Goal: Information Seeking & Learning: Learn about a topic

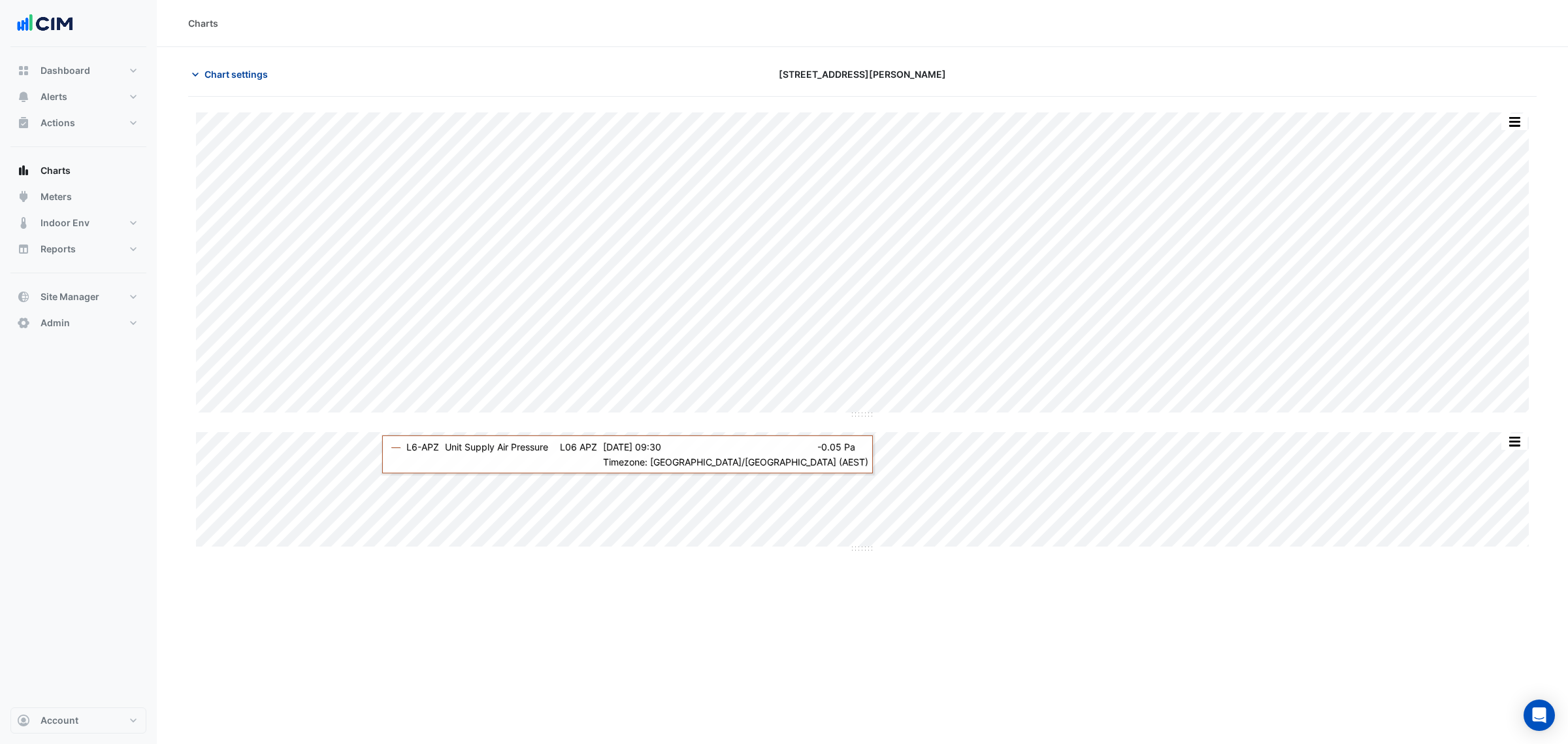
click at [255, 70] on span "Chart settings" at bounding box center [236, 74] width 63 height 14
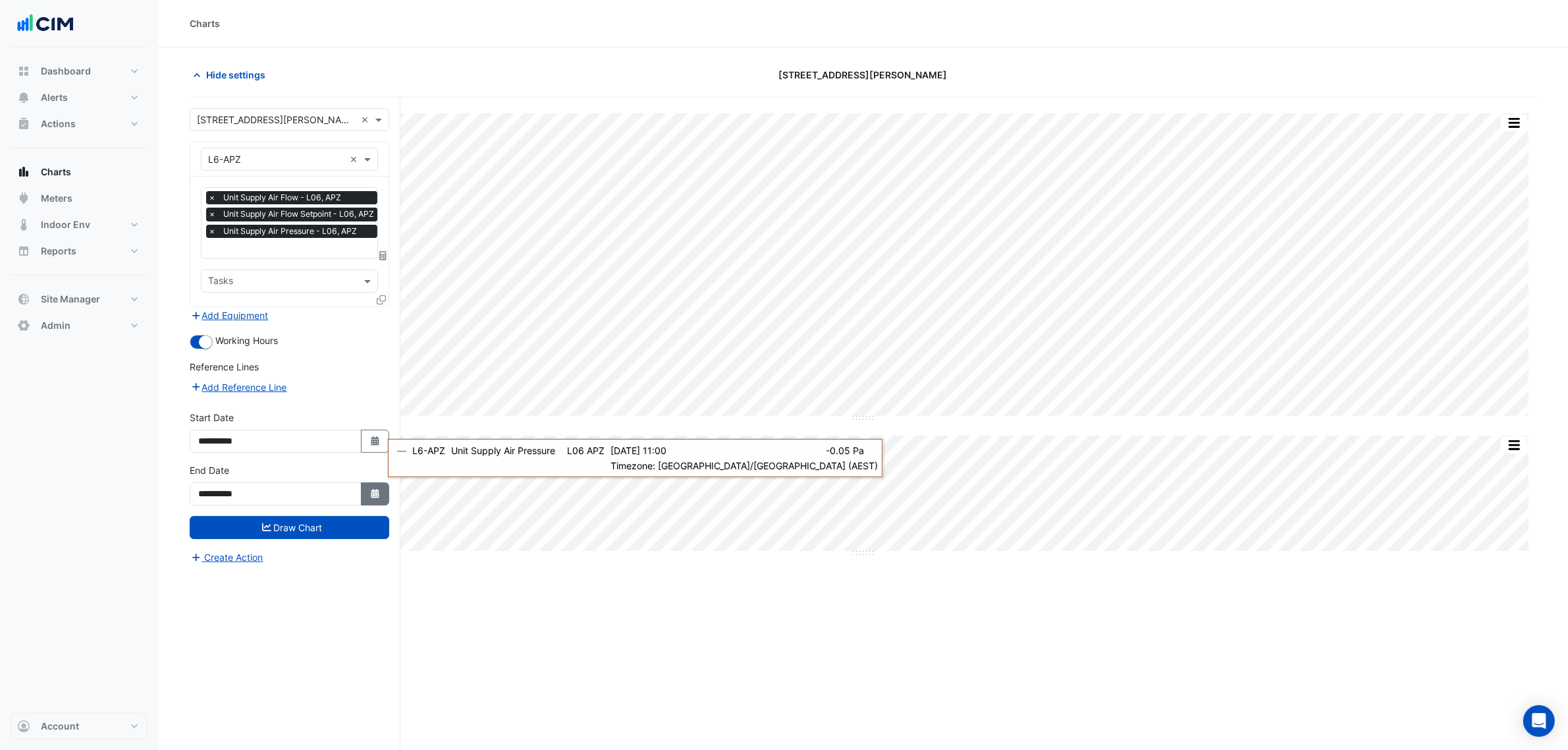
click at [369, 496] on icon "Select Date" at bounding box center [375, 494] width 12 height 9
select select "*"
click at [235, 364] on div "2" at bounding box center [232, 360] width 21 height 21
type input "**********"
click at [326, 531] on button "Draw Chart" at bounding box center [289, 527] width 199 height 23
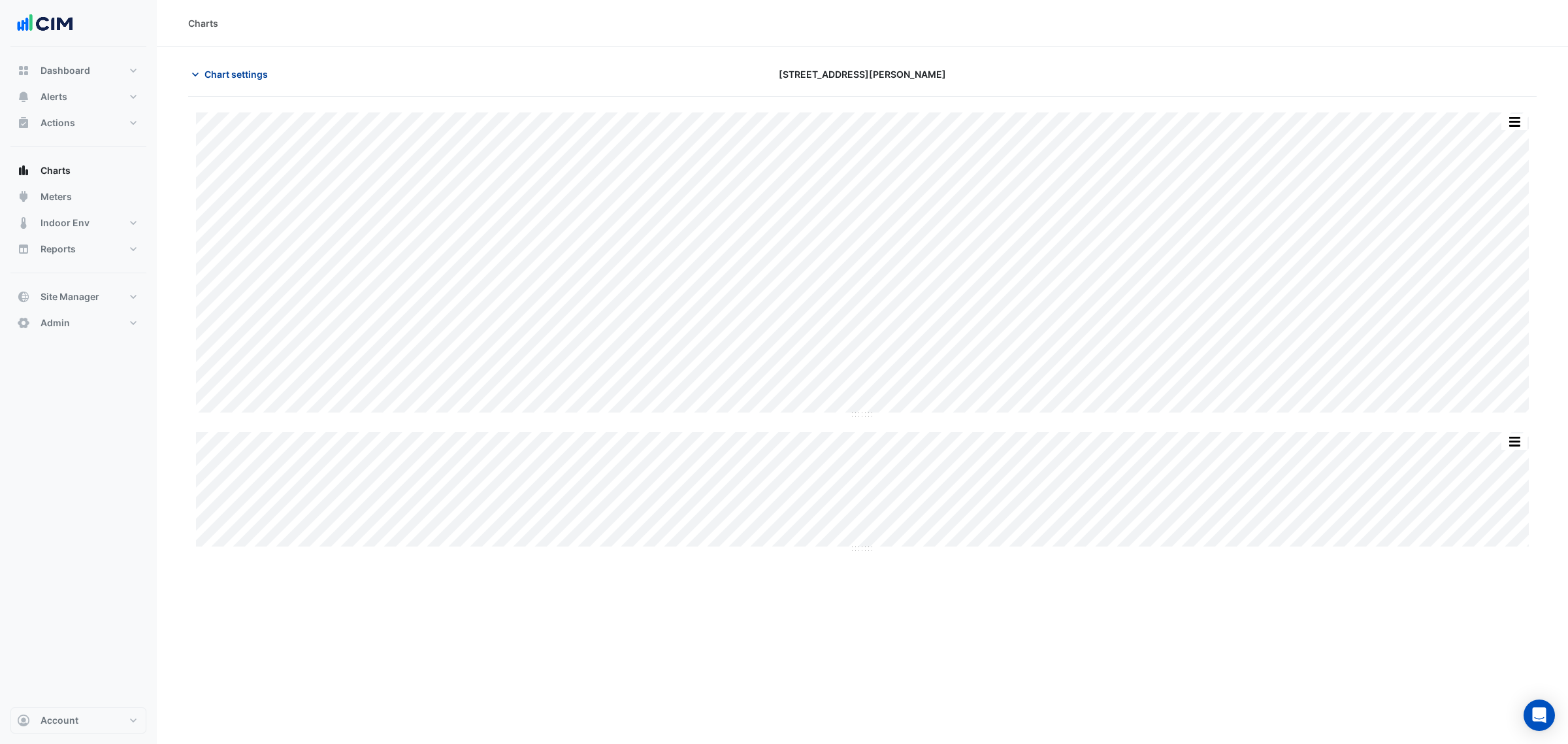
click at [256, 63] on button "Chart settings" at bounding box center [231, 74] width 88 height 23
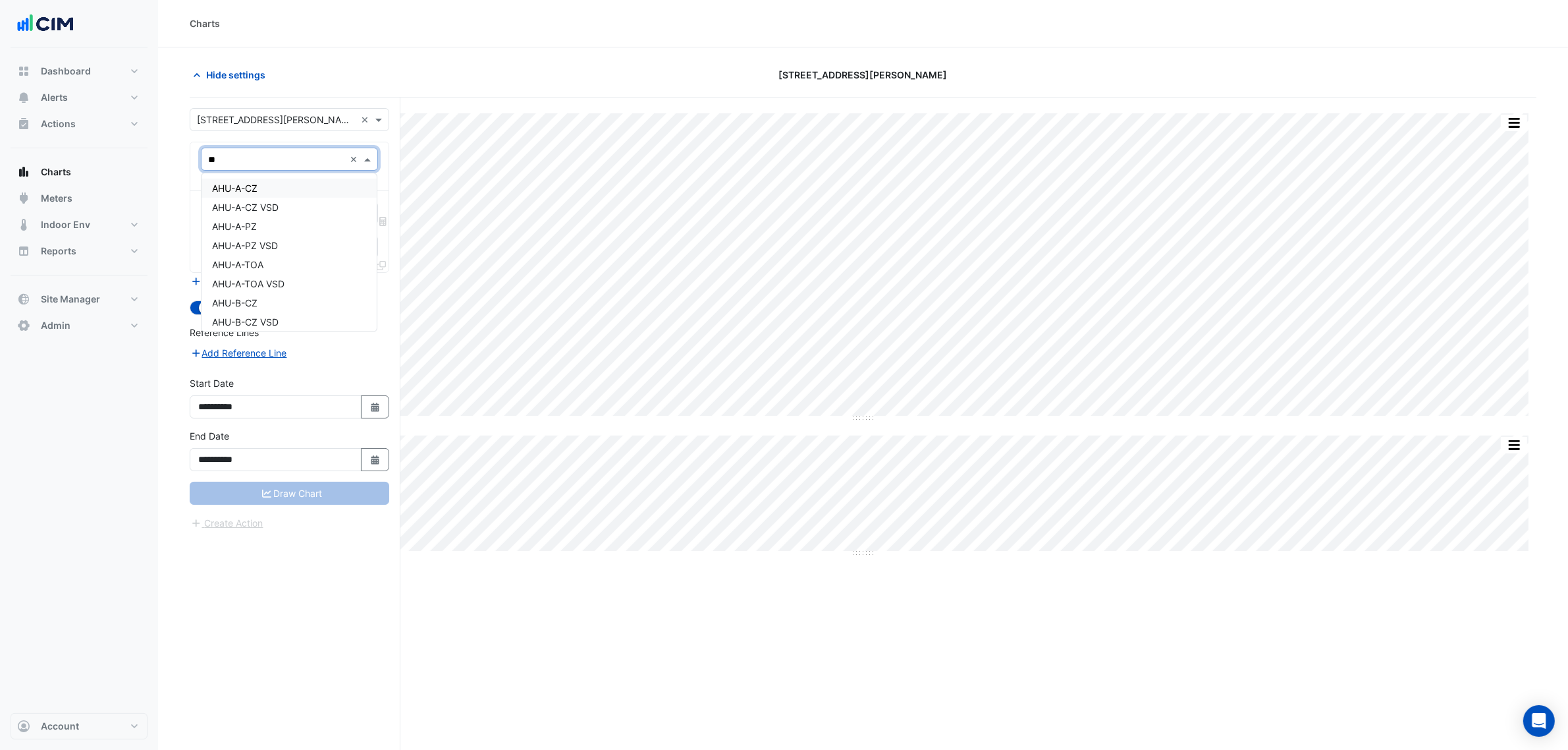
type input "***"
click at [312, 199] on div "AHU-A-CZ VSD" at bounding box center [289, 207] width 176 height 19
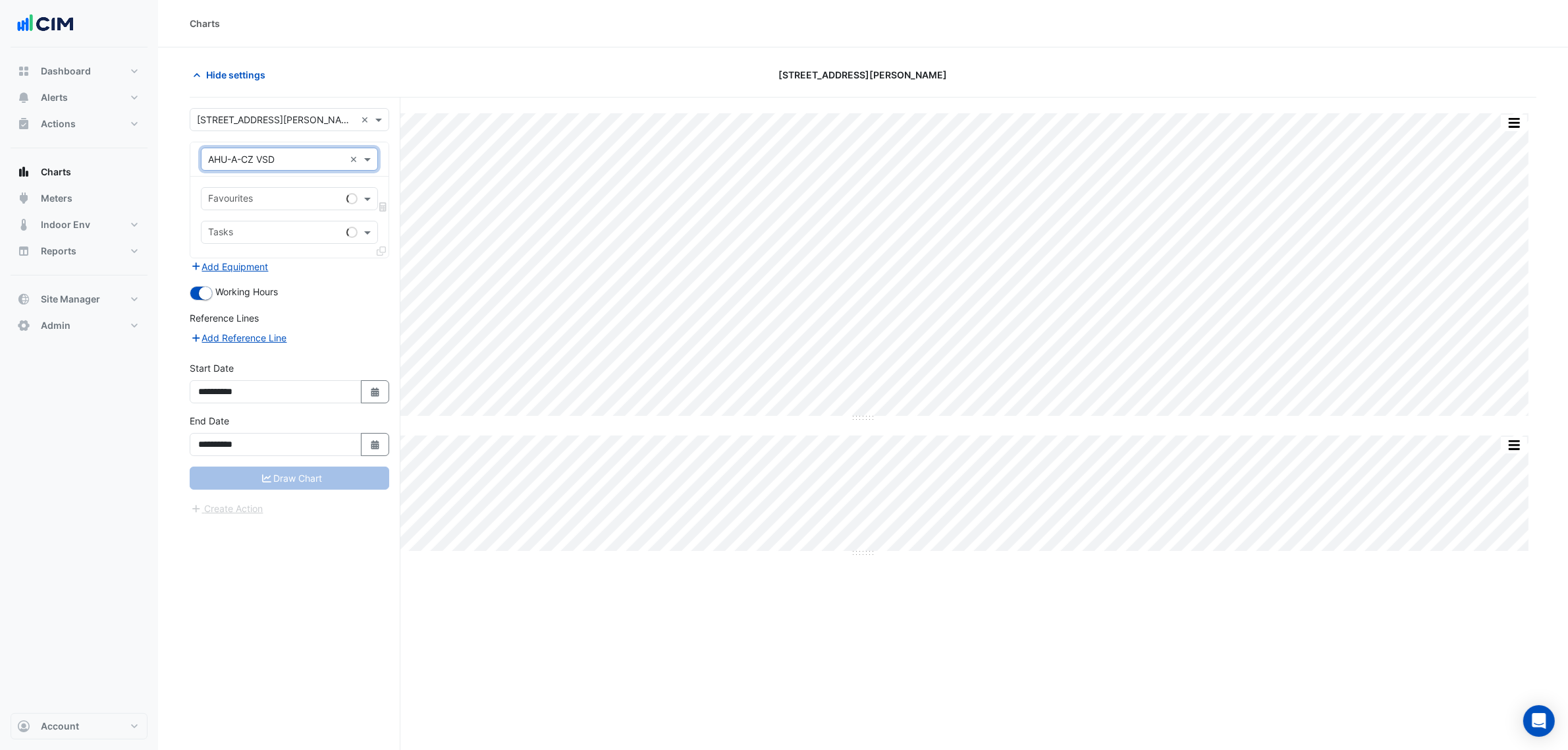
click at [309, 199] on input "text" at bounding box center [274, 200] width 133 height 14
type input "**********"
drag, startPoint x: 301, startPoint y: 219, endPoint x: 353, endPoint y: 247, distance: 59.1
click at [303, 218] on div "VSD Operating Frequency - B03, Northern Plantroom" at bounding box center [327, 227] width 251 height 19
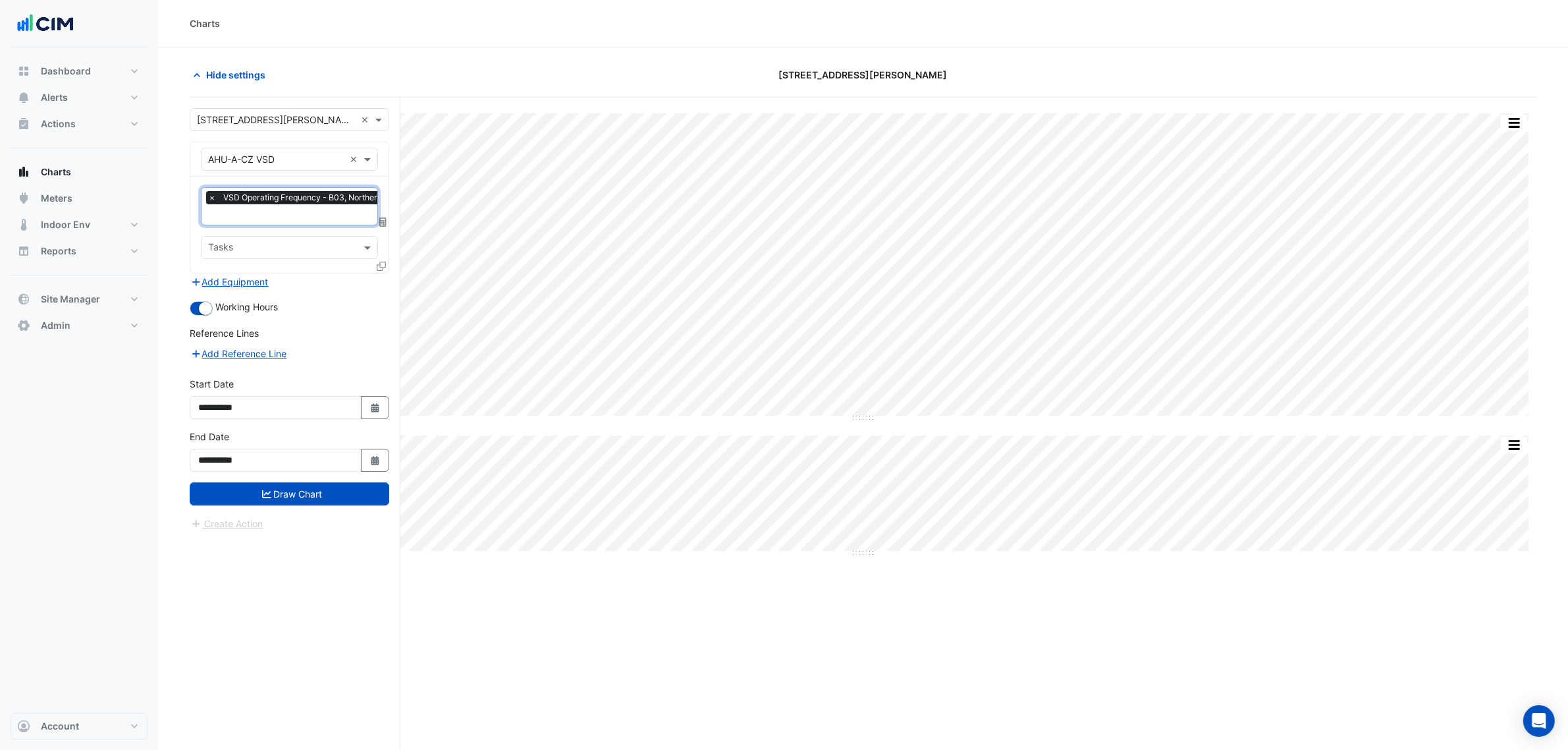
click at [380, 262] on icon at bounding box center [381, 266] width 9 height 9
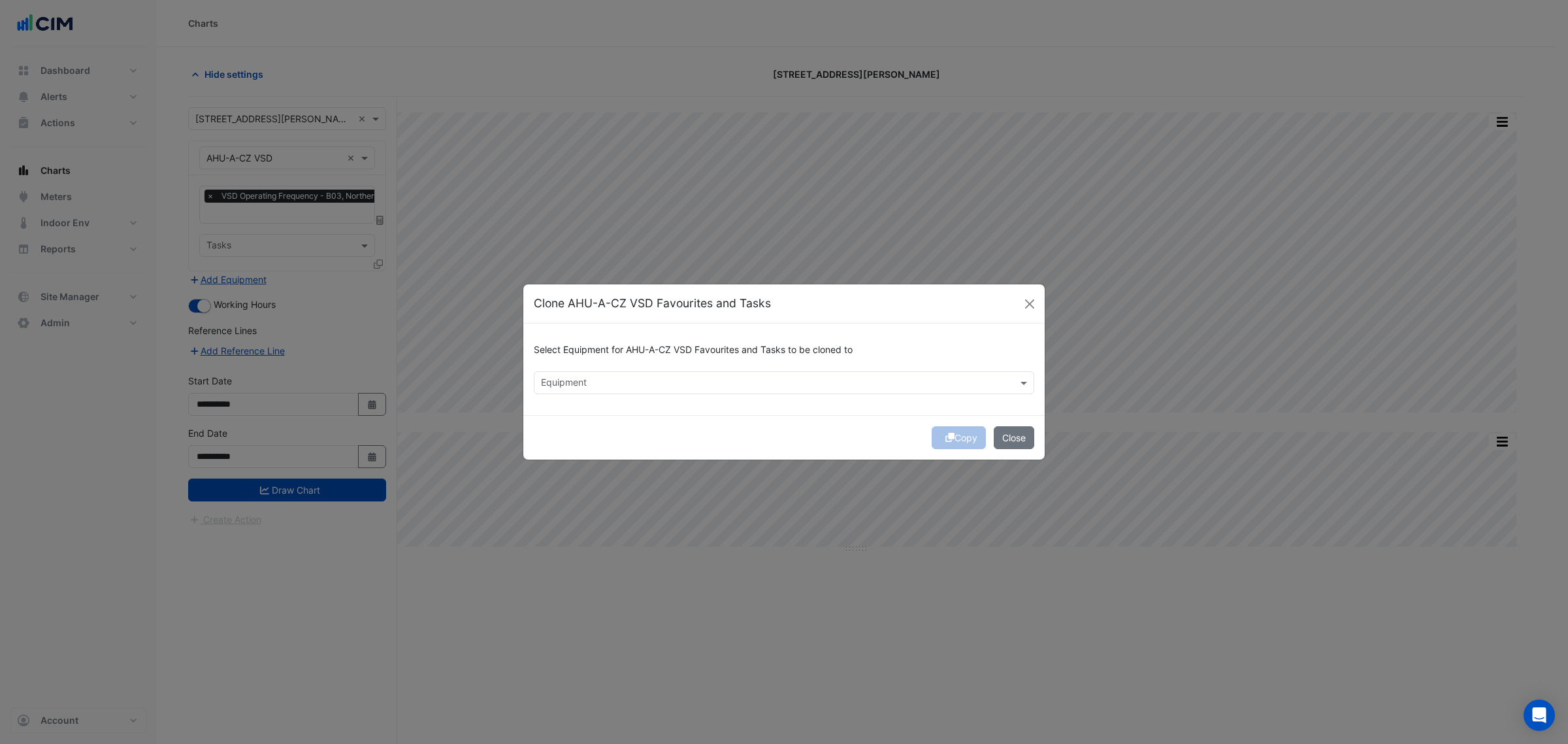
click at [600, 370] on div "Select Equipment for AHU-A-CZ VSD Favourites and Tasks to be cloned to" at bounding box center [784, 352] width 500 height 37
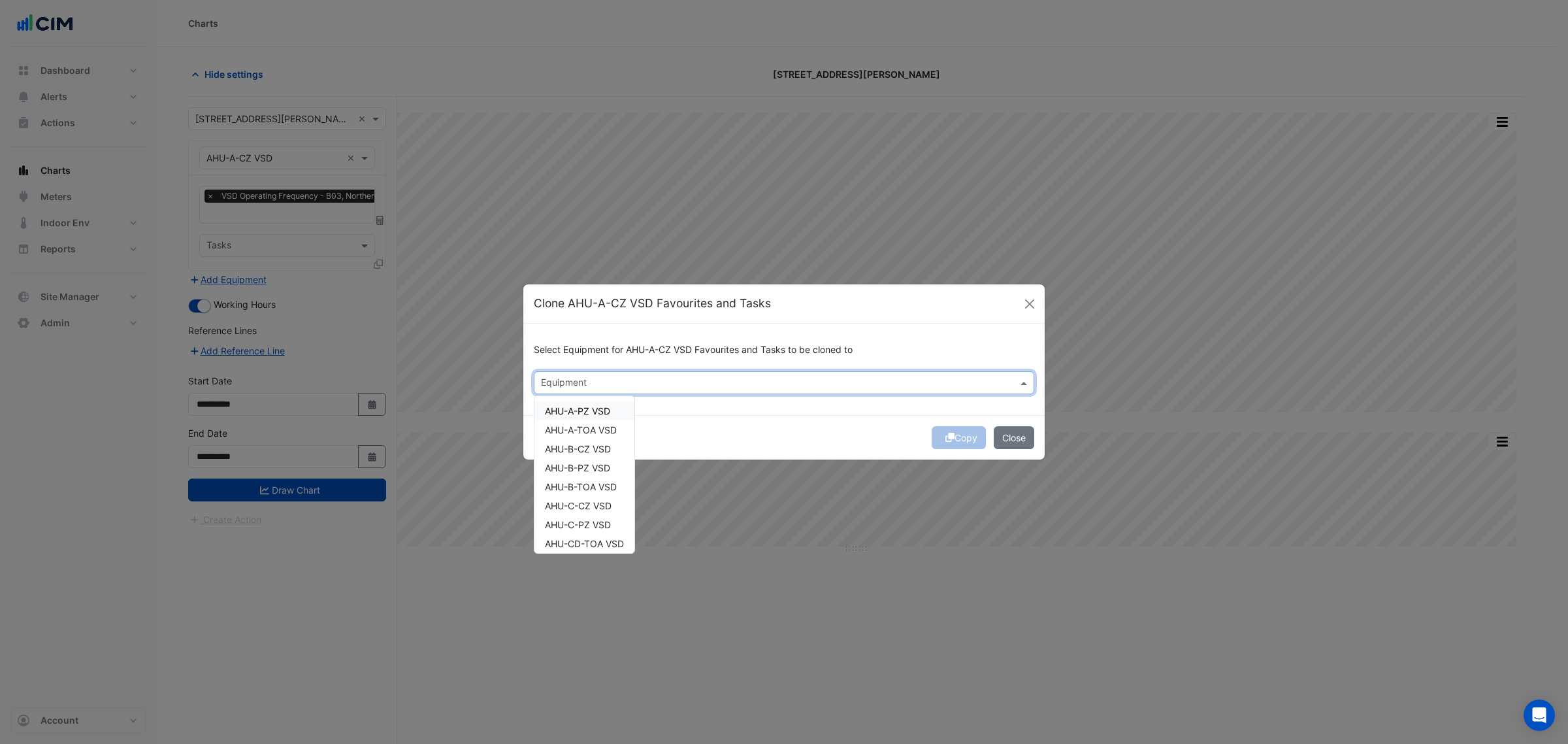
click at [600, 374] on div "Equipment" at bounding box center [773, 383] width 477 height 21
click at [618, 409] on div "AHU-A-PZ VSD" at bounding box center [584, 410] width 100 height 19
drag, startPoint x: 616, startPoint y: 419, endPoint x: 615, endPoint y: 430, distance: 11.0
click at [616, 419] on div "AHU-A-PZ VSD" at bounding box center [584, 410] width 100 height 19
click at [611, 448] on span "AHU-B-CZ VSD" at bounding box center [577, 448] width 66 height 11
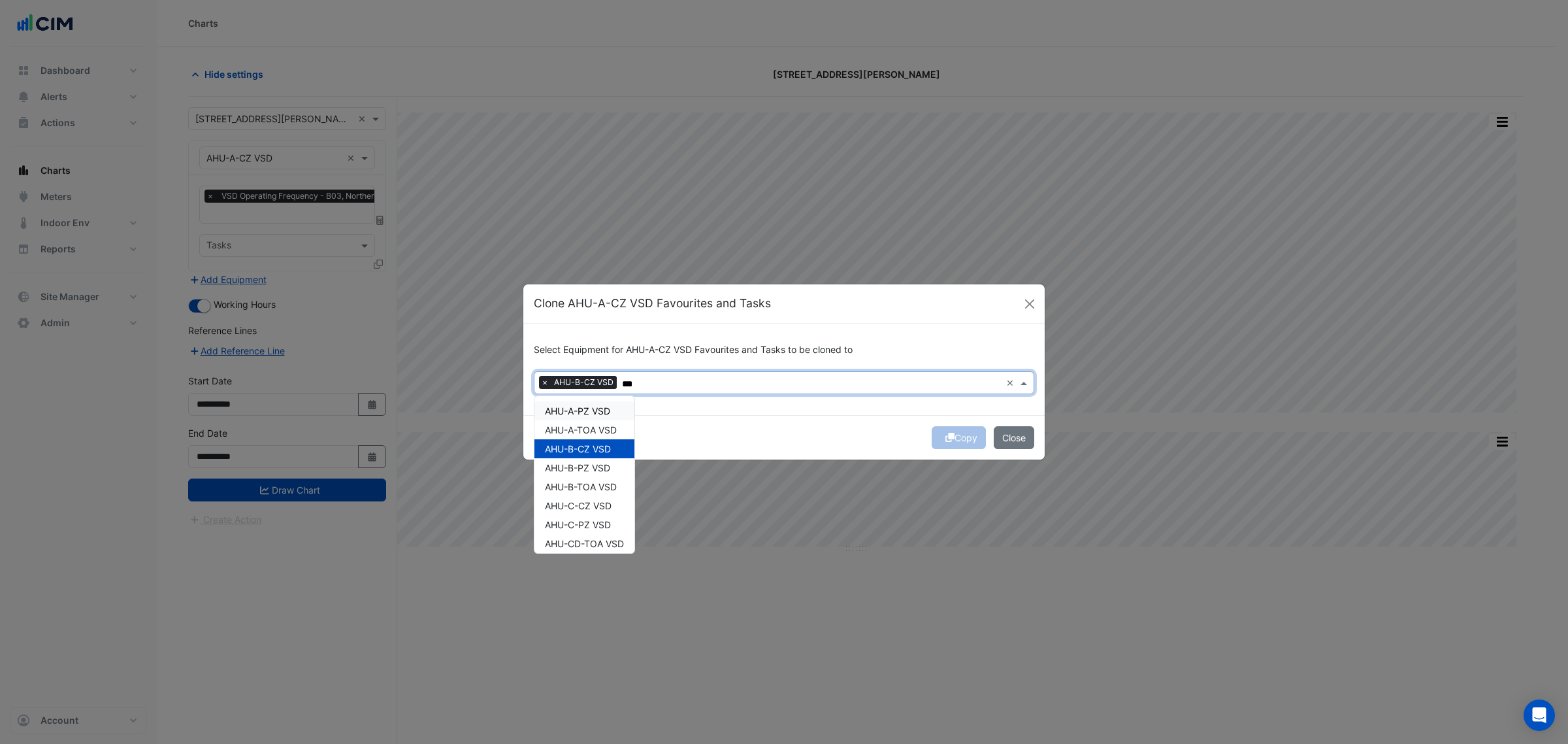
click at [613, 412] on div "AHU-A-PZ VSD" at bounding box center [584, 410] width 100 height 19
click at [614, 432] on span "AHU-A-TOA VSD" at bounding box center [580, 429] width 72 height 11
click at [608, 464] on span "AHU-B-PZ VSD" at bounding box center [577, 467] width 66 height 11
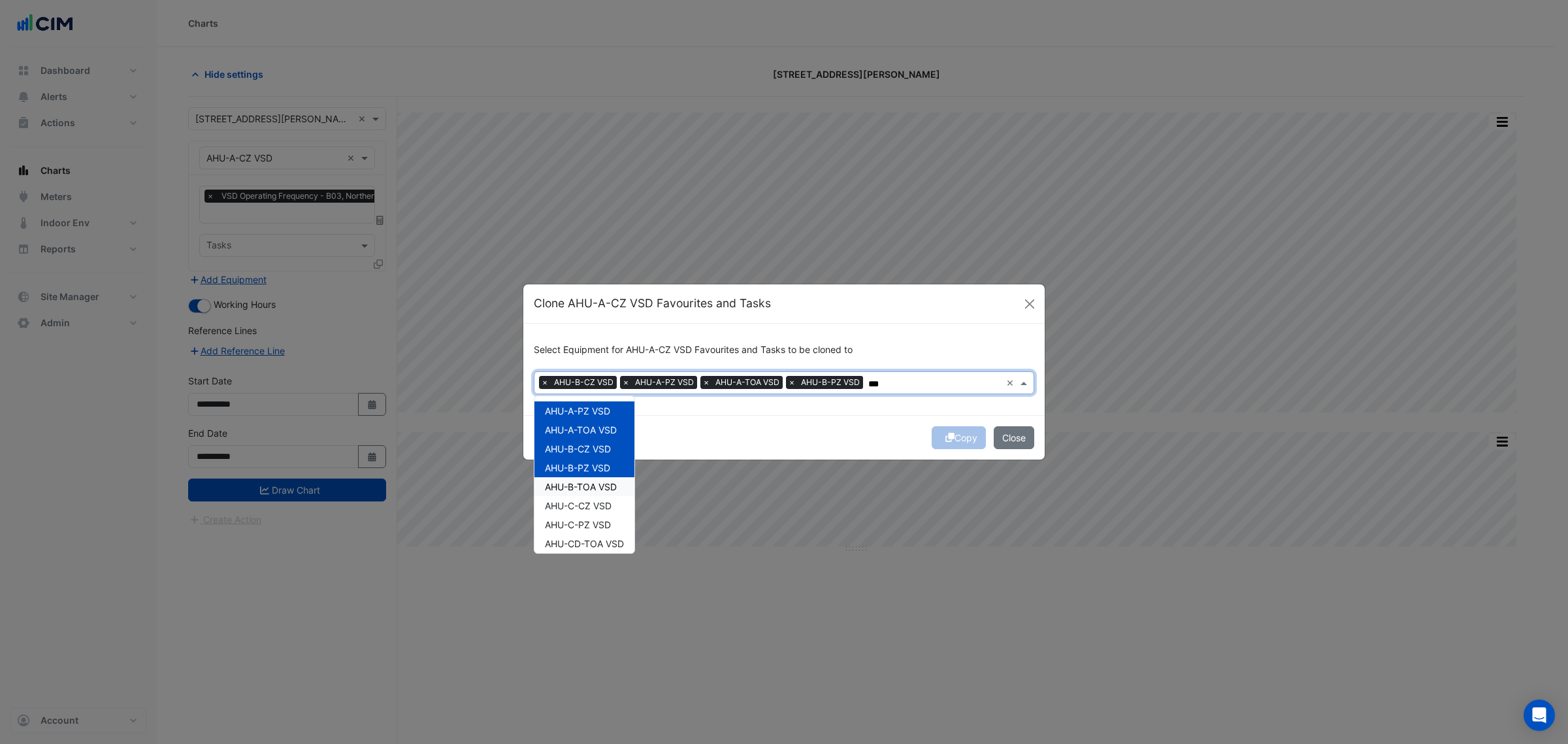
click at [608, 490] on span "AHU-B-TOA VSD" at bounding box center [580, 487] width 72 height 11
click at [606, 507] on span "AHU-C-CZ VSD" at bounding box center [577, 505] width 66 height 11
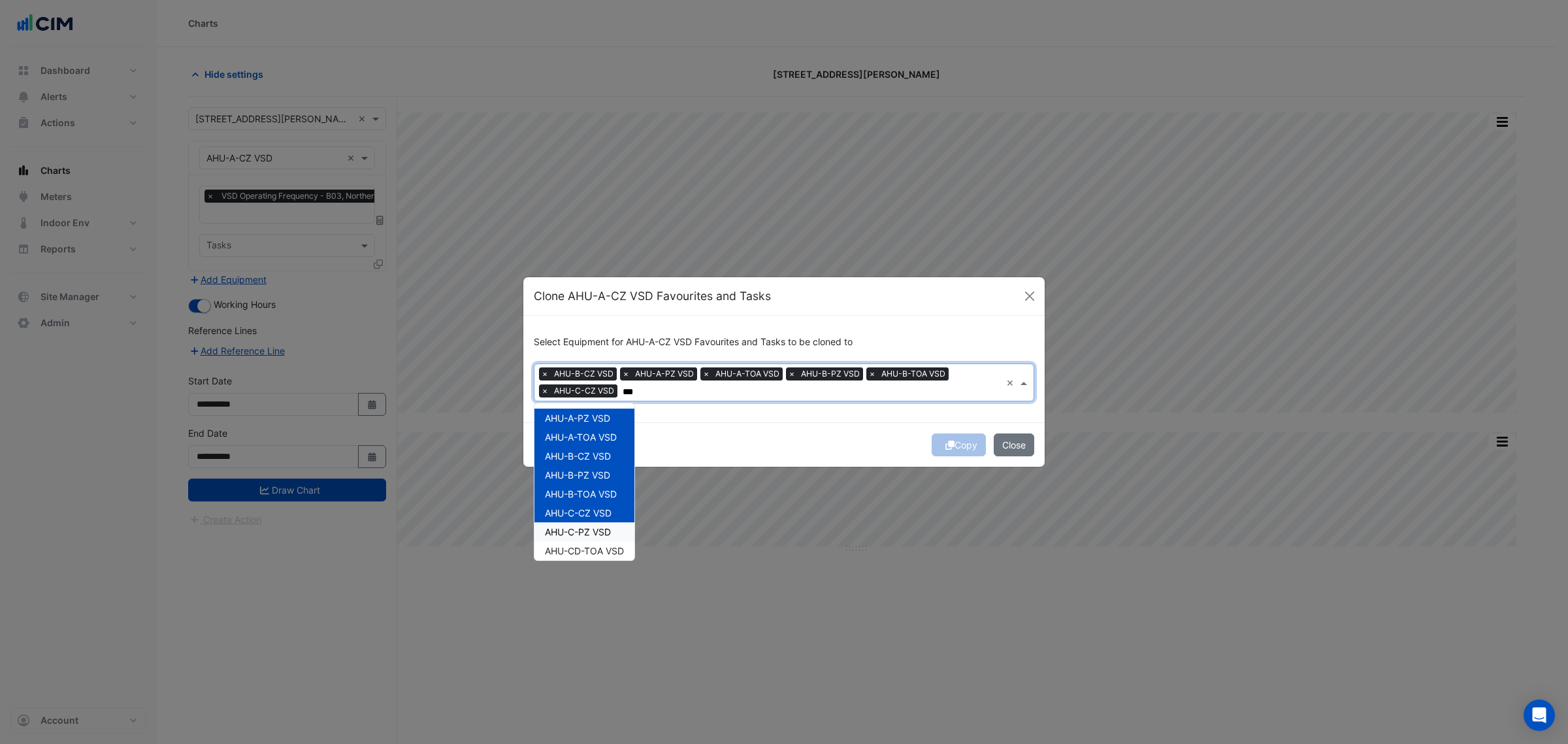
click at [606, 533] on span "AHU-C-PZ VSD" at bounding box center [577, 532] width 66 height 11
click at [606, 549] on span "AHU-CD-TOA VSD" at bounding box center [584, 550] width 79 height 11
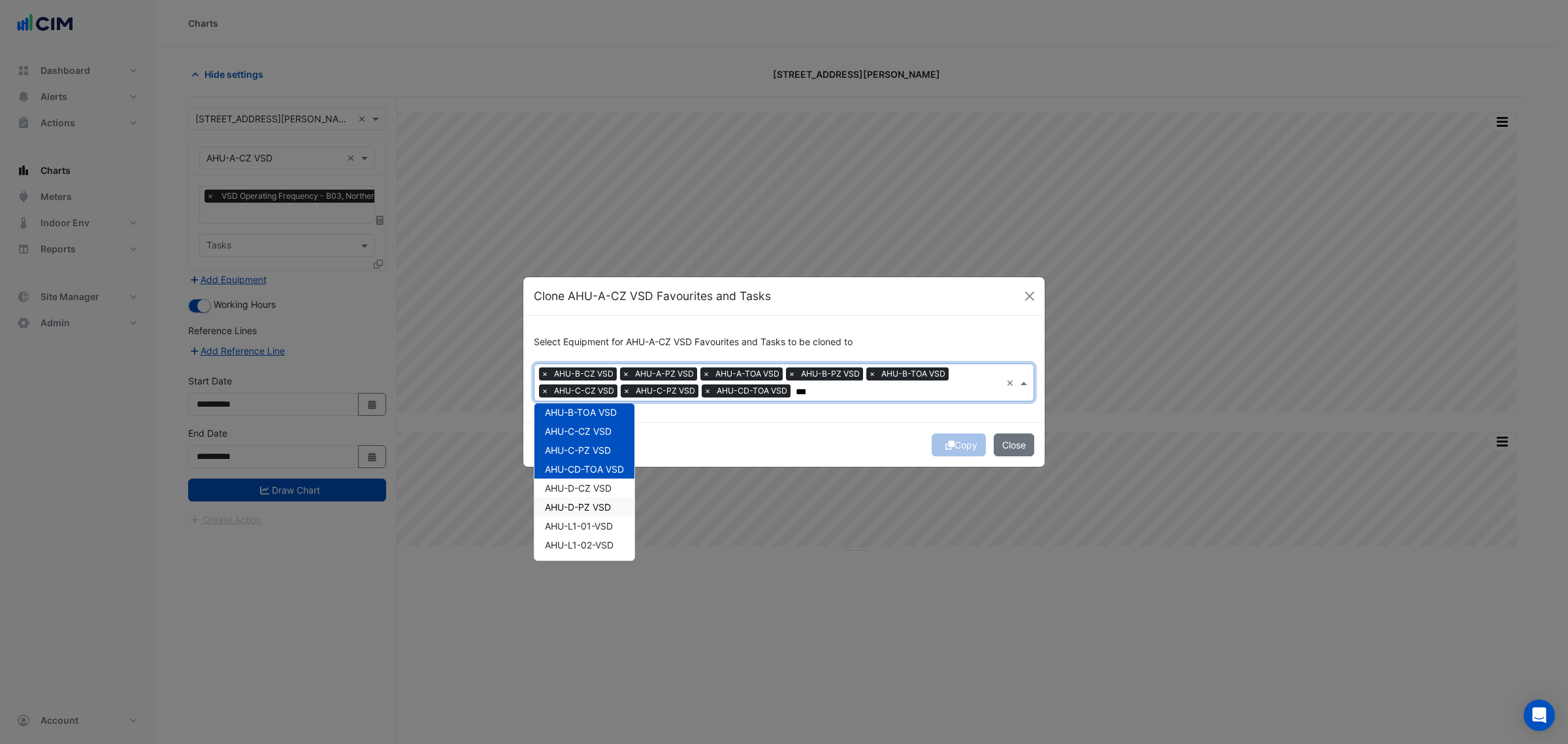
click at [612, 488] on span "AHU-D-CZ VSD" at bounding box center [577, 487] width 66 height 11
click at [608, 509] on span "AHU-D-PZ VSD" at bounding box center [577, 506] width 66 height 11
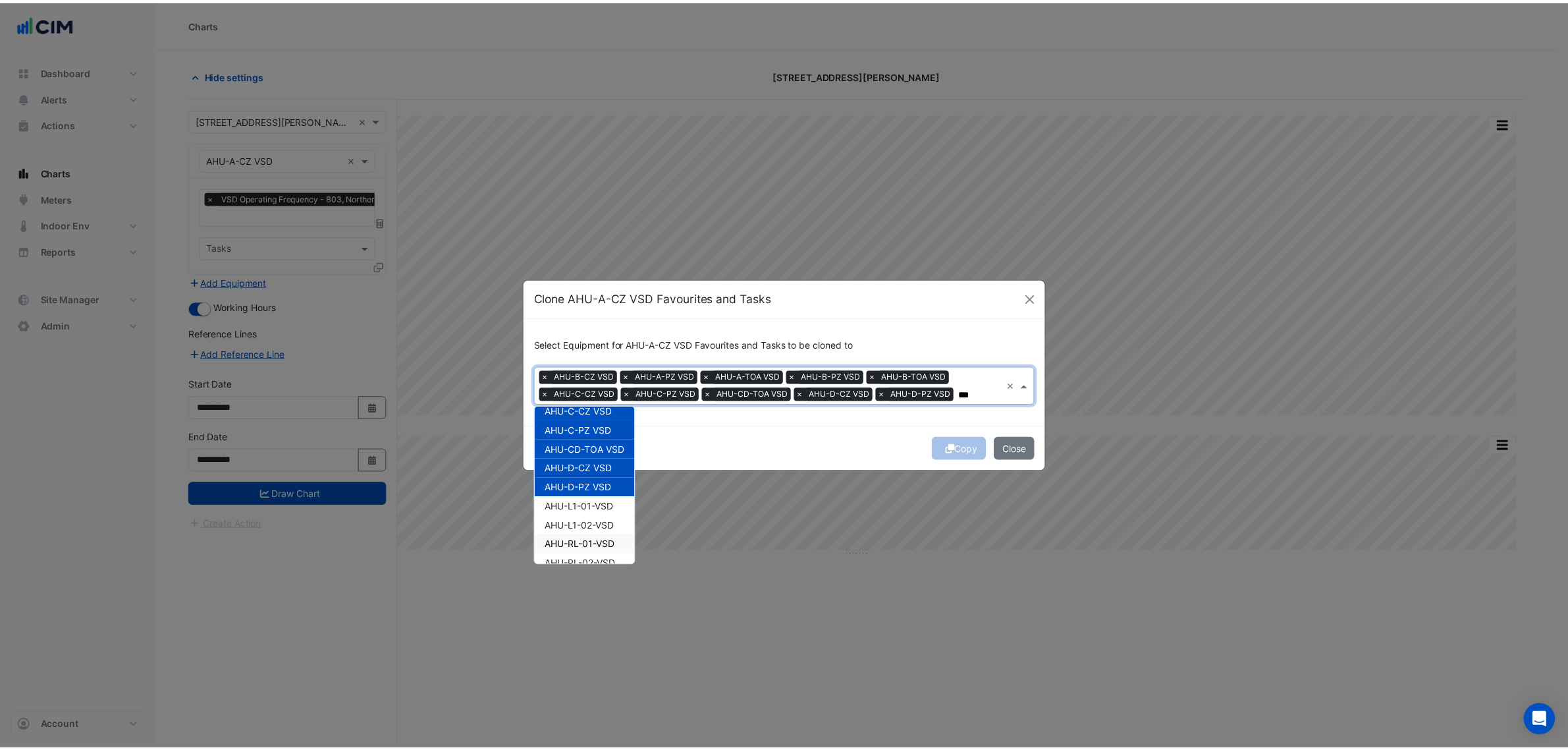
scroll to position [119, 0]
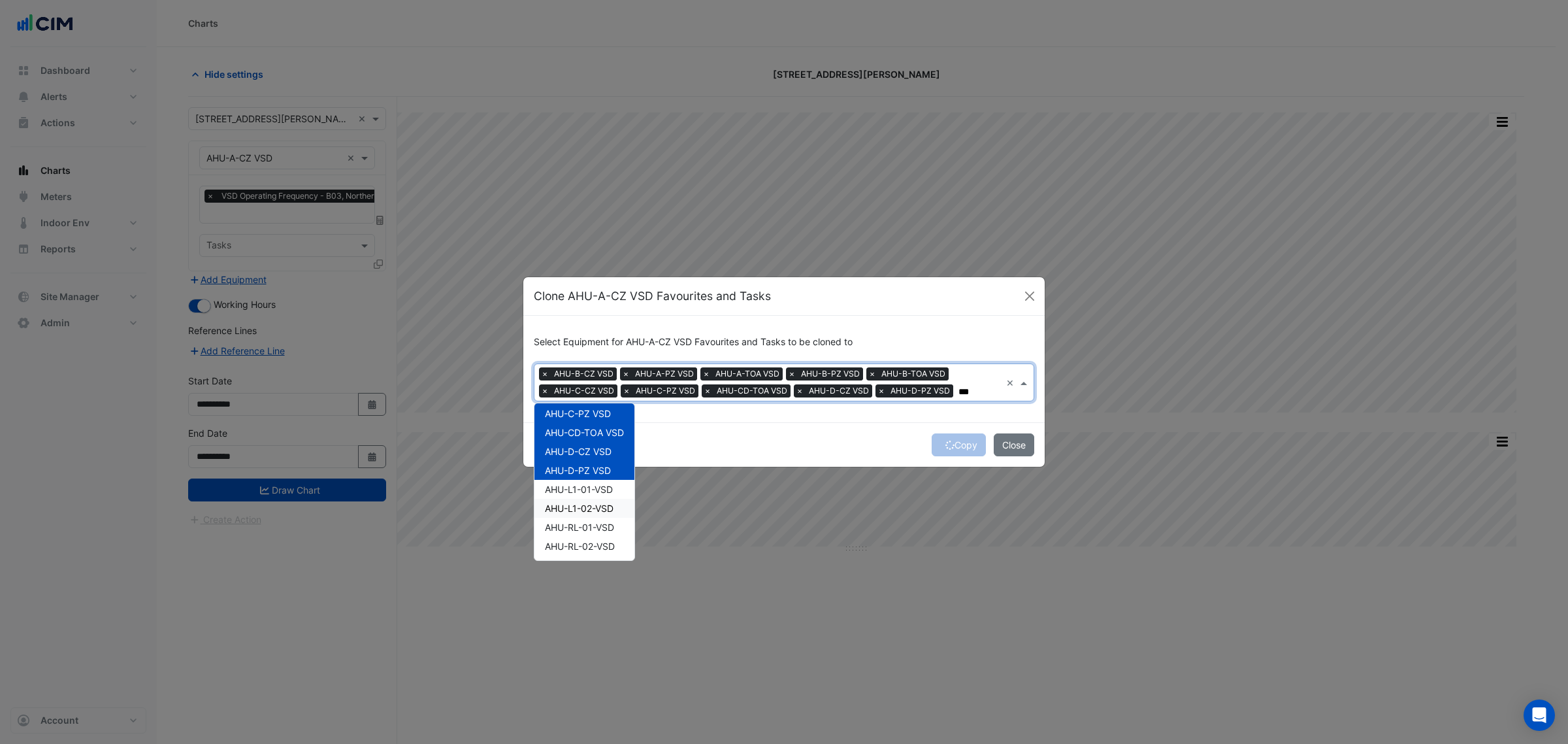
type input "***"
click at [859, 448] on div "Copy Close" at bounding box center [784, 445] width 522 height 44
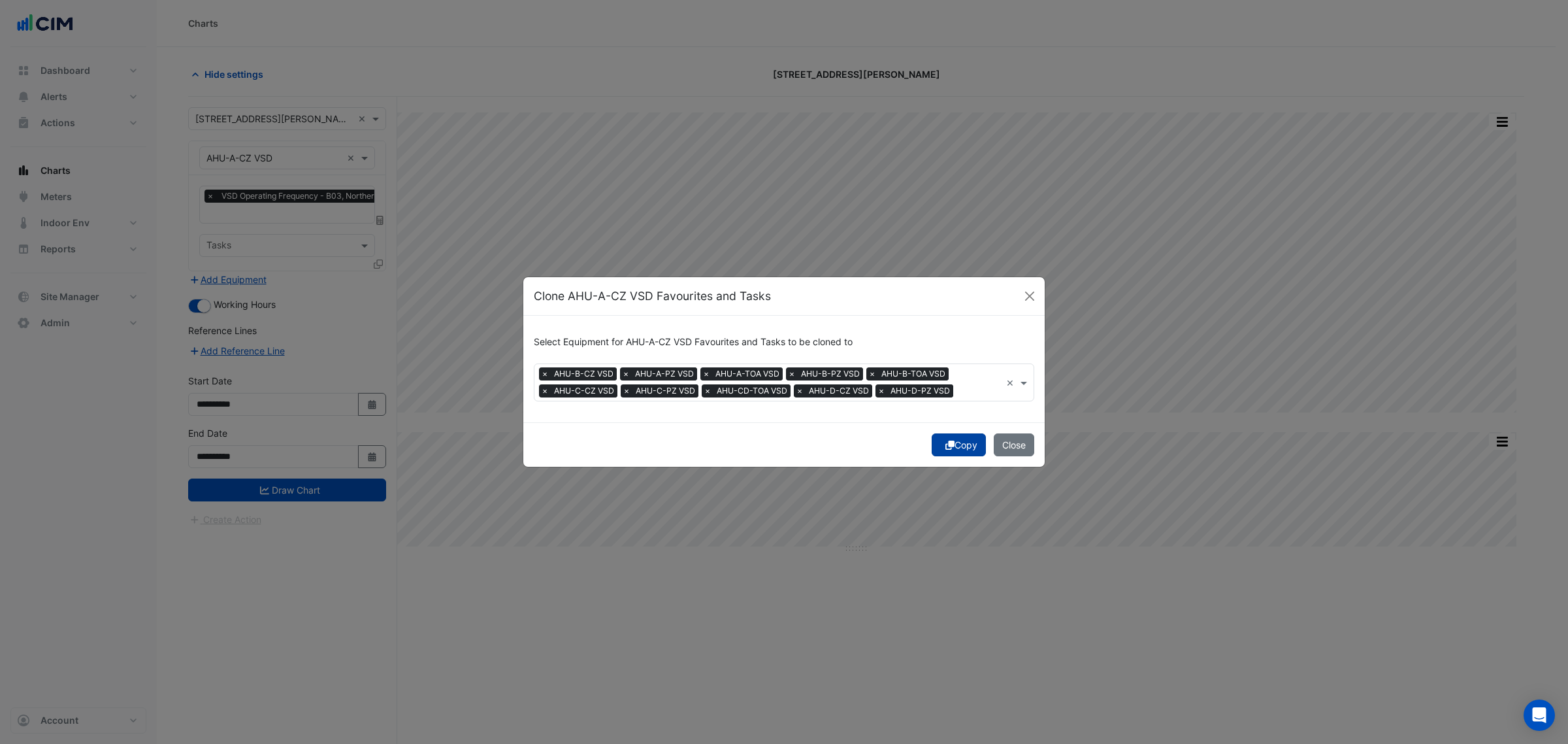
click at [951, 443] on button "Copy" at bounding box center [959, 445] width 54 height 23
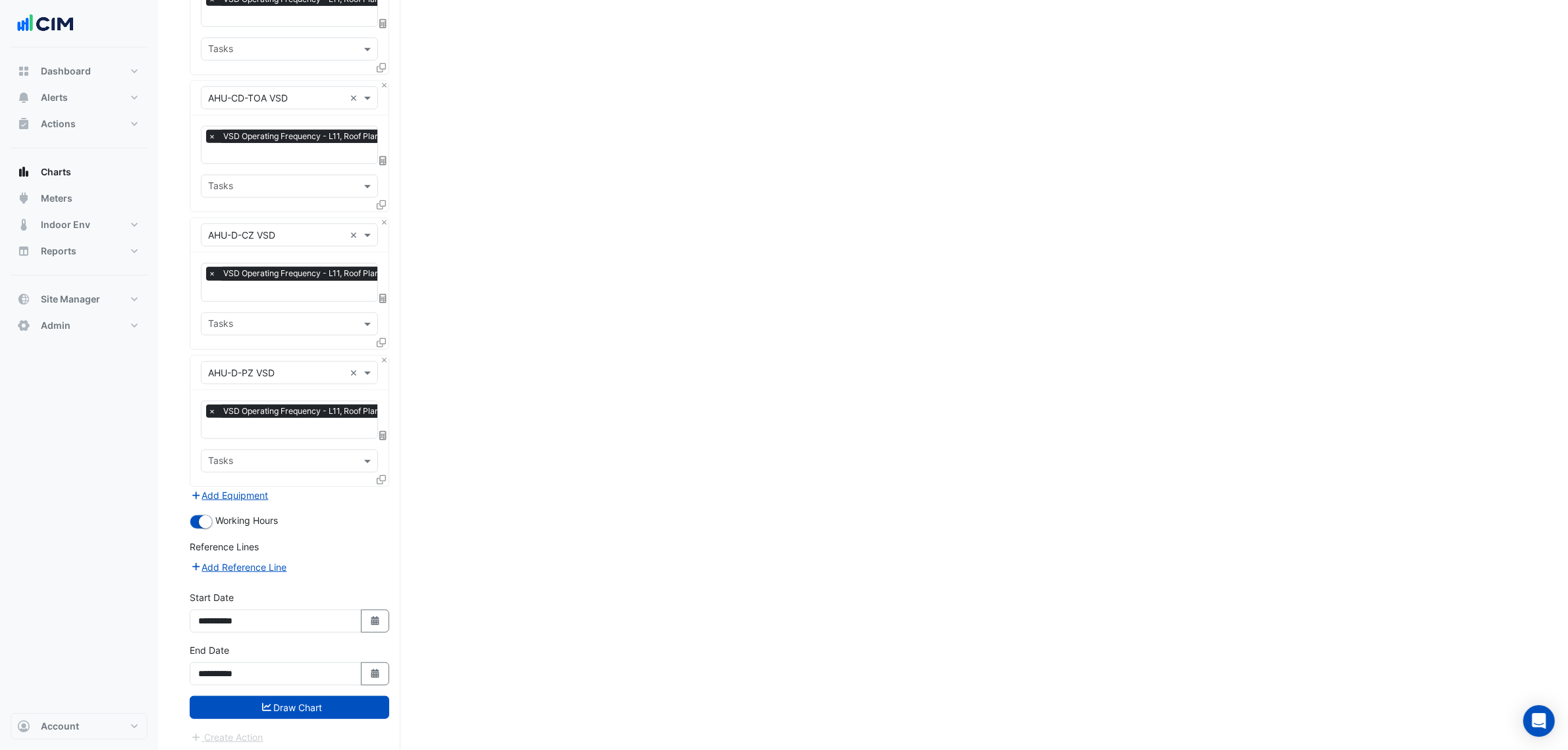
click at [340, 713] on button "Draw Chart" at bounding box center [289, 707] width 199 height 23
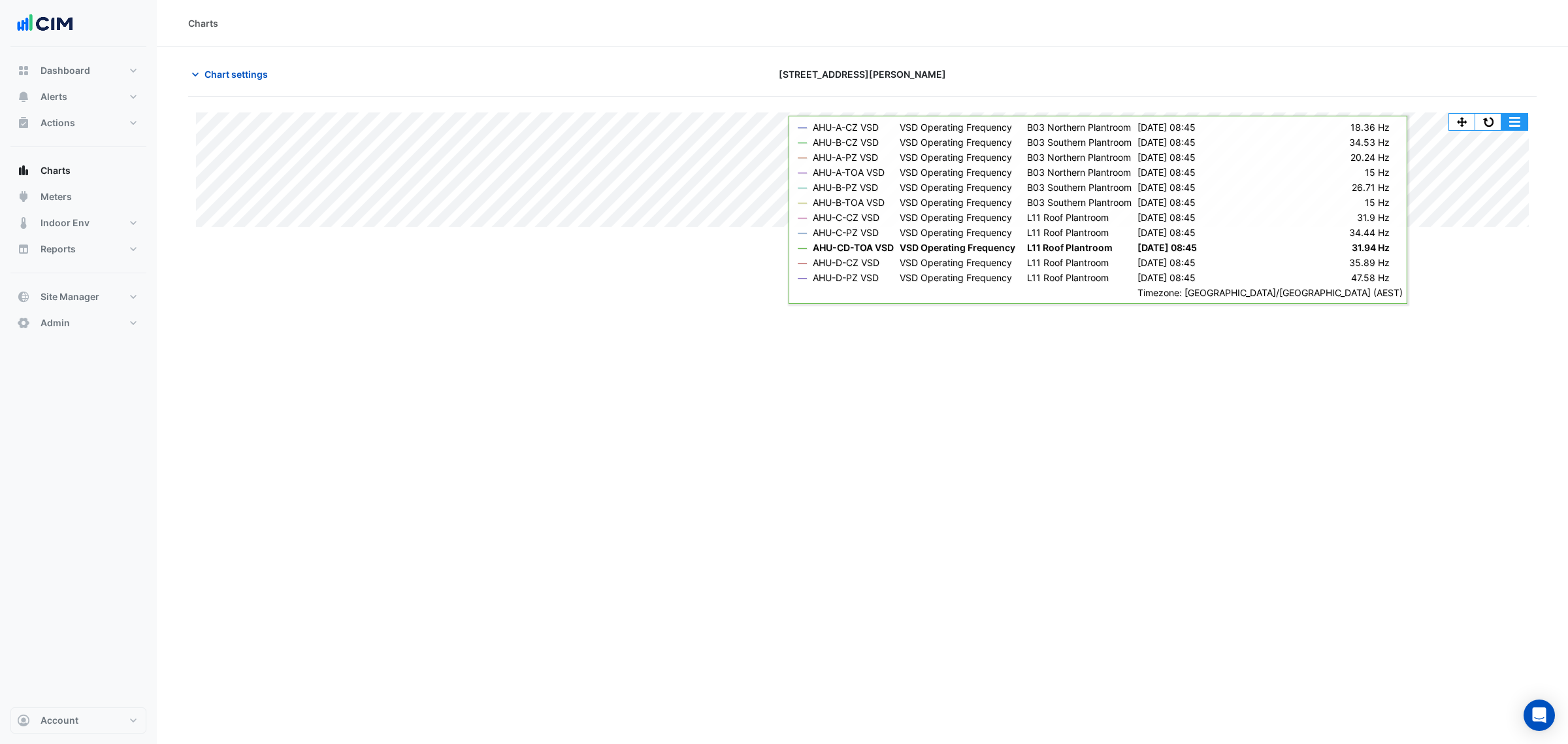
click at [1502, 125] on button "button" at bounding box center [1515, 121] width 26 height 16
click at [1486, 82] on div at bounding box center [1317, 74] width 454 height 23
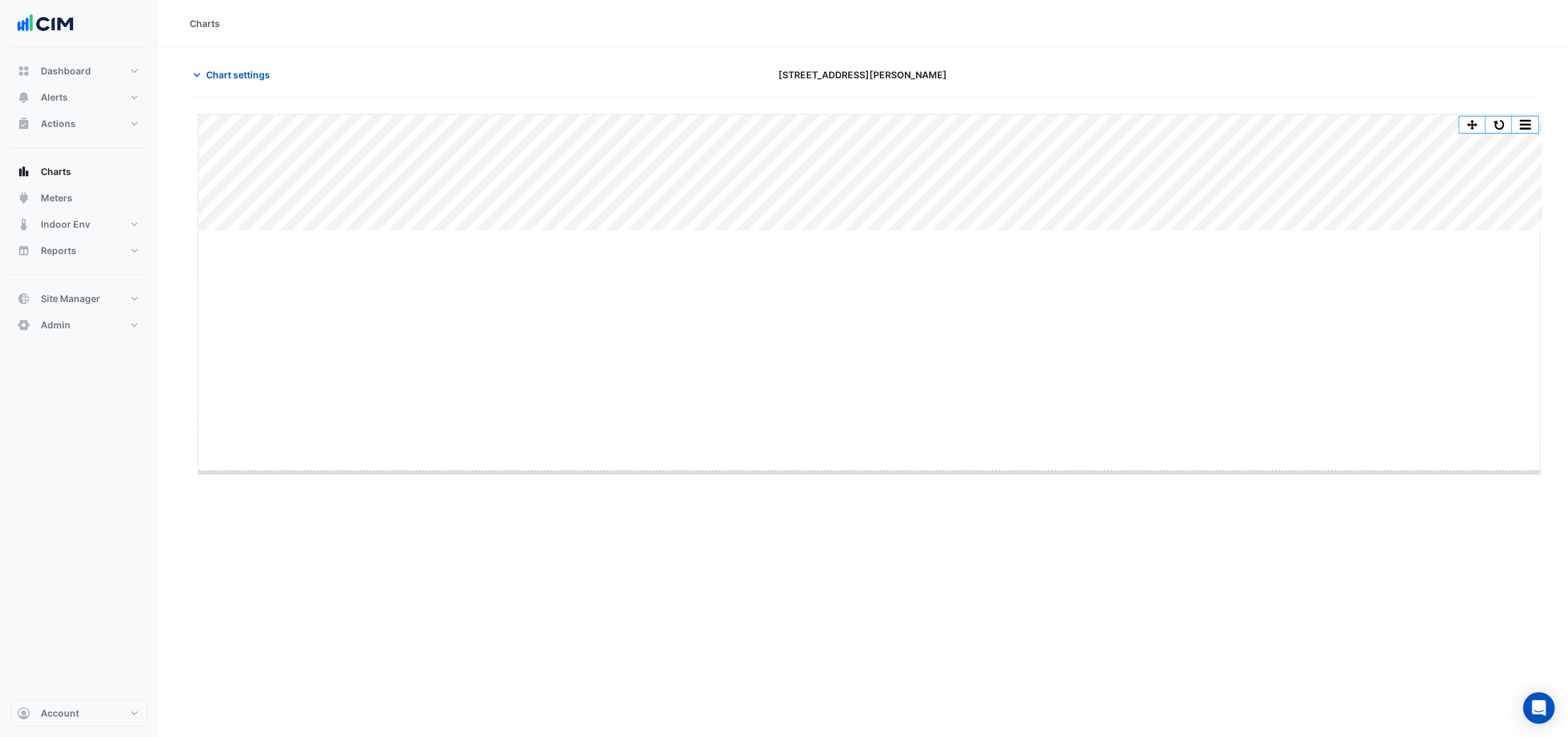
drag, startPoint x: 878, startPoint y: 229, endPoint x: 866, endPoint y: 514, distance: 285.3
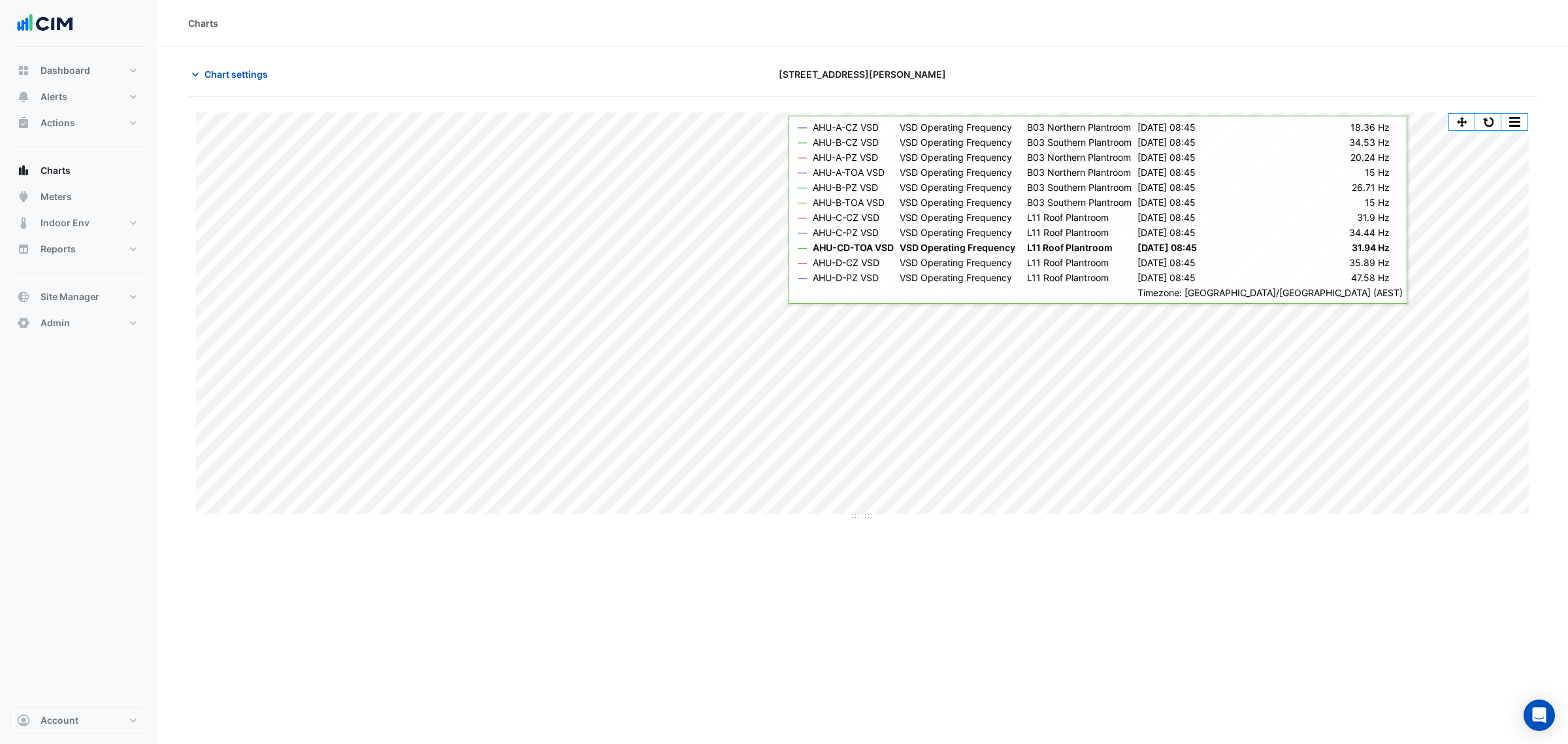
click at [1513, 112] on div "Split by Equip Split All Split None Print Save as JPEG Save as PNG Pivot Data T…" at bounding box center [862, 315] width 1349 height 436
drag, startPoint x: 1515, startPoint y: 115, endPoint x: 1517, endPoint y: 122, distance: 7.3
click at [1515, 118] on button "button" at bounding box center [1515, 121] width 26 height 16
click at [1511, 141] on div "Split by Equip" at bounding box center [1488, 145] width 79 height 24
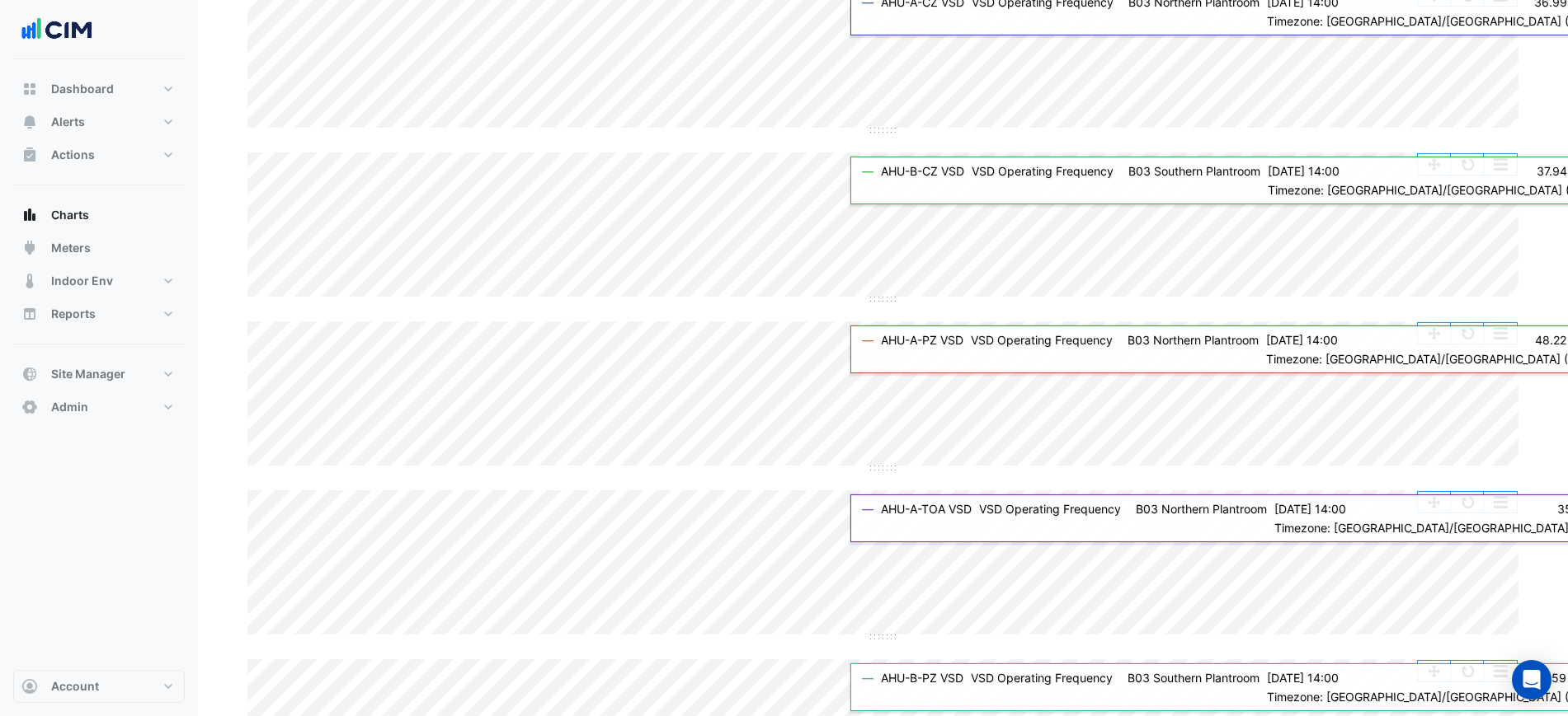
scroll to position [137, 0]
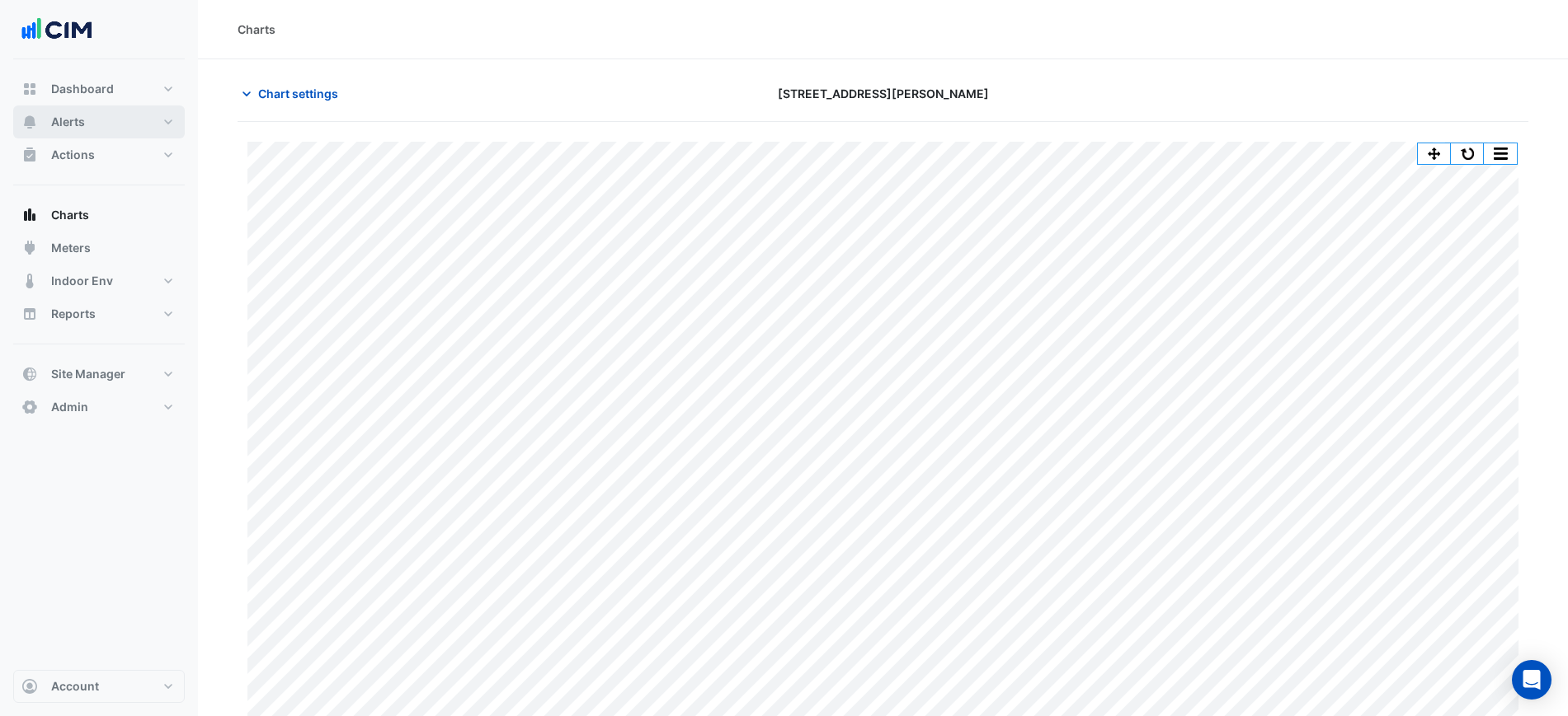
click at [111, 119] on button "Alerts" at bounding box center [99, 122] width 172 height 33
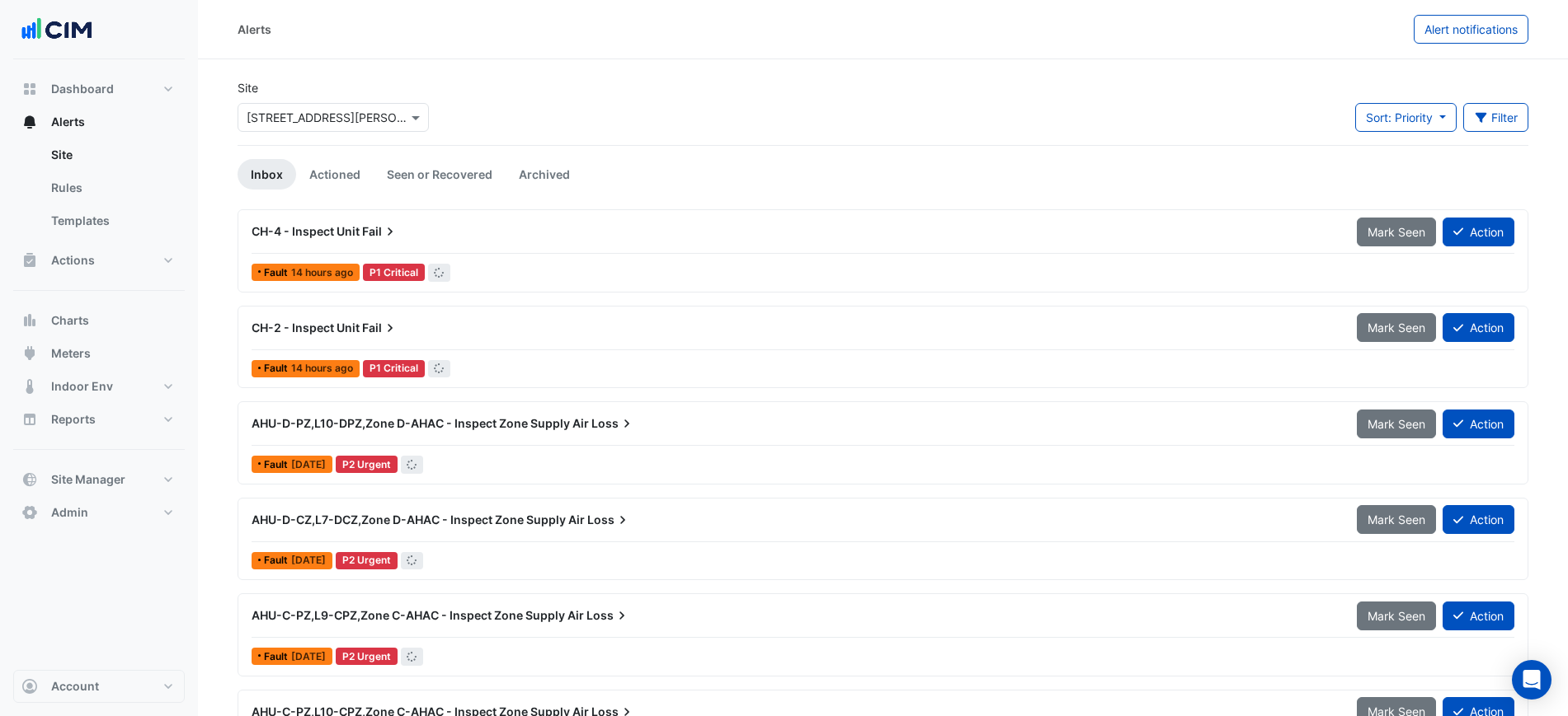
click at [317, 125] on div "Select a Site × 1 Shelley Street" at bounding box center [322, 118] width 169 height 17
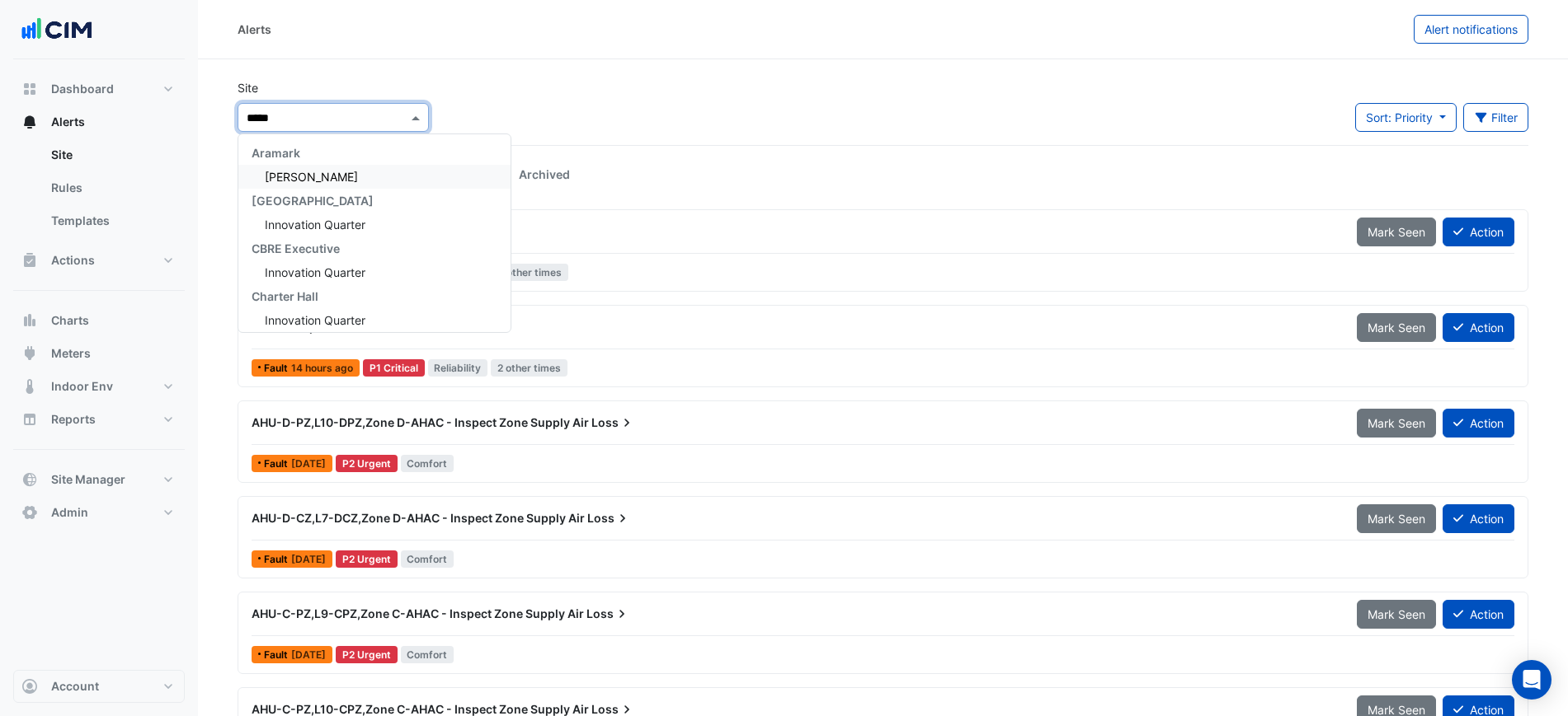
type input "******"
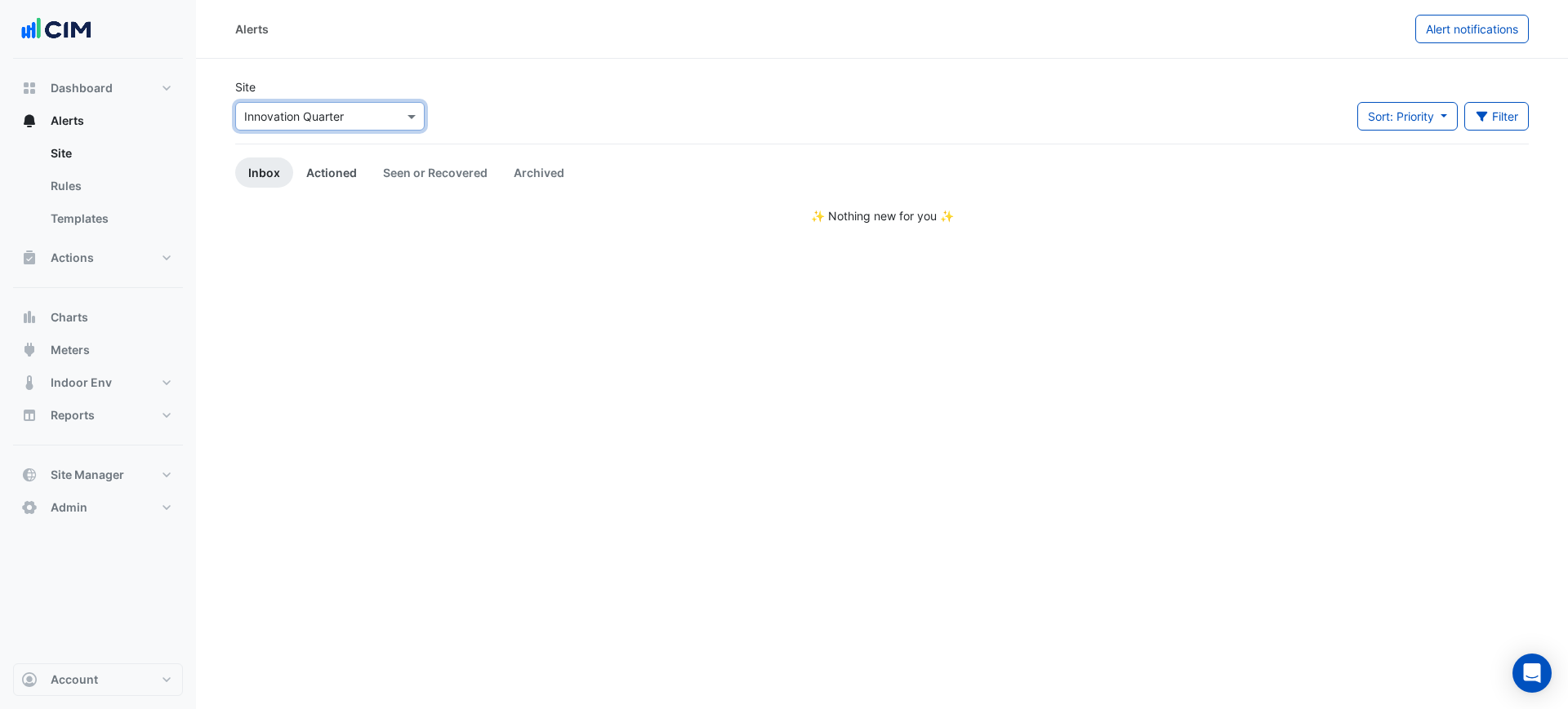
click at [347, 171] on link "Actioned" at bounding box center [331, 173] width 76 height 31
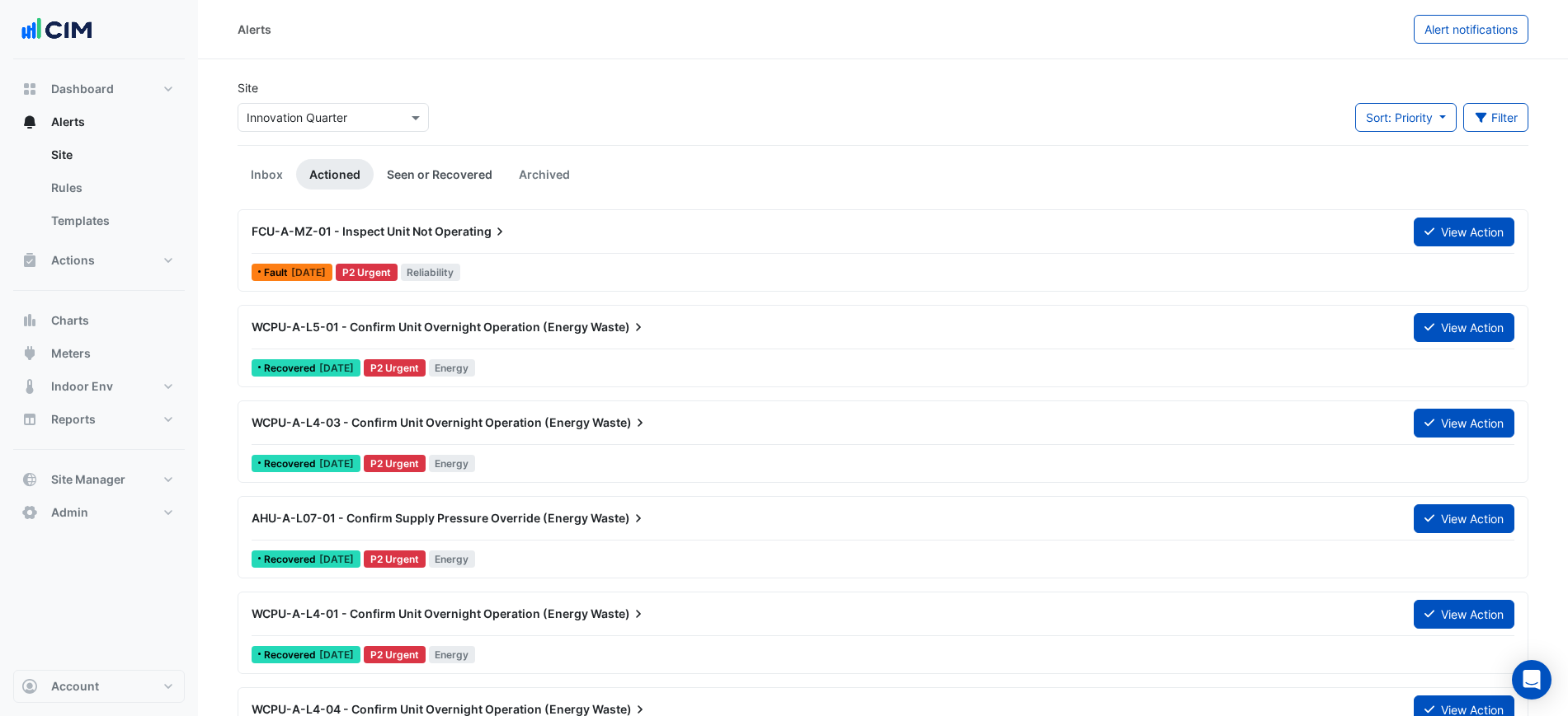
click at [402, 169] on link "Seen or Recovered" at bounding box center [440, 174] width 132 height 31
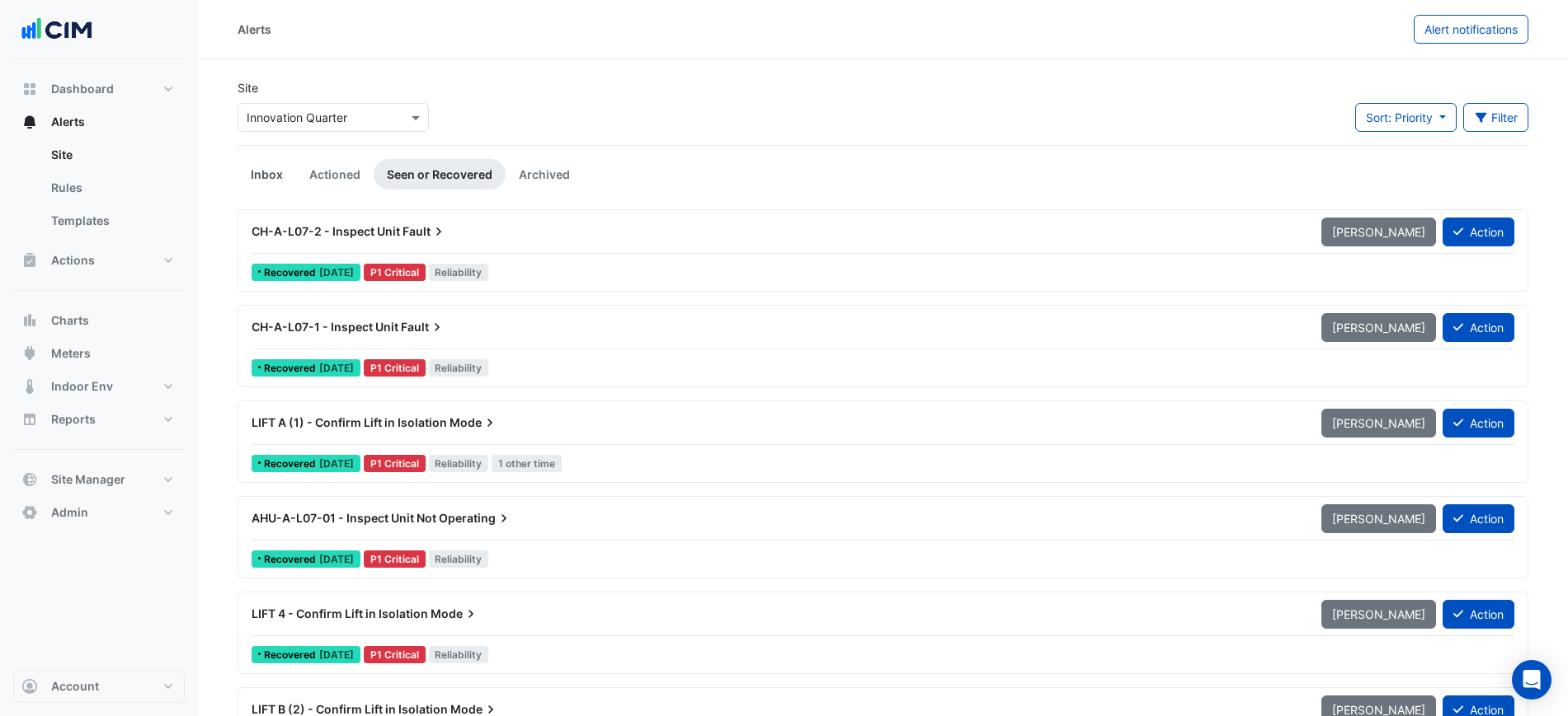
click at [253, 179] on link "Inbox" at bounding box center [266, 174] width 59 height 31
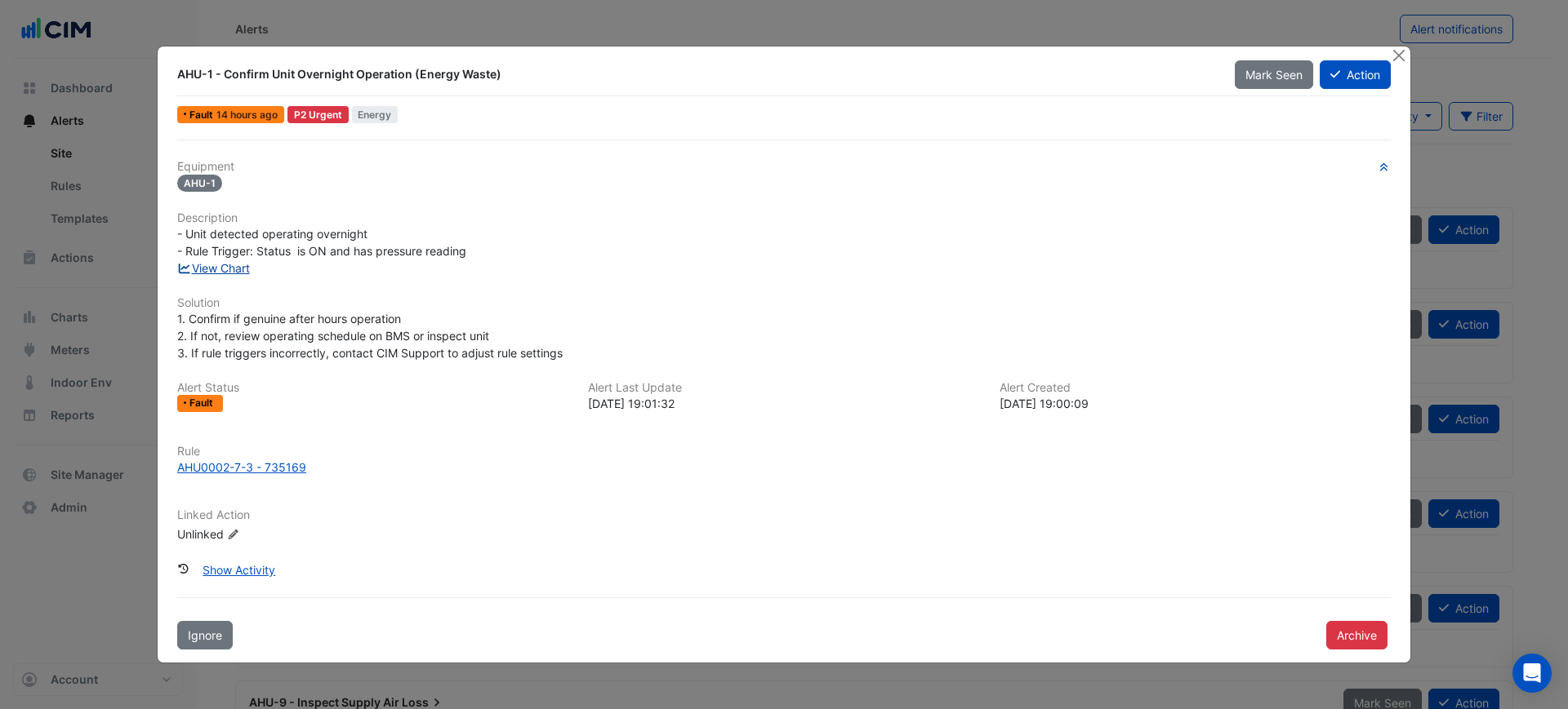
click at [211, 273] on link "View Chart" at bounding box center [214, 268] width 73 height 14
click at [1400, 52] on button "Close" at bounding box center [1398, 55] width 17 height 17
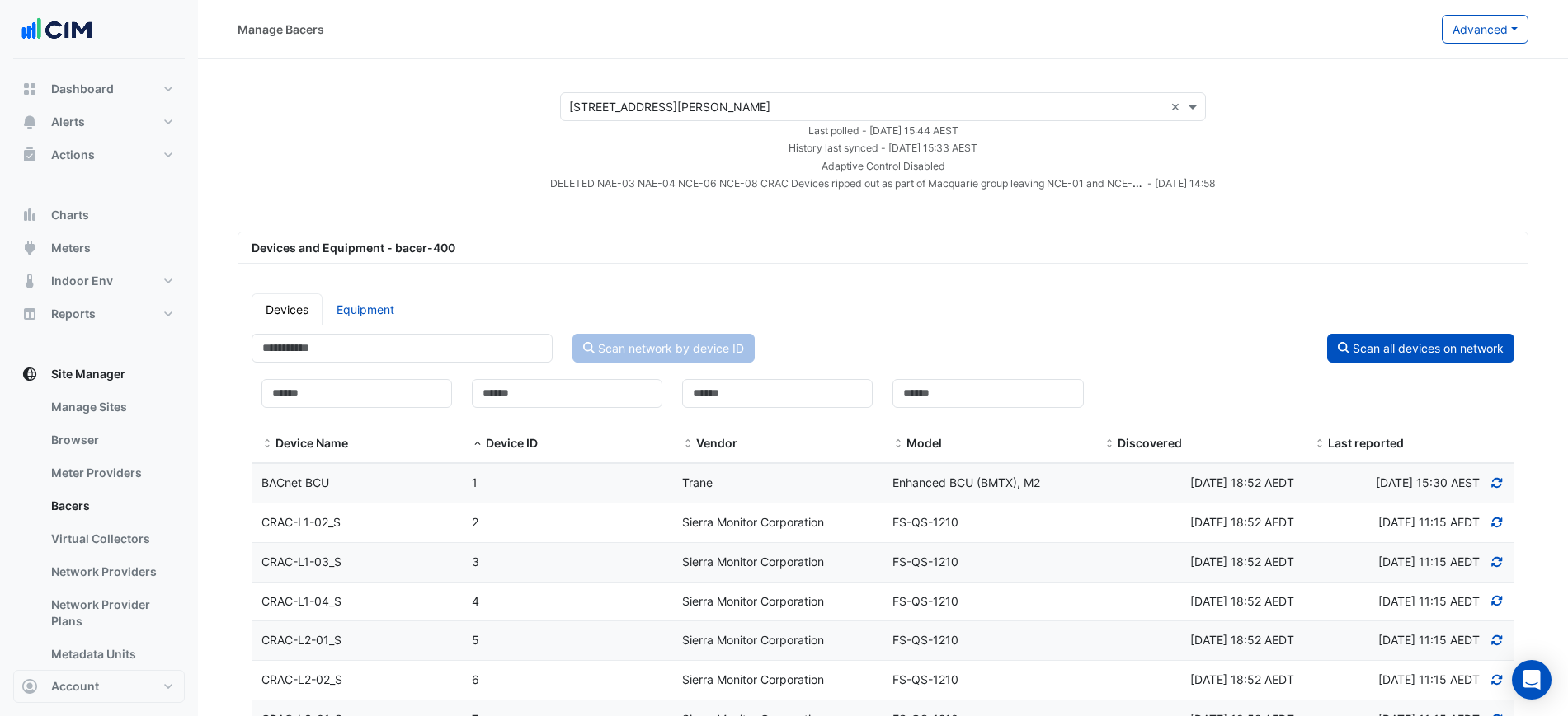
select select "***"
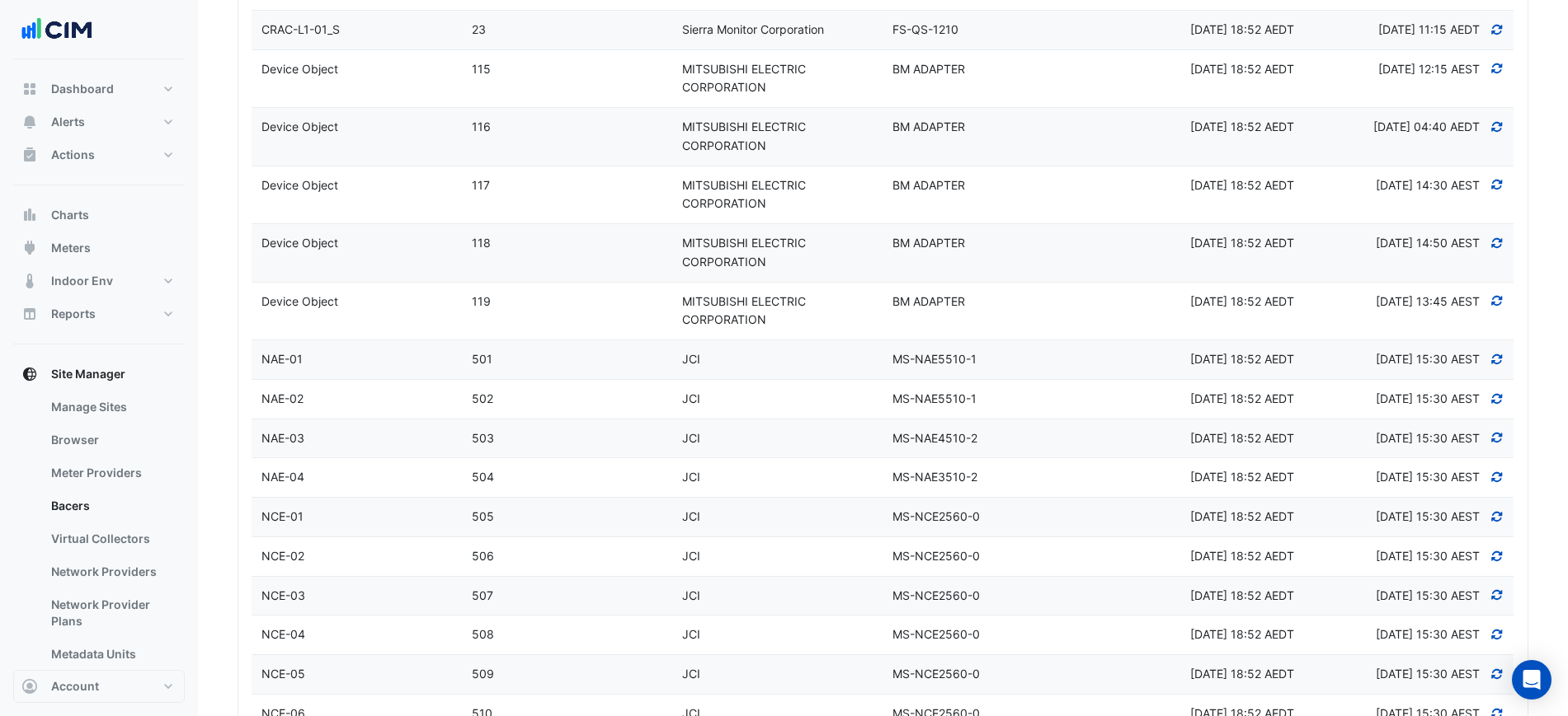
scroll to position [1300, 0]
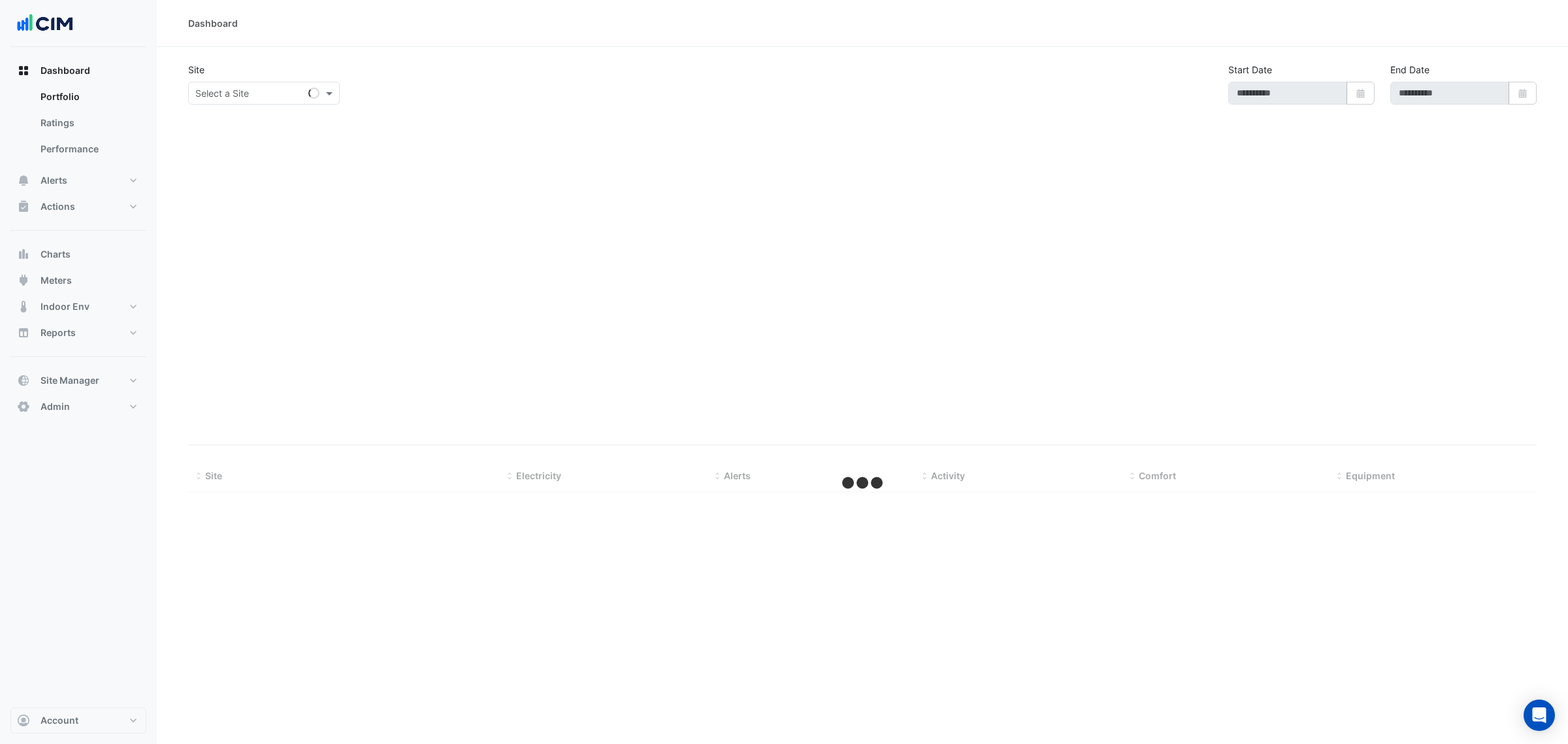
select select "***"
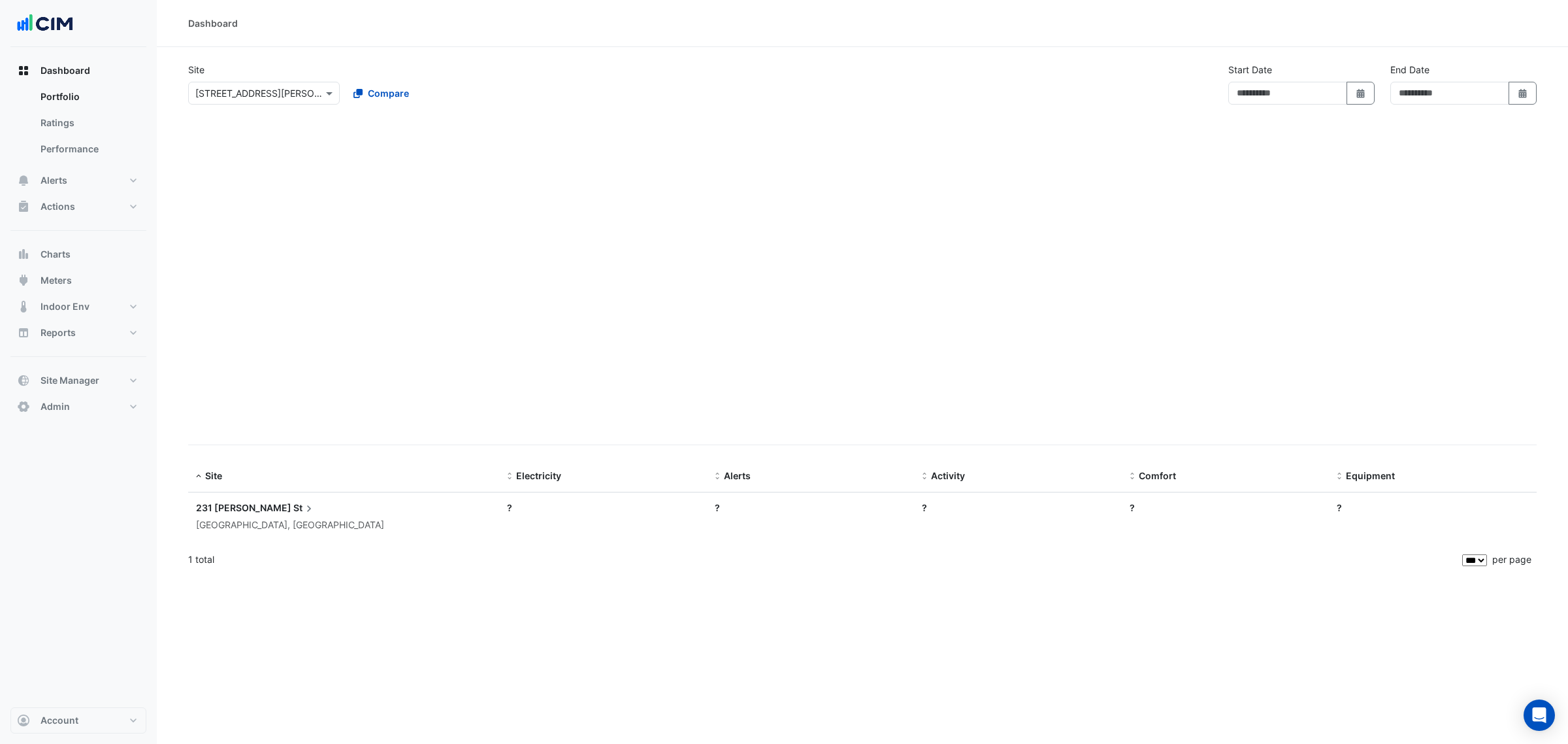
type input "**********"
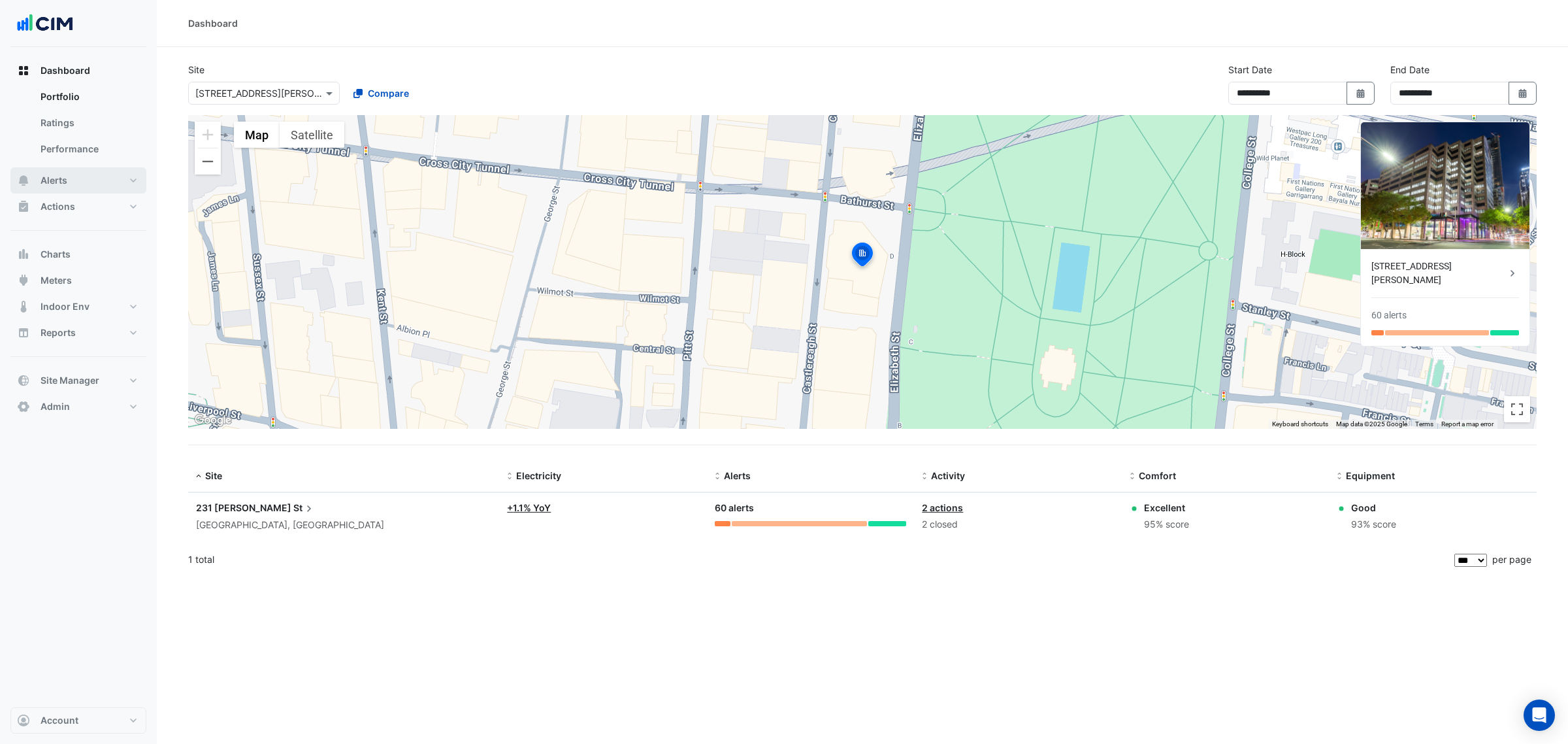
click at [77, 180] on button "Alerts" at bounding box center [79, 180] width 136 height 26
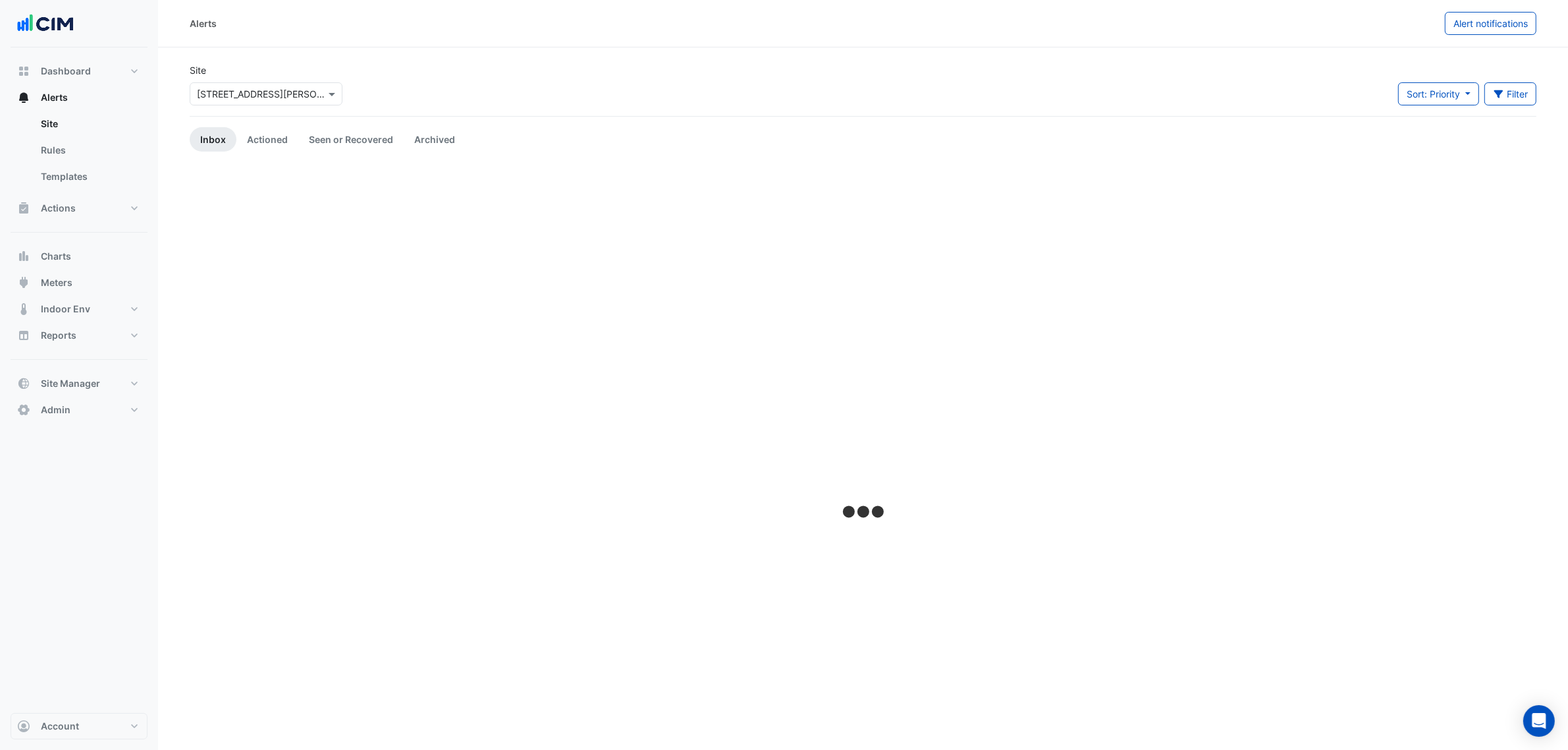
click at [310, 89] on div at bounding box center [266, 94] width 152 height 15
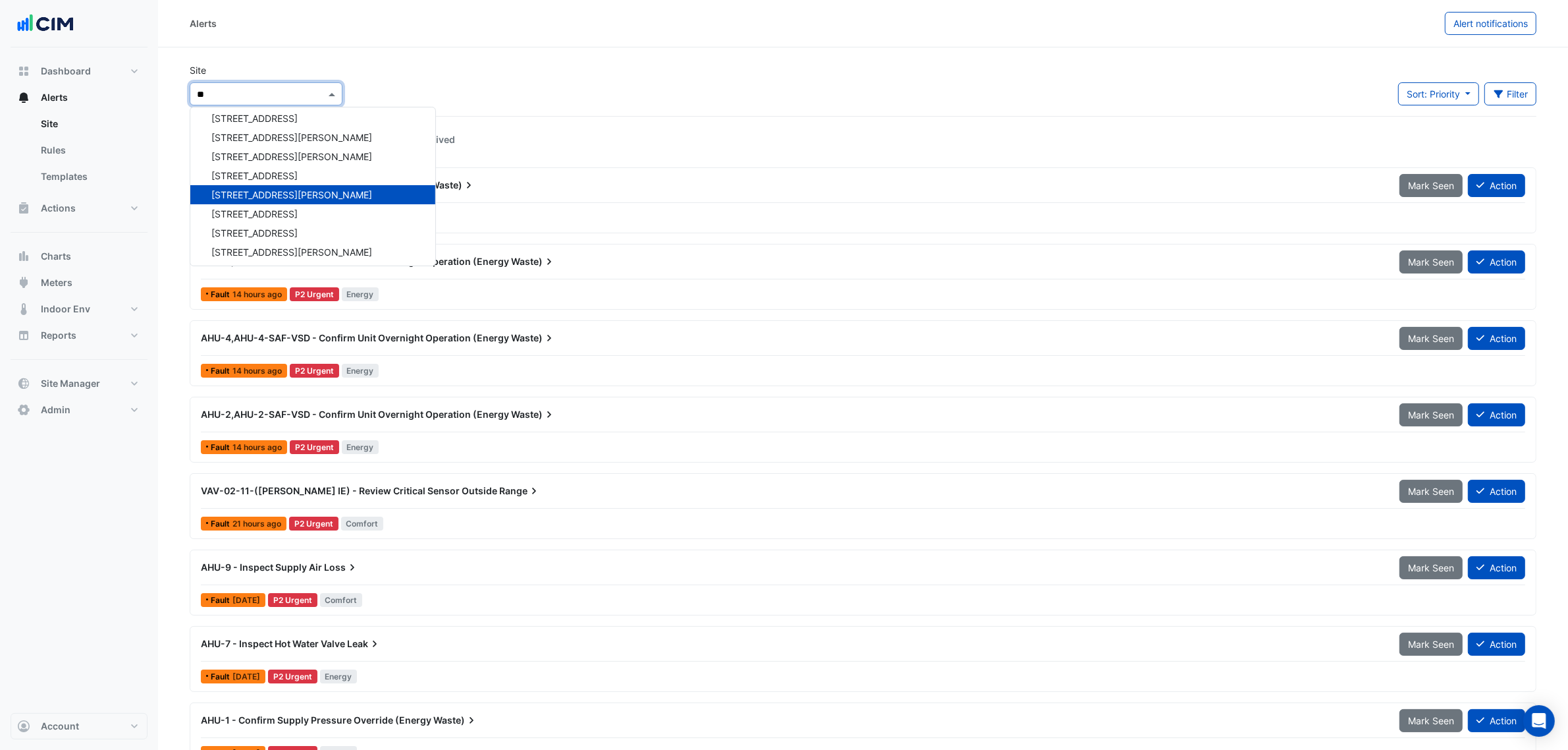
type input "***"
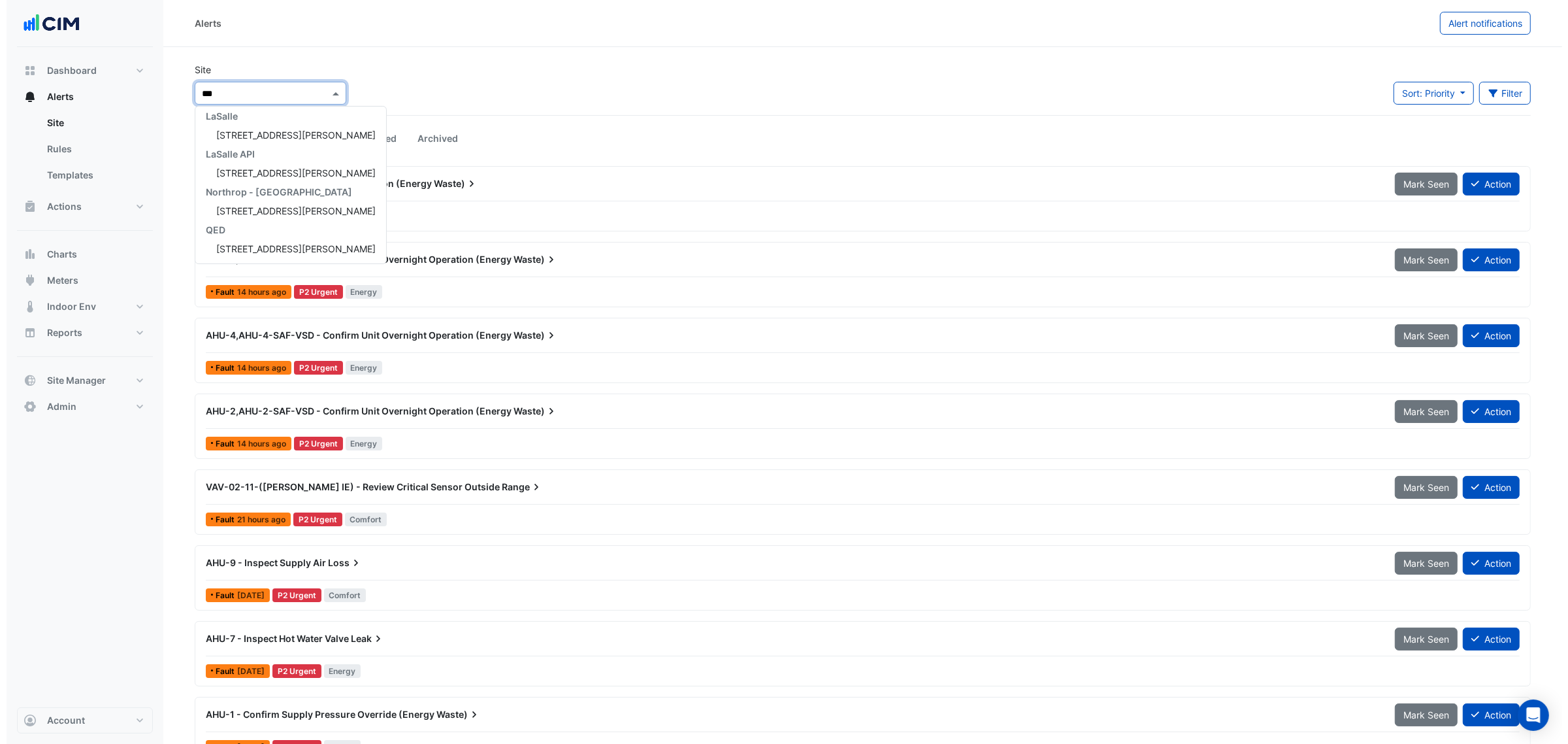
scroll to position [345, 0]
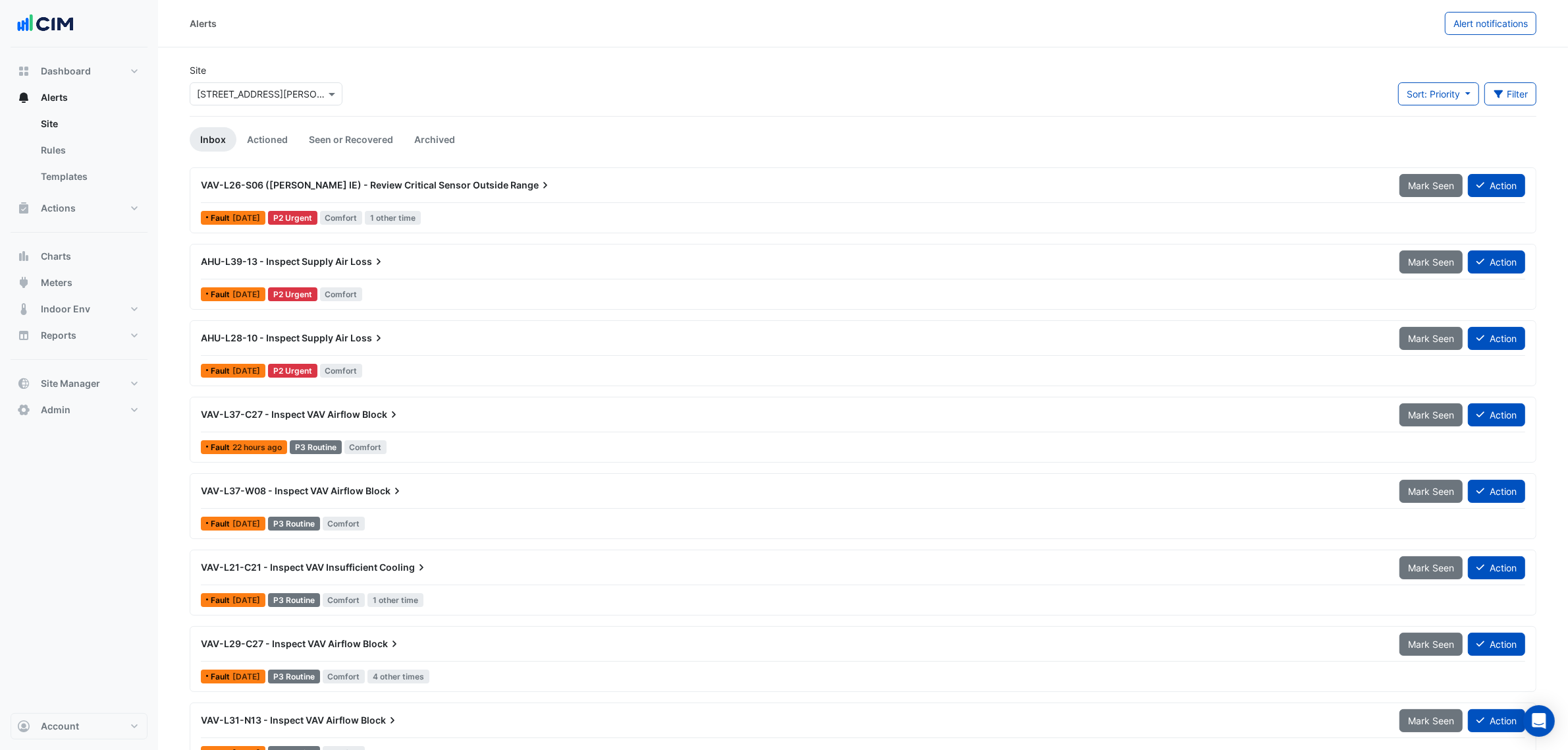
click at [522, 83] on div "Site Select a Site × 201 Elizabeth St Sort: Priority Priority Updated Filter Ti…" at bounding box center [863, 89] width 1362 height 52
click at [363, 280] on div "AHU-L39-13 - Inspect Supply Air Loss Mark Seen Action Fault 1 week ago P2 Urgen…" at bounding box center [863, 276] width 1335 height 54
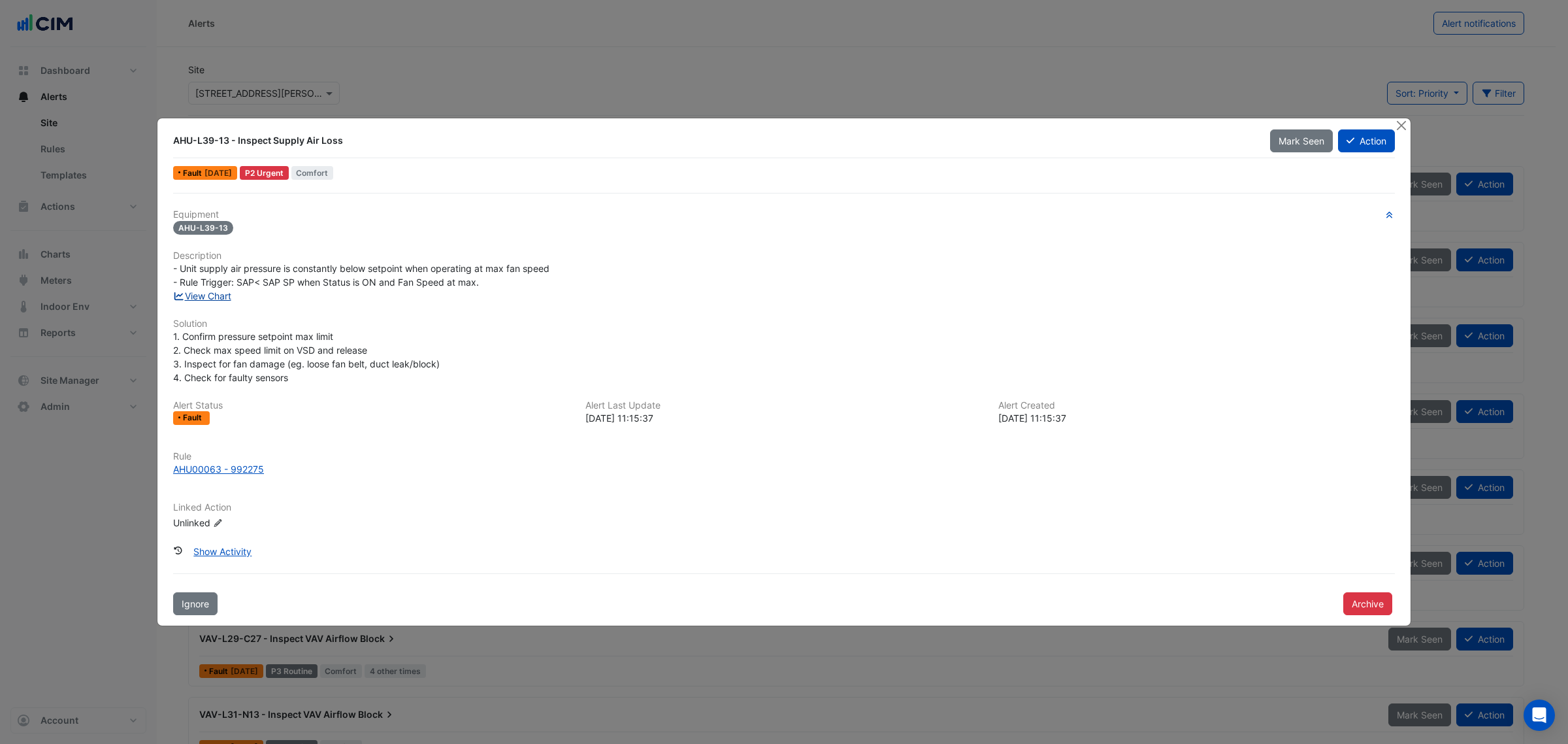
click at [202, 296] on link "View Chart" at bounding box center [202, 296] width 58 height 11
click at [1399, 118] on div "AHU-L39-13 - Inspect Supply Air Loss Mark Seen Action Fault 1 week ago P2 Urgen…" at bounding box center [784, 372] width 1255 height 509
click at [1397, 120] on button "Close" at bounding box center [1402, 125] width 14 height 14
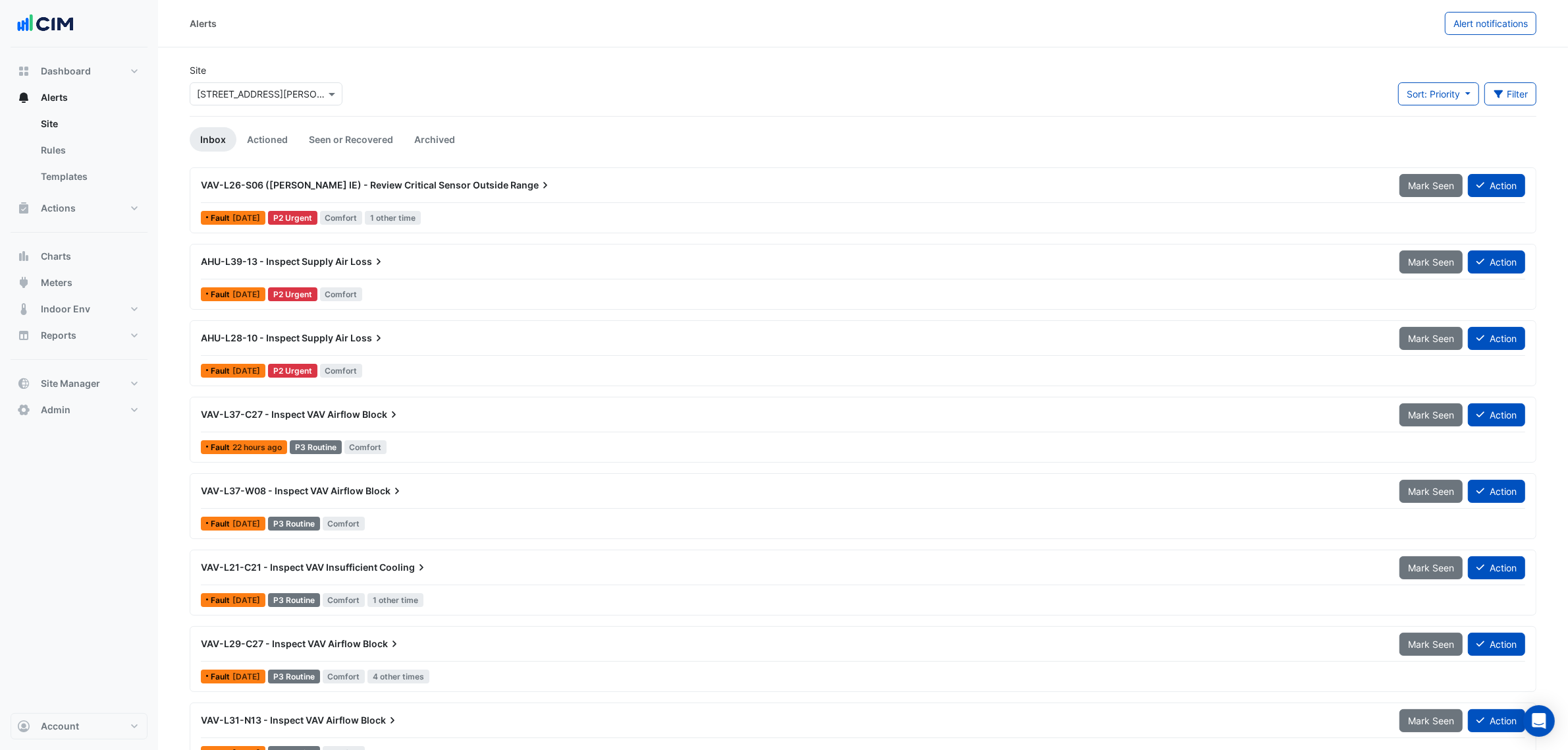
click at [406, 343] on div "AHU-L28-10 - Inspect Supply Air Loss" at bounding box center [792, 337] width 1182 height 13
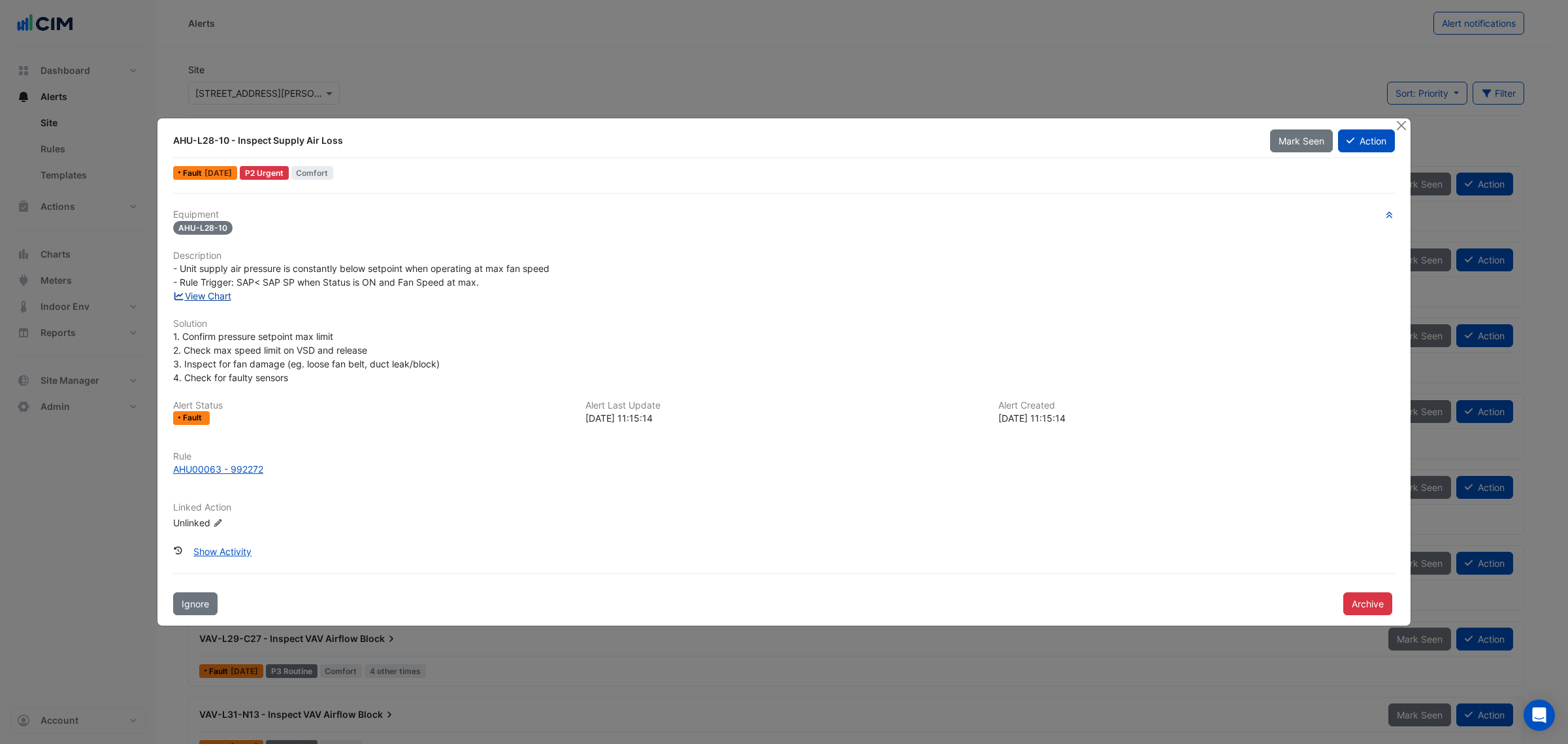
click at [215, 290] on link "View Chart" at bounding box center [202, 296] width 58 height 11
click at [1407, 121] on button "Close" at bounding box center [1402, 125] width 14 height 14
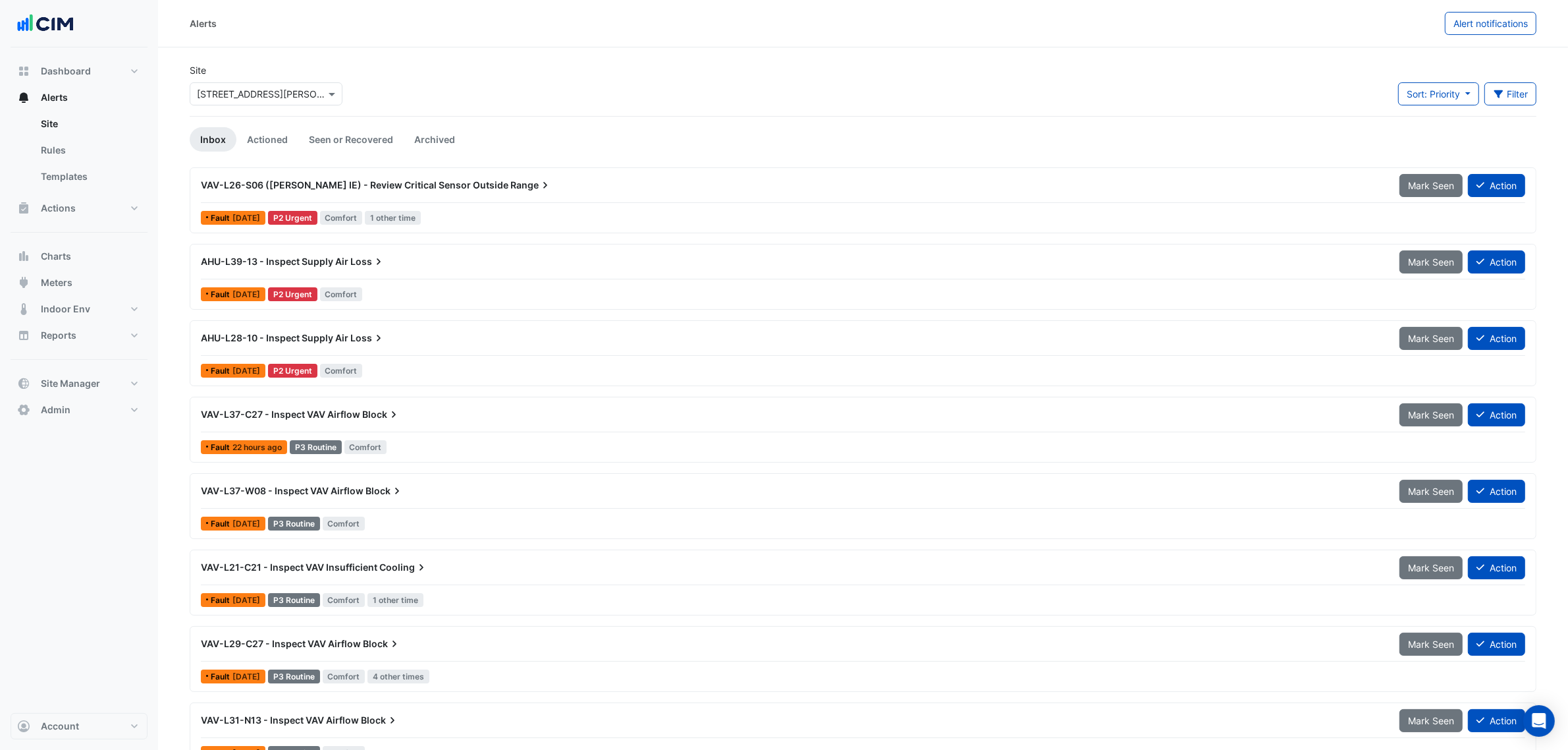
click at [339, 266] on span "AHU-L39-13 - Inspect Supply Air" at bounding box center [275, 261] width 148 height 12
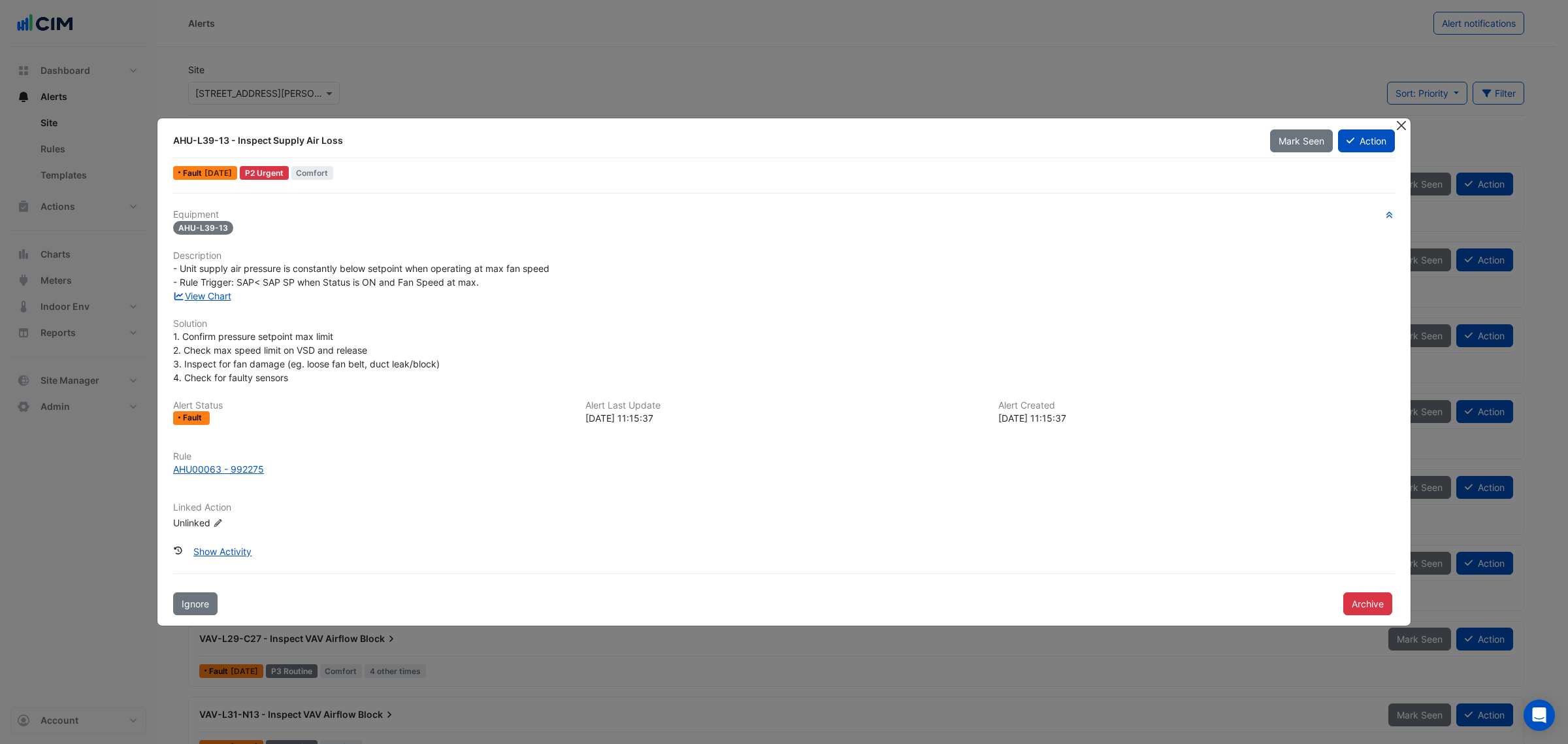
click at [1402, 119] on button "Close" at bounding box center [1402, 125] width 14 height 14
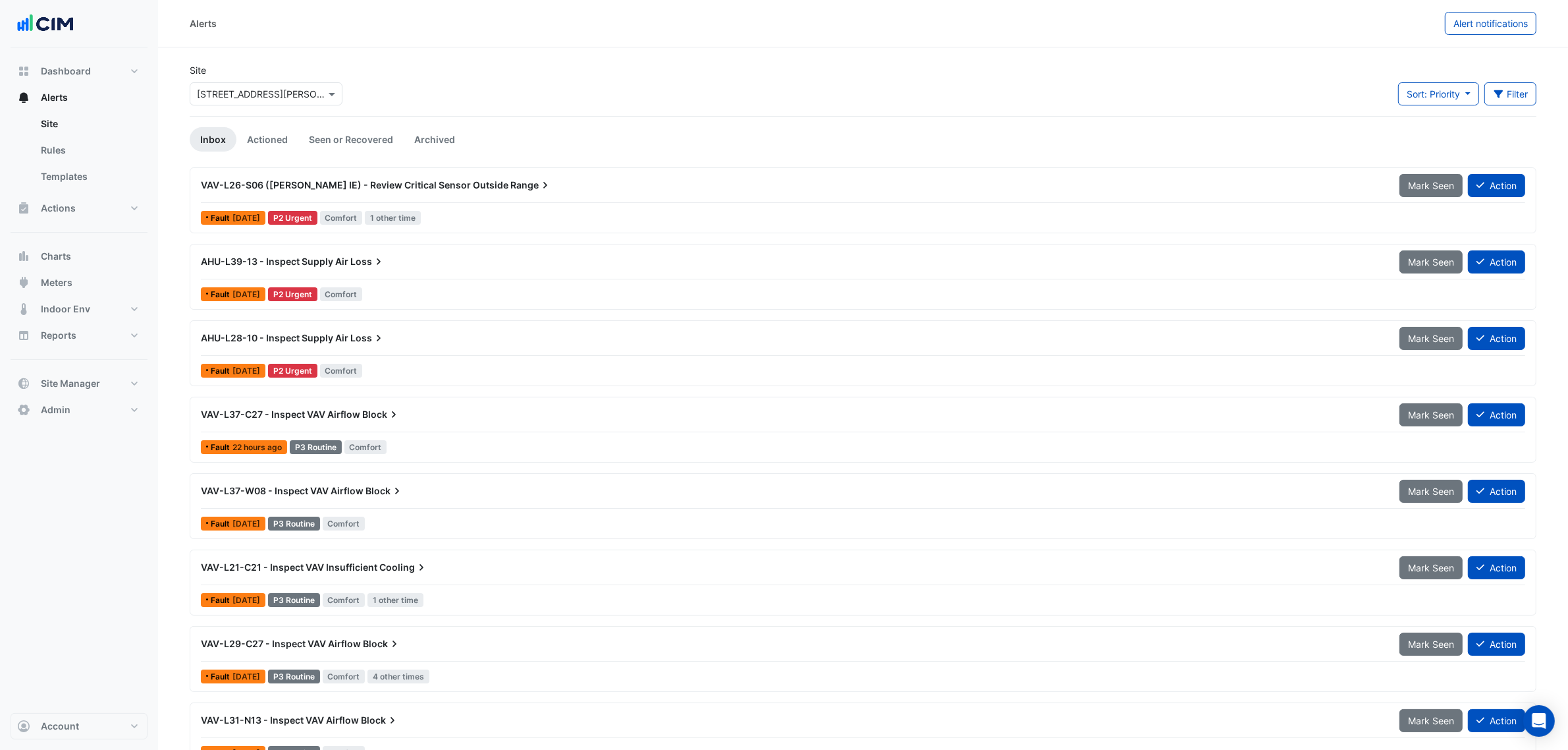
click at [499, 257] on div "AHU-L39-13 - Inspect Supply Air Loss" at bounding box center [792, 261] width 1182 height 13
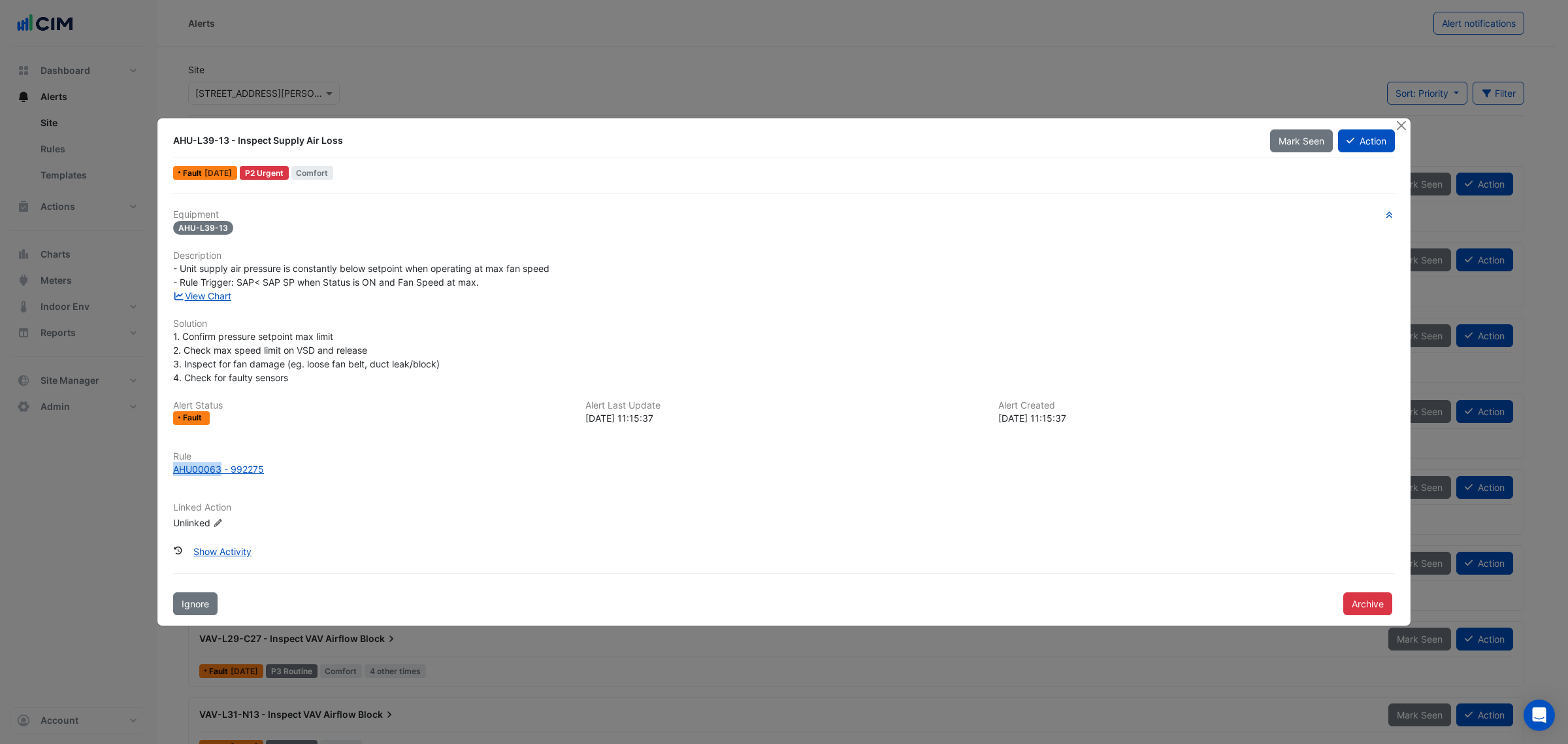
drag, startPoint x: 168, startPoint y: 468, endPoint x: 222, endPoint y: 477, distance: 54.7
click at [222, 477] on div "Rule AHU00063 - 992275" at bounding box center [784, 468] width 1237 height 35
copy div "AHU00063"
click at [242, 456] on h6 "Rule" at bounding box center [784, 456] width 1222 height 11
click at [240, 461] on h6 "Rule" at bounding box center [784, 456] width 1222 height 11
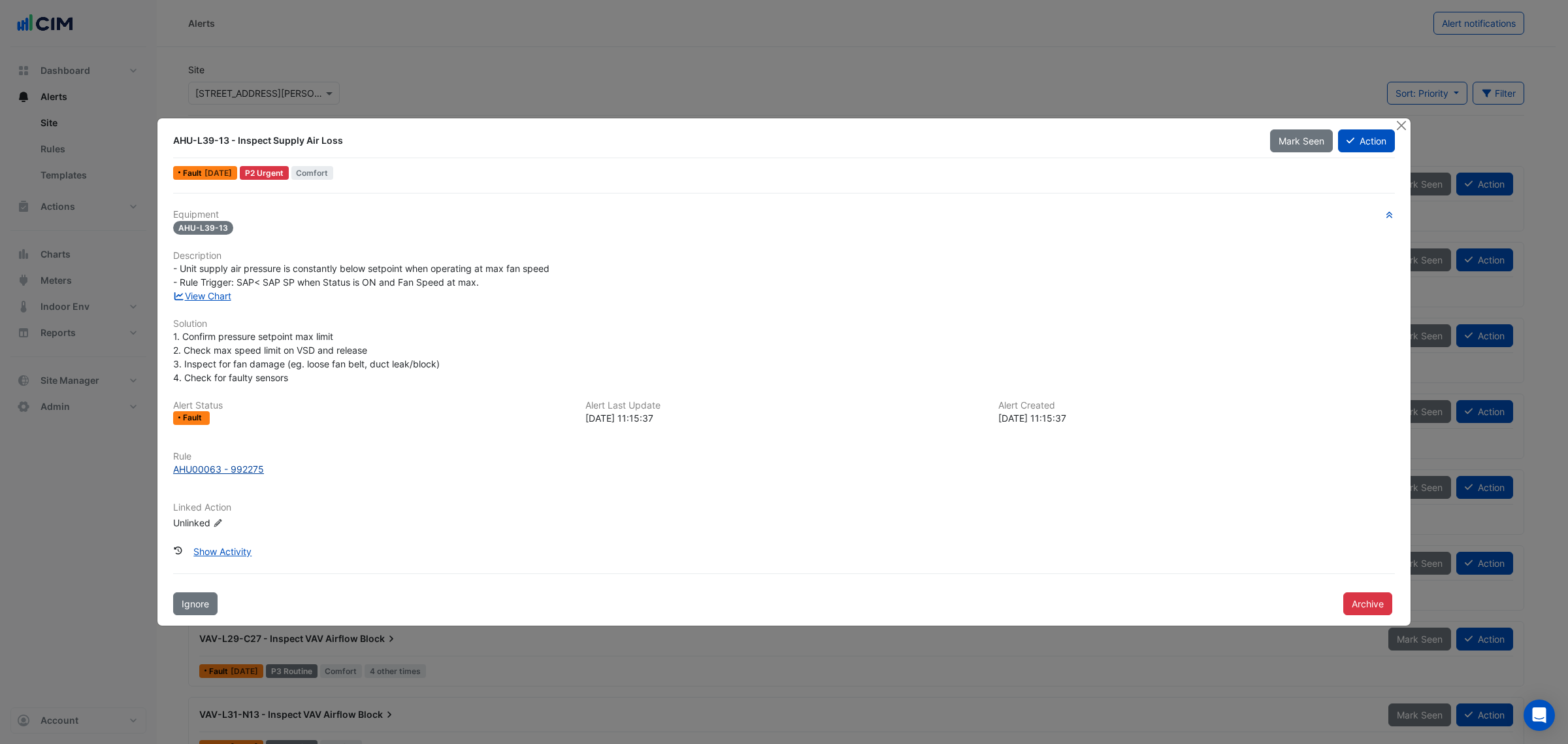
click at [238, 464] on div "AHU00063 - 992275" at bounding box center [218, 469] width 91 height 14
click at [1385, 599] on button "Archive" at bounding box center [1368, 603] width 49 height 23
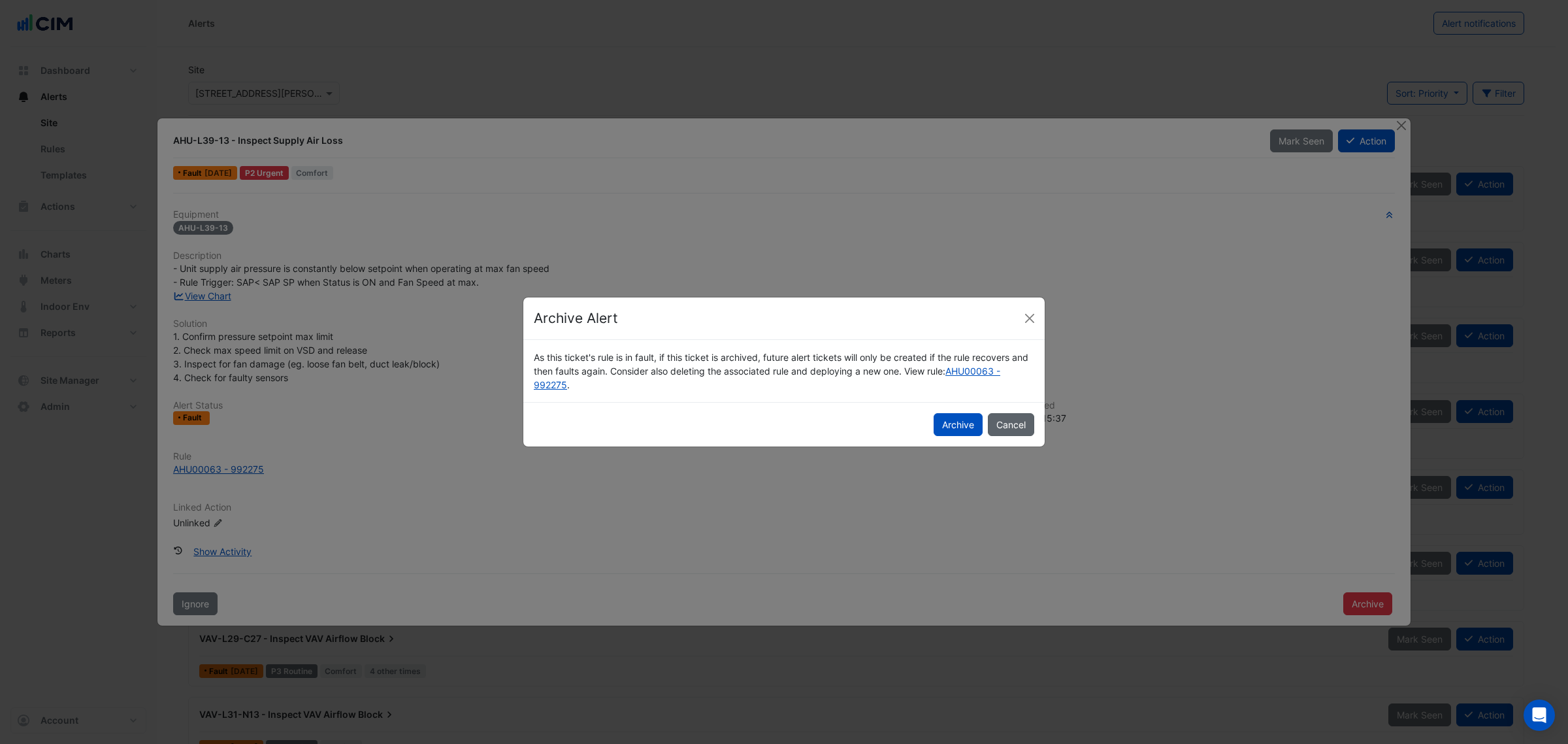
click at [1004, 419] on button "Cancel" at bounding box center [1011, 425] width 47 height 23
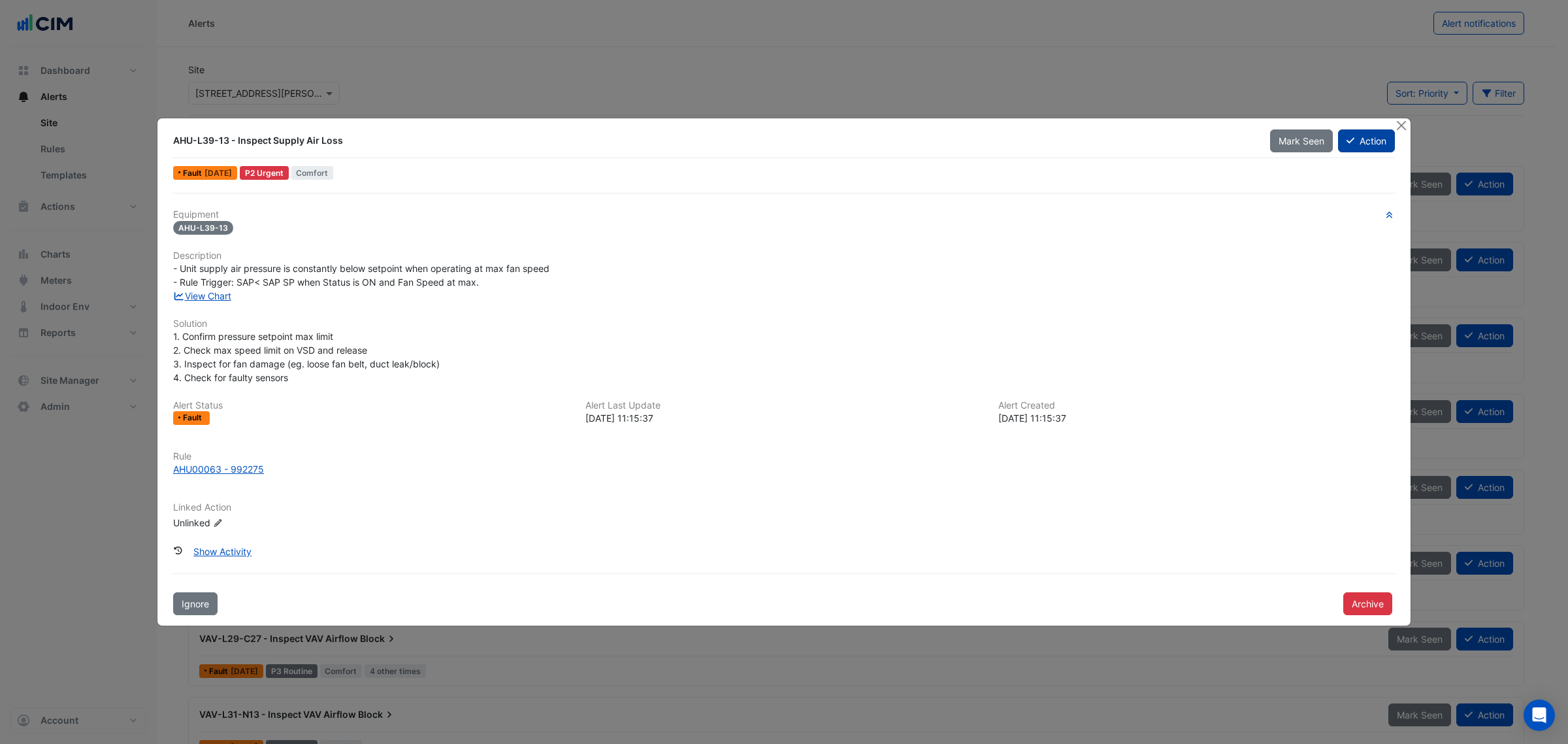
click at [1360, 141] on button "Action" at bounding box center [1366, 141] width 57 height 23
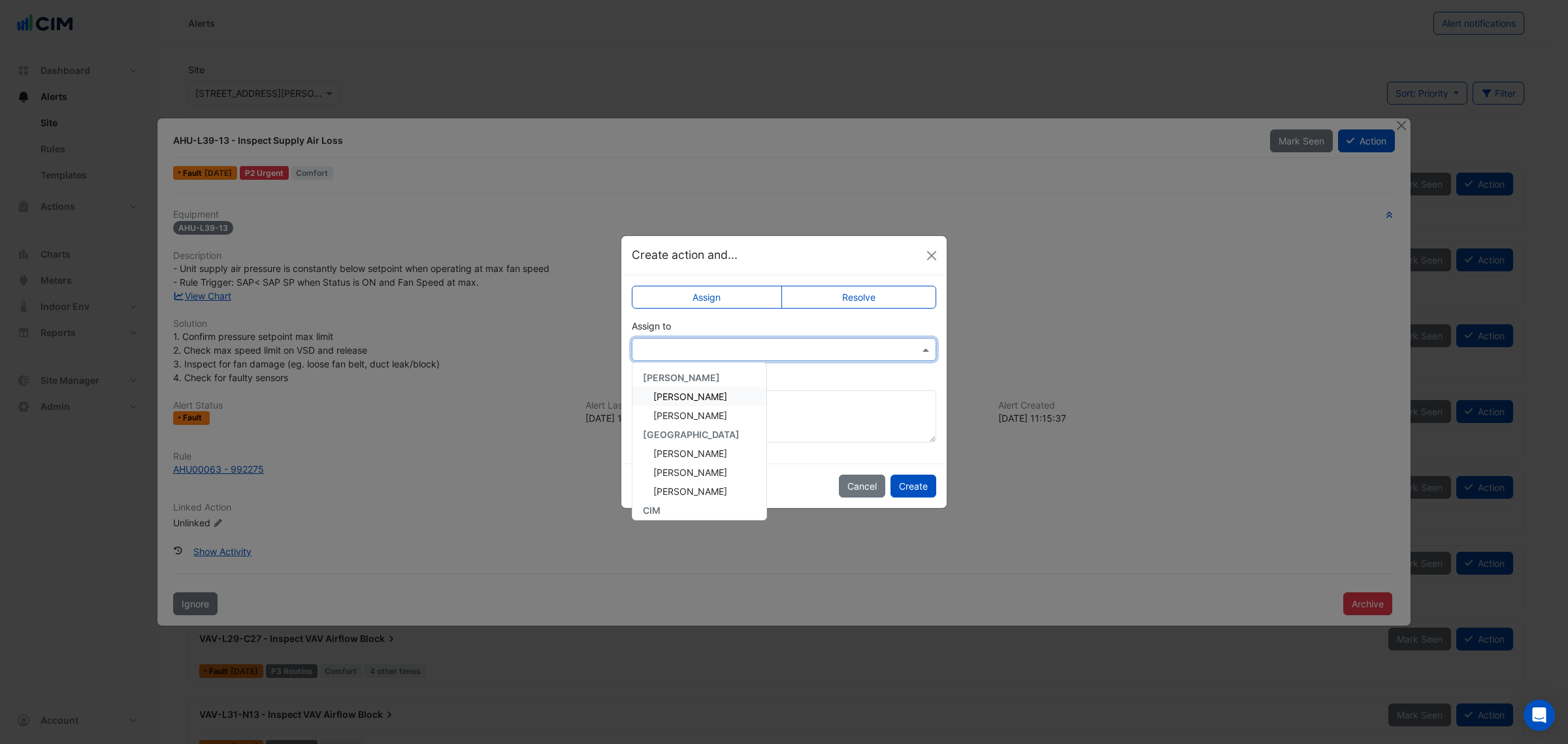
drag, startPoint x: 744, startPoint y: 345, endPoint x: 710, endPoint y: 377, distance: 46.7
click at [745, 345] on input "text" at bounding box center [771, 350] width 264 height 14
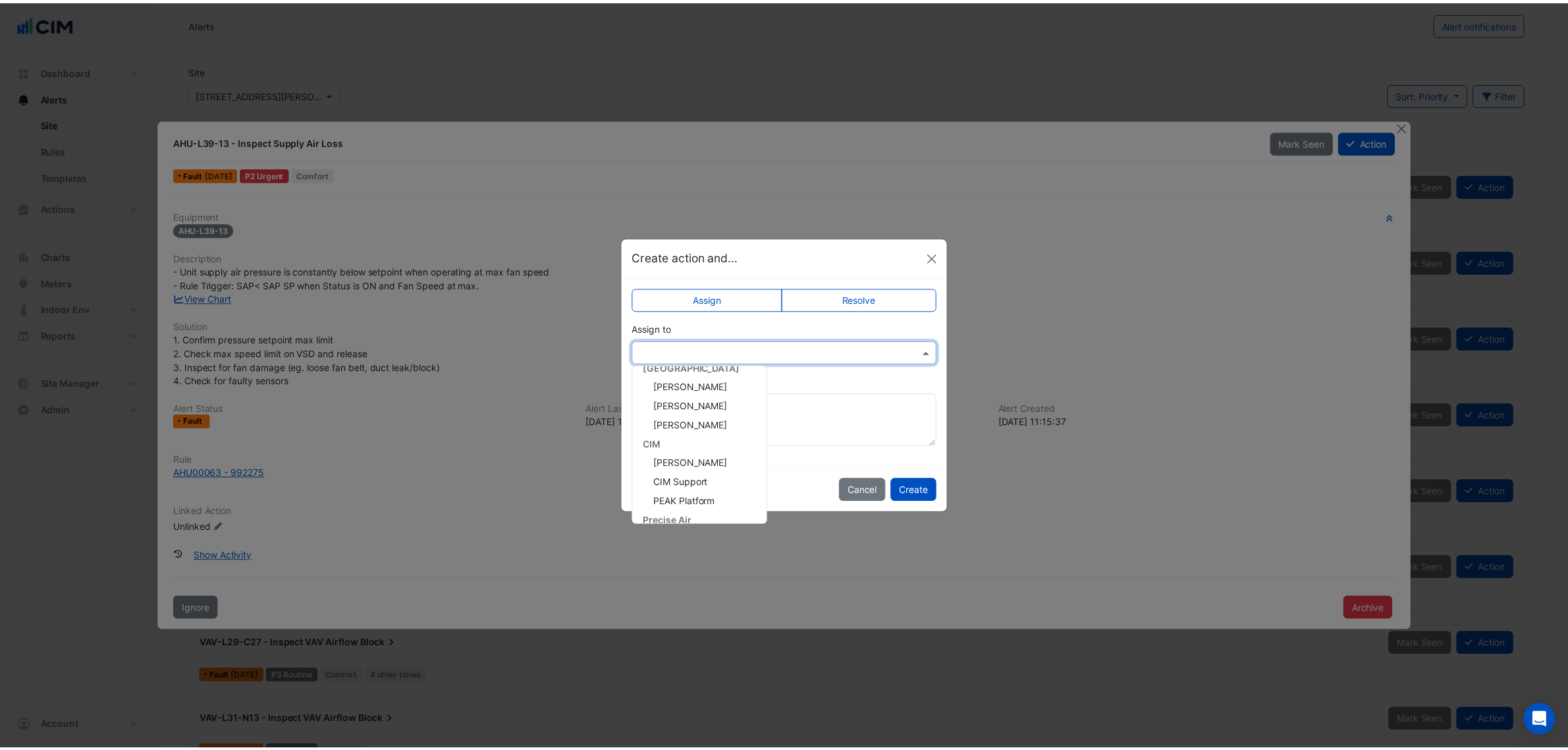
scroll to position [165, 0]
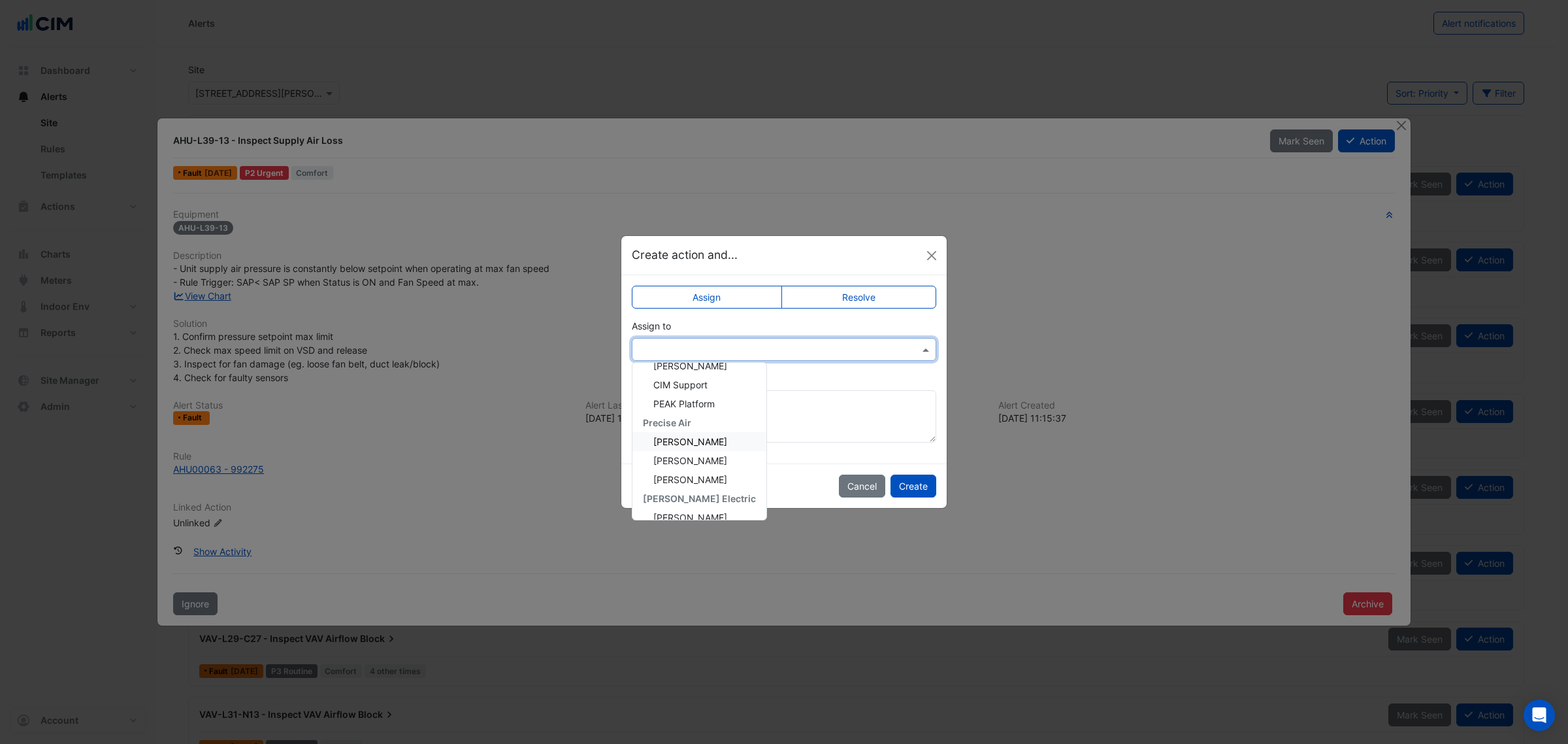
click at [831, 286] on label "Resolve" at bounding box center [859, 297] width 156 height 23
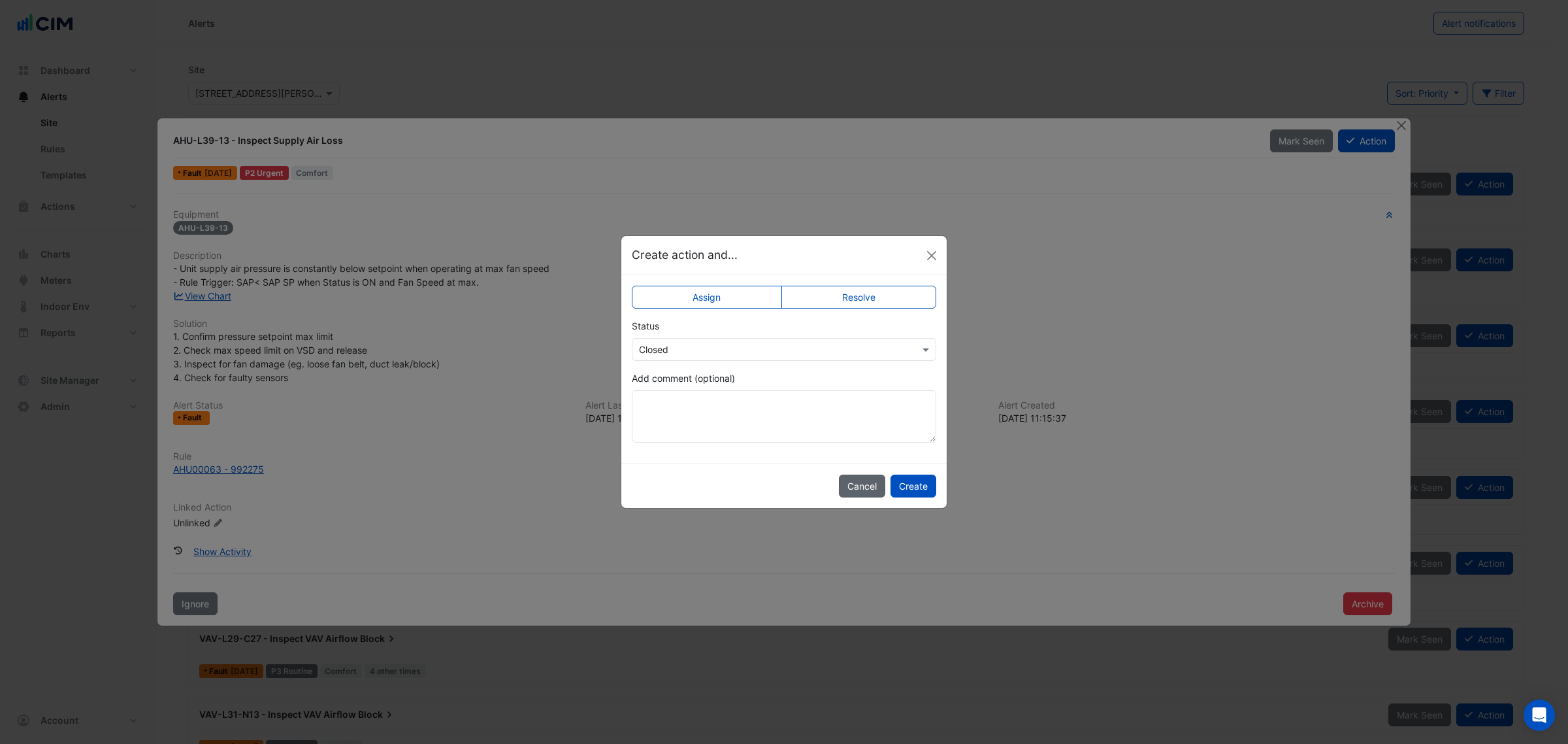
click at [839, 491] on button "Cancel" at bounding box center [862, 486] width 47 height 23
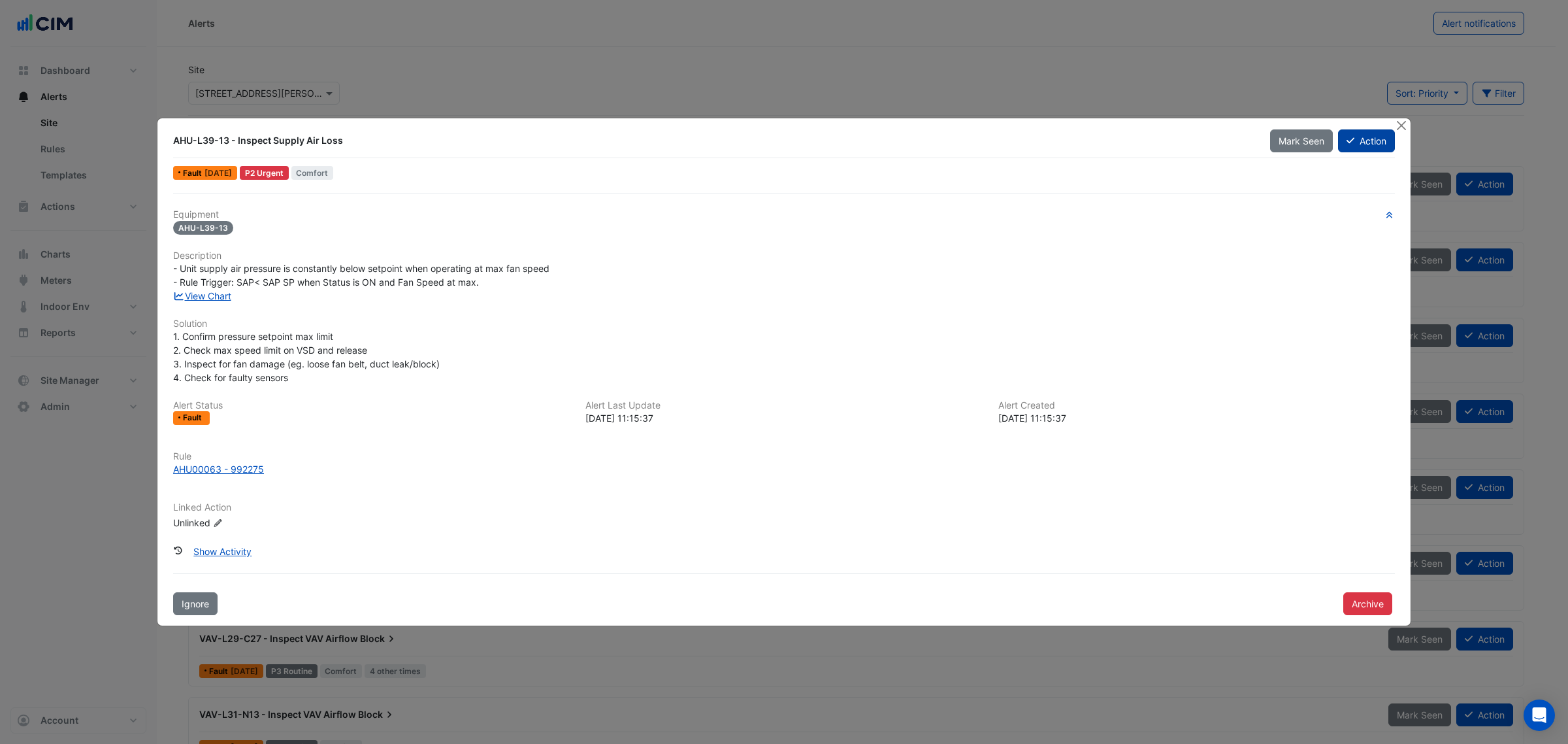
click at [1344, 142] on button "Action" at bounding box center [1366, 141] width 57 height 23
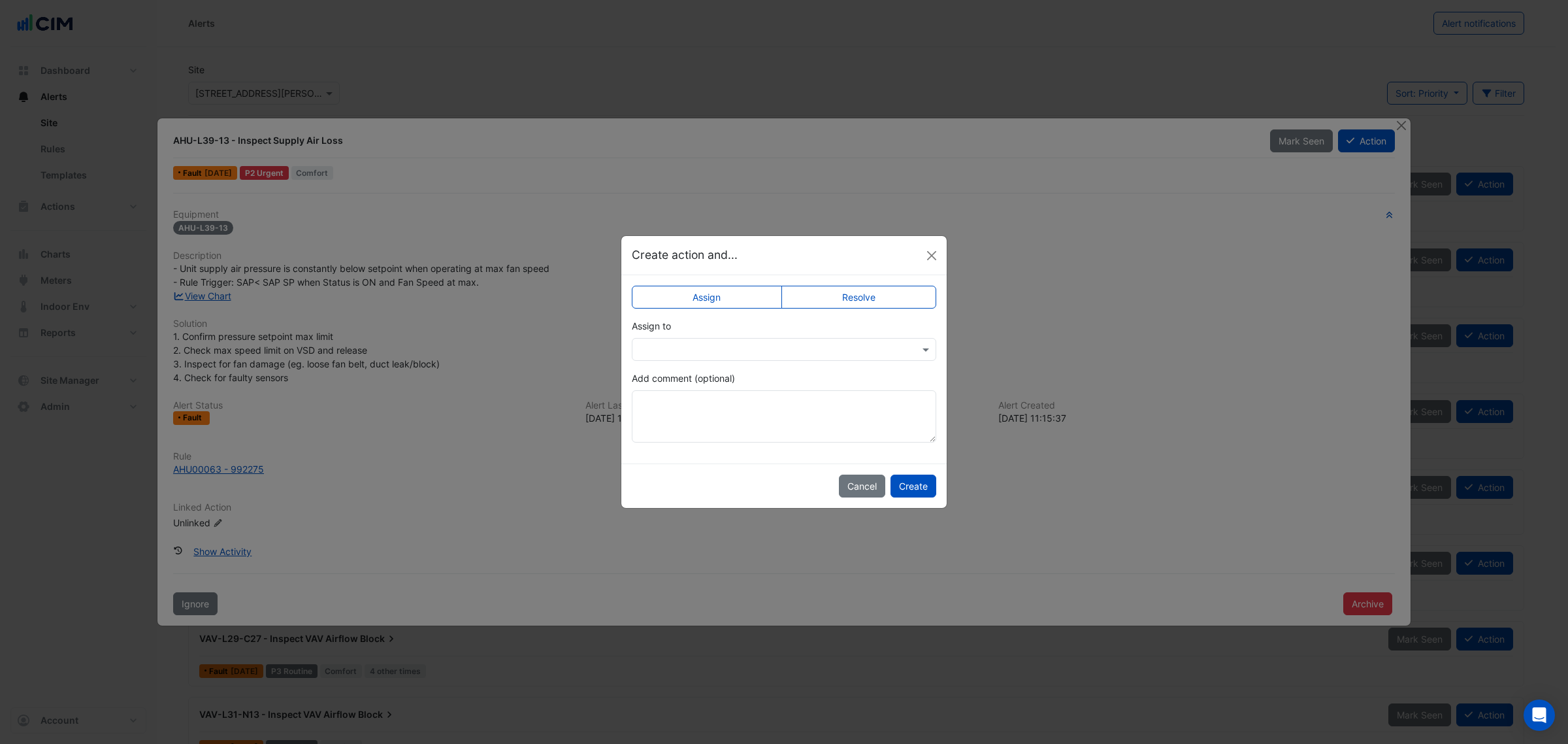
click at [858, 290] on label "Resolve" at bounding box center [859, 297] width 156 height 23
click at [909, 486] on button "Create" at bounding box center [913, 486] width 46 height 23
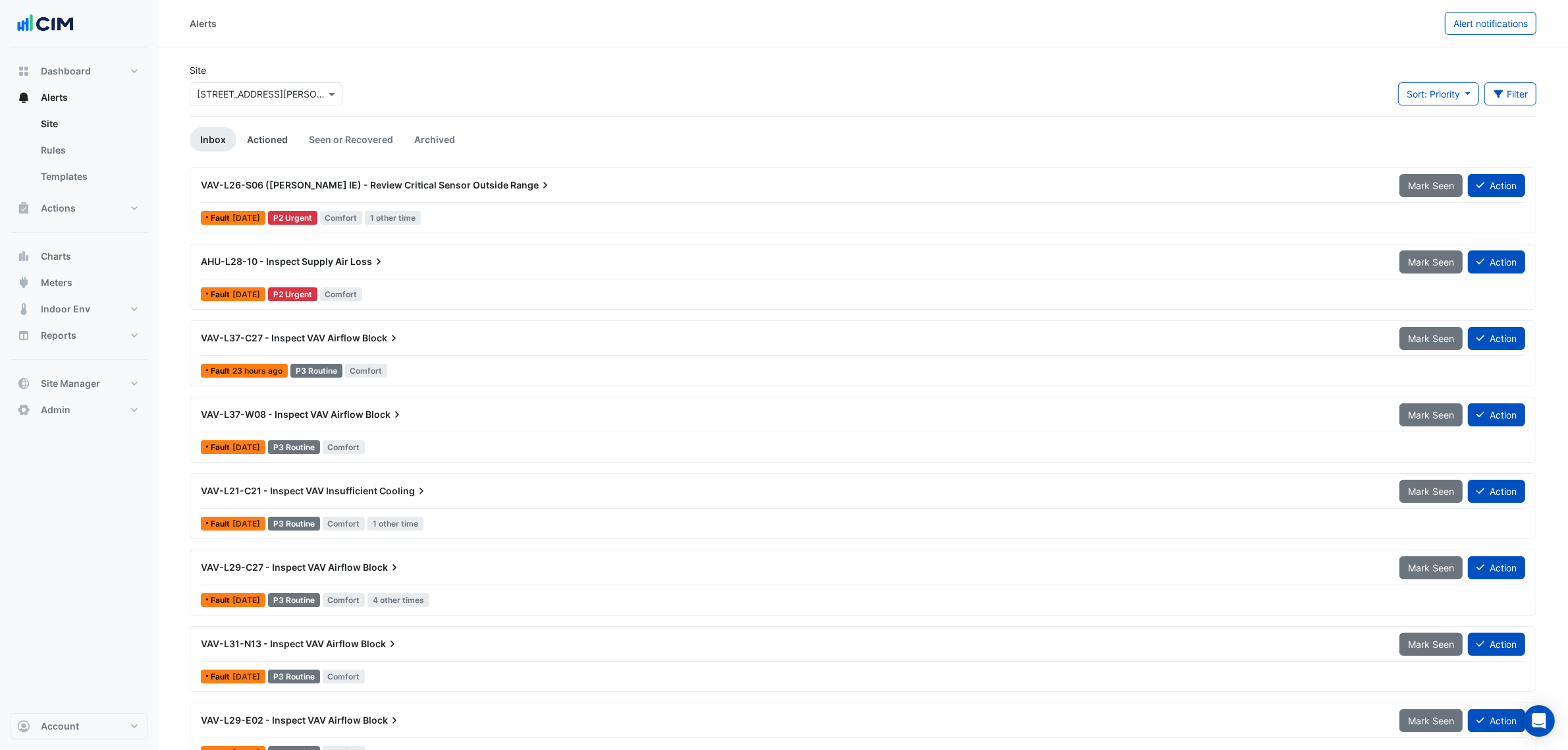
click at [294, 143] on link "Actioned" at bounding box center [267, 139] width 62 height 25
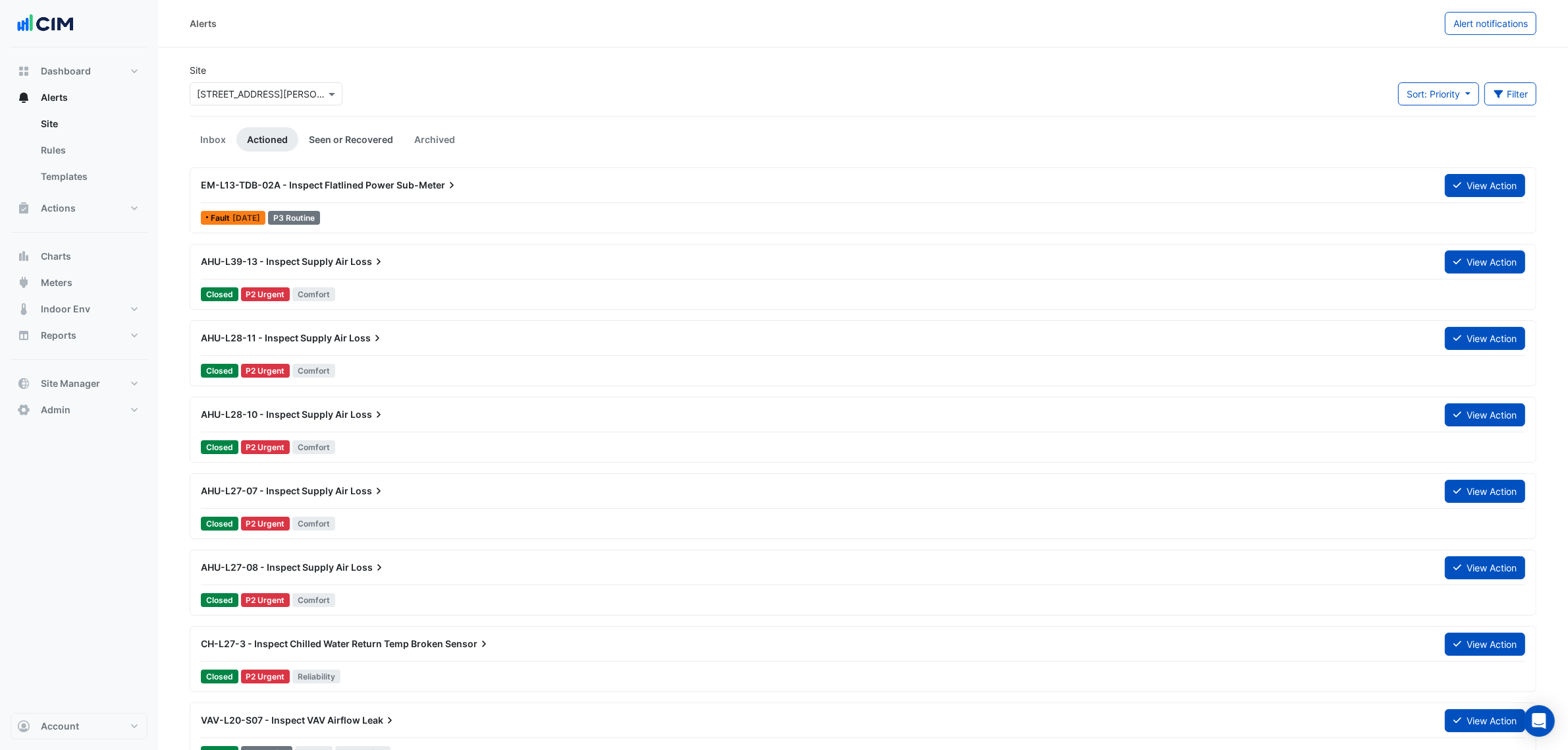
click at [353, 134] on link "Seen or Recovered" at bounding box center [351, 139] width 105 height 25
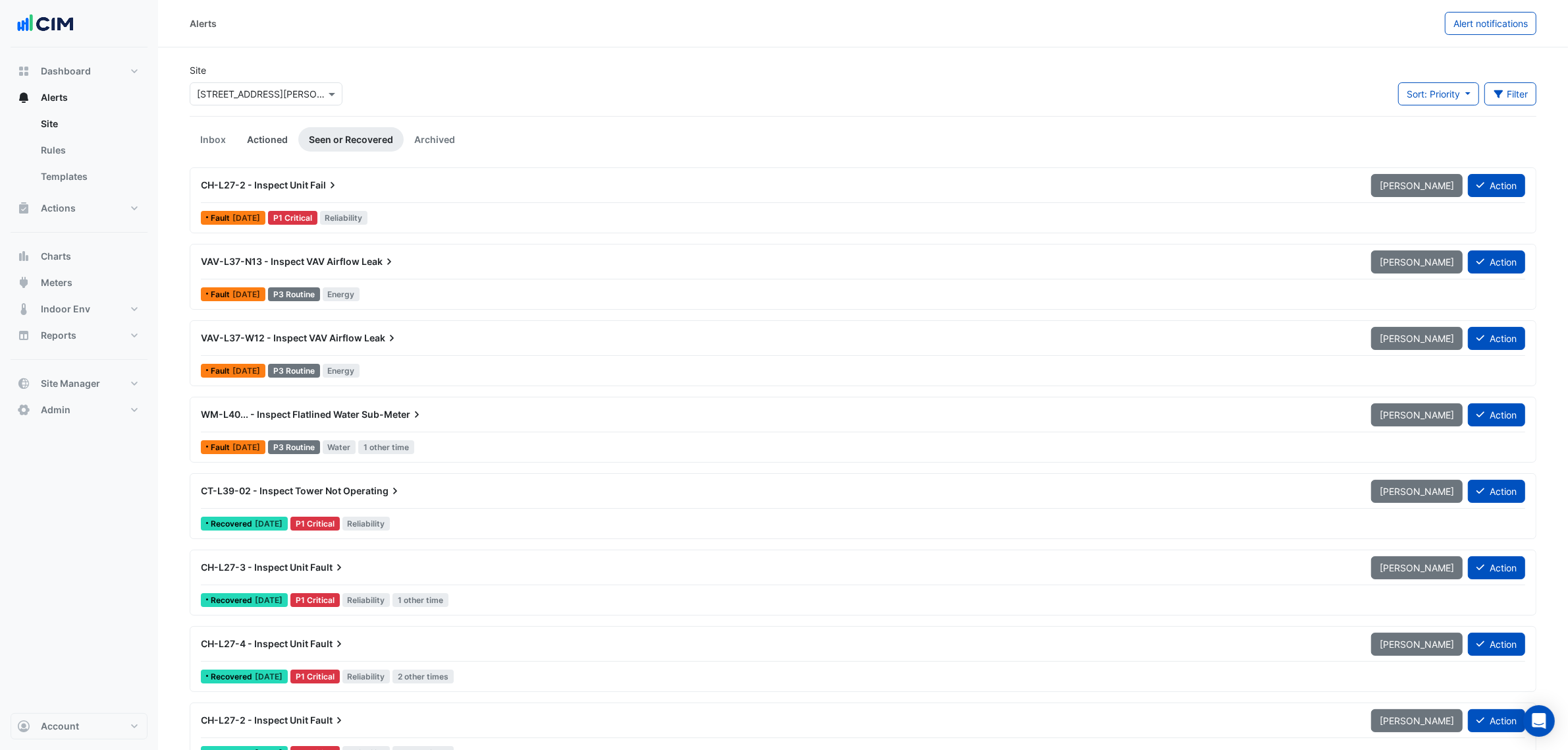
click at [262, 133] on link "Actioned" at bounding box center [267, 139] width 62 height 25
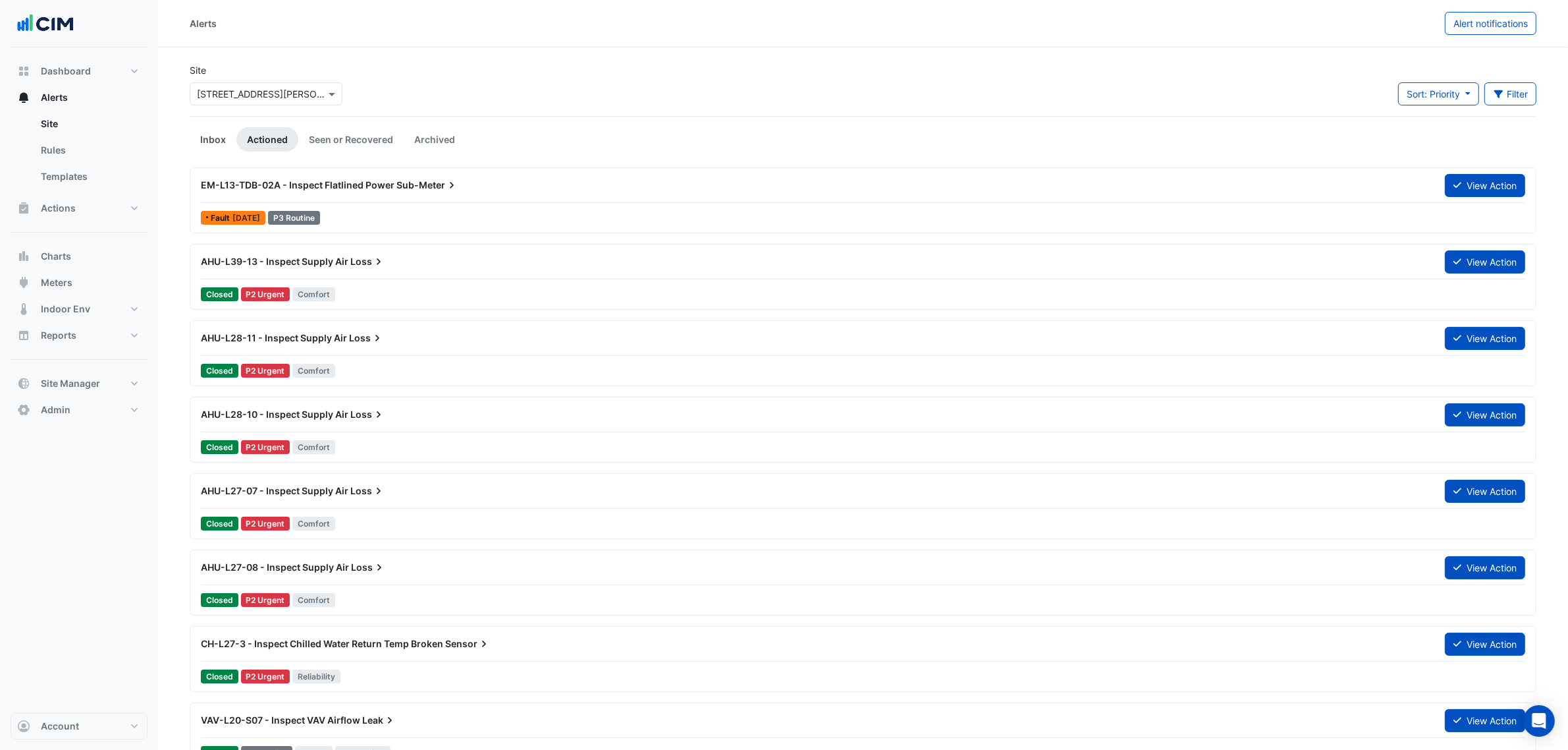
click at [219, 142] on link "Inbox" at bounding box center [212, 139] width 47 height 25
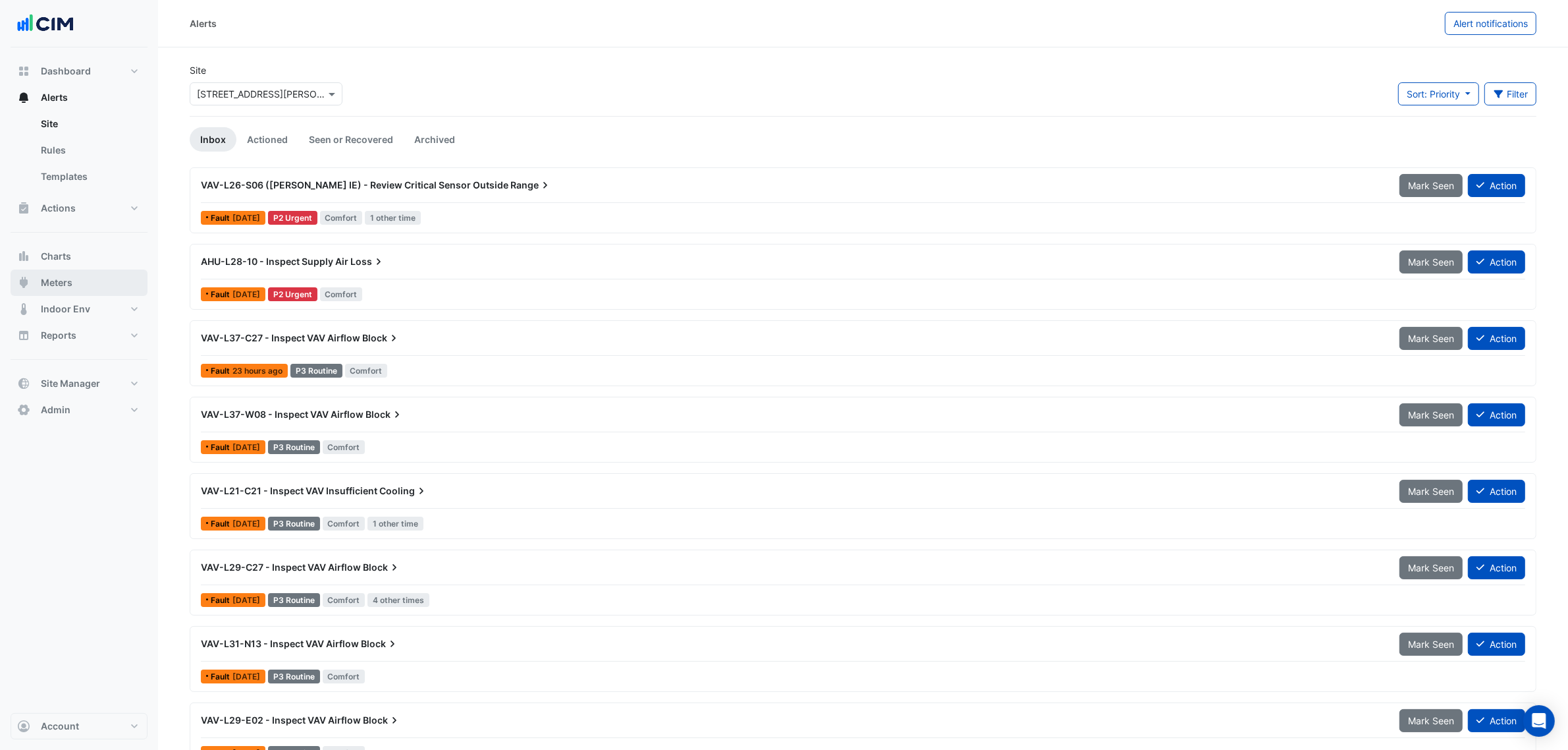
click at [89, 283] on button "Meters" at bounding box center [79, 283] width 137 height 26
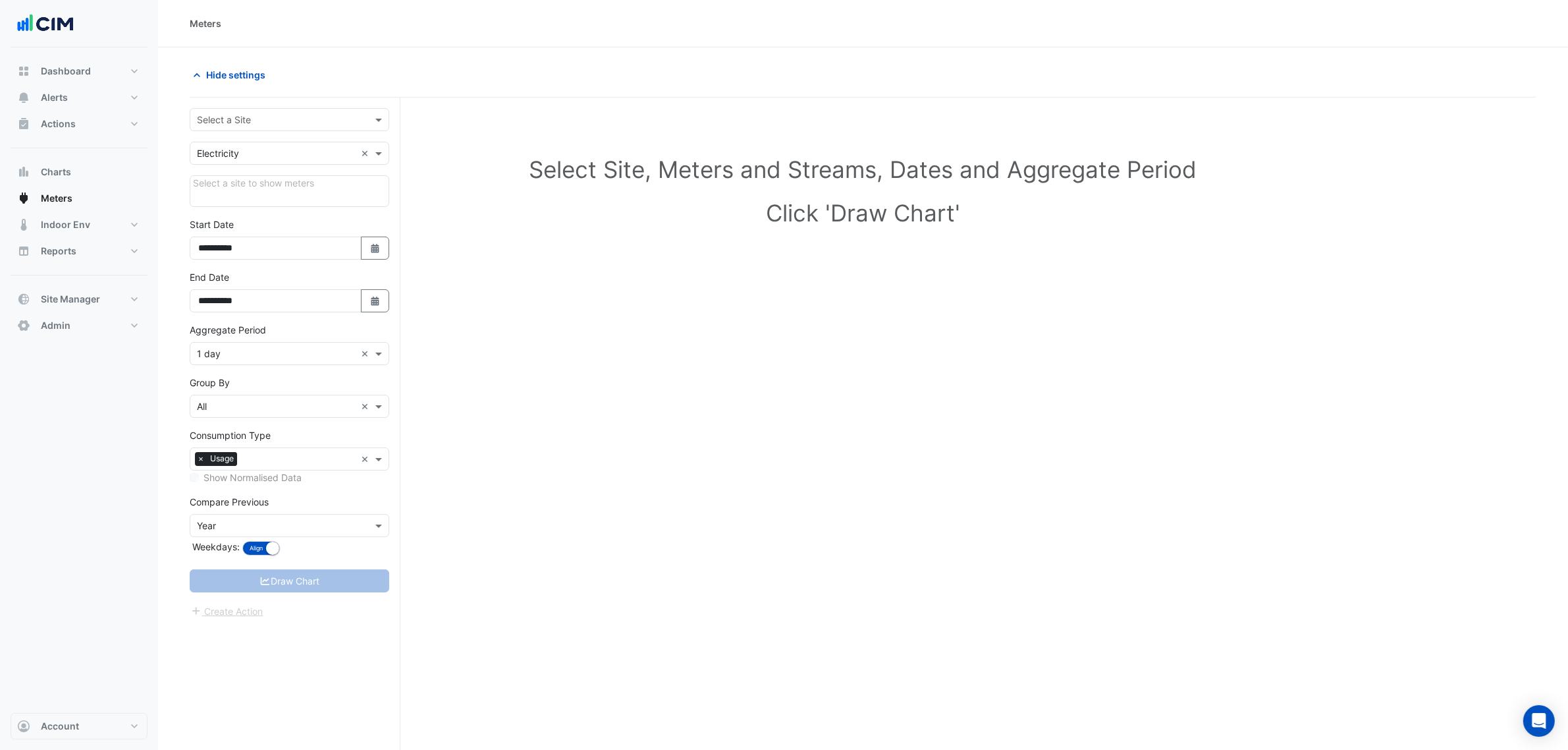
click at [239, 130] on div "Select a Site" at bounding box center [289, 119] width 199 height 23
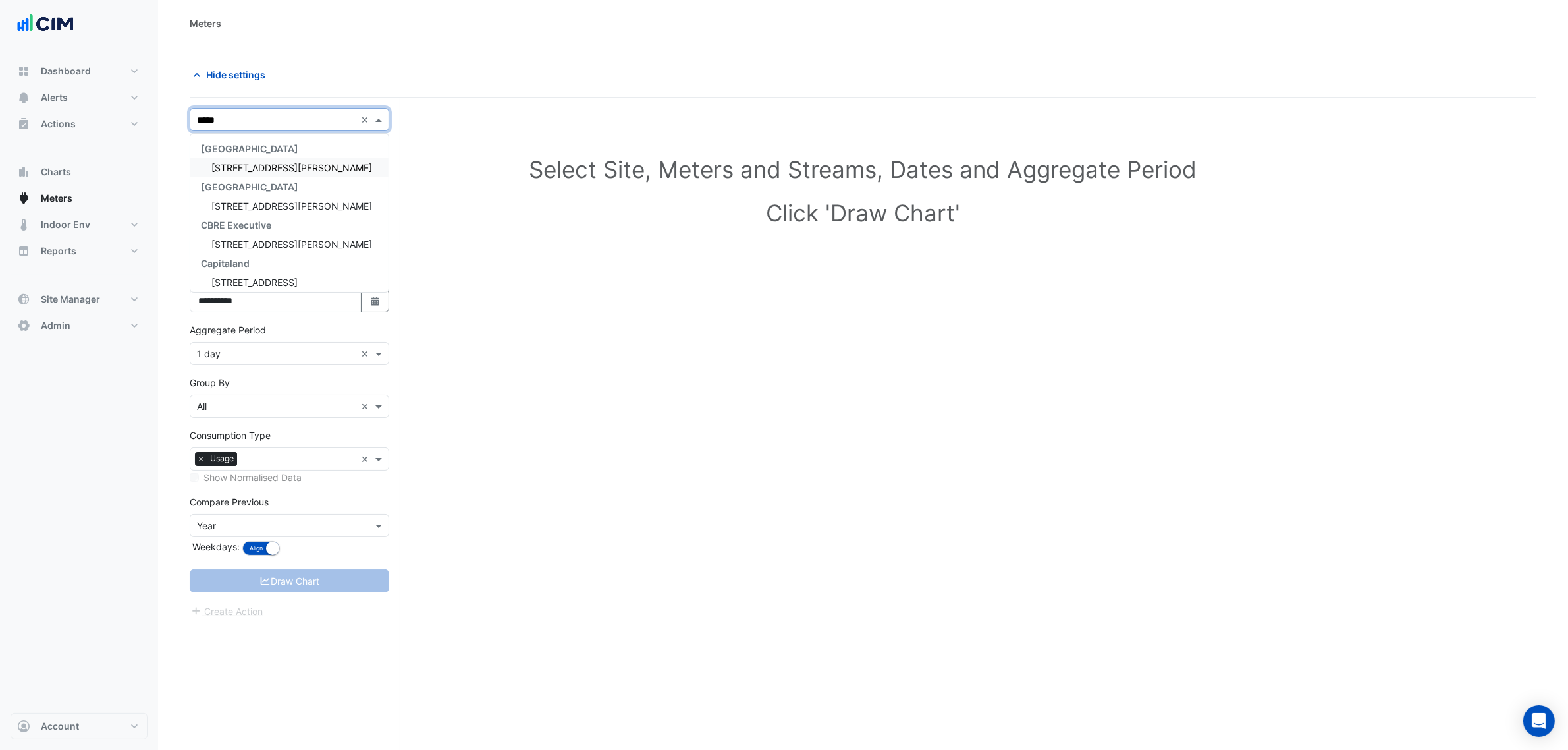
type input "******"
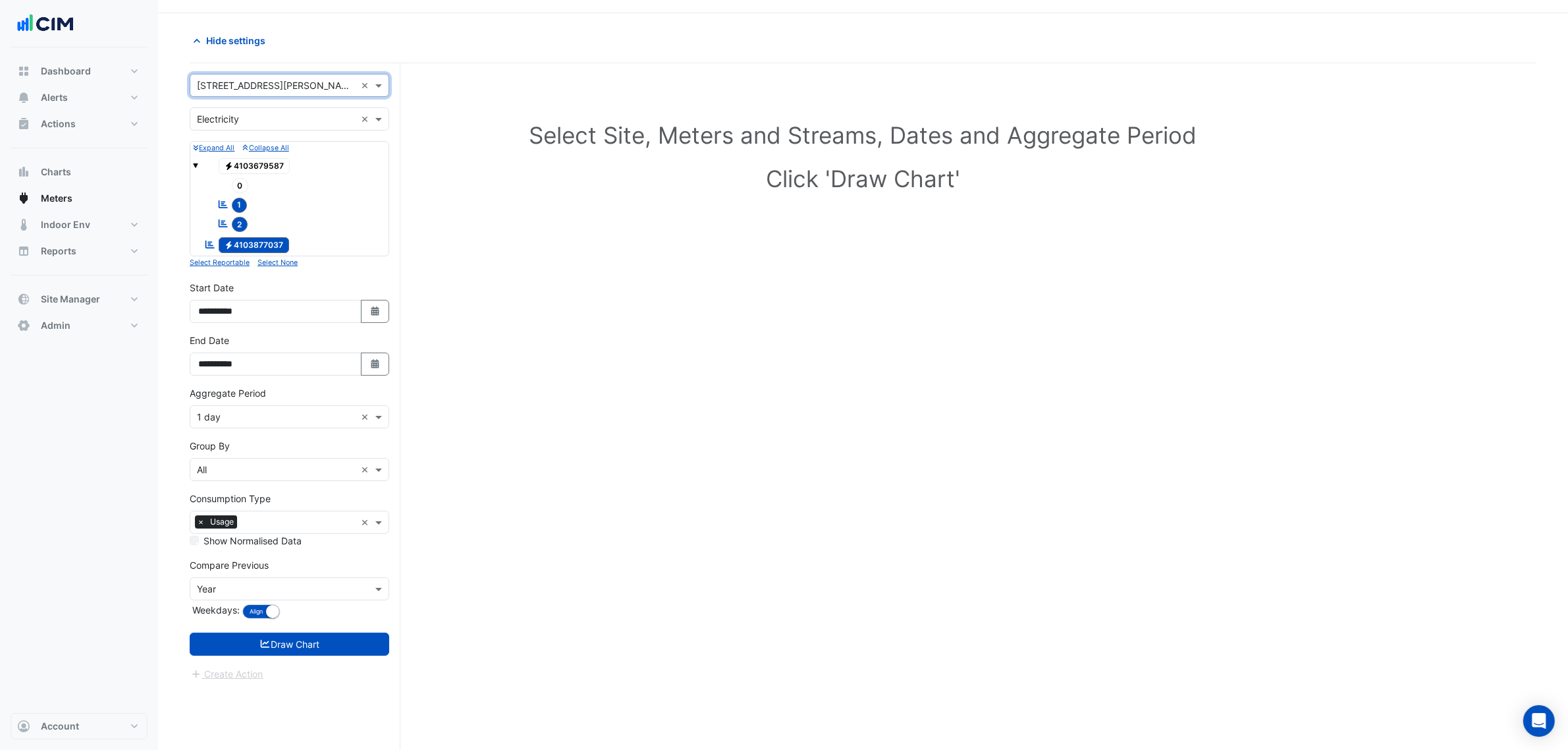
scroll to position [50, 0]
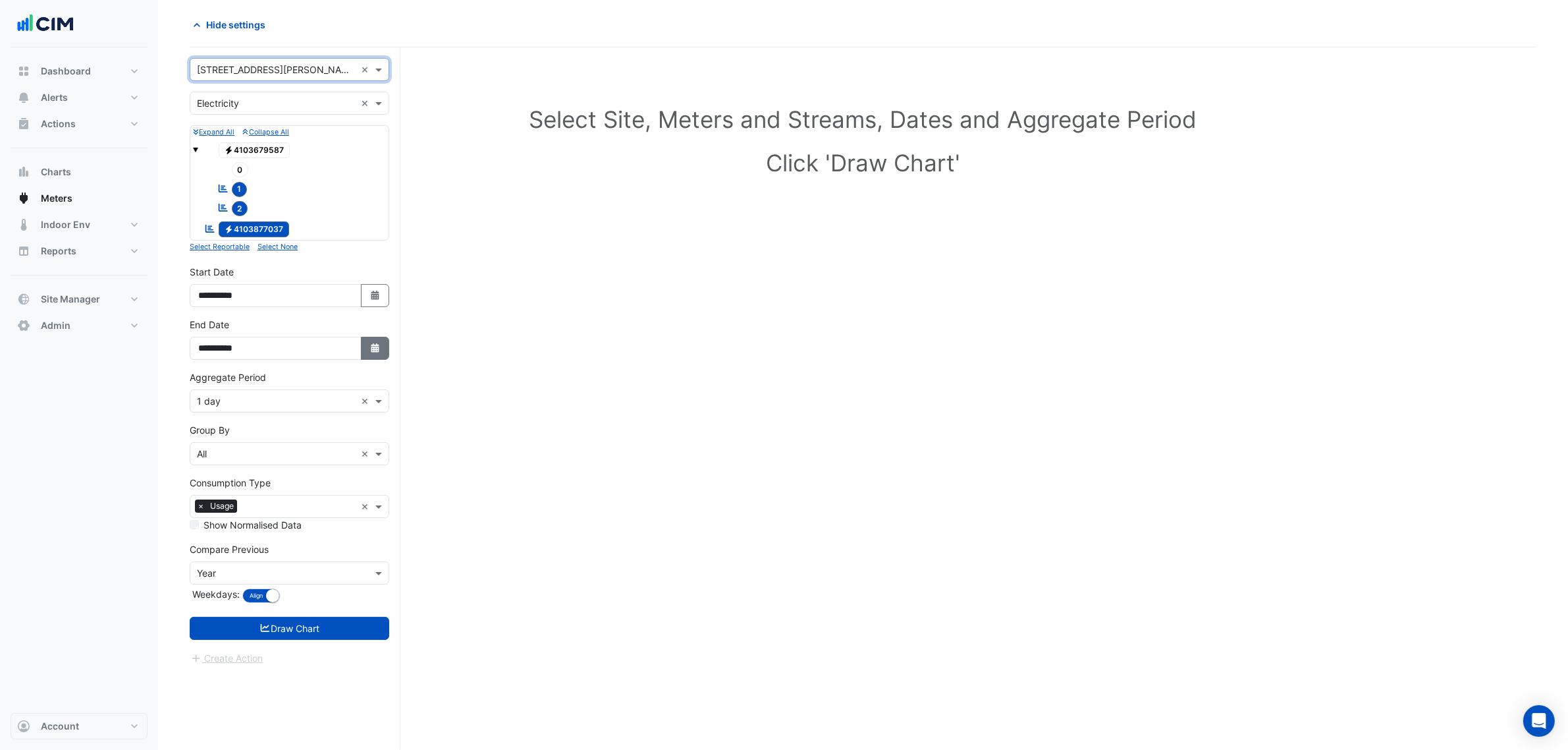
click at [363, 346] on button "Select Date" at bounding box center [376, 348] width 29 height 23
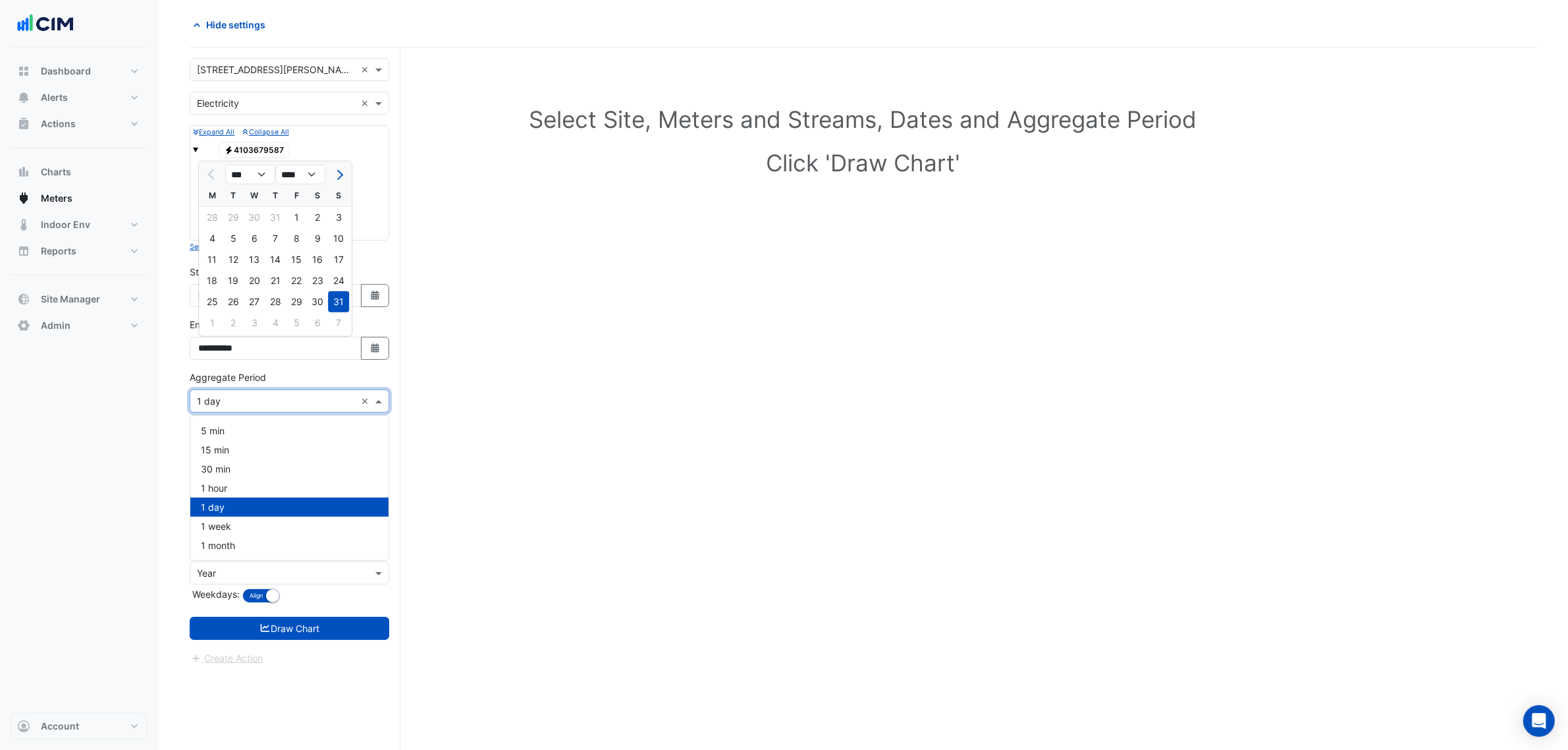
drag, startPoint x: 289, startPoint y: 403, endPoint x: 237, endPoint y: 448, distance: 68.8
click at [289, 405] on input "text" at bounding box center [276, 401] width 159 height 14
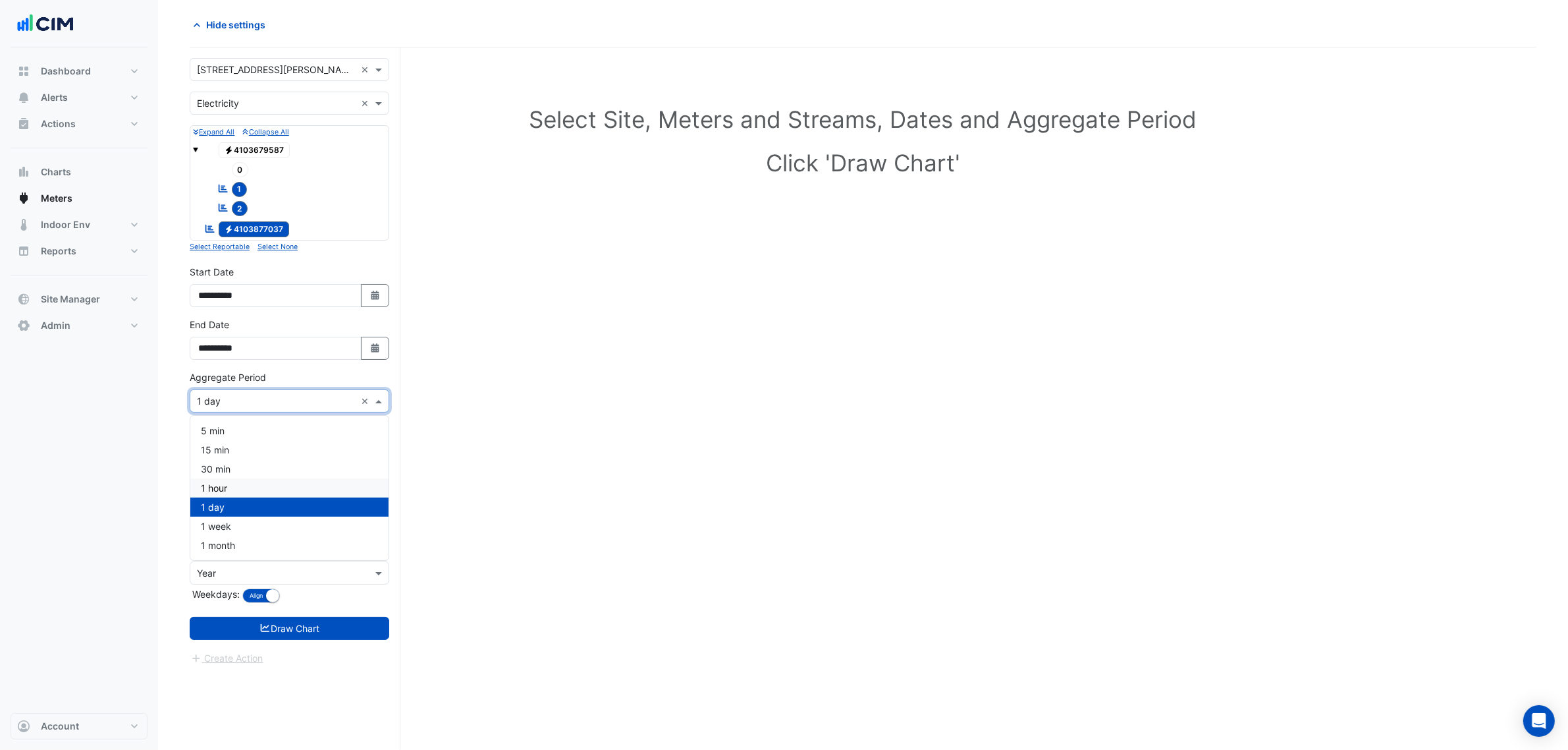
click at [219, 494] on div "1 hour" at bounding box center [289, 487] width 199 height 19
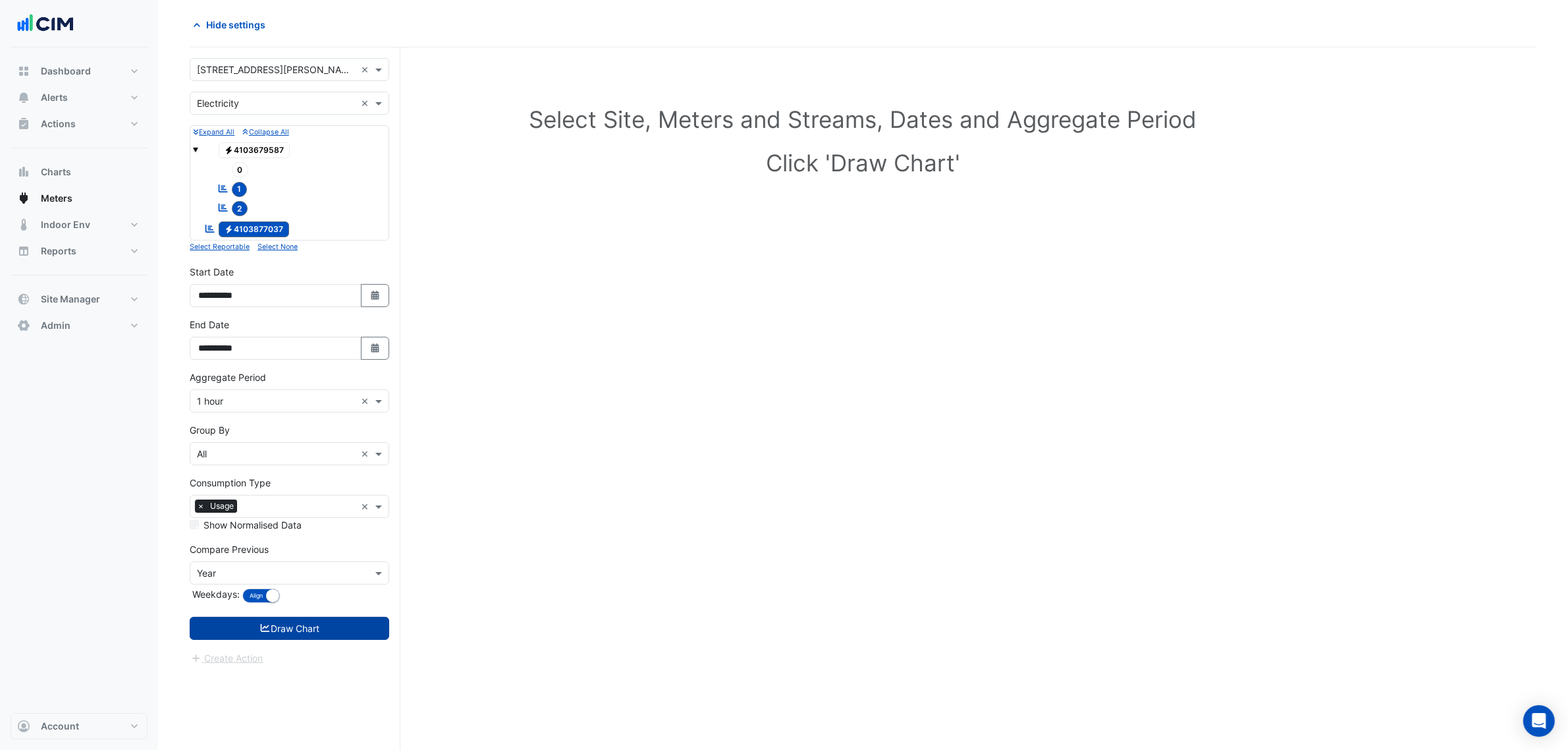
click at [288, 627] on button "Draw Chart" at bounding box center [289, 628] width 199 height 23
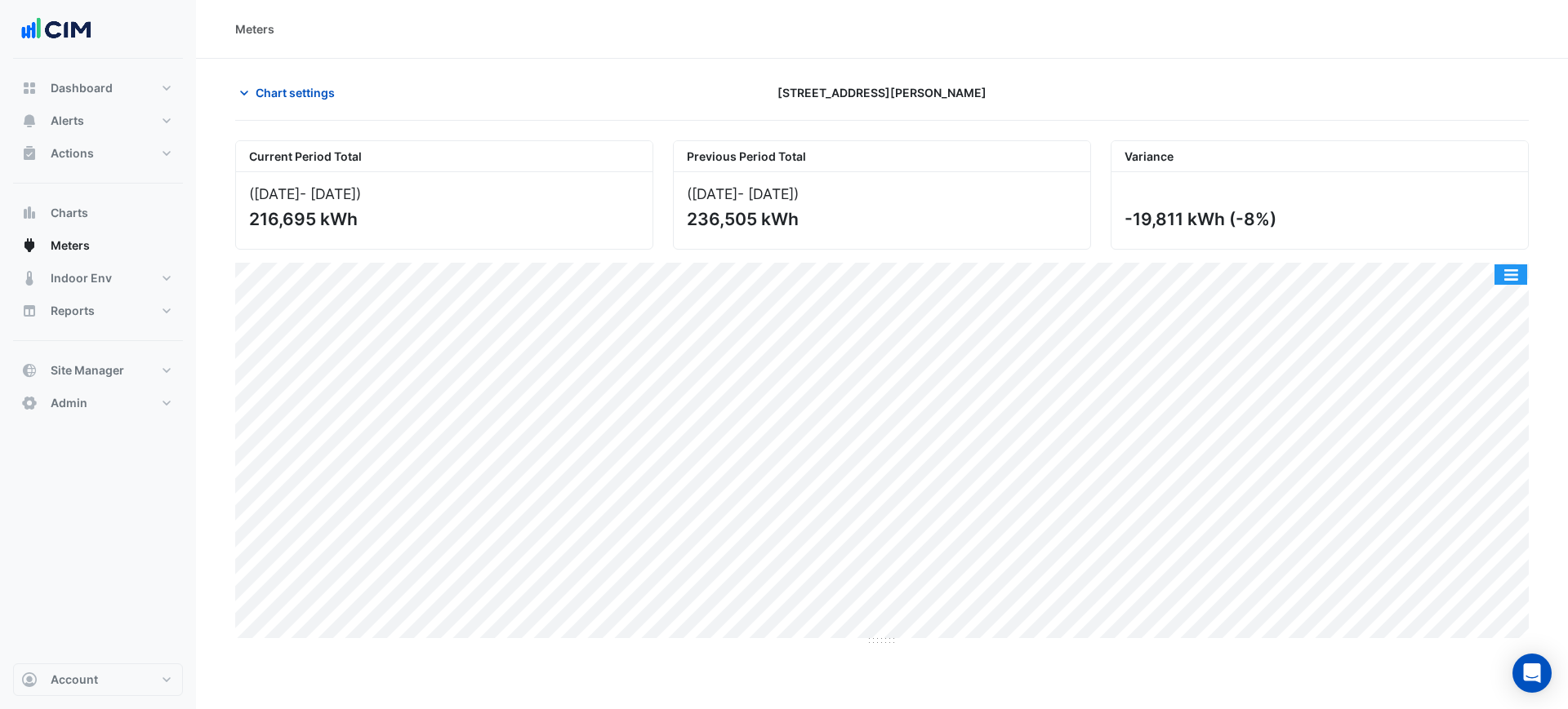
click at [1522, 279] on button "button" at bounding box center [1511, 274] width 32 height 20
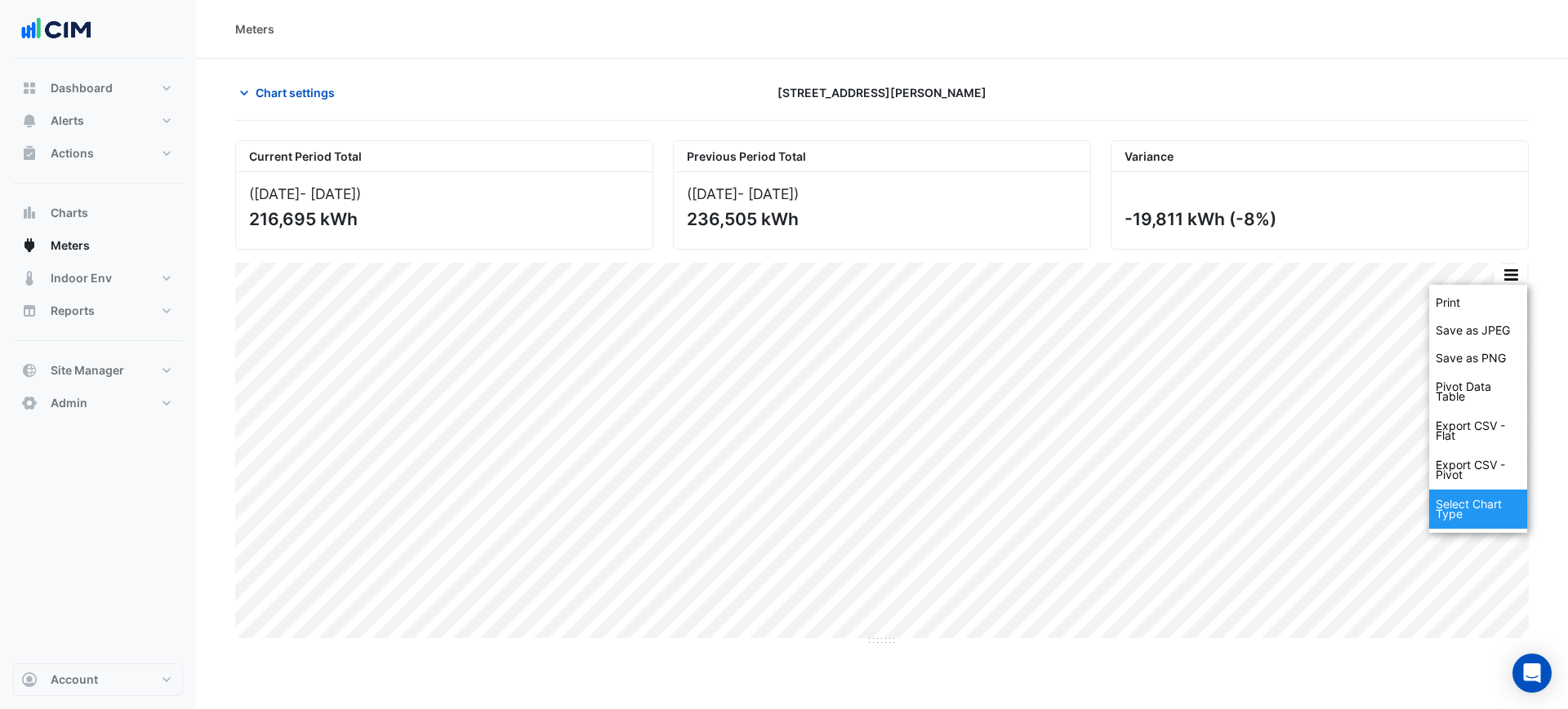
click at [1491, 504] on div "Select Chart Type" at bounding box center [1477, 509] width 98 height 39
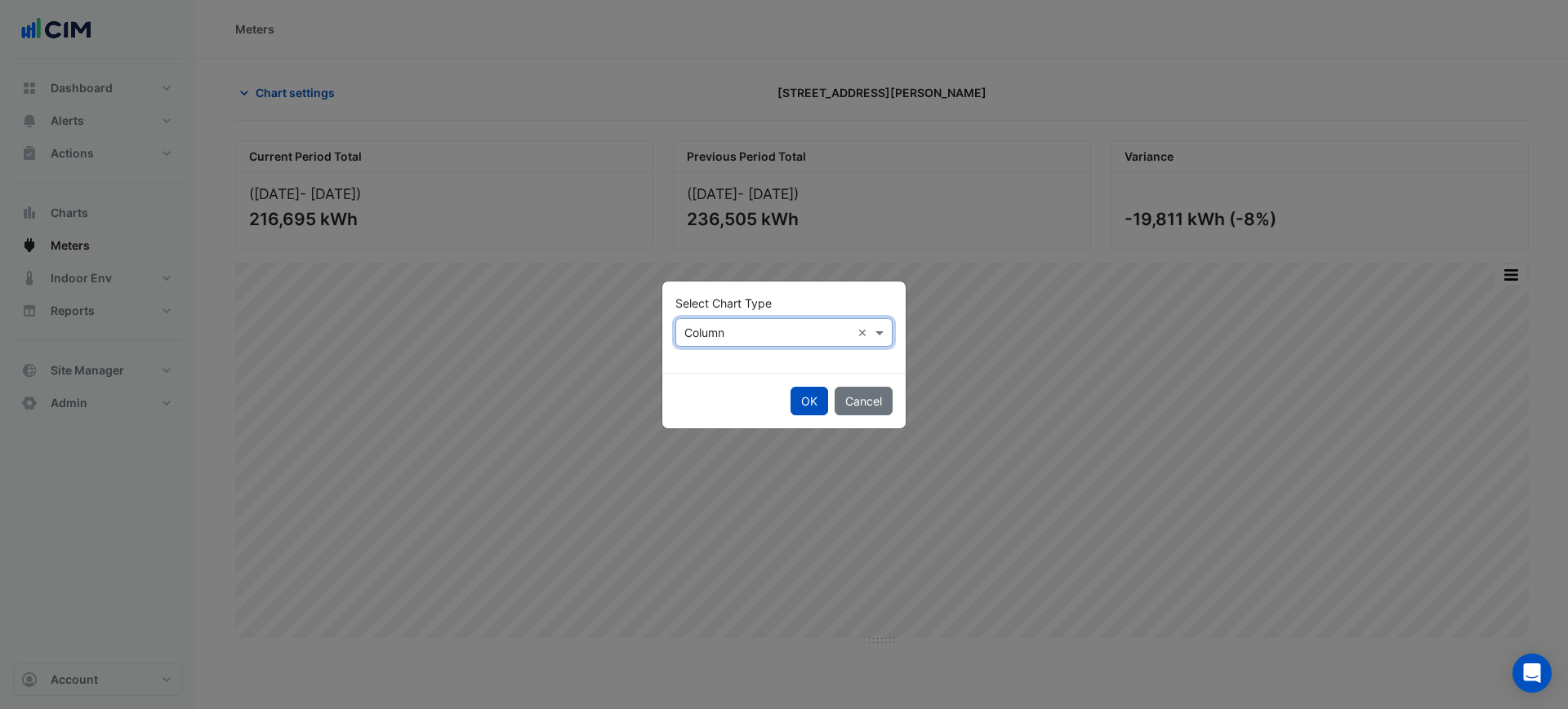
click at [790, 328] on input "text" at bounding box center [767, 333] width 167 height 17
click at [698, 376] on div "Line" at bounding box center [711, 367] width 71 height 24
click at [816, 410] on button "OK" at bounding box center [808, 402] width 37 height 29
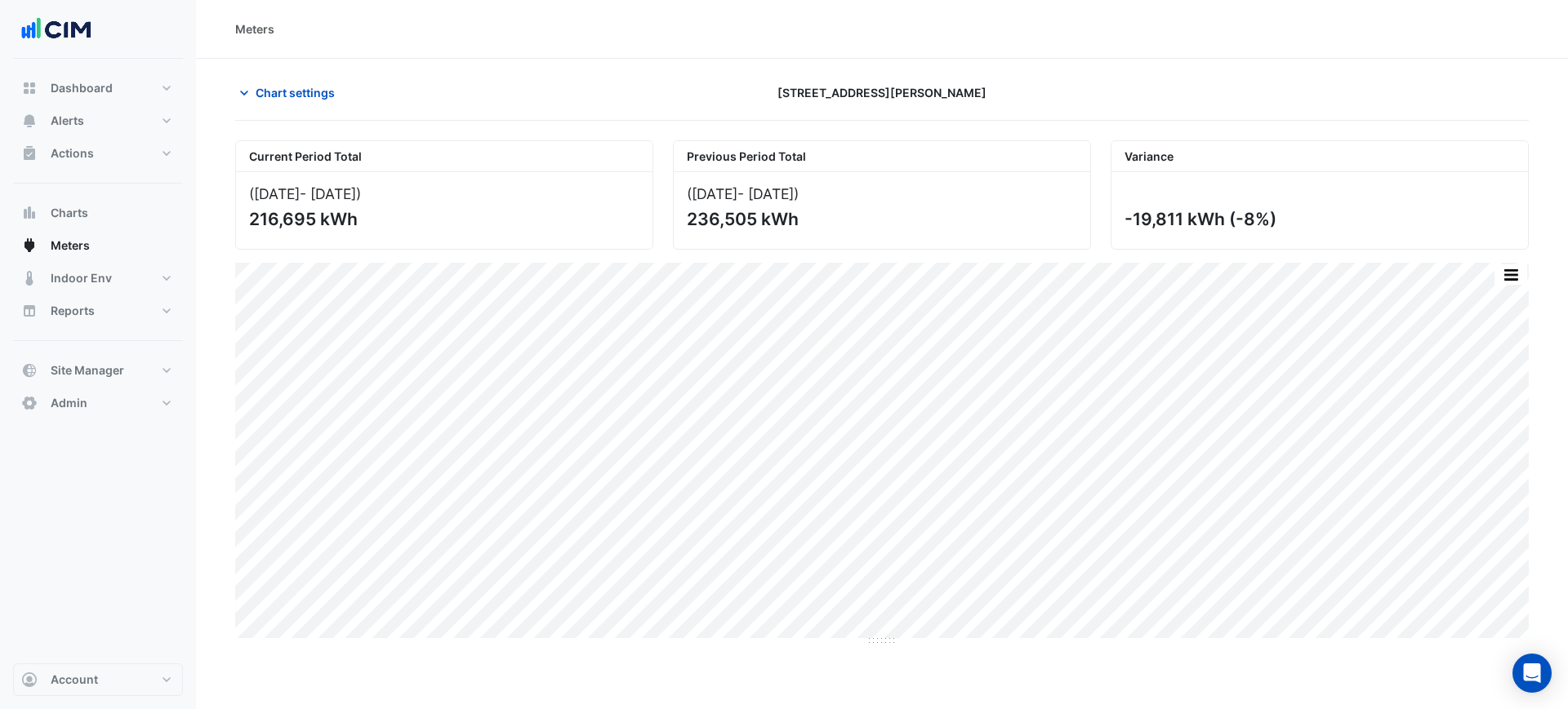
click at [306, 124] on div "Current Period Total (01 Aug 25 - 31 Aug 25 ) 216,695 kWh Previous Period Total…" at bounding box center [881, 384] width 1293 height 526
click at [287, 94] on span "Chart settings" at bounding box center [295, 93] width 79 height 17
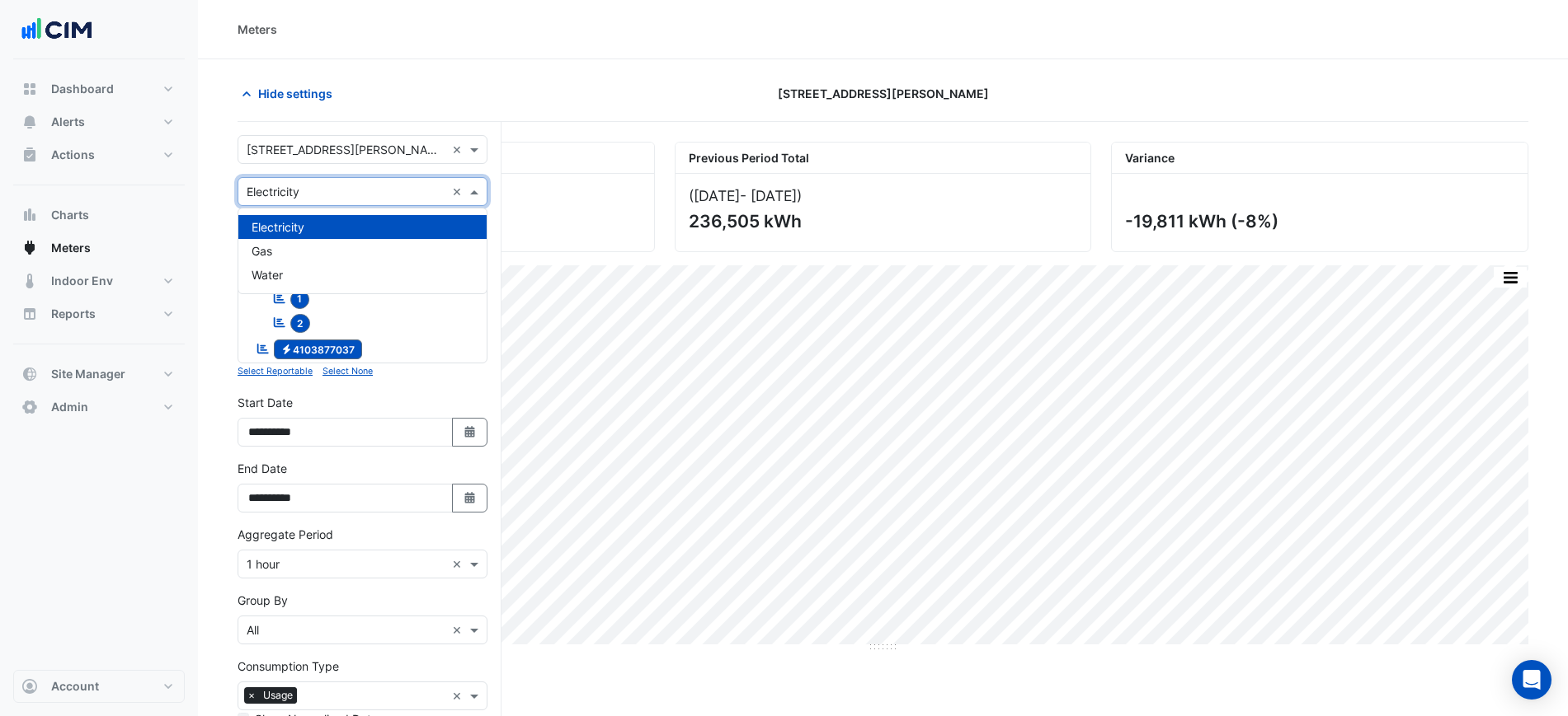
click at [309, 179] on div "Utility Type × Electricity ×" at bounding box center [362, 192] width 250 height 29
click at [317, 252] on div "Gas" at bounding box center [363, 251] width 249 height 24
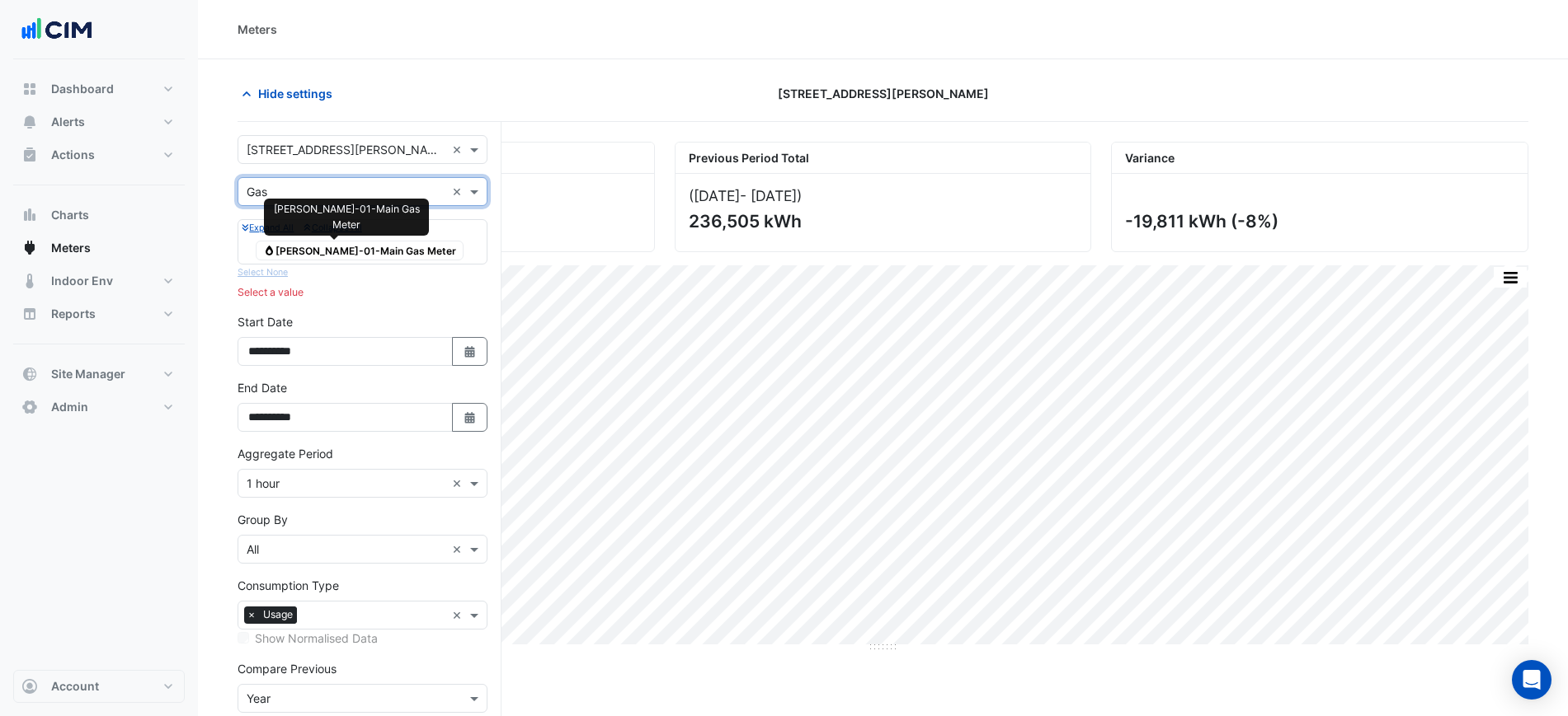
click at [315, 257] on span "Gas GM-SL-01-Main Gas Meter" at bounding box center [360, 251] width 208 height 20
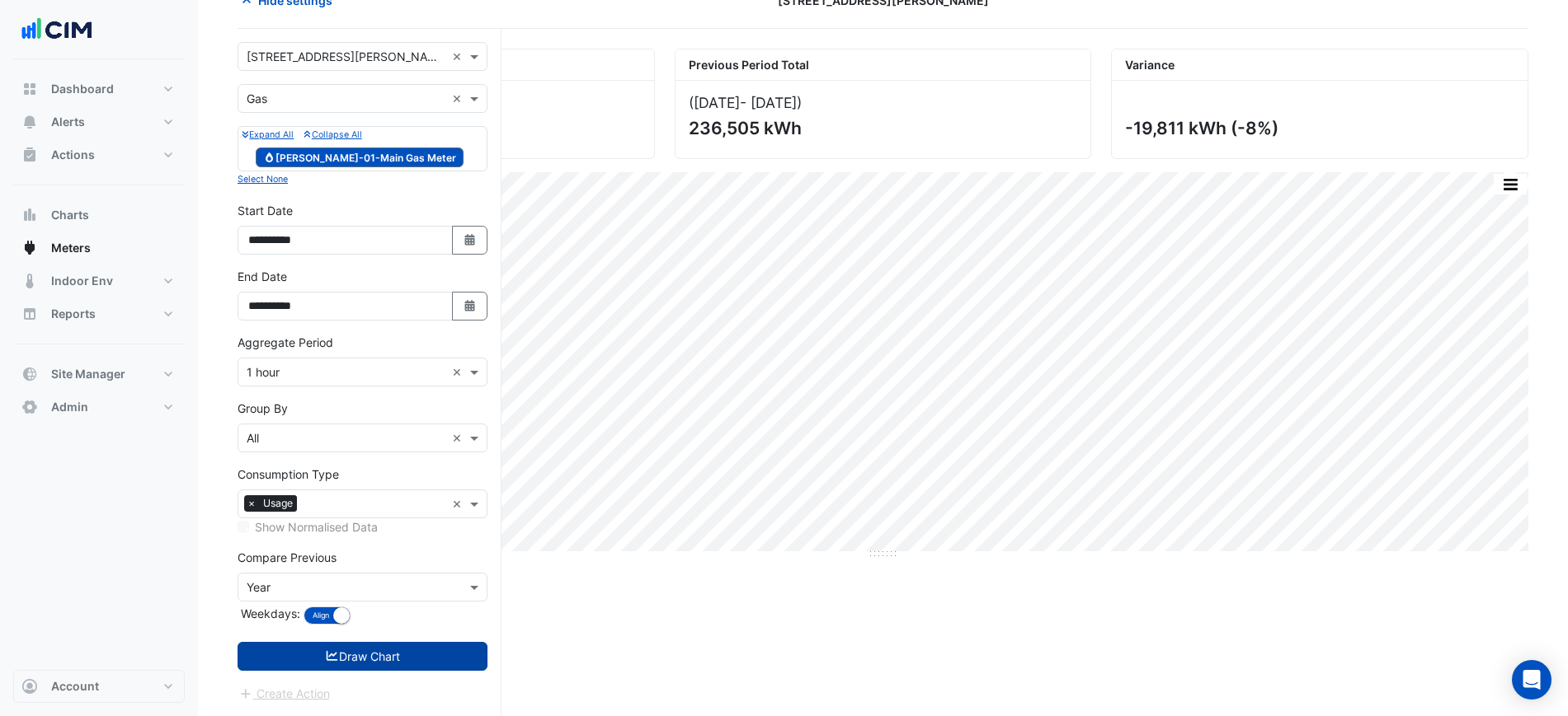
click at [392, 659] on button "Draw Chart" at bounding box center [362, 656] width 250 height 29
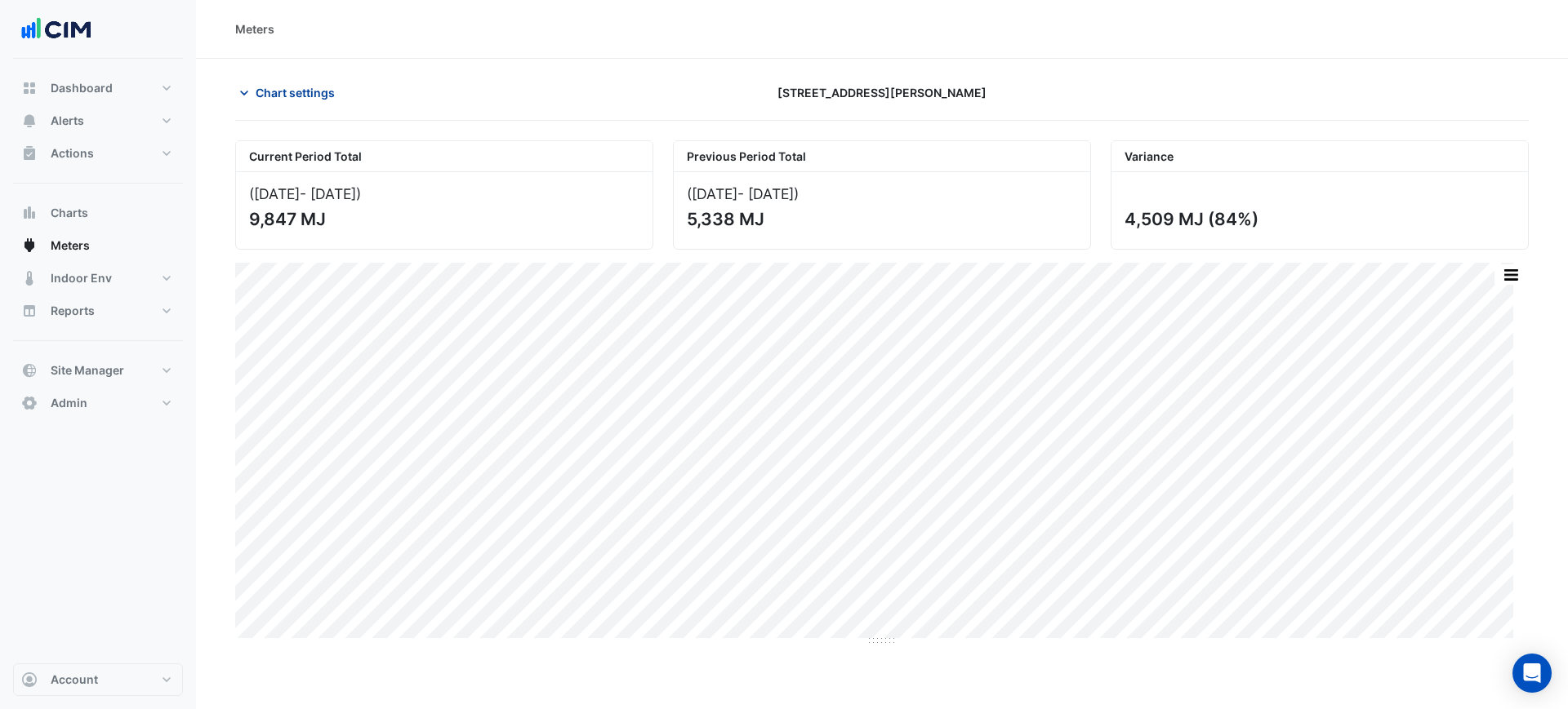
click at [292, 92] on span "Chart settings" at bounding box center [295, 93] width 79 height 17
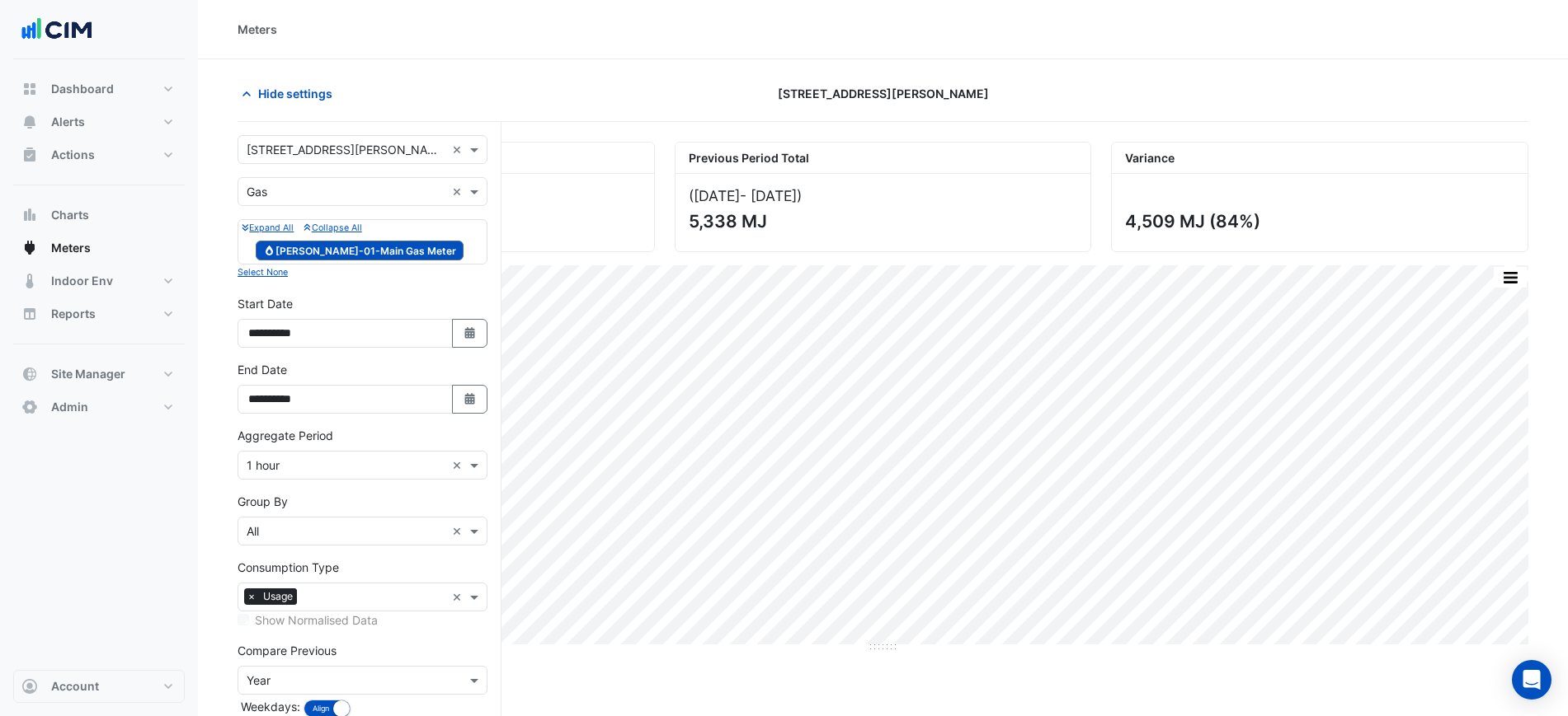
click at [294, 191] on input "text" at bounding box center [346, 193] width 199 height 17
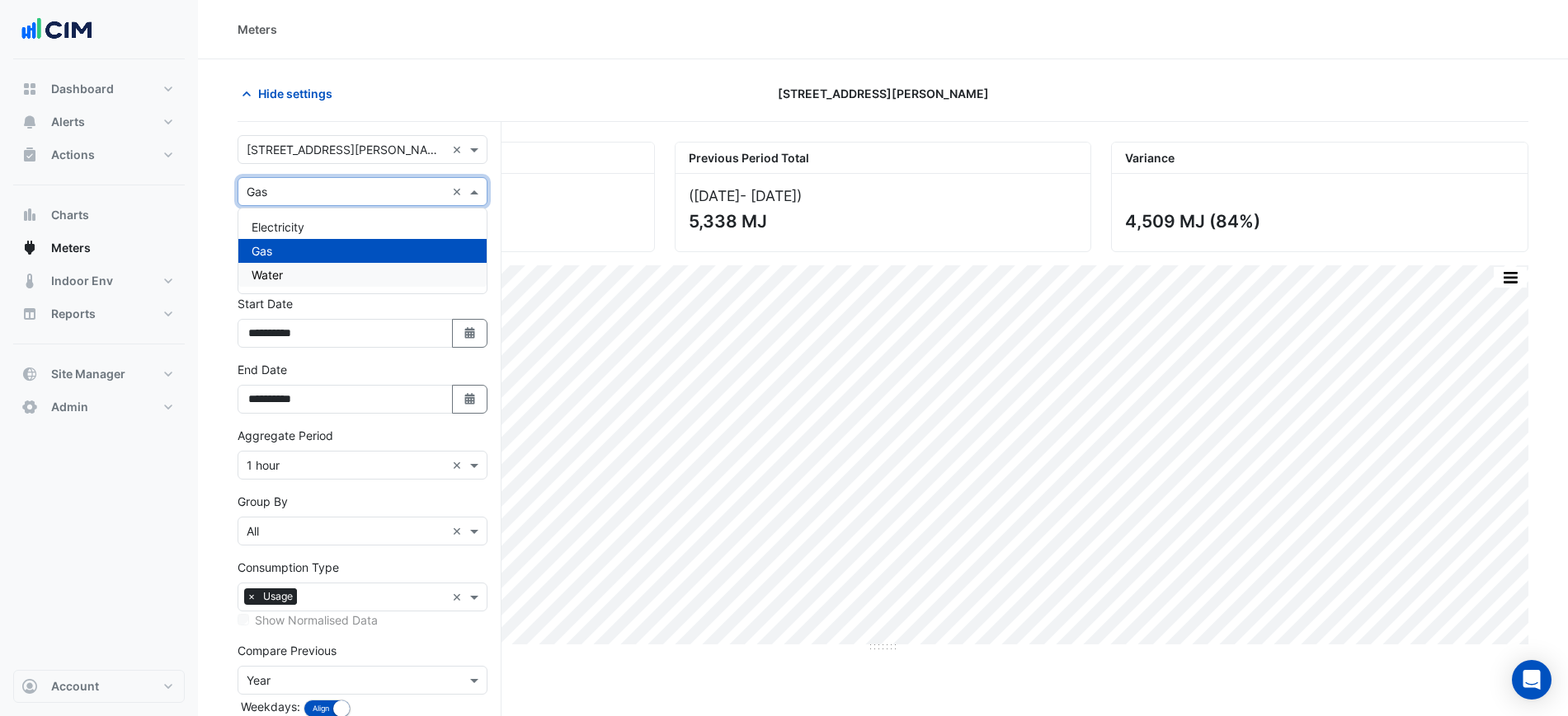
click at [323, 271] on div "Water" at bounding box center [363, 275] width 249 height 24
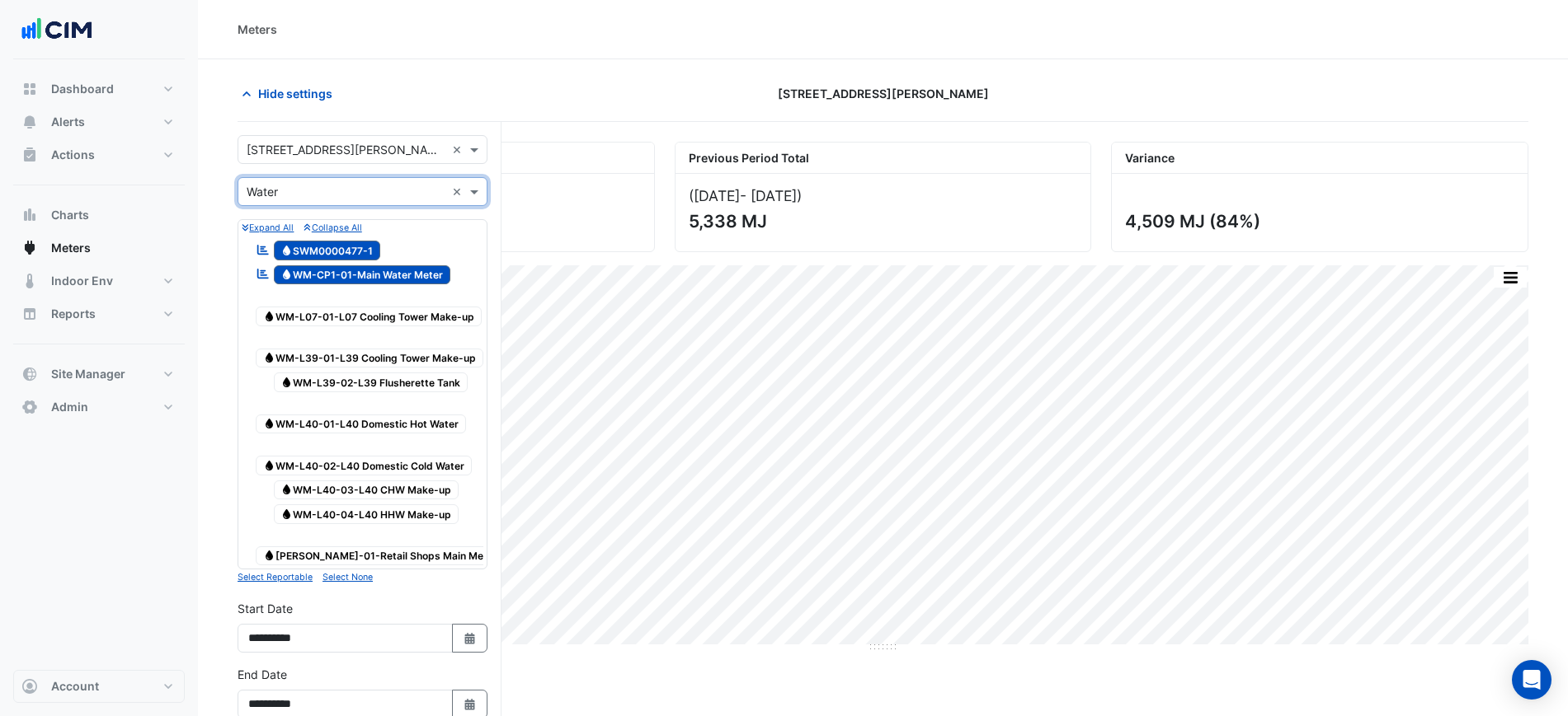
scroll to position [276, 0]
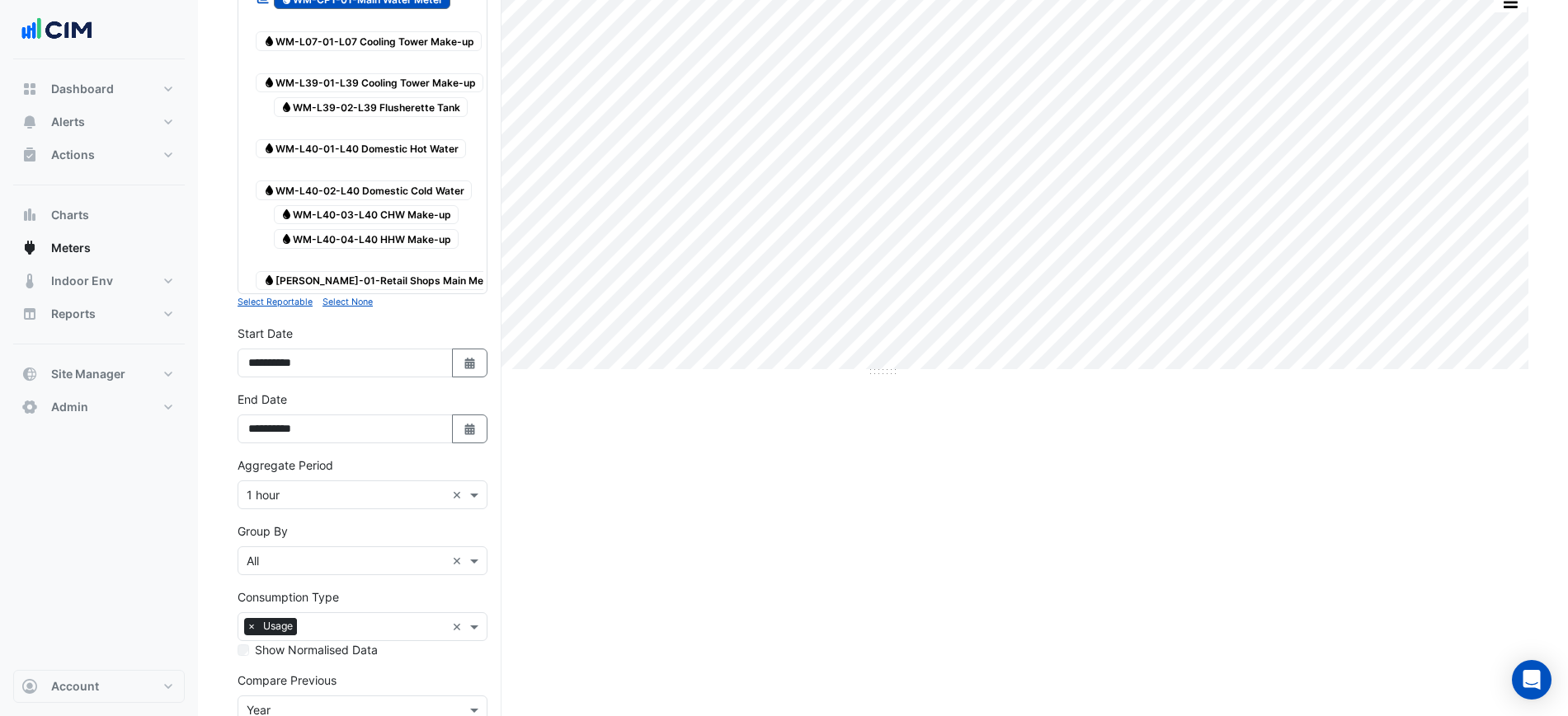
click at [343, 535] on div "Group By Group By × All ×" at bounding box center [362, 548] width 250 height 53
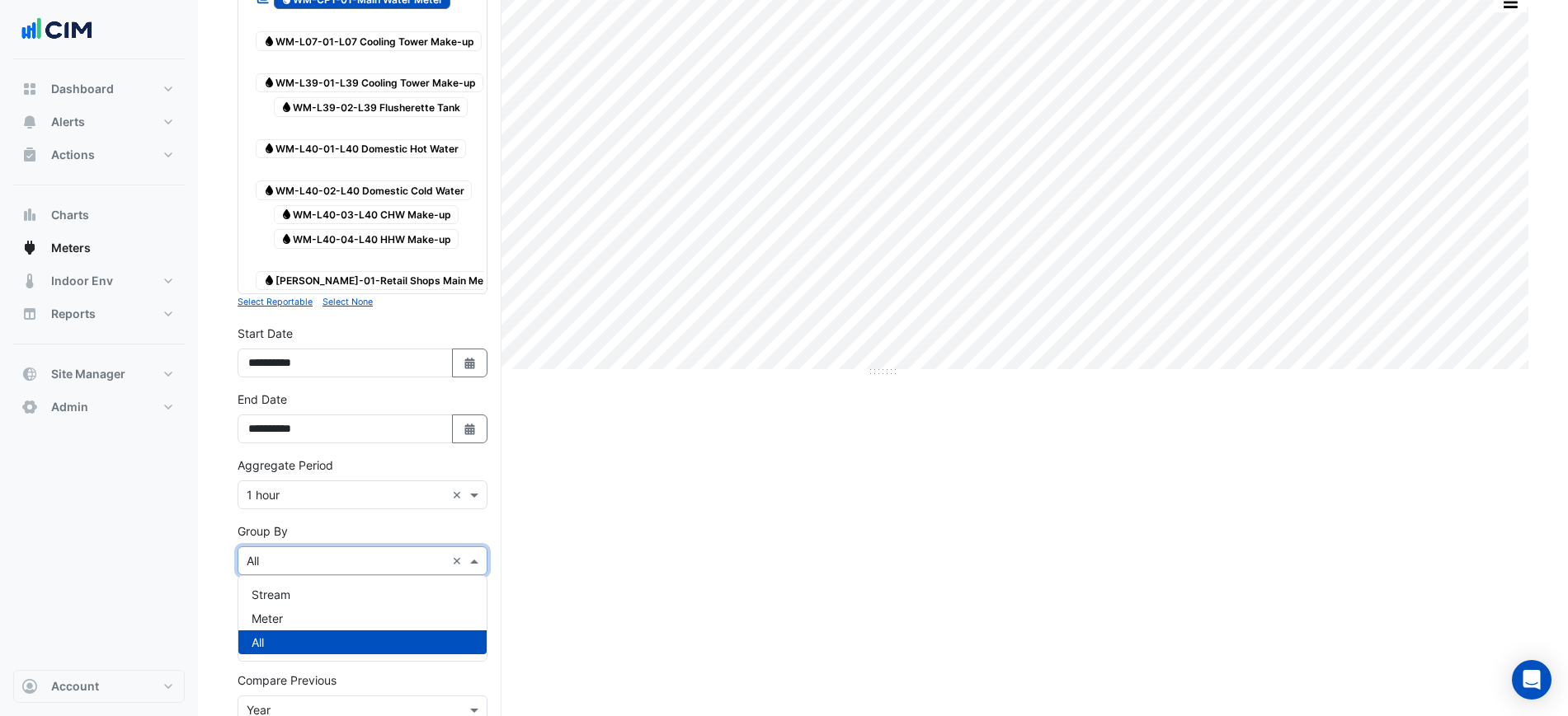
click at [357, 556] on input "text" at bounding box center [346, 562] width 199 height 17
click at [358, 628] on div "Meter" at bounding box center [363, 619] width 249 height 24
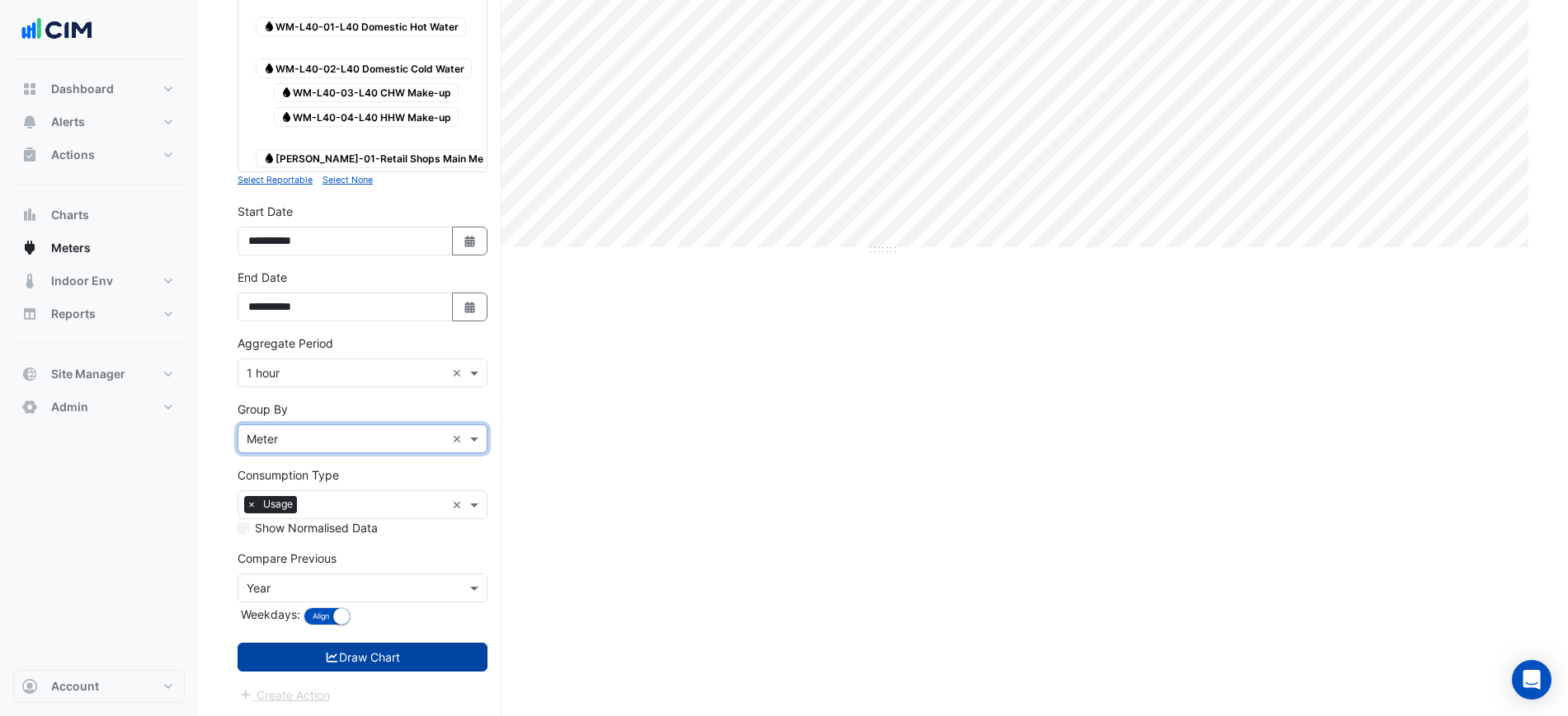
click at [384, 652] on button "Draw Chart" at bounding box center [362, 657] width 250 height 29
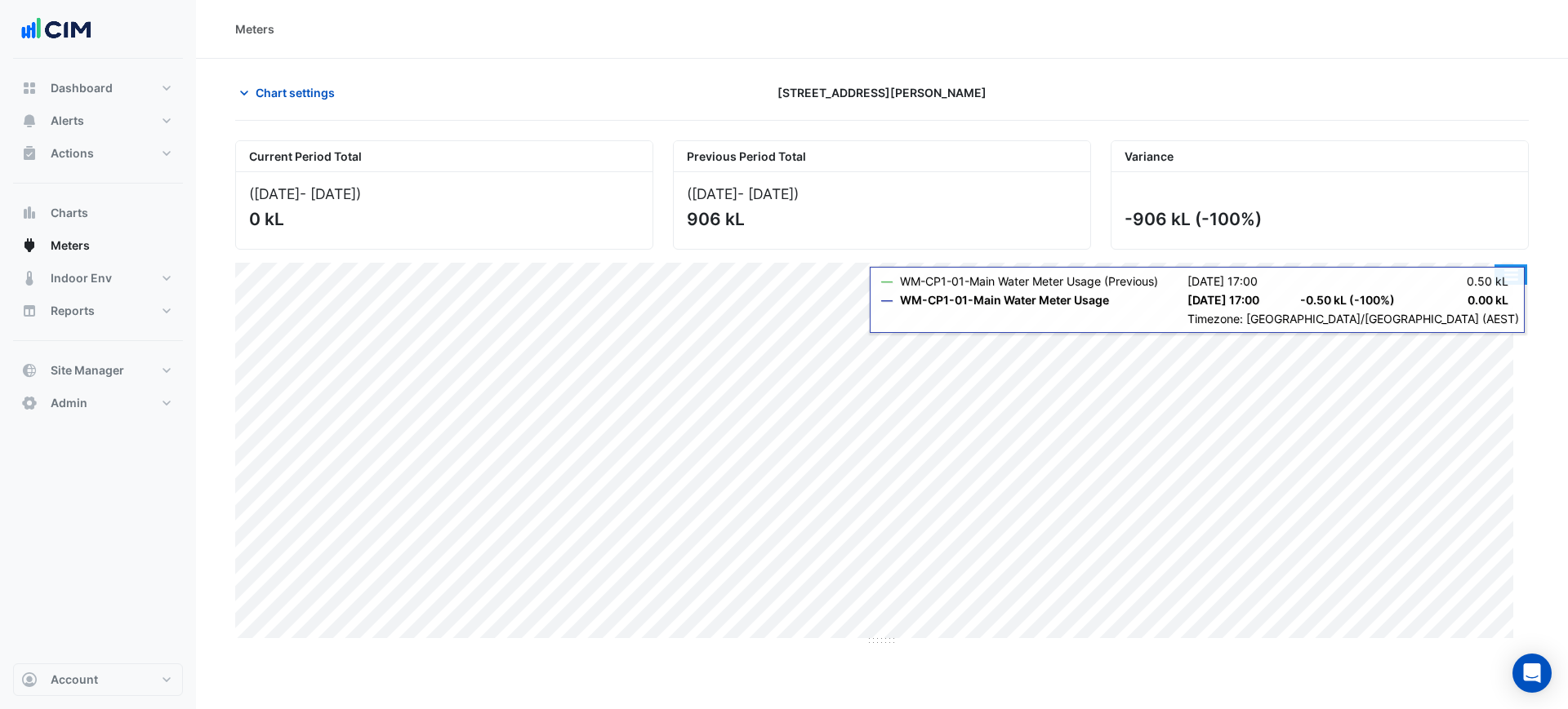
click at [1506, 280] on button "button" at bounding box center [1511, 274] width 32 height 20
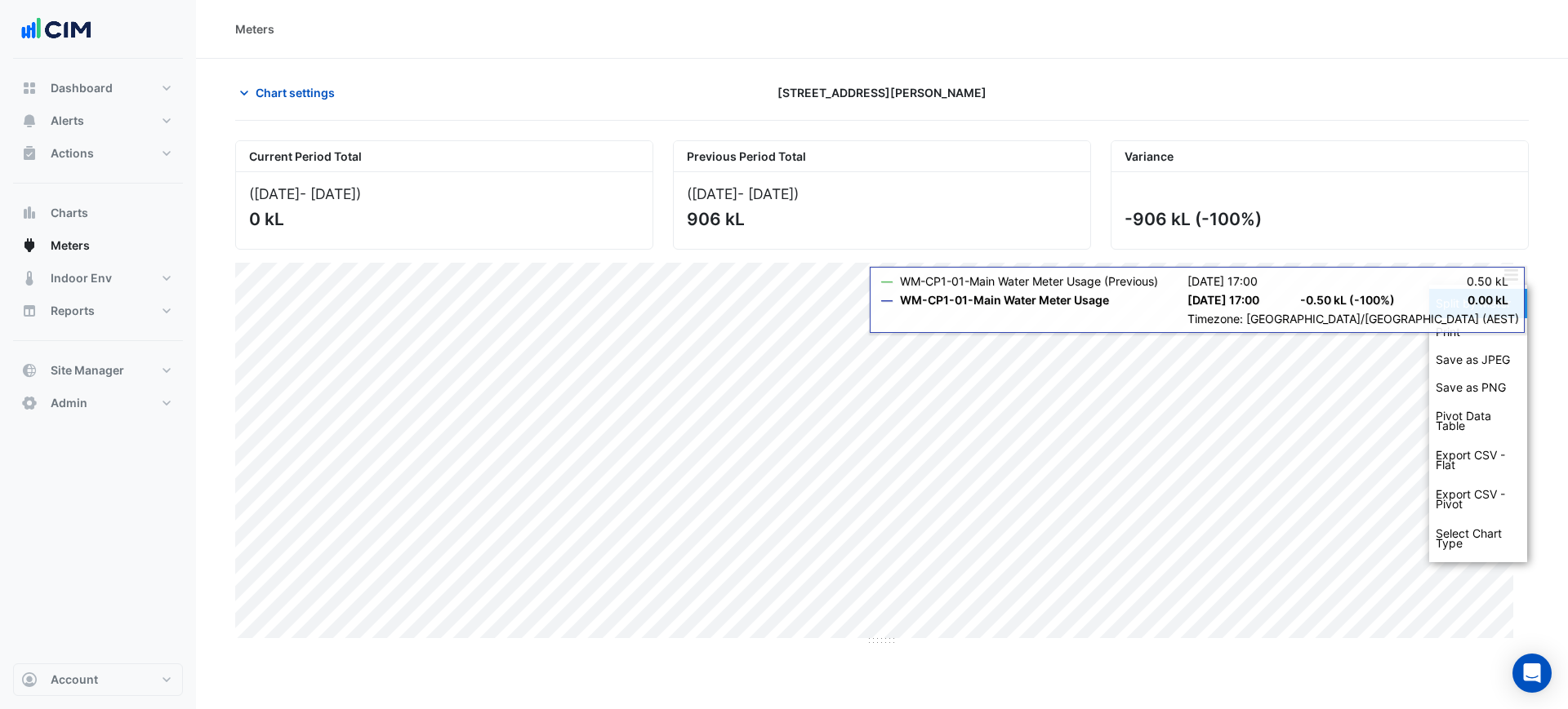
click at [1516, 299] on div "Split by Meter" at bounding box center [1477, 303] width 98 height 30
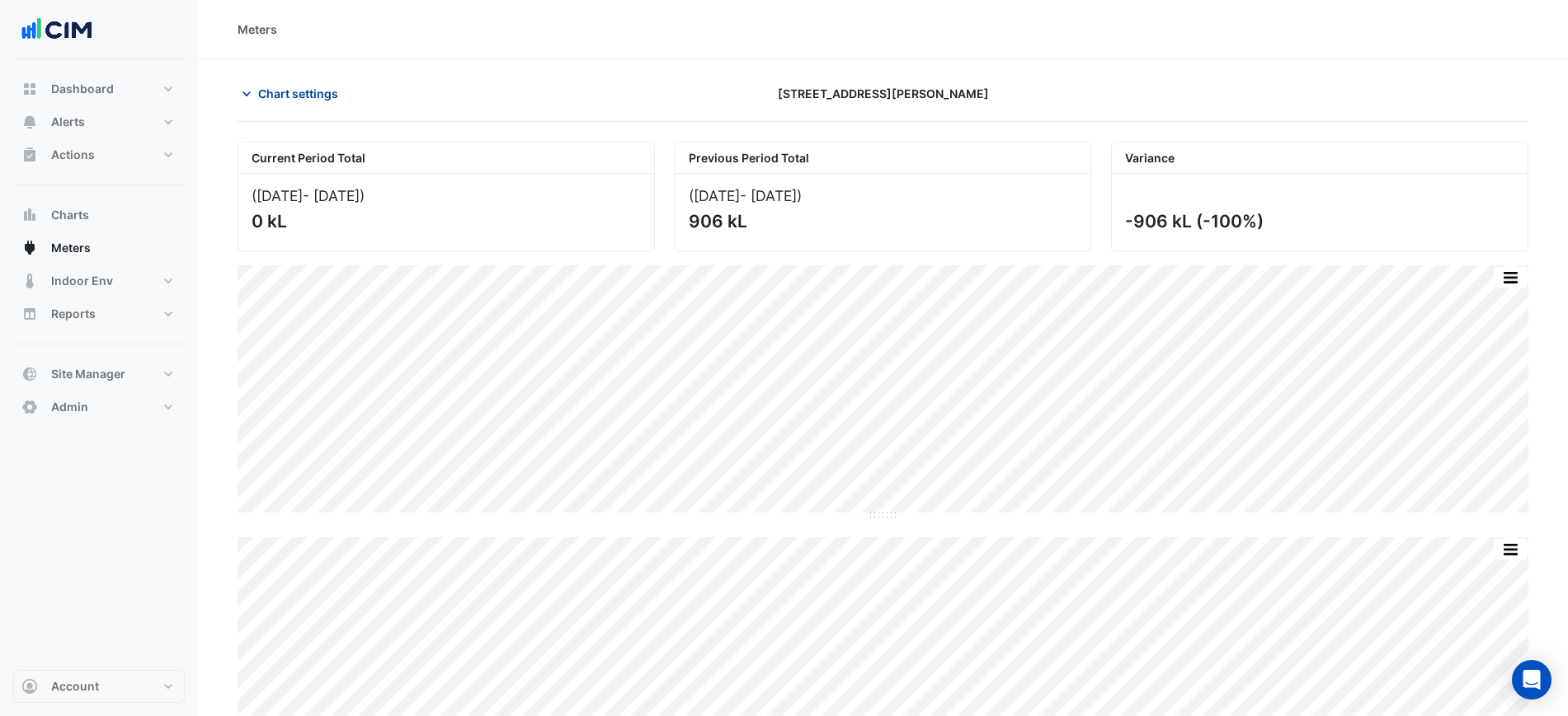
click at [287, 93] on span "Chart settings" at bounding box center [298, 93] width 80 height 17
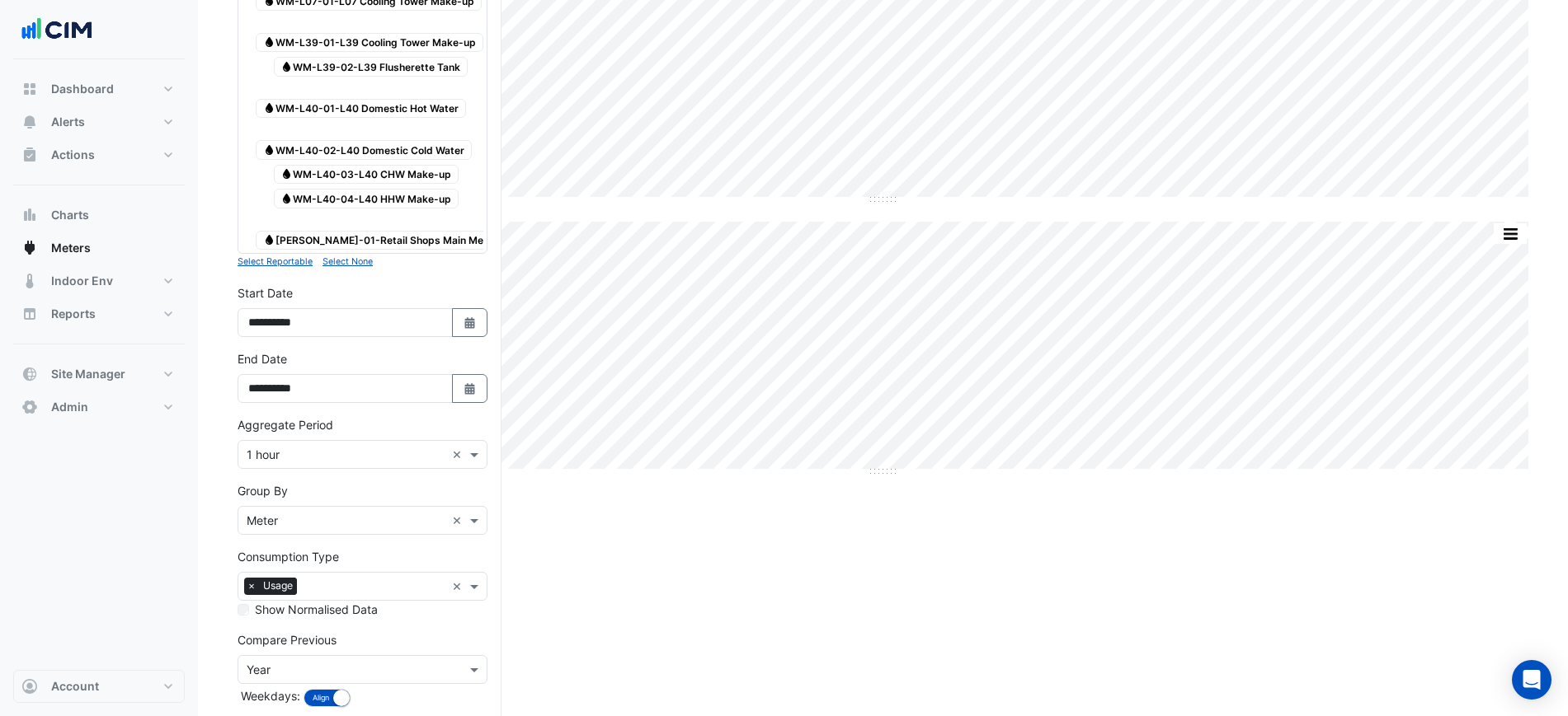
scroll to position [317, 0]
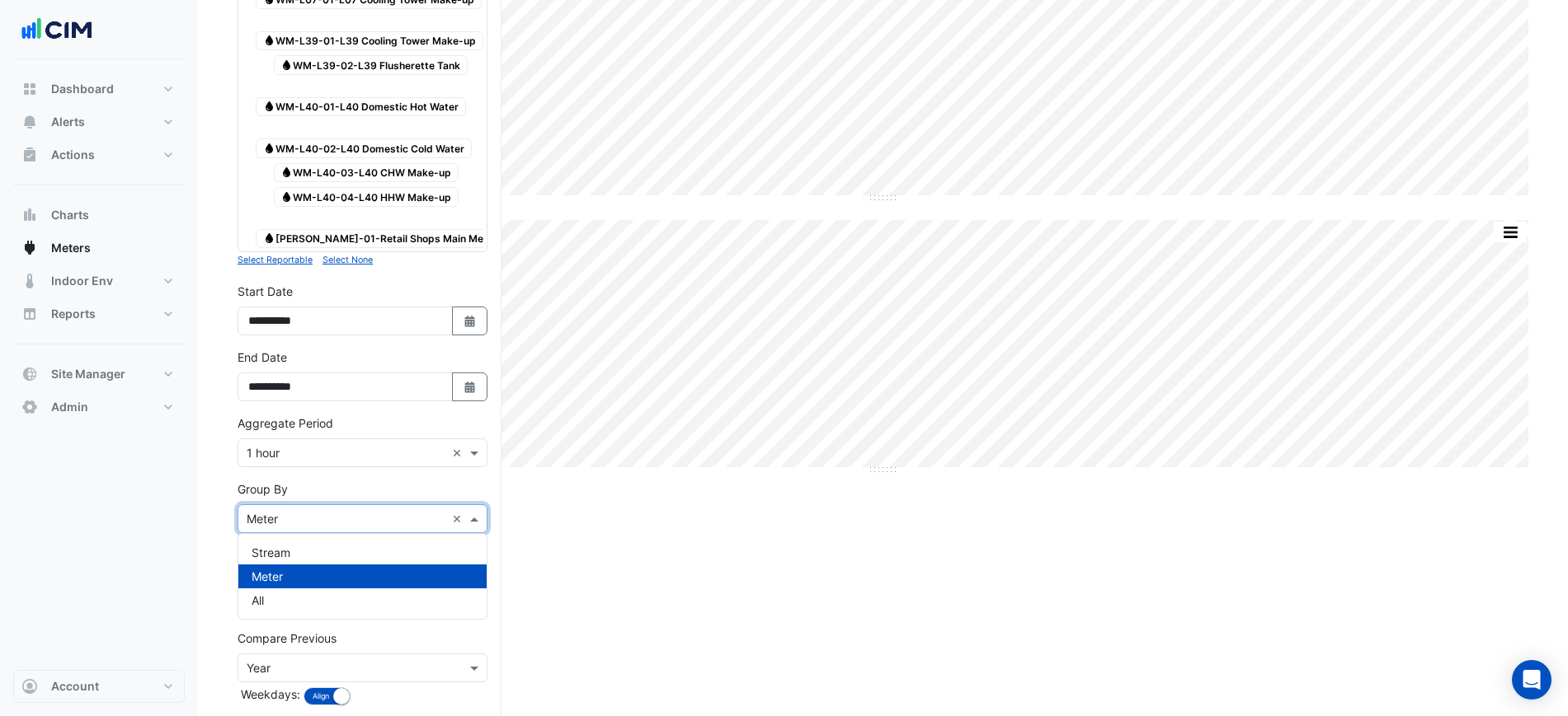
click at [338, 511] on input "text" at bounding box center [346, 519] width 199 height 17
click at [335, 601] on div "All" at bounding box center [363, 600] width 249 height 24
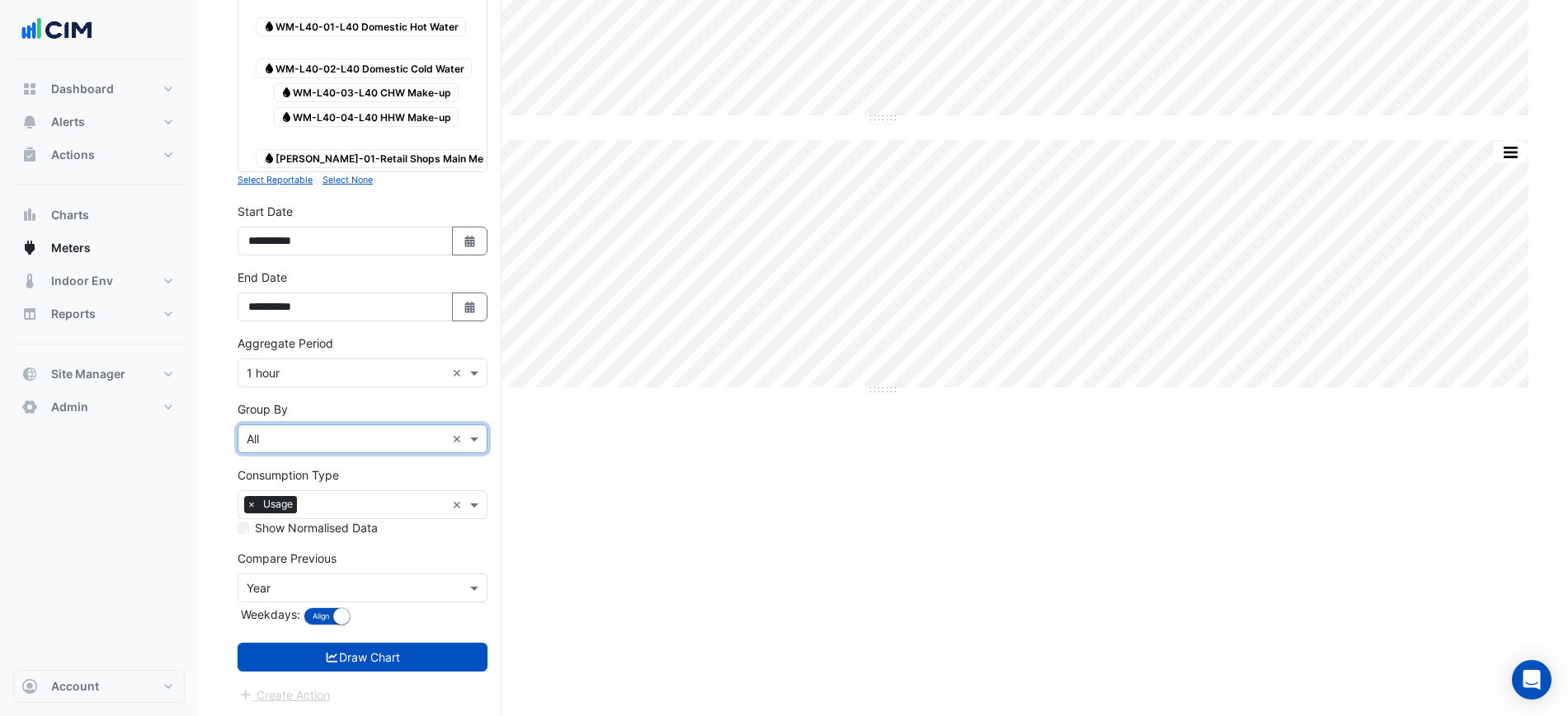
click at [376, 671] on form "Select a Site × 201 Elizabeth St × Utility Type × Water × Expand All Collapse A…" at bounding box center [362, 221] width 250 height 967
click at [437, 632] on form "Select a Site × 201 Elizabeth St × Utility Type × Water × Expand All Collapse A…" at bounding box center [362, 221] width 250 height 967
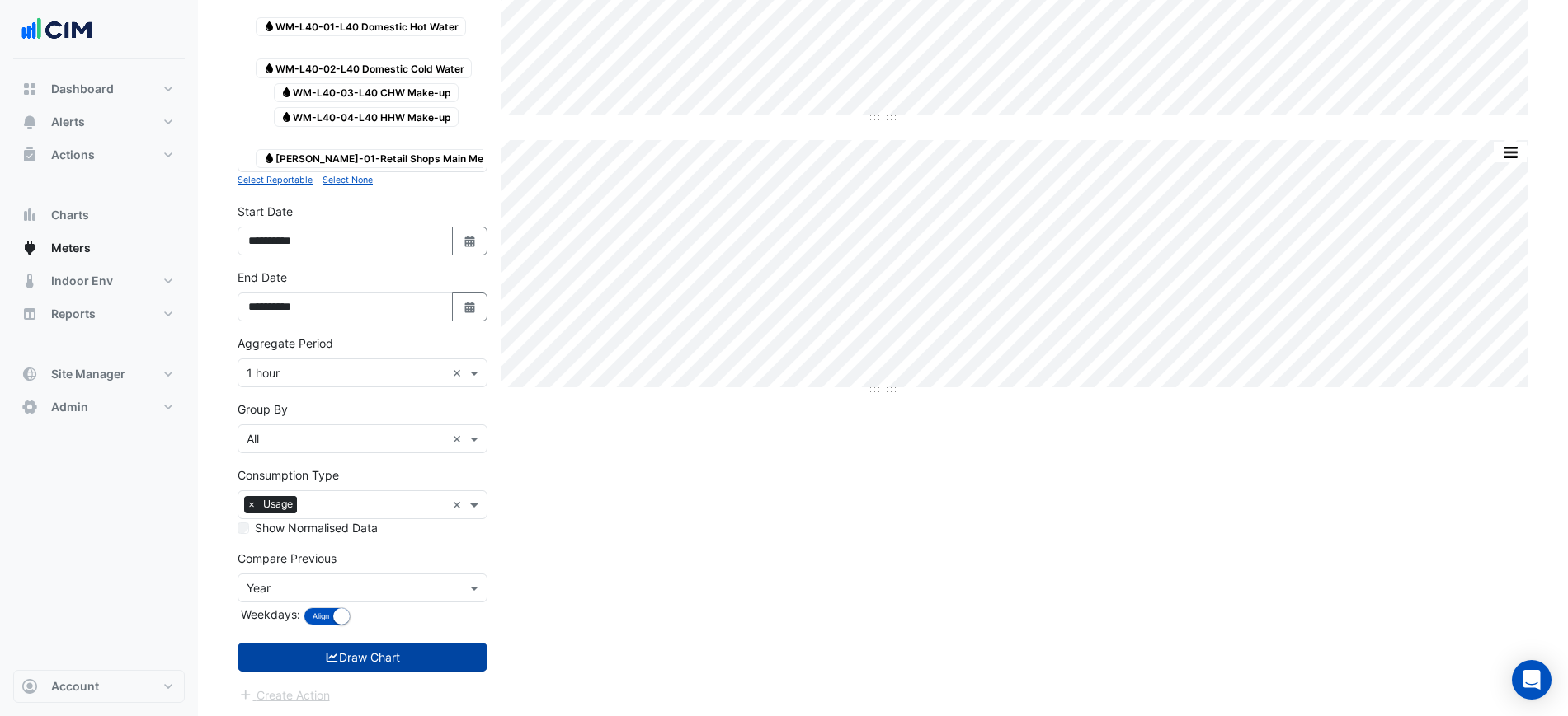
click at [444, 644] on button "Draw Chart" at bounding box center [362, 657] width 250 height 29
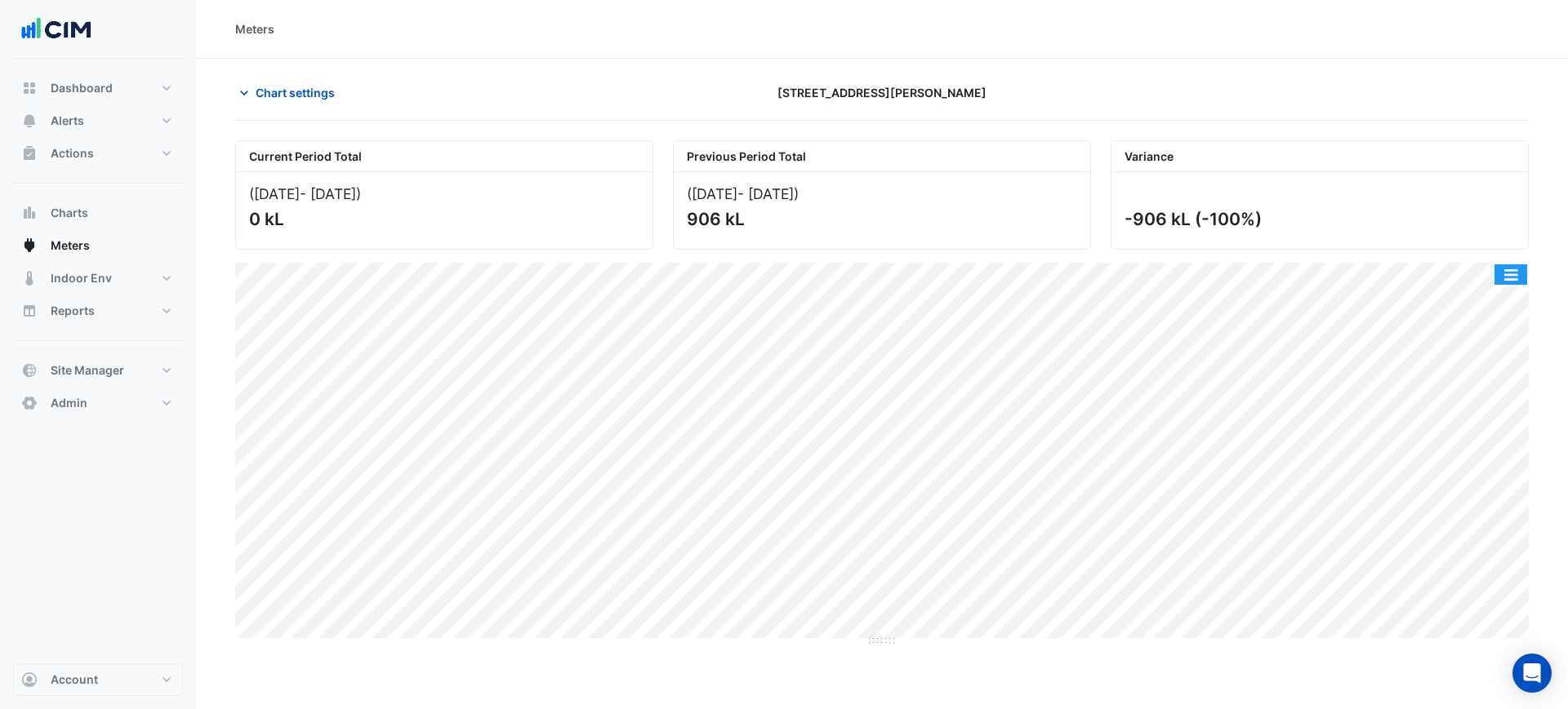
click at [1514, 273] on button "button" at bounding box center [1511, 274] width 32 height 20
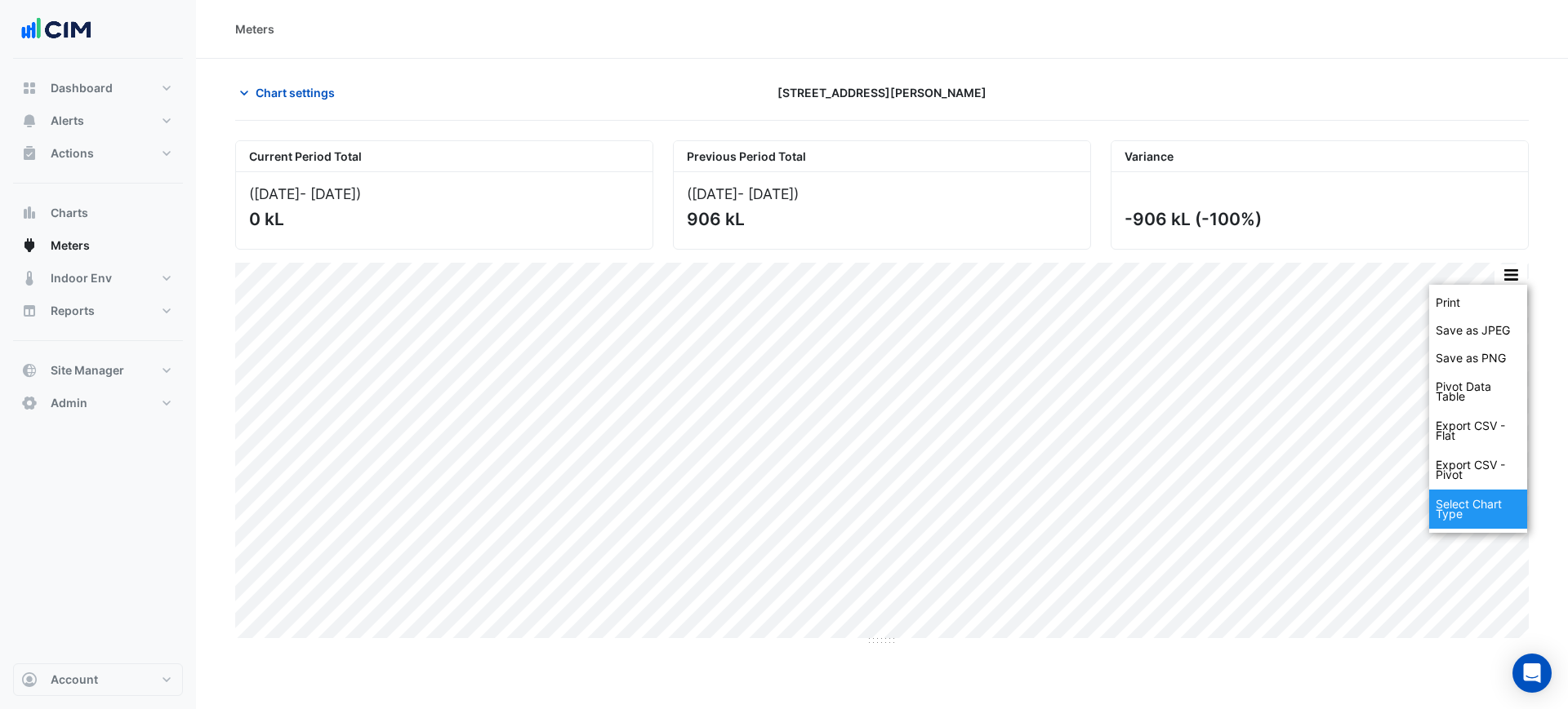
click at [1465, 500] on div "Select Chart Type" at bounding box center [1477, 509] width 98 height 39
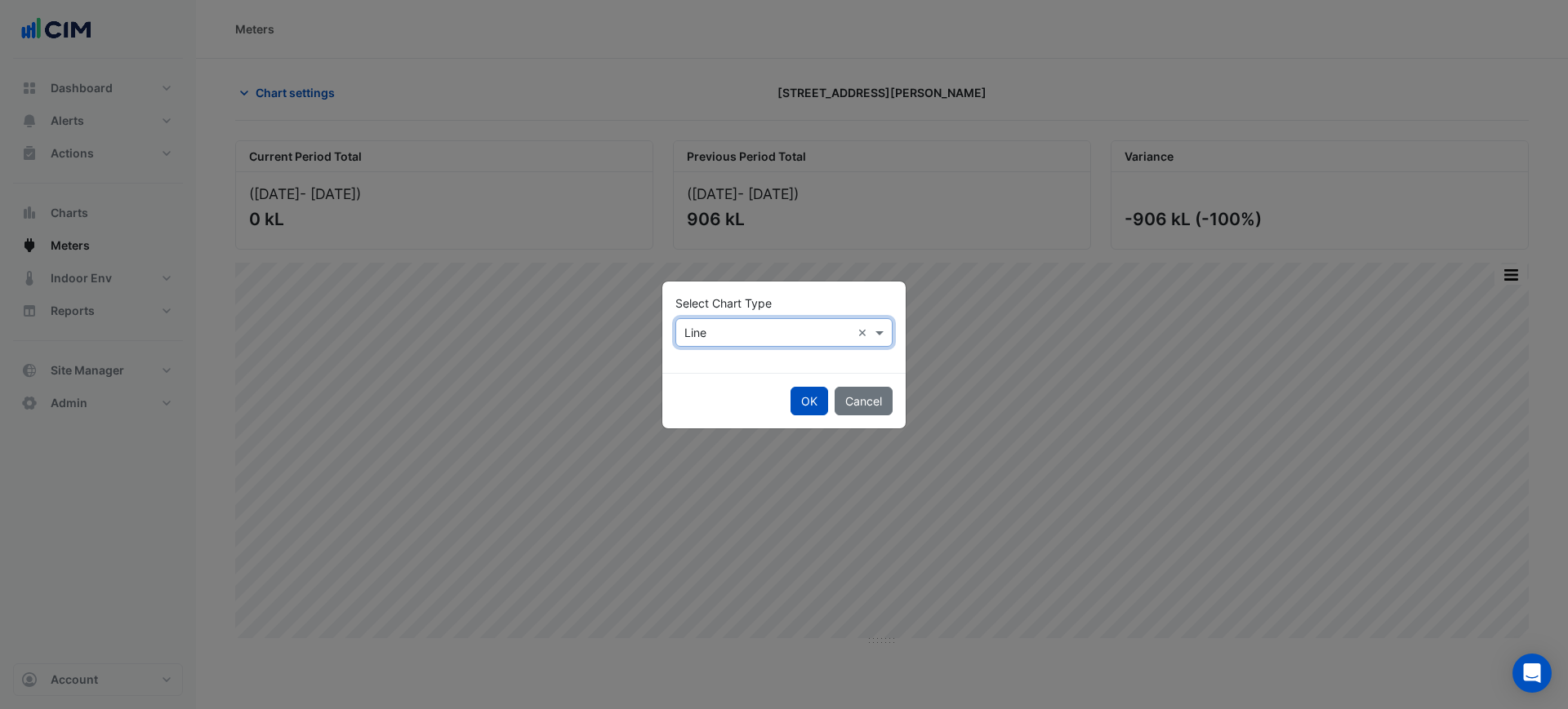
click at [705, 341] on div "Select Chart Type × Line ×" at bounding box center [784, 333] width 218 height 29
click at [802, 399] on button "OK" at bounding box center [808, 402] width 37 height 29
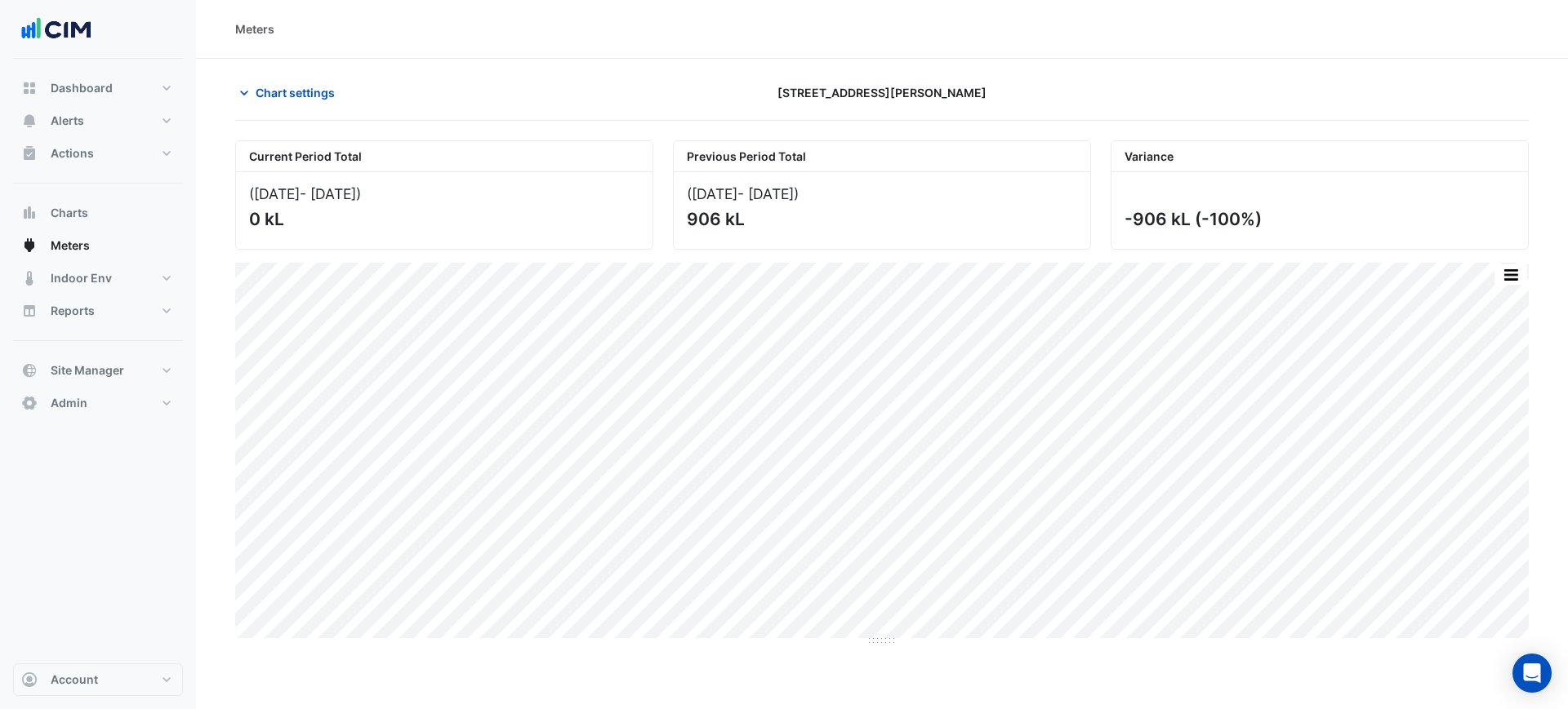
click at [294, 109] on div "Chart settings 201 Elizabeth St" at bounding box center [881, 99] width 1293 height 42
click at [288, 97] on span "Chart settings" at bounding box center [295, 93] width 79 height 17
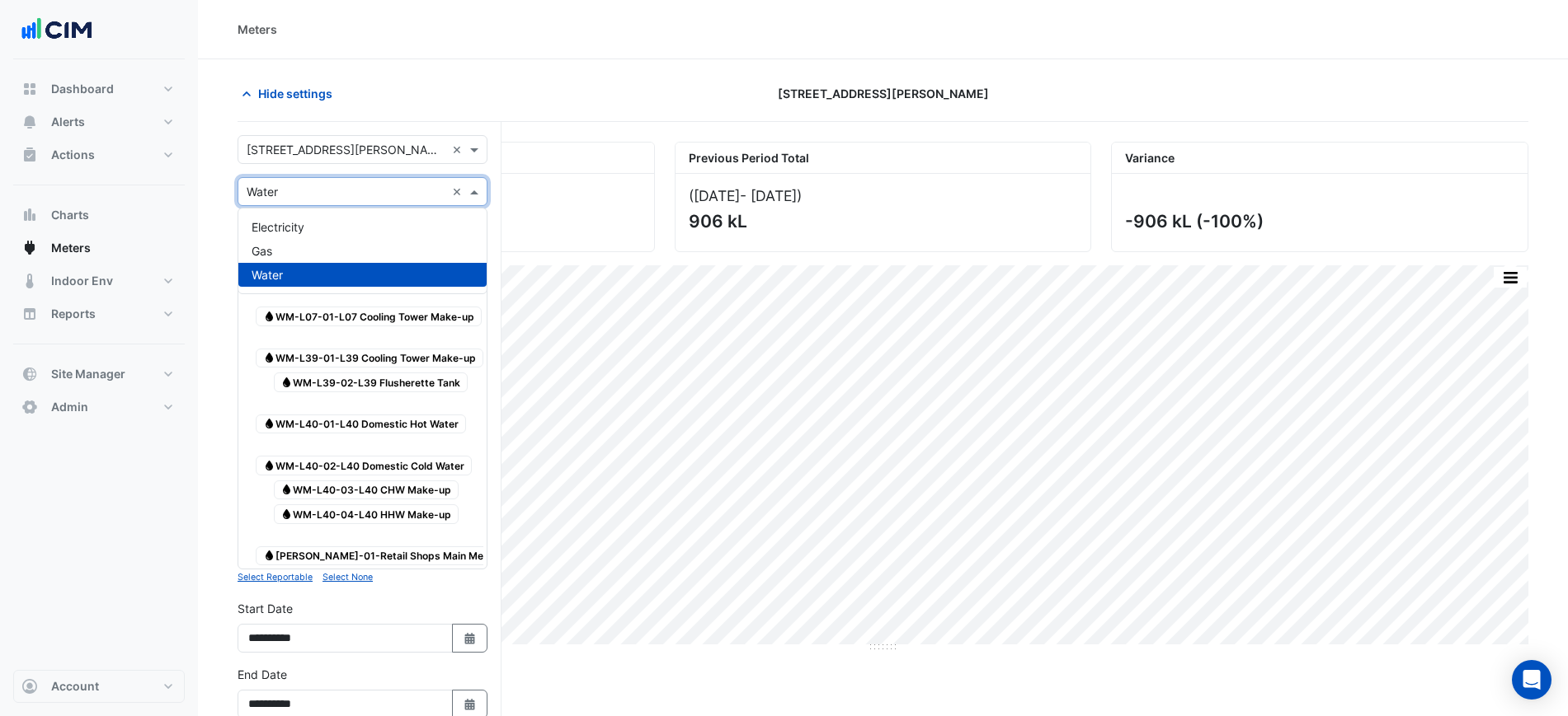
click at [312, 193] on input "text" at bounding box center [346, 193] width 199 height 17
click at [327, 227] on div "Electricity" at bounding box center [363, 226] width 249 height 24
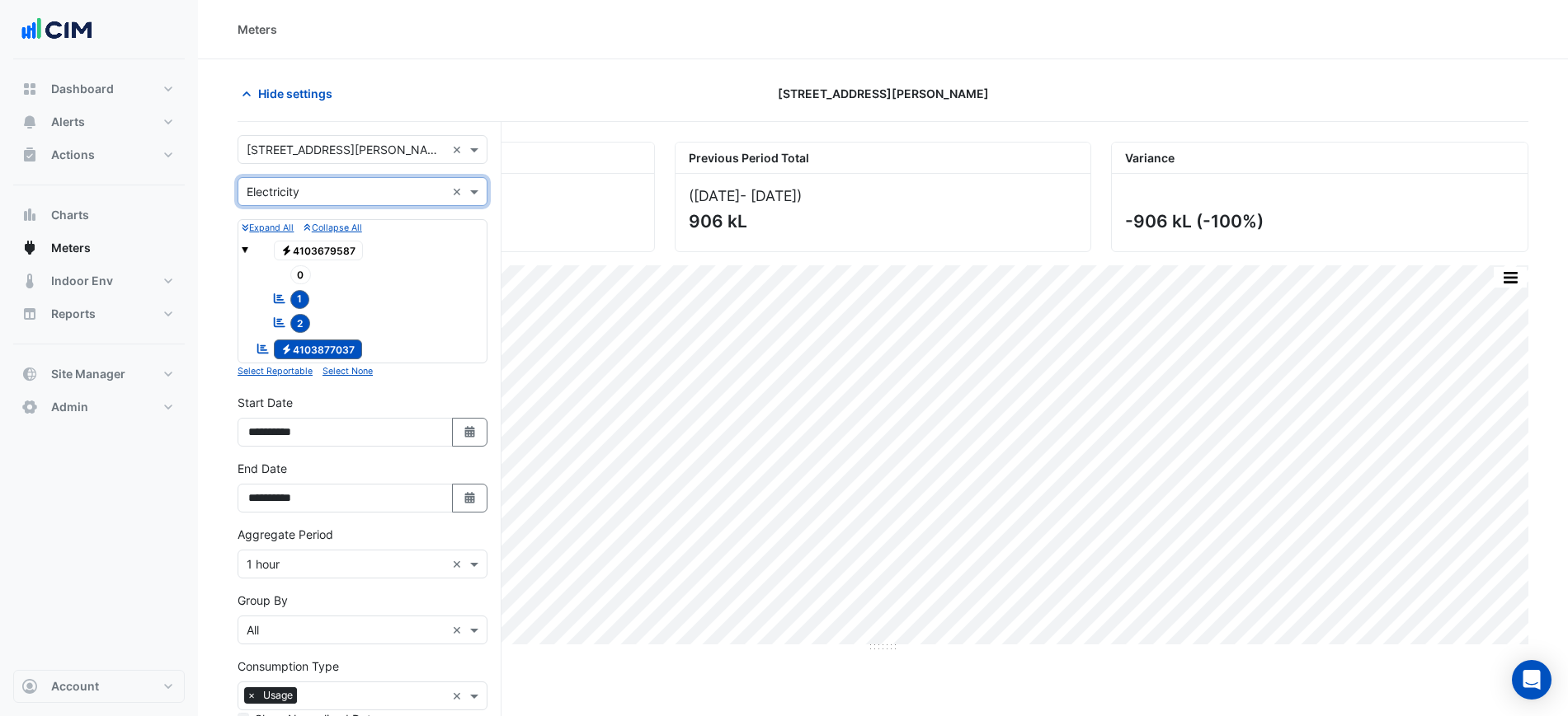
scroll to position [192, 0]
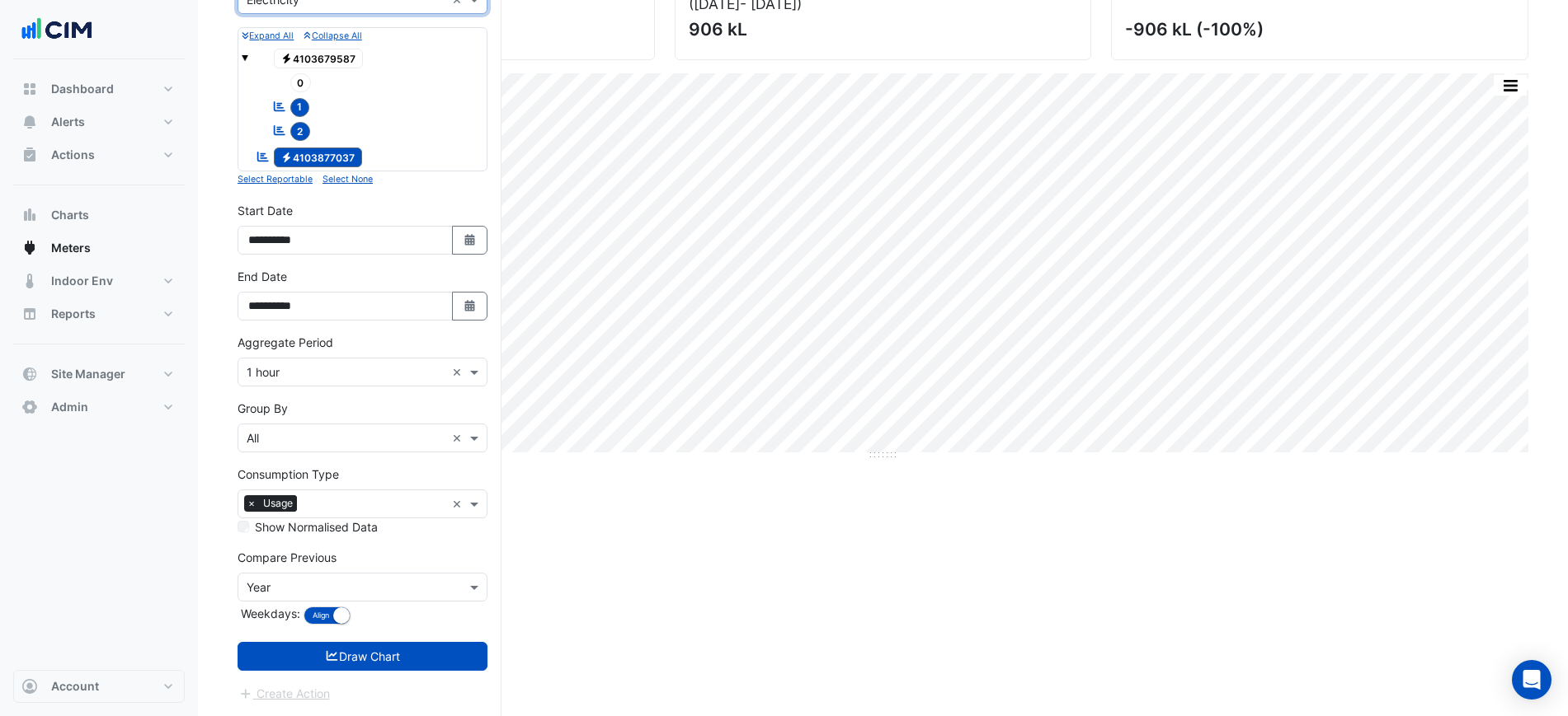
click at [386, 689] on div "Create Action" at bounding box center [362, 694] width 250 height 20
click at [372, 657] on button "Draw Chart" at bounding box center [362, 656] width 250 height 29
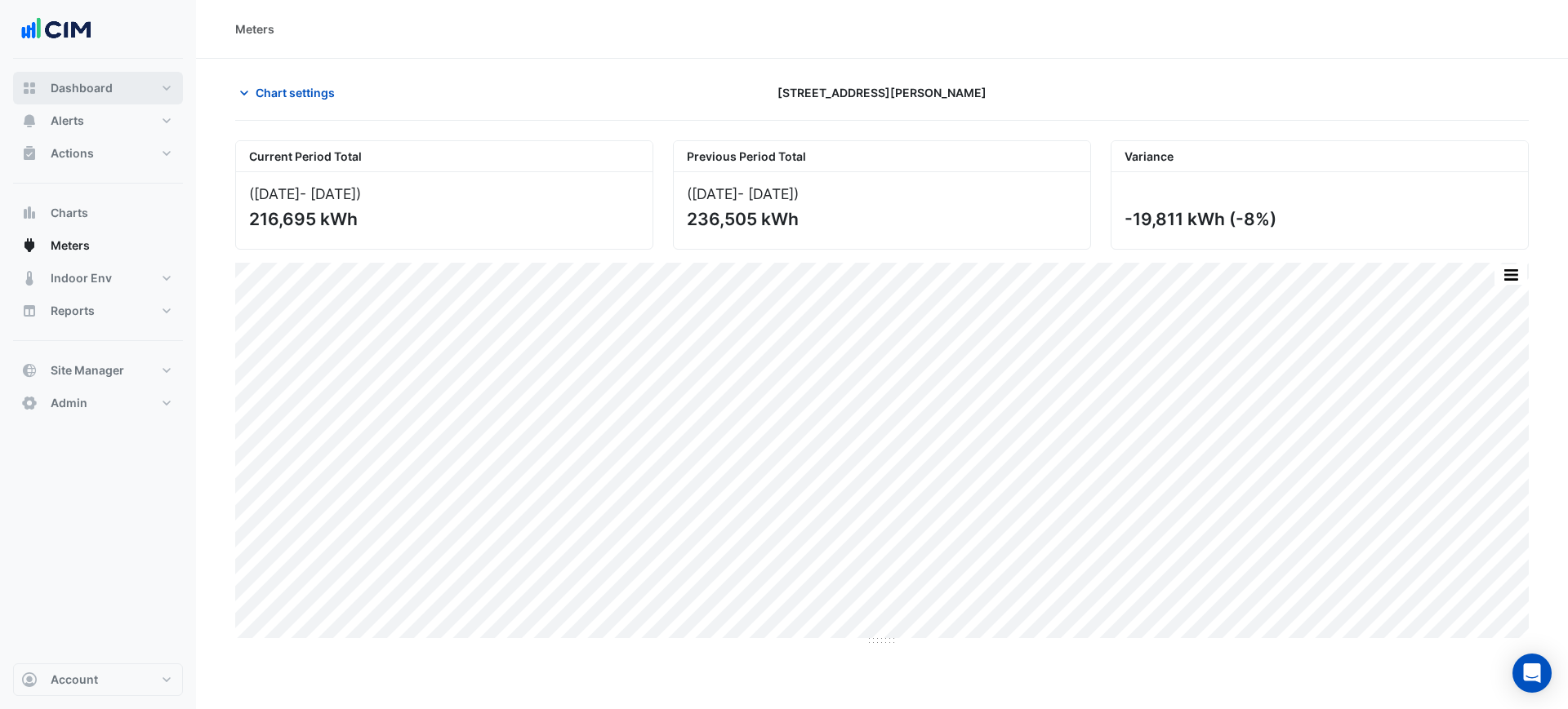
click at [94, 76] on button "Dashboard" at bounding box center [98, 88] width 170 height 32
select select "***"
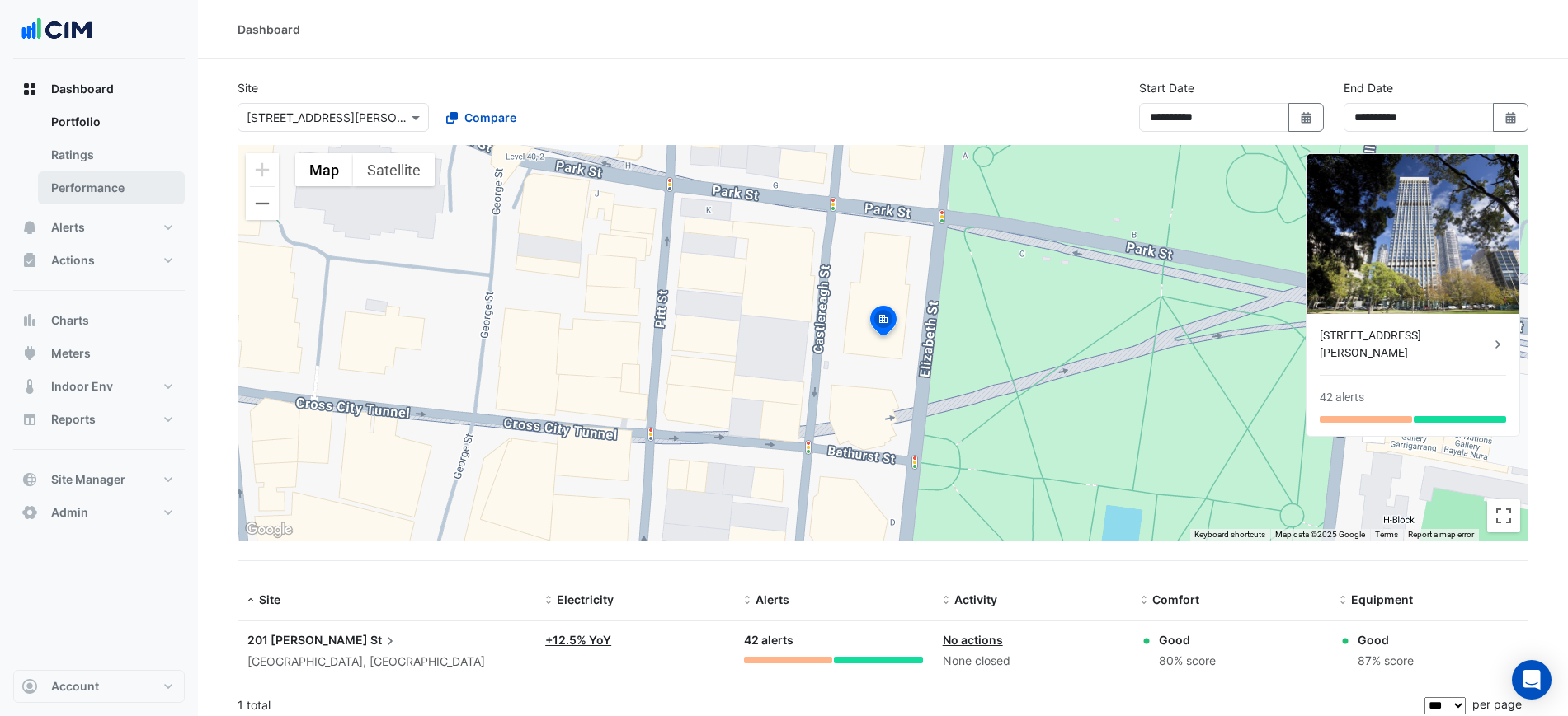
click at [116, 195] on link "Performance" at bounding box center [111, 188] width 147 height 33
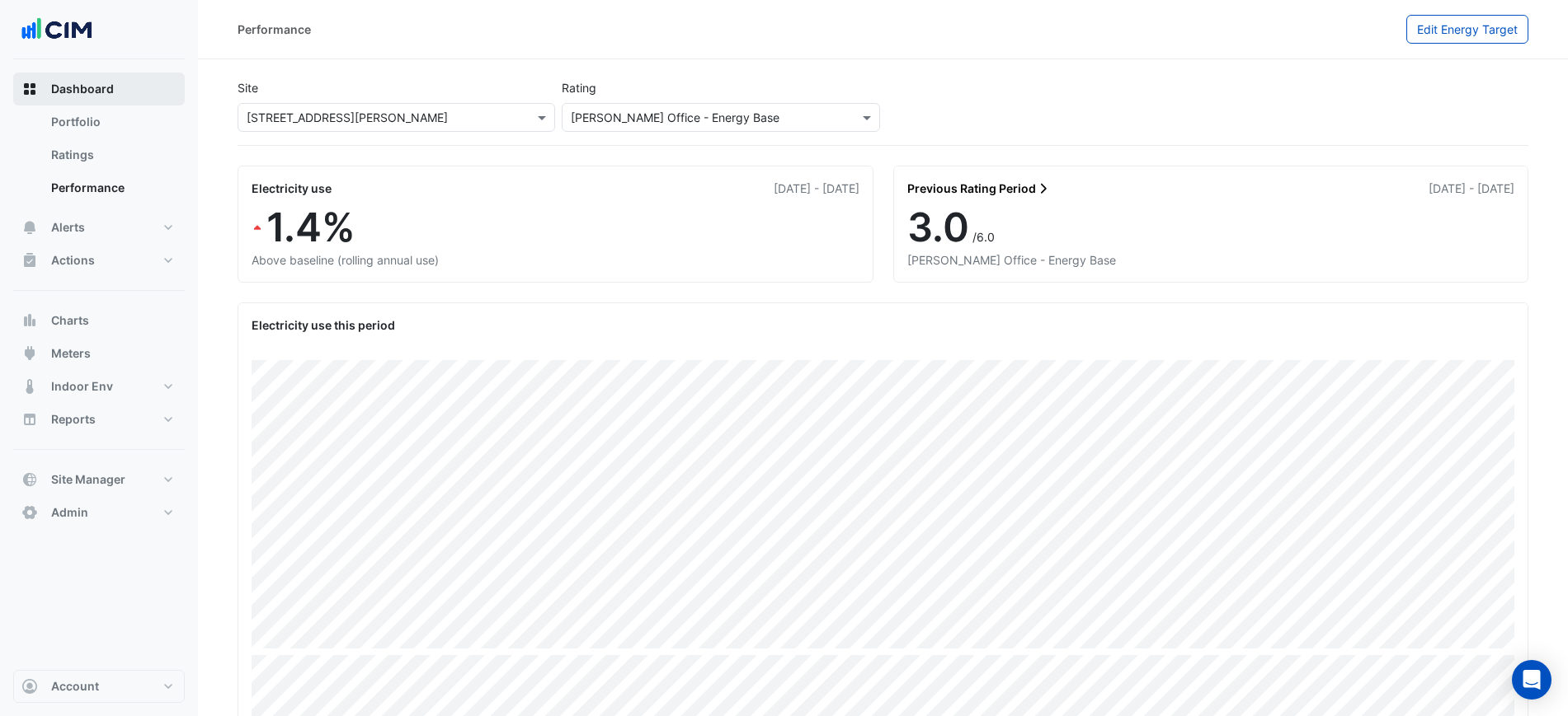
click at [118, 72] on button "Dashboard" at bounding box center [99, 89] width 172 height 33
click at [118, 79] on button "Dashboard" at bounding box center [99, 89] width 172 height 33
click at [117, 127] on link "Portfolio" at bounding box center [111, 122] width 147 height 33
select select "***"
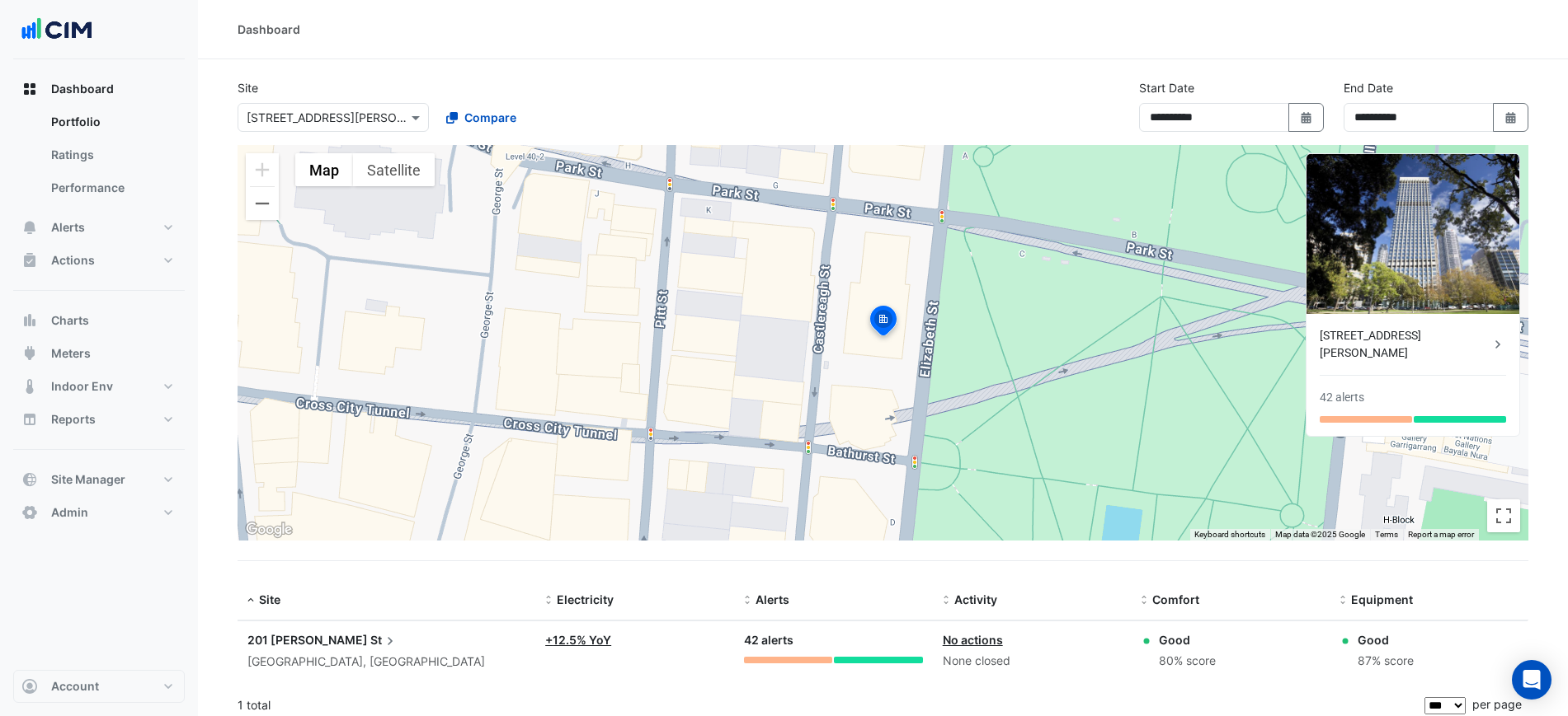
click at [1014, 30] on div "Dashboard" at bounding box center [882, 29] width 1291 height 17
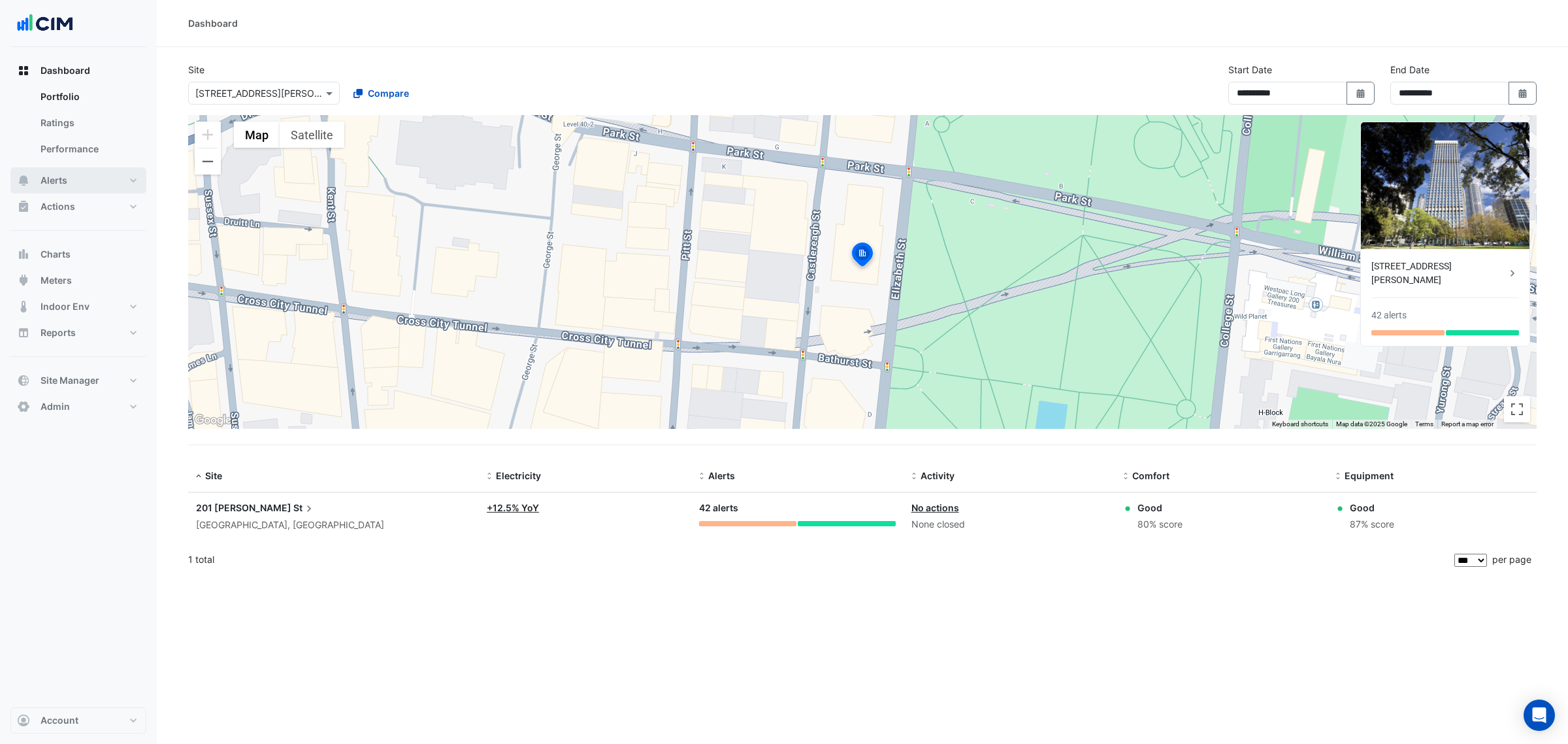
click at [119, 183] on button "Alerts" at bounding box center [79, 180] width 136 height 26
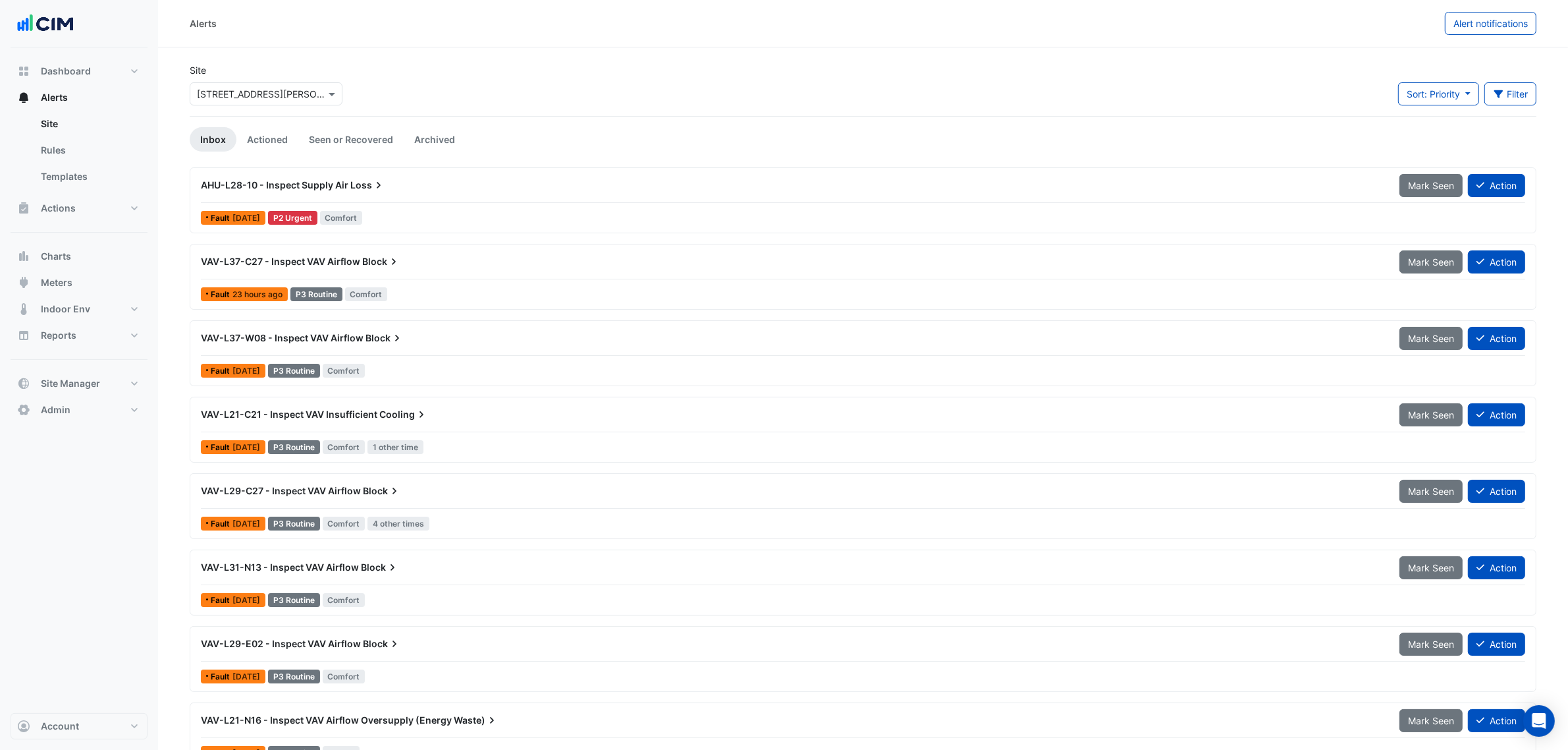
click at [356, 193] on div "AHU-L28-10 - Inspect Supply Air Loss" at bounding box center [792, 185] width 1199 height 24
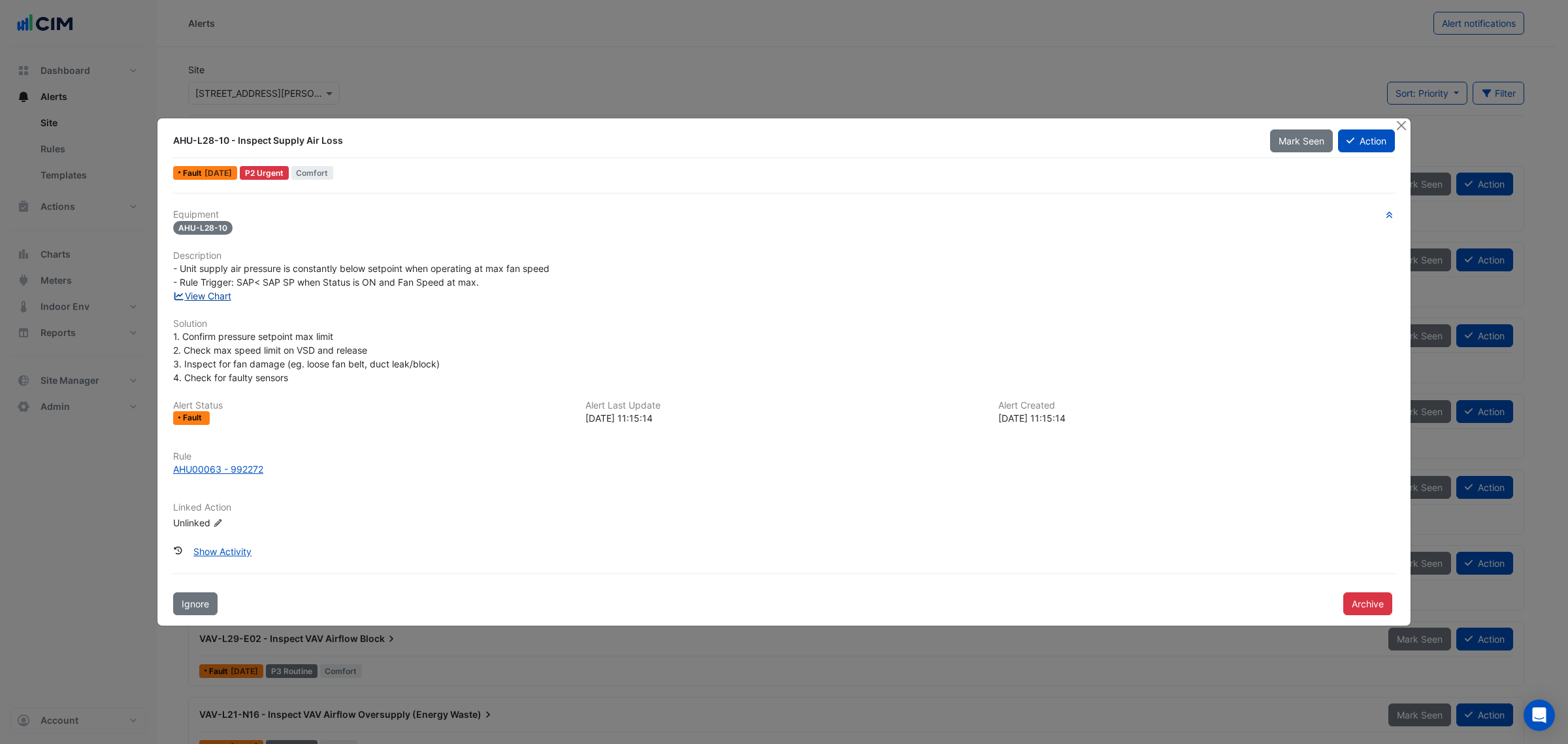
click at [228, 296] on link "View Chart" at bounding box center [202, 296] width 58 height 11
click at [1400, 128] on button "Close" at bounding box center [1402, 125] width 14 height 14
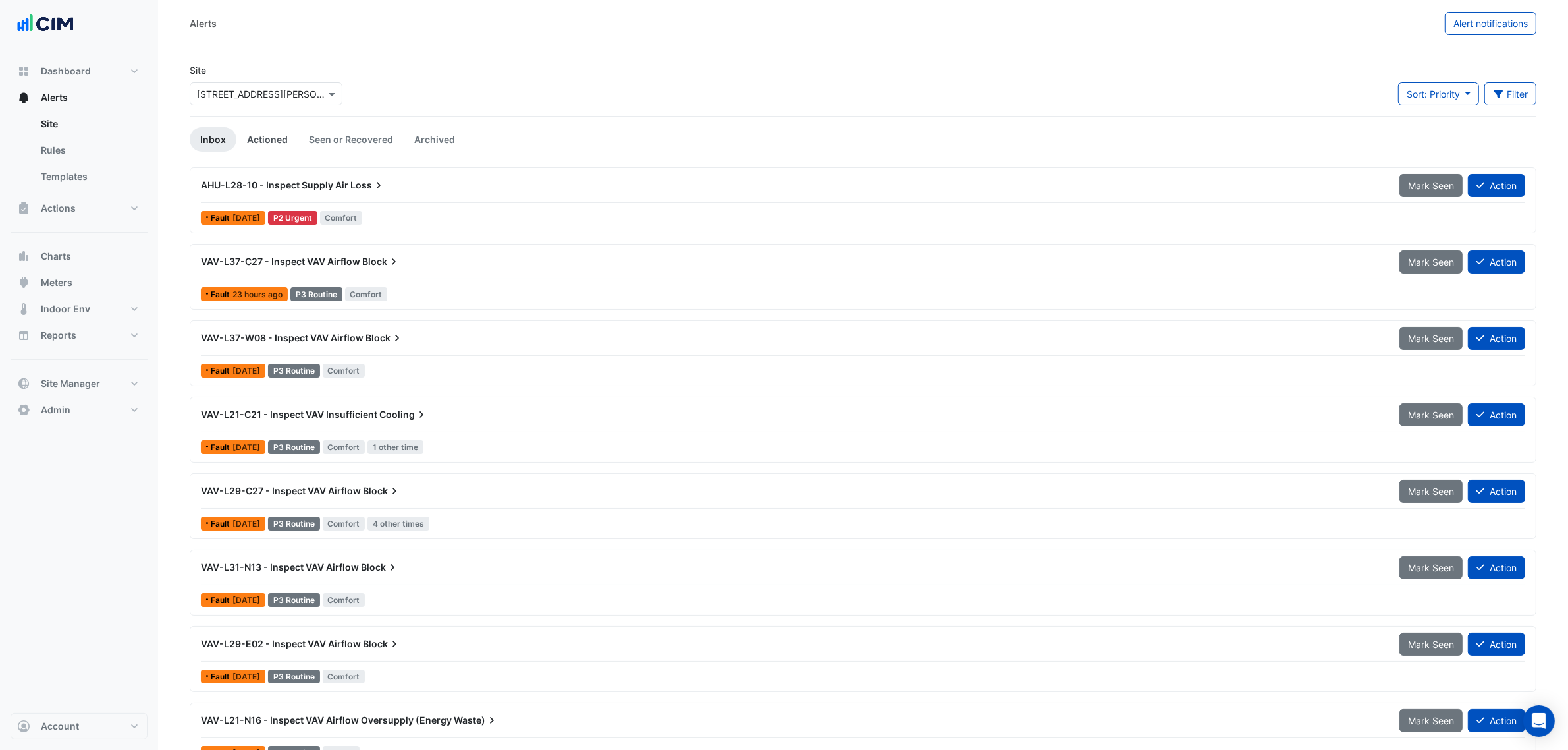
click at [271, 132] on link "Actioned" at bounding box center [267, 139] width 62 height 25
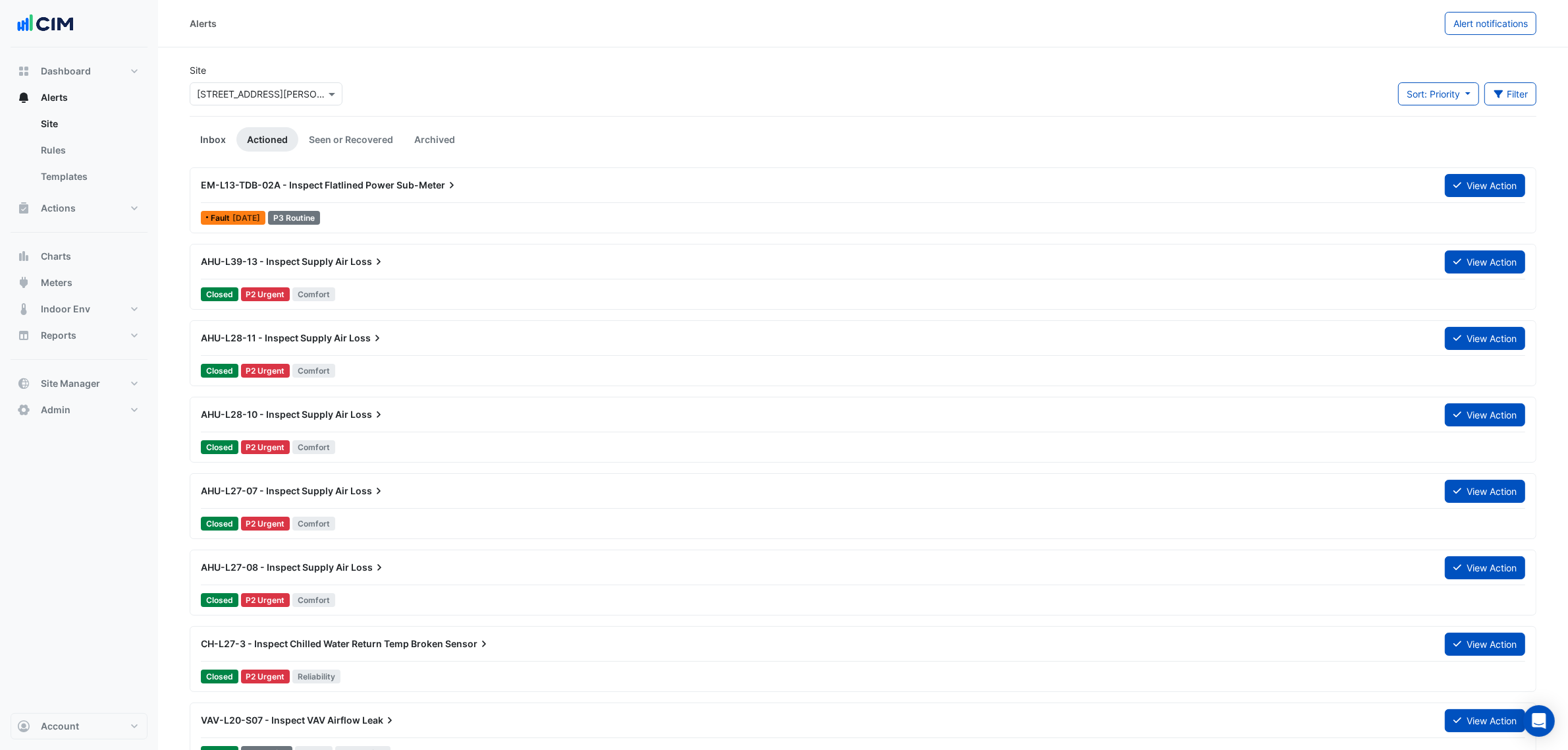
click at [215, 139] on link "Inbox" at bounding box center [212, 139] width 47 height 25
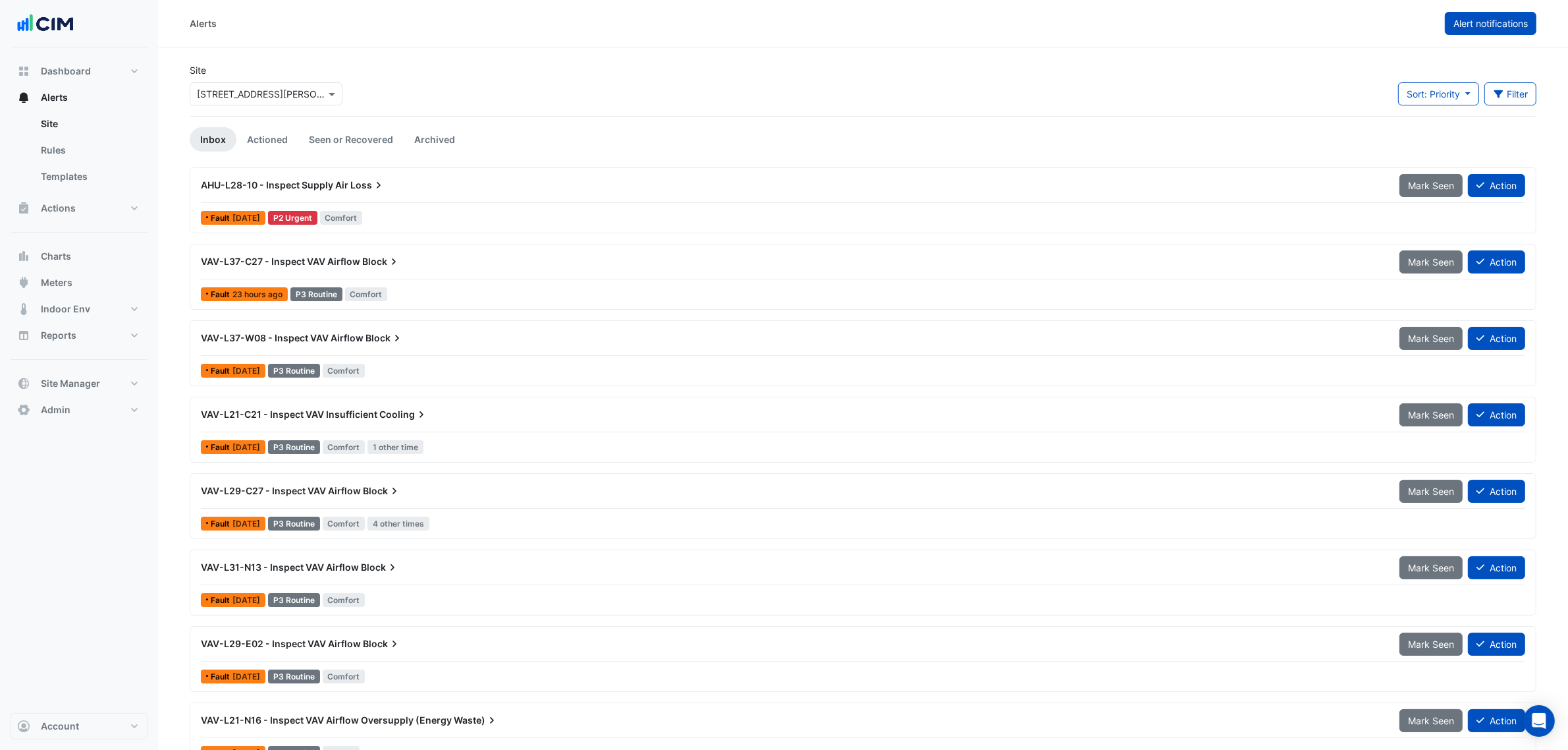
click at [1483, 21] on span "Alert notifications" at bounding box center [1490, 23] width 75 height 12
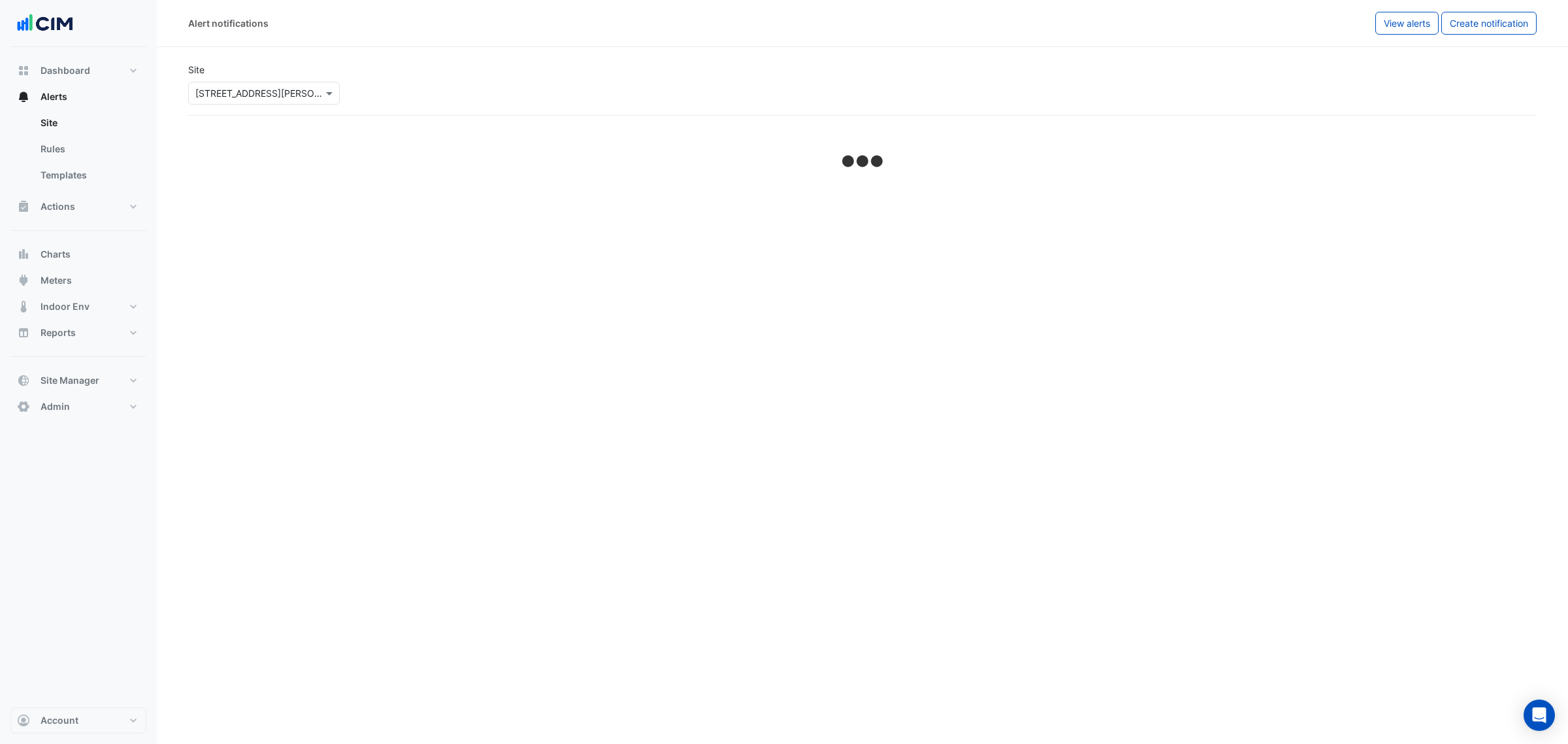
select select "******"
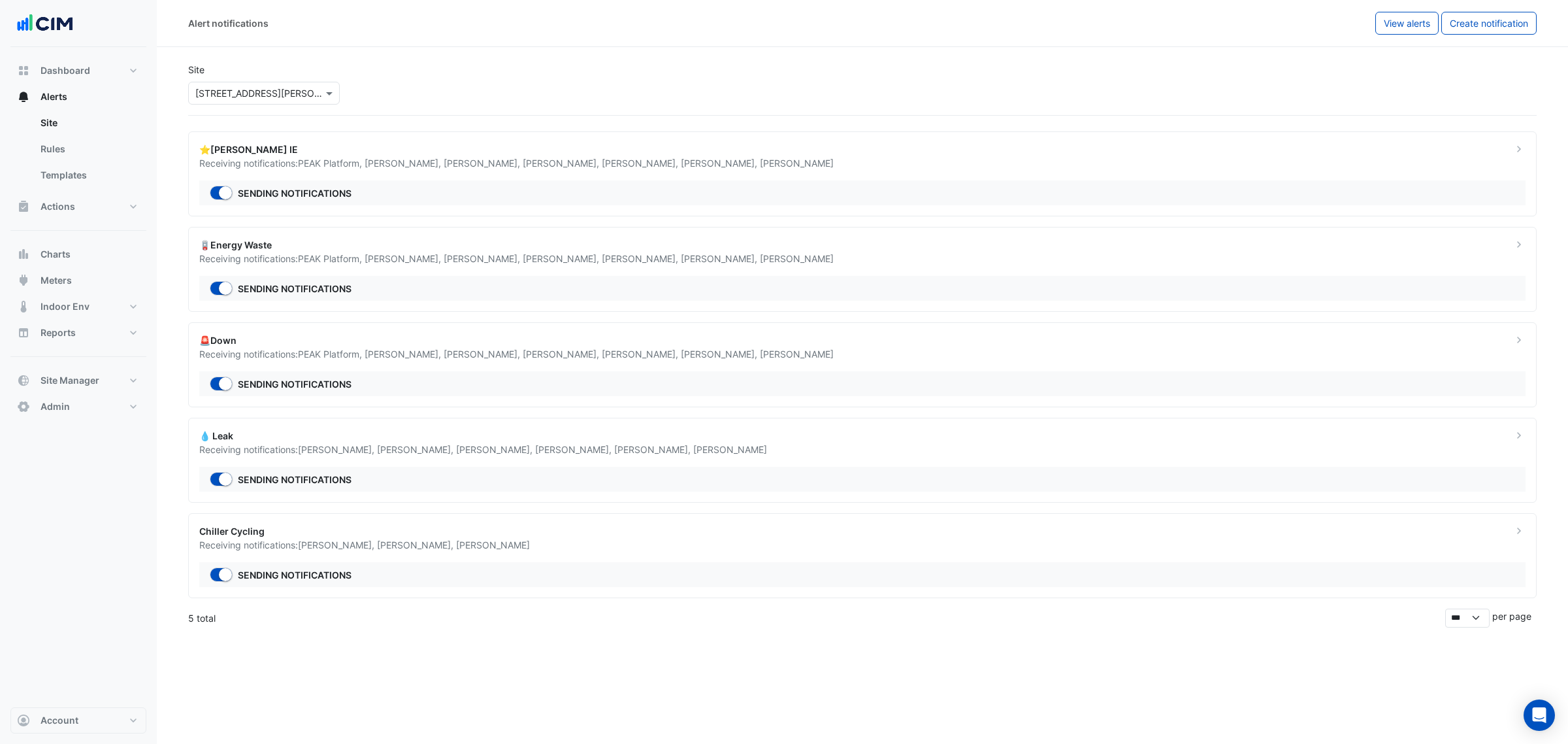
click at [331, 249] on div "🪫Energy Waste" at bounding box center [848, 244] width 1298 height 14
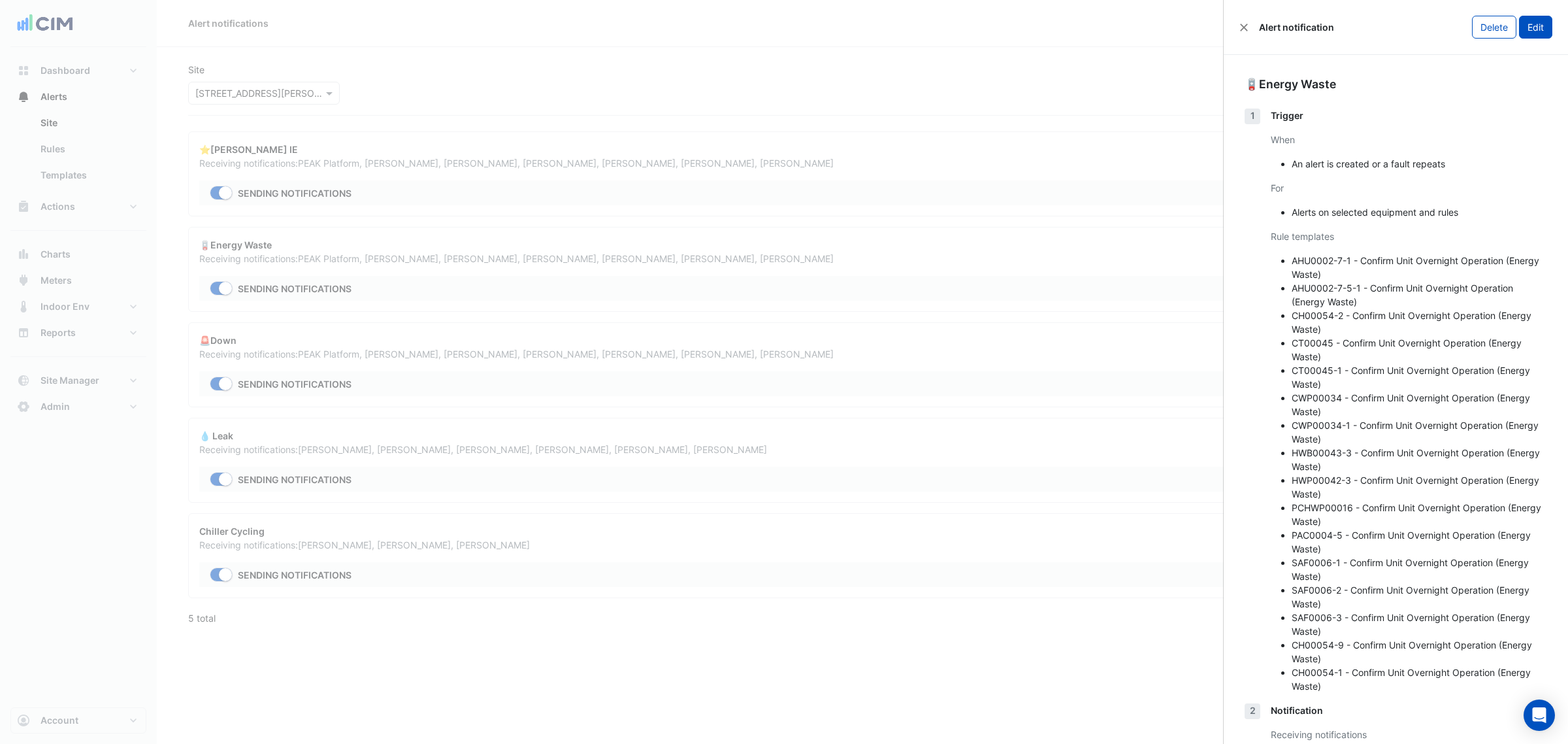
click at [1519, 27] on button "Edit" at bounding box center [1536, 27] width 34 height 23
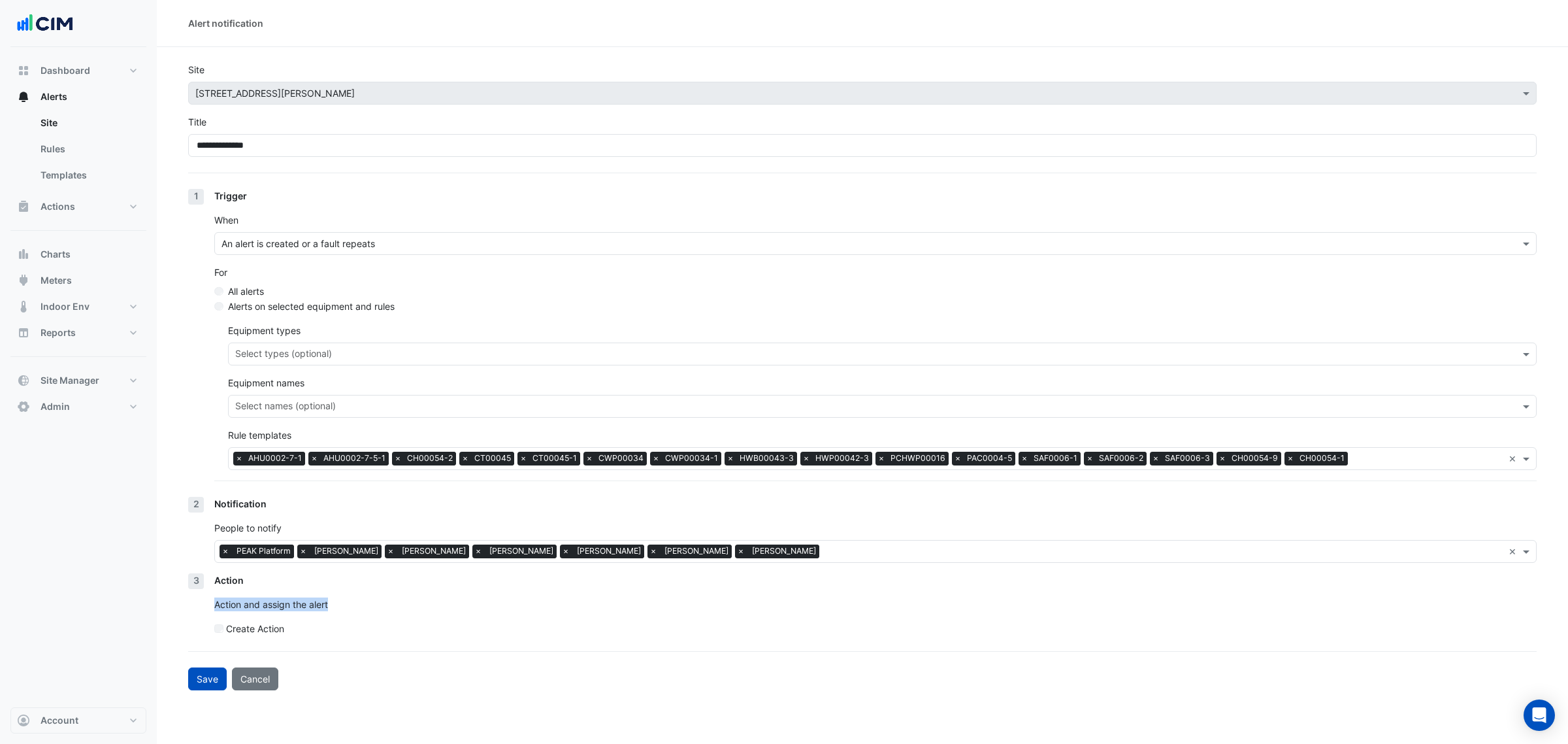
drag, startPoint x: 302, startPoint y: 602, endPoint x: 338, endPoint y: 602, distance: 36.0
click at [338, 602] on div "3 Action Action and assign the alert Create Action" at bounding box center [862, 609] width 1349 height 73
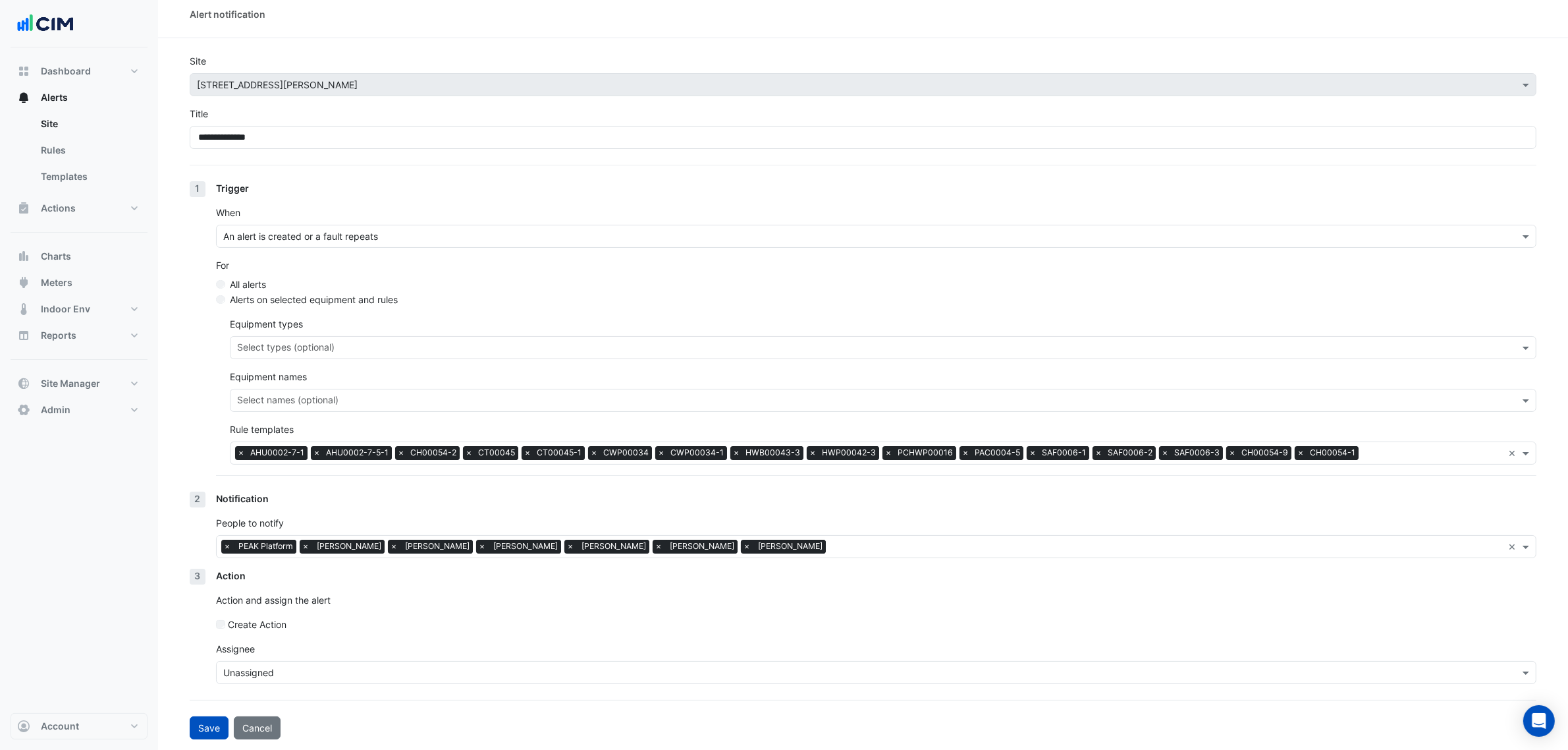
click at [282, 659] on div "Assignee Unassigned" at bounding box center [876, 662] width 1320 height 42
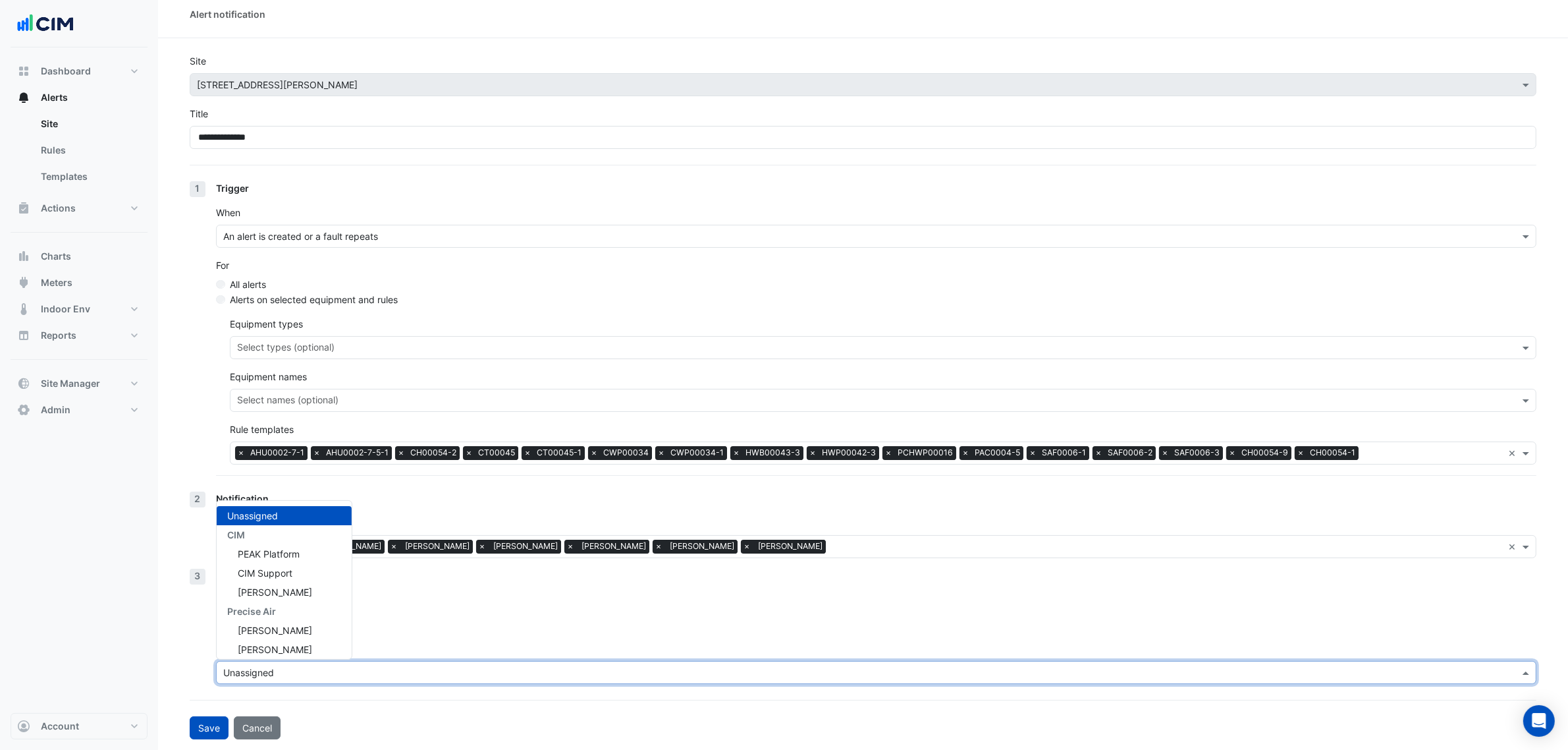
click at [281, 666] on input "text" at bounding box center [863, 673] width 1279 height 14
click at [285, 623] on span "Macaulay Renaud" at bounding box center [275, 624] width 75 height 12
click at [409, 622] on div "Create Action" at bounding box center [876, 624] width 1320 height 14
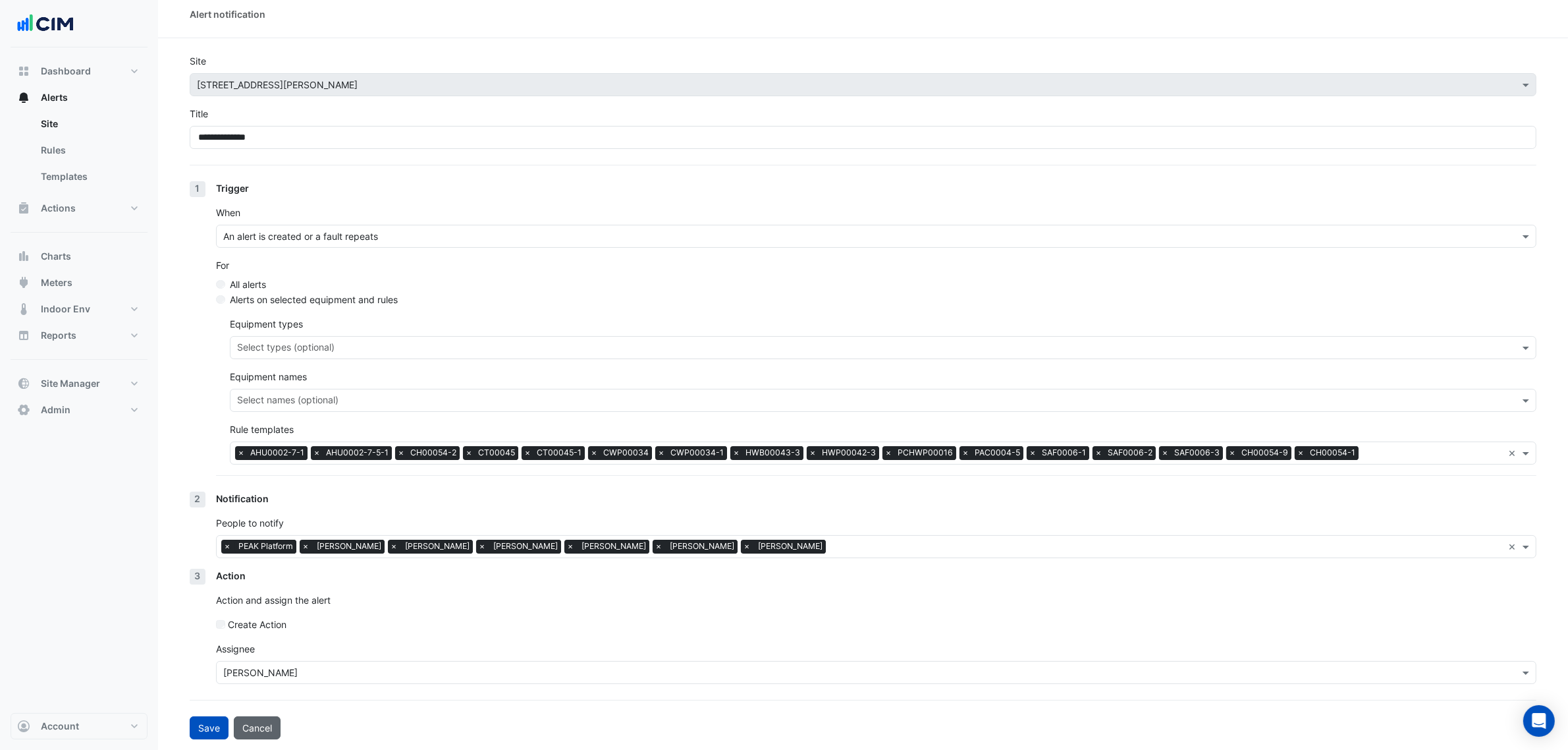
click at [267, 719] on button "Cancel" at bounding box center [257, 728] width 47 height 23
select select "******"
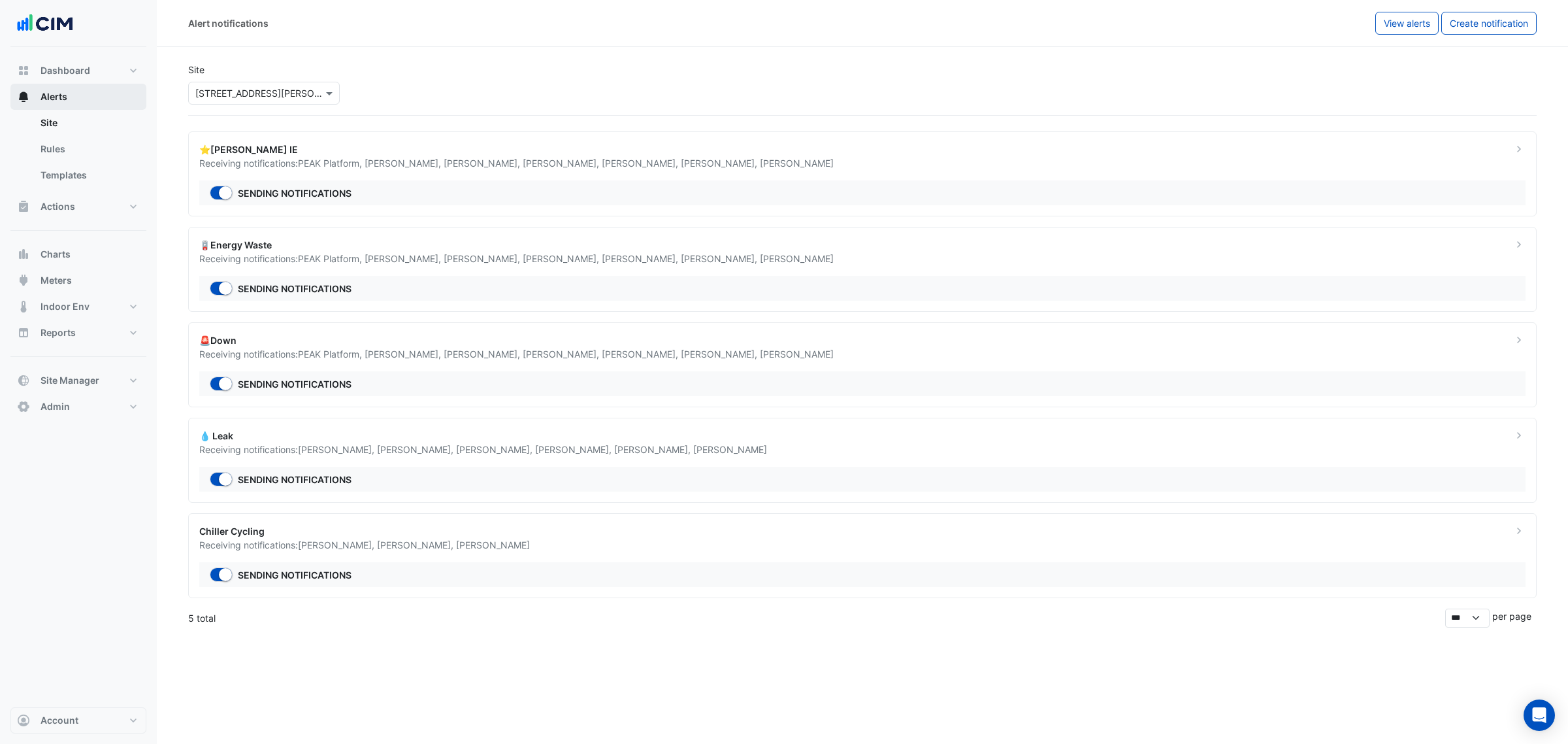
click at [108, 102] on button "Alerts" at bounding box center [79, 97] width 136 height 26
click at [100, 125] on link "Site" at bounding box center [88, 123] width 116 height 26
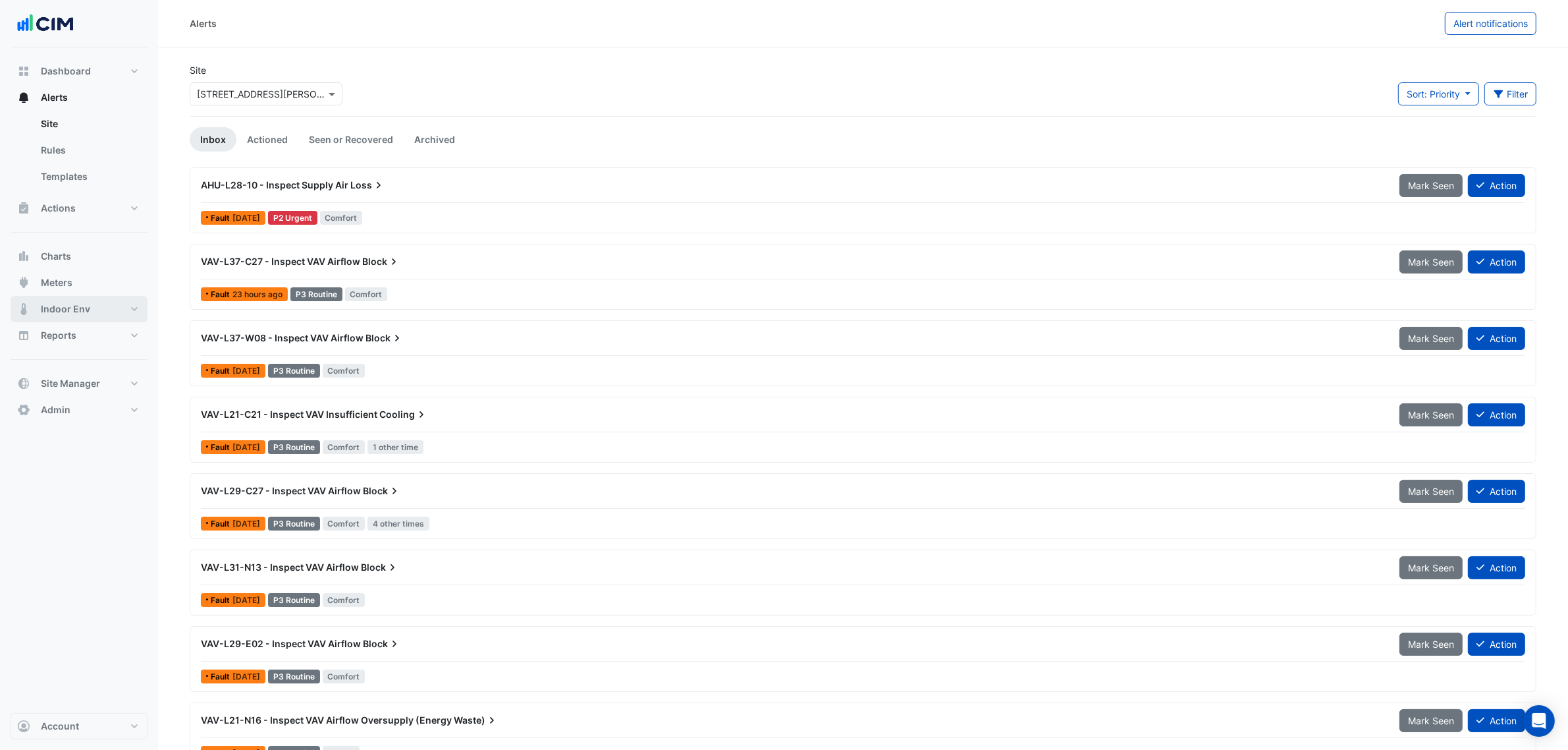
drag, startPoint x: 93, startPoint y: 300, endPoint x: 277, endPoint y: 169, distance: 225.9
click at [93, 300] on button "Indoor Env" at bounding box center [79, 309] width 137 height 26
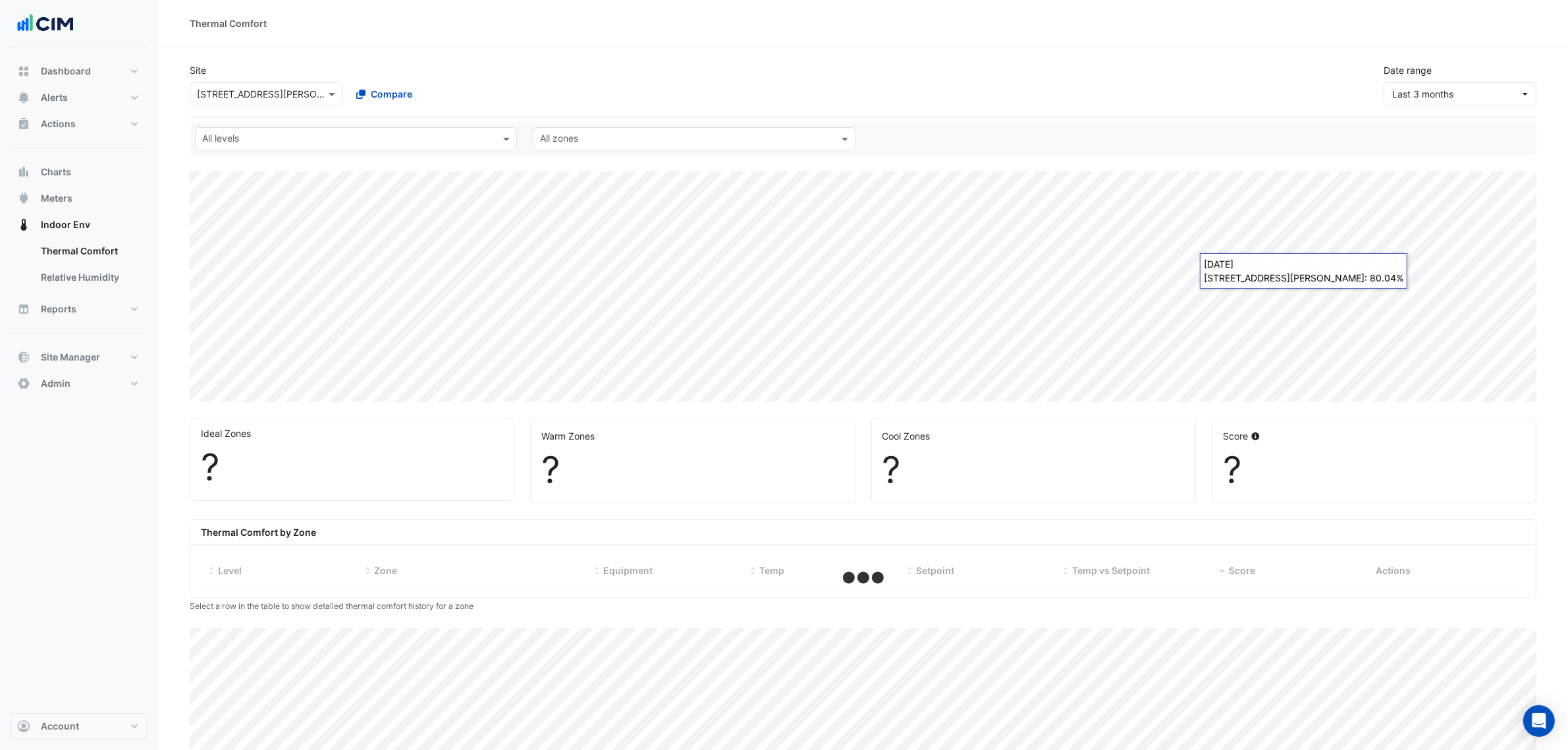
select select "***"
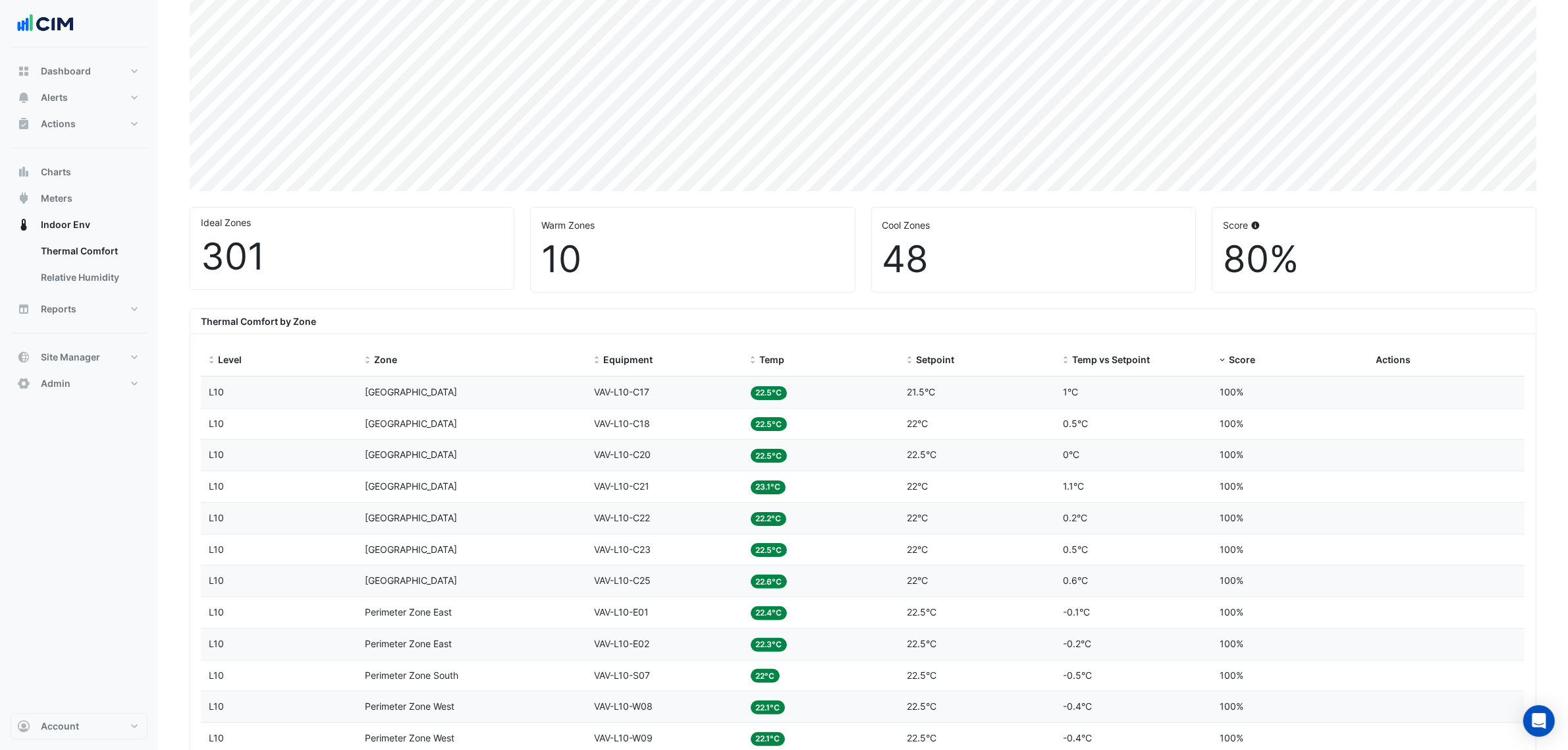
scroll to position [247, 0]
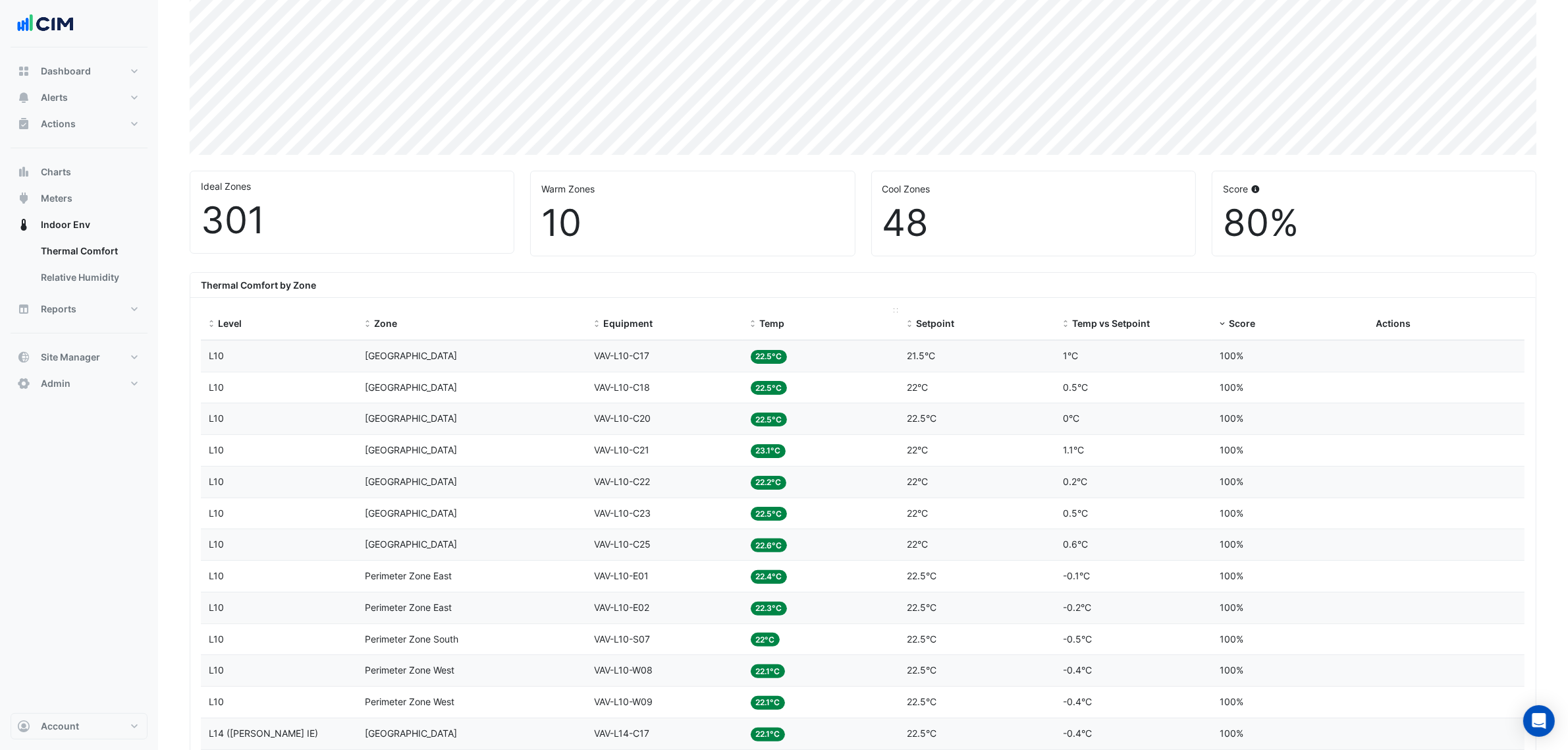
click at [753, 321] on span at bounding box center [754, 324] width 9 height 11
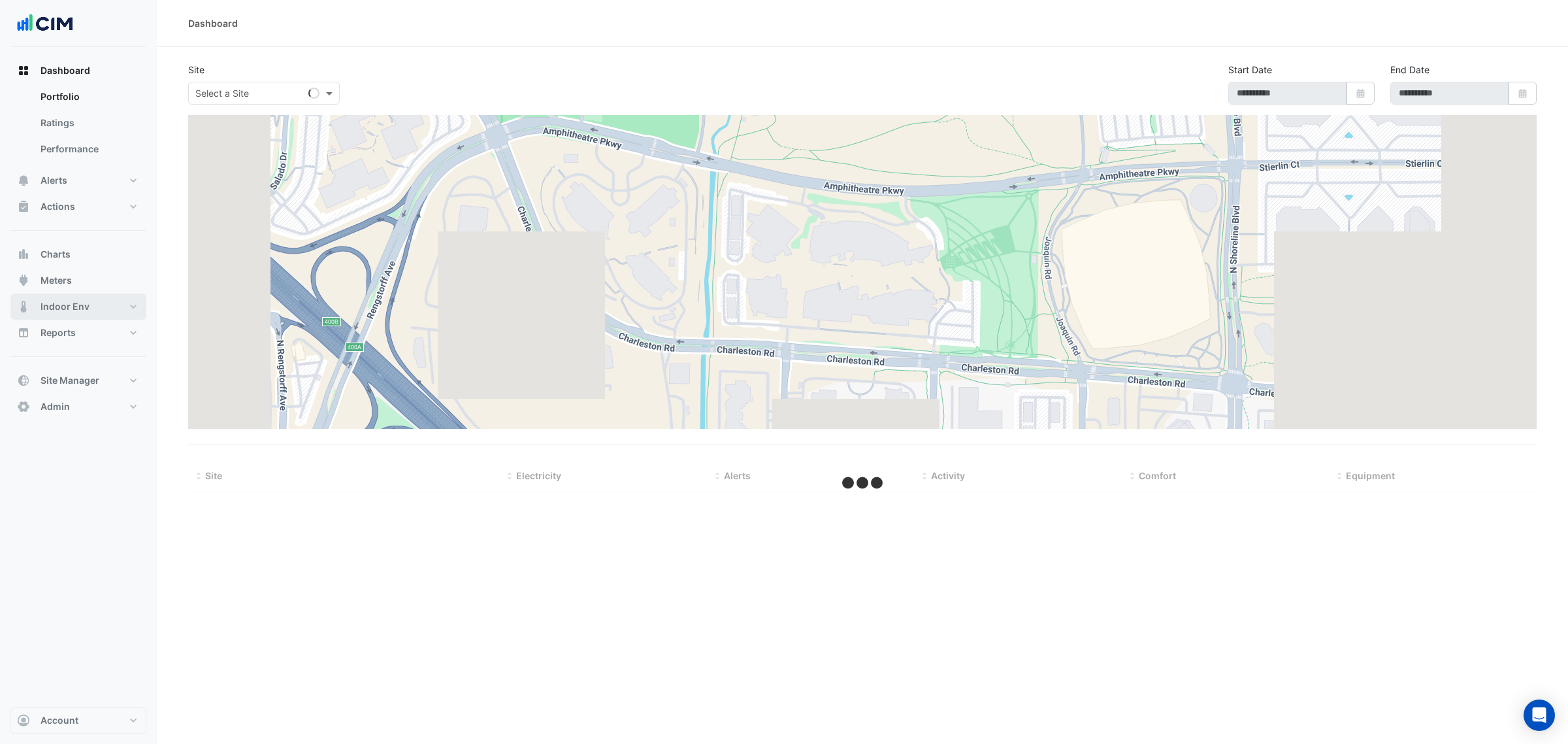
click at [89, 296] on button "Indoor Env" at bounding box center [79, 306] width 136 height 26
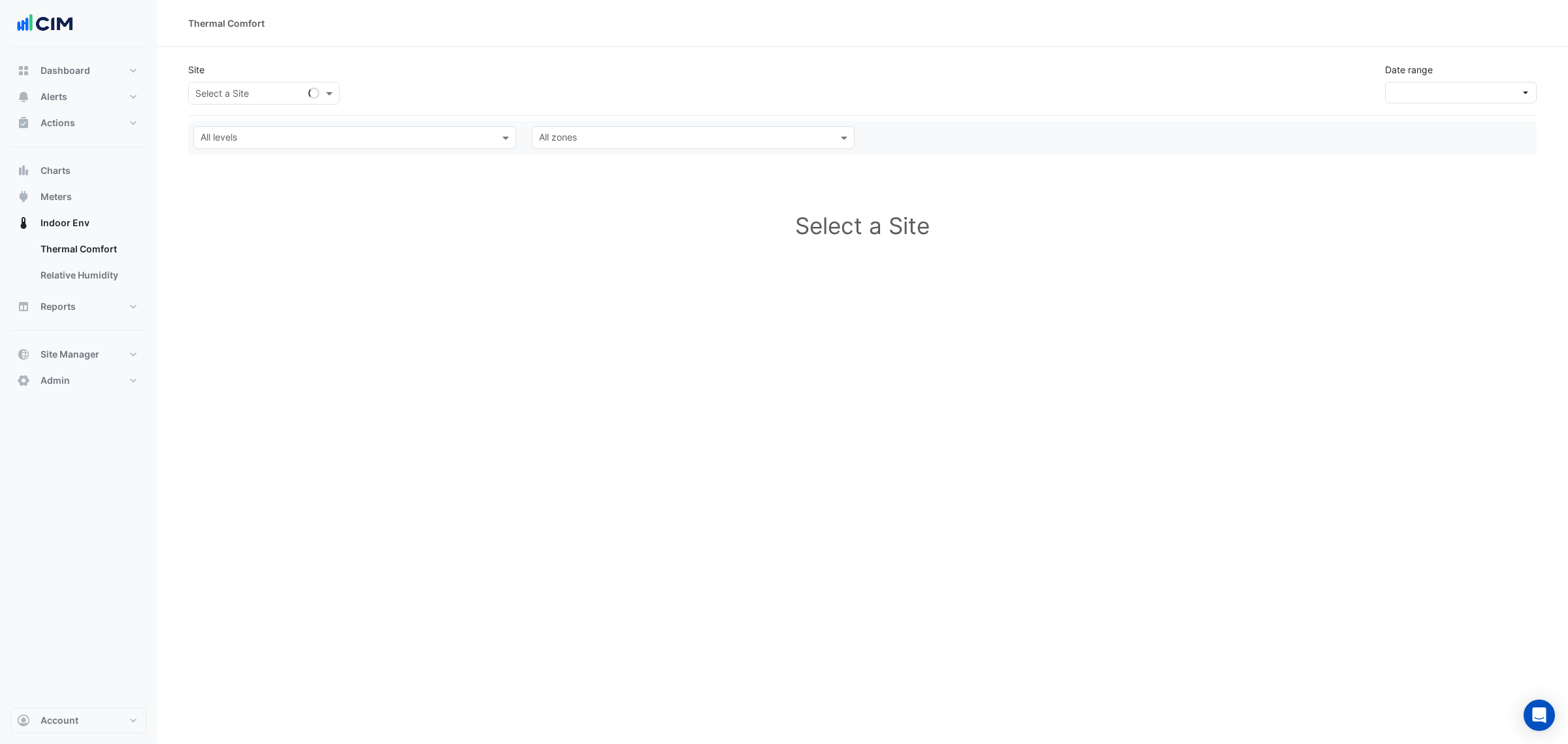
click at [292, 90] on input "text" at bounding box center [251, 94] width 111 height 14
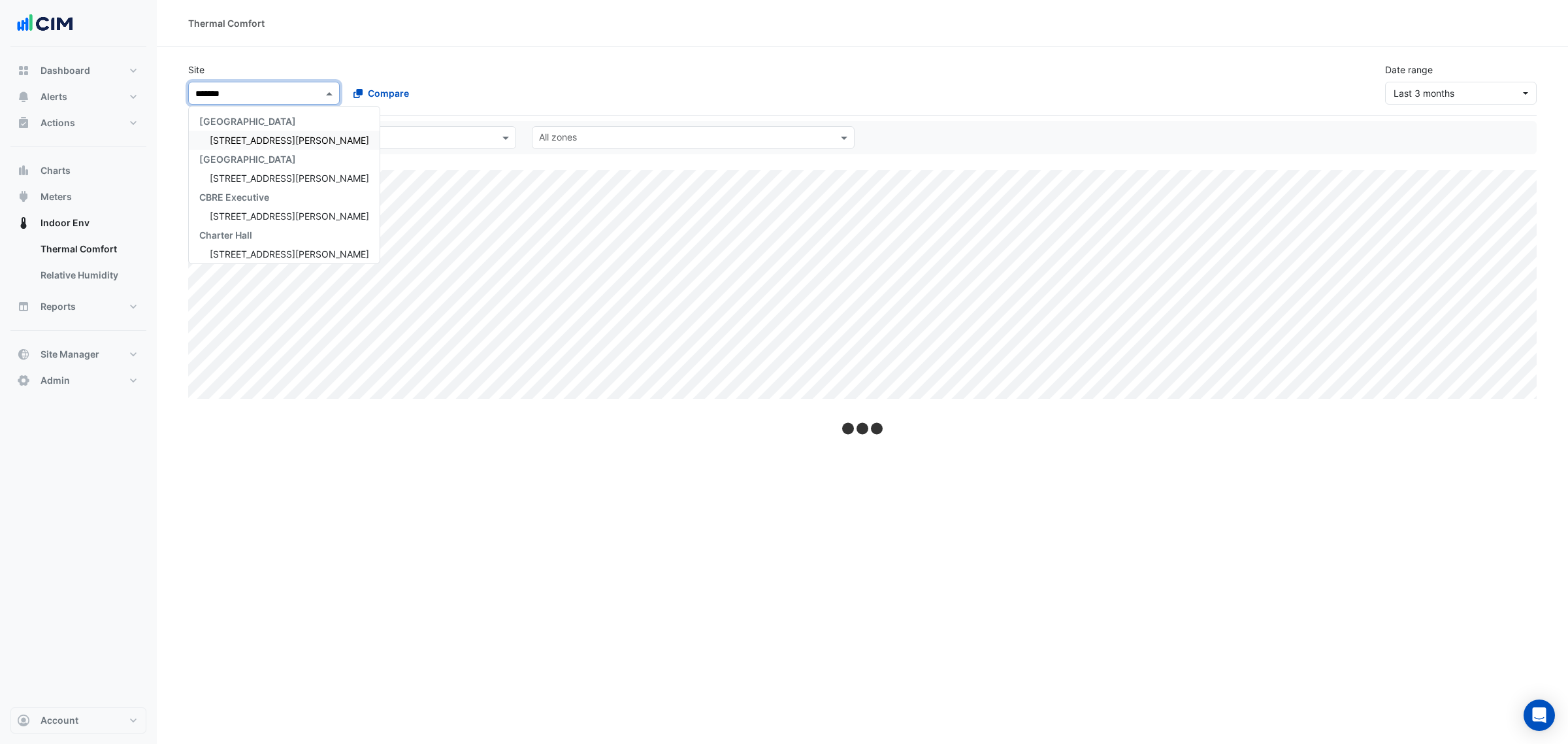
type input "********"
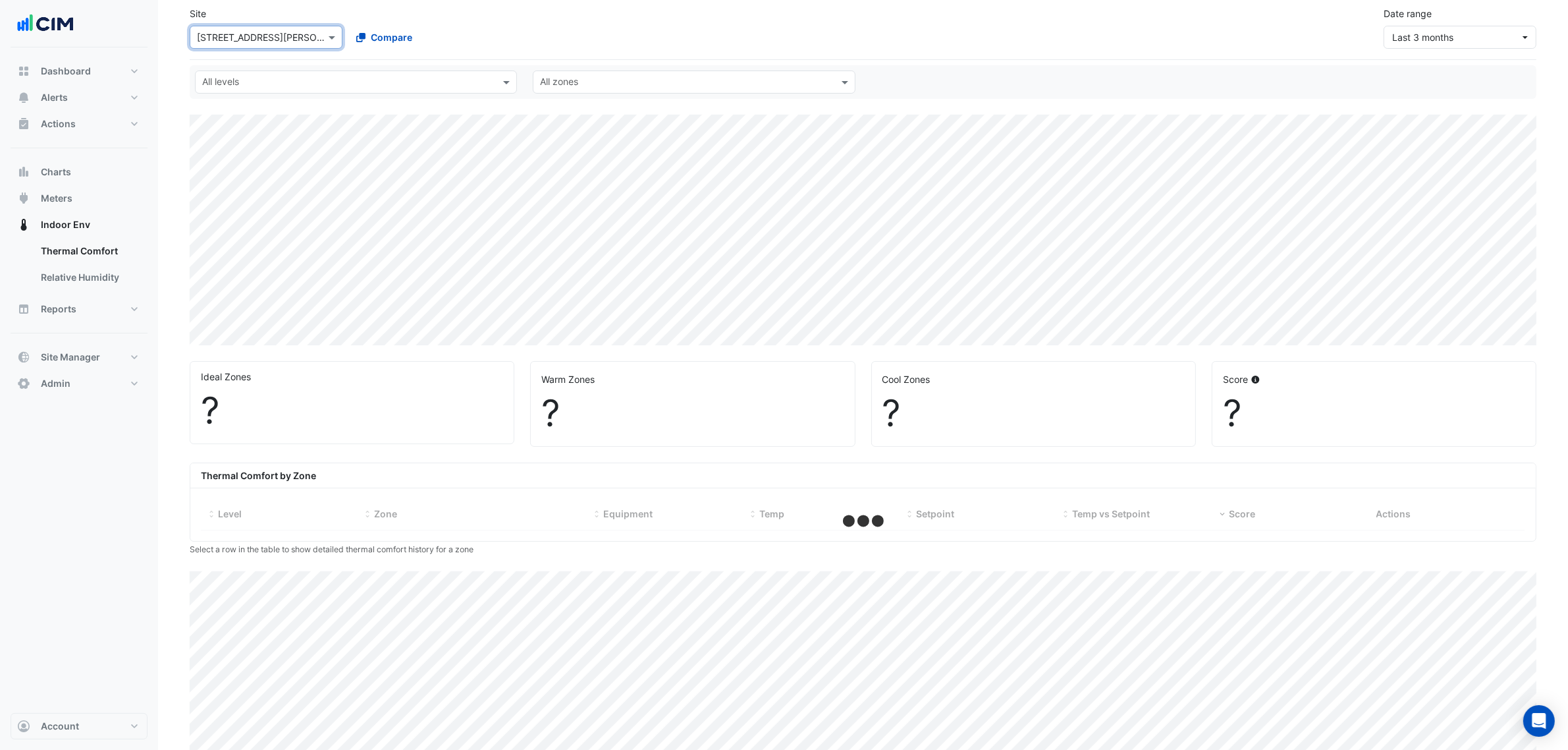
scroll to position [126, 0]
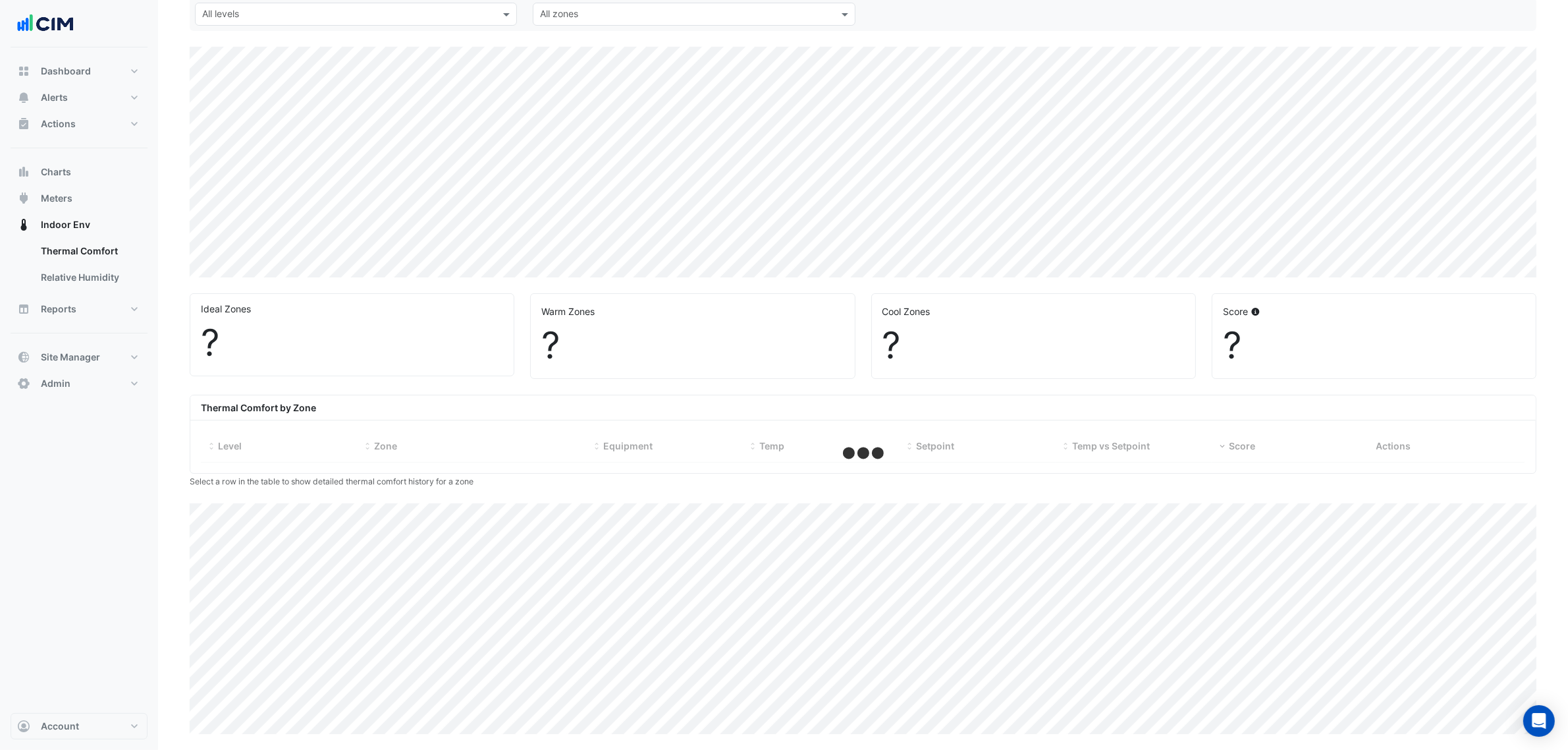
select select "***"
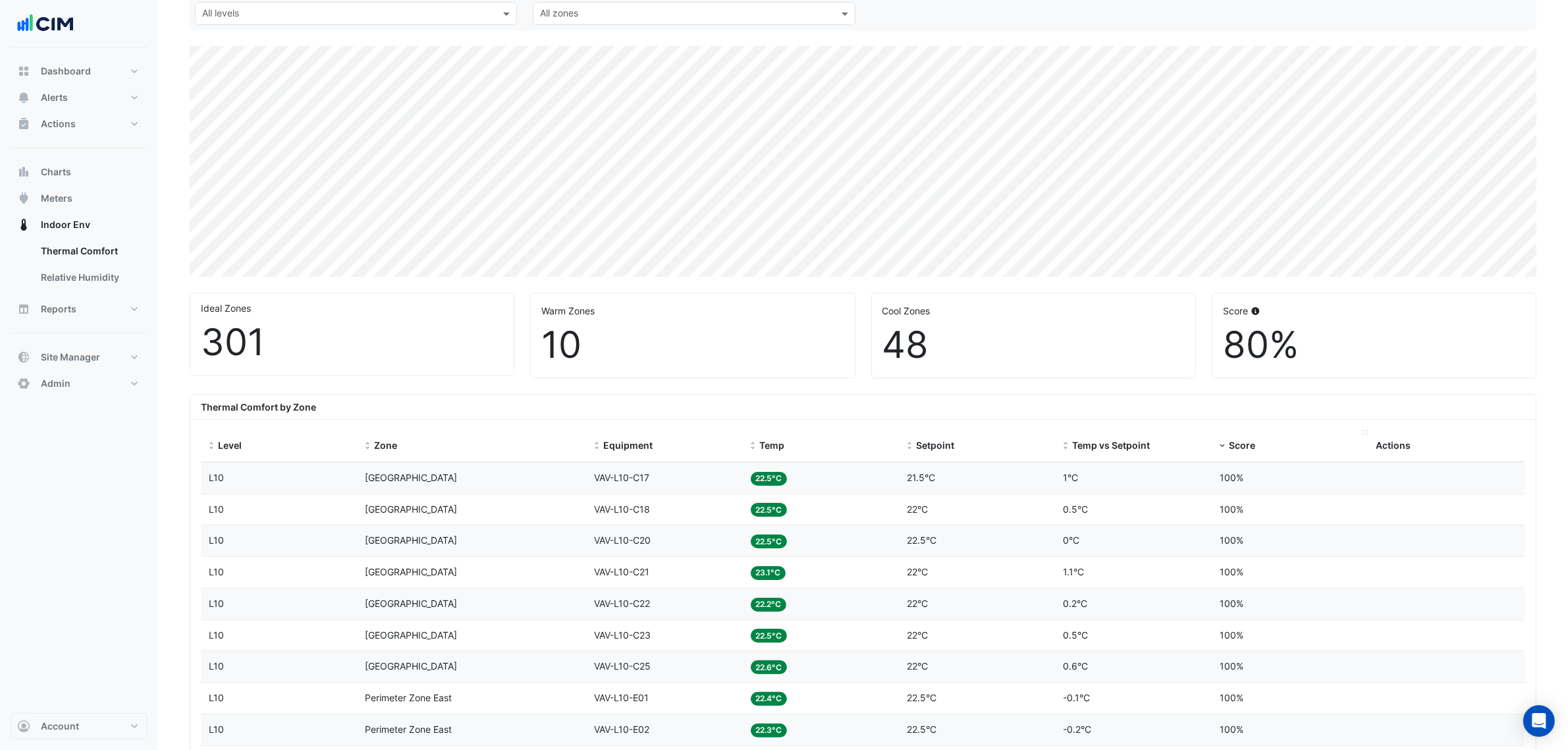
click at [1261, 443] on div "Score" at bounding box center [1289, 446] width 141 height 15
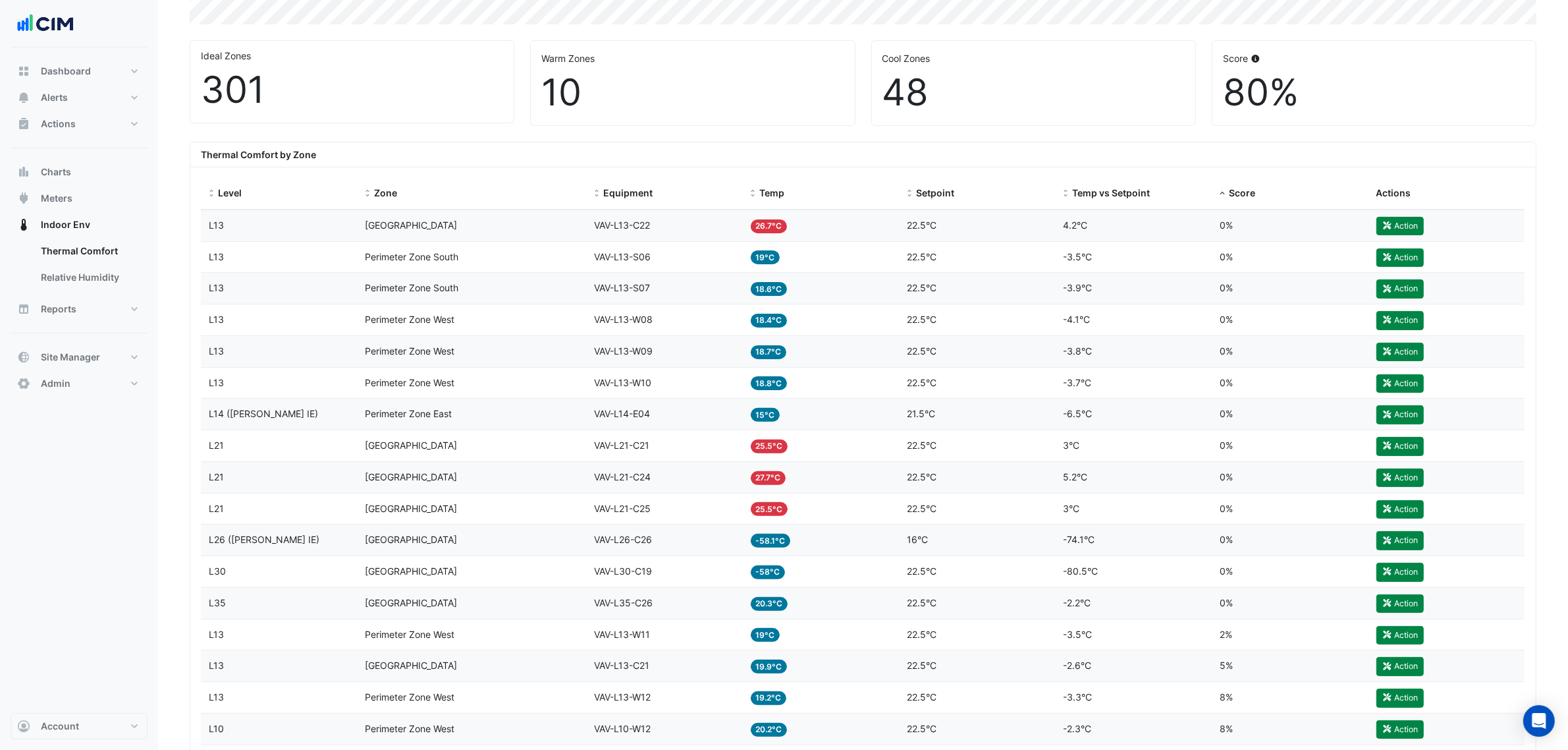
scroll to position [494, 0]
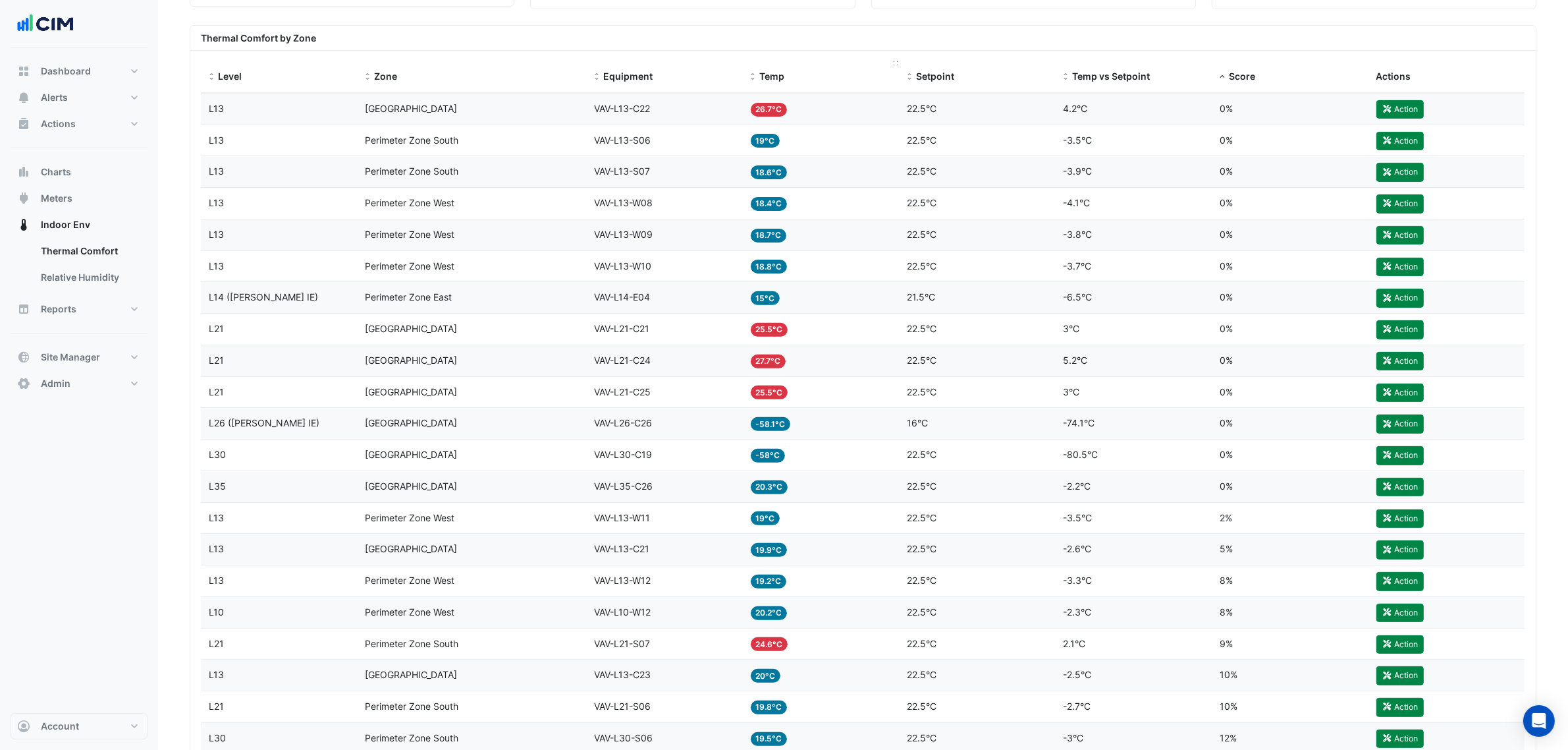
click at [782, 73] on span "Temp" at bounding box center [772, 76] width 25 height 12
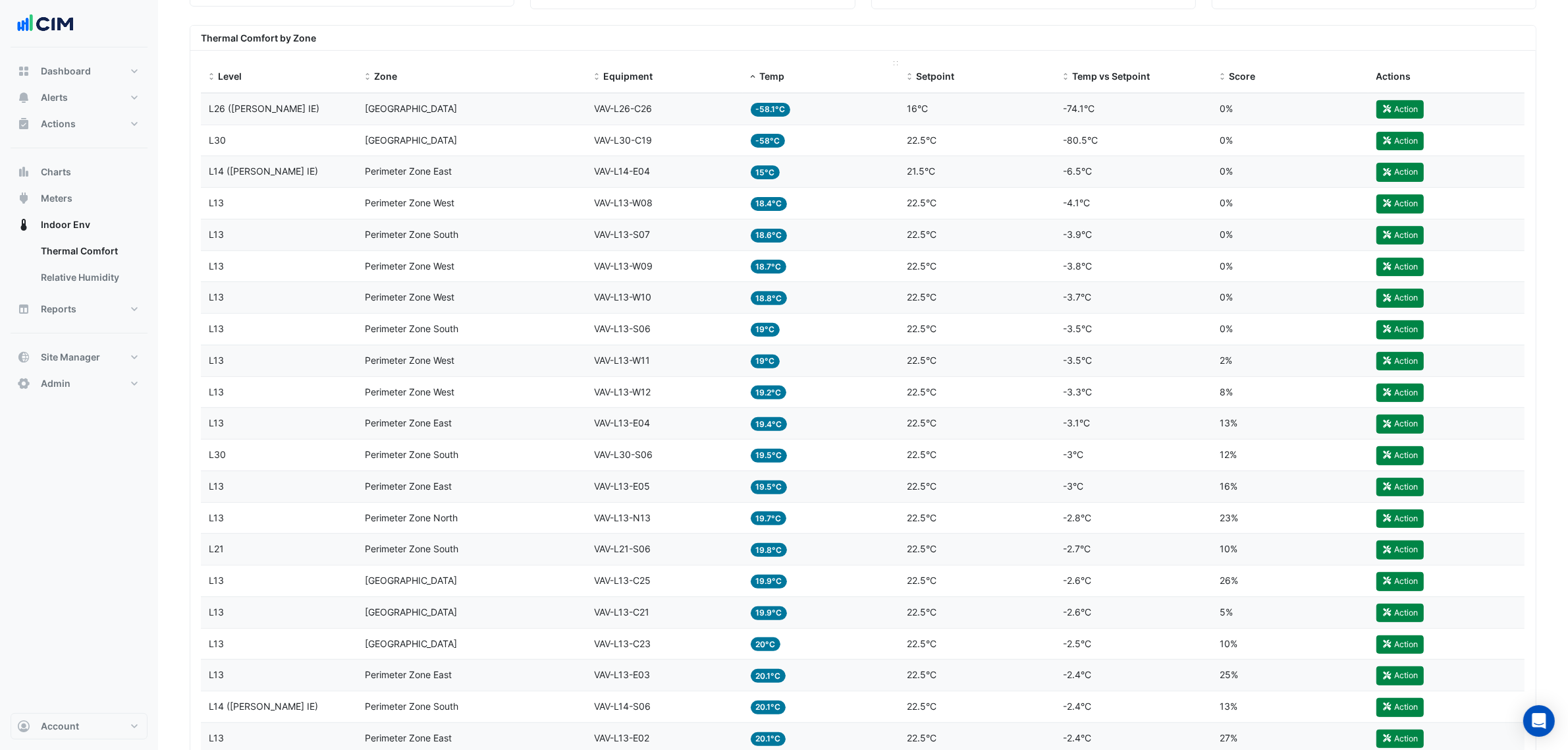
click at [782, 73] on span "Temp" at bounding box center [772, 76] width 25 height 12
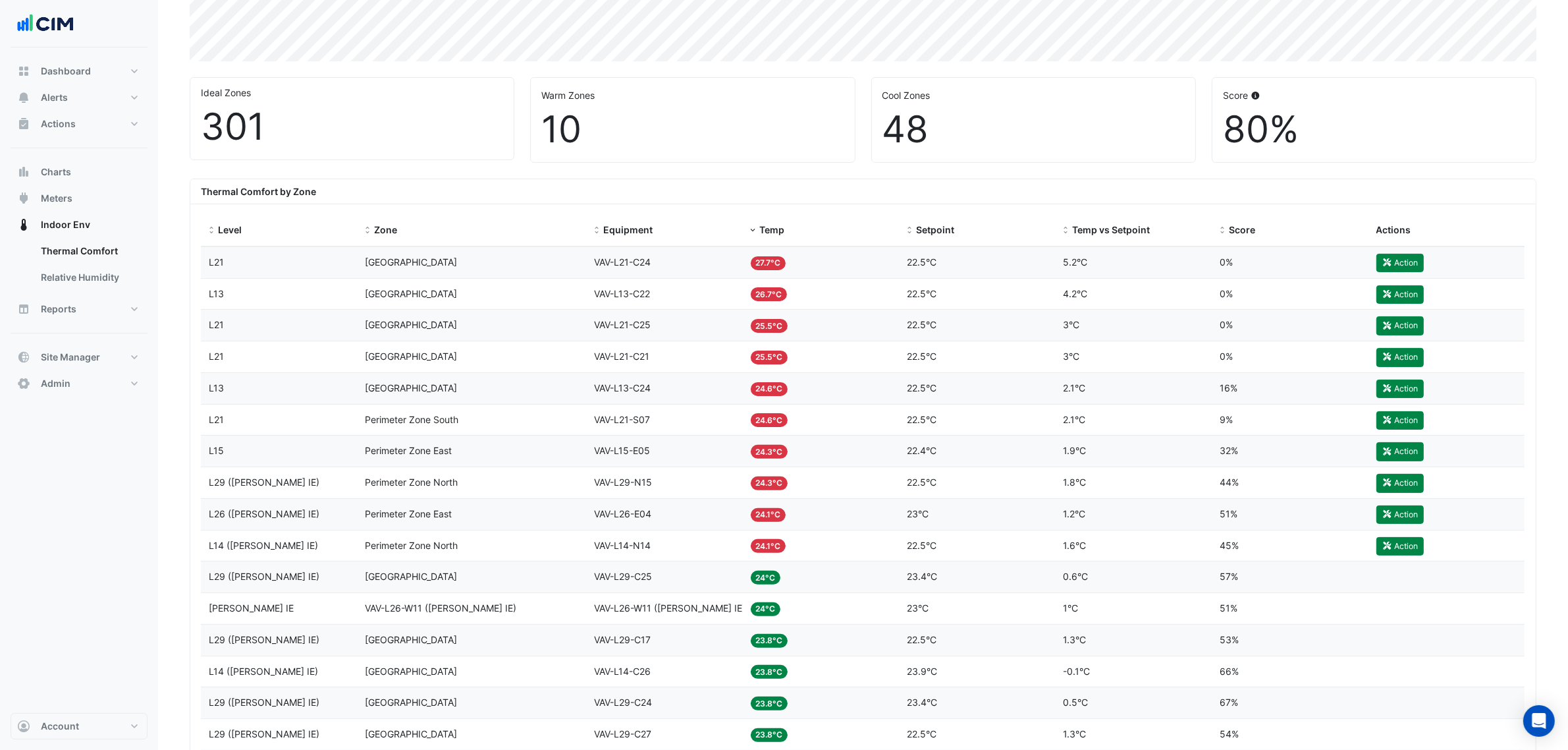
scroll to position [165, 0]
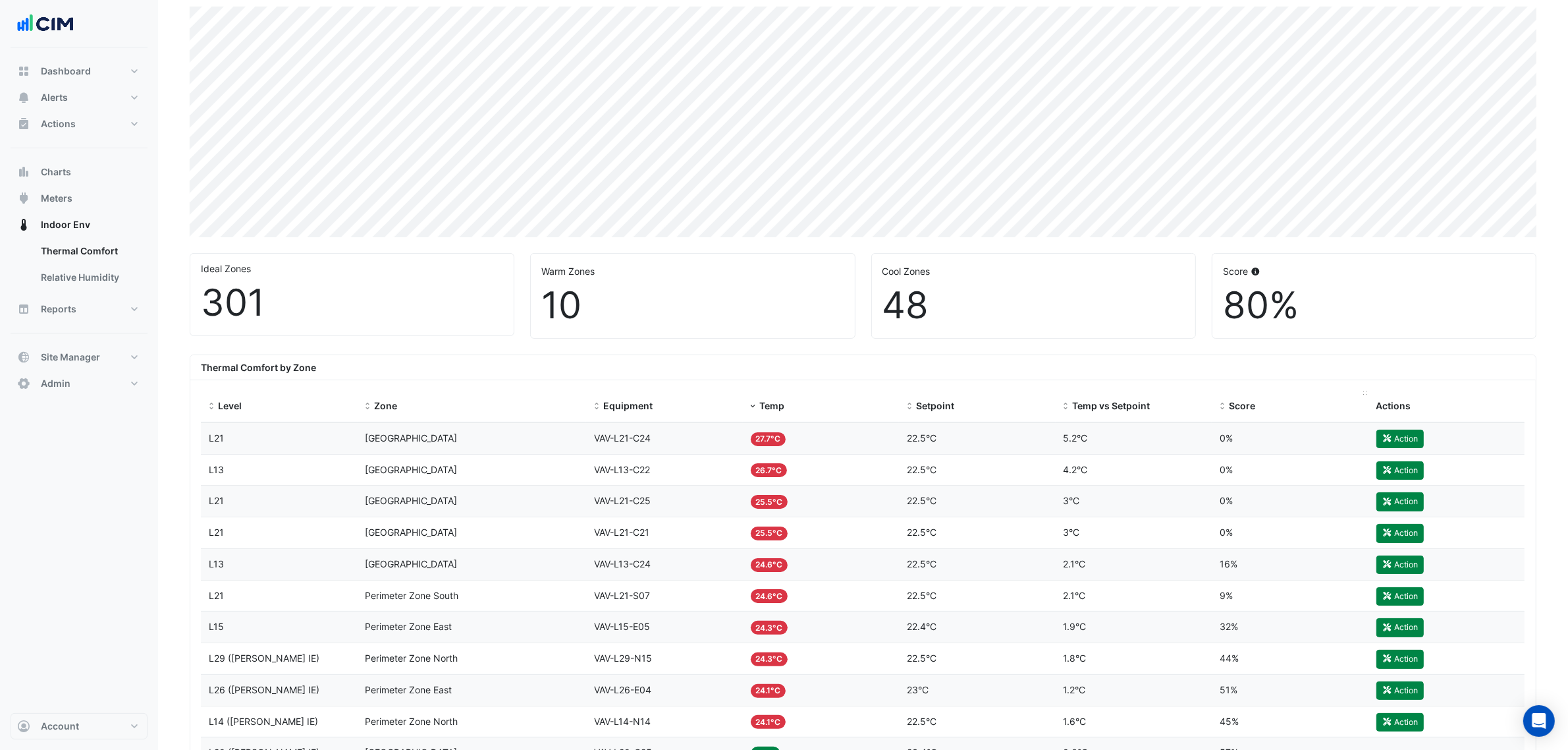
click at [1237, 403] on span "Score" at bounding box center [1242, 405] width 26 height 12
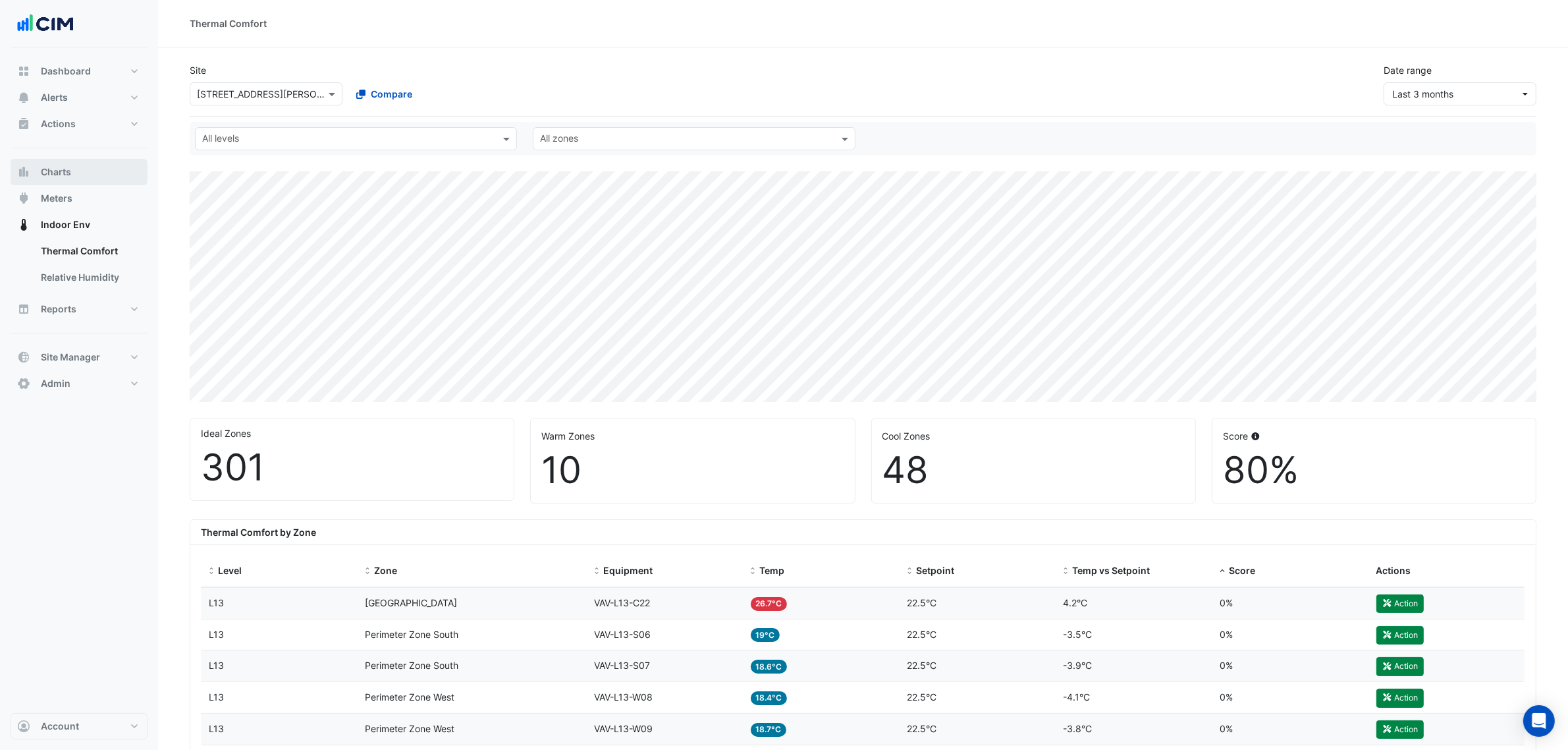
click at [80, 166] on button "Charts" at bounding box center [79, 172] width 137 height 26
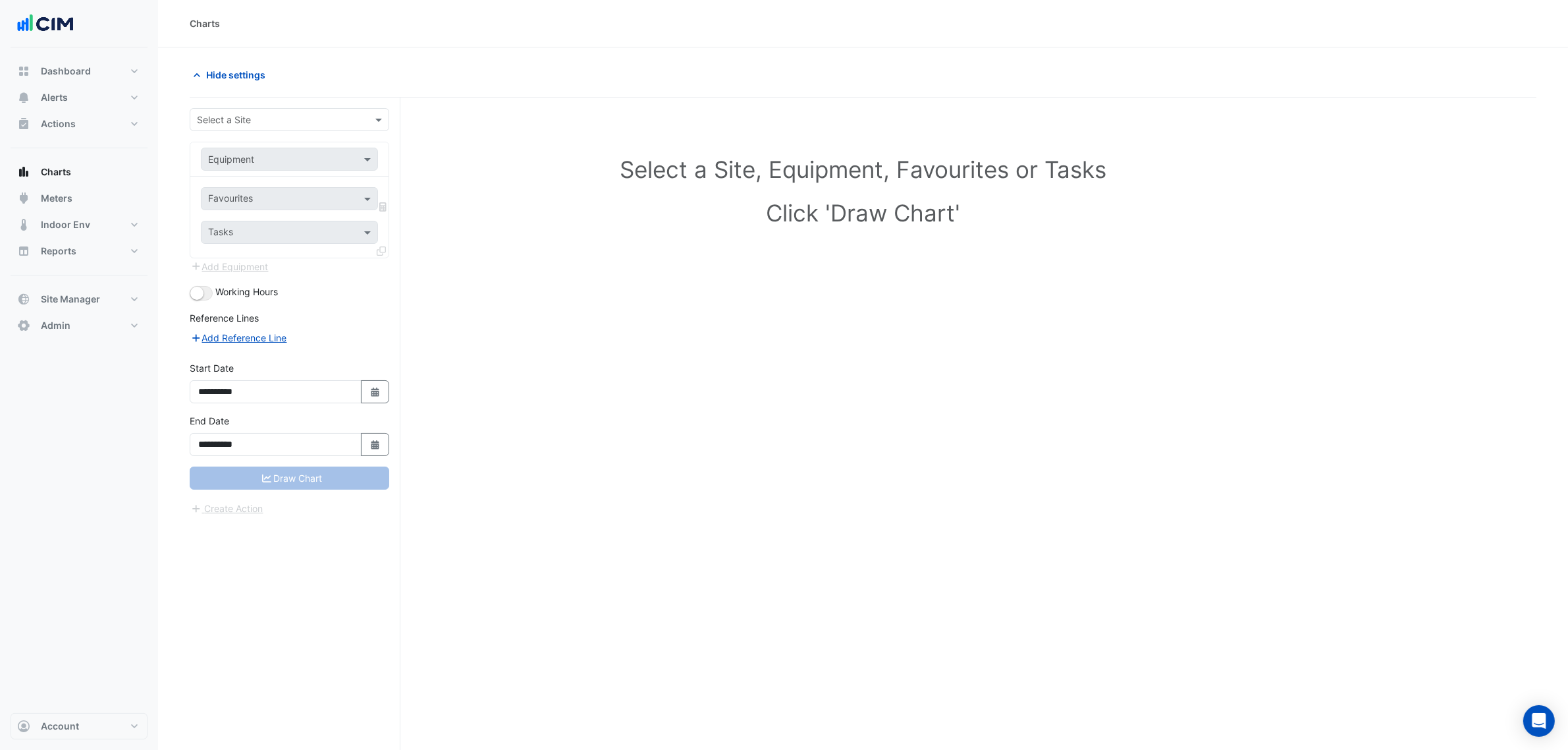
click at [292, 123] on input "text" at bounding box center [276, 120] width 159 height 14
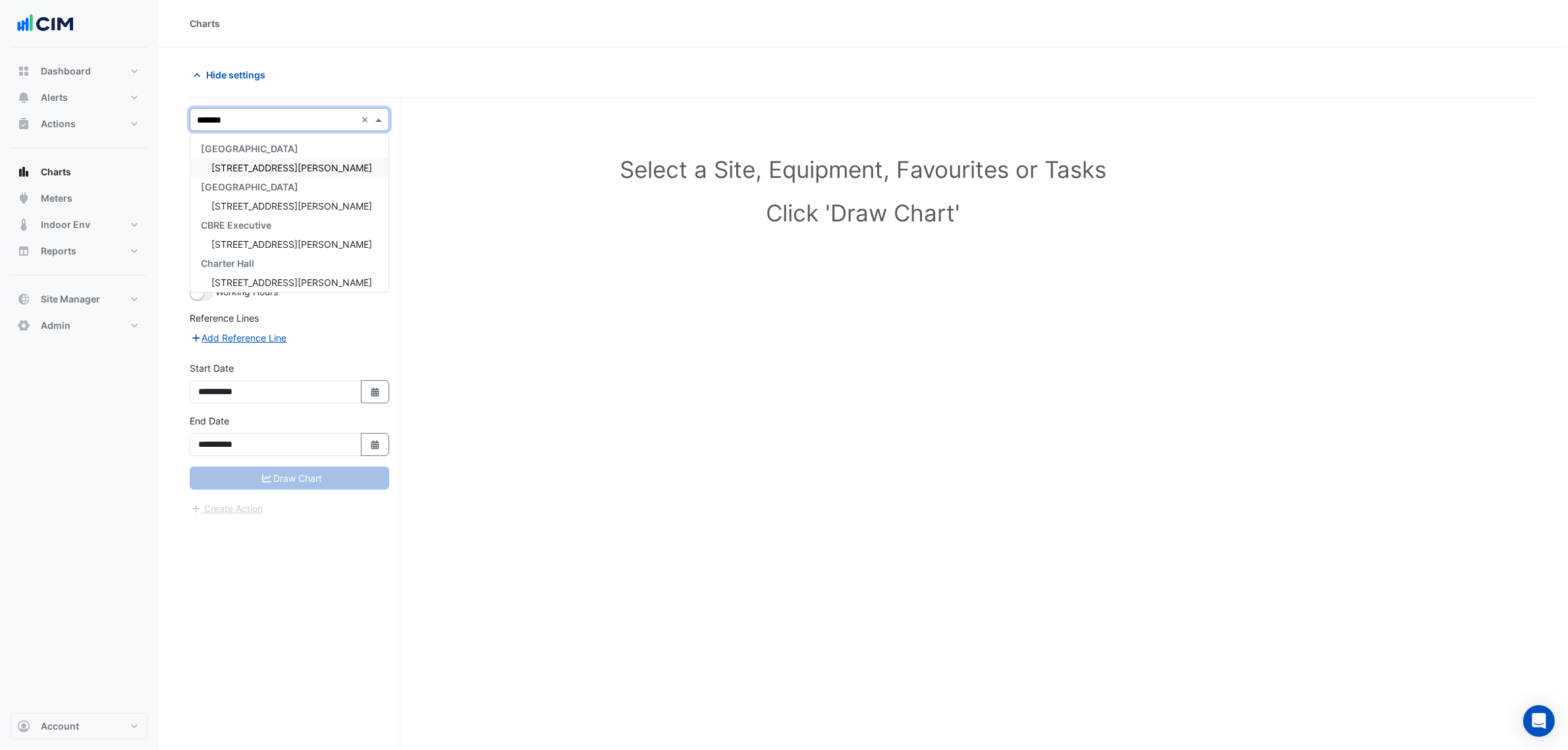
type input "********"
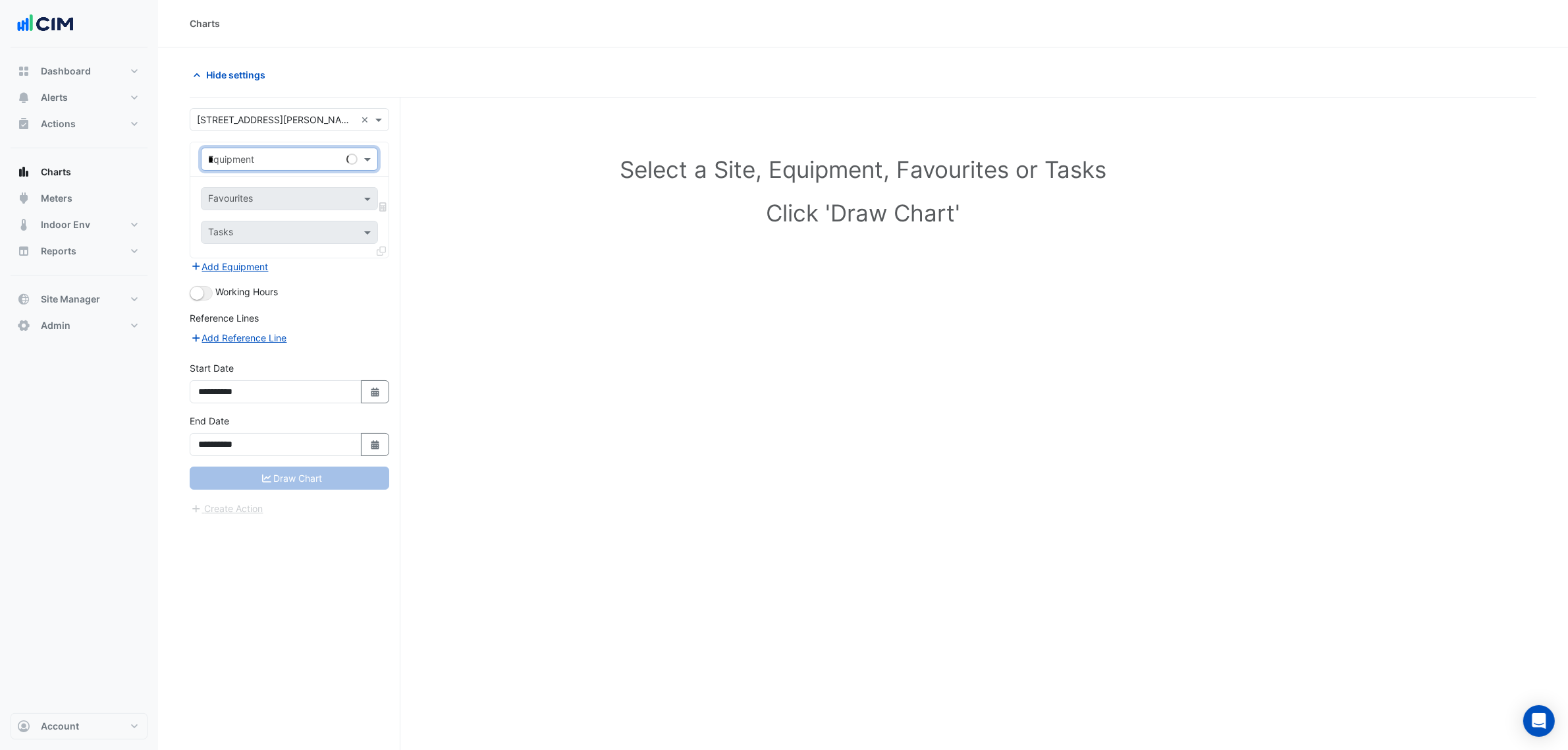
type input "**"
click at [297, 156] on input "text" at bounding box center [276, 159] width 136 height 14
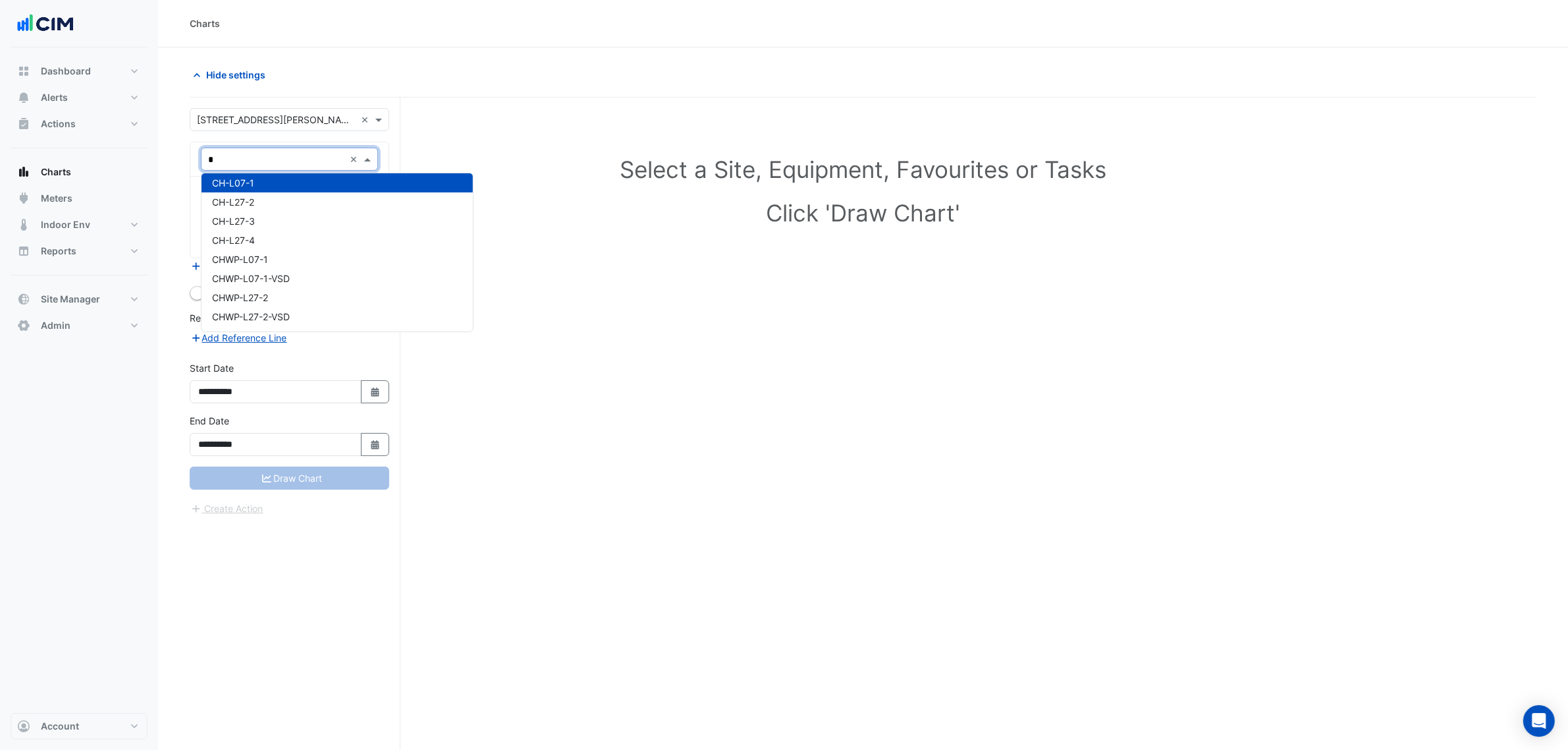
type input "**"
click at [264, 195] on div "CH-L27-2" at bounding box center [330, 202] width 257 height 19
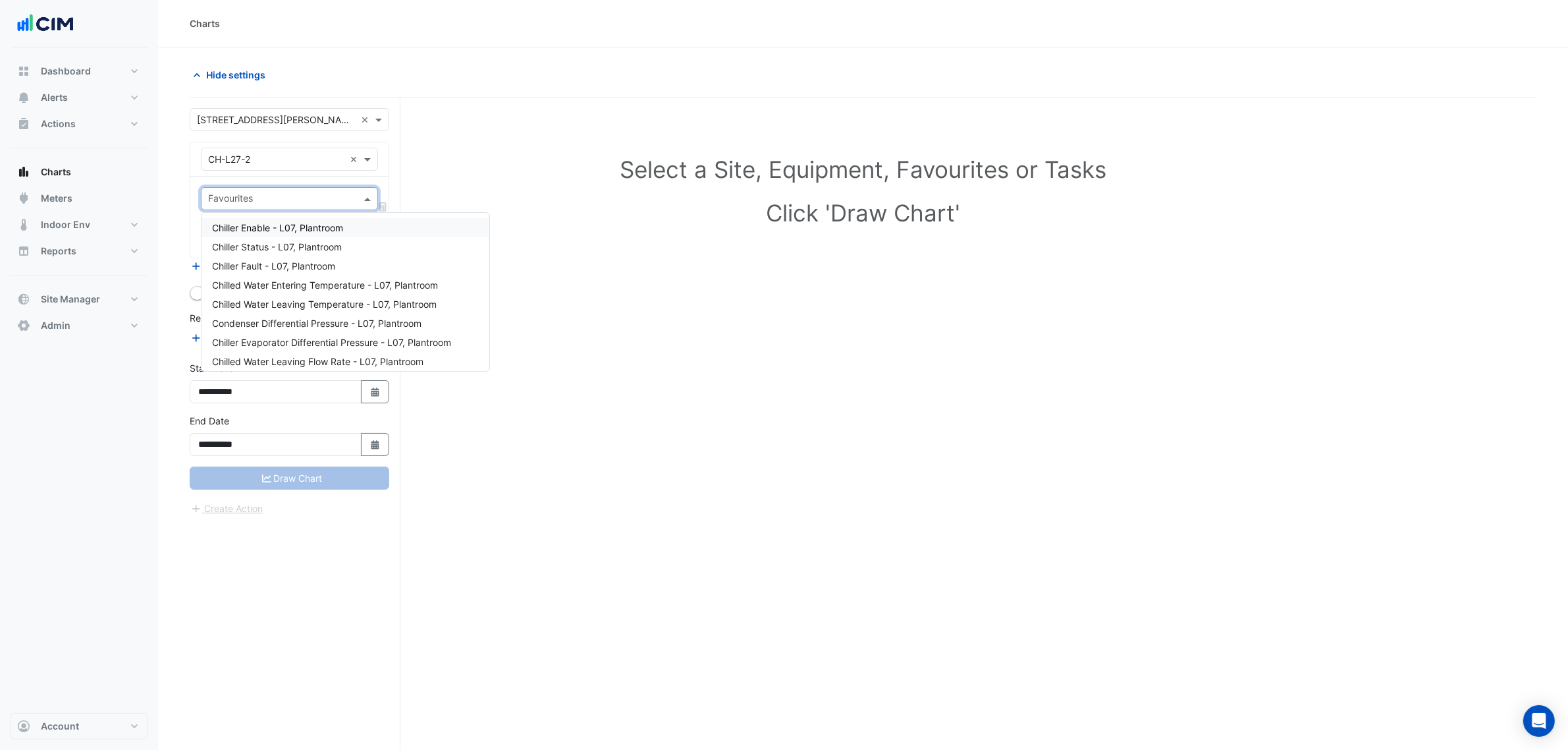
click at [267, 193] on input "text" at bounding box center [282, 200] width 148 height 14
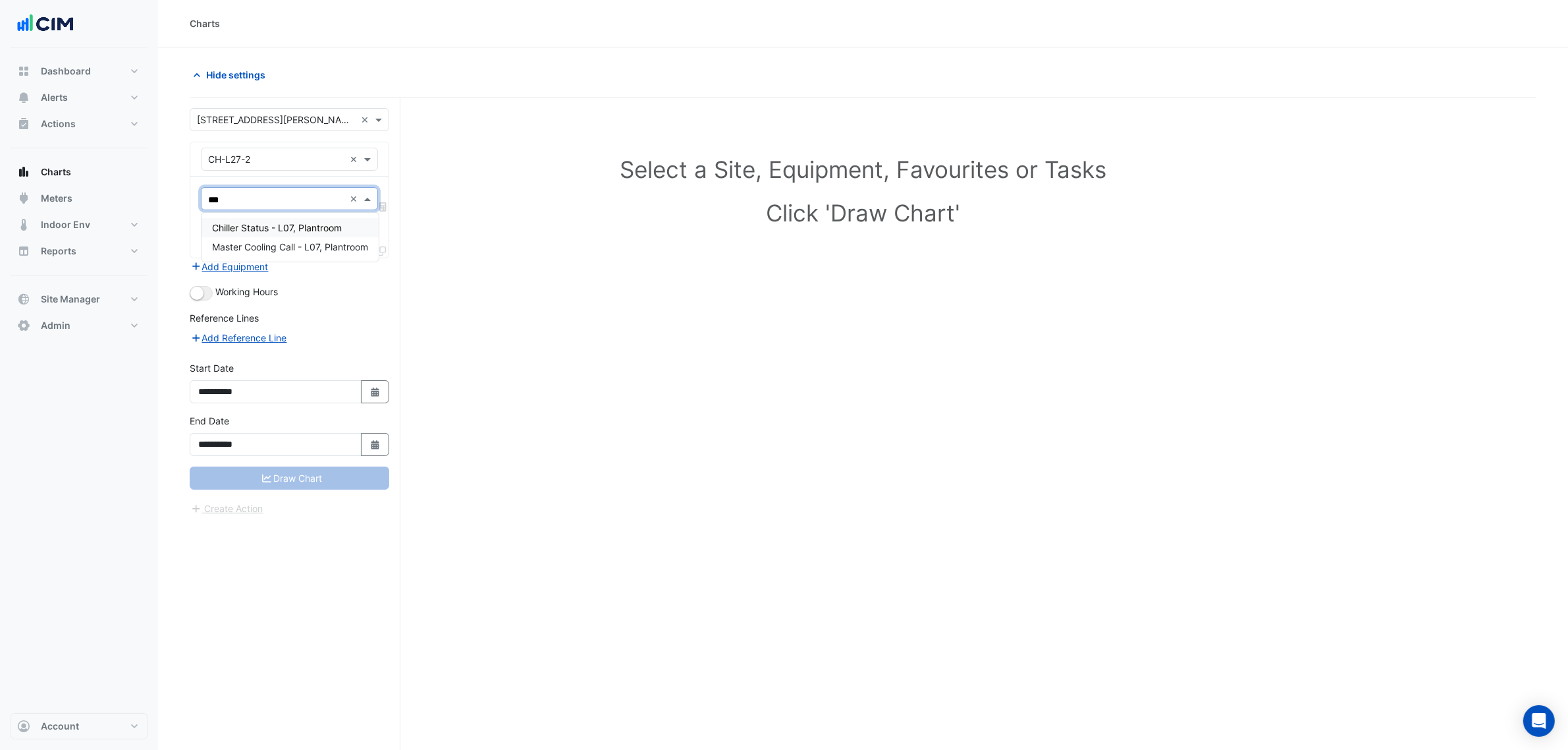
type input "****"
click at [276, 218] on div "Chiller Status - L07, Plantroom" at bounding box center [289, 227] width 176 height 19
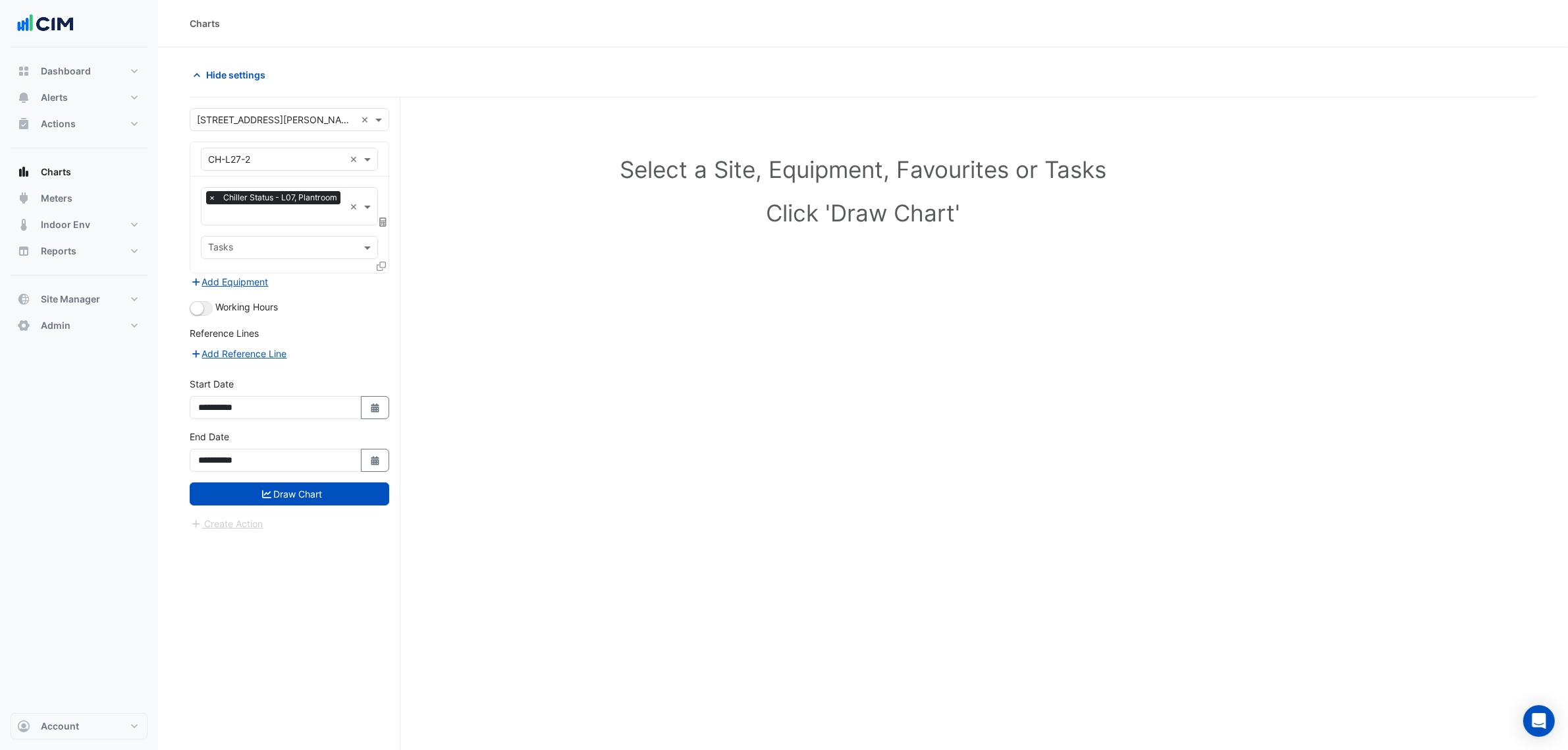
click at [382, 266] on icon at bounding box center [381, 266] width 9 height 9
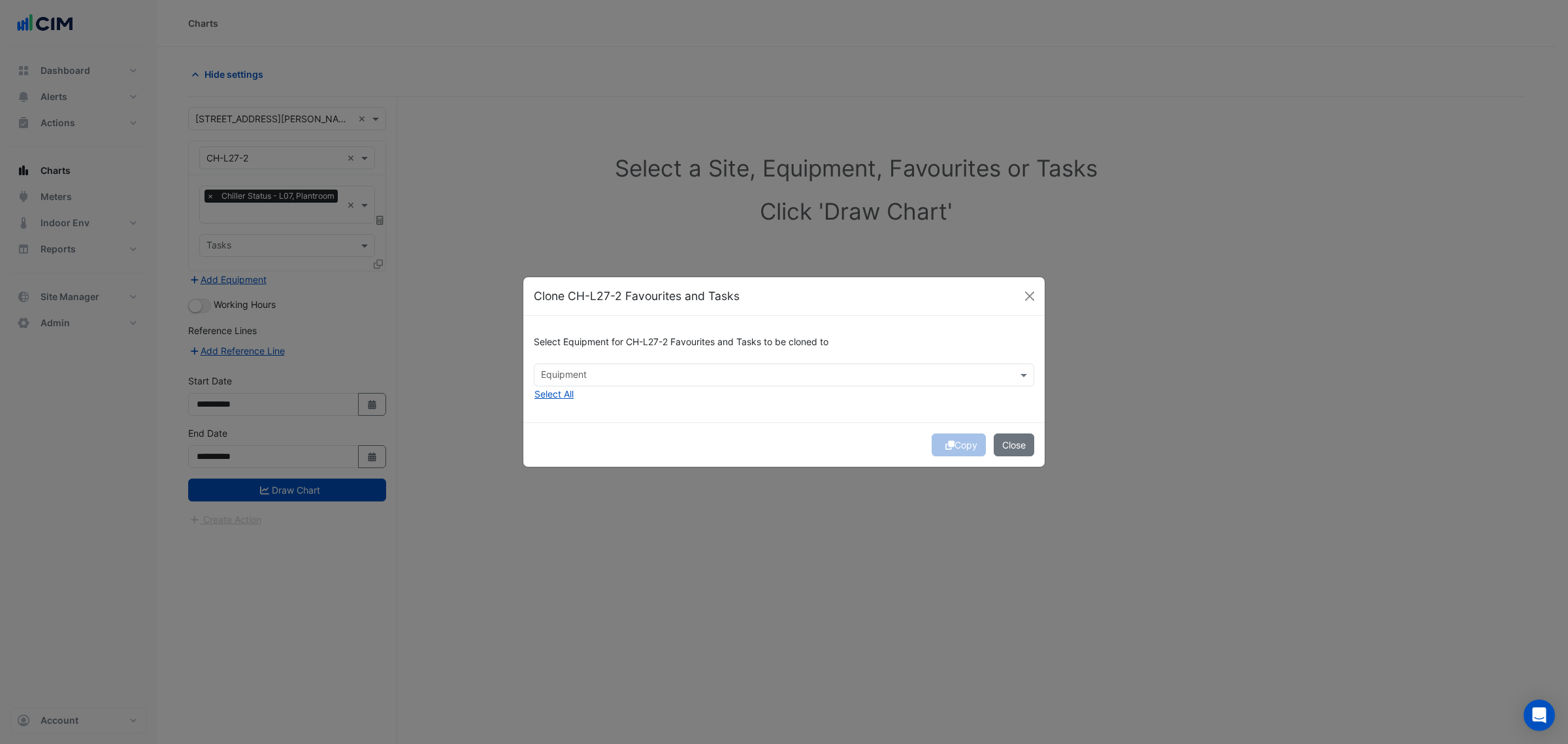
click at [586, 379] on input "text" at bounding box center [776, 376] width 471 height 14
click at [572, 423] on span "CH-L27-3" at bounding box center [566, 422] width 43 height 11
click at [574, 438] on span "CH-L27-4" at bounding box center [566, 441] width 43 height 11
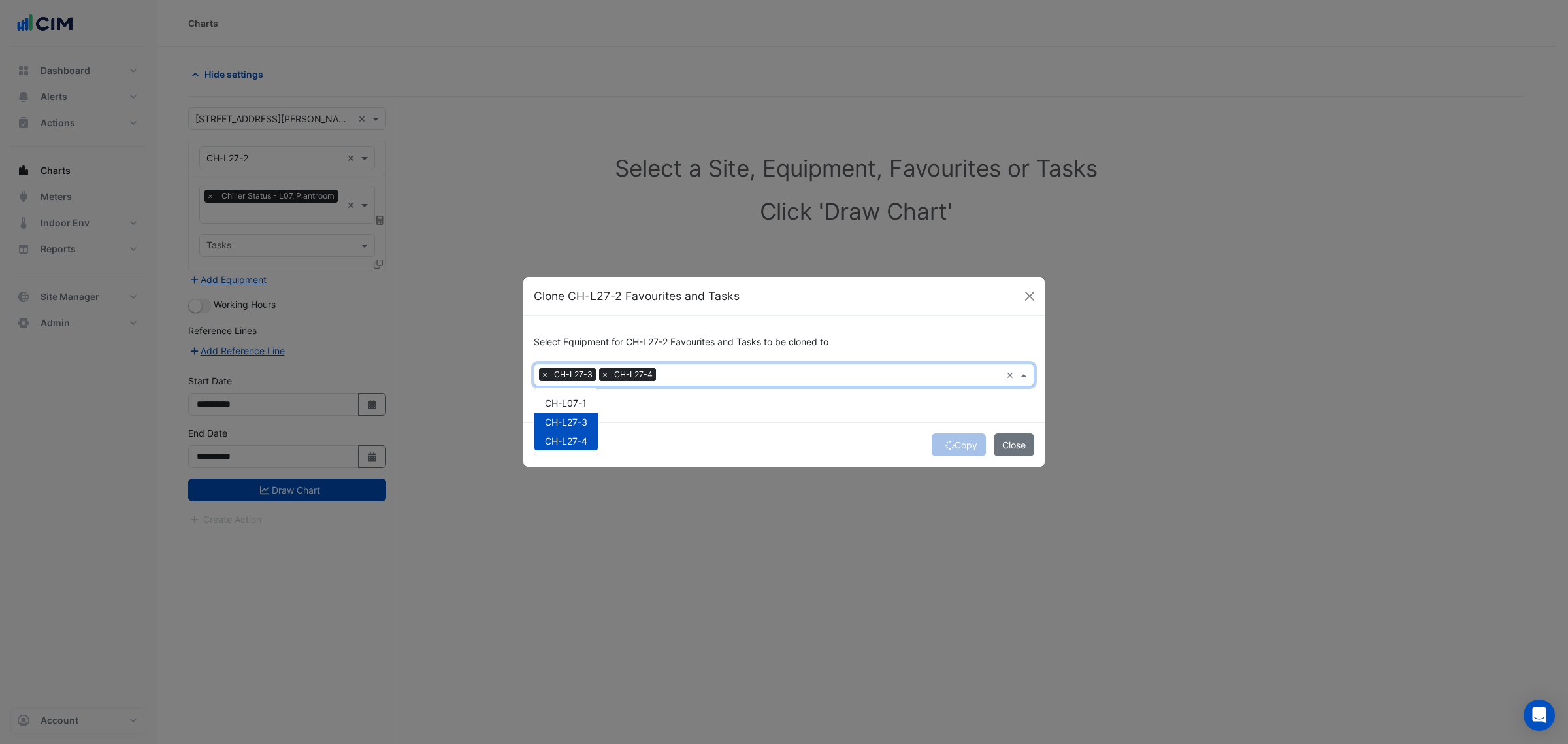
click at [961, 445] on div "Copy Close" at bounding box center [784, 445] width 522 height 44
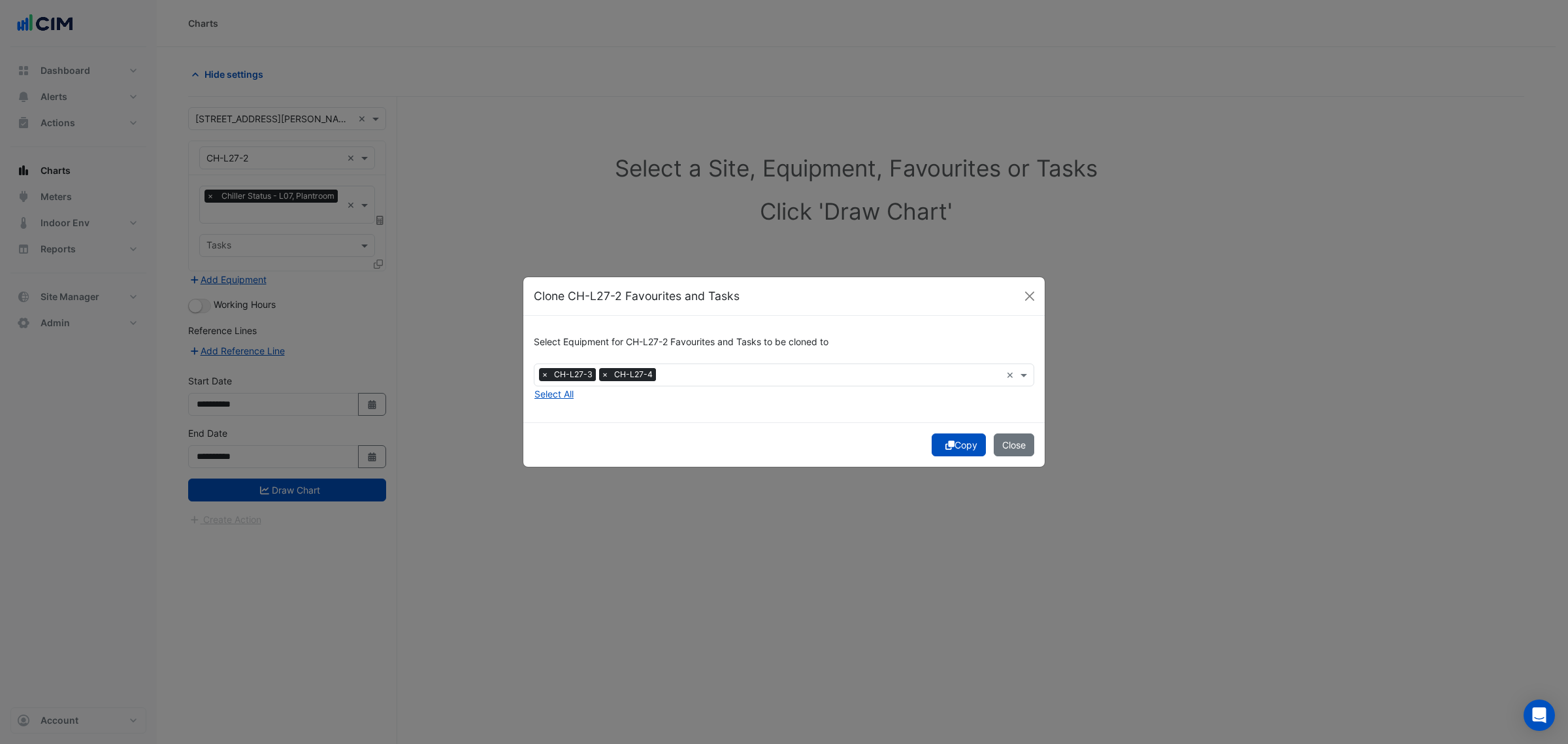
click at [961, 445] on button "Copy" at bounding box center [959, 445] width 54 height 23
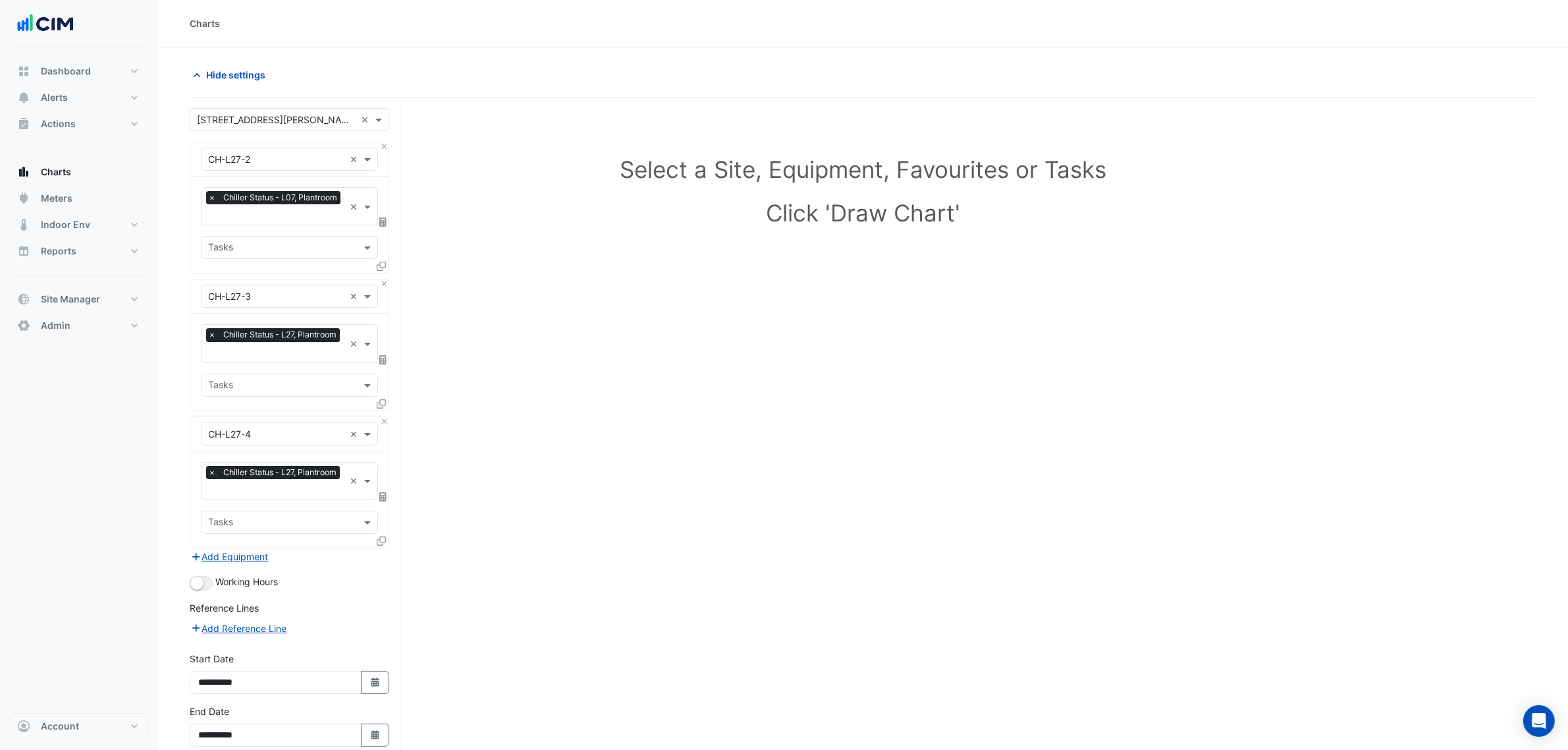
click at [280, 211] on input "text" at bounding box center [276, 216] width 136 height 14
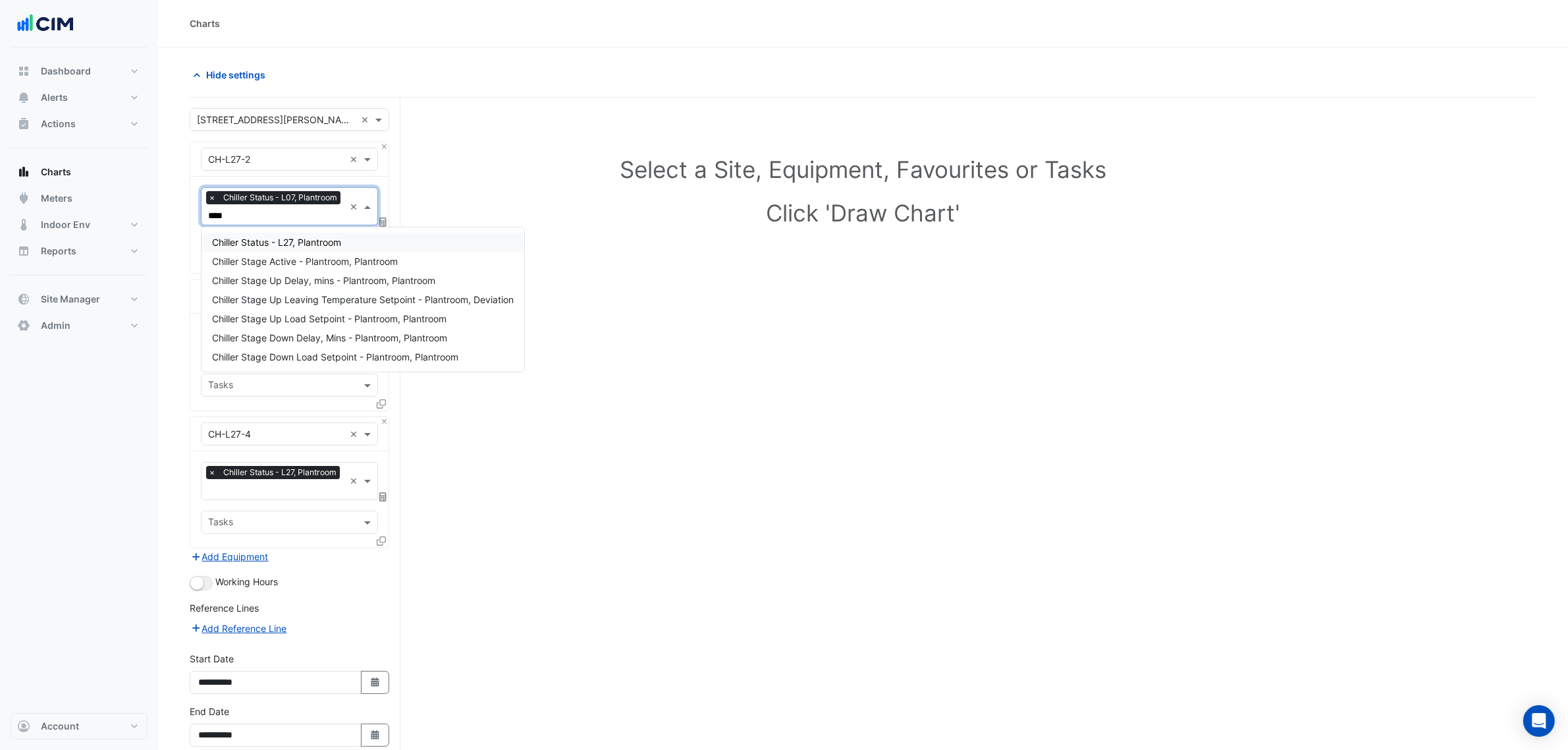
type input "*****"
click at [307, 239] on span "Chiller Stage Active - Plantroom, Plantroom" at bounding box center [304, 242] width 186 height 12
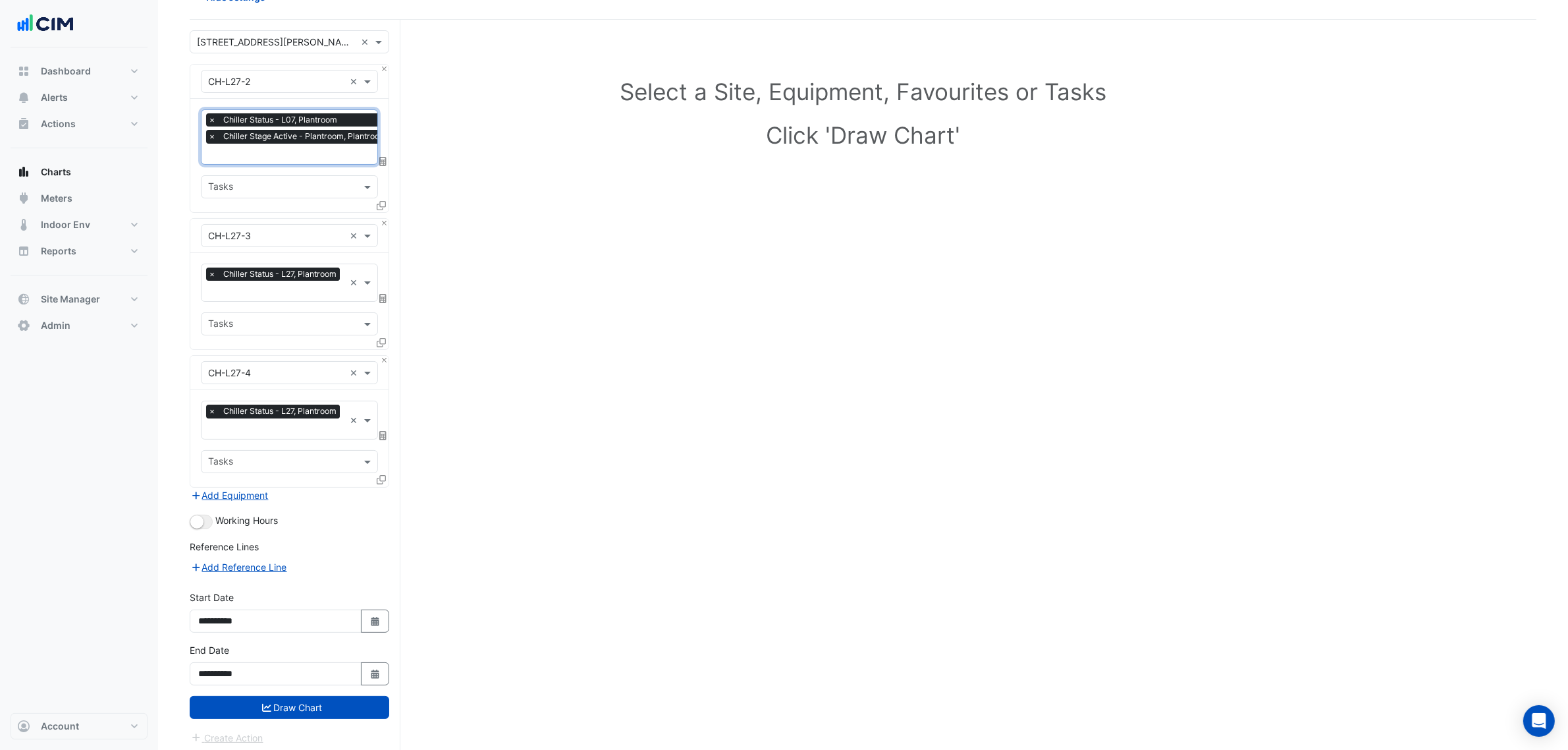
scroll to position [82, 0]
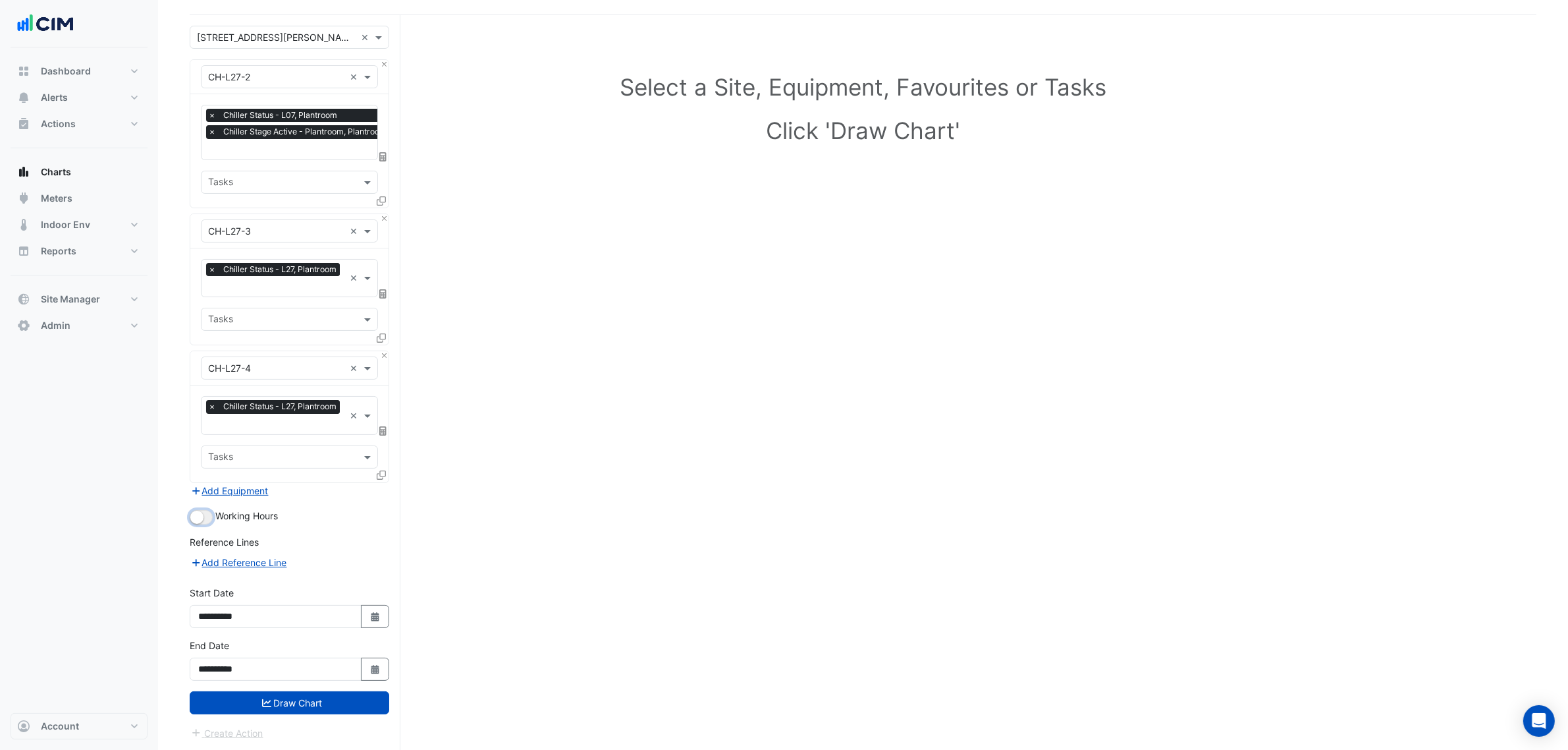
click at [199, 514] on small "button" at bounding box center [196, 517] width 13 height 13
click at [297, 702] on button "Draw Chart" at bounding box center [289, 702] width 199 height 23
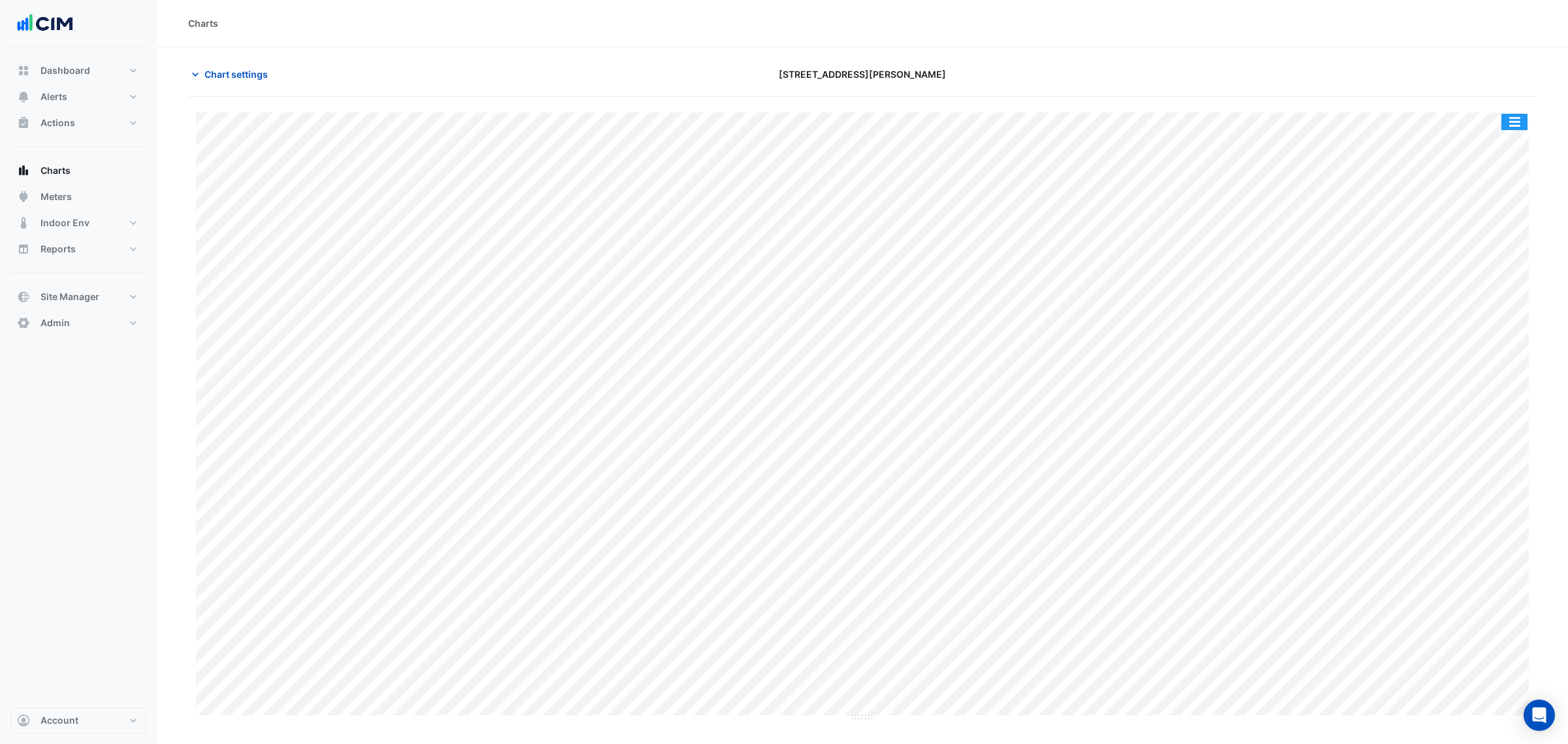
click at [1518, 121] on button "button" at bounding box center [1515, 121] width 26 height 16
click at [1511, 138] on div "Split by Equip" at bounding box center [1488, 145] width 79 height 24
click at [214, 63] on button "Chart settings" at bounding box center [231, 74] width 88 height 23
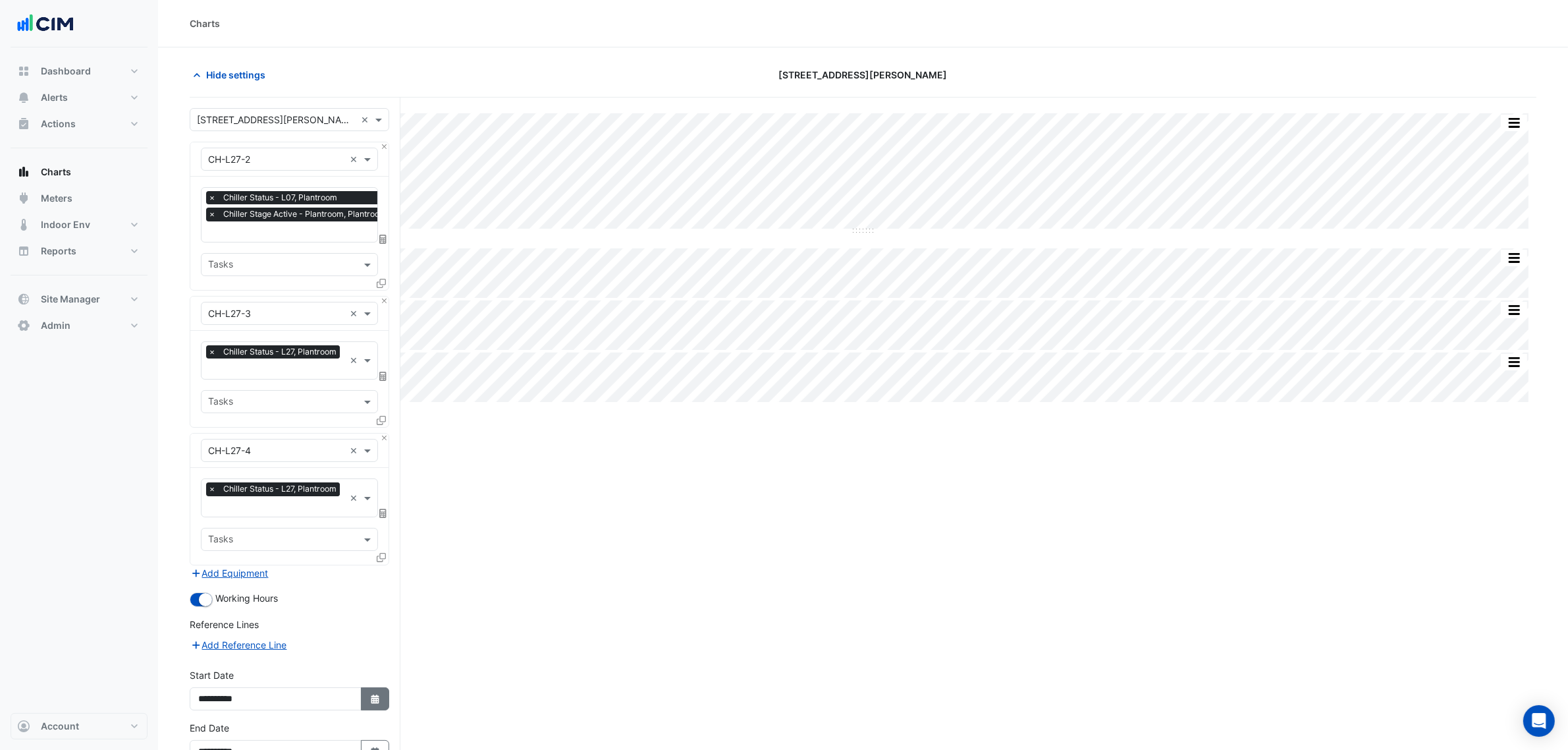
click at [361, 692] on button "Select Date" at bounding box center [376, 698] width 29 height 23
select select "*"
select select "****"
click at [212, 645] on div "25" at bounding box center [212, 648] width 21 height 21
type input "**********"
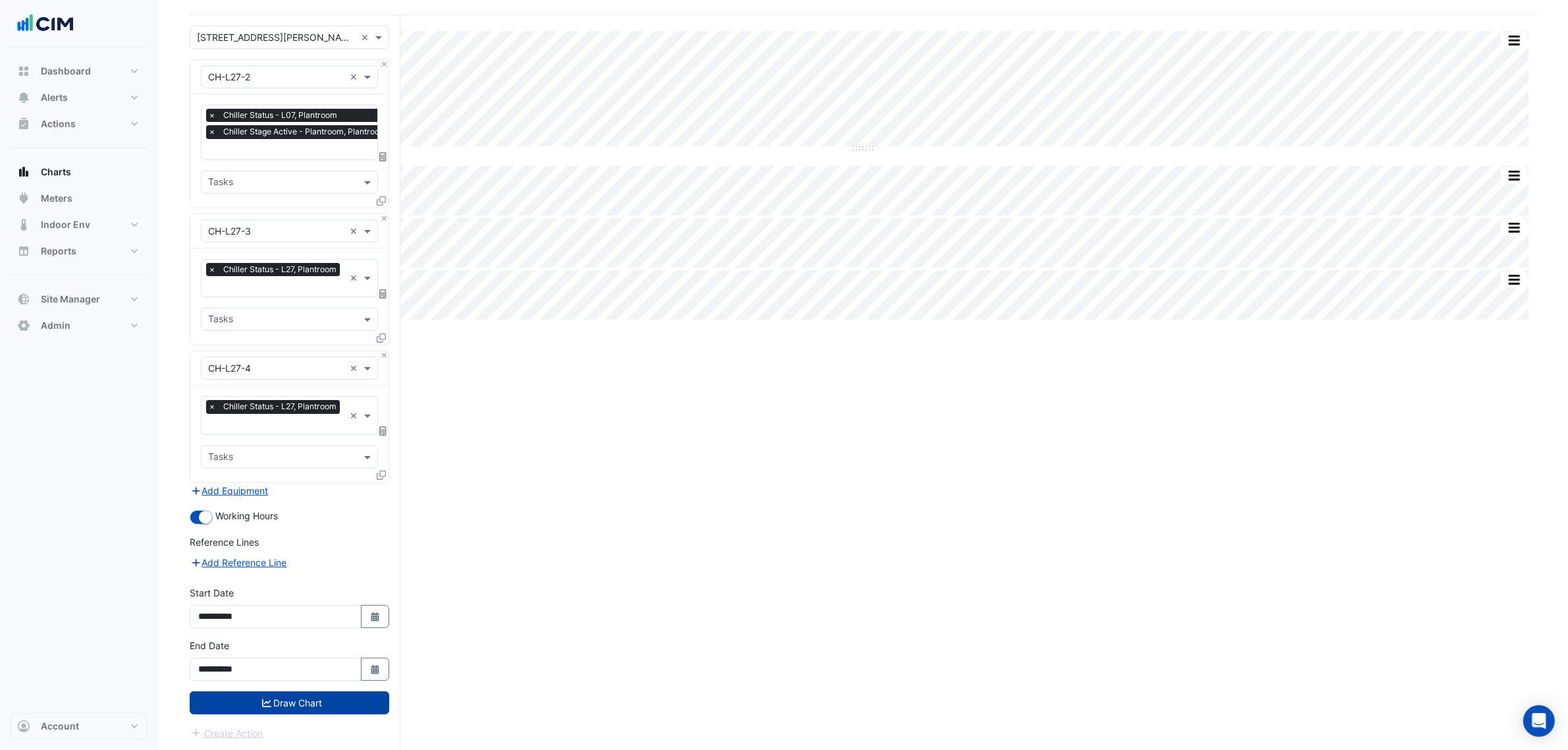
click at [326, 713] on button "Draw Chart" at bounding box center [289, 702] width 199 height 23
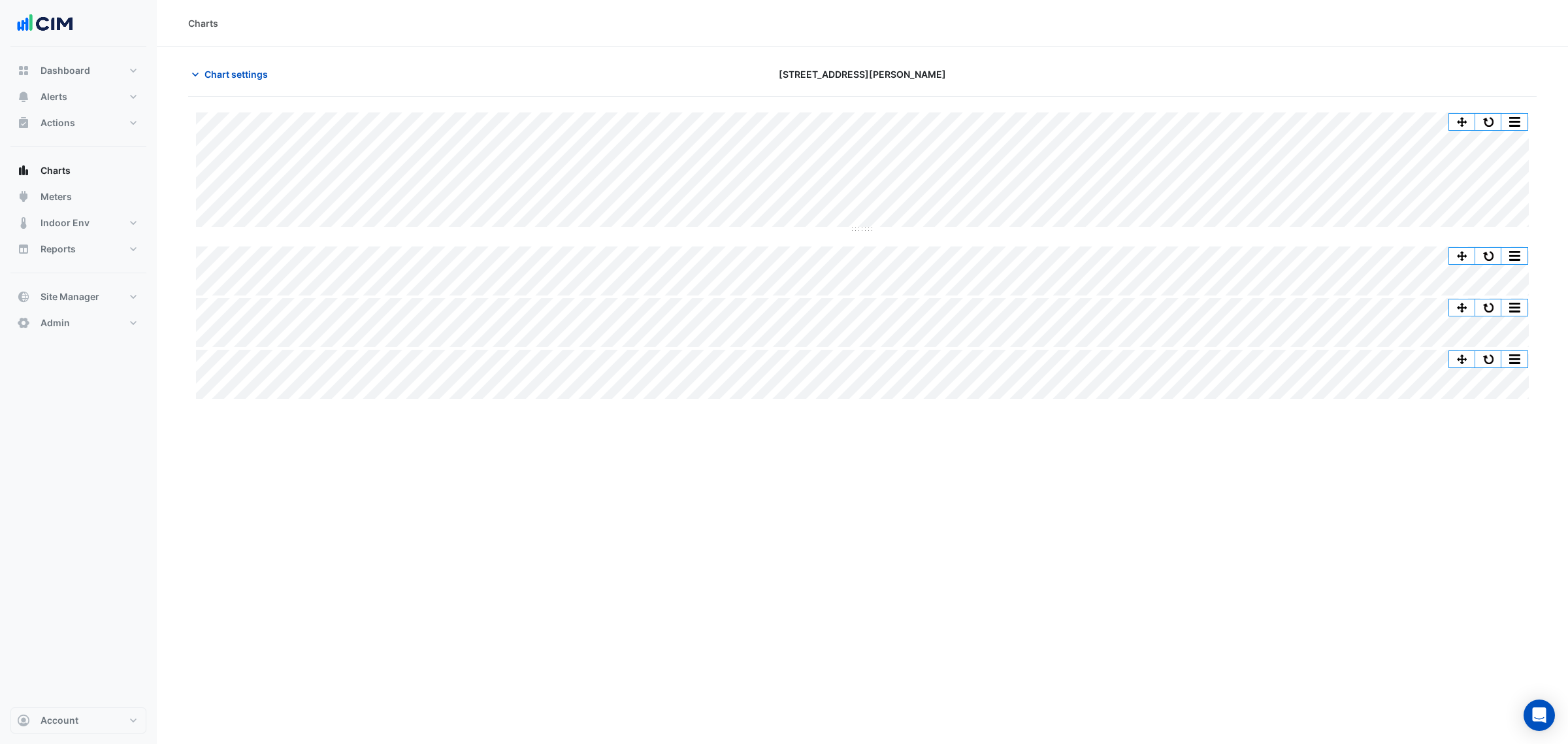
click at [1487, 306] on button "button" at bounding box center [1489, 307] width 26 height 16
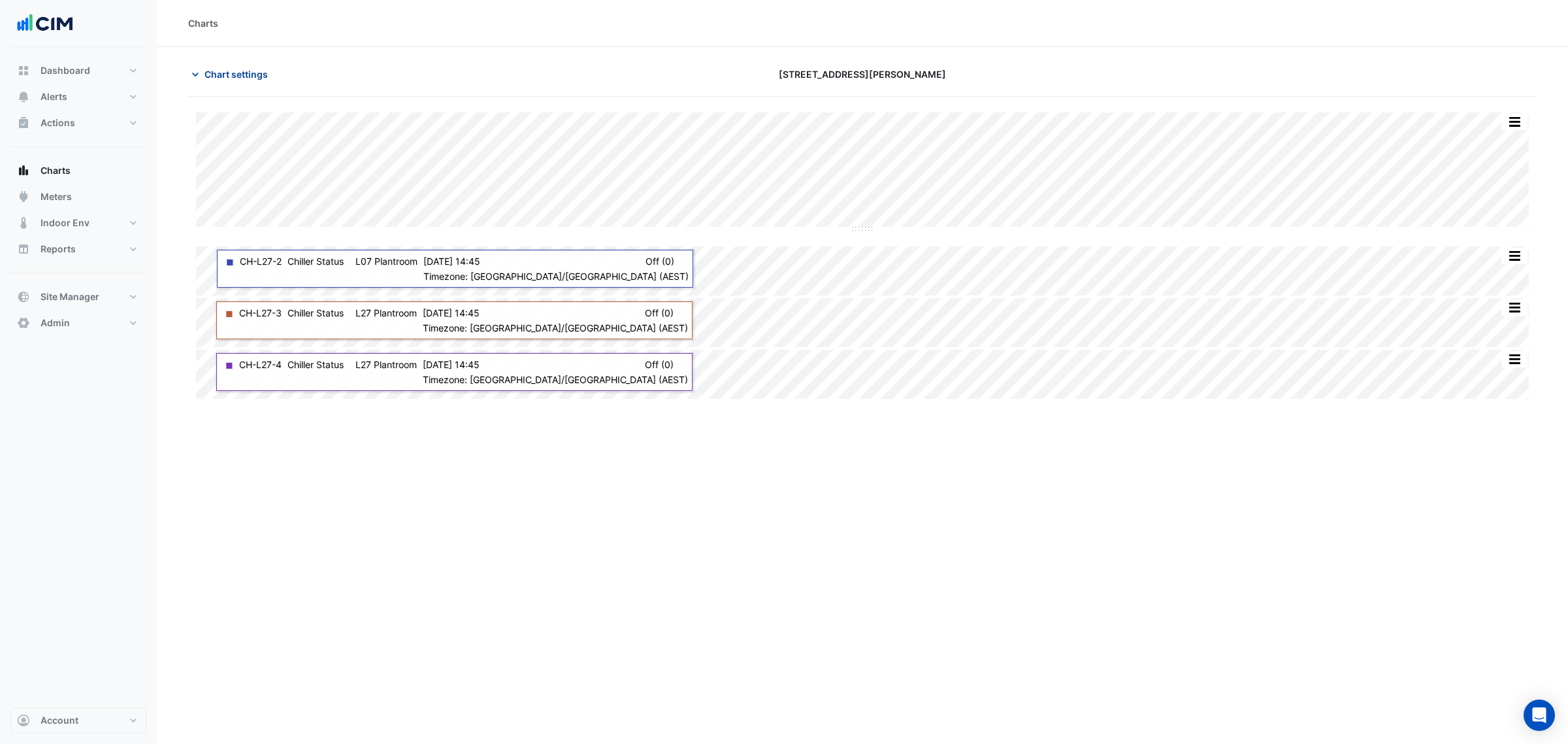
click at [263, 67] on span "Chart settings" at bounding box center [236, 74] width 63 height 14
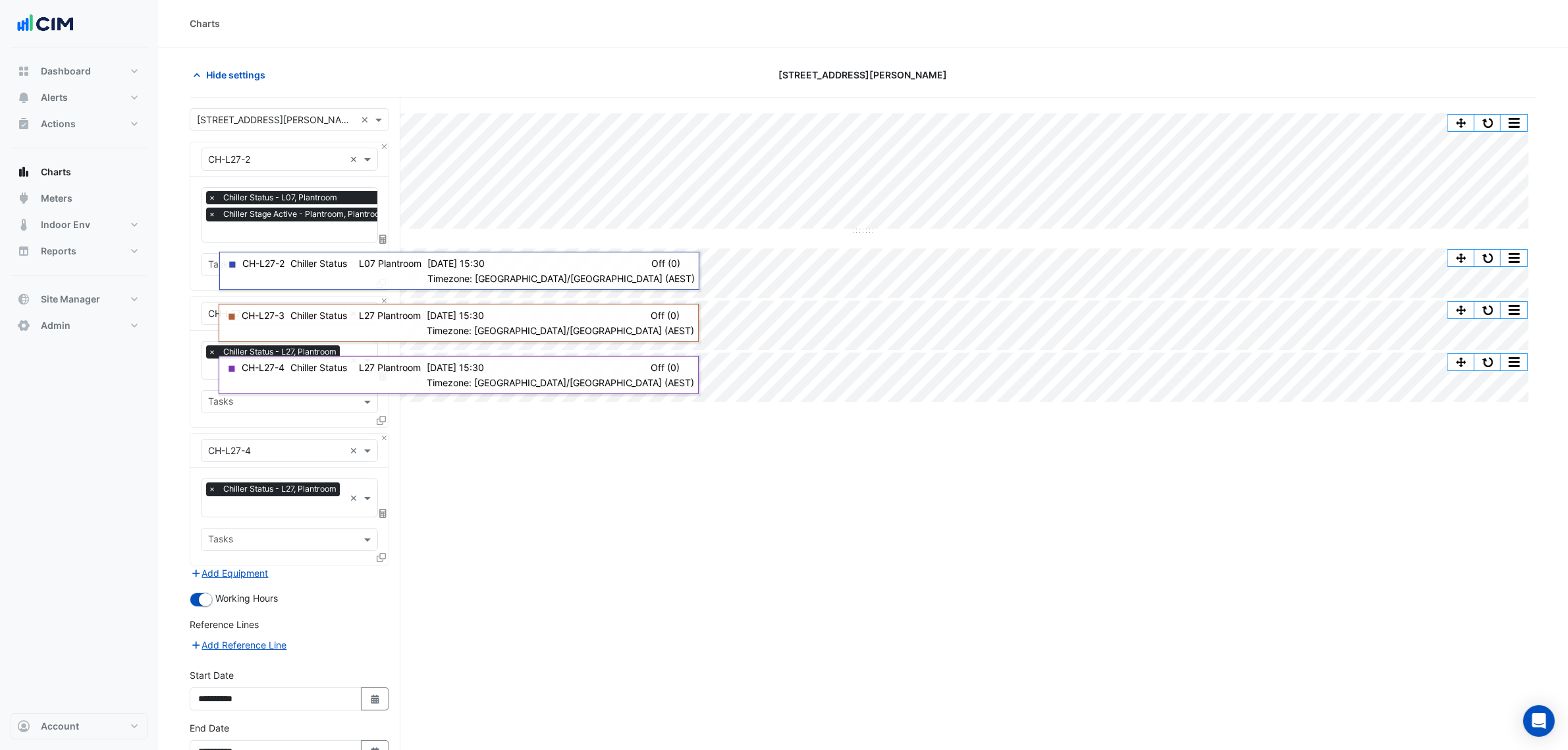
scroll to position [0, 7]
click at [326, 230] on input "text" at bounding box center [294, 233] width 185 height 14
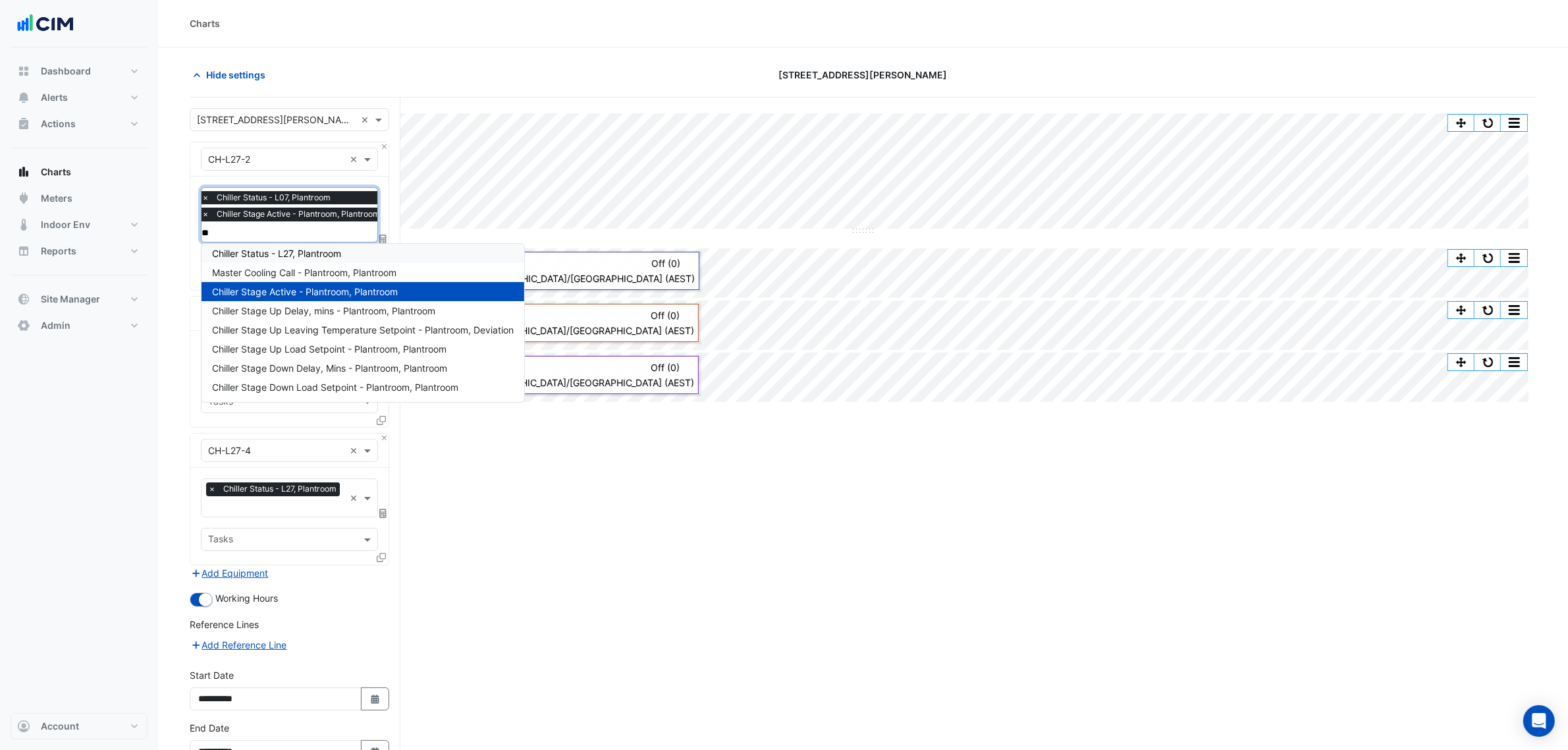
scroll to position [5, 0]
type input "****"
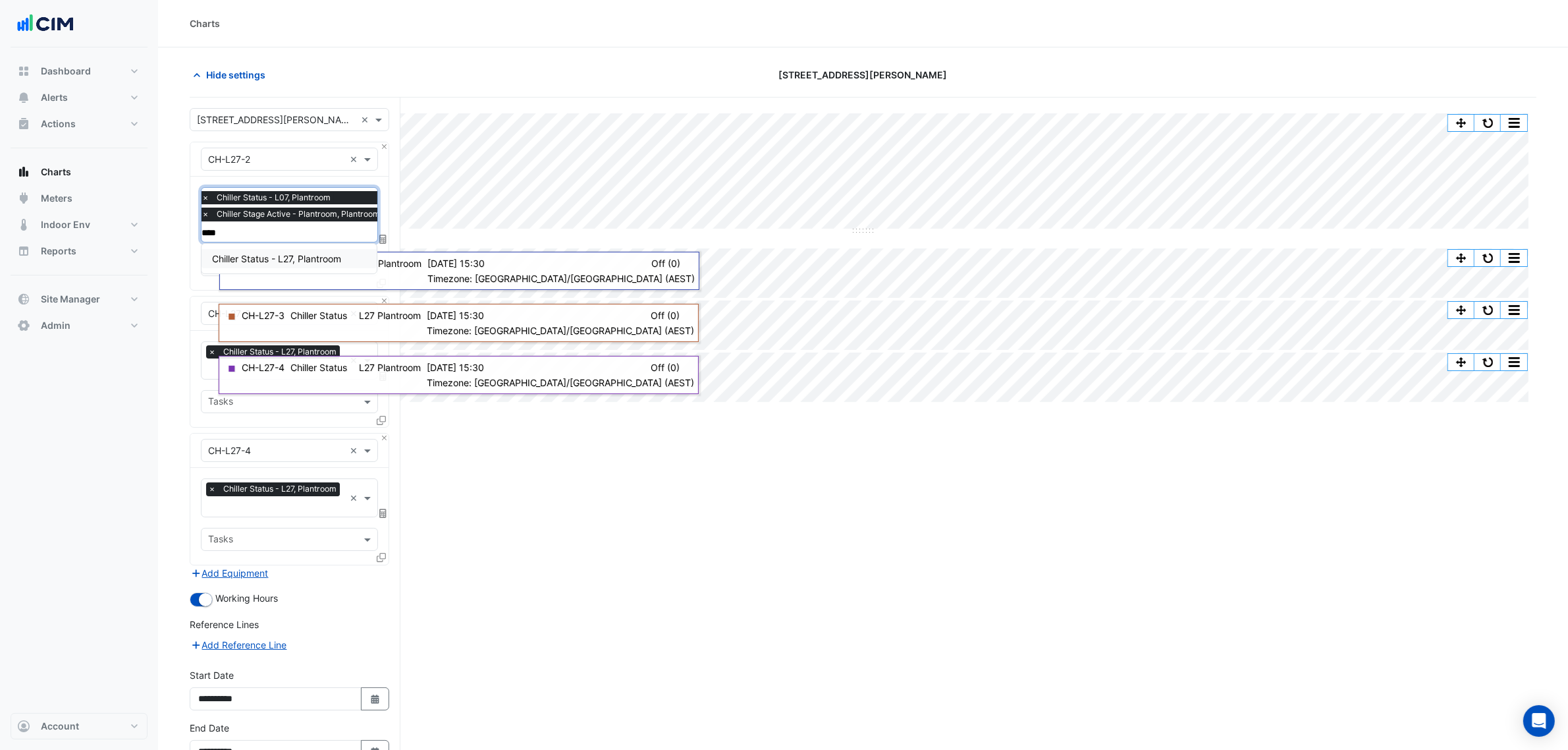
click at [330, 260] on span "Chiller Status - L27, Plantroom" at bounding box center [276, 259] width 129 height 12
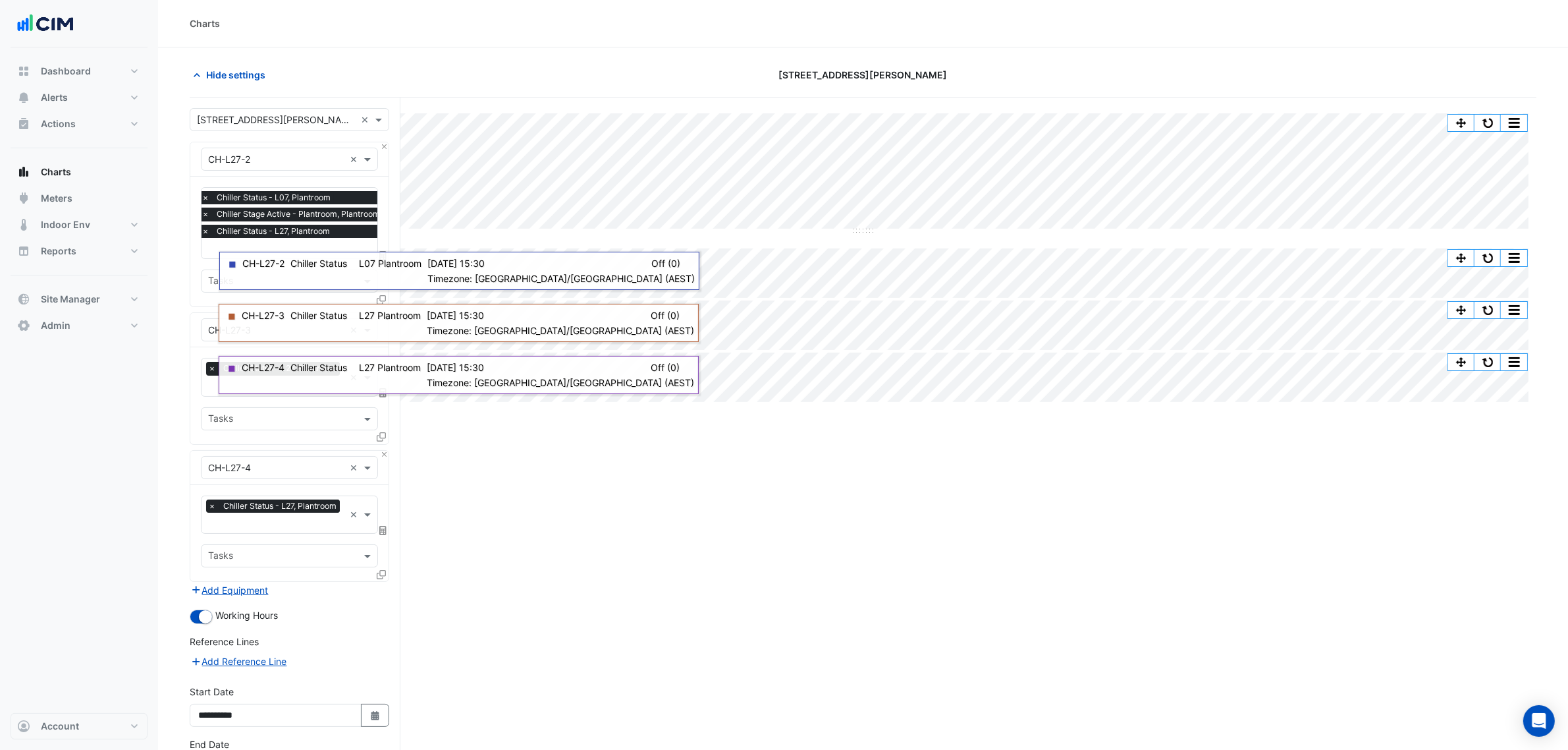
click at [176, 271] on section "Hide settings 201 Elizabeth St Split by Unit Split All Split None Print Save as…" at bounding box center [863, 449] width 1410 height 802
click at [175, 239] on section "Hide settings 201 Elizabeth St Split by Unit Split All Split None Print Save as…" at bounding box center [863, 449] width 1410 height 802
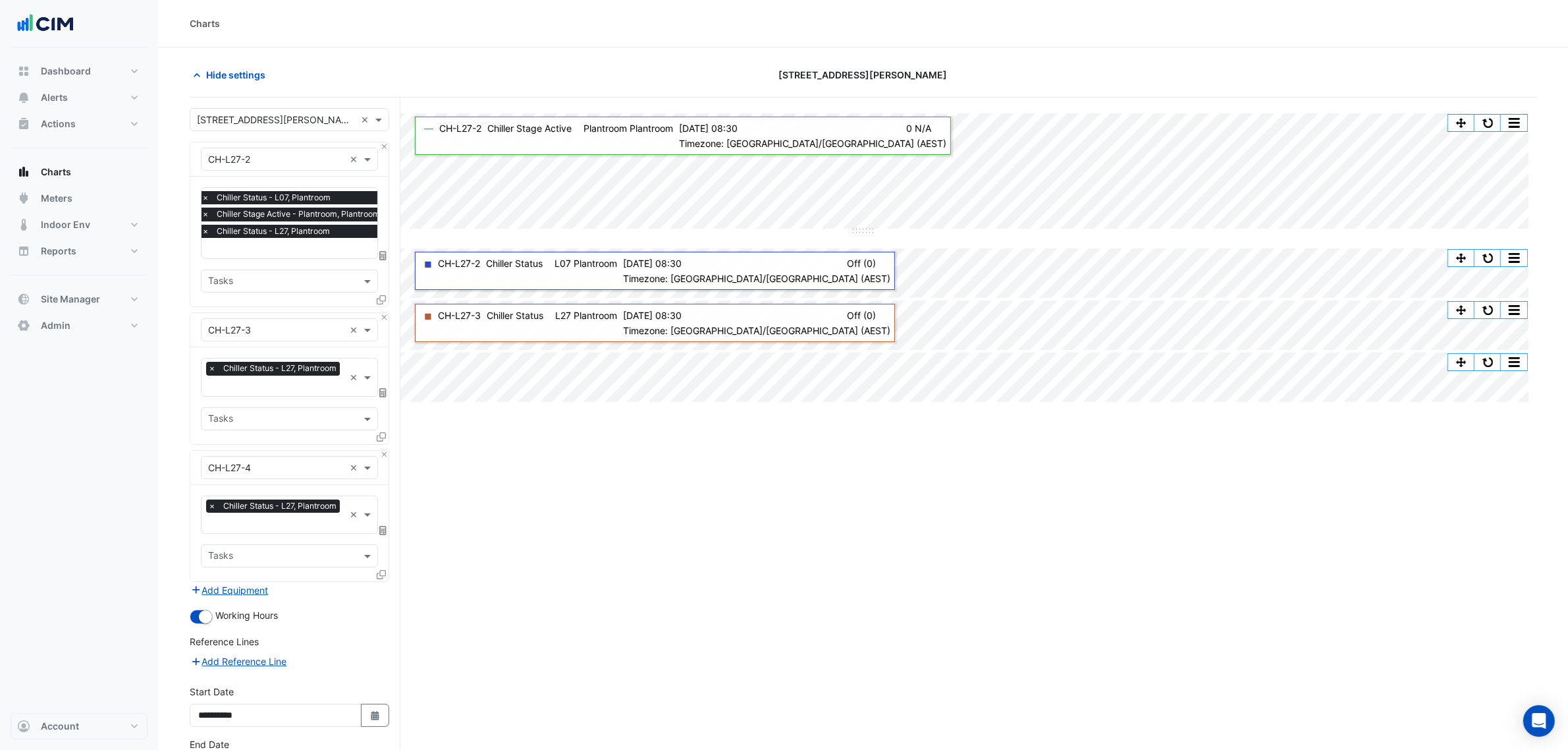
click at [255, 382] on input "text" at bounding box center [276, 387] width 136 height 14
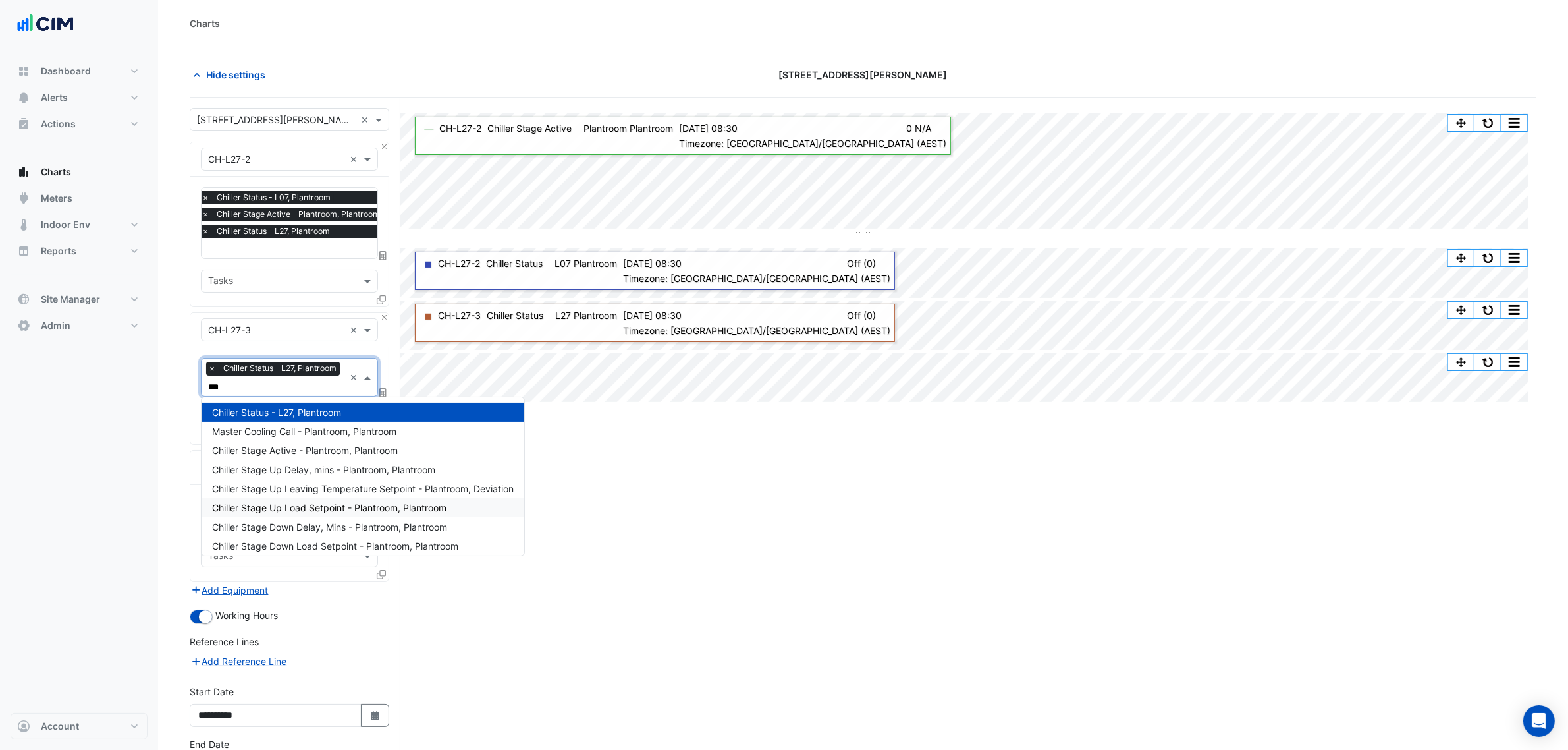
type input "****"
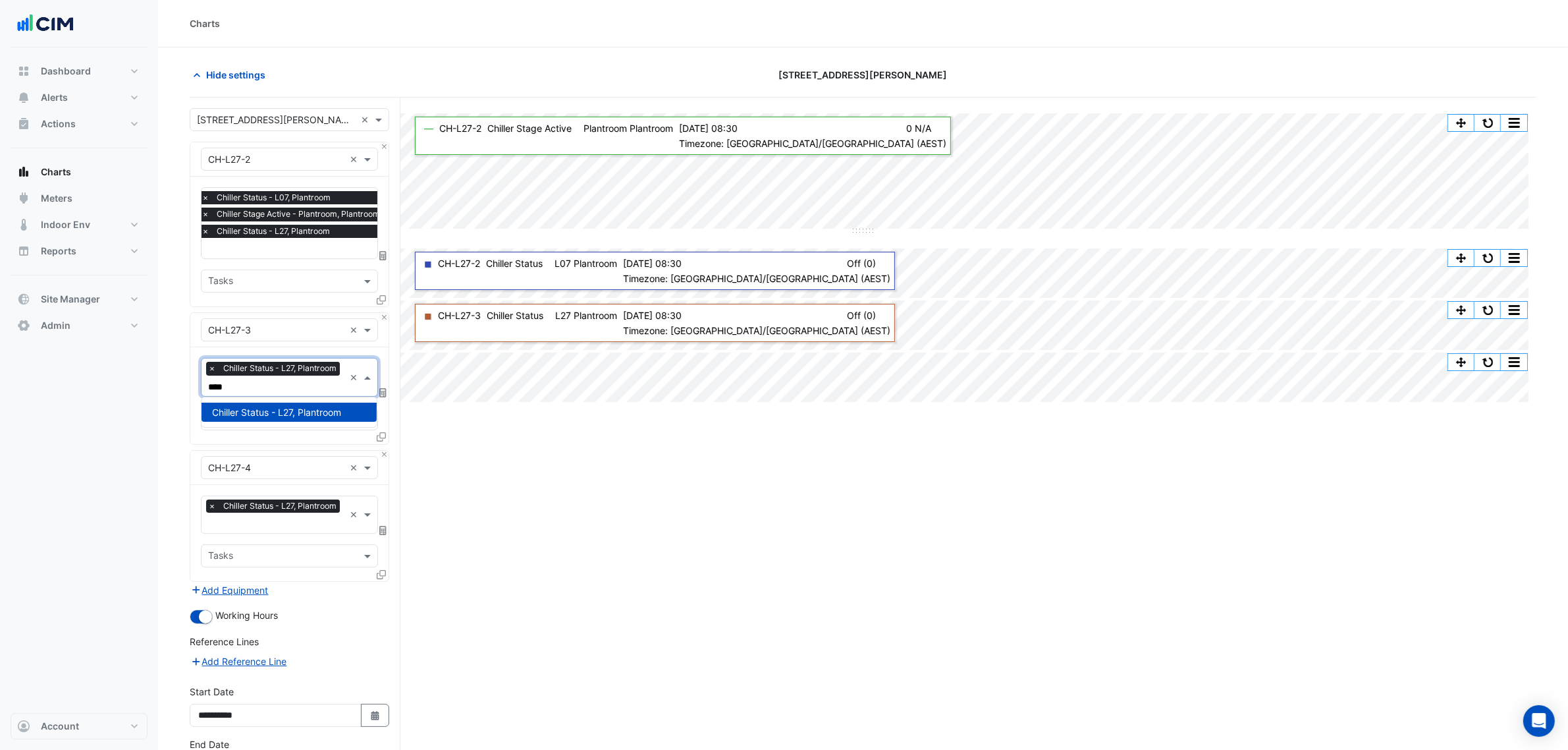
click at [211, 199] on span "×" at bounding box center [205, 197] width 12 height 13
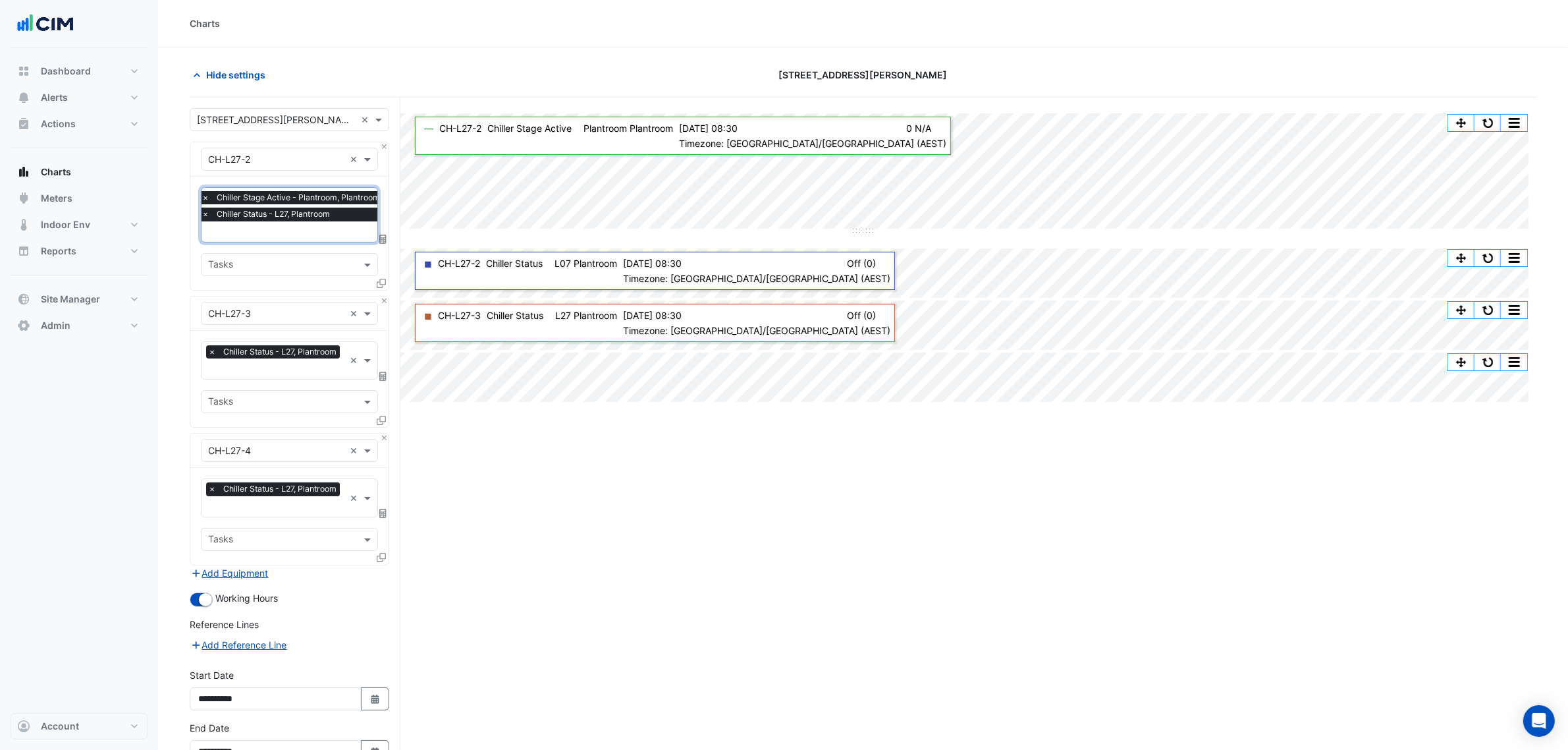
click at [180, 221] on section "Hide settings 201 Elizabeth St Split by Unit Split All Split None Print Save as…" at bounding box center [863, 440] width 1410 height 786
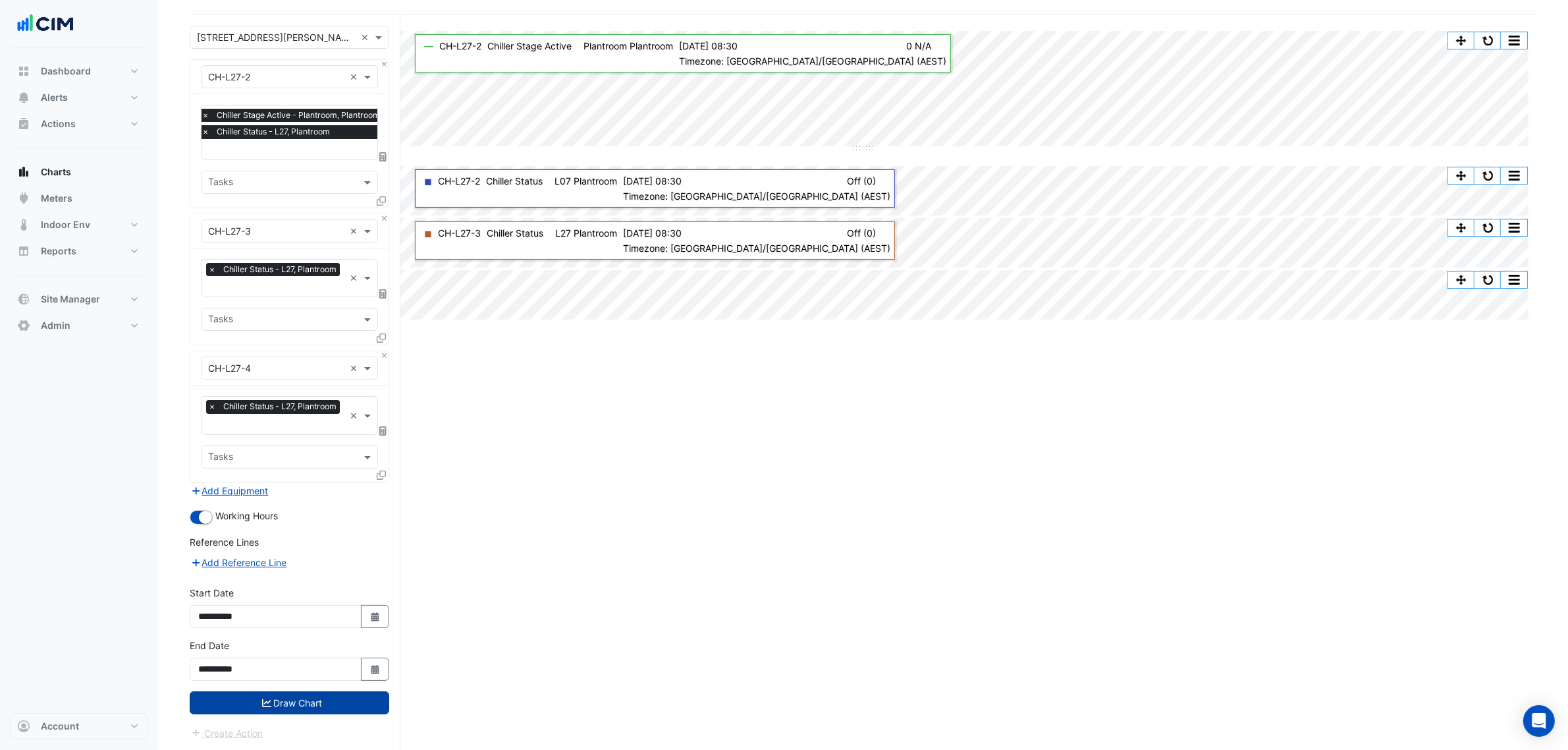
click at [321, 688] on div "**********" at bounding box center [289, 665] width 216 height 52
click at [323, 693] on button "Draw Chart" at bounding box center [289, 702] width 199 height 23
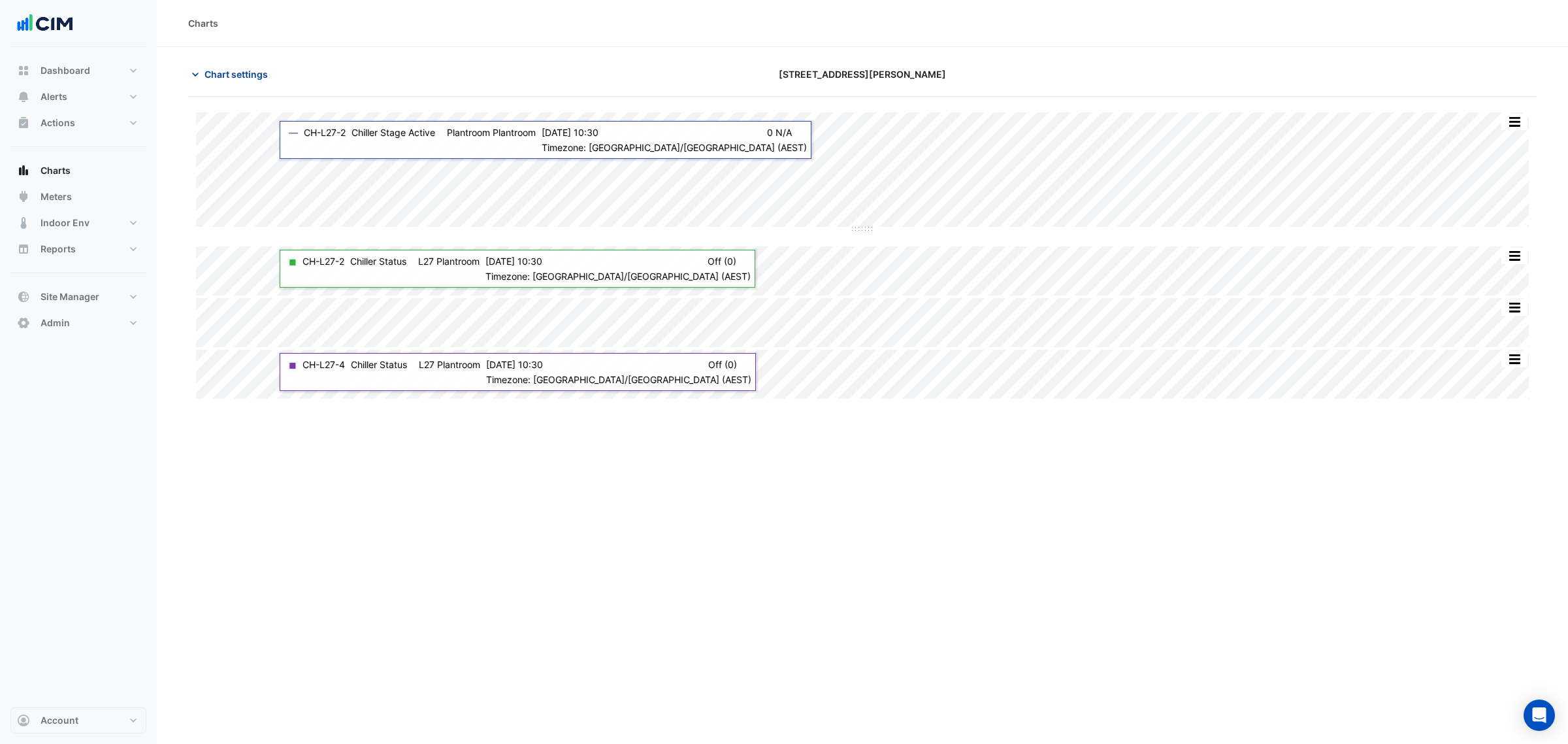
click at [245, 83] on button "Chart settings" at bounding box center [231, 74] width 88 height 23
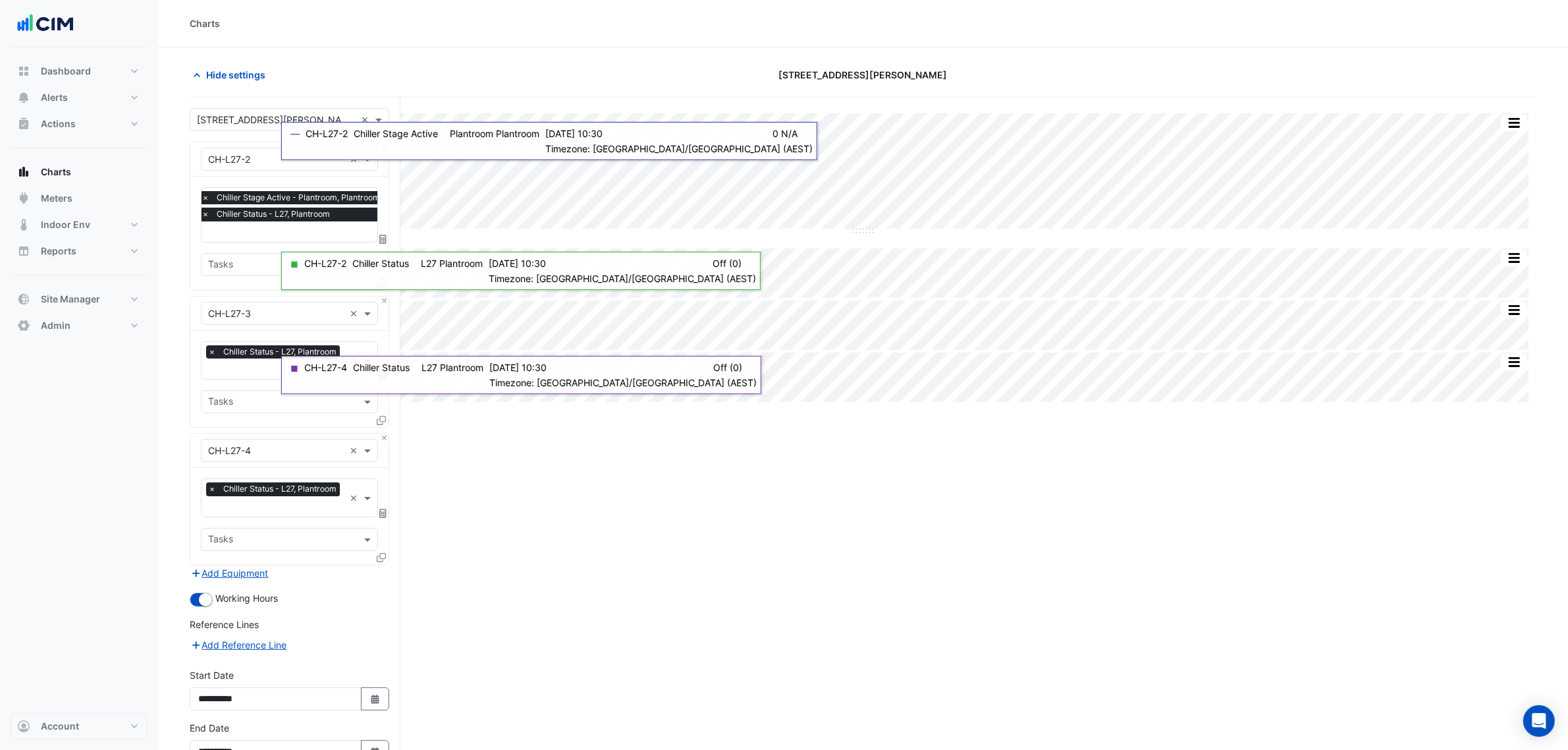
click at [259, 226] on input "text" at bounding box center [294, 233] width 185 height 14
type input "****"
click at [349, 71] on div "Hide settings" at bounding box center [409, 75] width 454 height 23
click at [206, 373] on div at bounding box center [276, 370] width 139 height 17
type input "****"
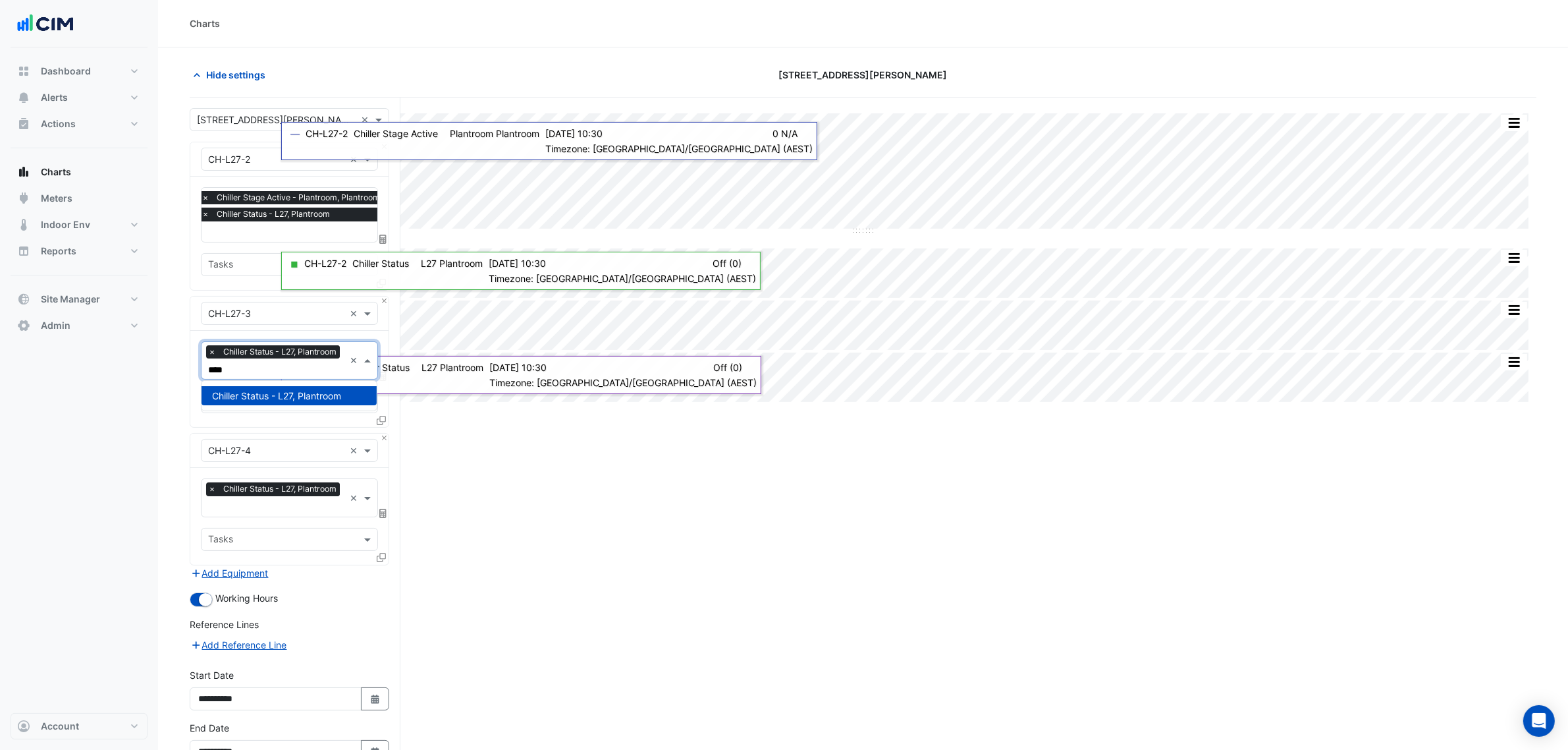
click at [186, 395] on section "Hide settings 201 Elizabeth St Split by Unit Split All Split None Print Save as…" at bounding box center [863, 440] width 1410 height 786
click at [235, 506] on input "text" at bounding box center [276, 507] width 136 height 14
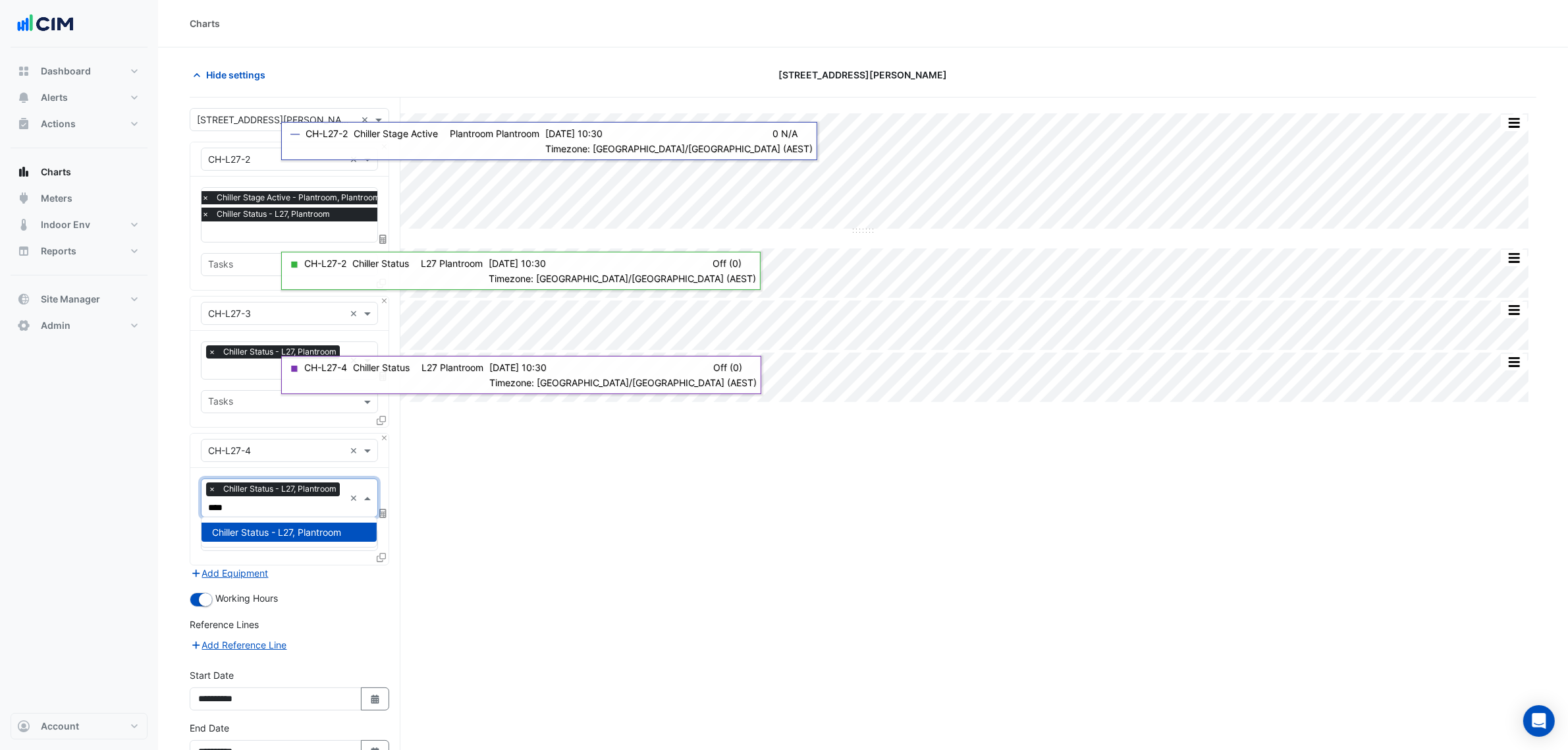
type input "****"
click at [169, 504] on section "Hide settings 201 Elizabeth St Split by Unit Split All Split None Print Save as…" at bounding box center [863, 440] width 1410 height 786
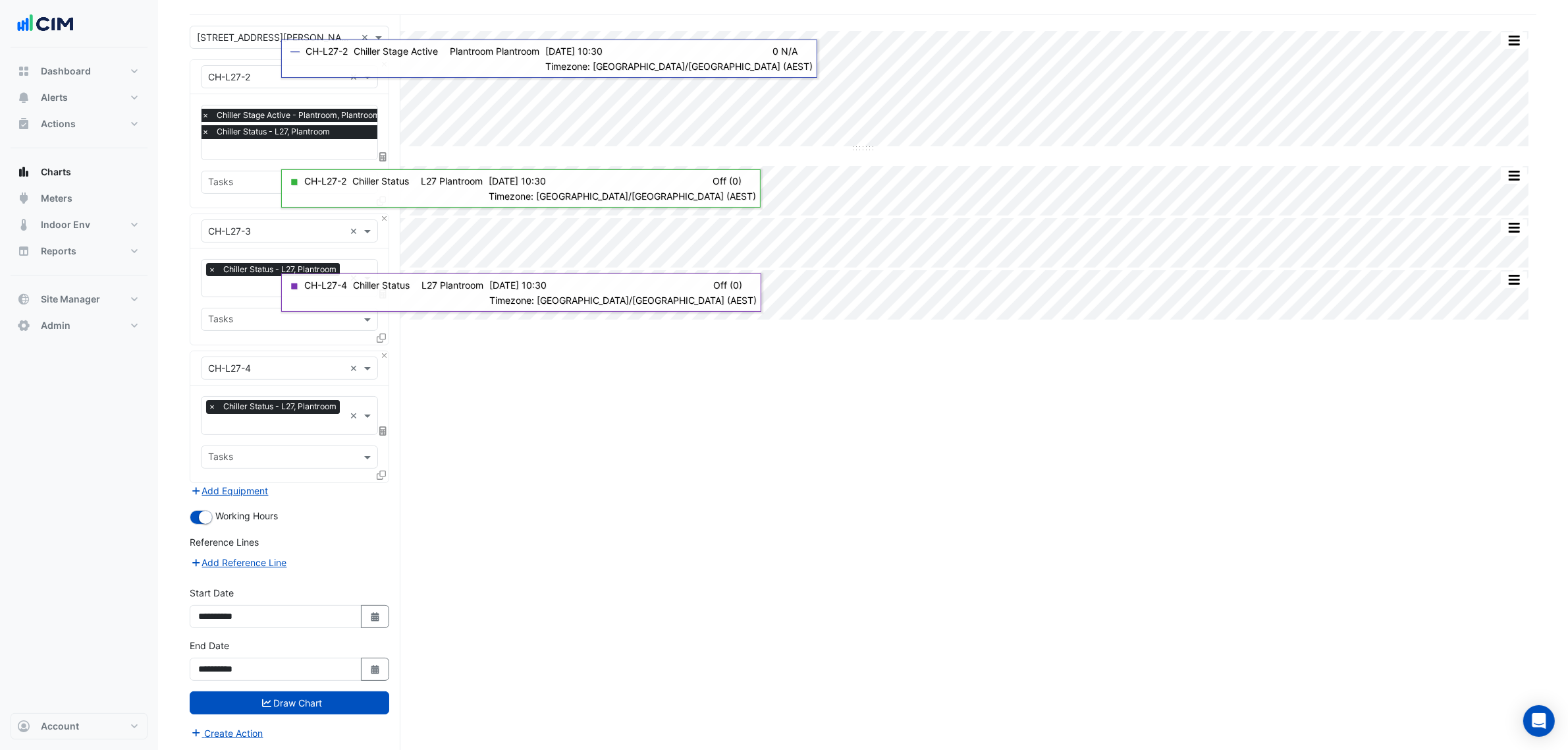
click at [312, 725] on div "Create Action" at bounding box center [289, 732] width 199 height 16
click at [315, 700] on button "Draw Chart" at bounding box center [289, 702] width 199 height 23
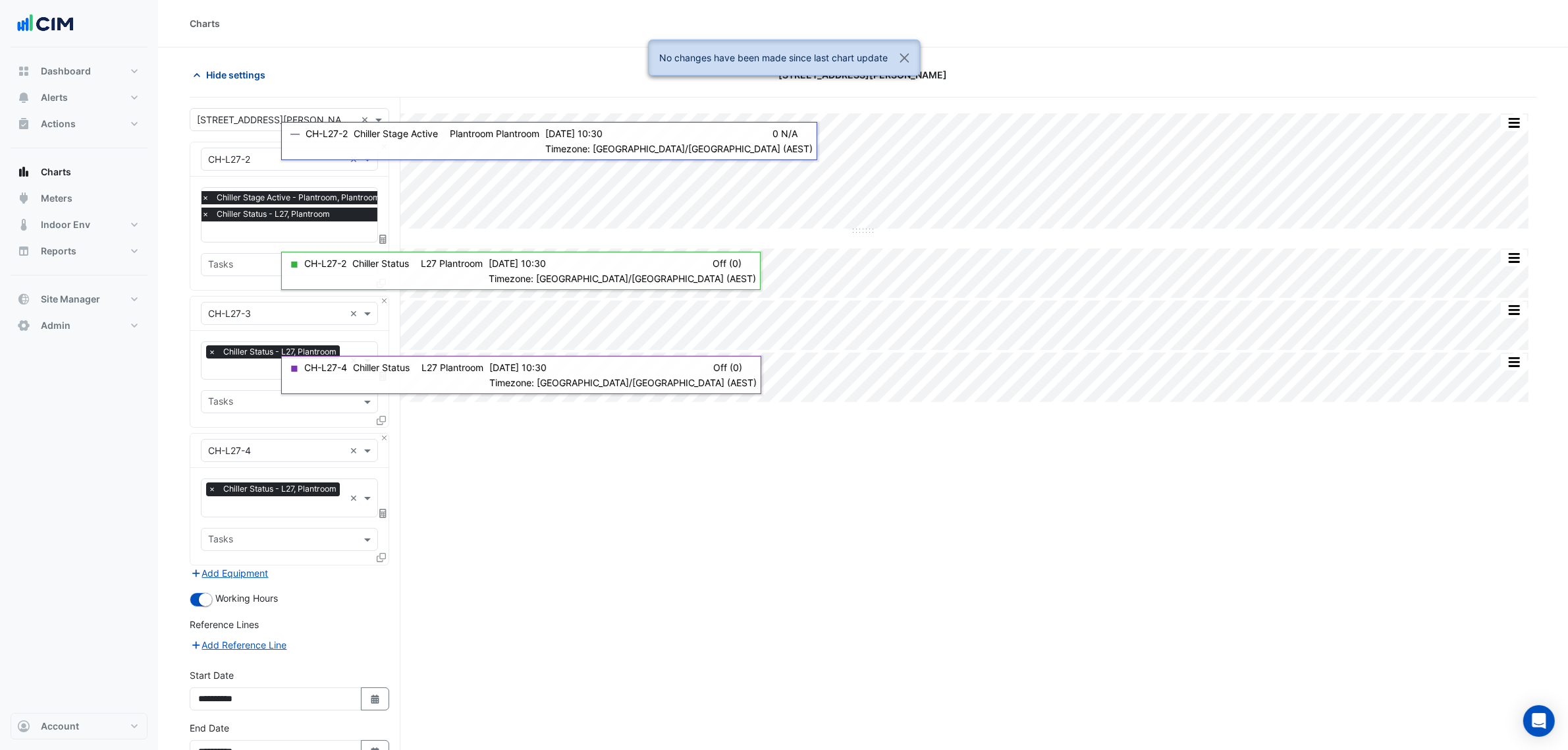
click at [251, 80] on span "Hide settings" at bounding box center [236, 75] width 59 height 14
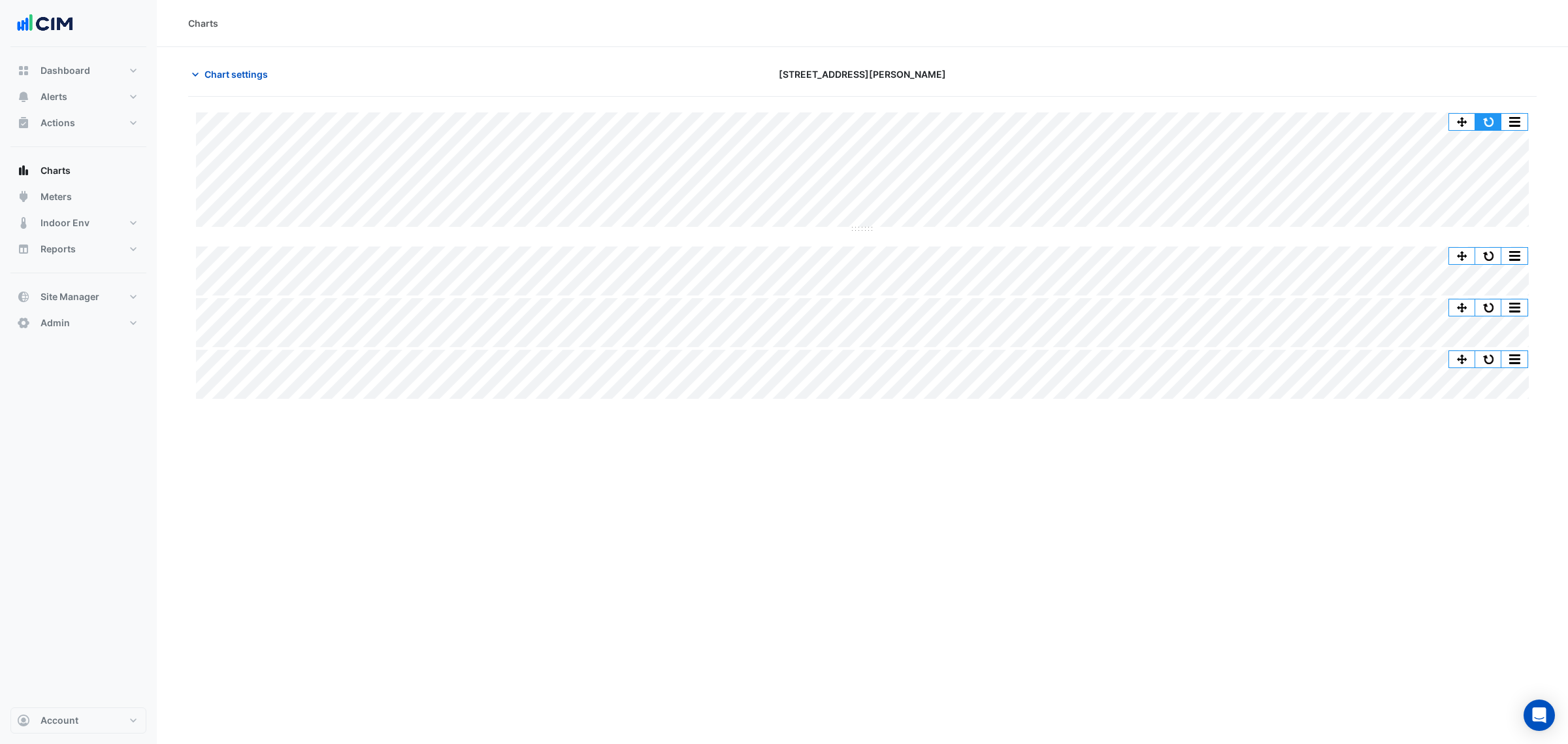
click at [1486, 125] on button "button" at bounding box center [1489, 121] width 26 height 16
click at [1500, 253] on button "button" at bounding box center [1489, 255] width 26 height 16
click at [1481, 251] on button "button" at bounding box center [1489, 255] width 26 height 16
click at [244, 63] on button "Chart settings" at bounding box center [231, 74] width 88 height 23
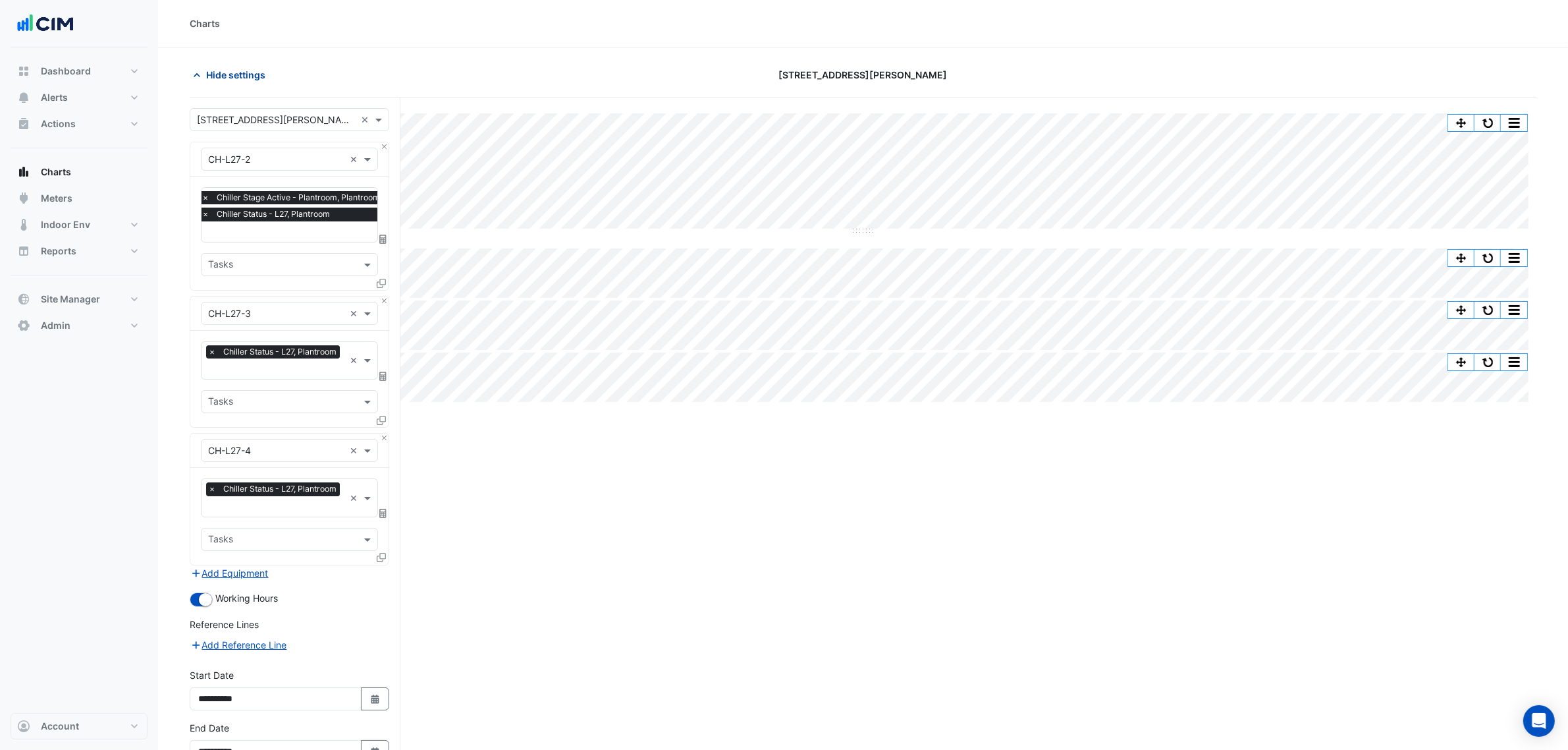
click at [234, 84] on button "Hide settings" at bounding box center [232, 75] width 85 height 23
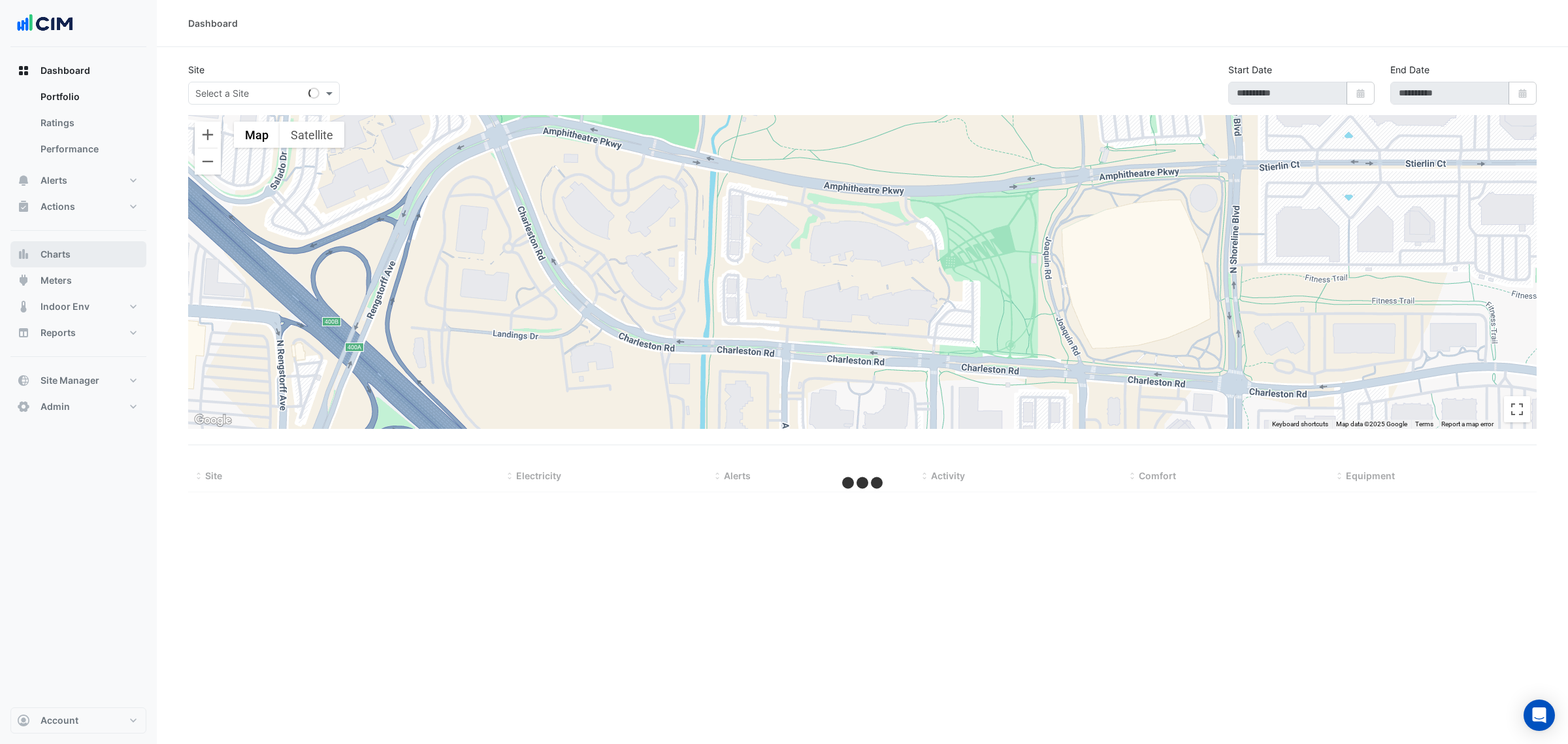
click at [72, 253] on button "Charts" at bounding box center [79, 254] width 136 height 26
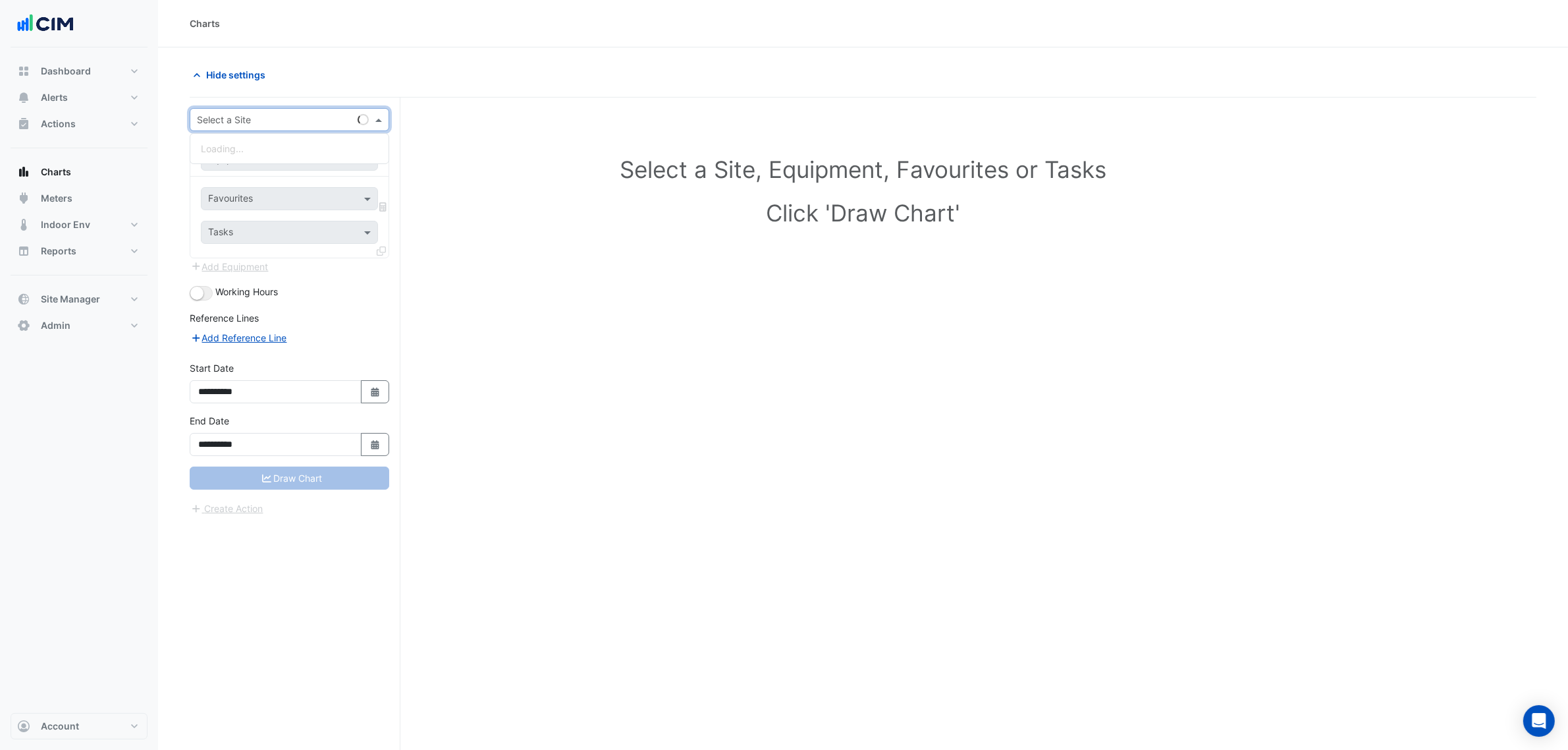
click at [240, 124] on input "text" at bounding box center [276, 120] width 159 height 14
type input "**********"
paste input "**********"
type input "**********"
click at [308, 189] on div "VAV-L36-C17" at bounding box center [289, 188] width 176 height 19
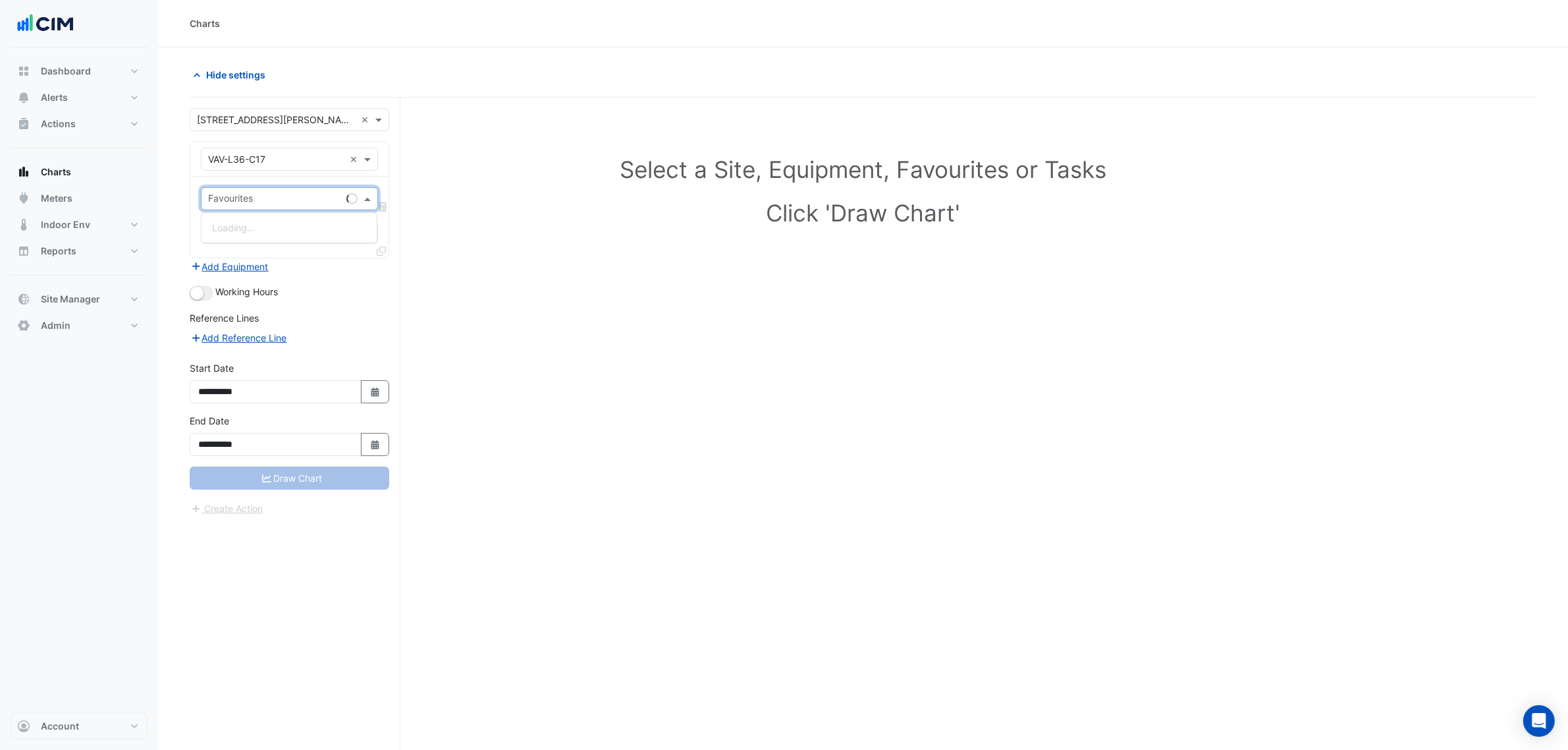
click at [302, 196] on input "text" at bounding box center [274, 200] width 133 height 14
type input "**********"
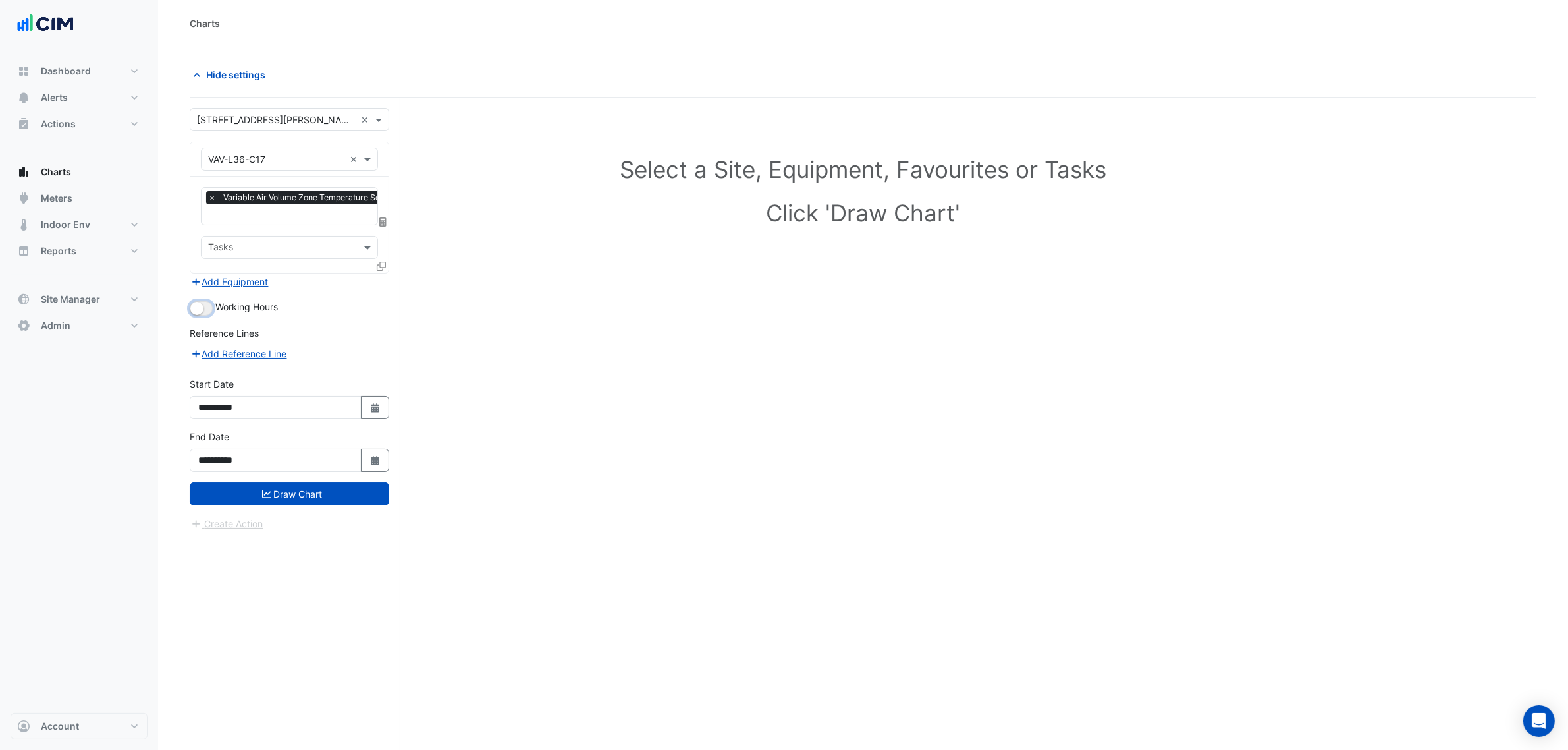
click at [196, 303] on small "button" at bounding box center [196, 308] width 13 height 13
click at [344, 501] on button "Draw Chart" at bounding box center [289, 494] width 199 height 23
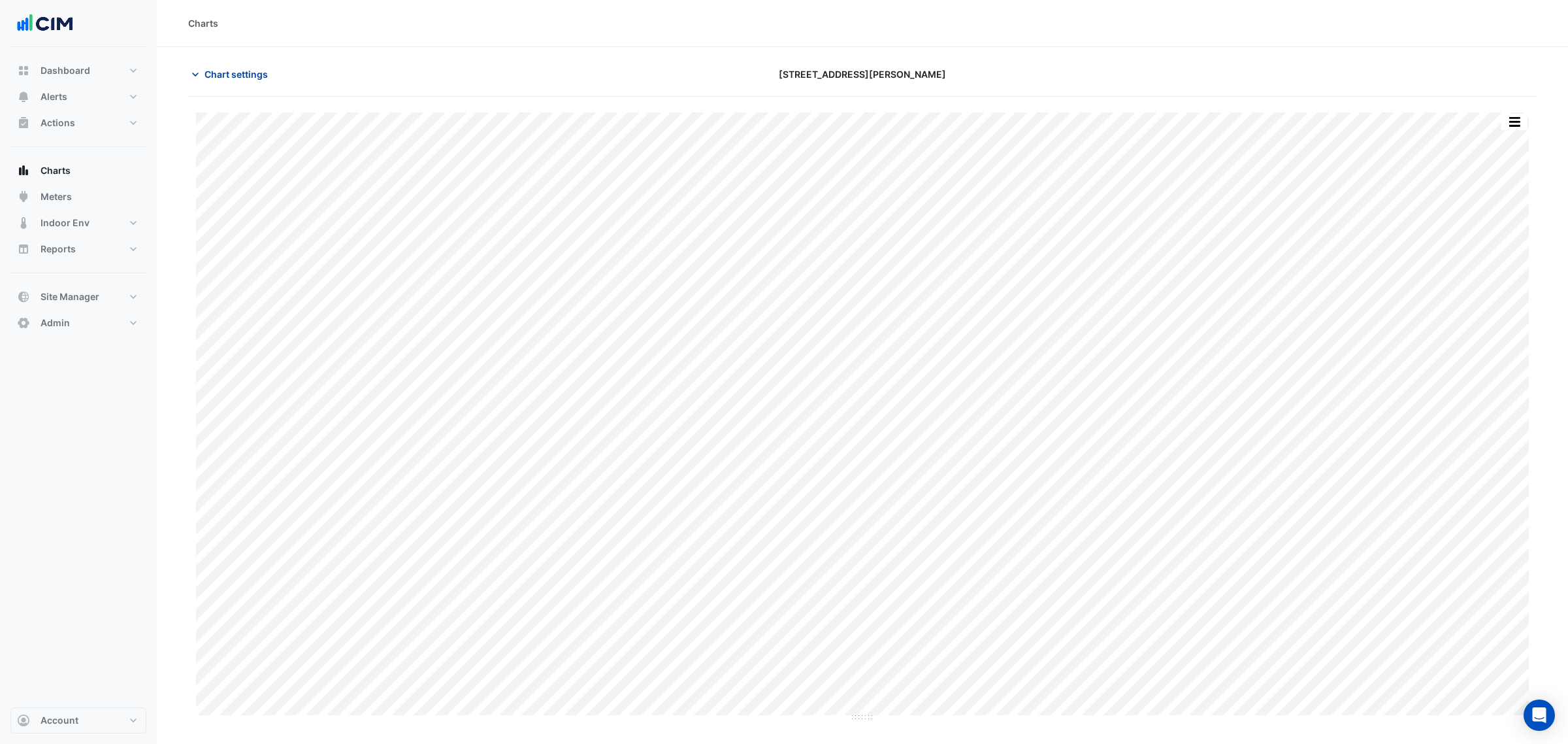
click at [213, 73] on span "Chart settings" at bounding box center [236, 74] width 63 height 14
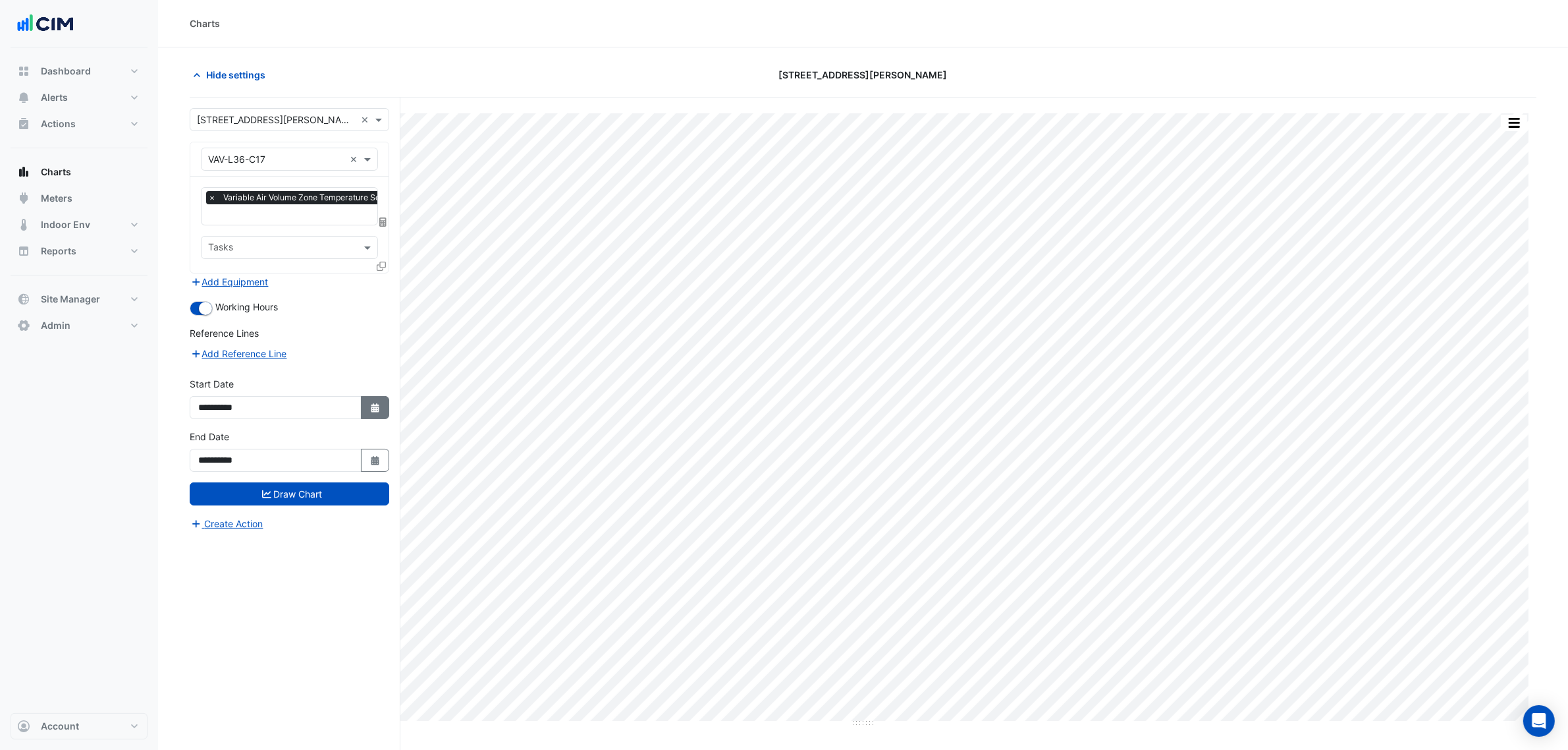
click at [379, 403] on icon "Select Date" at bounding box center [375, 408] width 12 height 9
select select "*"
select select "****"
click at [222, 231] on ngb-datepicker-navigation "*** *** *** *** *** *** *** *** *** **** **** **** **** **** **** **** **** ***…" at bounding box center [275, 231] width 152 height 21
click at [218, 234] on button "Previous month" at bounding box center [212, 231] width 16 height 21
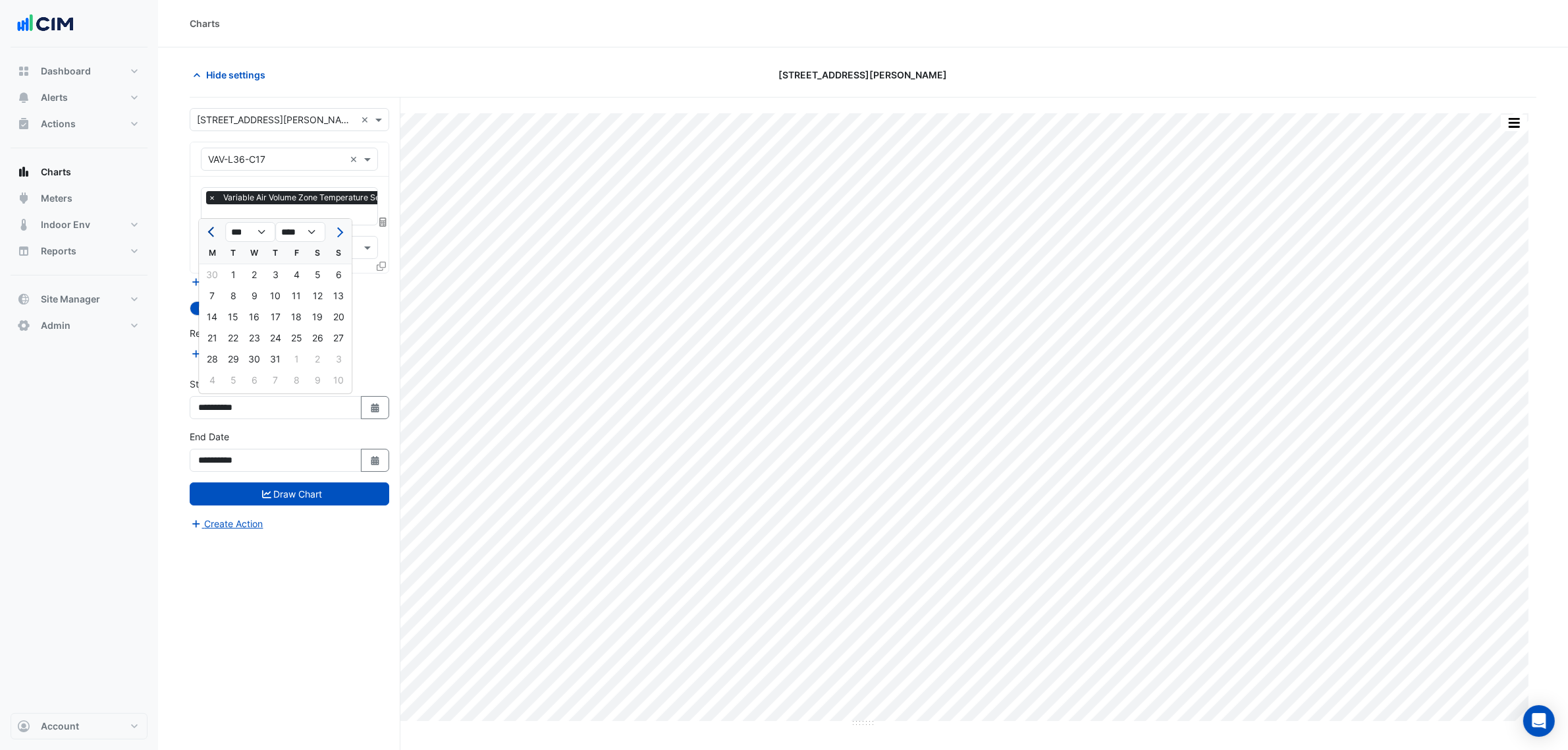
click at [218, 234] on button "Previous month" at bounding box center [212, 231] width 16 height 21
select select "*"
click at [335, 277] on div "1" at bounding box center [338, 274] width 21 height 21
type input "**********"
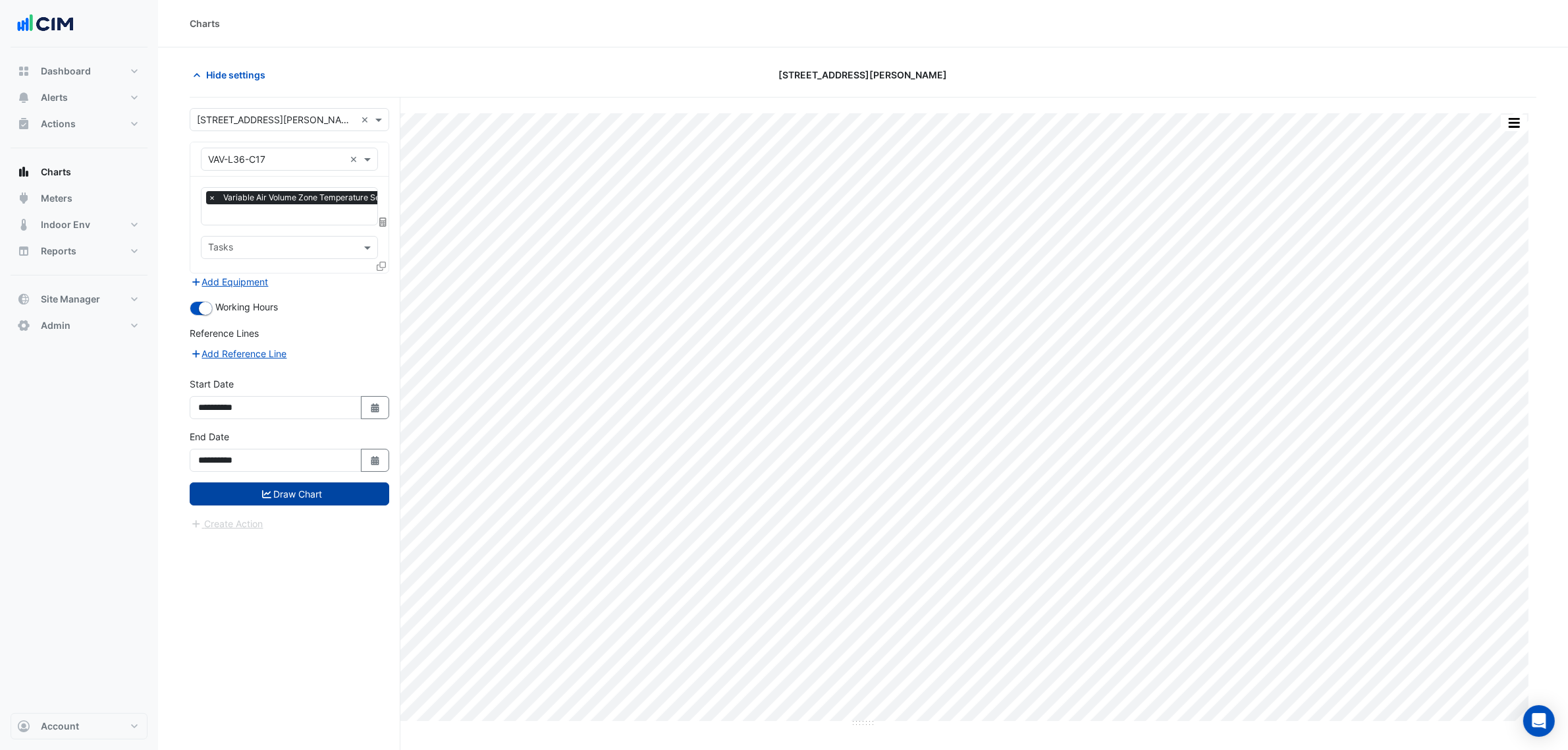
click at [350, 494] on button "Draw Chart" at bounding box center [289, 494] width 199 height 23
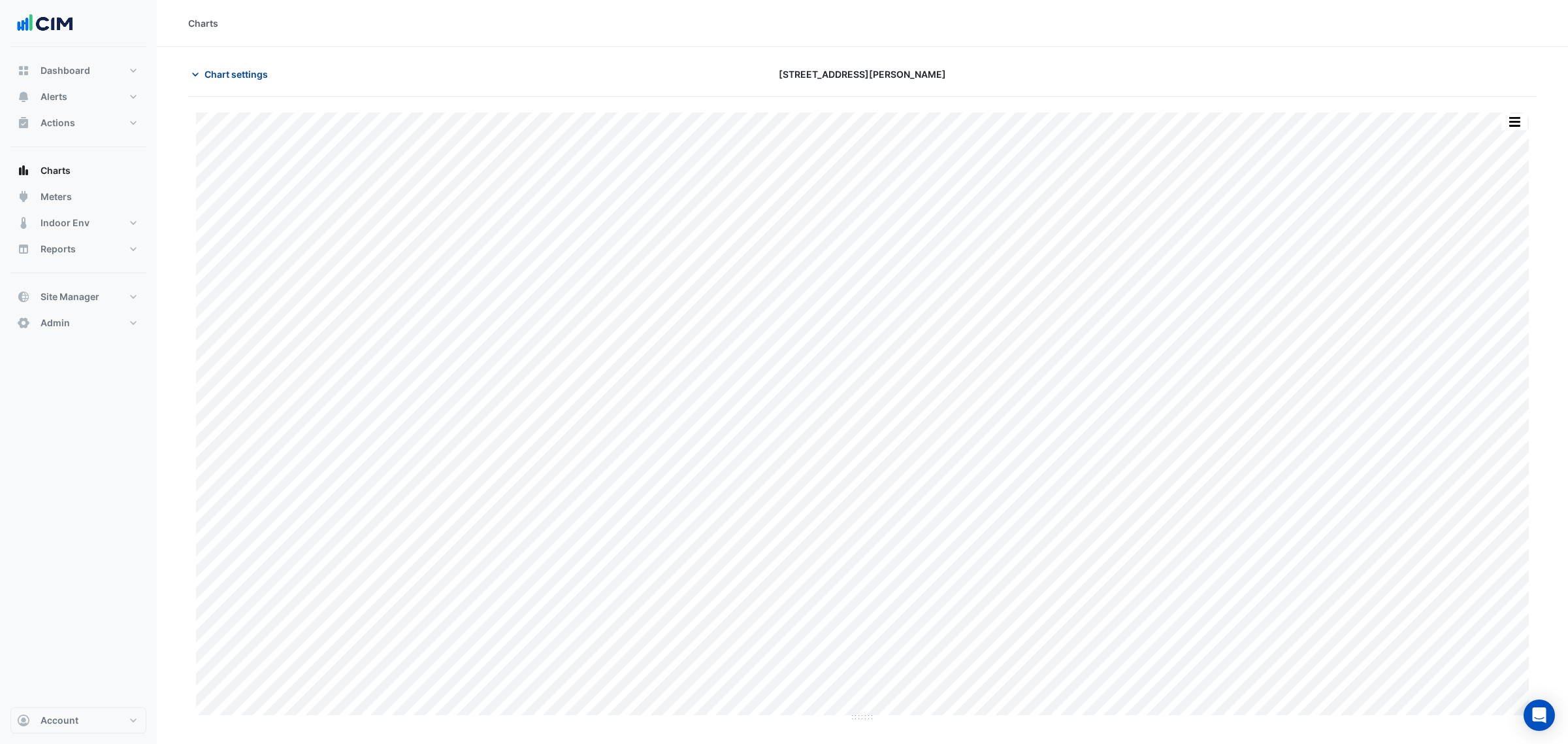
click at [228, 67] on span "Chart settings" at bounding box center [236, 74] width 63 height 14
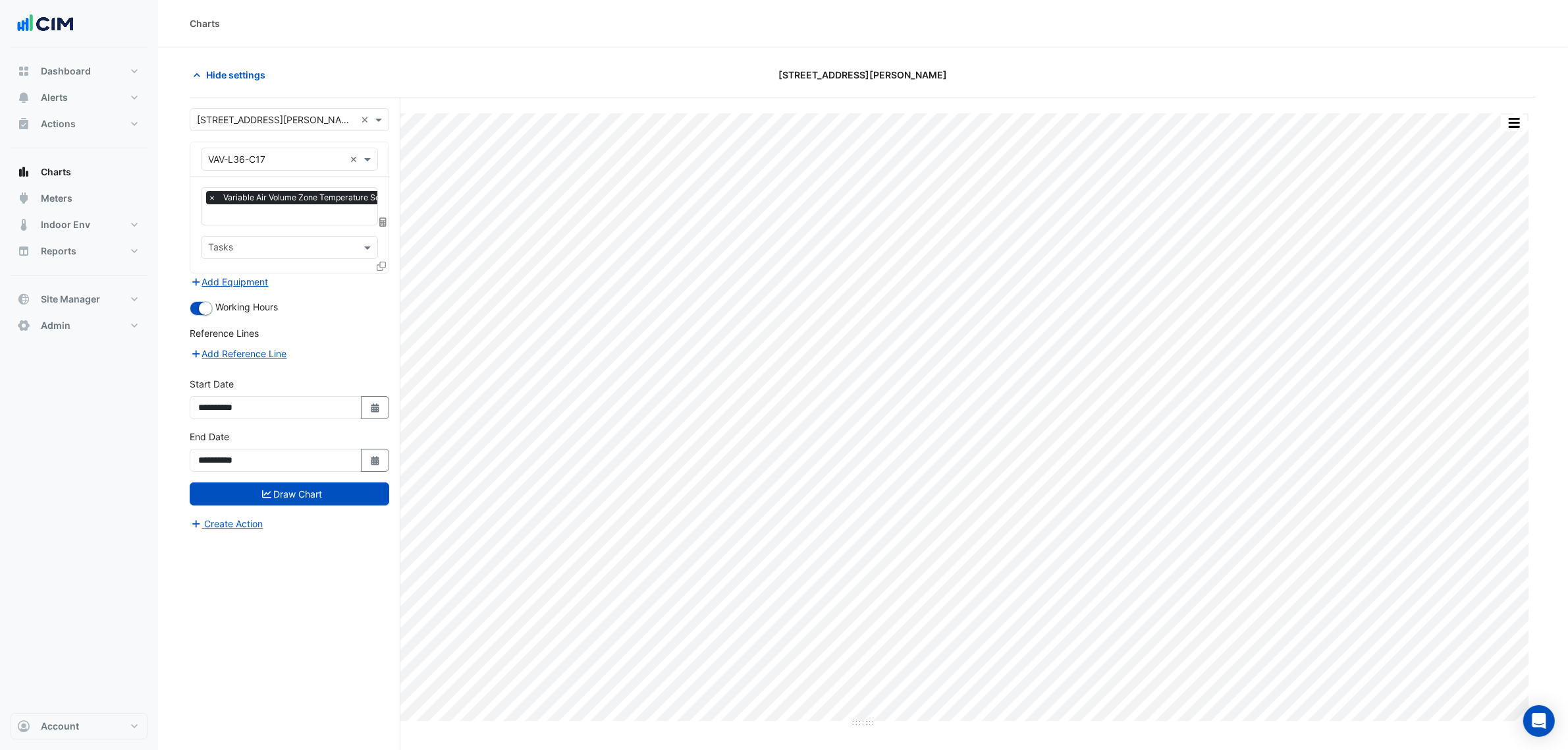
click at [242, 165] on input "text" at bounding box center [276, 159] width 136 height 14
type input "**********"
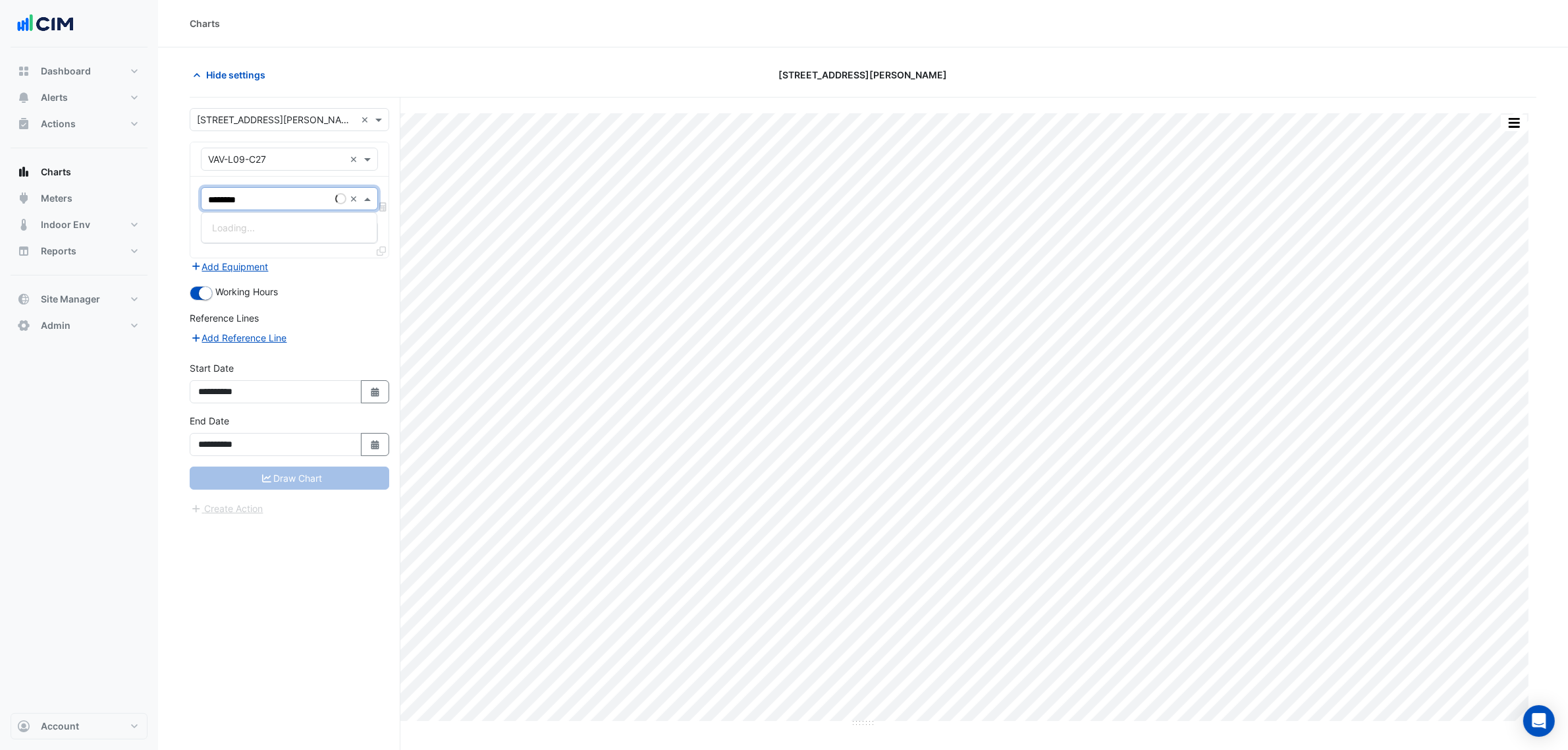
type input "*********"
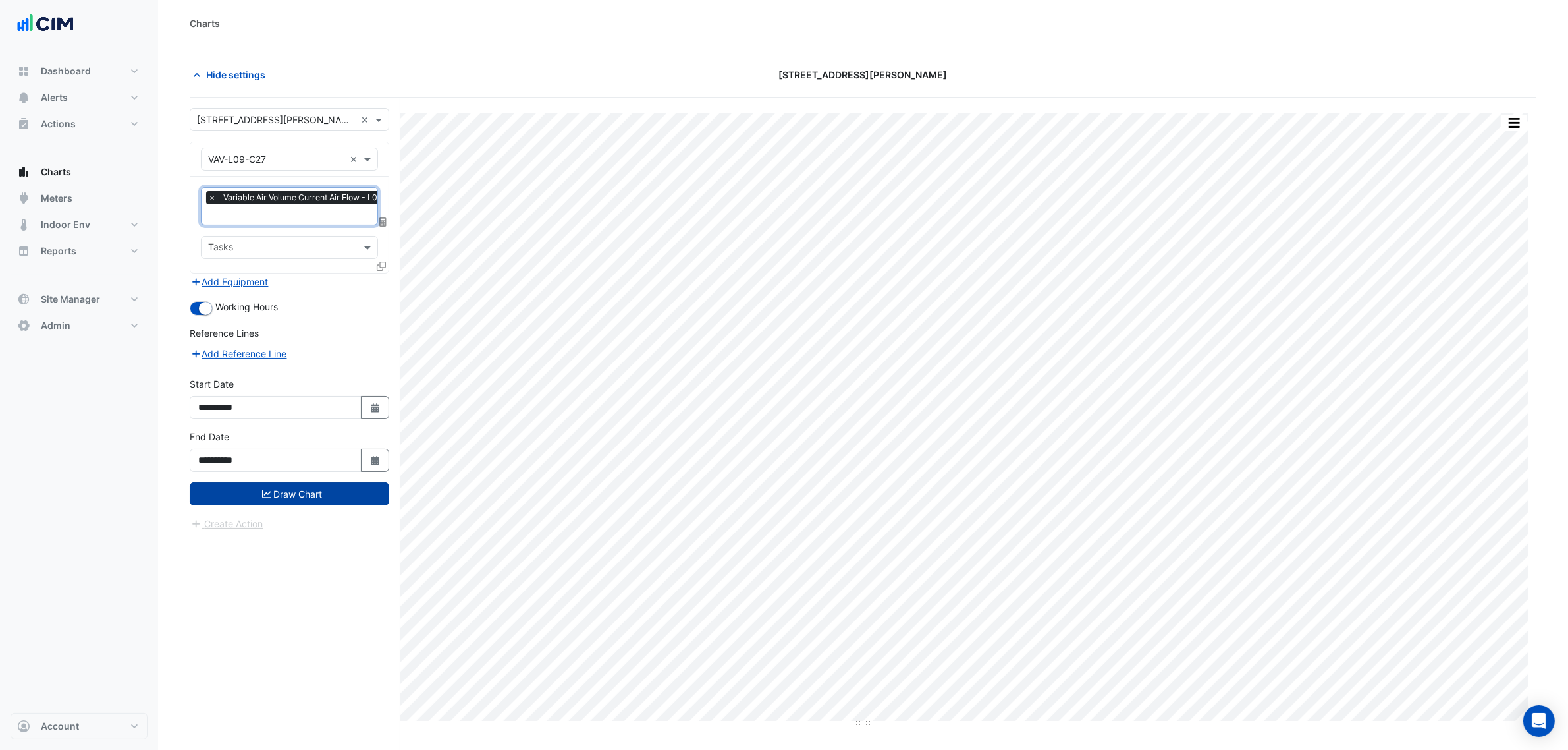
click at [299, 484] on button "Draw Chart" at bounding box center [289, 494] width 199 height 23
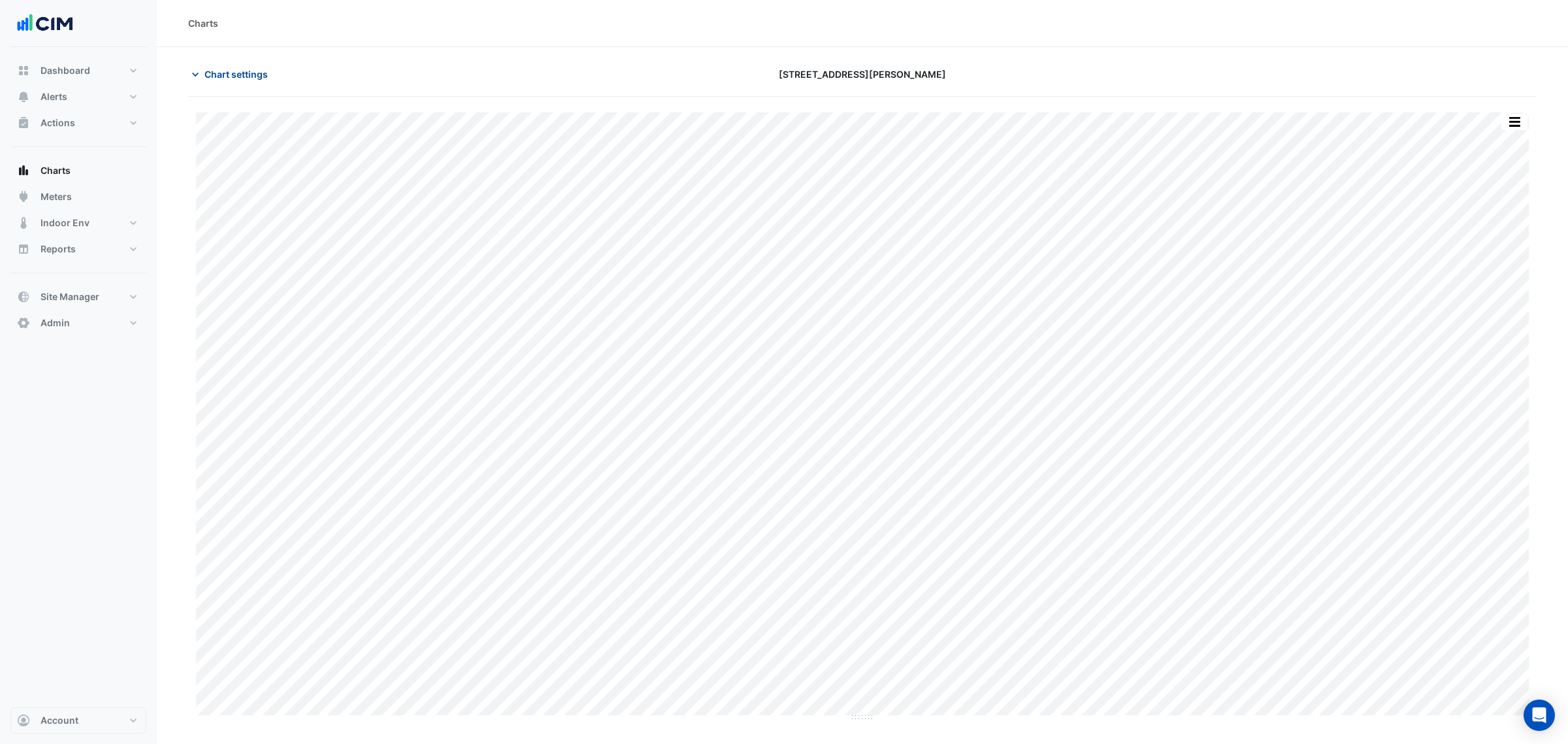
click at [260, 75] on span "Chart settings" at bounding box center [236, 74] width 63 height 14
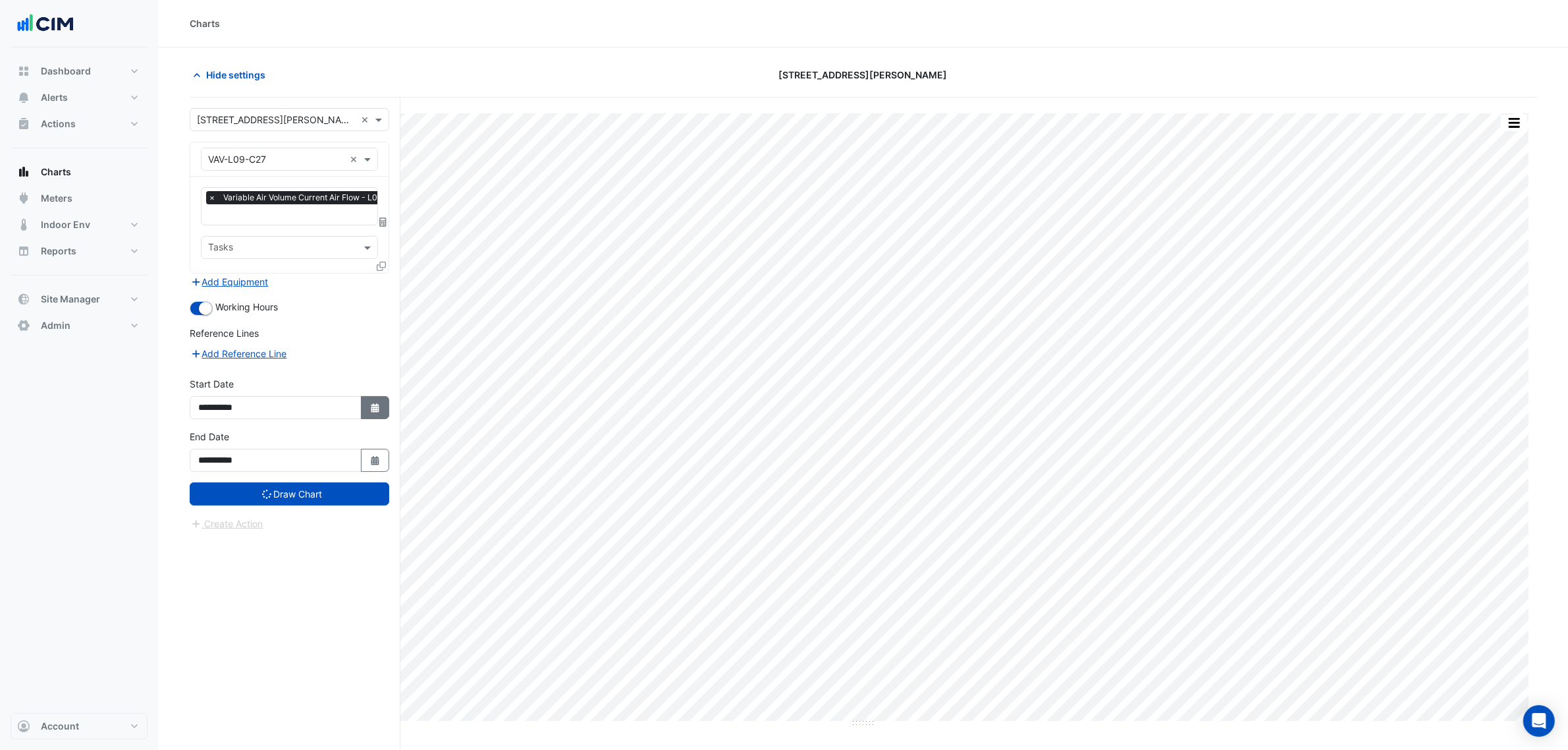
click at [366, 418] on button "Select Date" at bounding box center [376, 407] width 29 height 23
select select "*"
select select "****"
click at [333, 229] on button "Next month" at bounding box center [338, 231] width 16 height 21
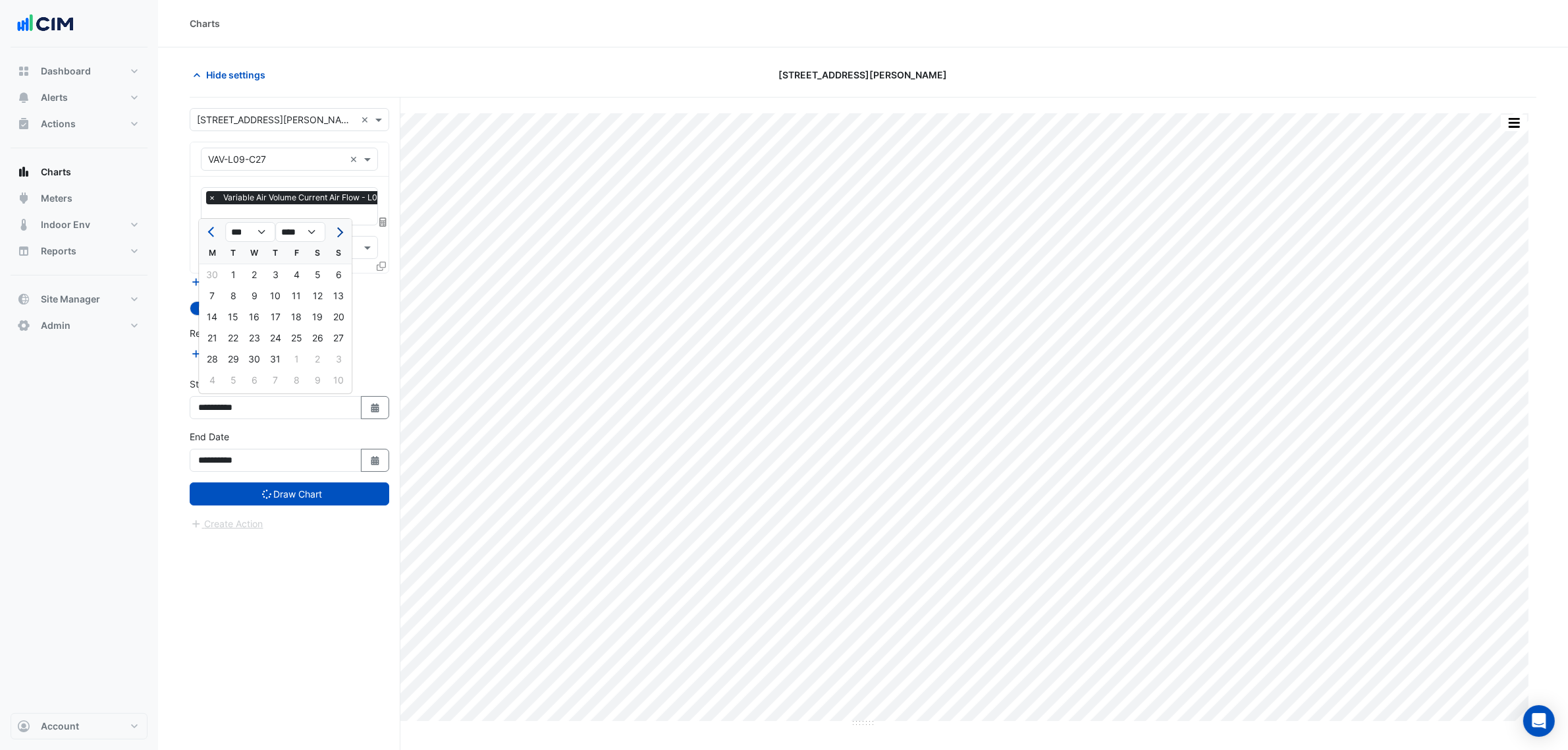
select select "*"
click at [302, 276] on div "1" at bounding box center [296, 274] width 21 height 21
type input "**********"
click at [337, 517] on div "Create Action" at bounding box center [289, 524] width 199 height 16
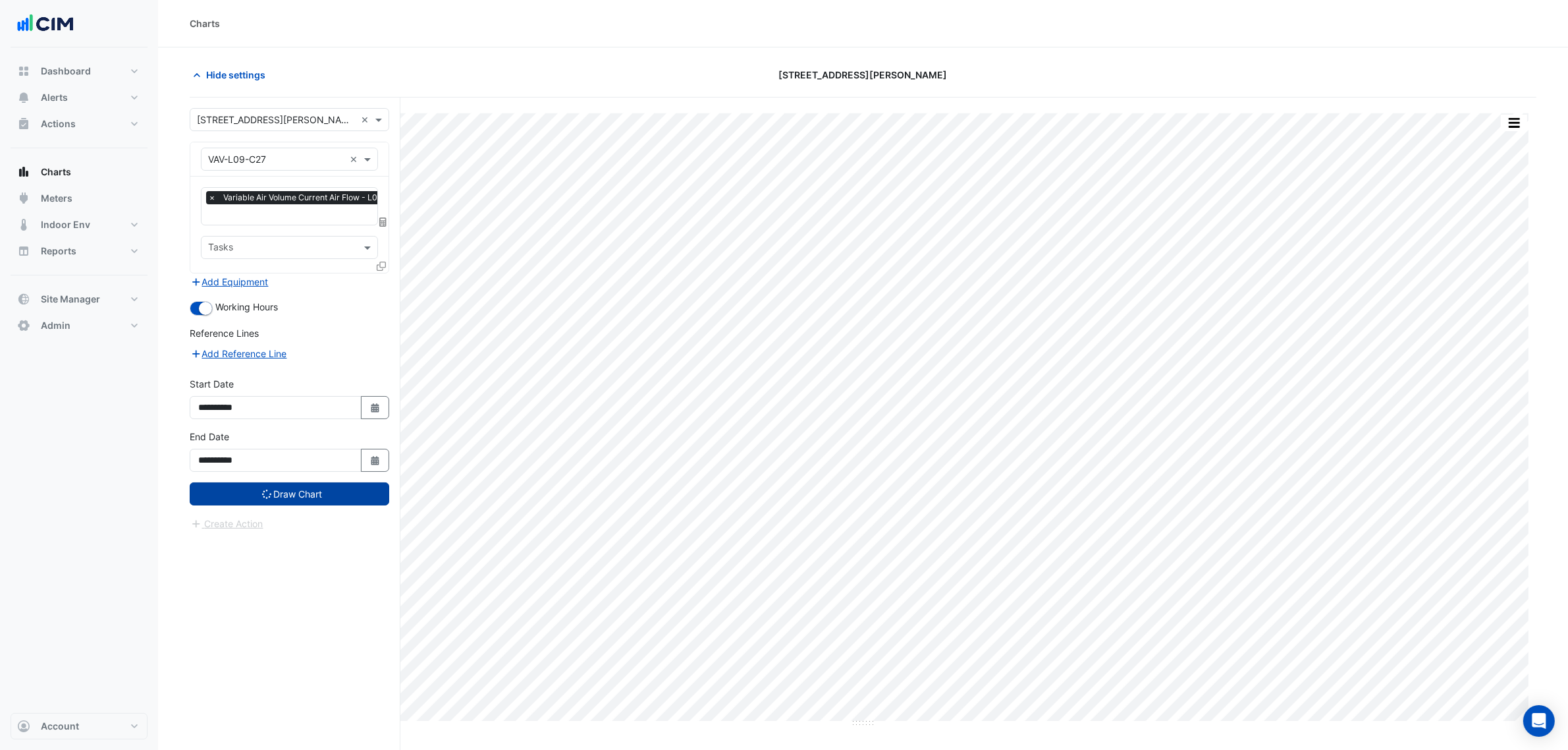
click at [344, 496] on button "Draw Chart" at bounding box center [289, 494] width 199 height 23
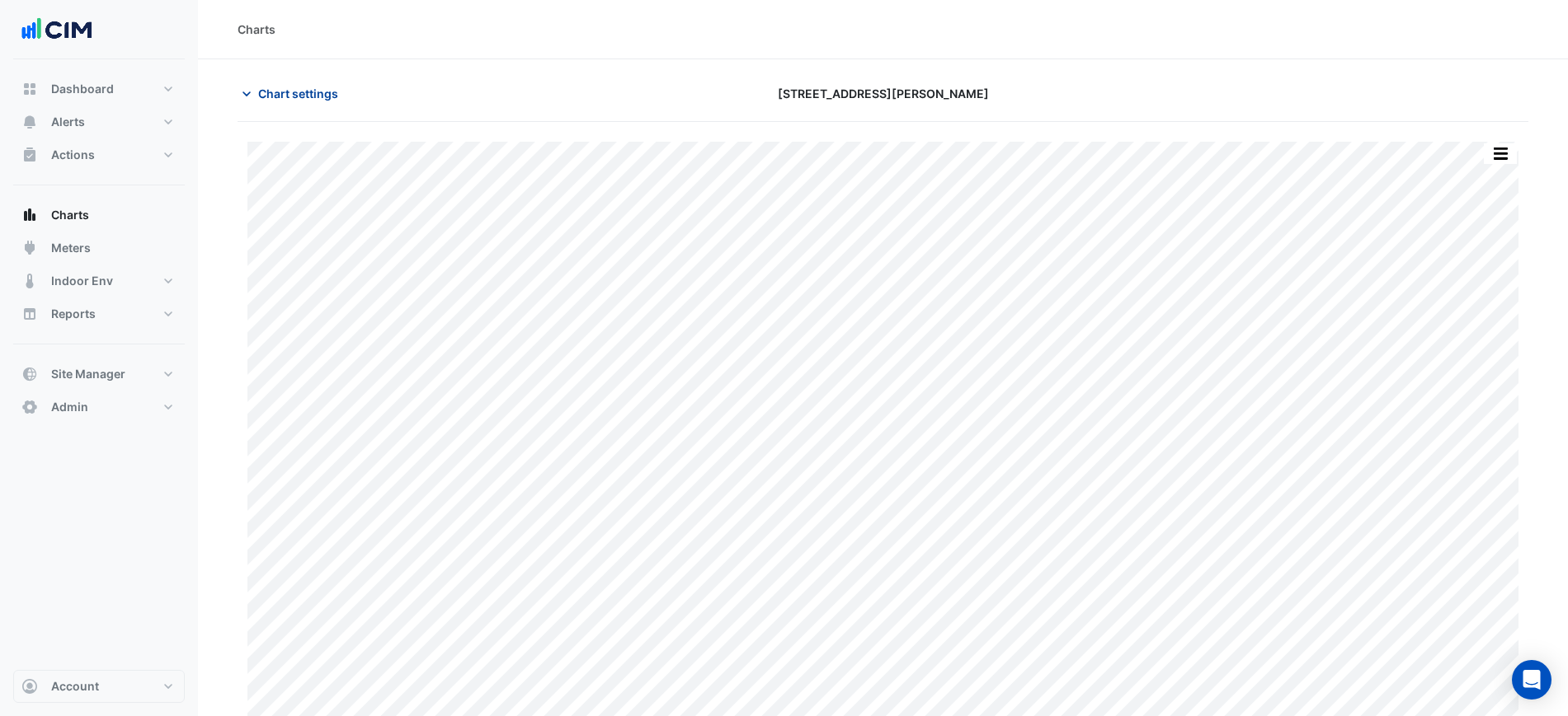
click at [328, 90] on span "Chart settings" at bounding box center [298, 93] width 80 height 17
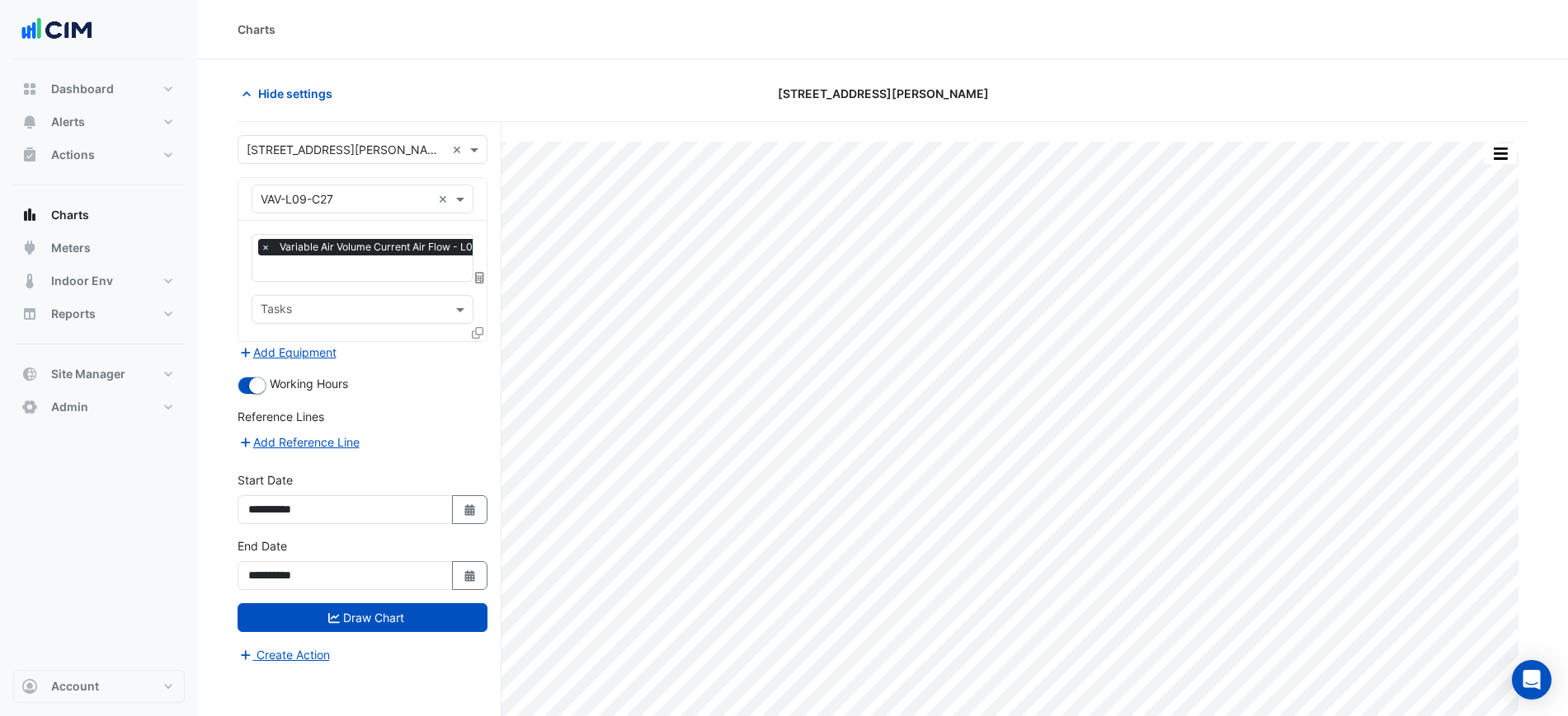
click at [482, 328] on icon at bounding box center [477, 333] width 12 height 12
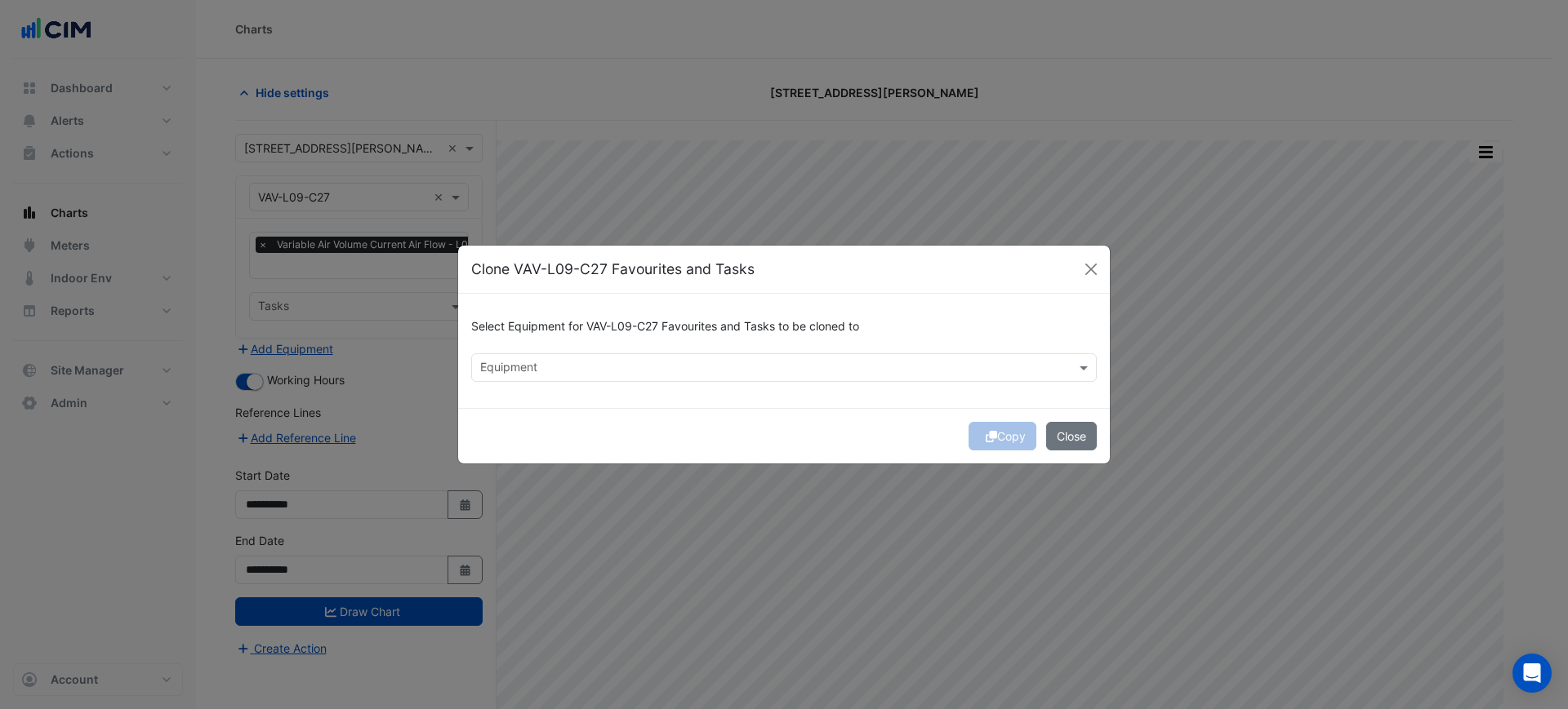
click at [691, 365] on input "text" at bounding box center [774, 369] width 589 height 17
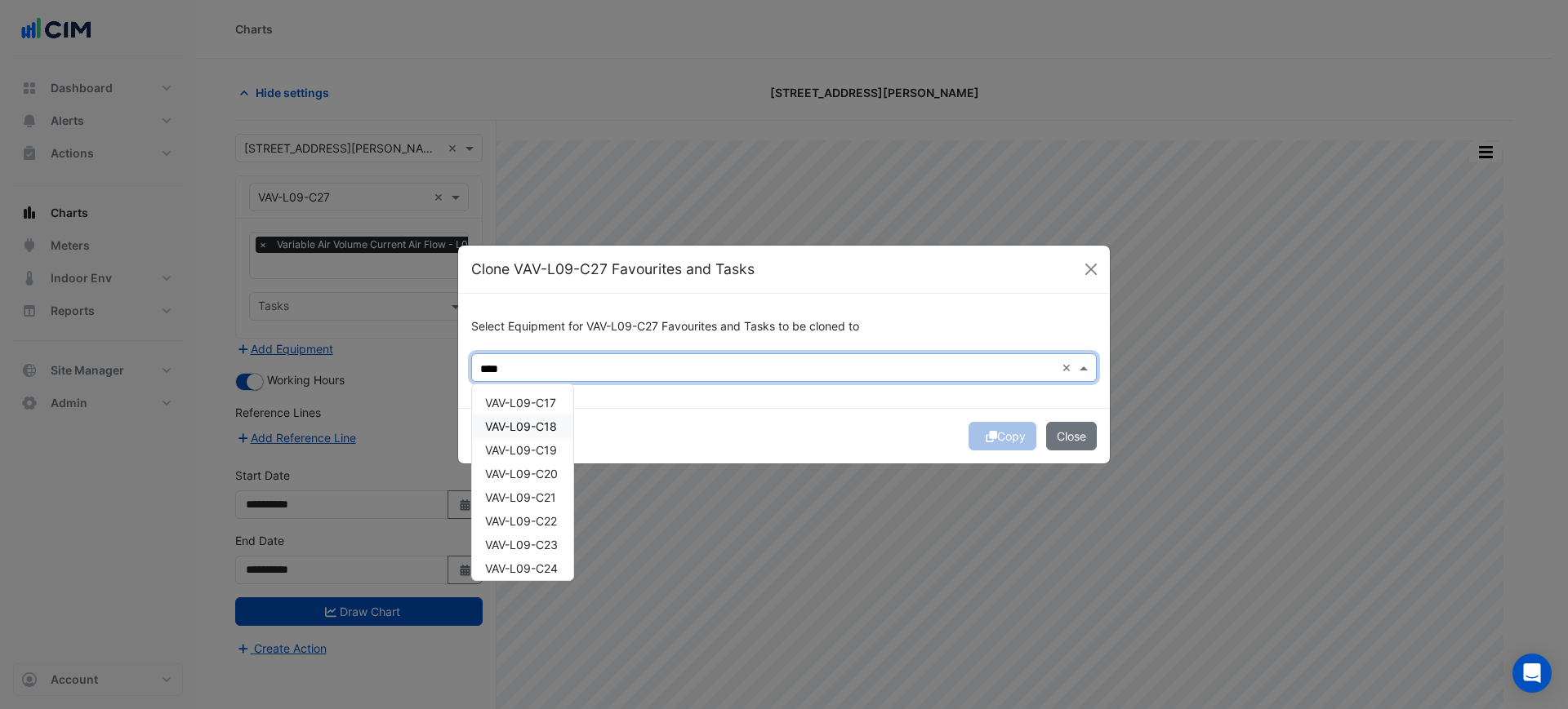
click at [681, 370] on input "****" at bounding box center [767, 369] width 575 height 17
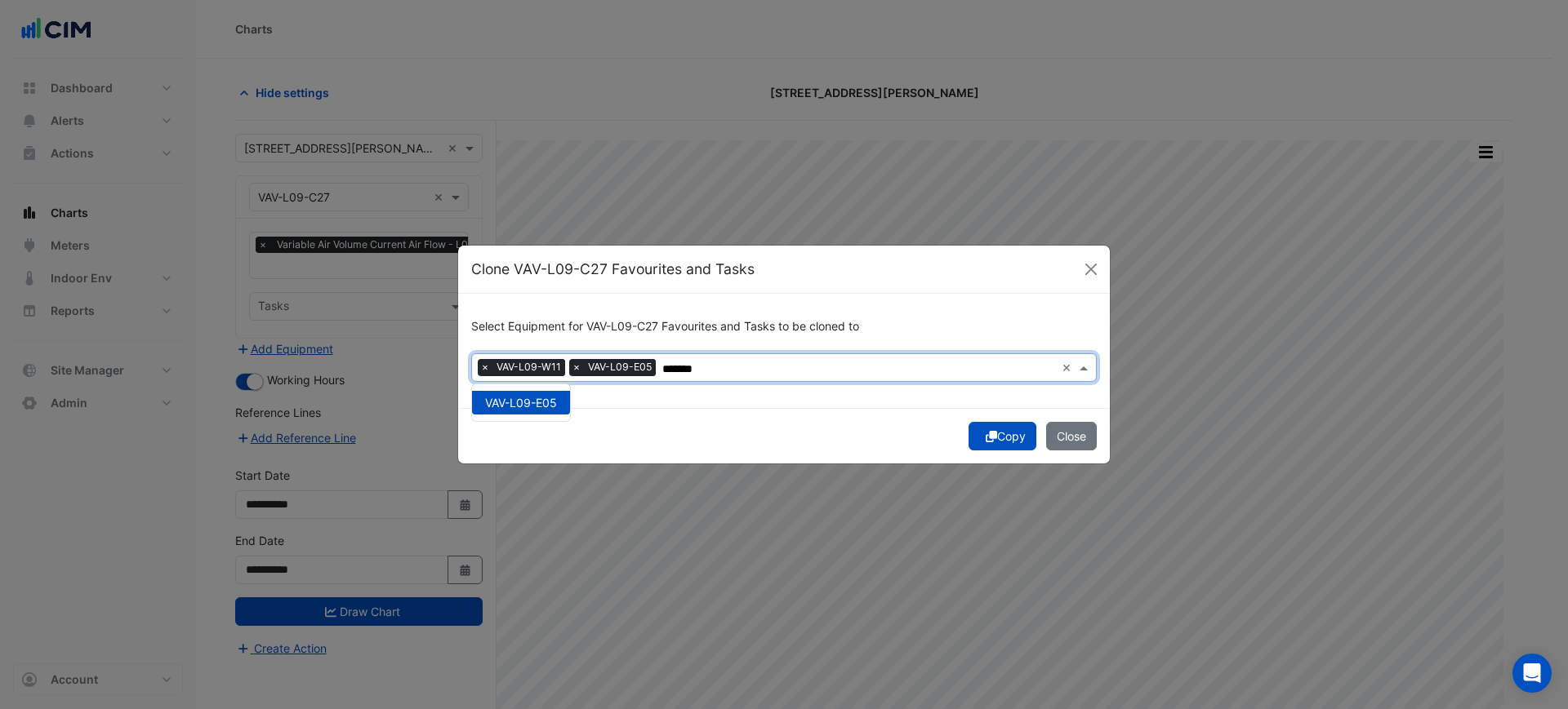
click at [771, 361] on input "*******" at bounding box center [858, 369] width 392 height 17
drag, startPoint x: 743, startPoint y: 370, endPoint x: 688, endPoint y: 370, distance: 55.0
click at [688, 370] on input "*******" at bounding box center [858, 369] width 392 height 17
drag, startPoint x: 699, startPoint y: 365, endPoint x: 670, endPoint y: 373, distance: 30.1
click at [670, 373] on input "*****" at bounding box center [858, 369] width 392 height 17
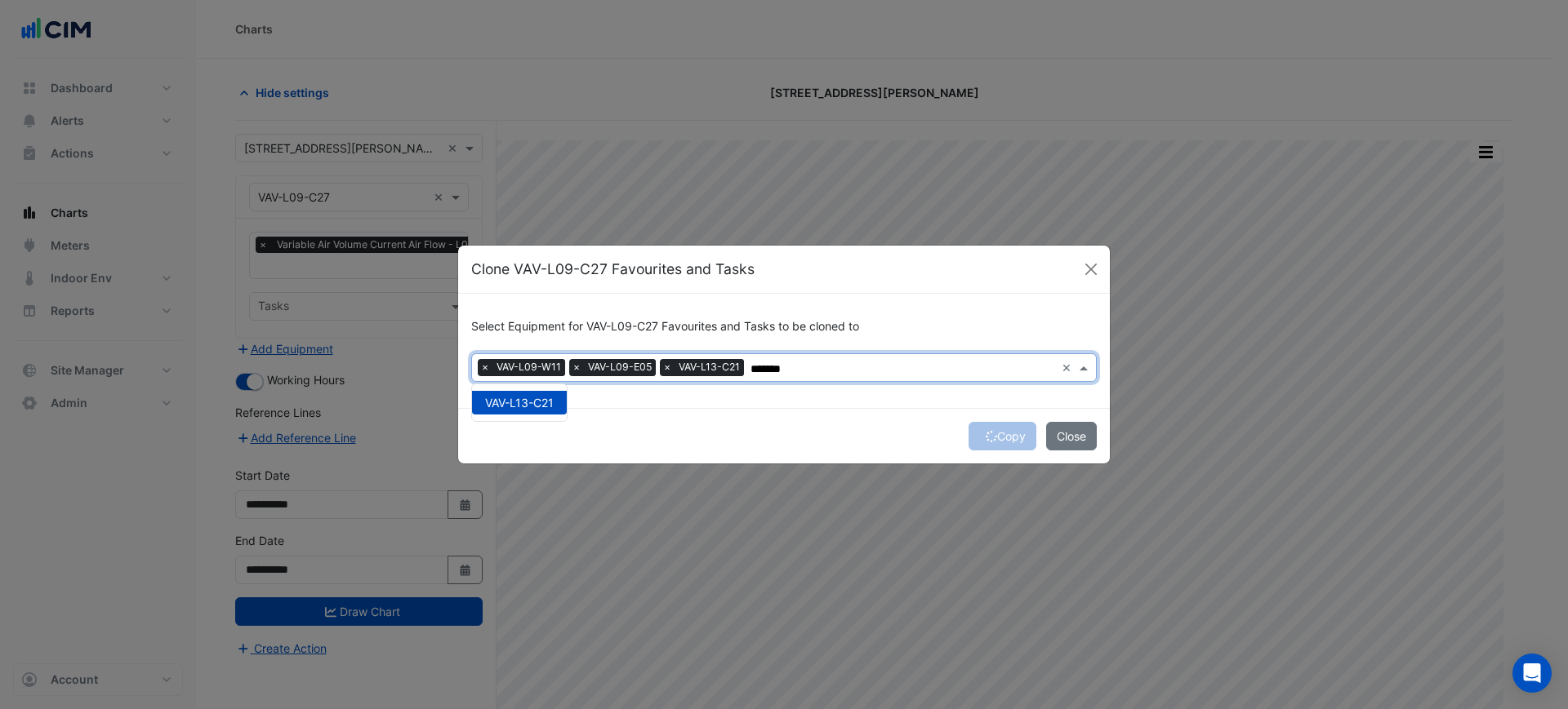
type input "*******"
click at [980, 431] on button "Copy" at bounding box center [1002, 436] width 68 height 29
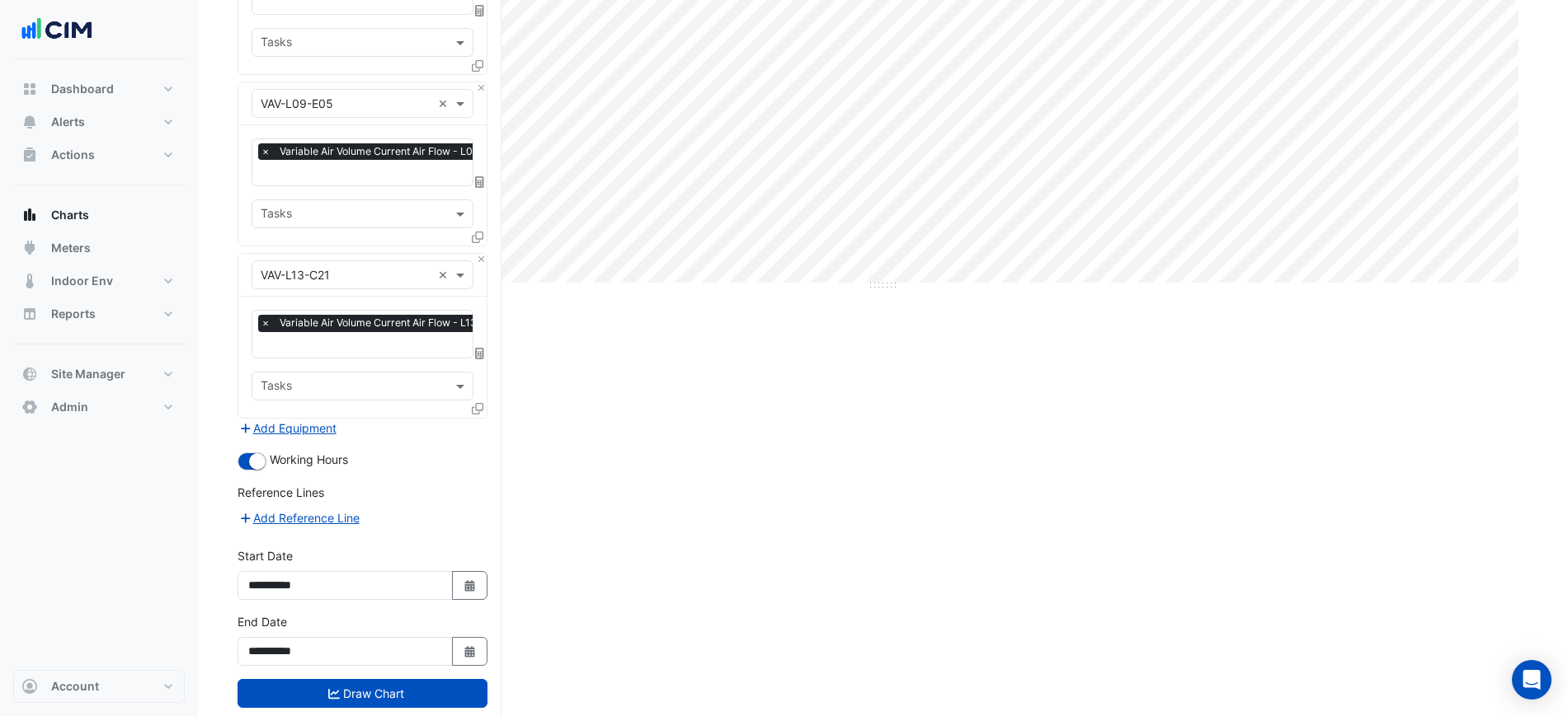
scroll to position [470, 0]
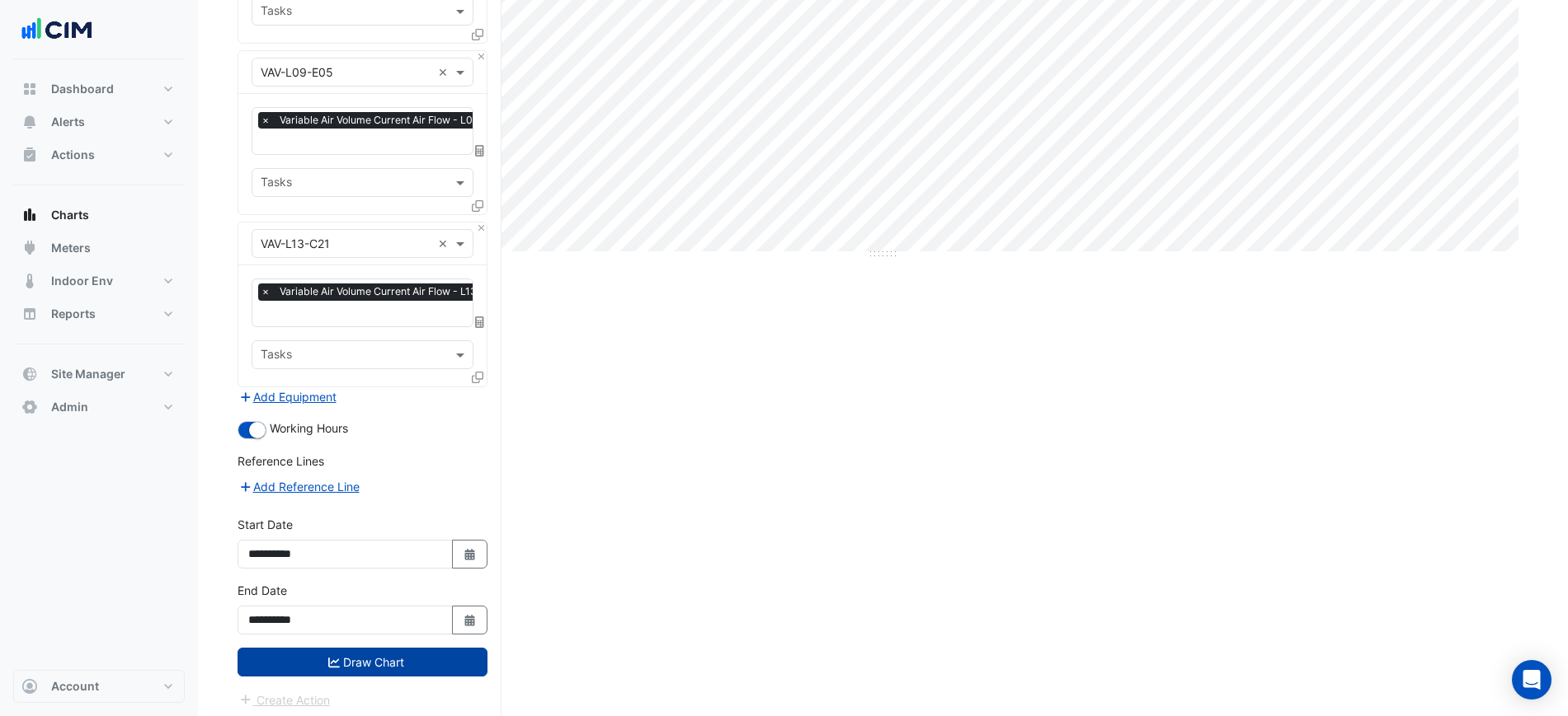
click at [420, 652] on button "Draw Chart" at bounding box center [362, 662] width 250 height 29
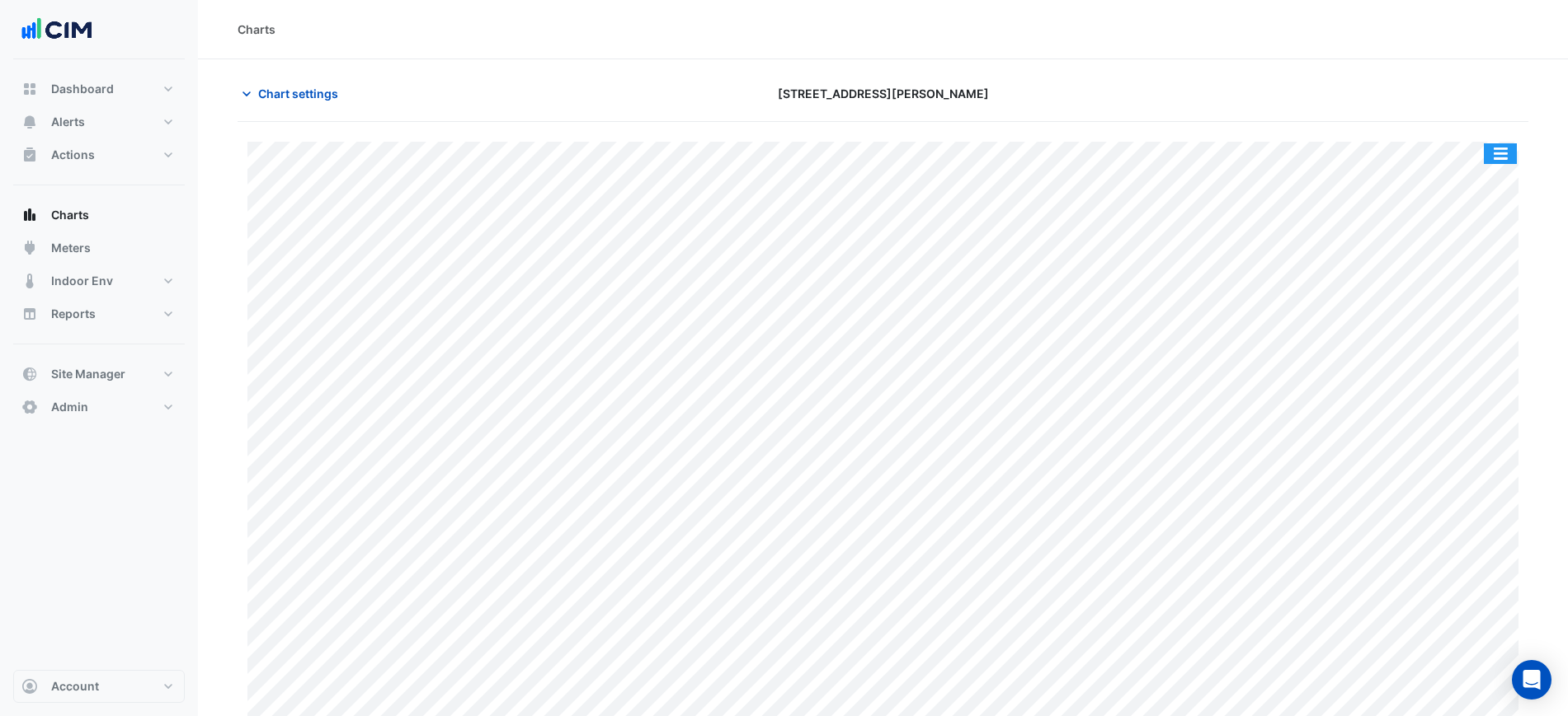
click at [1504, 153] on button "button" at bounding box center [1500, 153] width 33 height 20
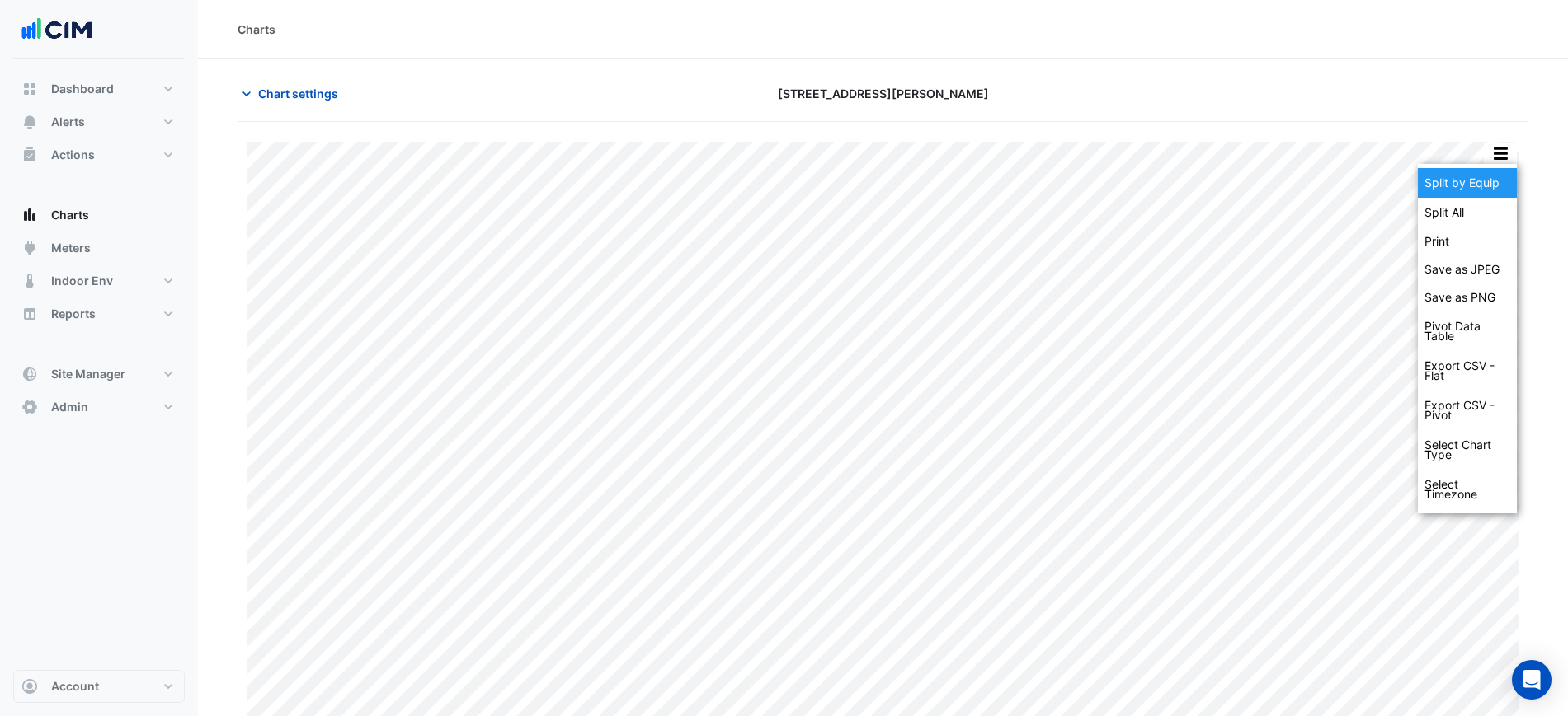
click at [1495, 171] on div "Split by Equip" at bounding box center [1468, 183] width 99 height 30
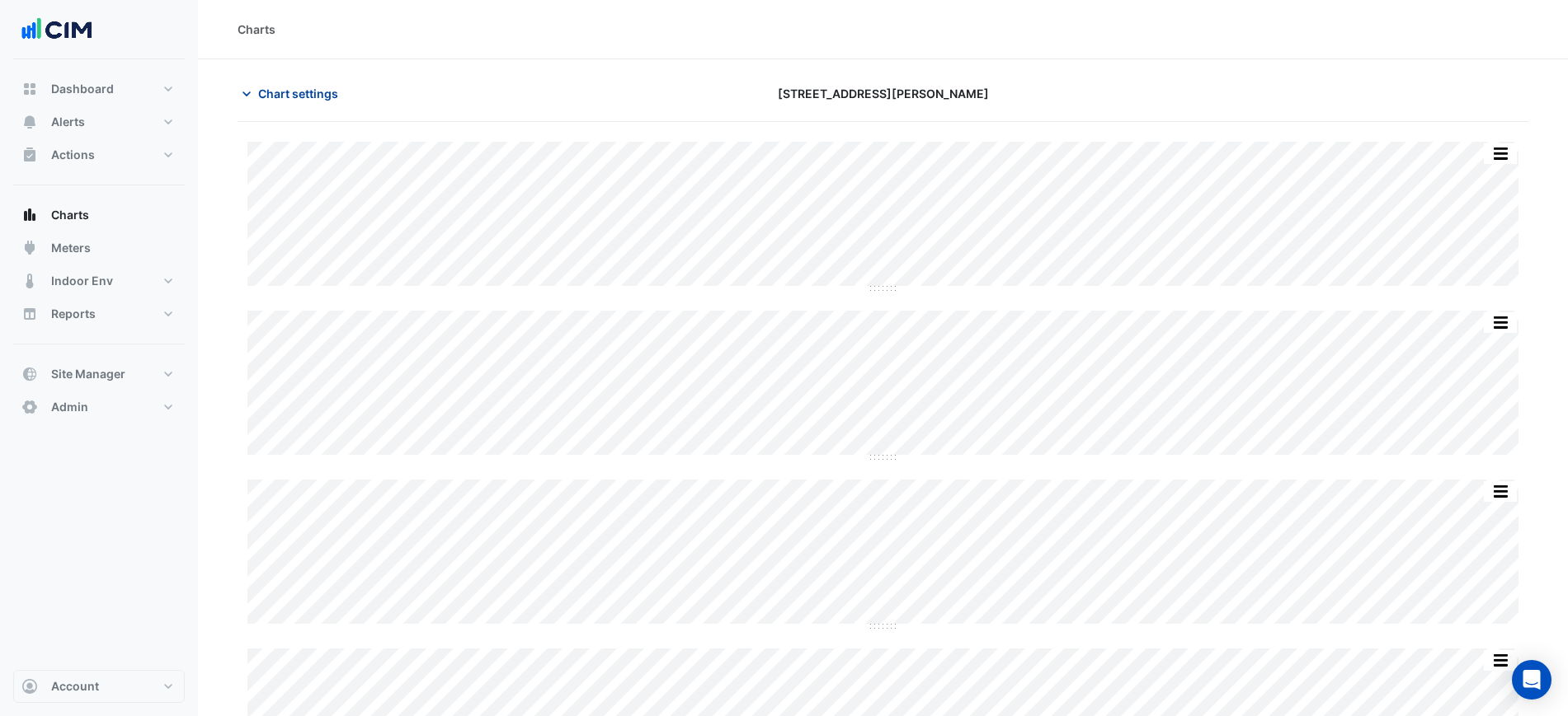
click at [310, 102] on button "Chart settings" at bounding box center [292, 93] width 111 height 29
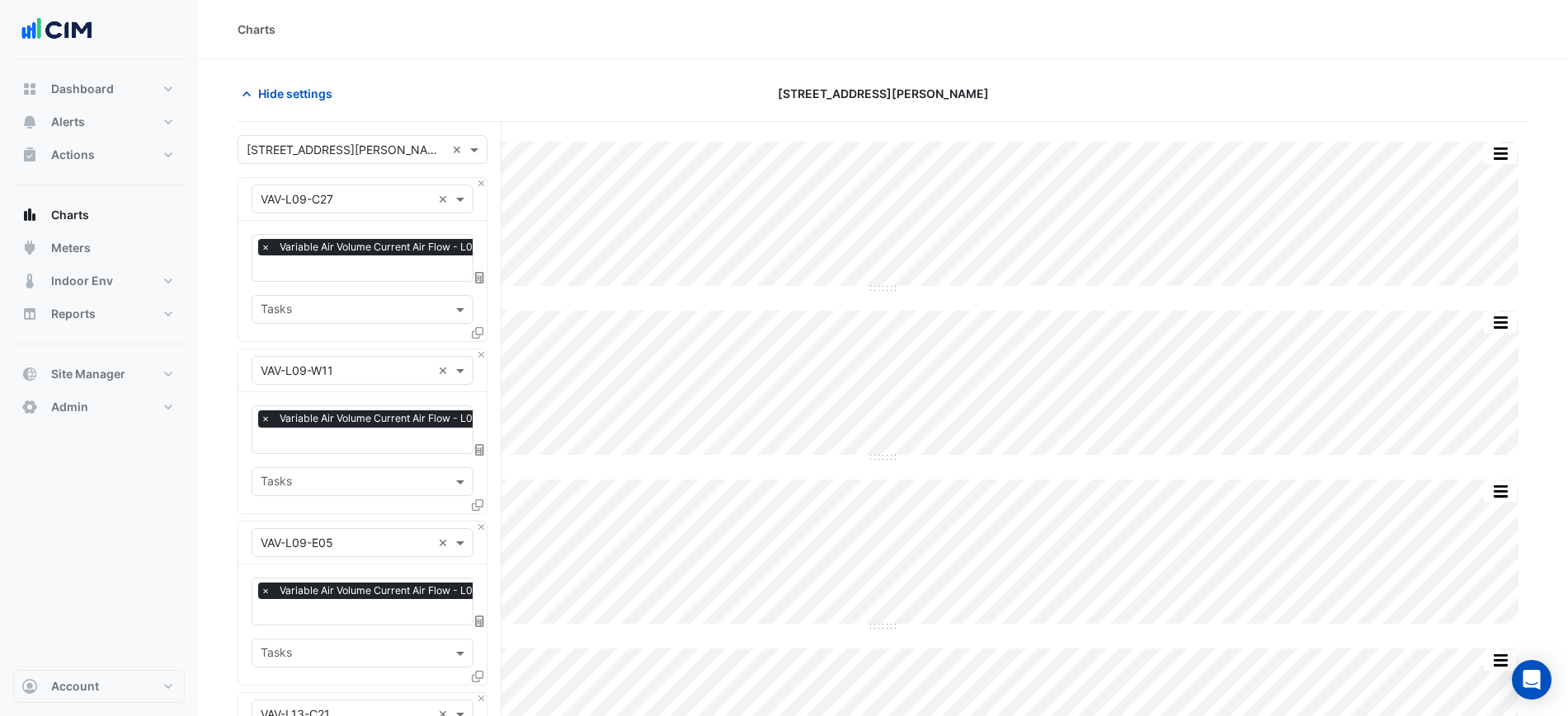
click at [339, 204] on input "text" at bounding box center [345, 199] width 171 height 17
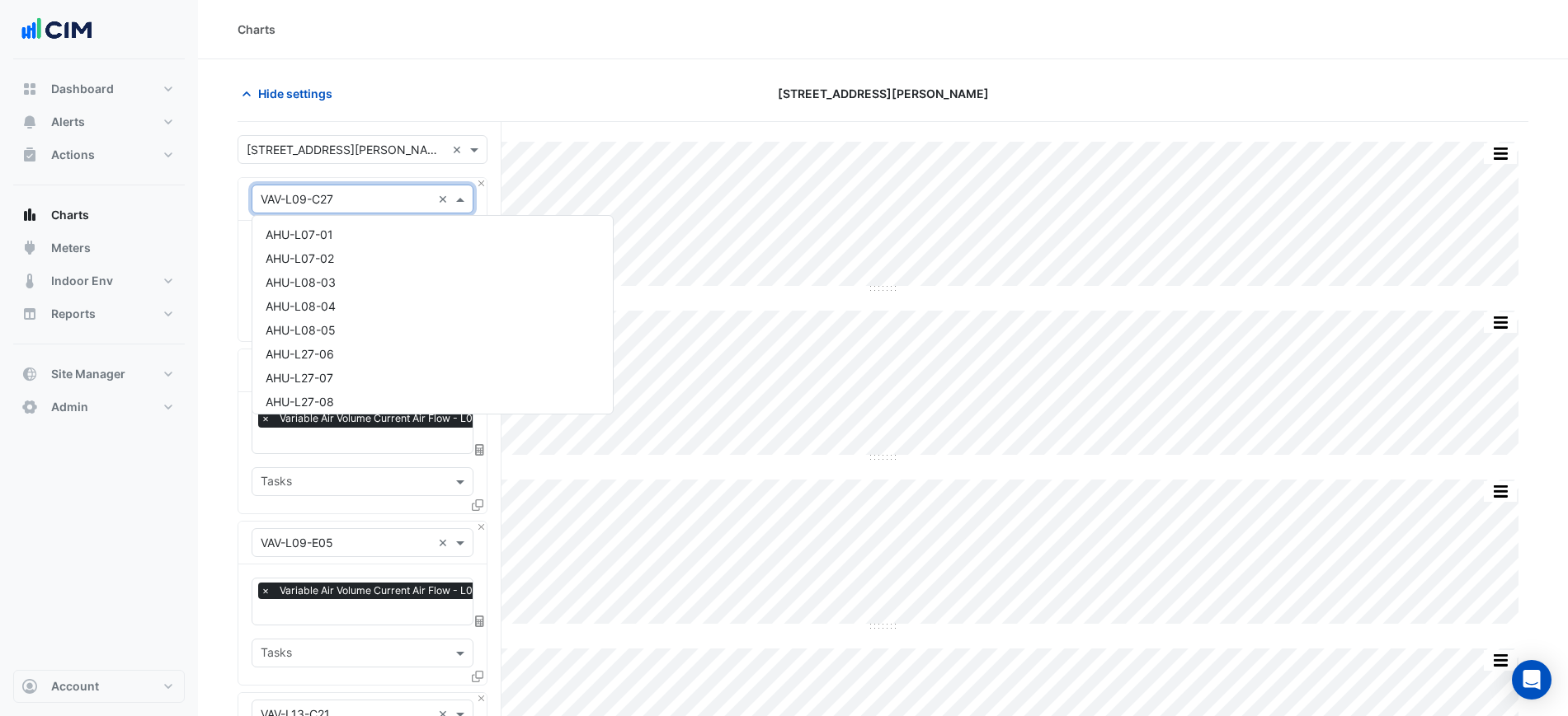
scroll to position [9690, 0]
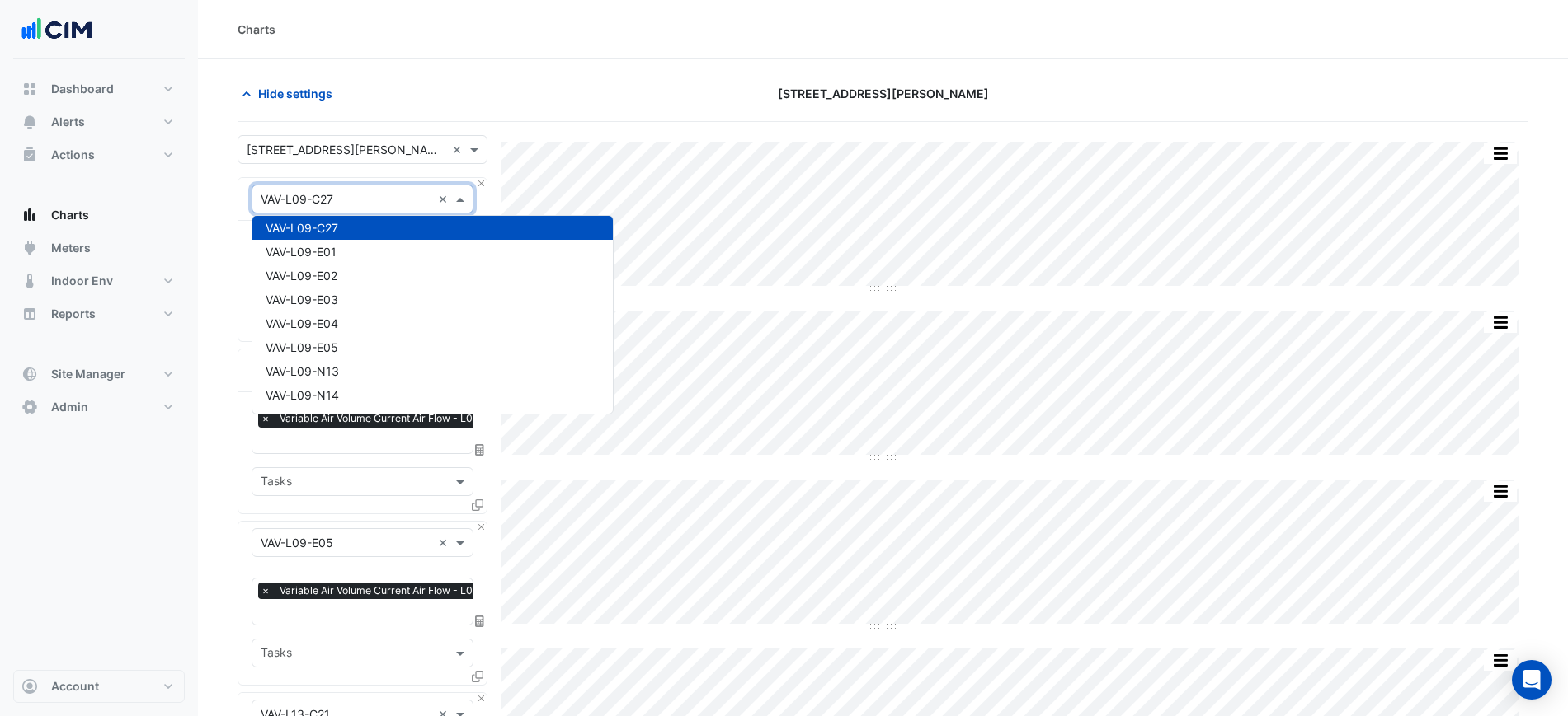
click at [518, 60] on section "Hide settings 201 Elizabeth St Split All Split None Print Save as JPEG Save as …" at bounding box center [882, 626] width 1370 height 1134
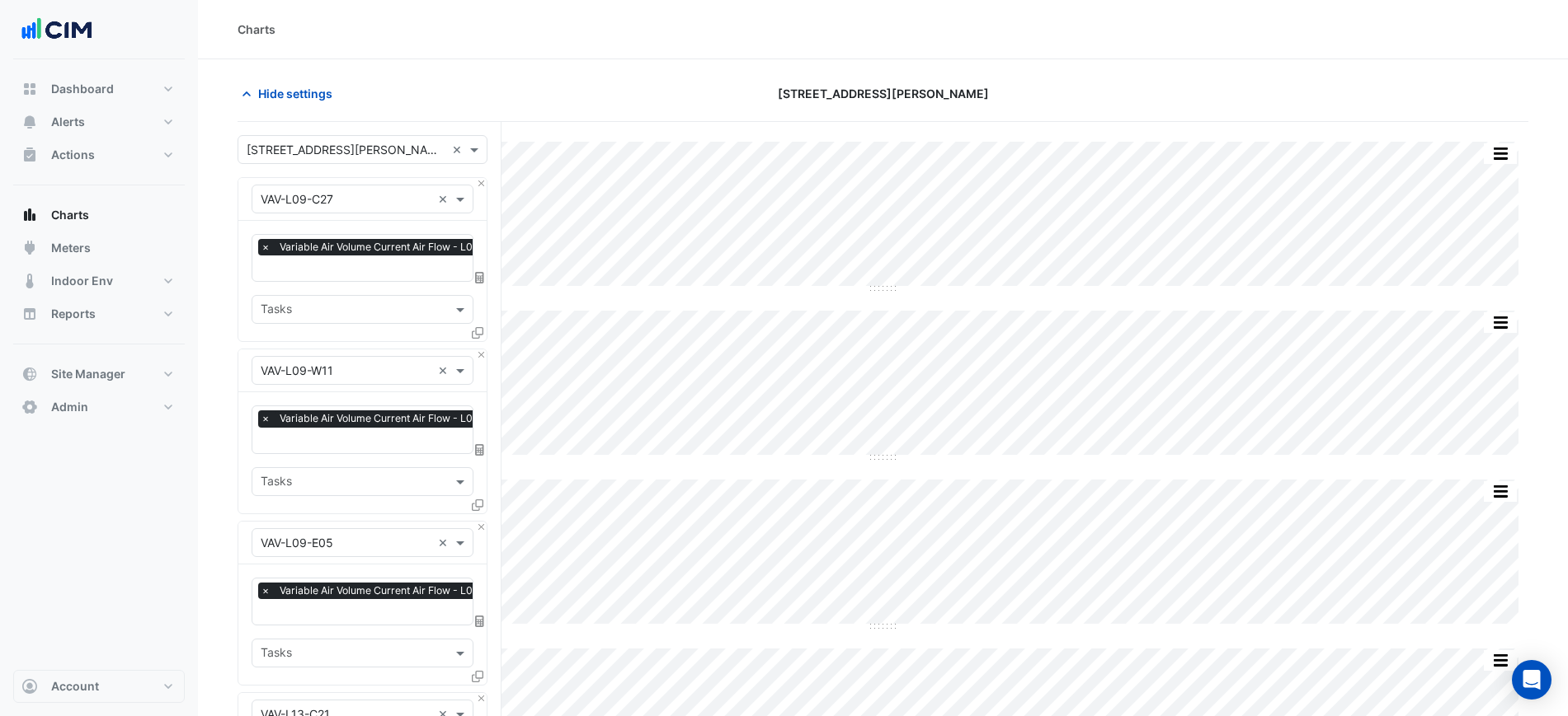
click at [365, 244] on span "Variable Air Volume Current Air Flow - L09, Centre Zone" at bounding box center [411, 247] width 271 height 16
type input "****"
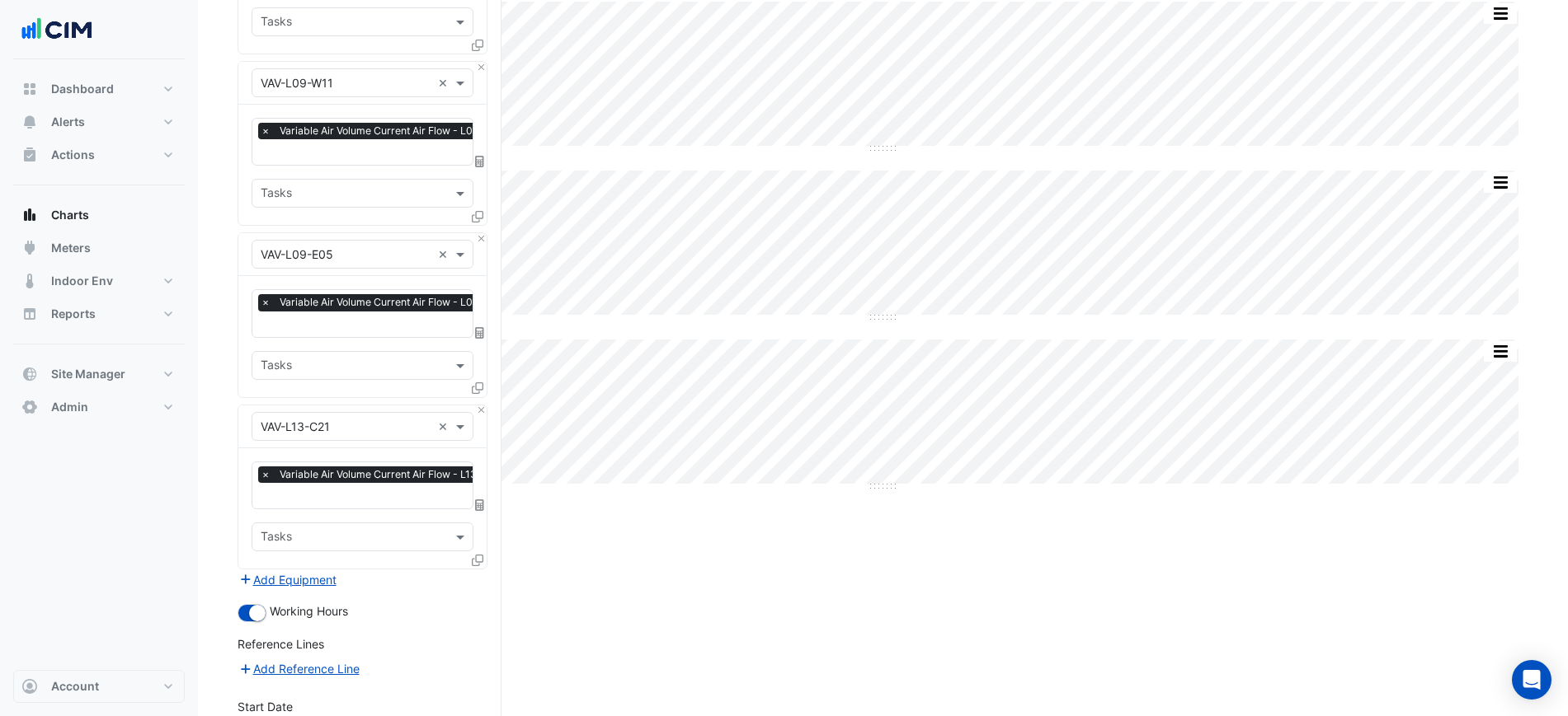
scroll to position [491, 0]
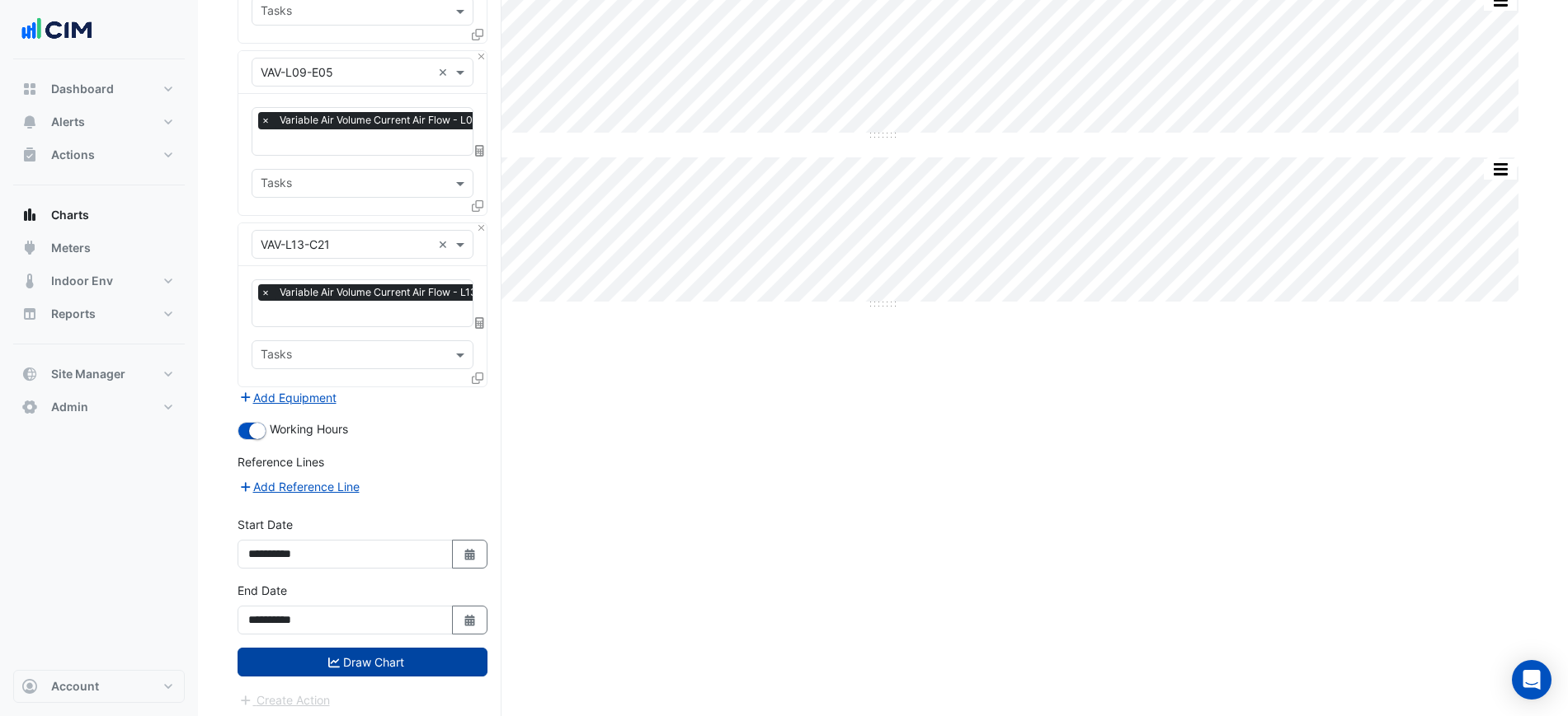
click at [419, 664] on button "Draw Chart" at bounding box center [362, 662] width 250 height 29
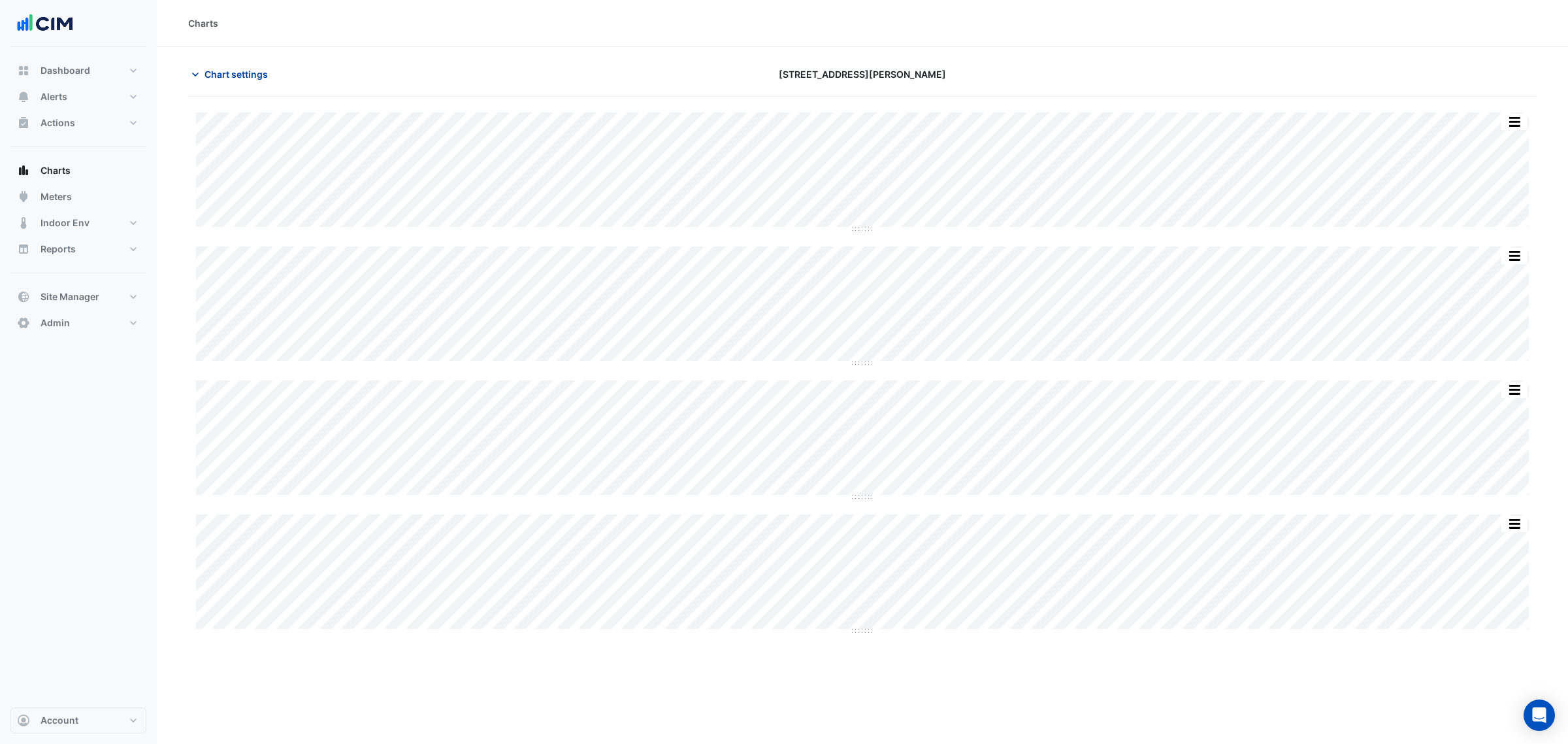
click at [225, 76] on span "Chart settings" at bounding box center [236, 74] width 63 height 14
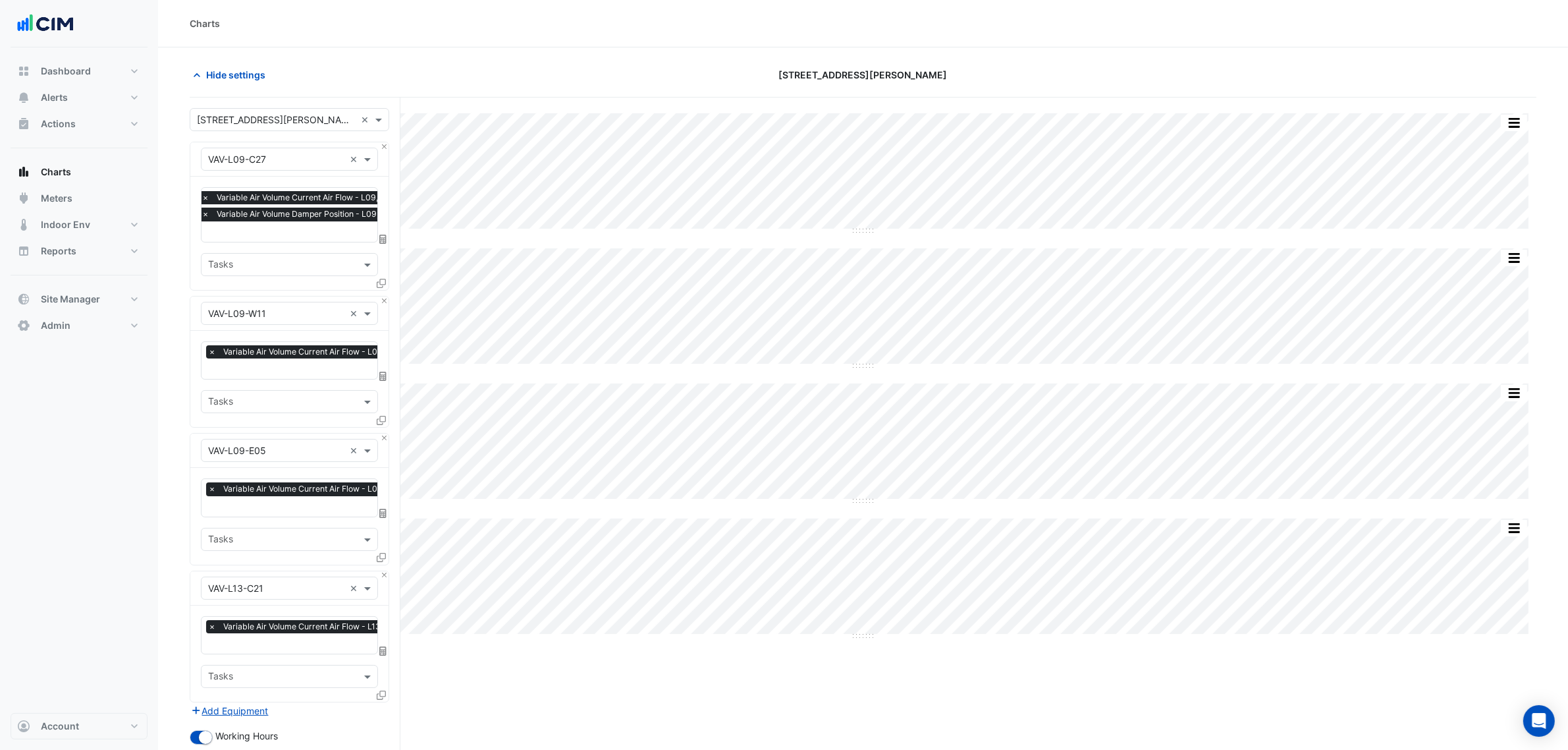
click at [260, 219] on span "Variable Air Volume Damper Position - L09, Centre Zone" at bounding box center [322, 213] width 217 height 13
type input "******"
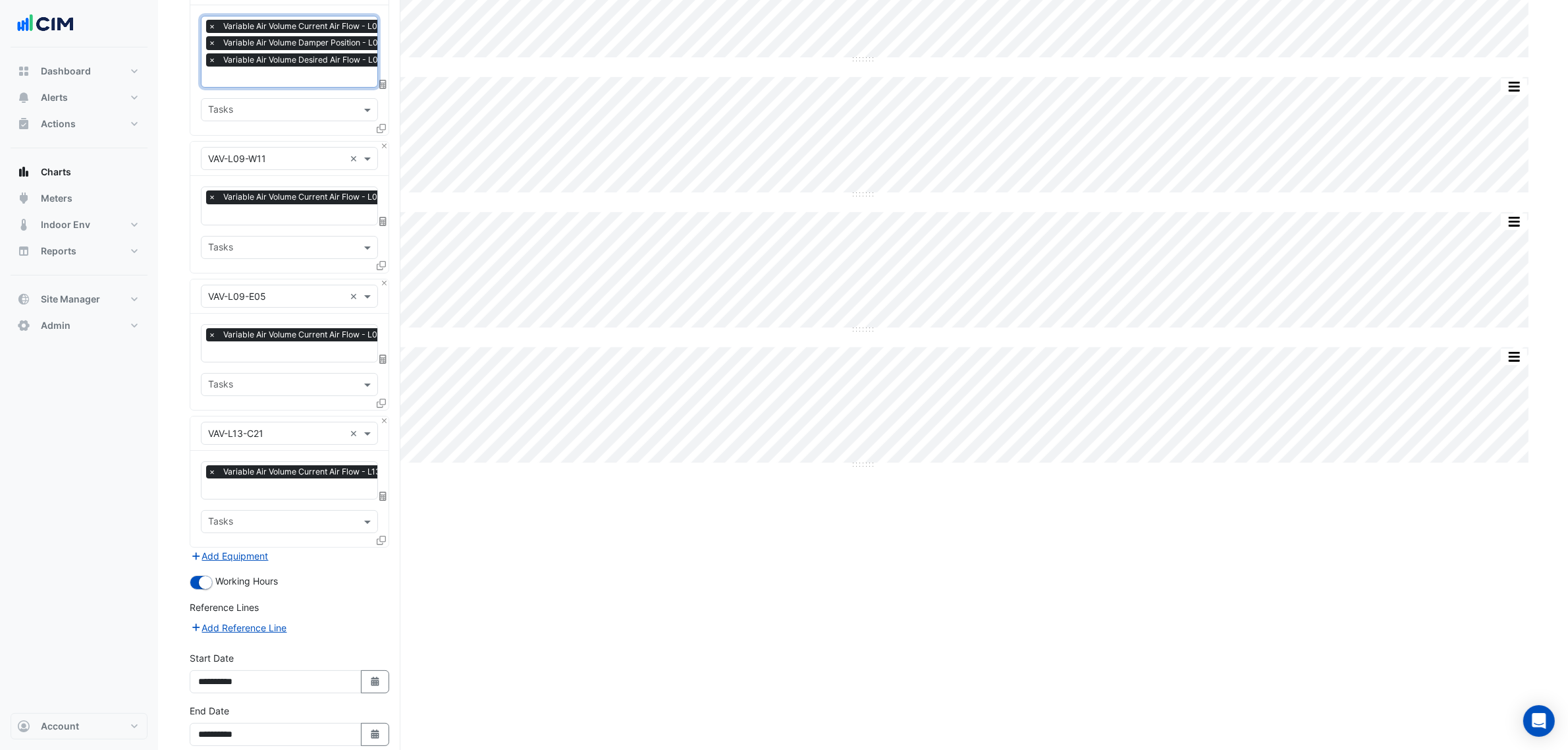
scroll to position [235, 0]
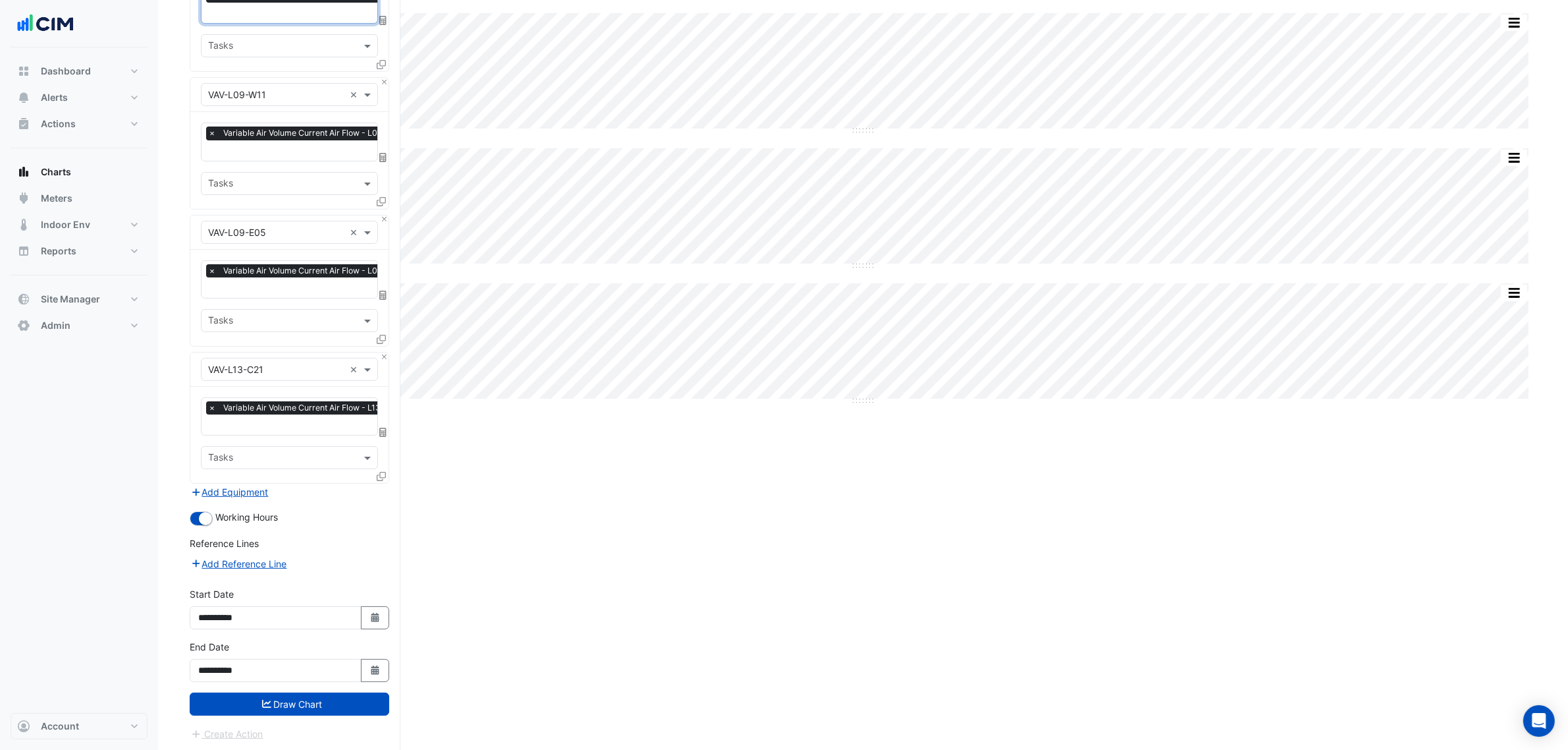
click at [350, 701] on button "Draw Chart" at bounding box center [289, 704] width 199 height 23
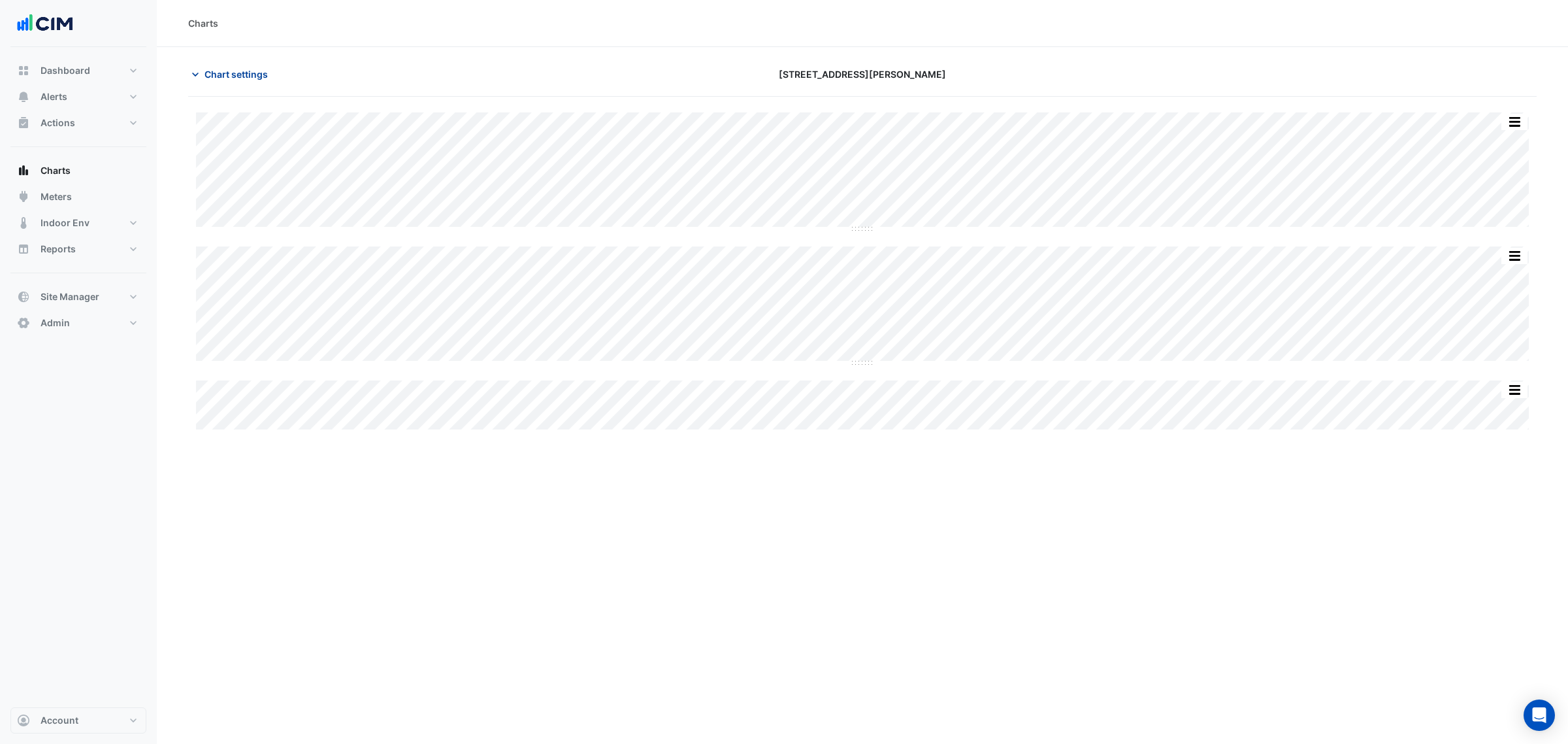
click at [239, 70] on span "Chart settings" at bounding box center [236, 74] width 63 height 14
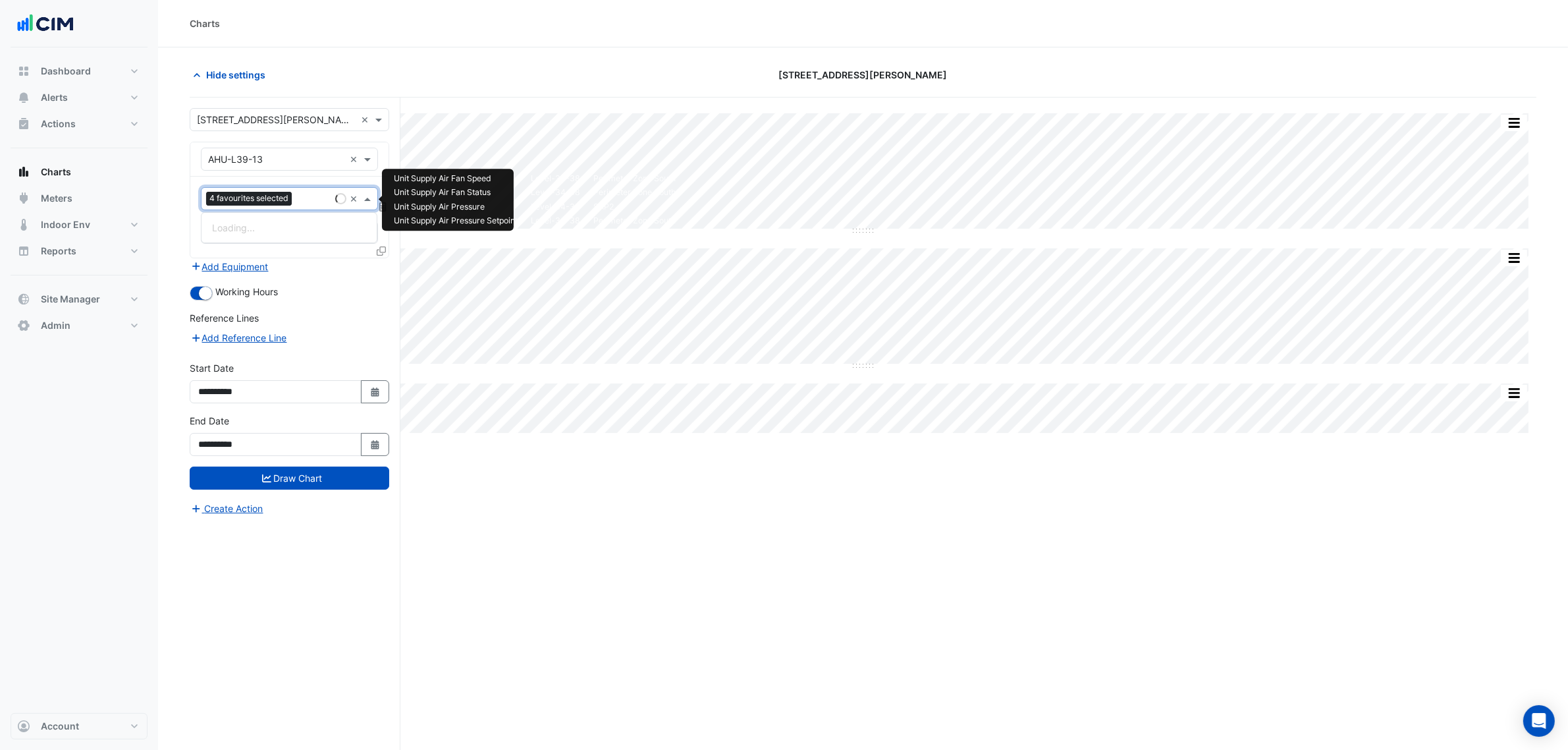
click at [286, 199] on span "4 favourites selected" at bounding box center [249, 198] width 85 height 13
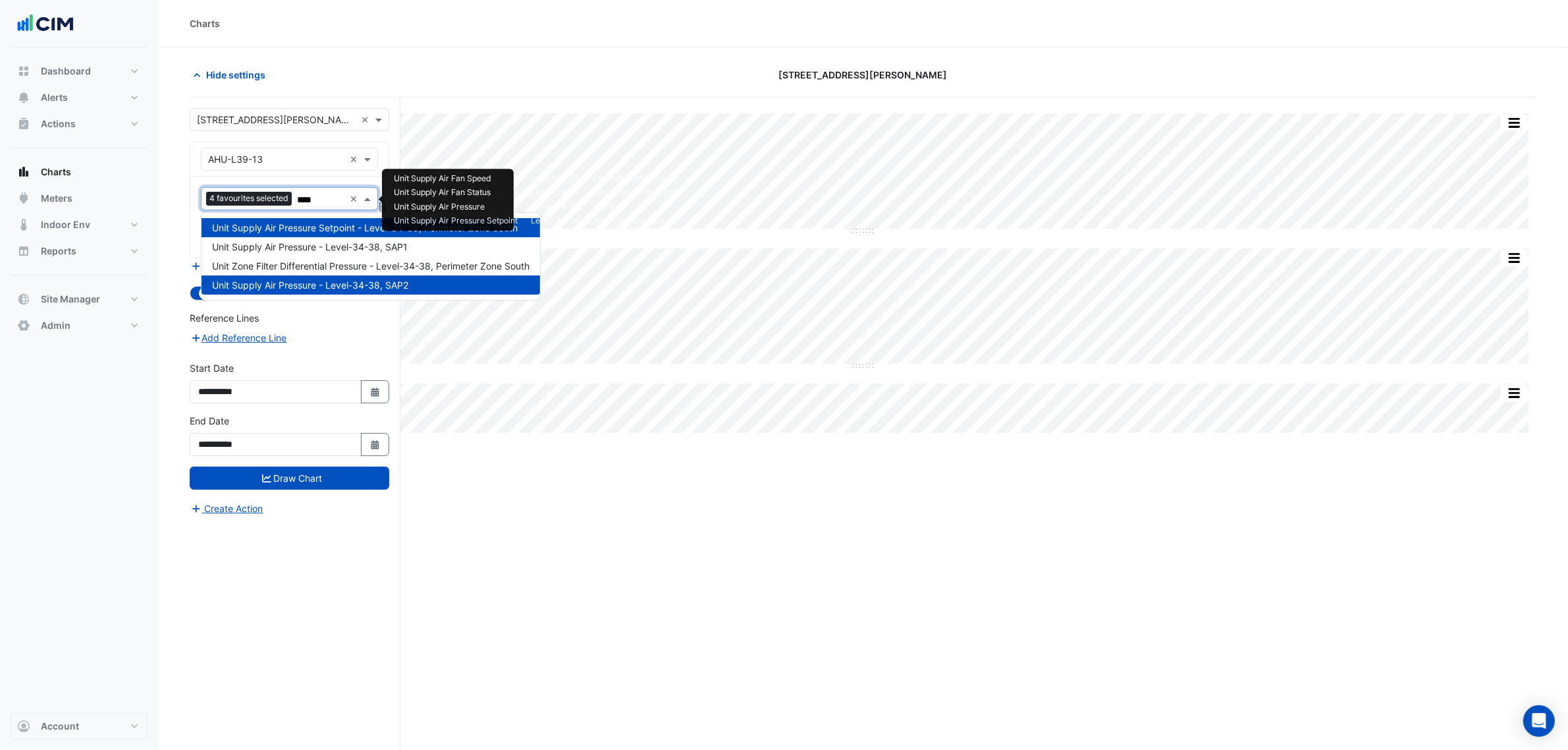
type input "*****"
click at [410, 248] on div "Unit Supply Air Pressure - Level-34-38, SAP1" at bounding box center [371, 246] width 339 height 19
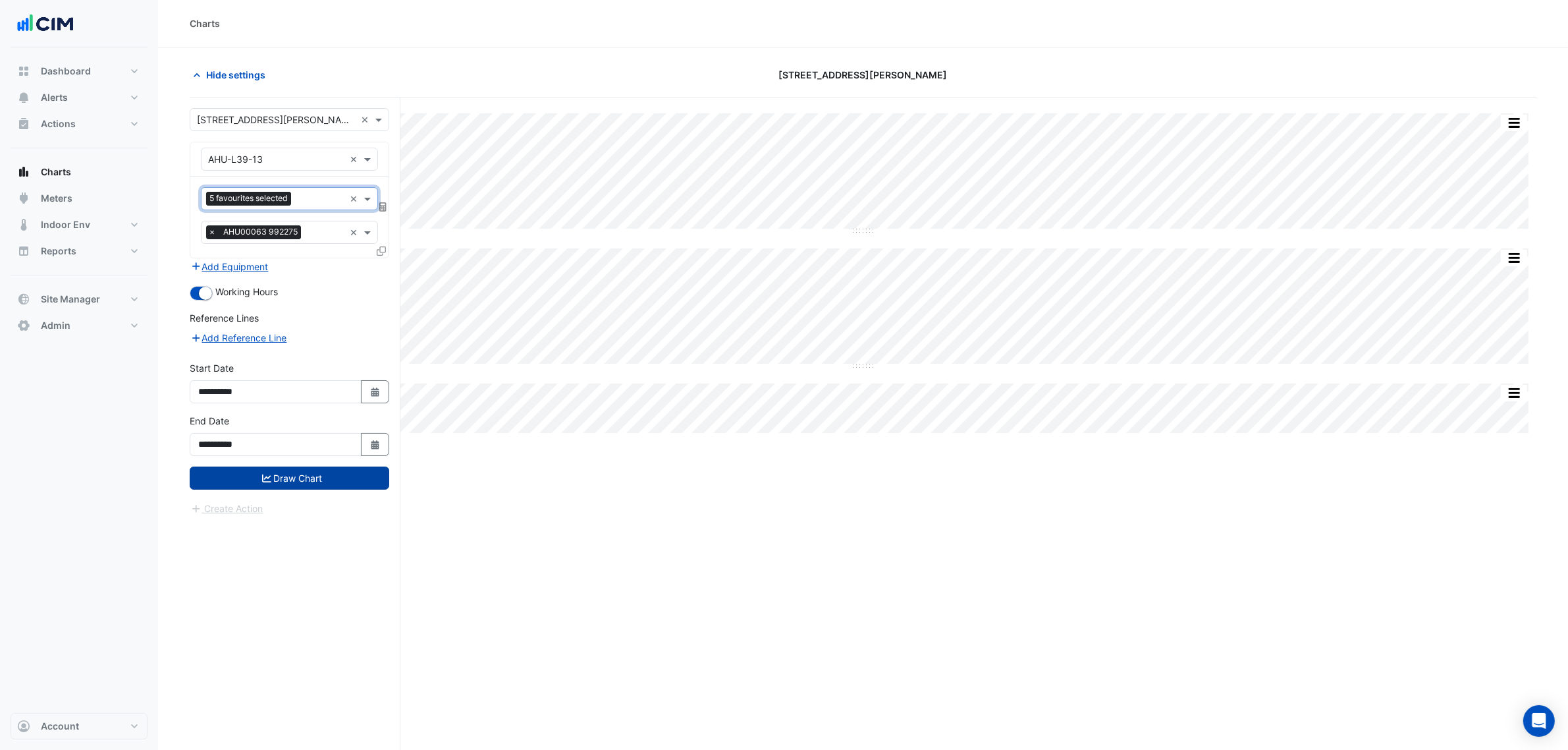
click at [366, 471] on button "Draw Chart" at bounding box center [289, 478] width 199 height 23
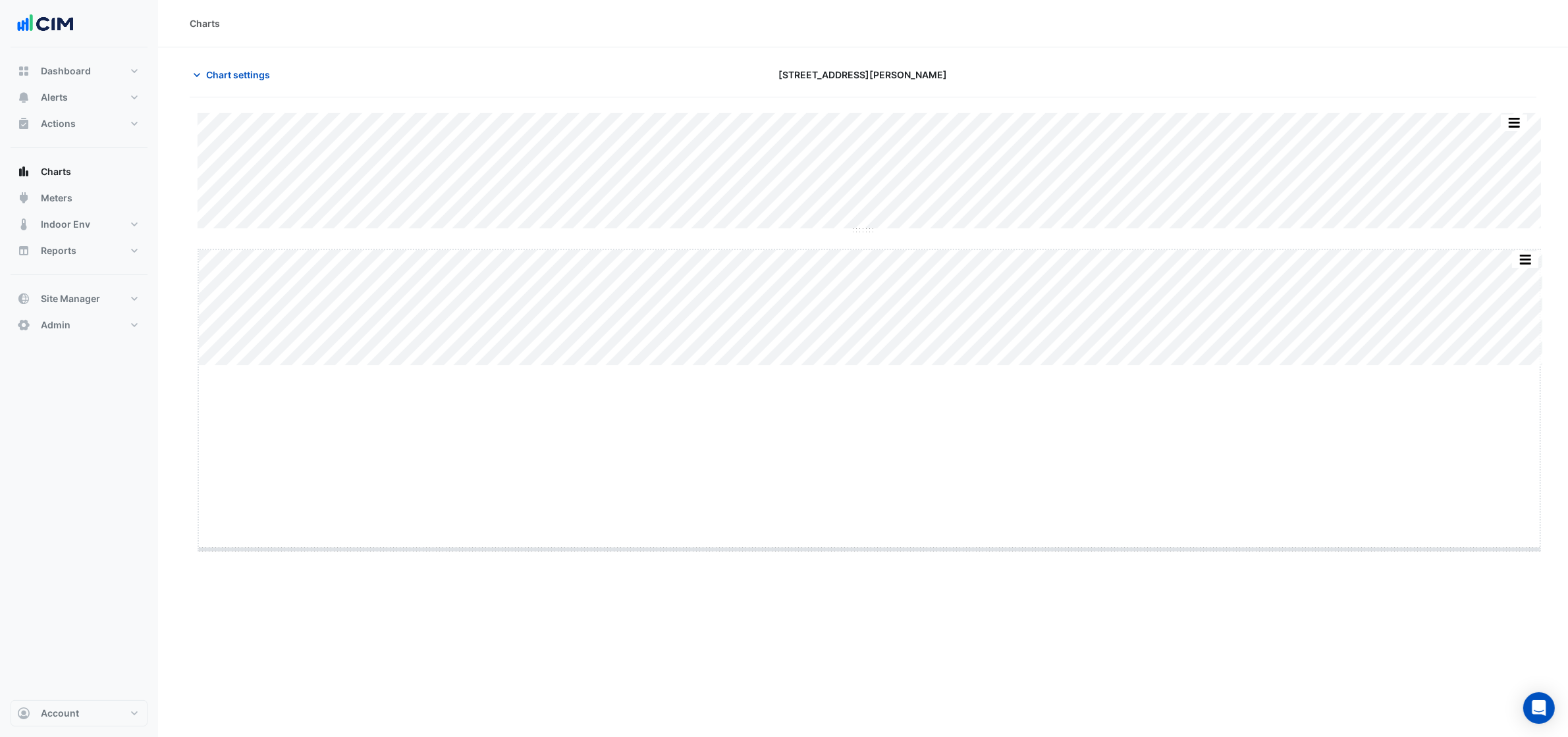
drag, startPoint x: 877, startPoint y: 364, endPoint x: 868, endPoint y: 556, distance: 192.2
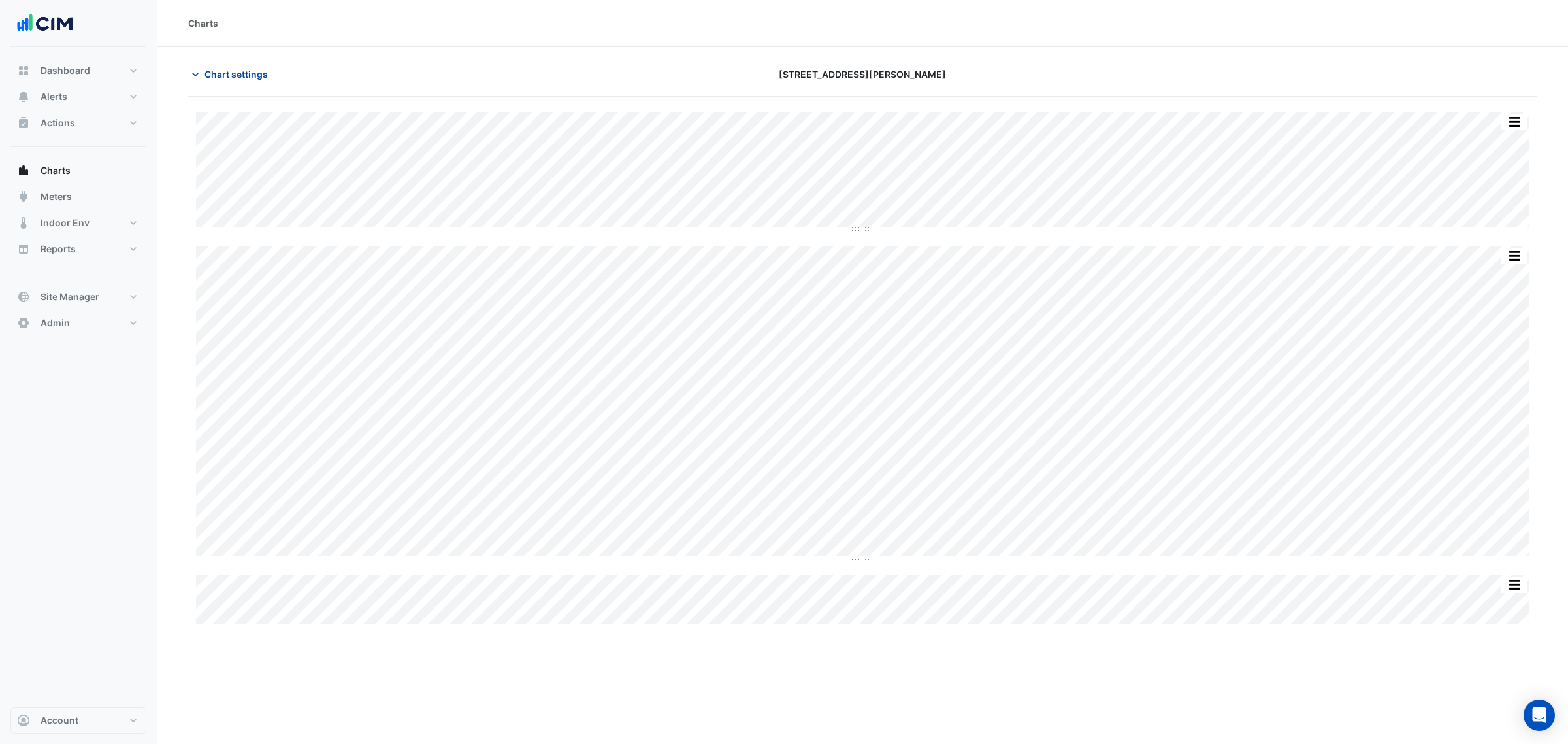
click at [263, 79] on span "Chart settings" at bounding box center [236, 74] width 63 height 14
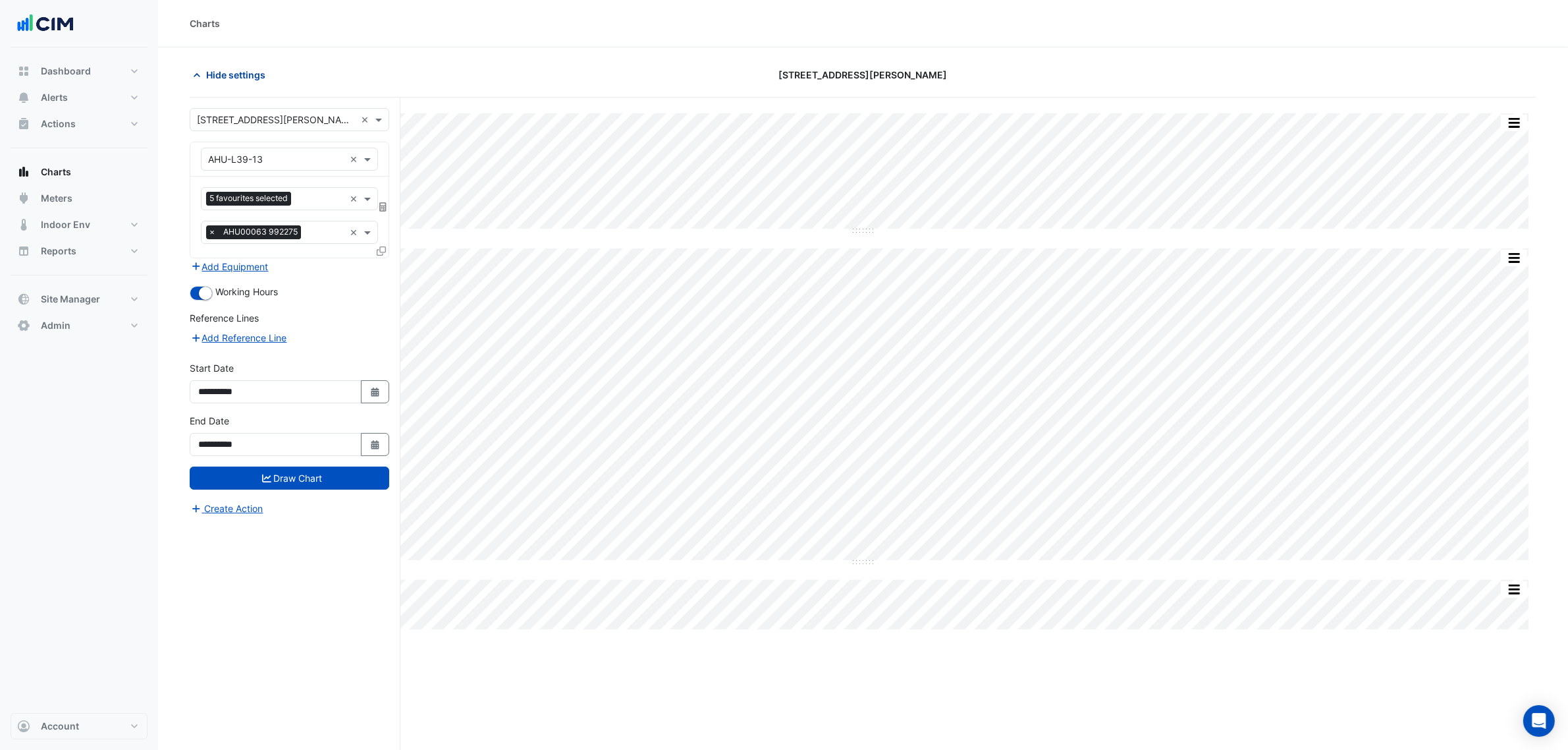
click at [232, 75] on span "Hide settings" at bounding box center [236, 75] width 59 height 14
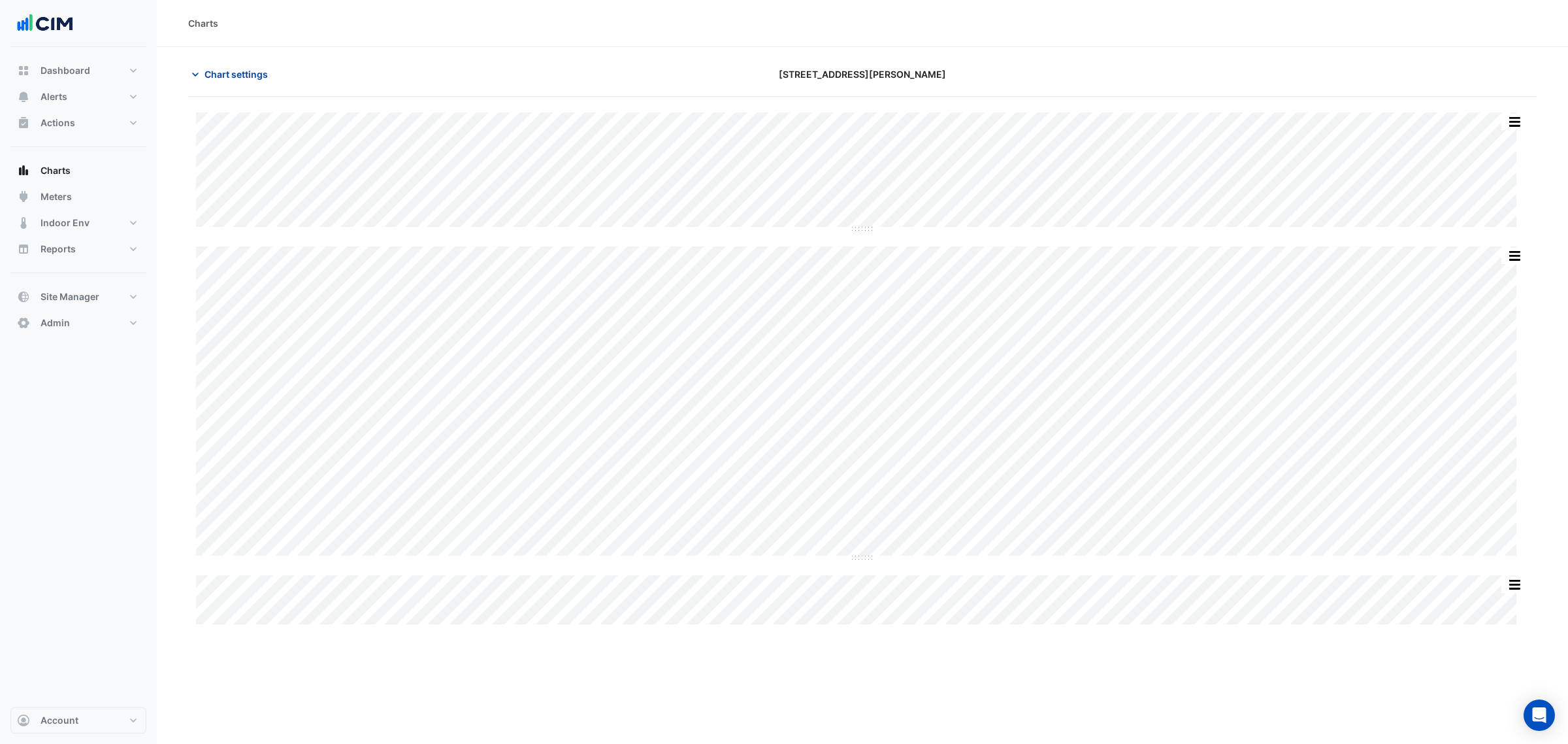
click at [231, 74] on span "Chart settings" at bounding box center [236, 74] width 63 height 14
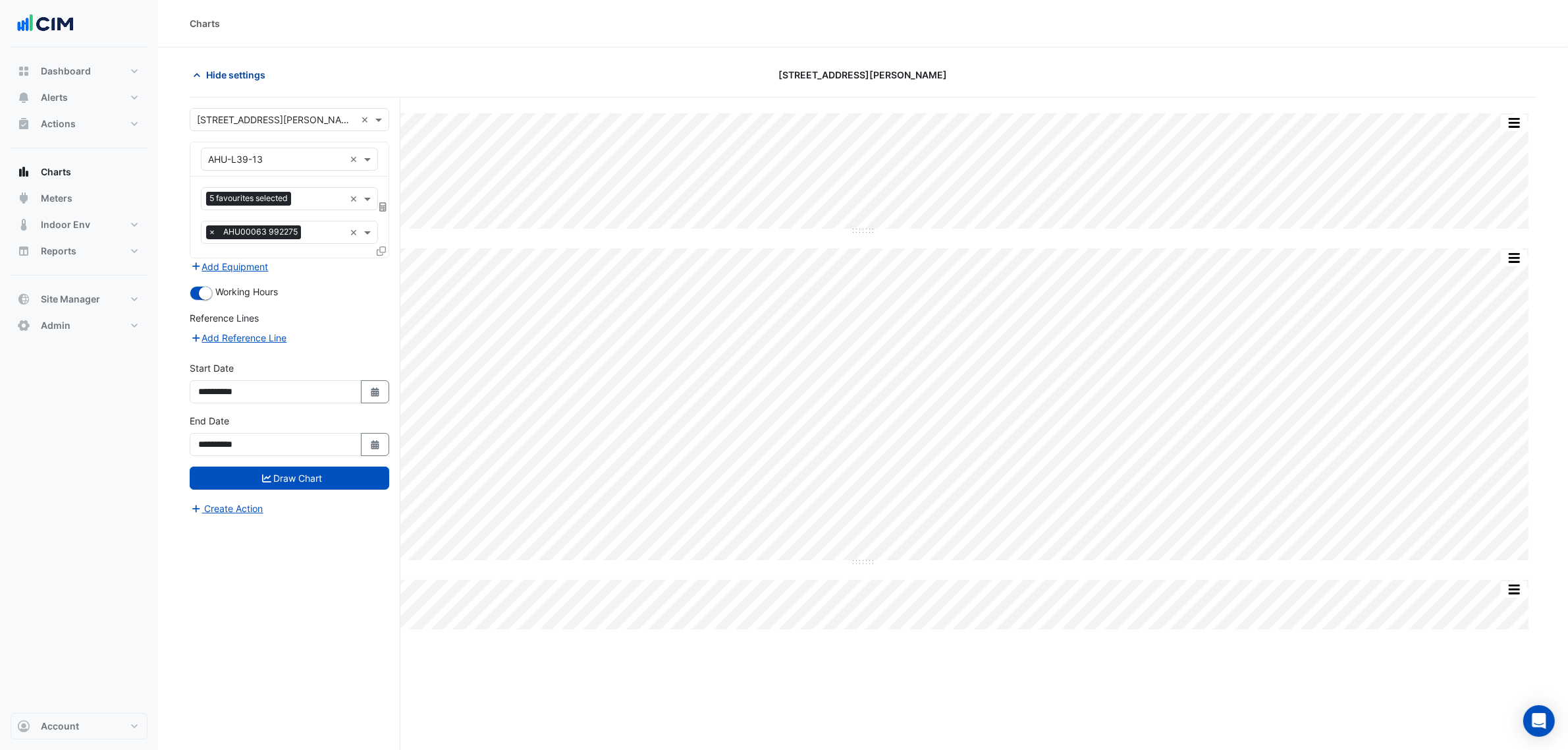
click at [232, 75] on span "Hide settings" at bounding box center [236, 75] width 59 height 14
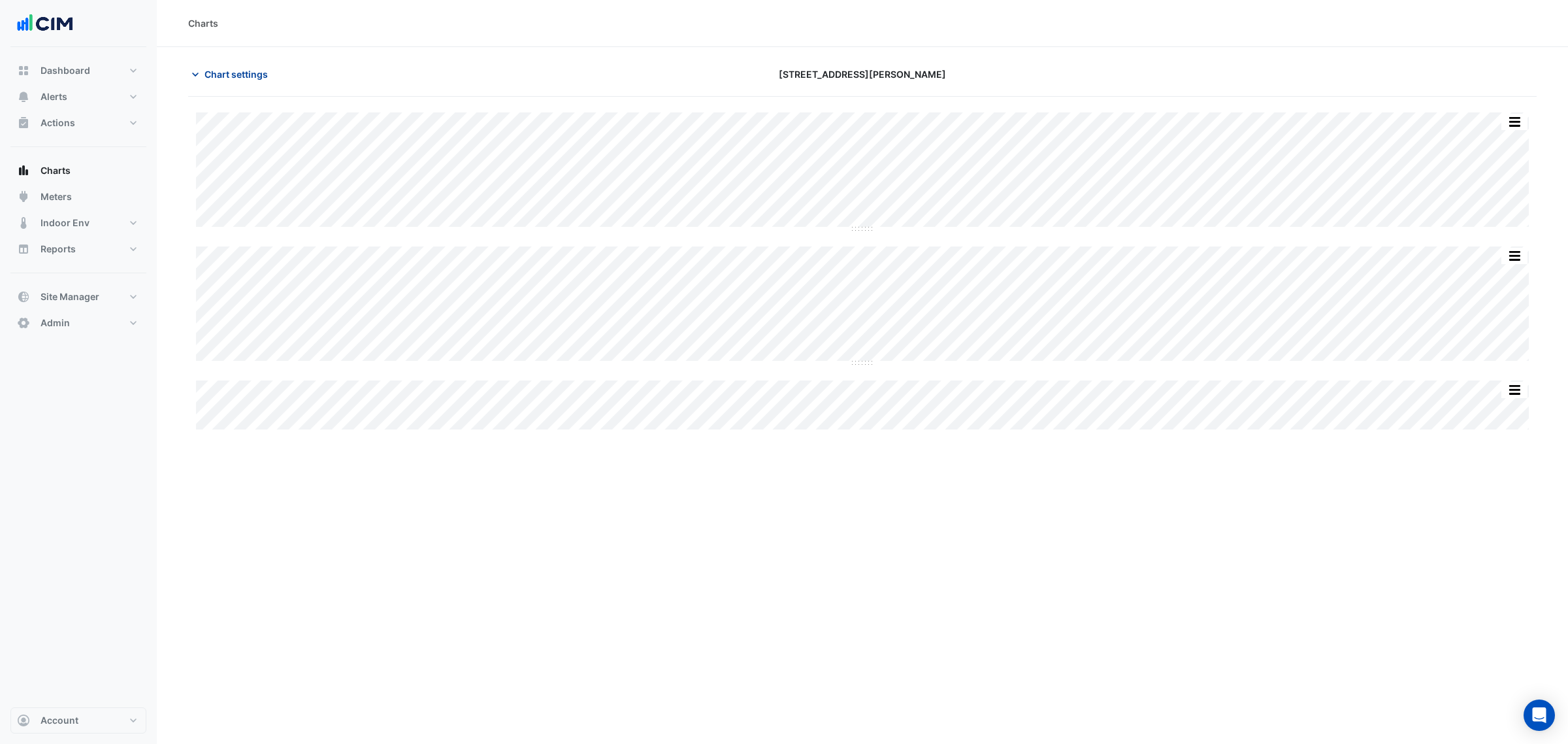
click at [242, 77] on span "Chart settings" at bounding box center [236, 74] width 63 height 14
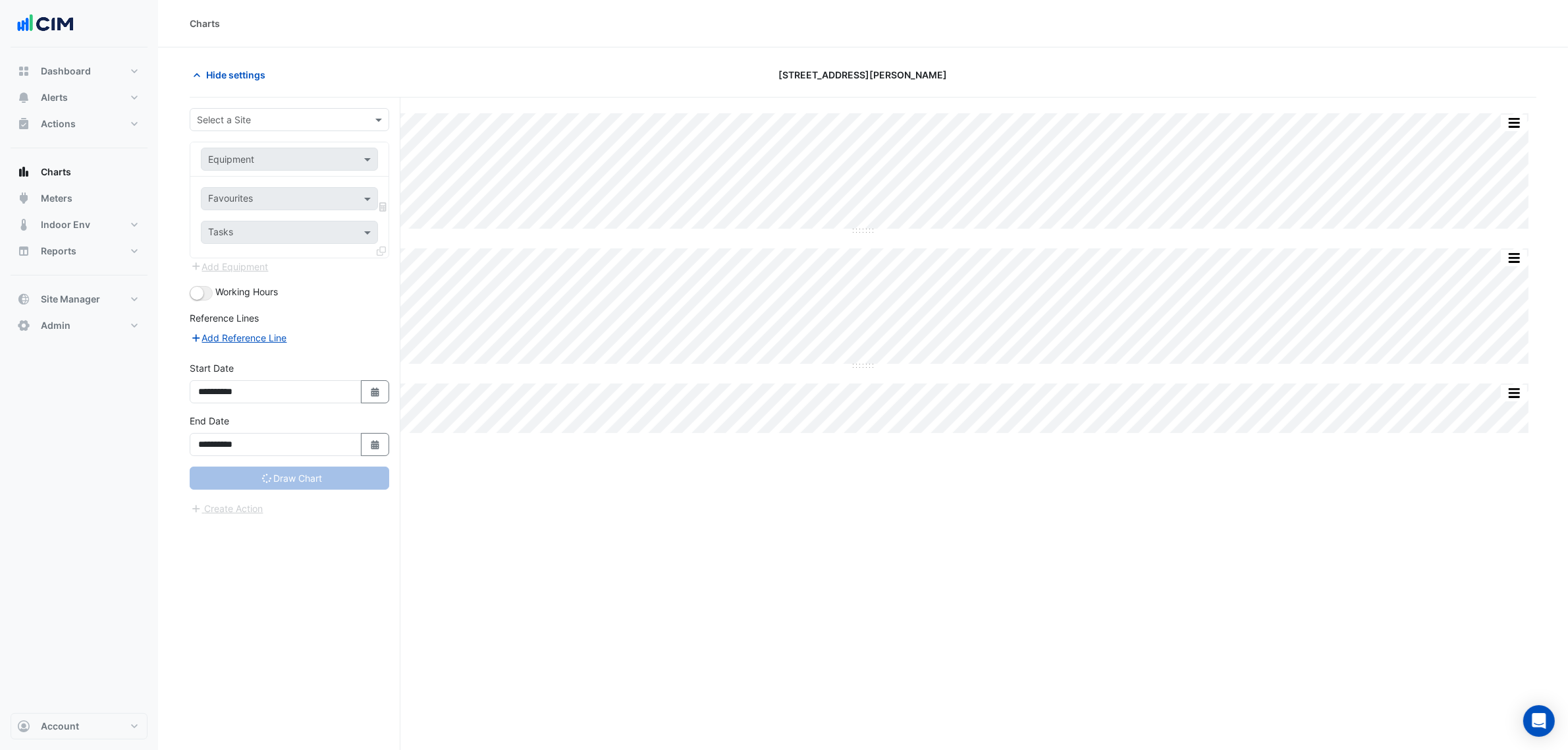
type input "**********"
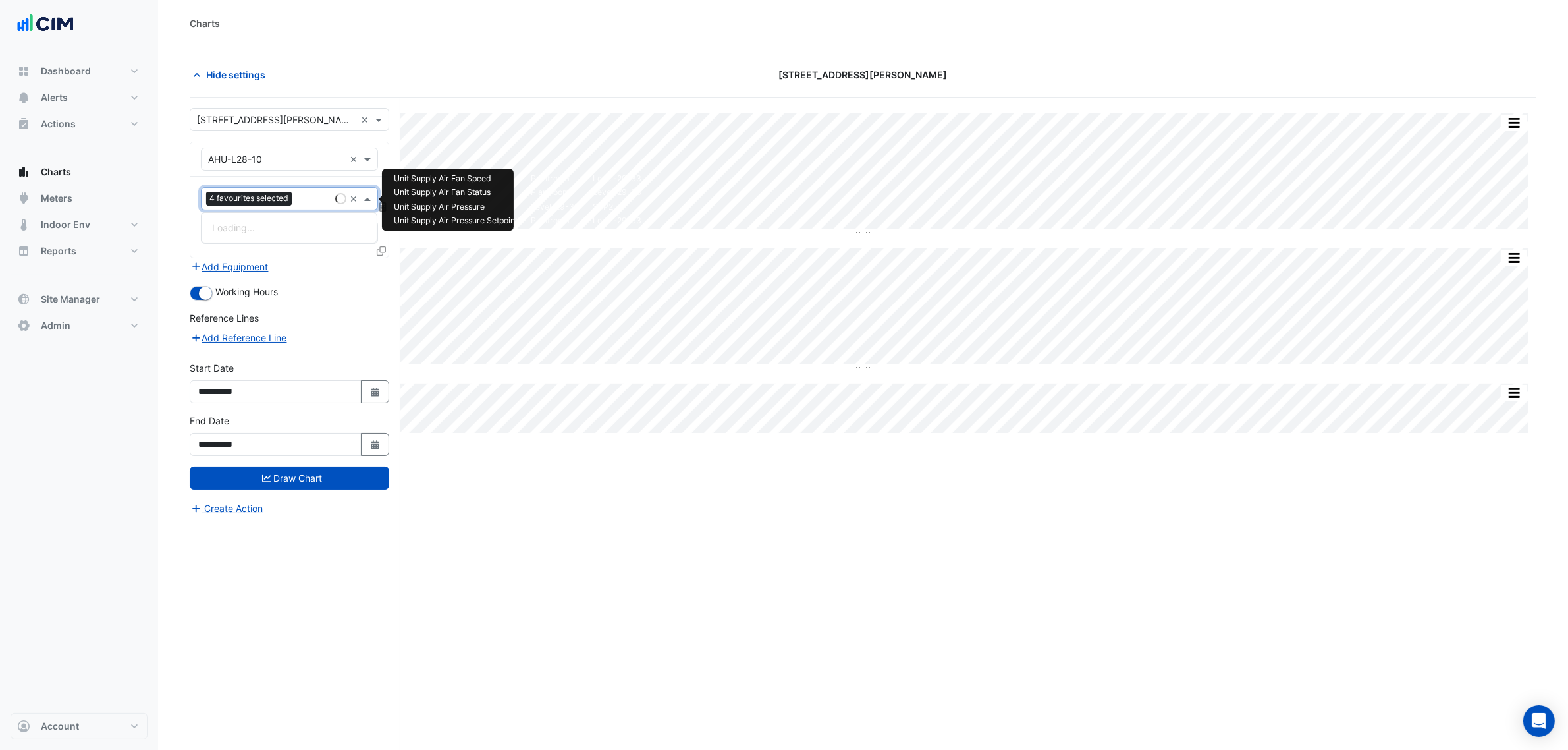
click at [266, 203] on span "4 favourites selected" at bounding box center [249, 198] width 85 height 13
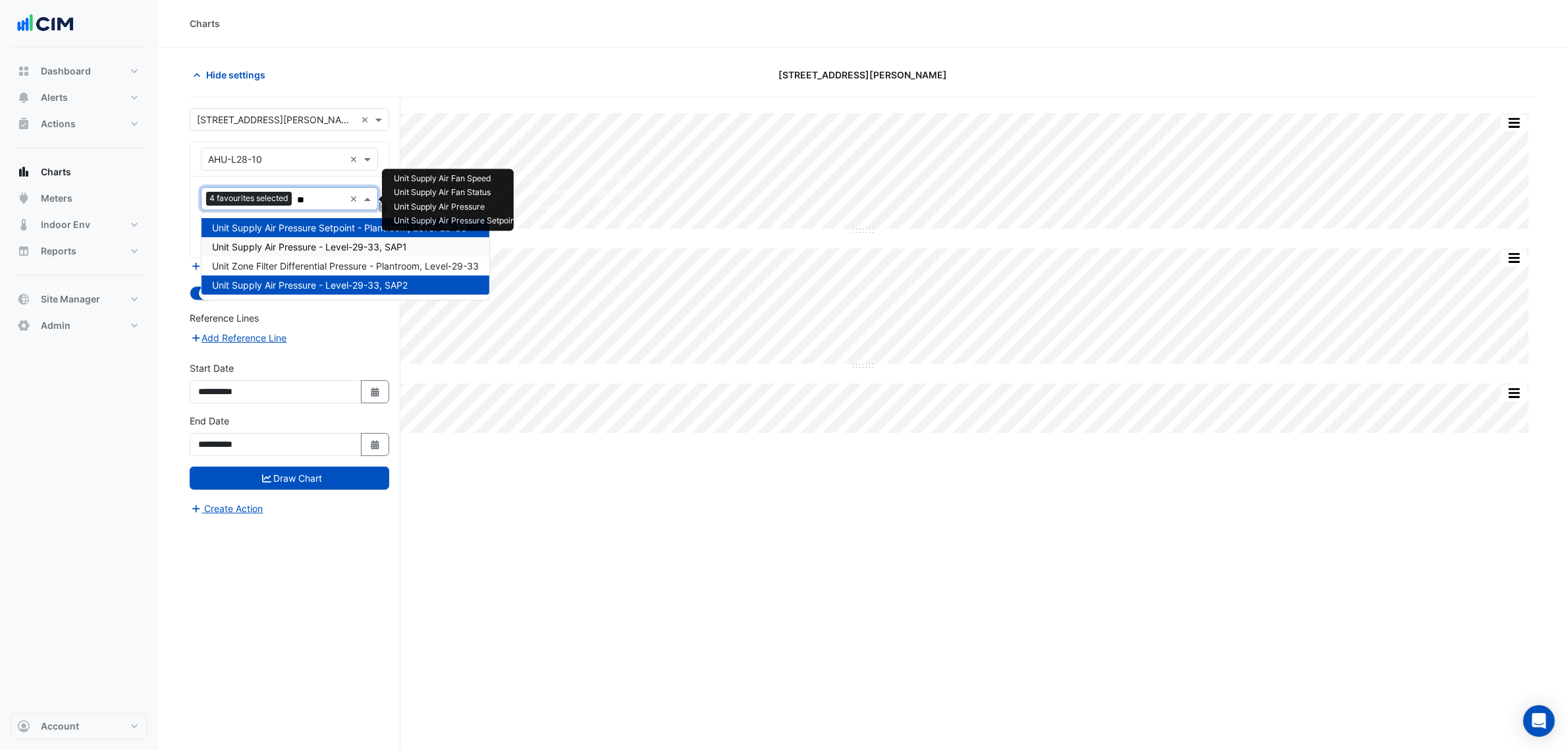
type input "***"
click at [330, 247] on span "Unit Supply Air Pressure - Level-29-33, SAP1" at bounding box center [309, 246] width 195 height 12
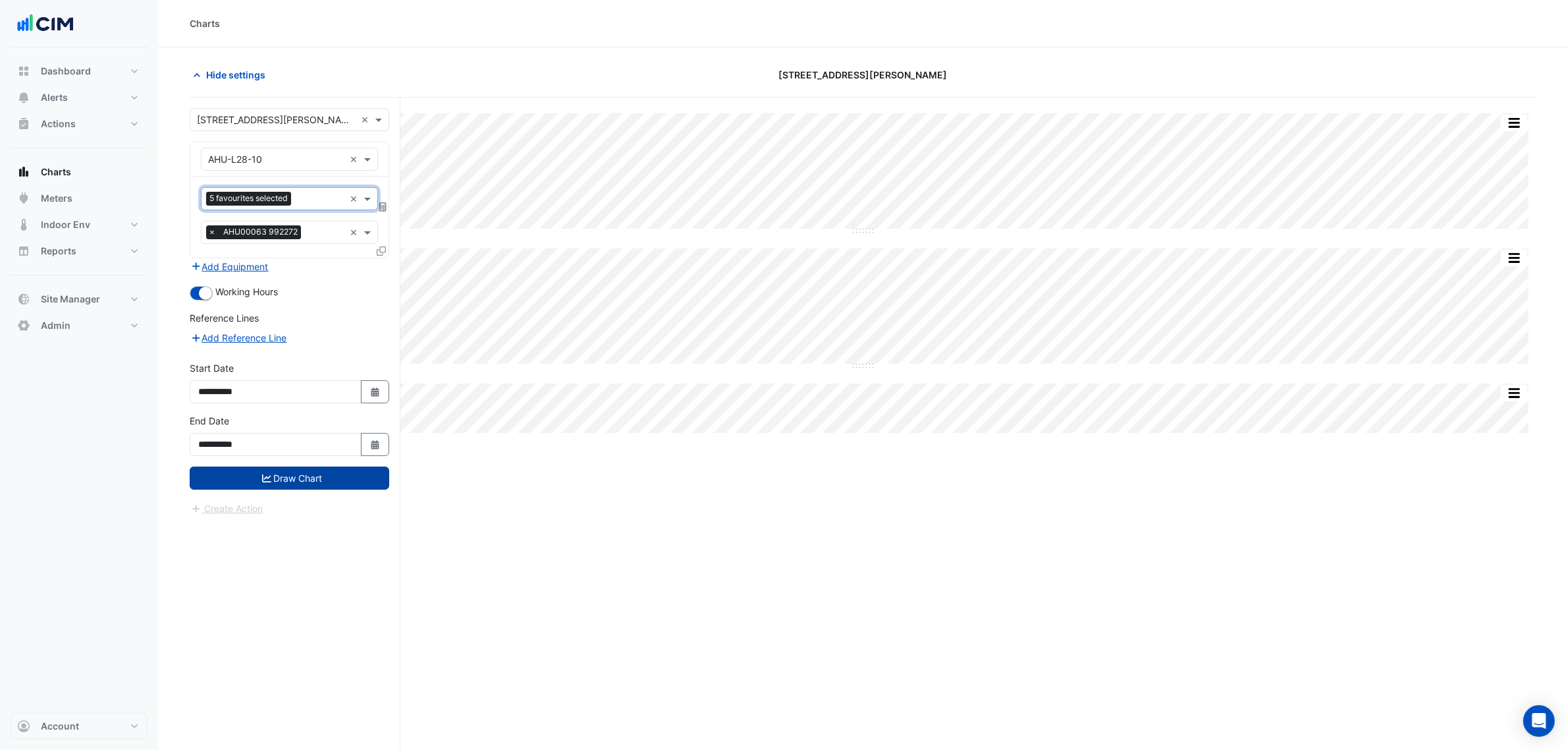
click at [271, 478] on button "Draw Chart" at bounding box center [289, 478] width 199 height 23
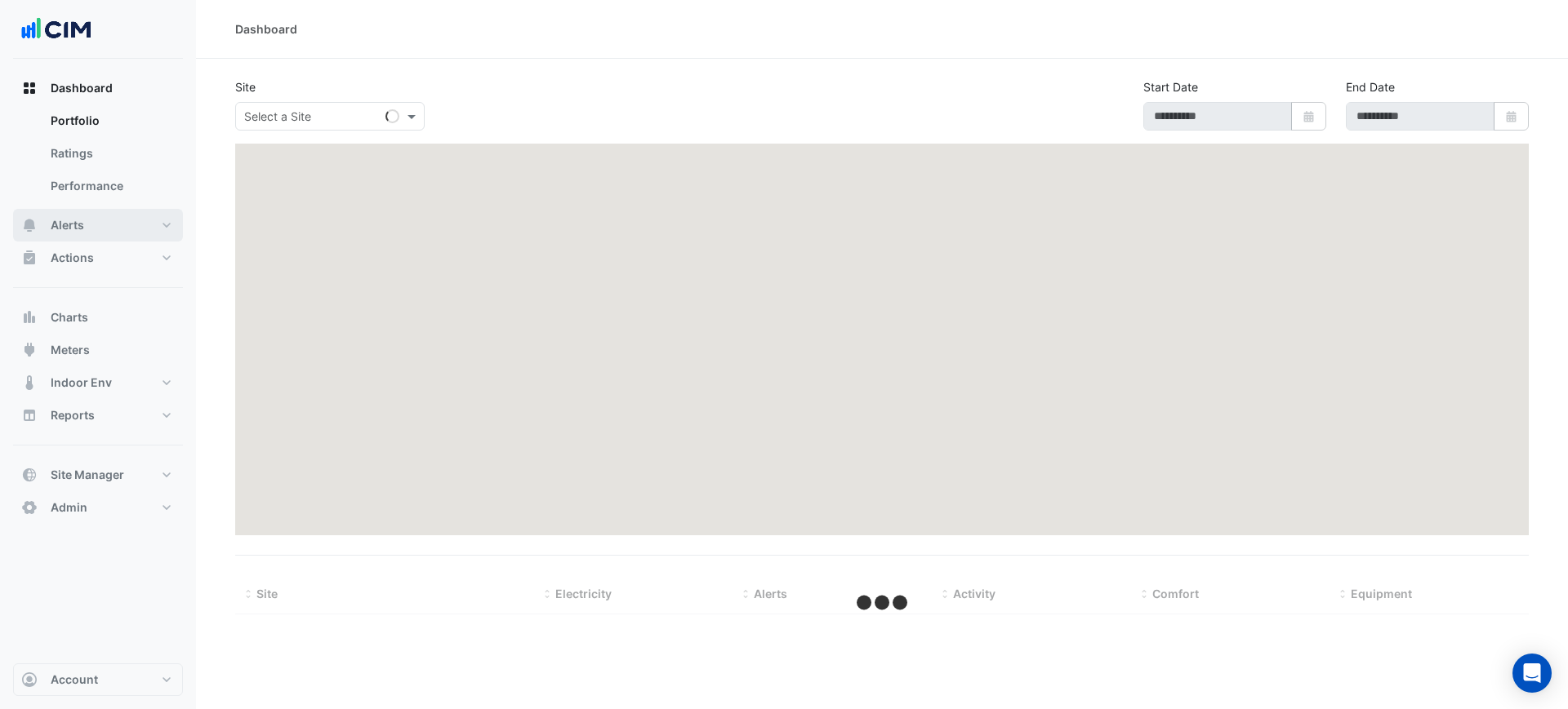
click at [73, 213] on button "Alerts" at bounding box center [98, 225] width 170 height 32
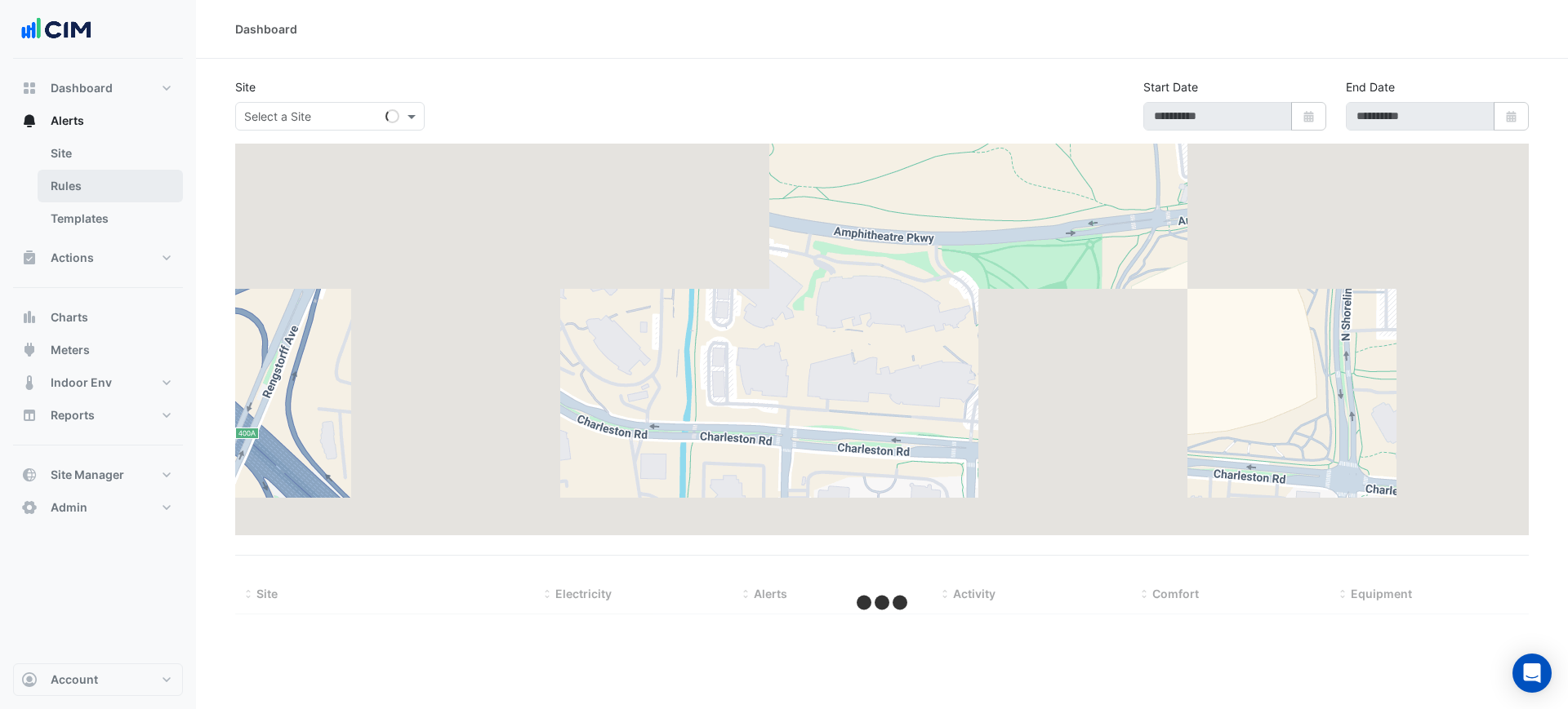
click at [101, 189] on link "Rules" at bounding box center [110, 186] width 145 height 32
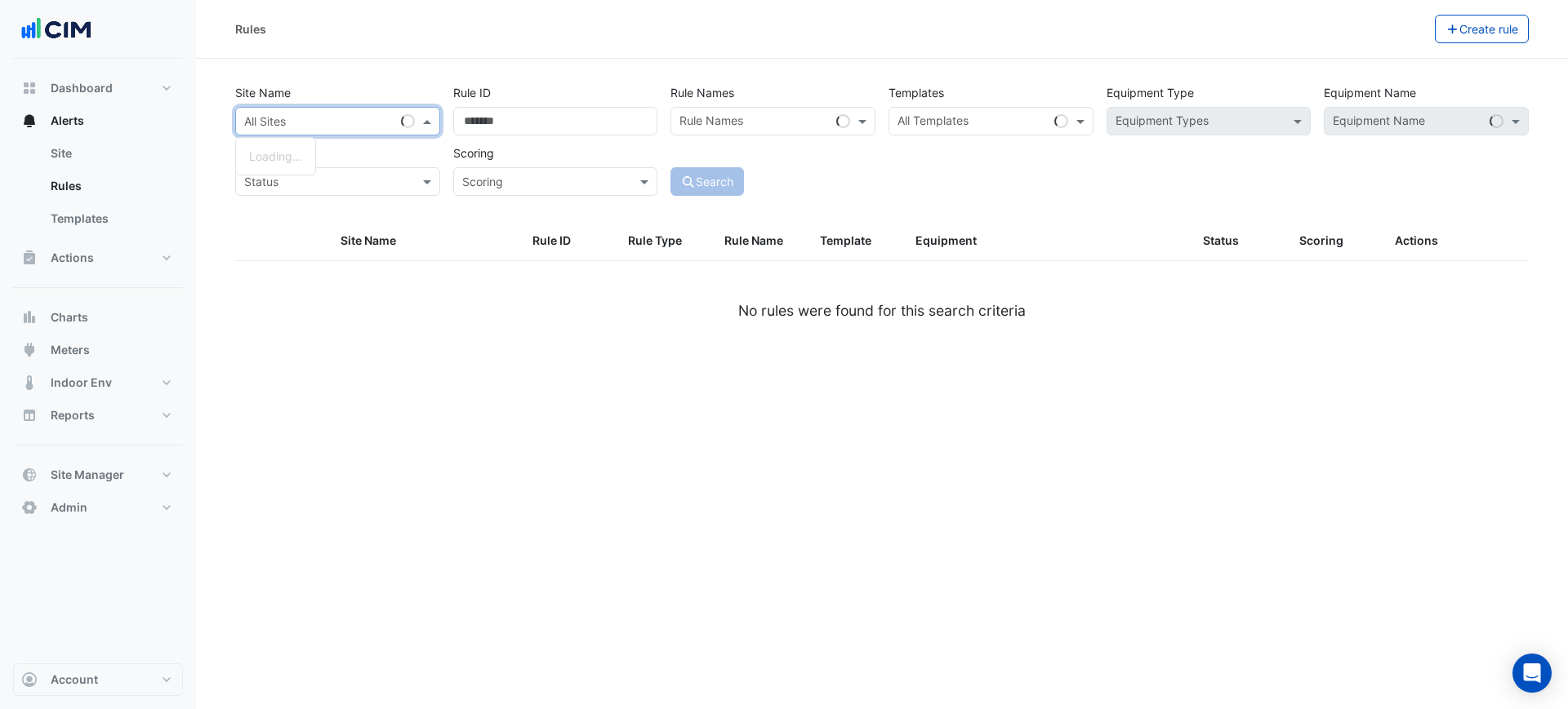
click at [383, 121] on input "text" at bounding box center [322, 122] width 155 height 17
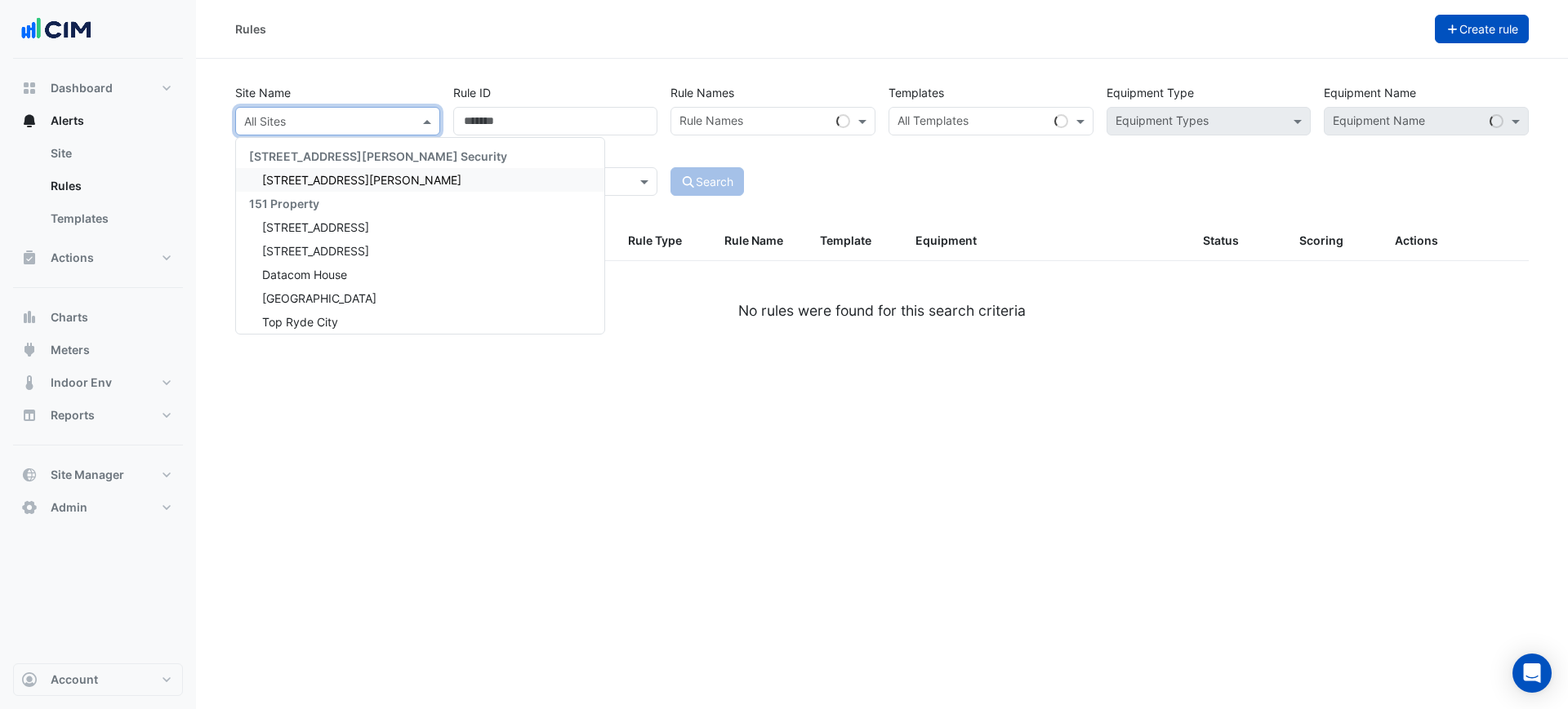
click at [1448, 40] on button "Create rule" at bounding box center [1481, 29] width 94 height 29
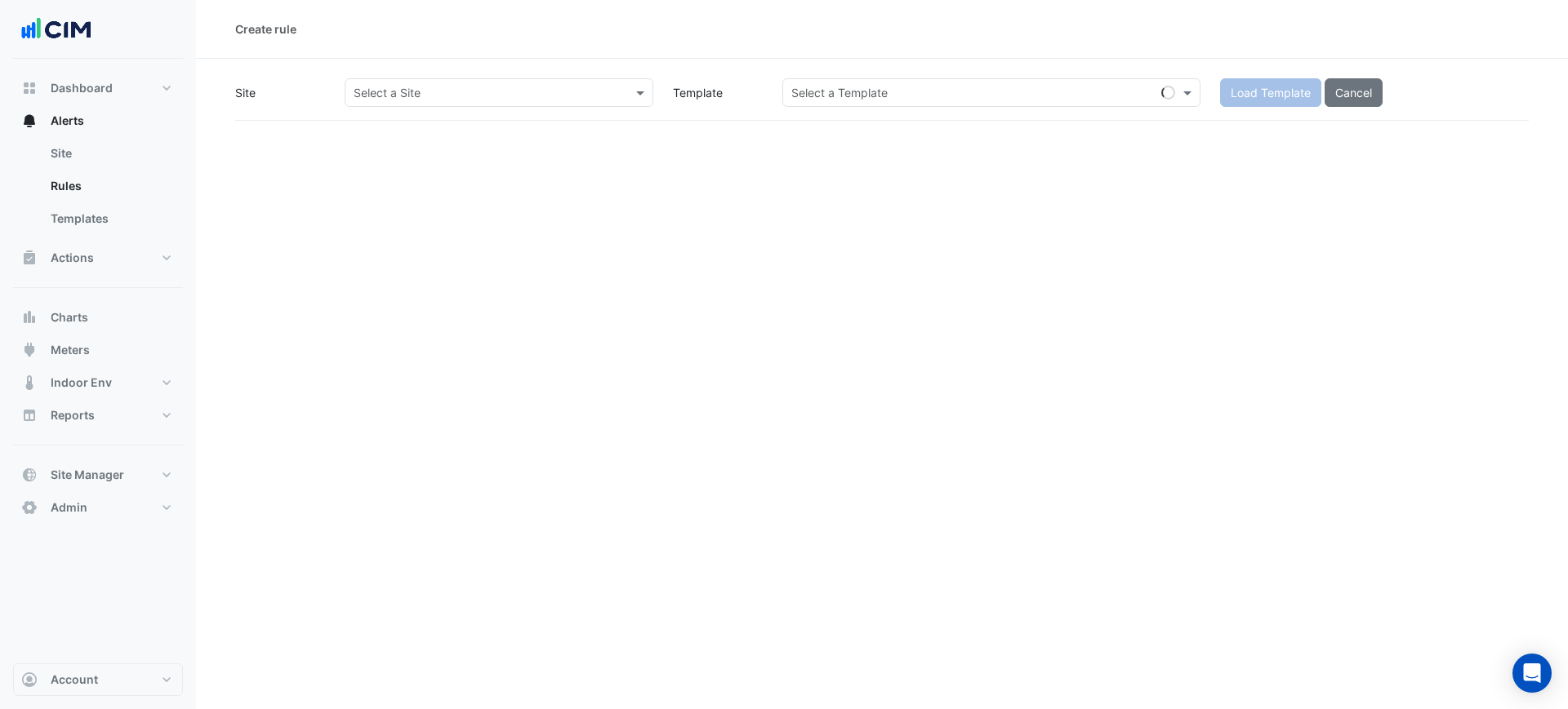
click at [477, 89] on input "text" at bounding box center [482, 94] width 258 height 17
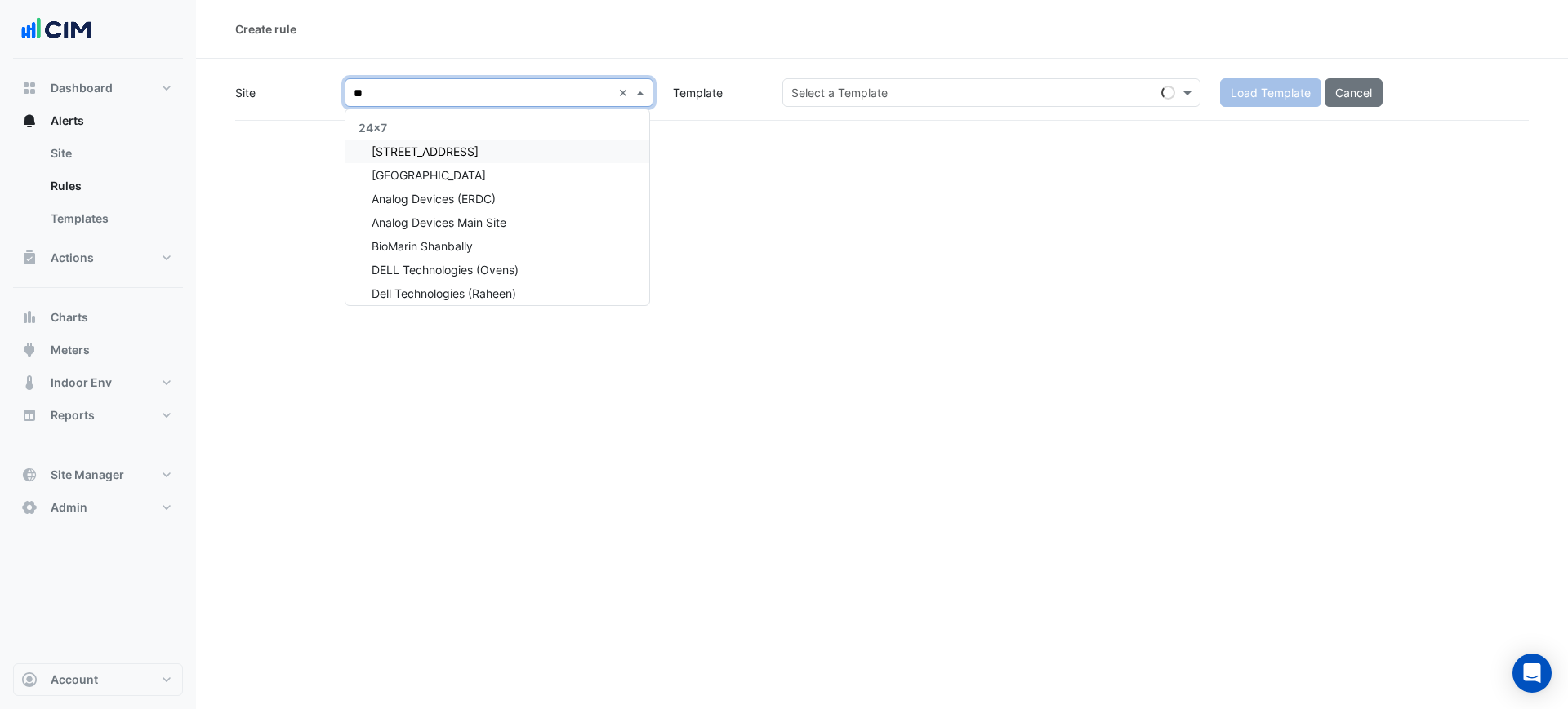
type input "***"
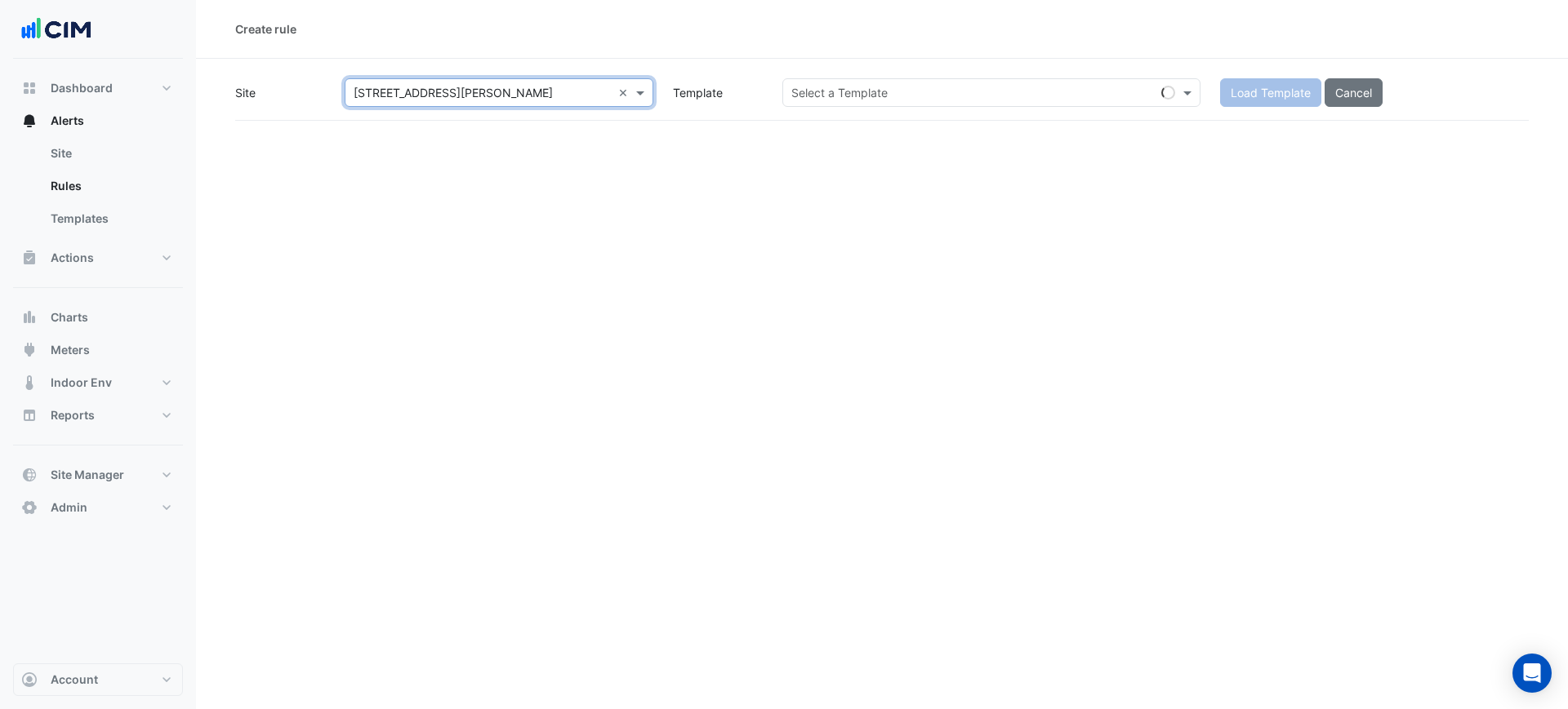
click at [864, 97] on input "text" at bounding box center [974, 94] width 367 height 17
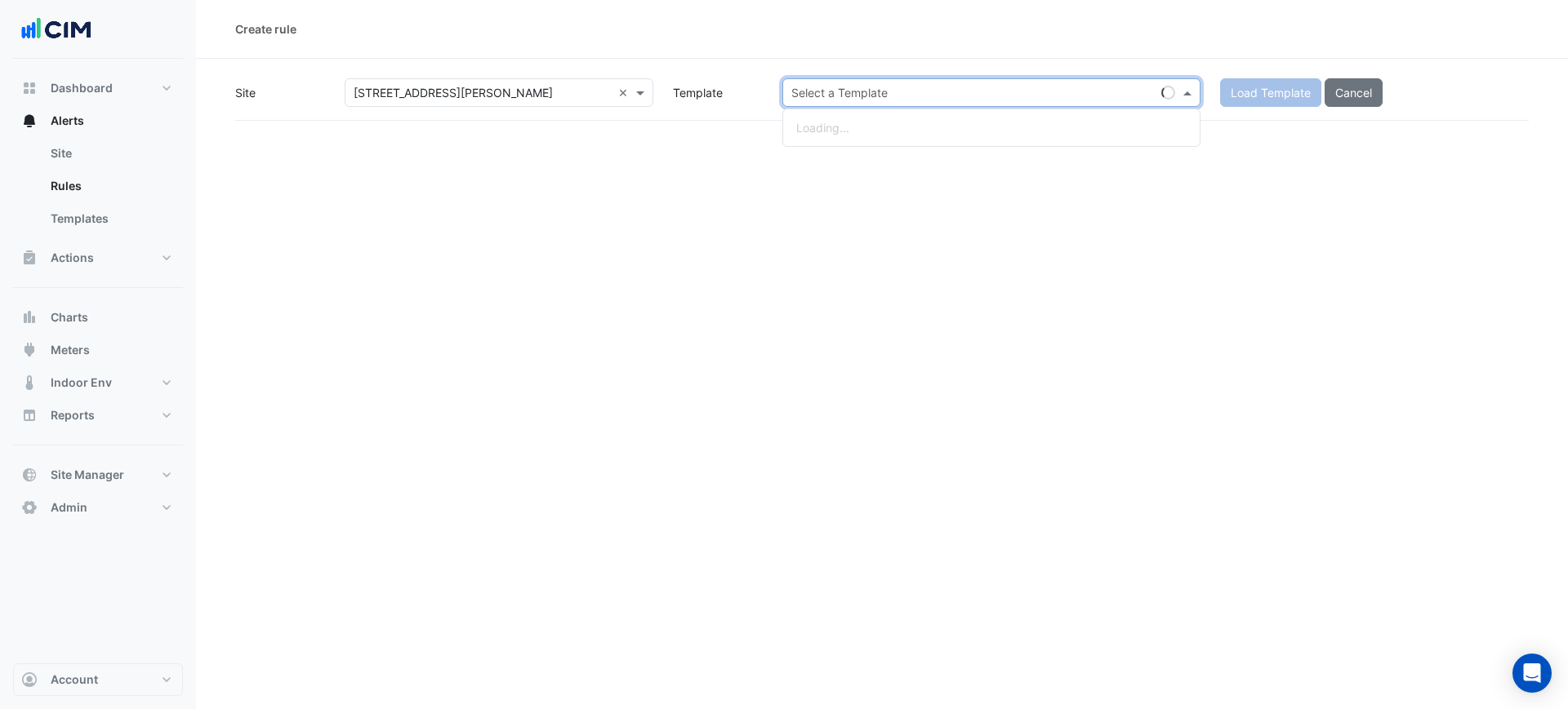
paste input "********"
type input "********"
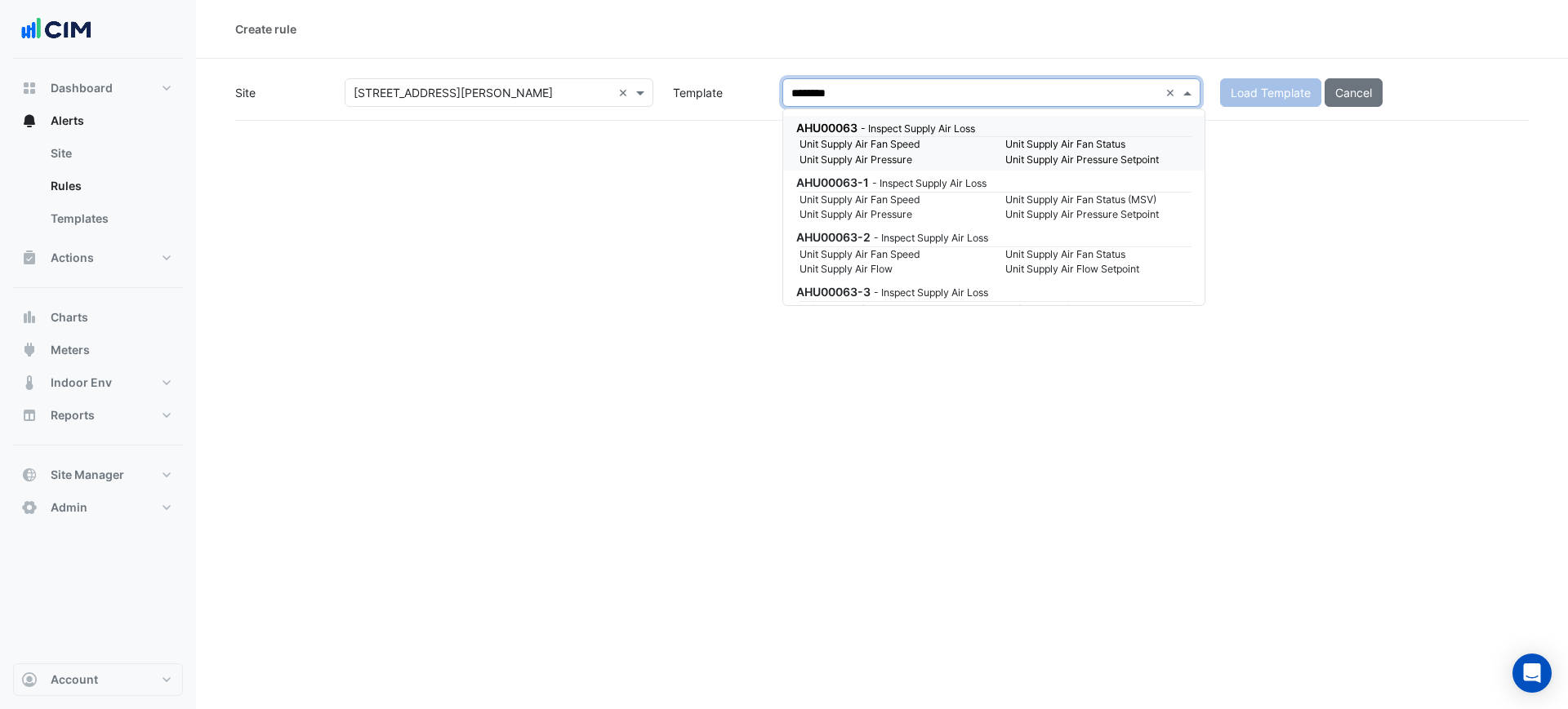
click at [974, 122] on small "- Inspect Supply Air Loss" at bounding box center [918, 128] width 115 height 12
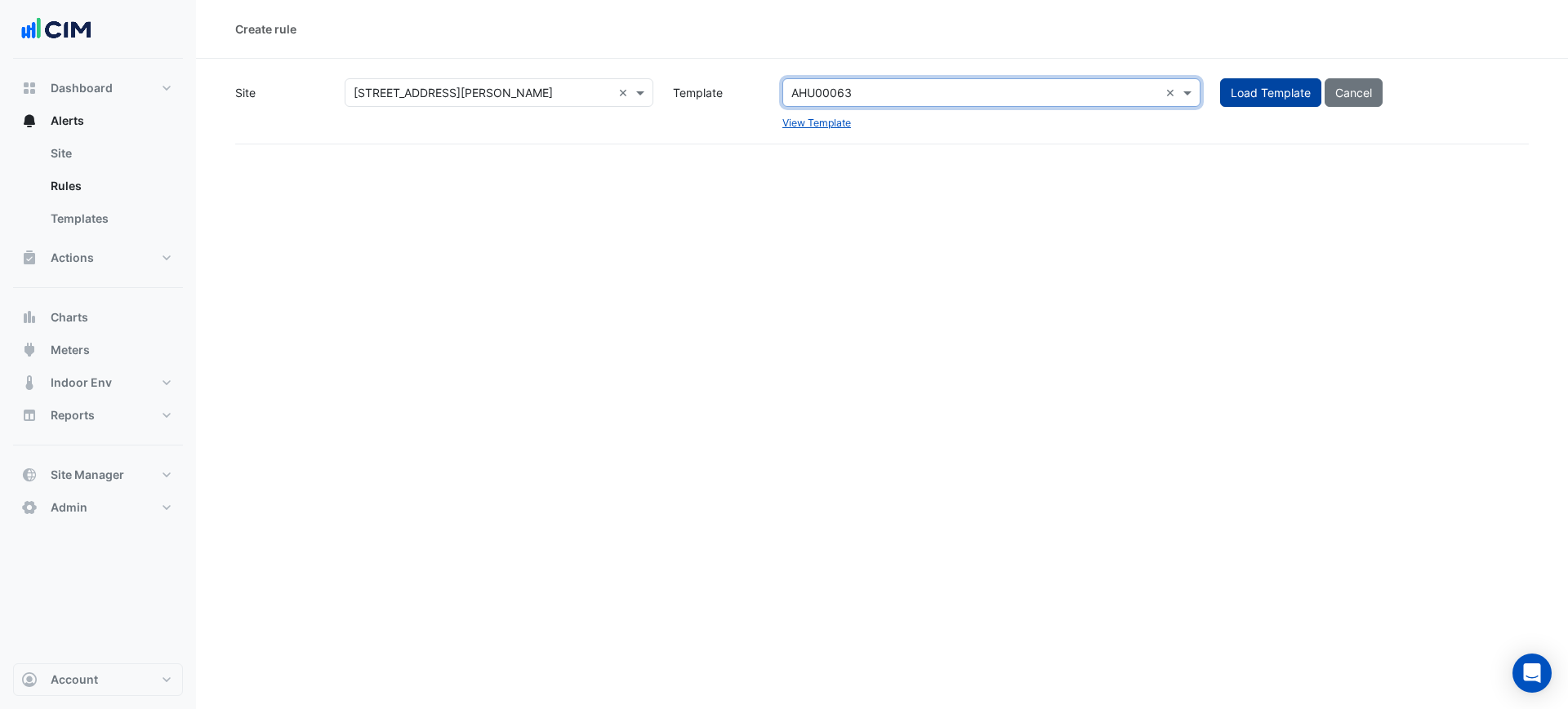
click at [1245, 96] on button "Load Template" at bounding box center [1270, 93] width 101 height 29
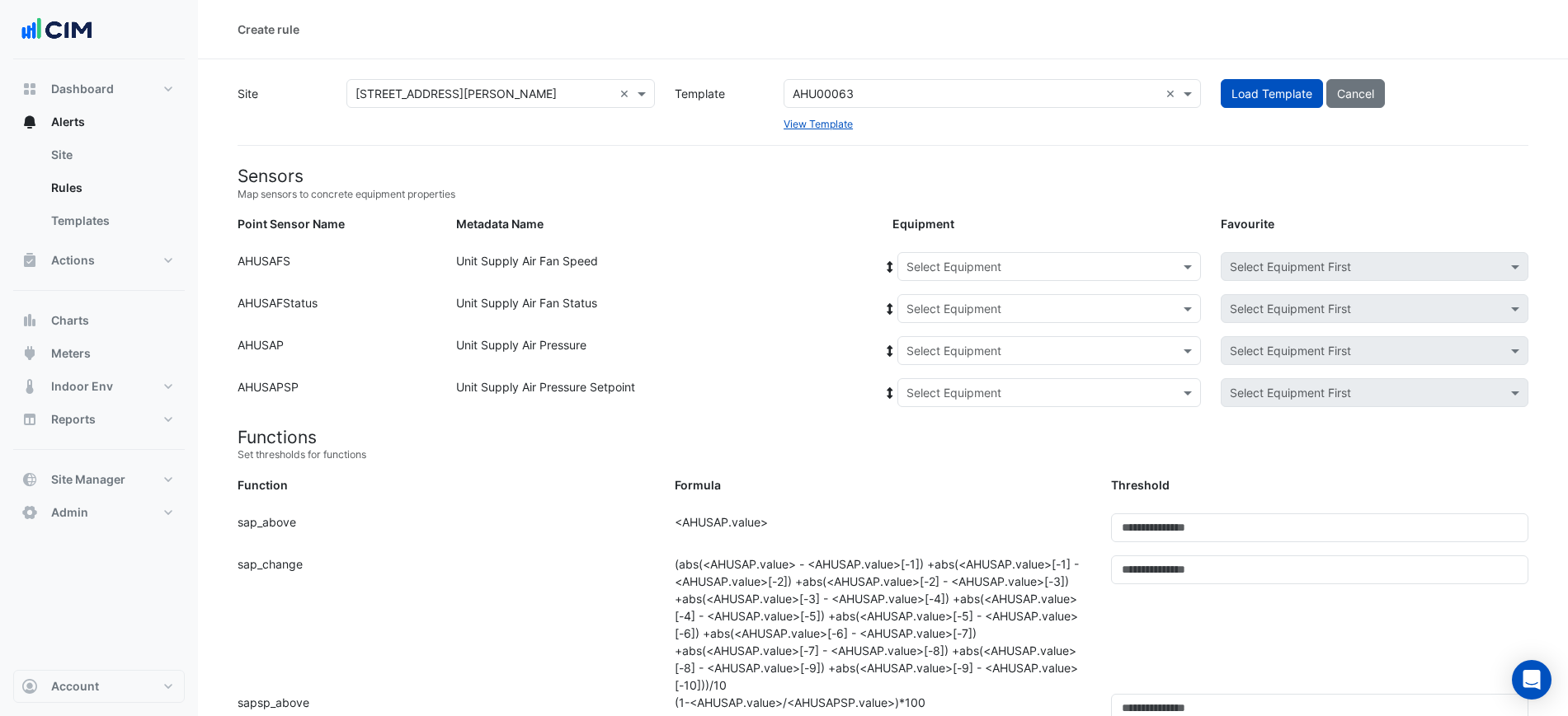
click at [933, 255] on div "Select Equipment" at bounding box center [1049, 267] width 304 height 29
type input "**********"
click at [884, 266] on icon at bounding box center [889, 267] width 14 height 12
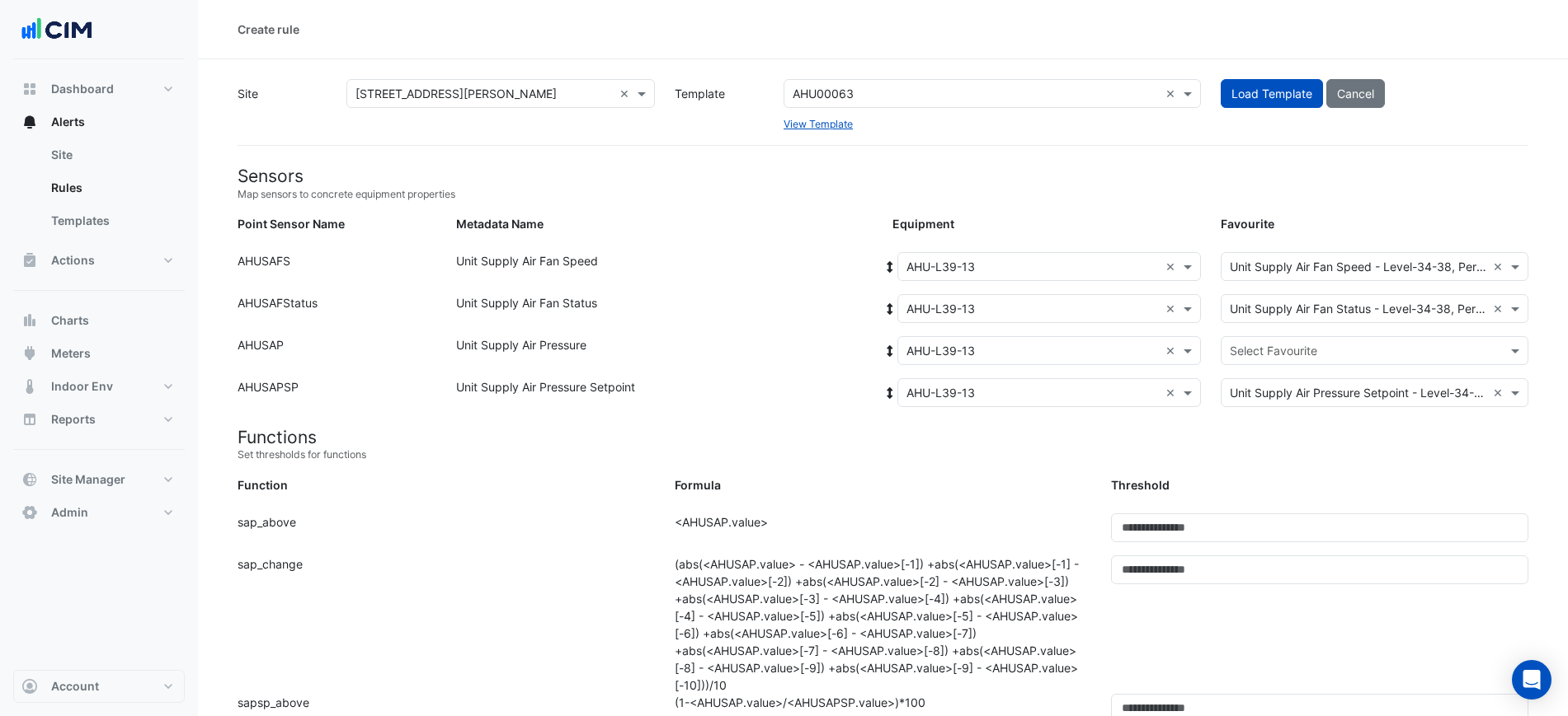
click at [1305, 362] on div "Select Favourite" at bounding box center [1374, 351] width 308 height 29
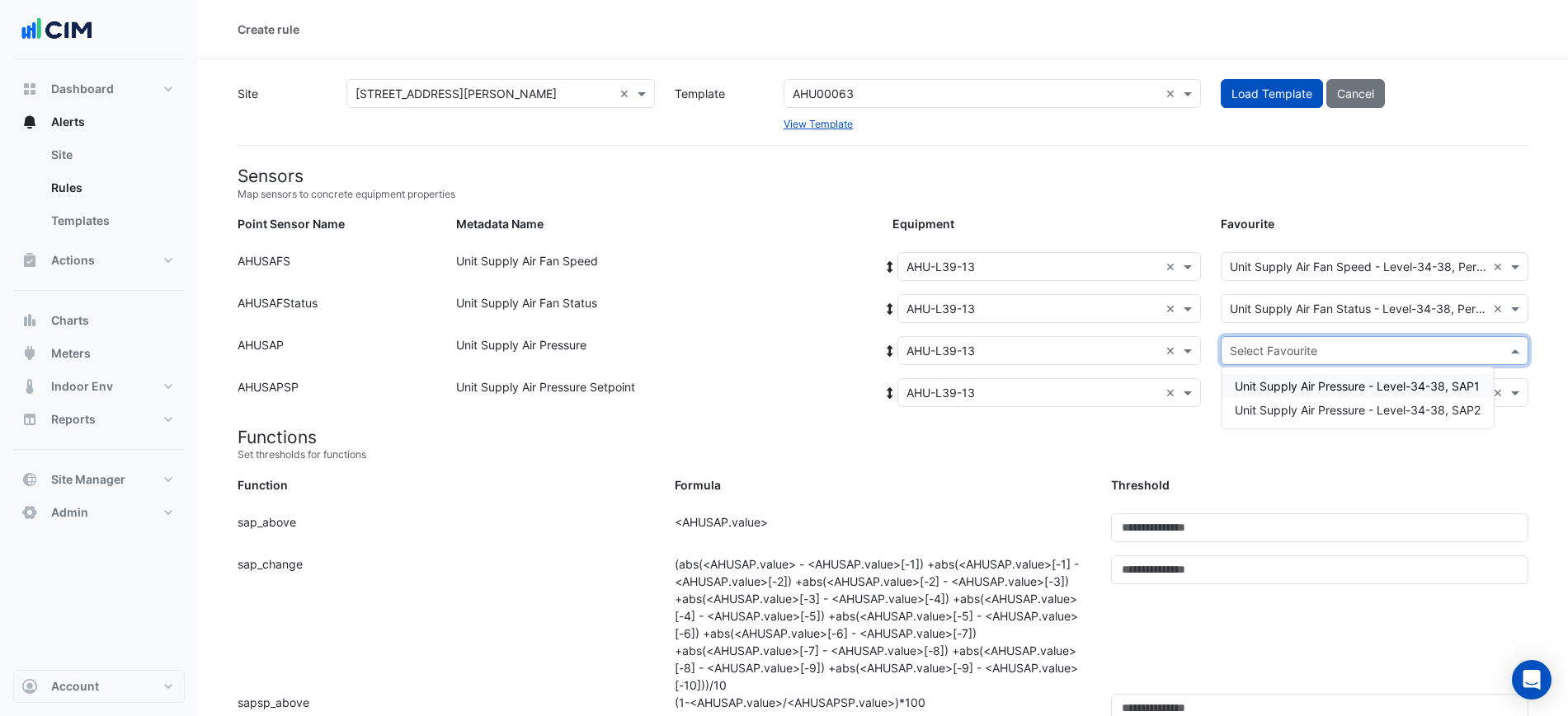
click at [1338, 385] on span "Unit Supply Air Pressure - Level-34-38, SAP1" at bounding box center [1358, 386] width 245 height 14
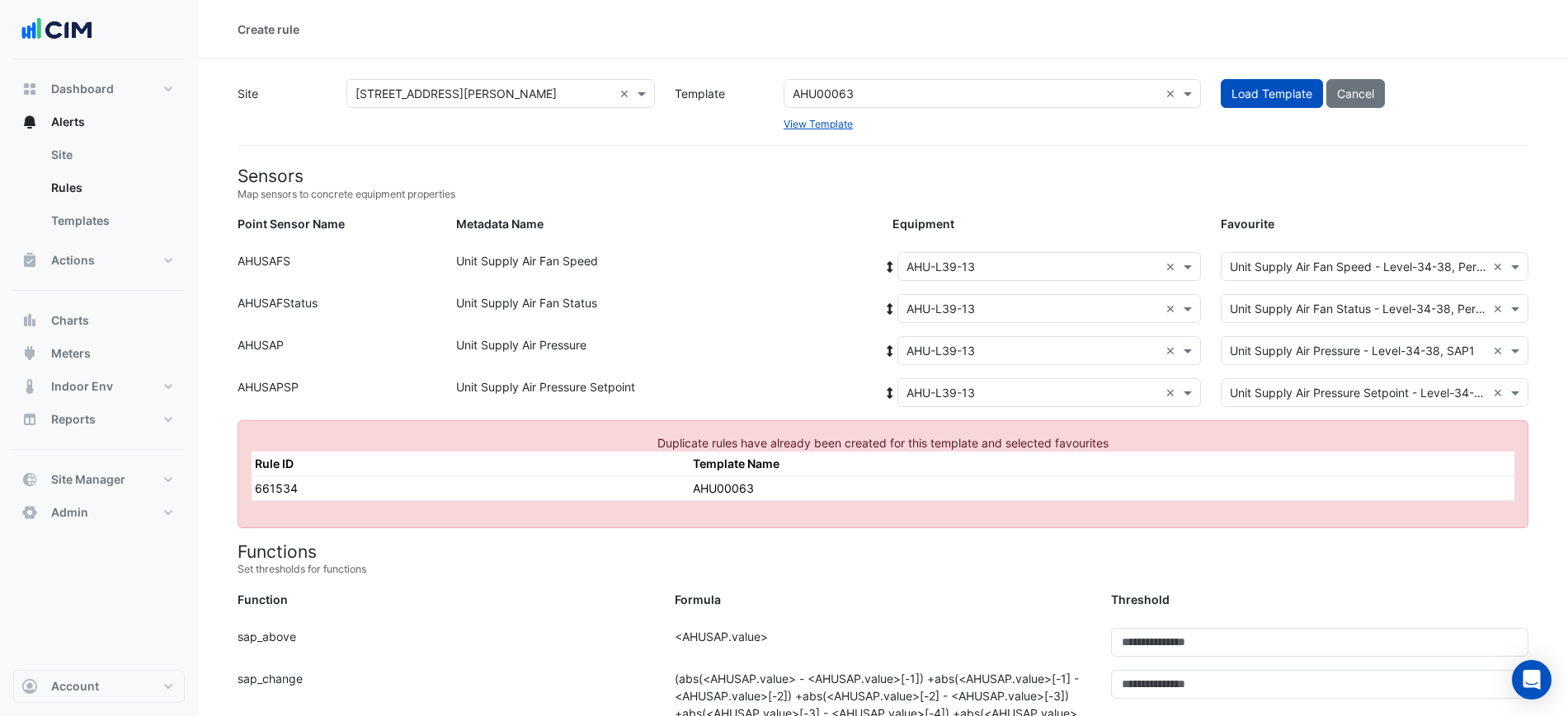
click at [1331, 420] on ngb-alert "Duplicate rules have already been created for this template and selected favour…" at bounding box center [882, 474] width 1291 height 108
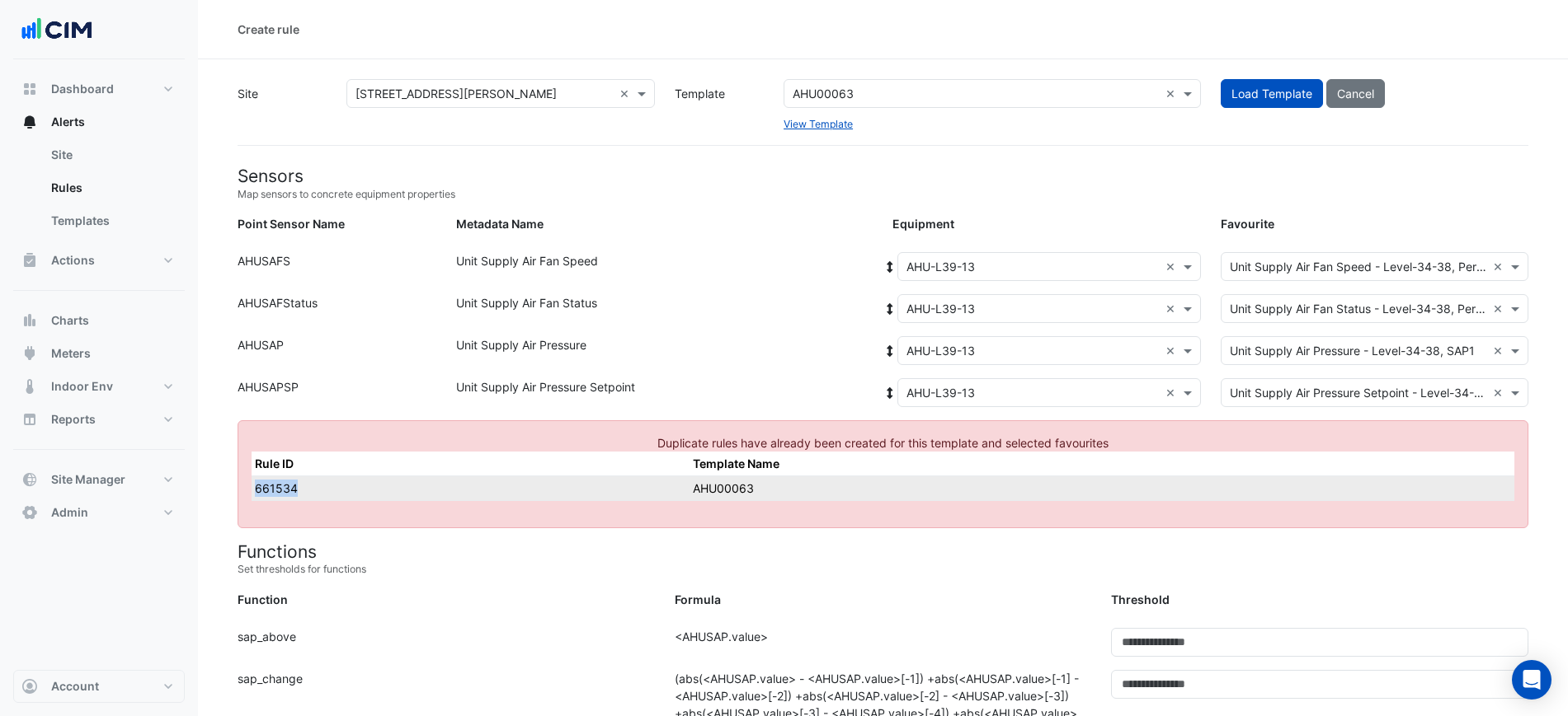
drag, startPoint x: 338, startPoint y: 493, endPoint x: 252, endPoint y: 493, distance: 86.0
click at [252, 493] on td "661534" at bounding box center [471, 489] width 438 height 25
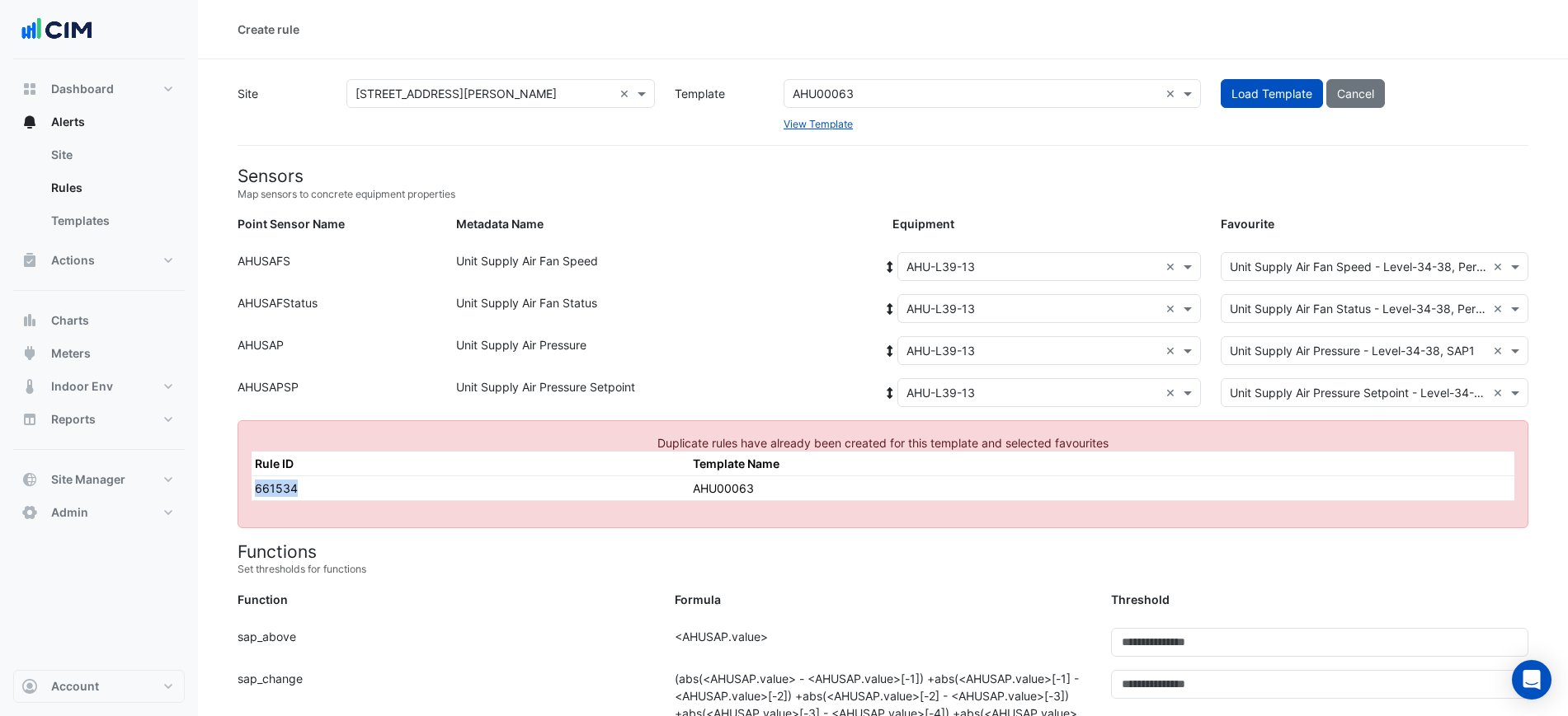
copy td "661534"
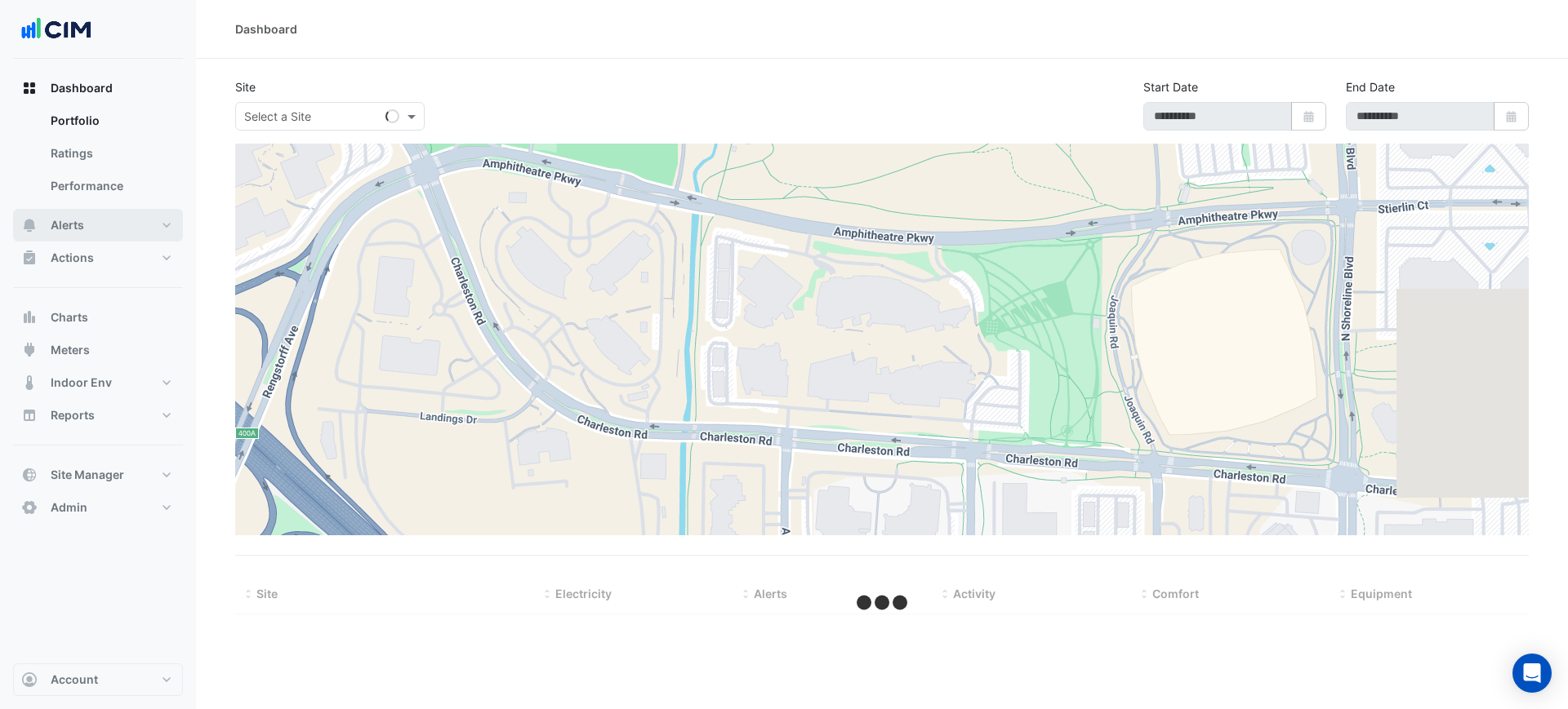
click at [84, 225] on button "Alerts" at bounding box center [98, 225] width 170 height 32
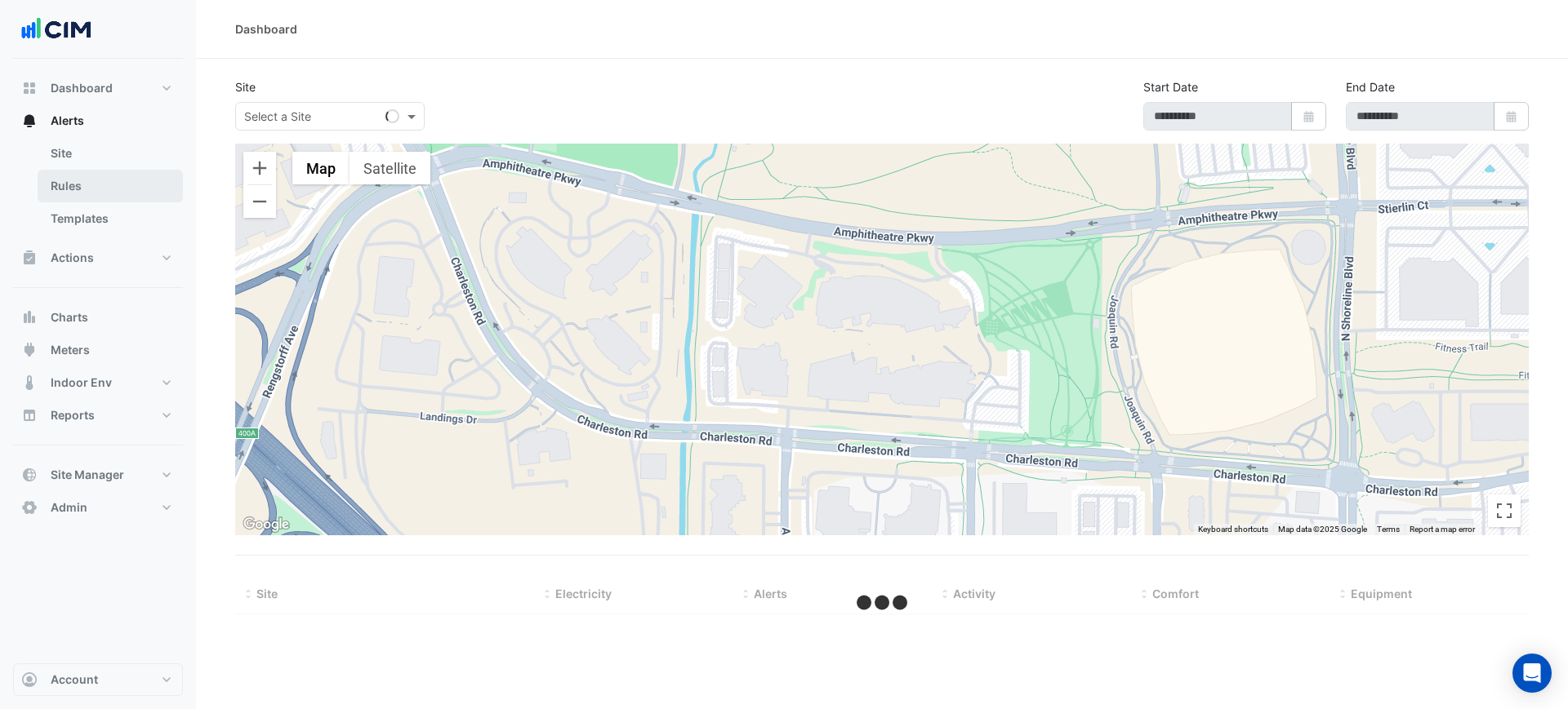
click at [97, 199] on link "Rules" at bounding box center [110, 186] width 145 height 32
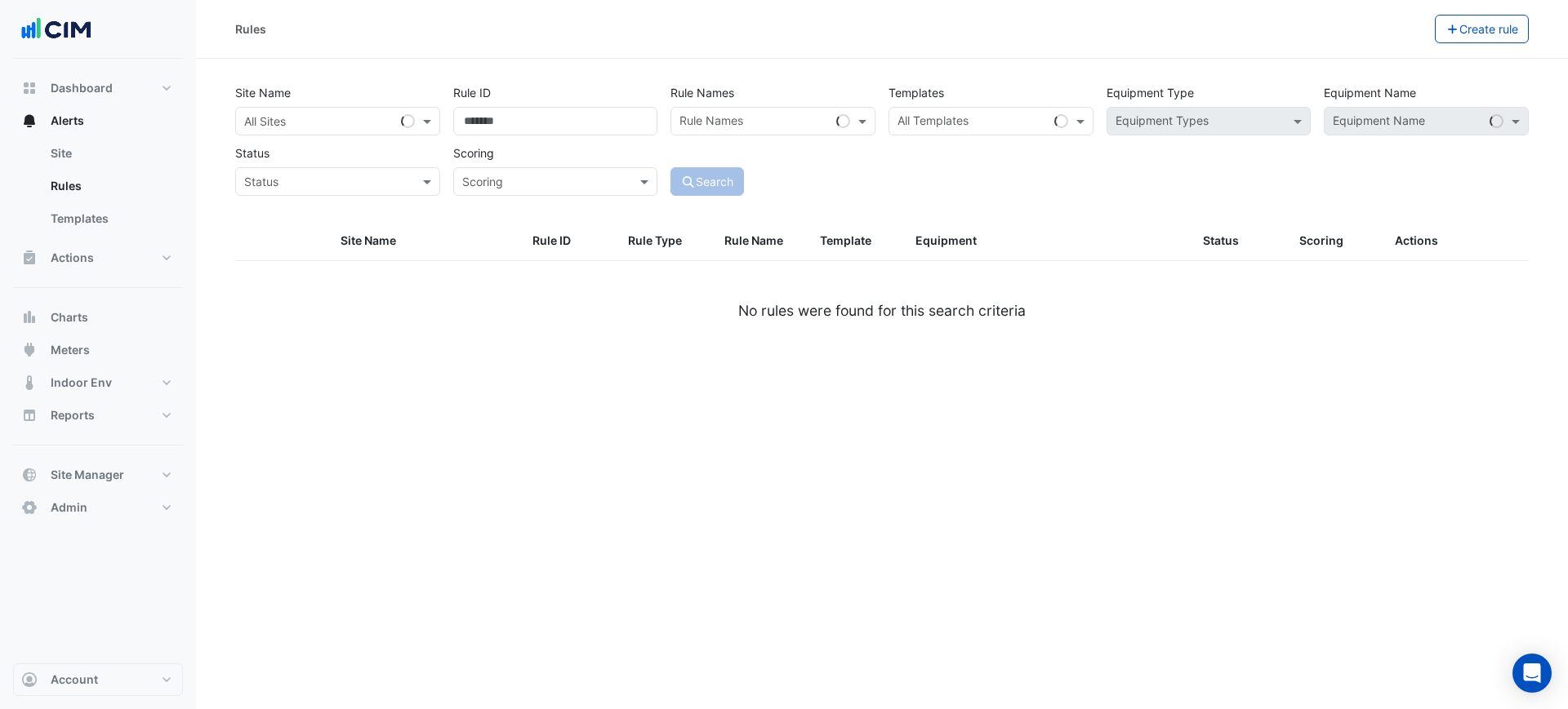
click at [277, 129] on div "All Sites" at bounding box center [265, 121] width 42 height 17
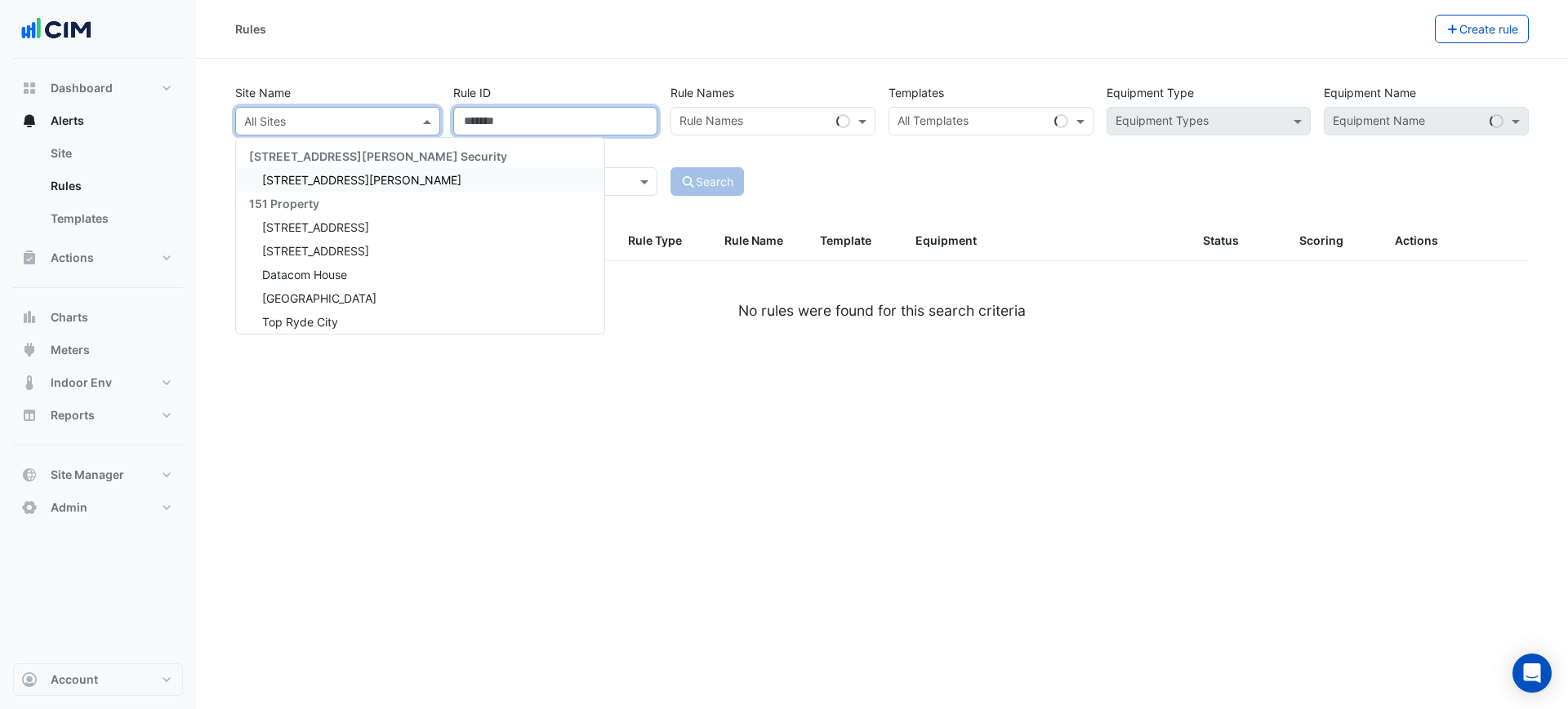
click at [615, 123] on input "Rule ID" at bounding box center [555, 121] width 205 height 29
paste input "******"
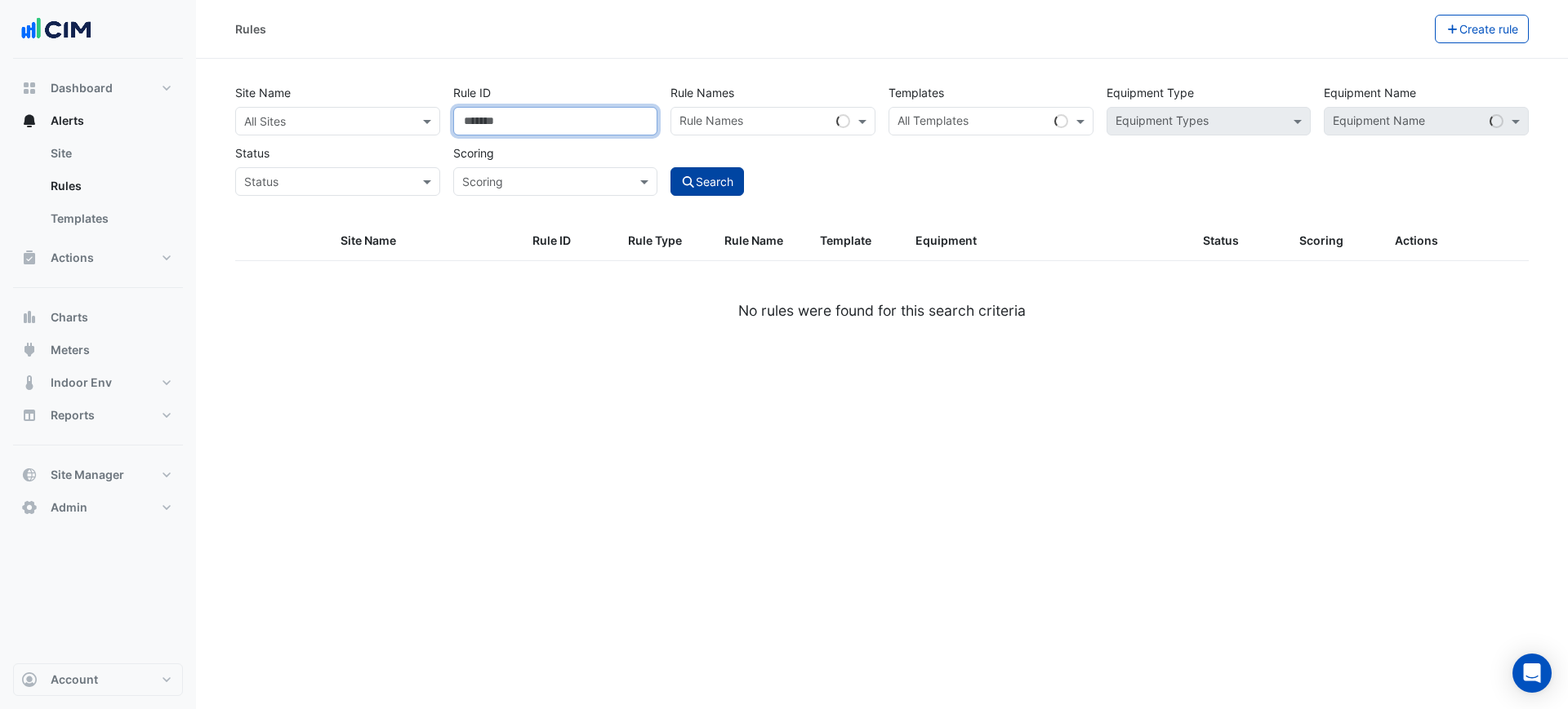
type input "******"
click at [706, 188] on button "Search" at bounding box center [706, 181] width 73 height 29
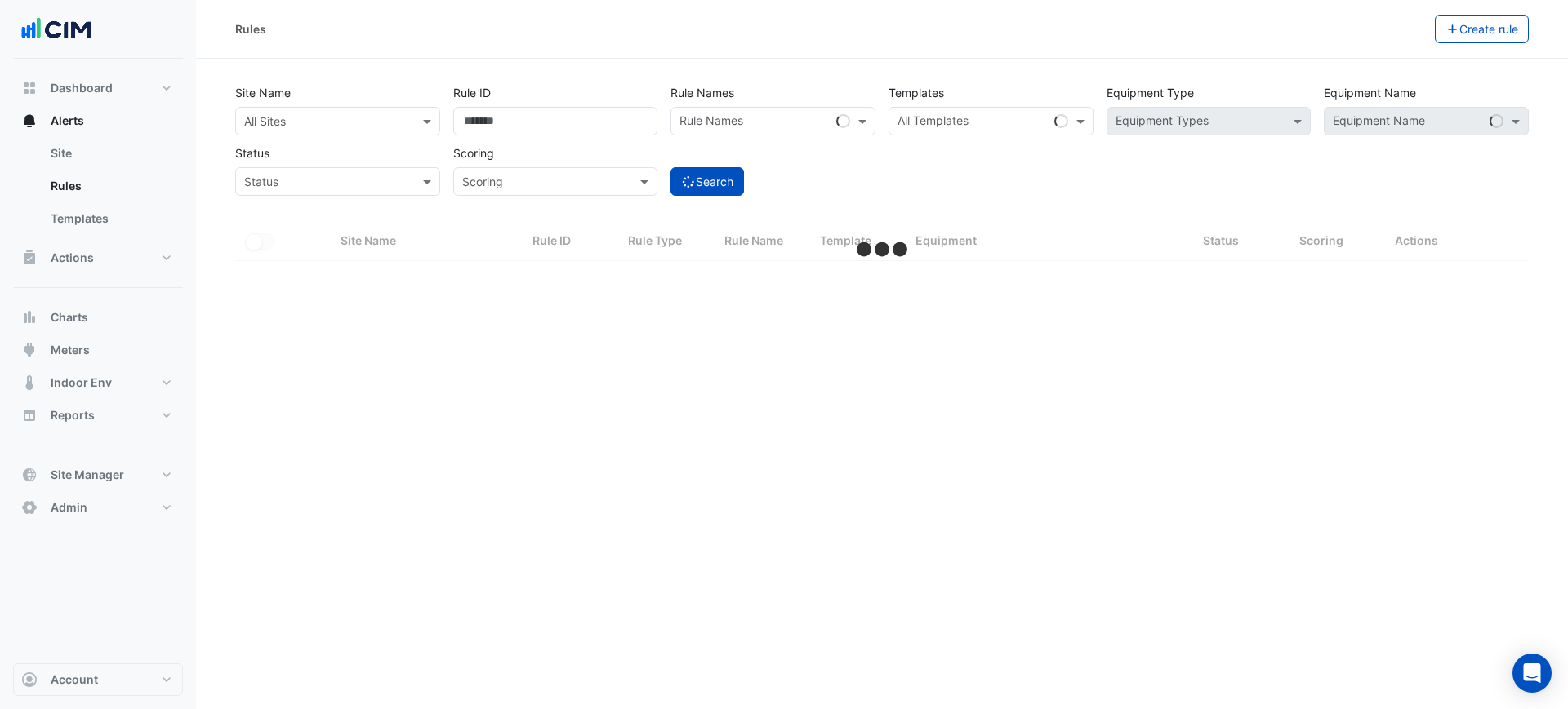
select select "***"
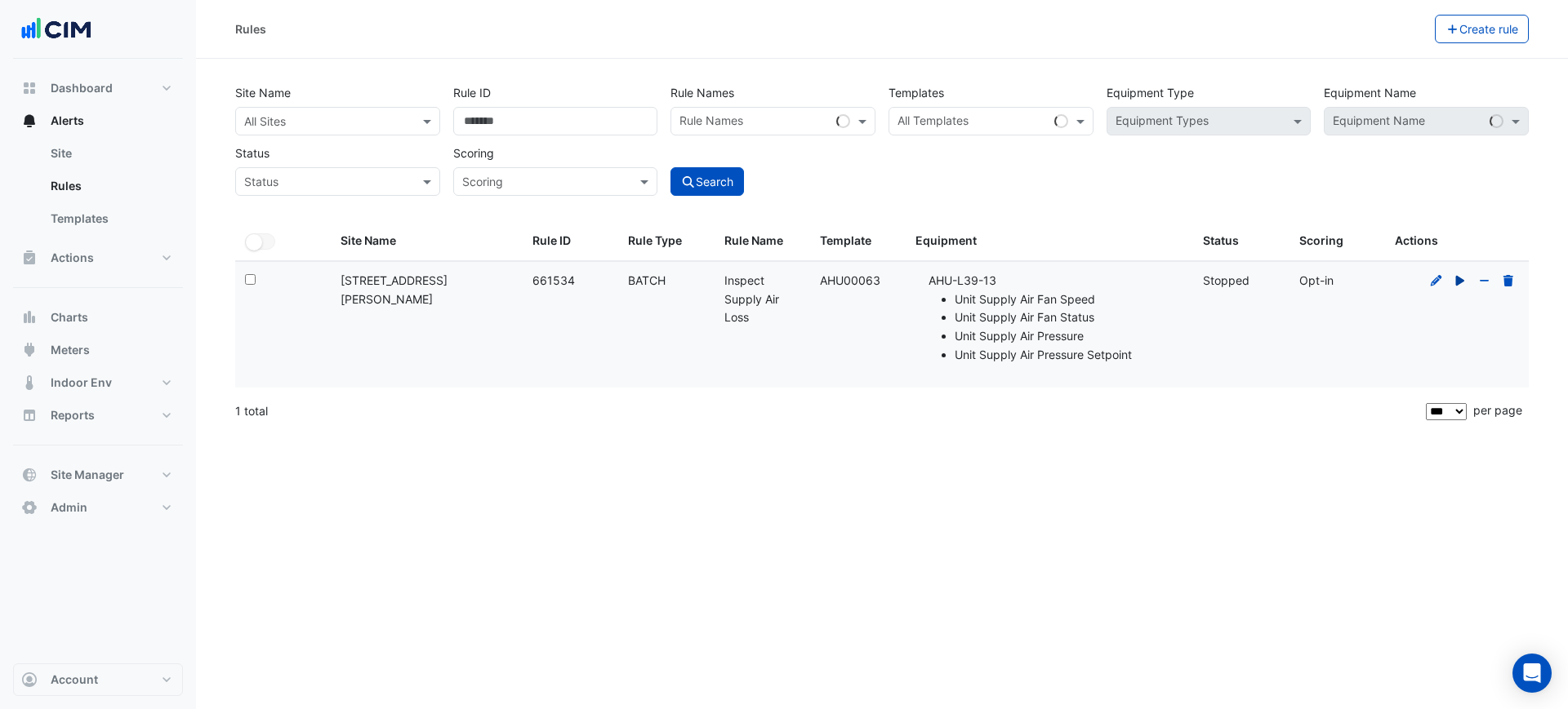
click at [1461, 278] on icon at bounding box center [1459, 280] width 9 height 10
click at [73, 475] on span "Site Manager" at bounding box center [87, 474] width 73 height 16
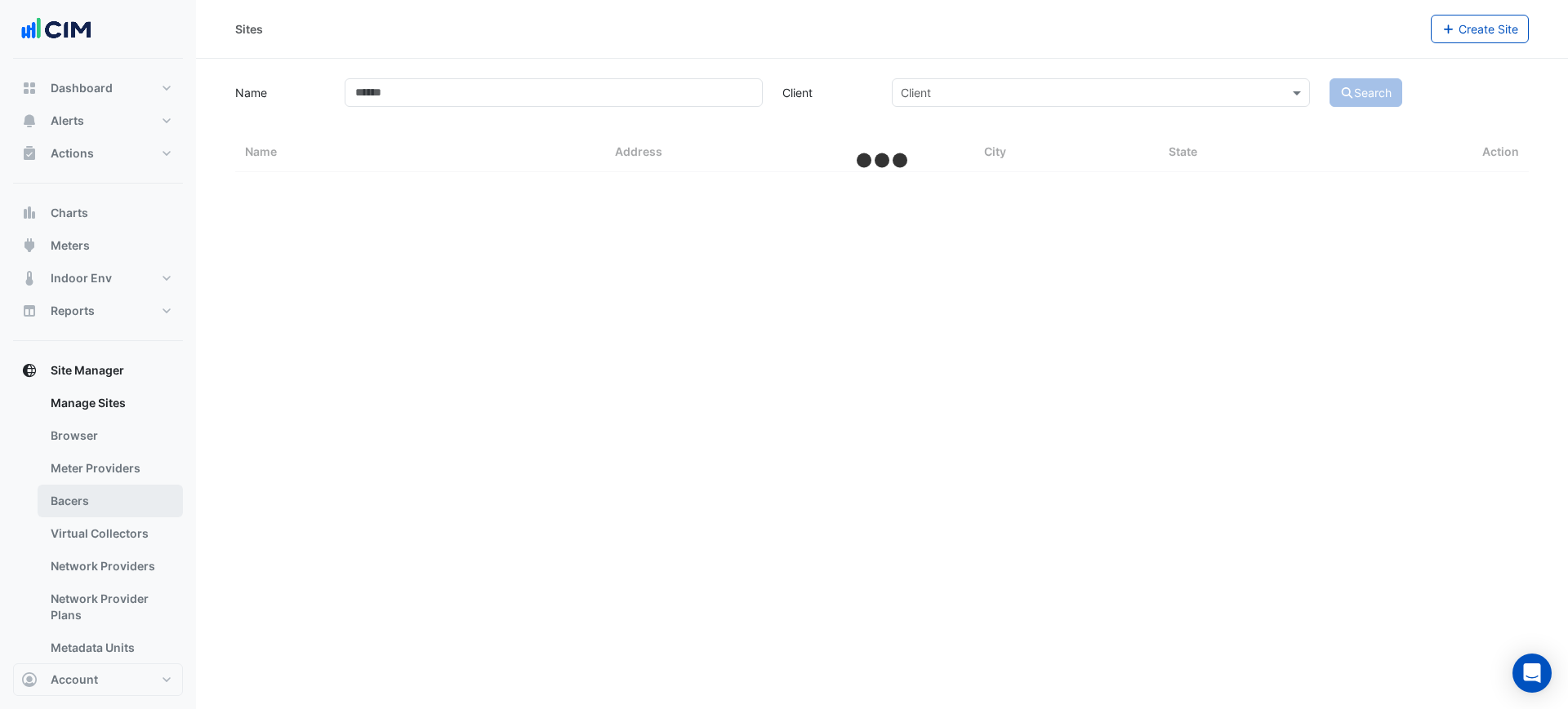
click at [100, 490] on link "Bacers" at bounding box center [110, 501] width 145 height 32
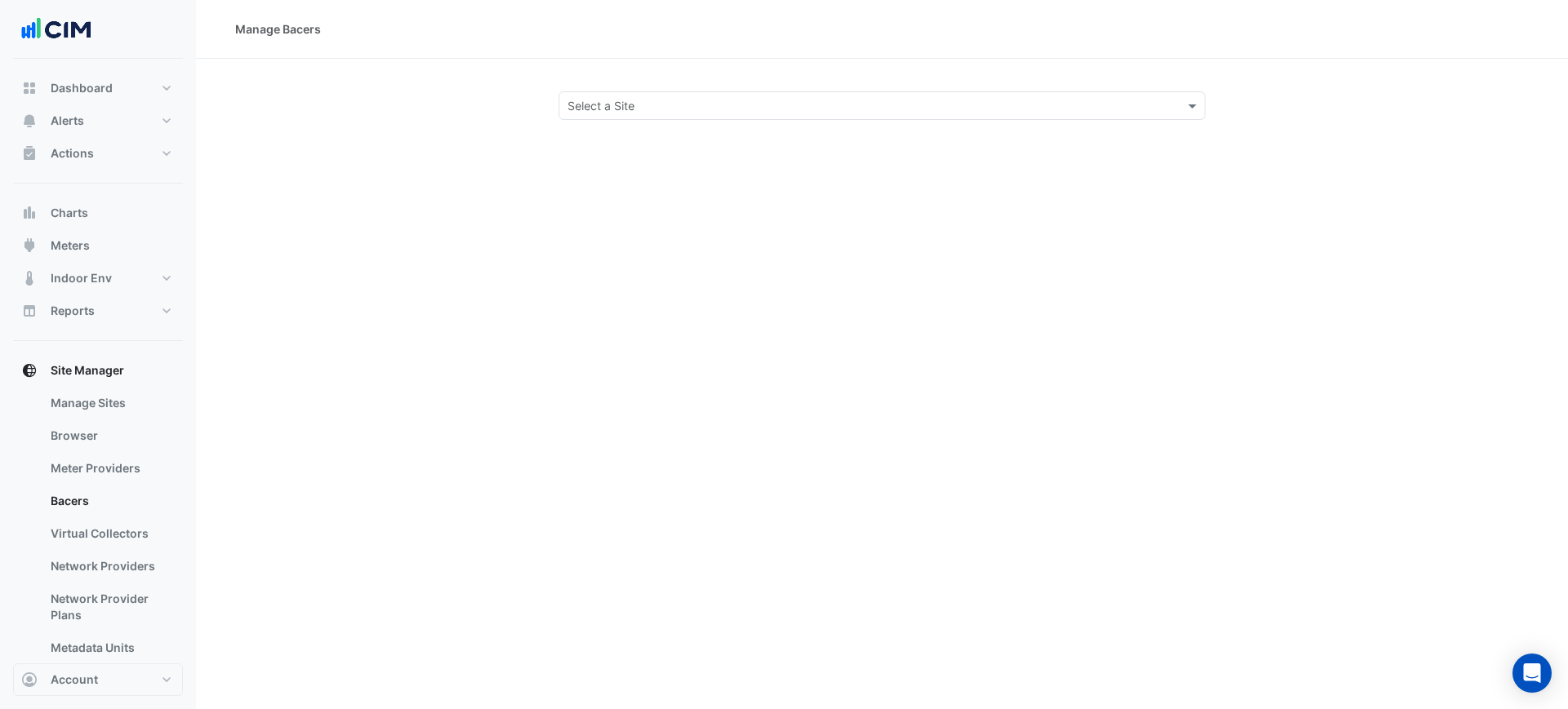
click at [596, 105] on input "text" at bounding box center [866, 107] width 596 height 17
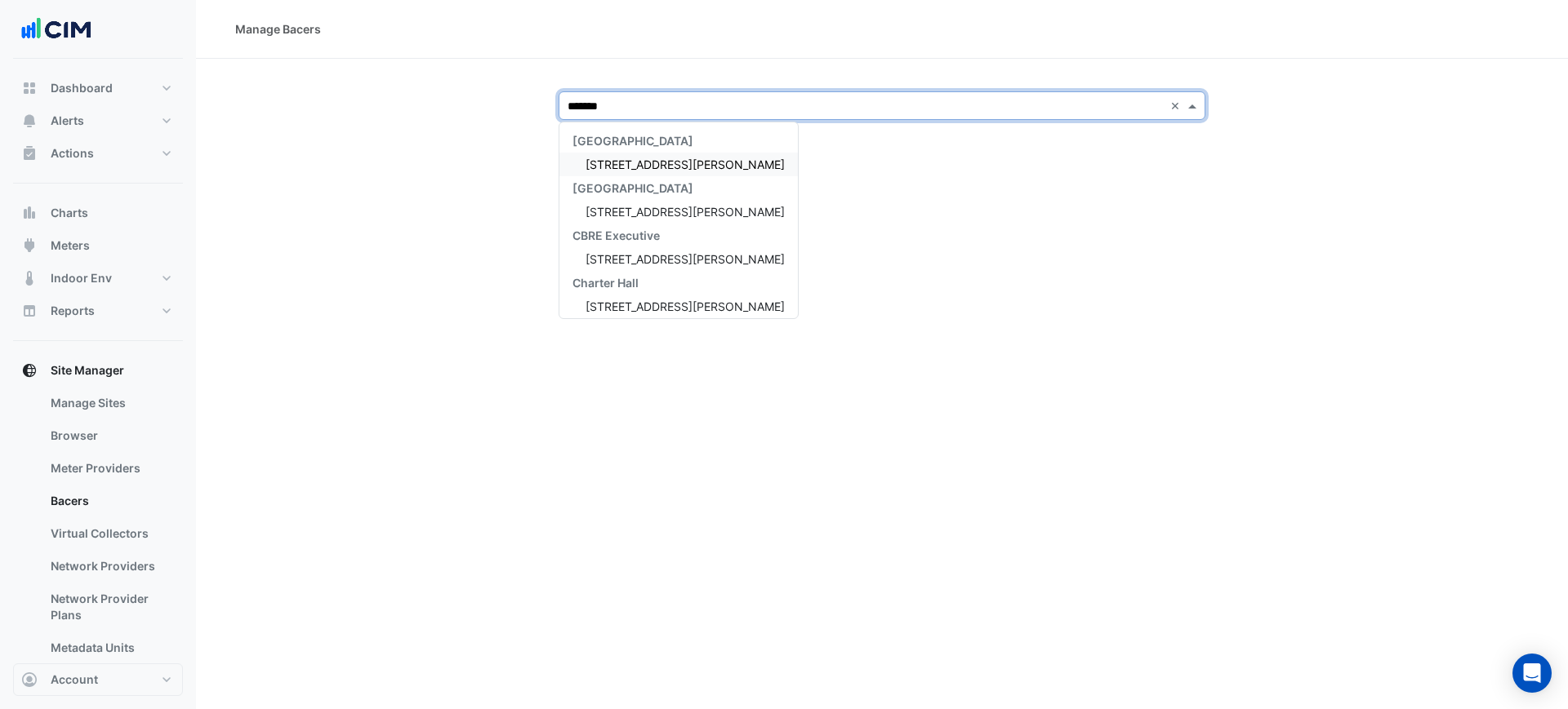
type input "********"
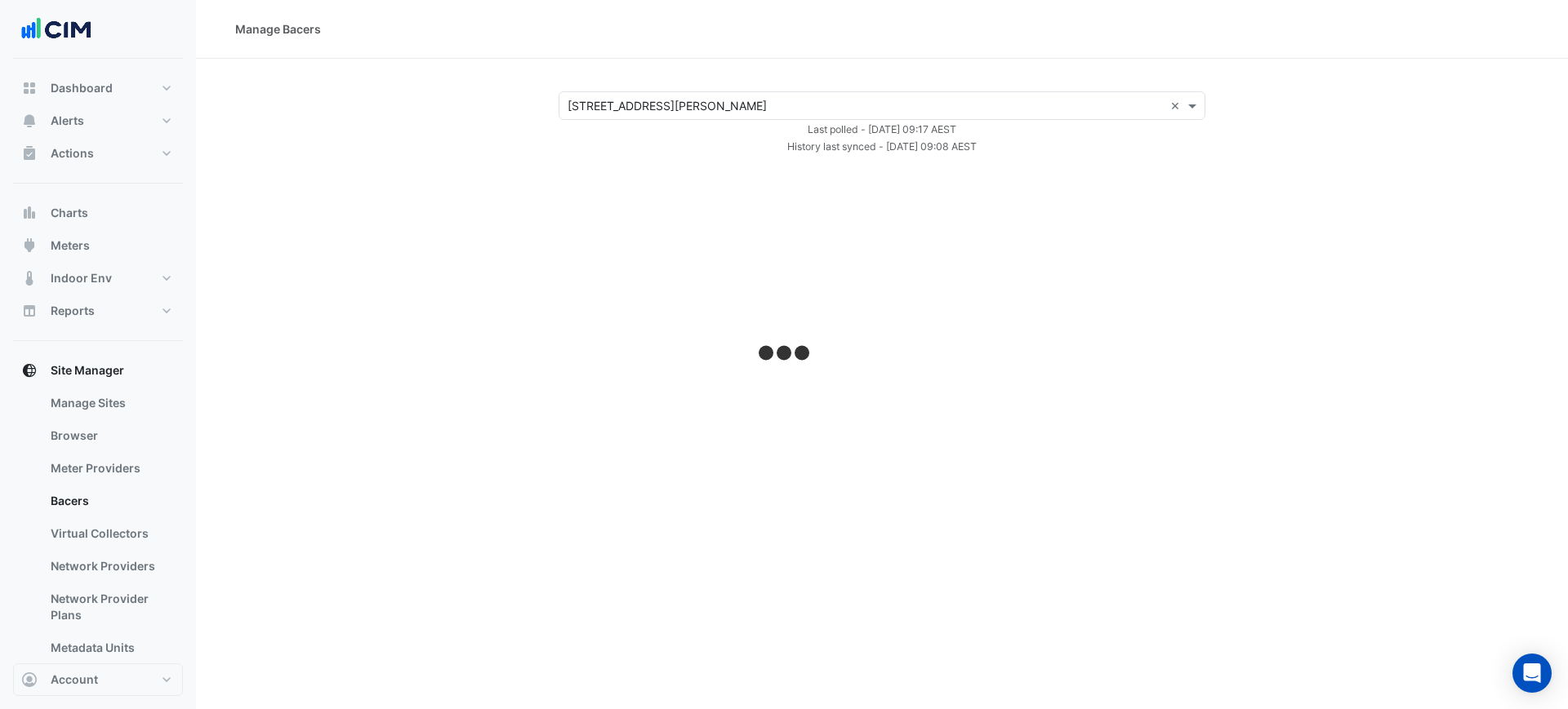
select select "***"
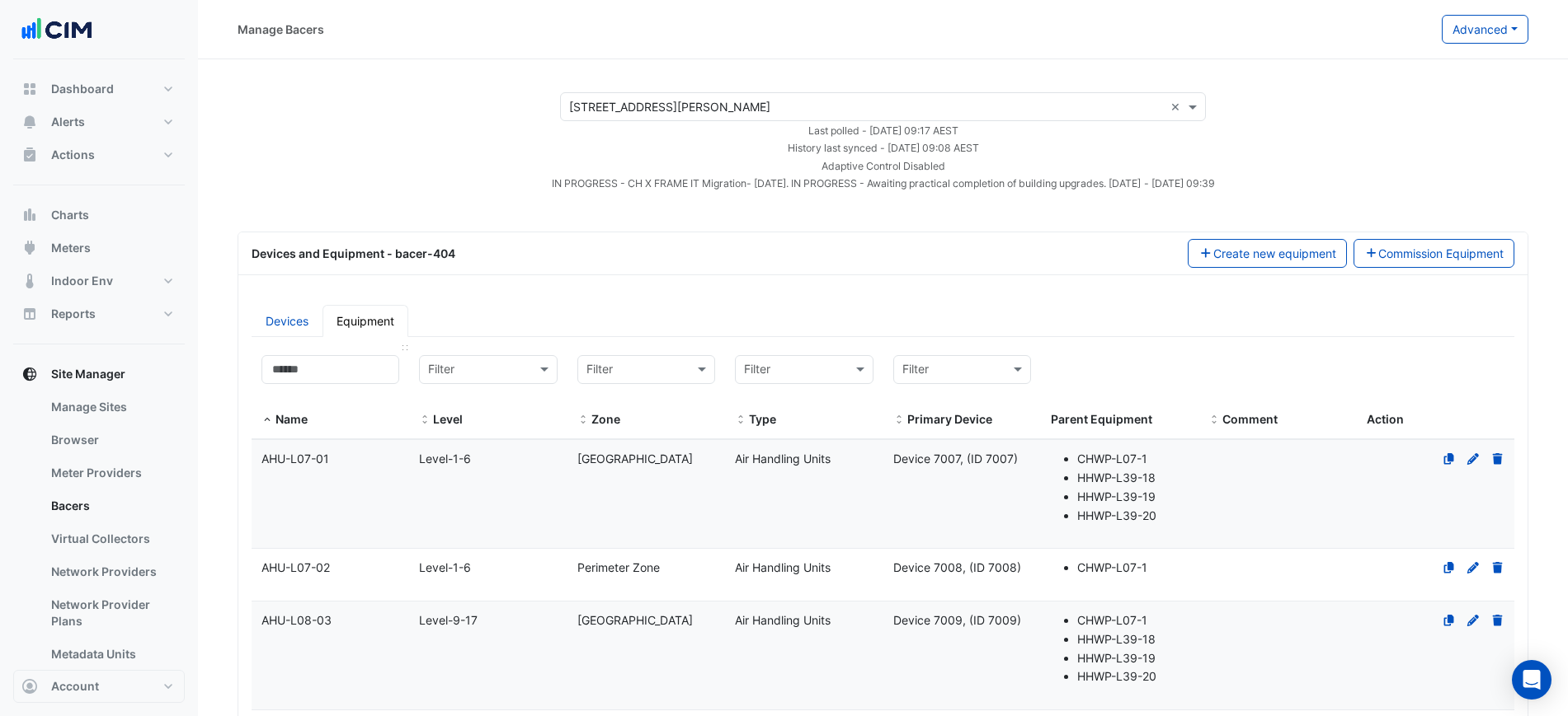
click at [349, 389] on div "Name" at bounding box center [330, 392] width 138 height 74
click at [359, 372] on input at bounding box center [330, 370] width 138 height 29
click at [362, 370] on input at bounding box center [330, 370] width 138 height 29
click at [354, 380] on input at bounding box center [330, 370] width 138 height 29
click at [313, 382] on input at bounding box center [330, 370] width 138 height 29
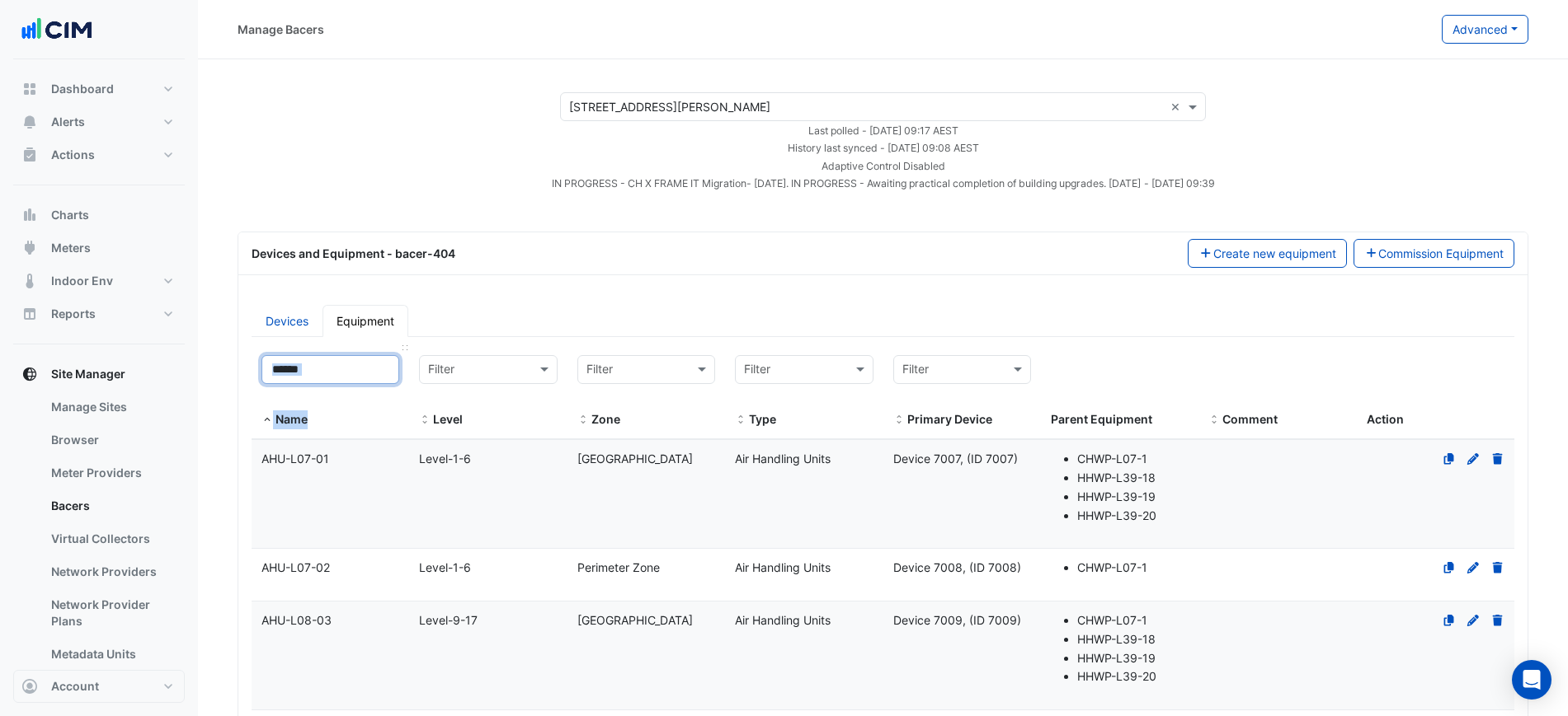
click at [315, 374] on input at bounding box center [330, 370] width 138 height 29
click at [316, 374] on input at bounding box center [330, 370] width 138 height 29
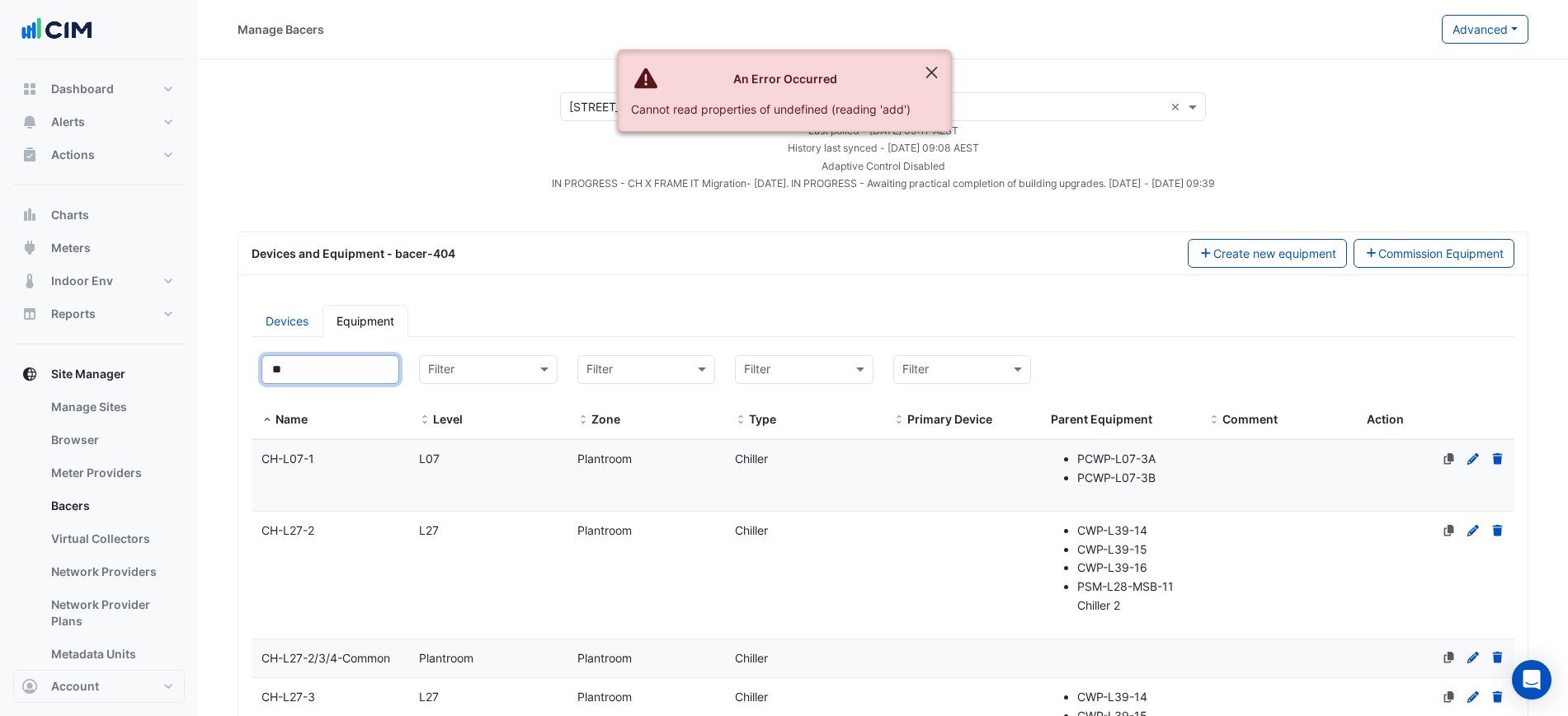
type input "**"
click at [922, 70] on button "Close" at bounding box center [931, 72] width 38 height 44
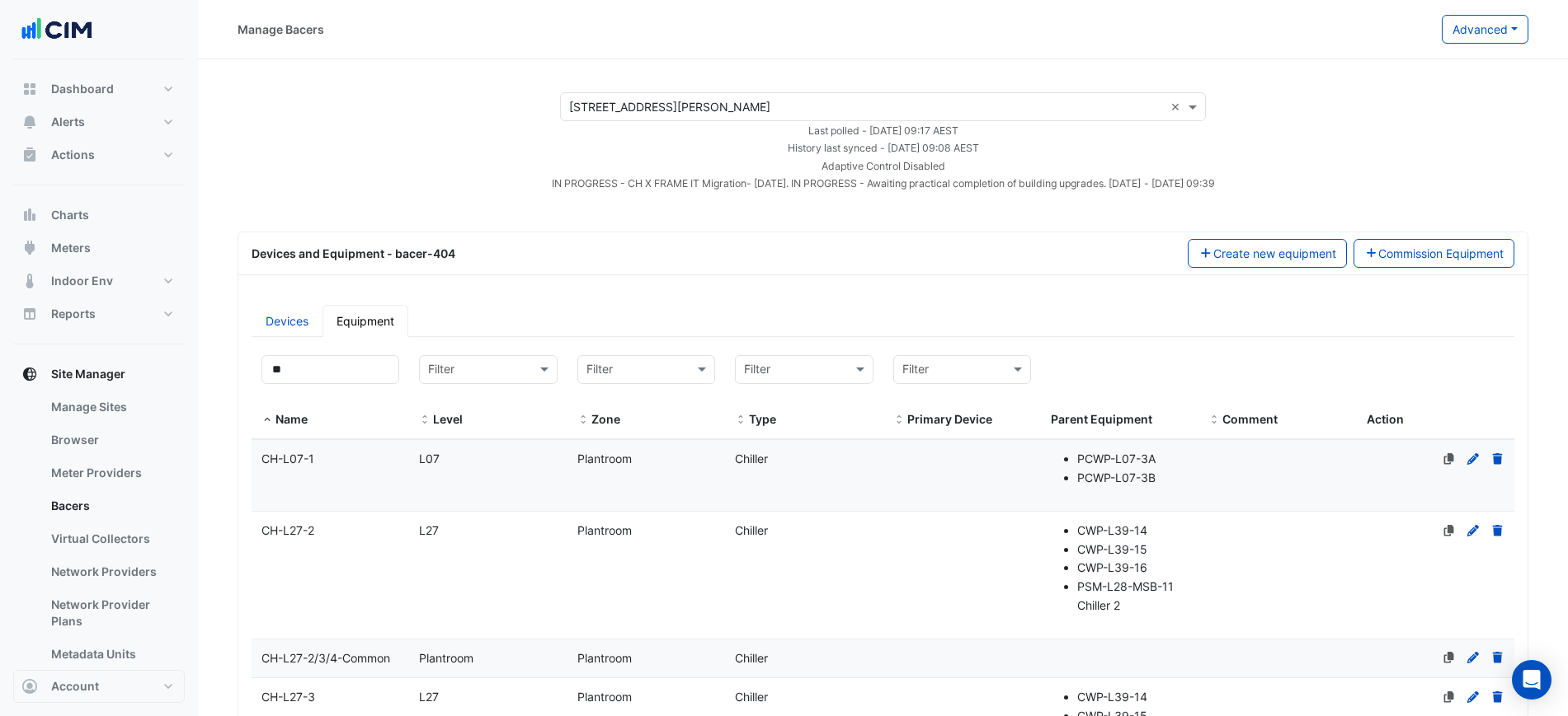
click at [326, 557] on datatable-body-cell "Name CH-L27-2" at bounding box center [330, 575] width 157 height 127
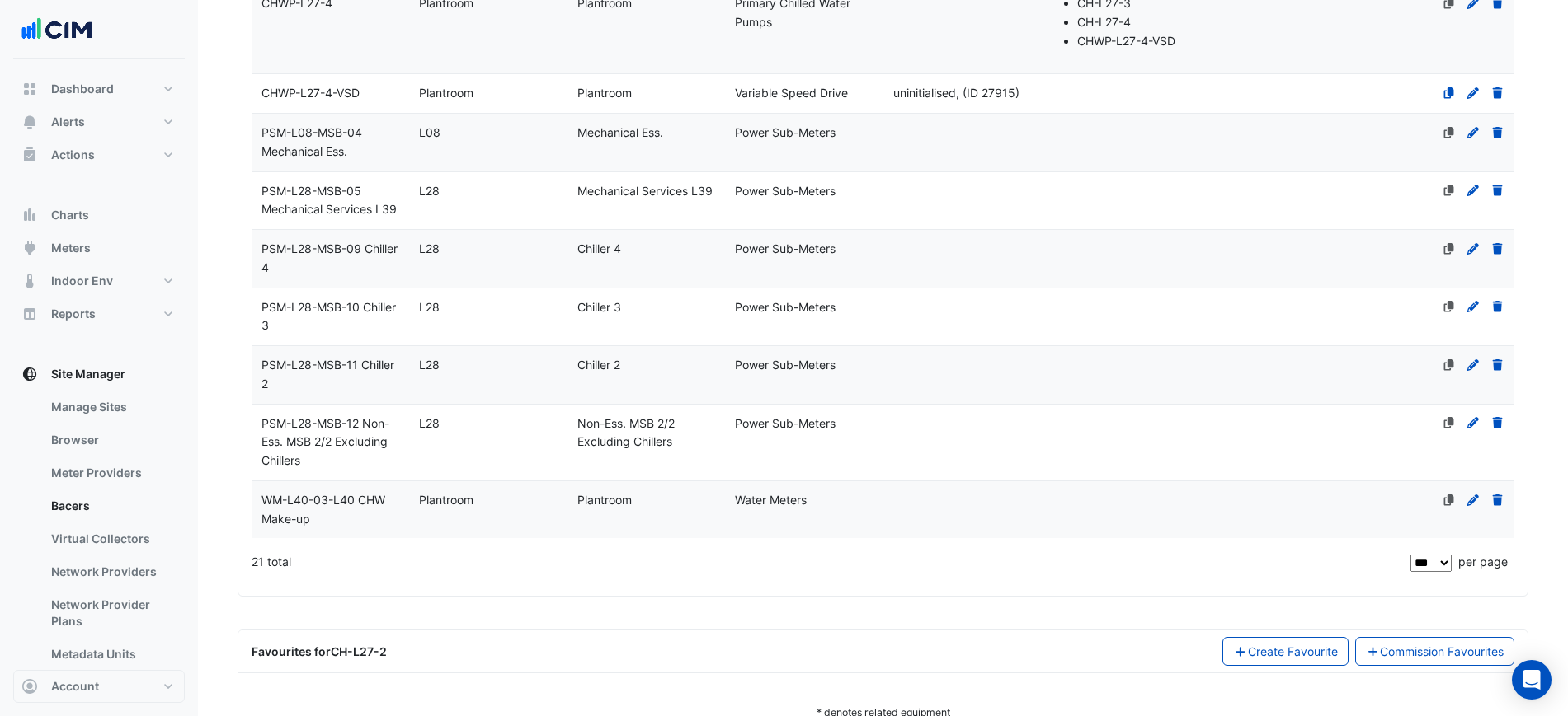
scroll to position [1392, 0]
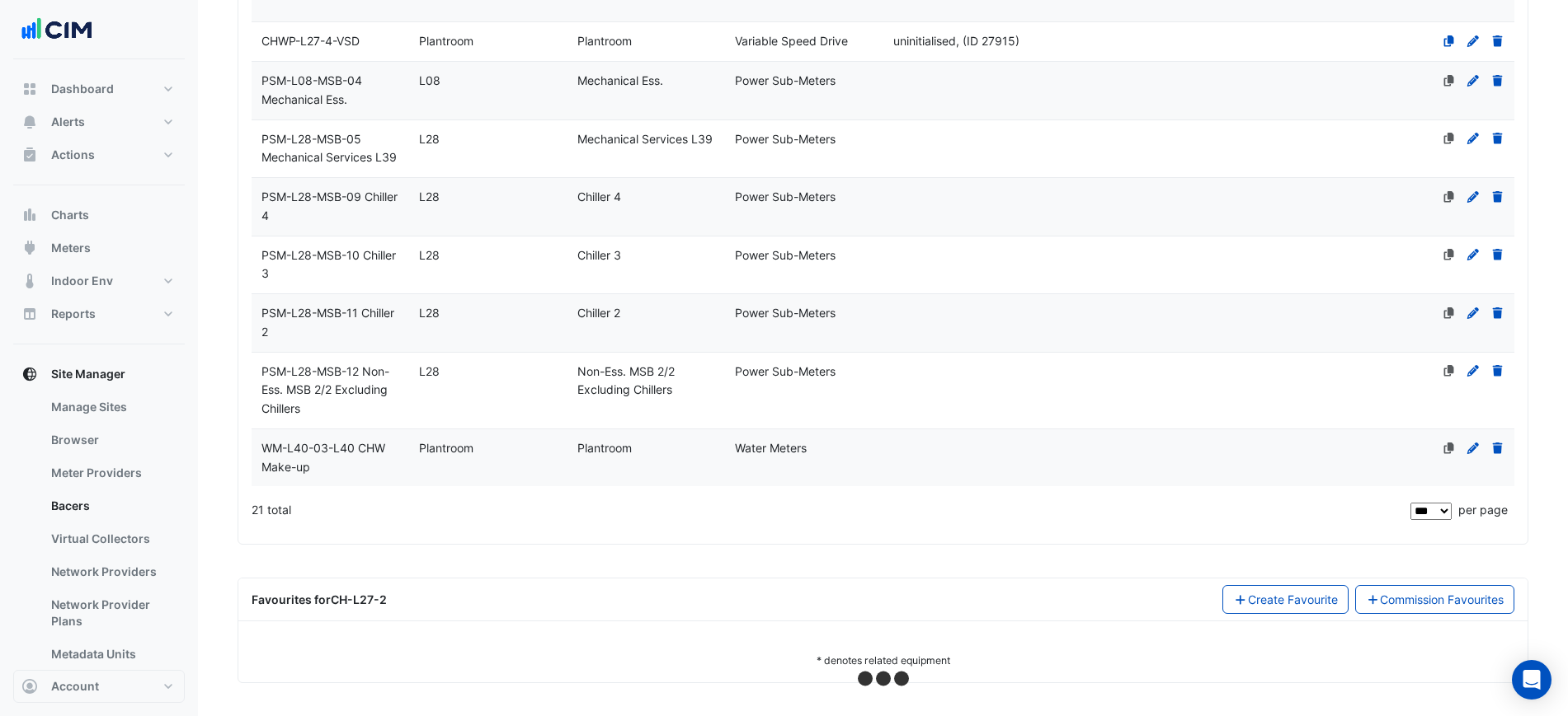
select select "***"
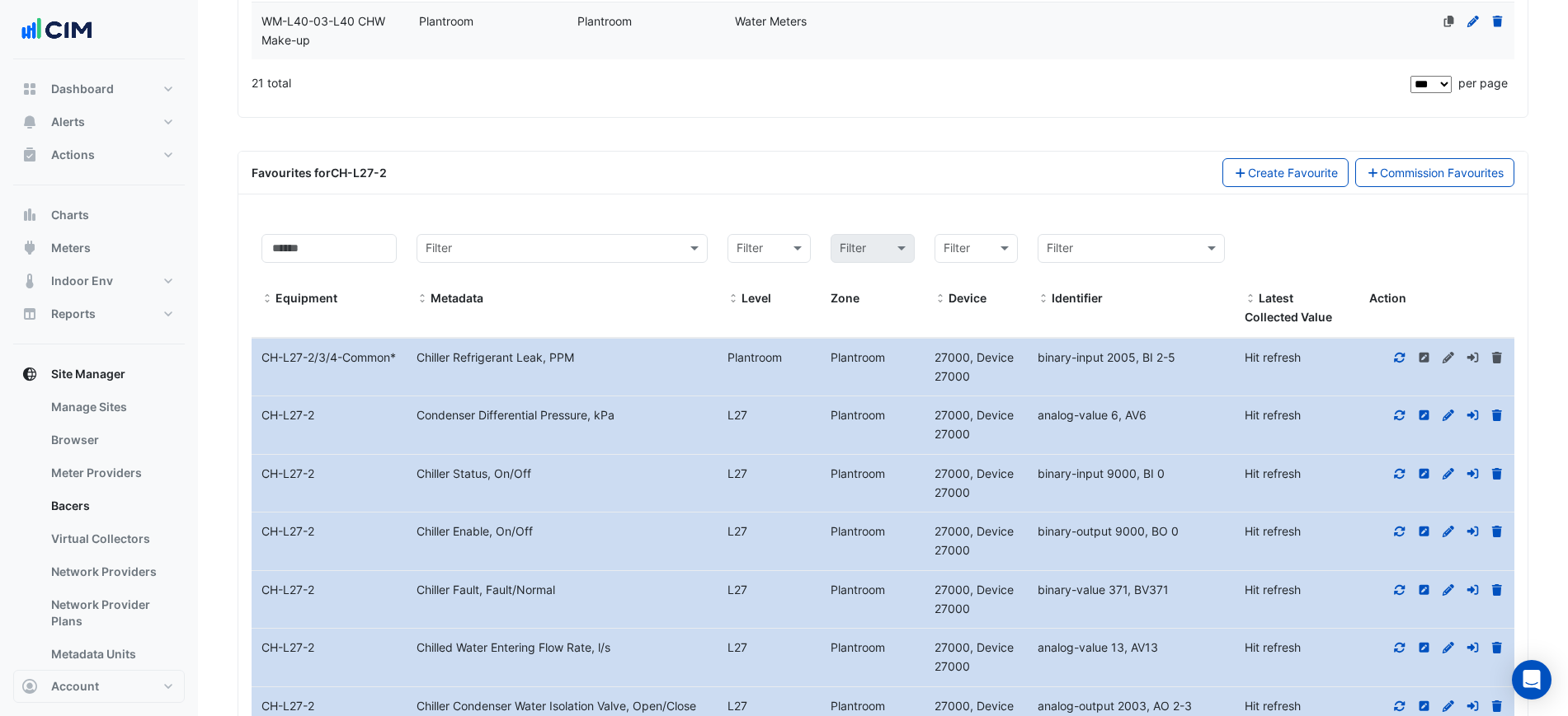
scroll to position [2113, 0]
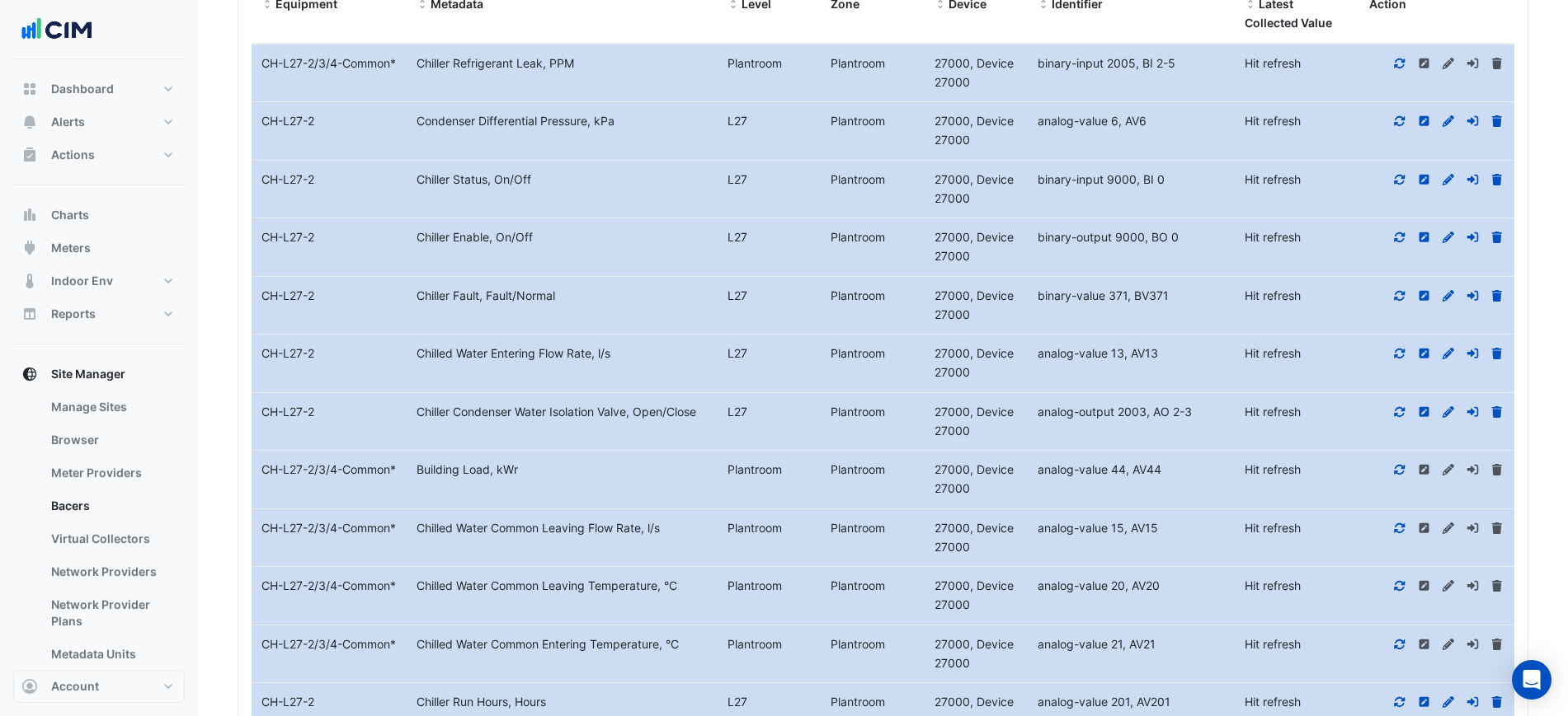
click at [1396, 176] on icon at bounding box center [1400, 179] width 11 height 10
click at [1184, 191] on datatable-body-cell "Identifier binary-input 9000, BI 0" at bounding box center [1131, 190] width 207 height 58
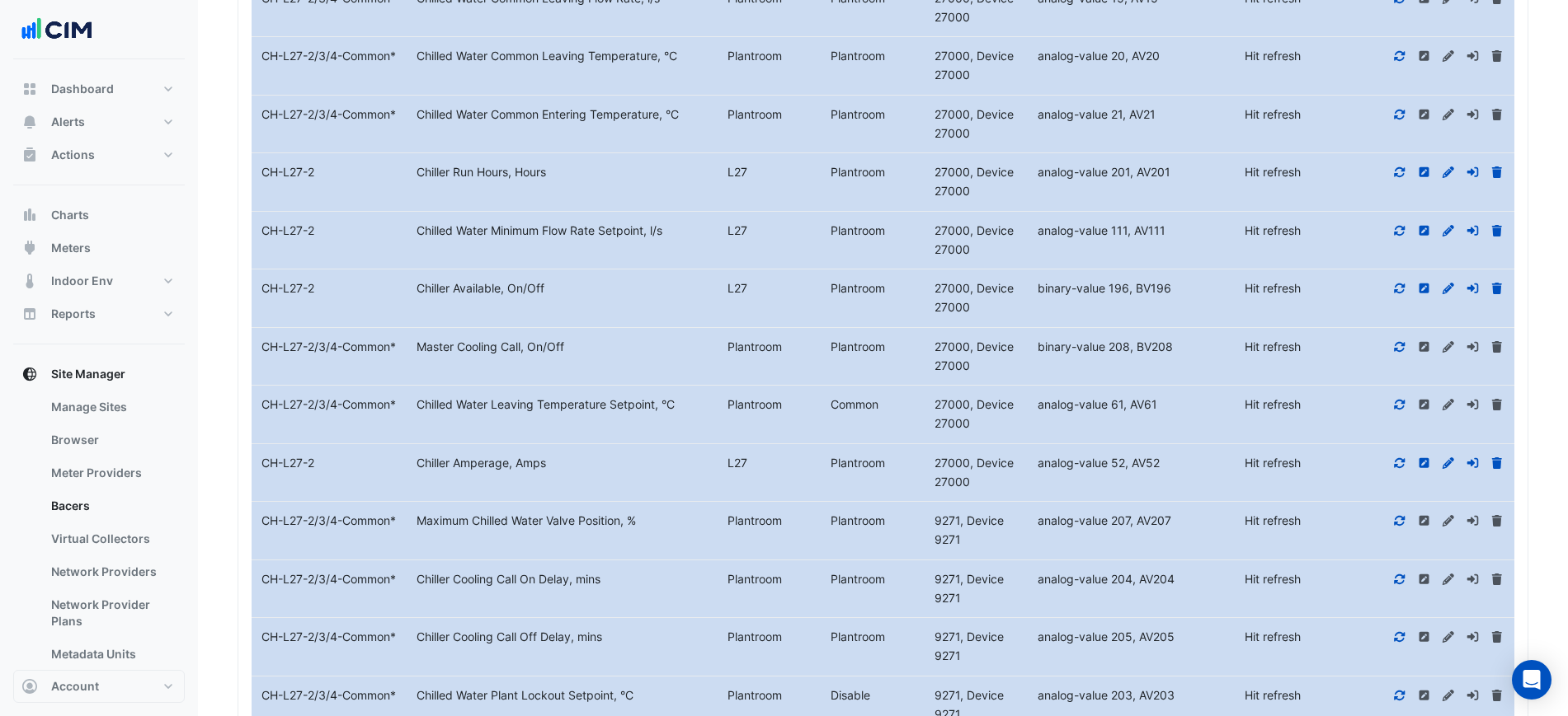
scroll to position [2746, 0]
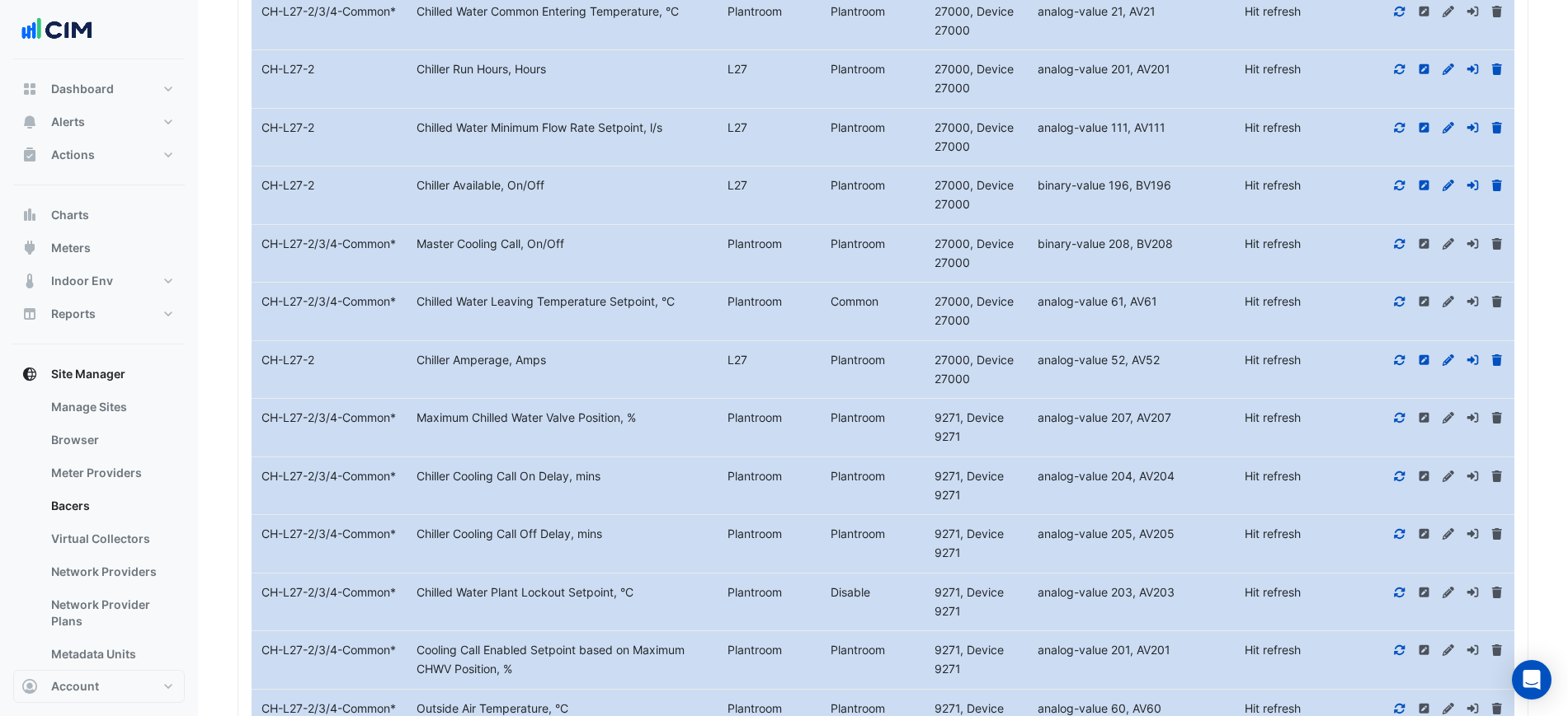
click at [955, 245] on span "27000, Device 27000" at bounding box center [974, 253] width 79 height 33
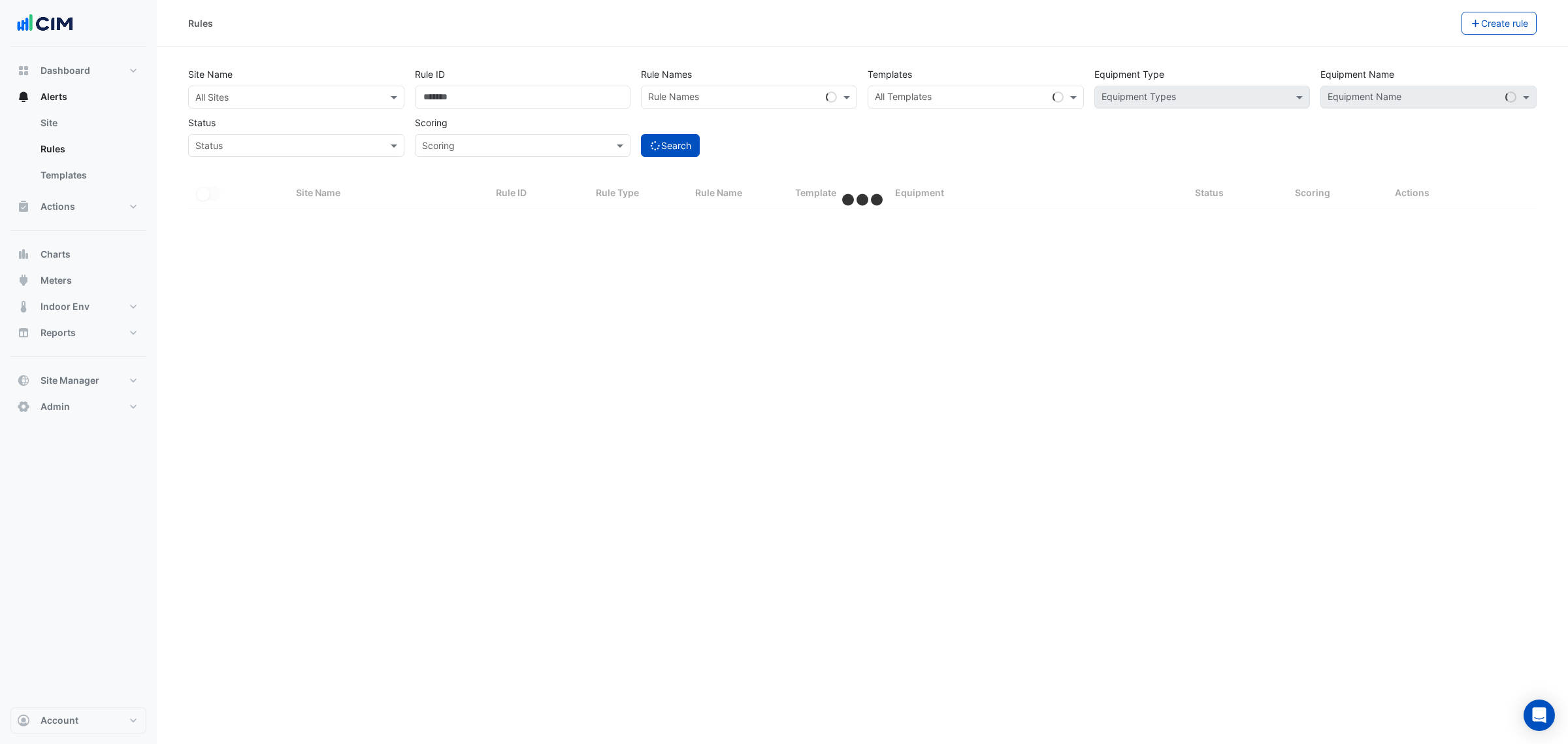
select select "***"
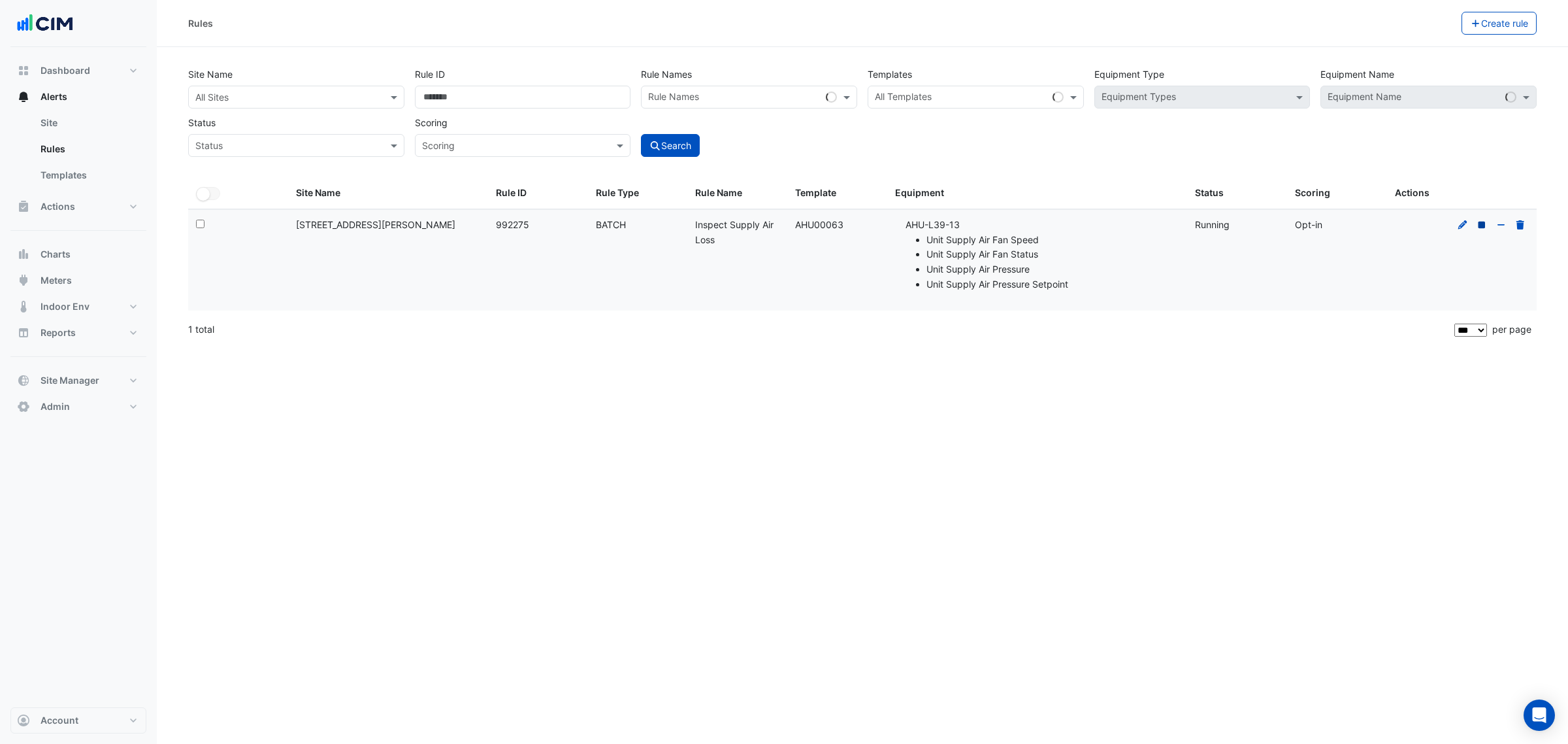
click at [1486, 226] on icon at bounding box center [1482, 225] width 11 height 9
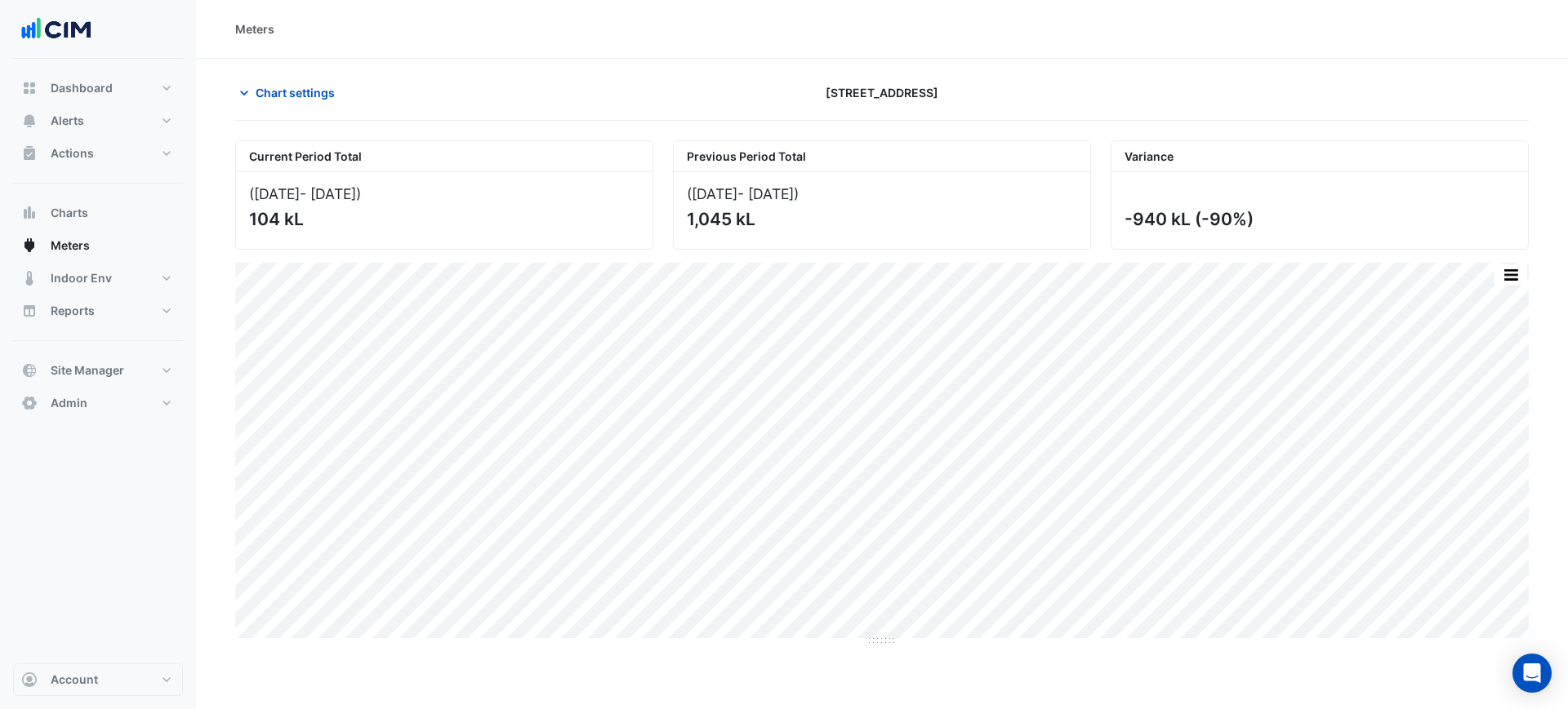
click at [1291, 82] on div at bounding box center [1319, 93] width 438 height 29
click at [285, 88] on span "Chart settings" at bounding box center [295, 93] width 79 height 17
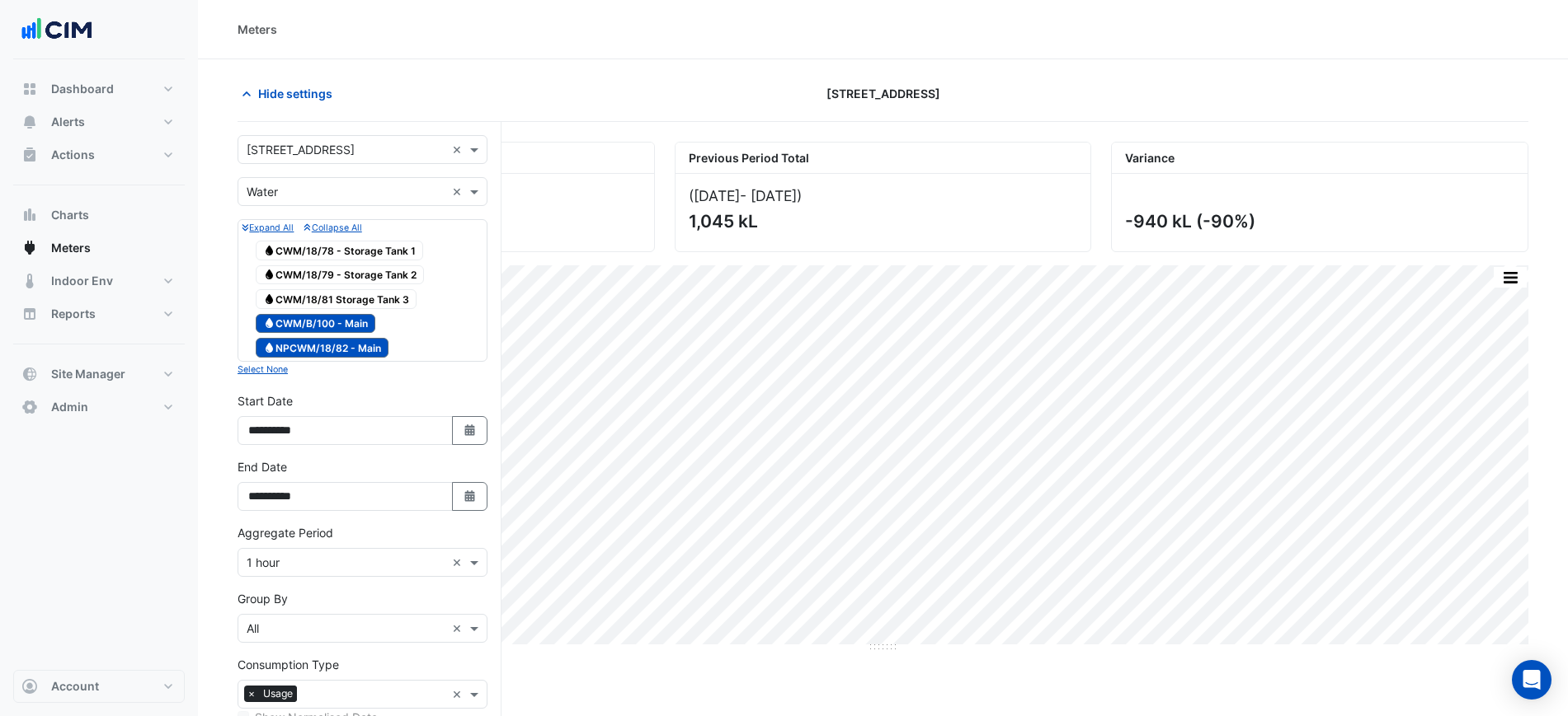
click at [336, 150] on input "text" at bounding box center [346, 150] width 199 height 17
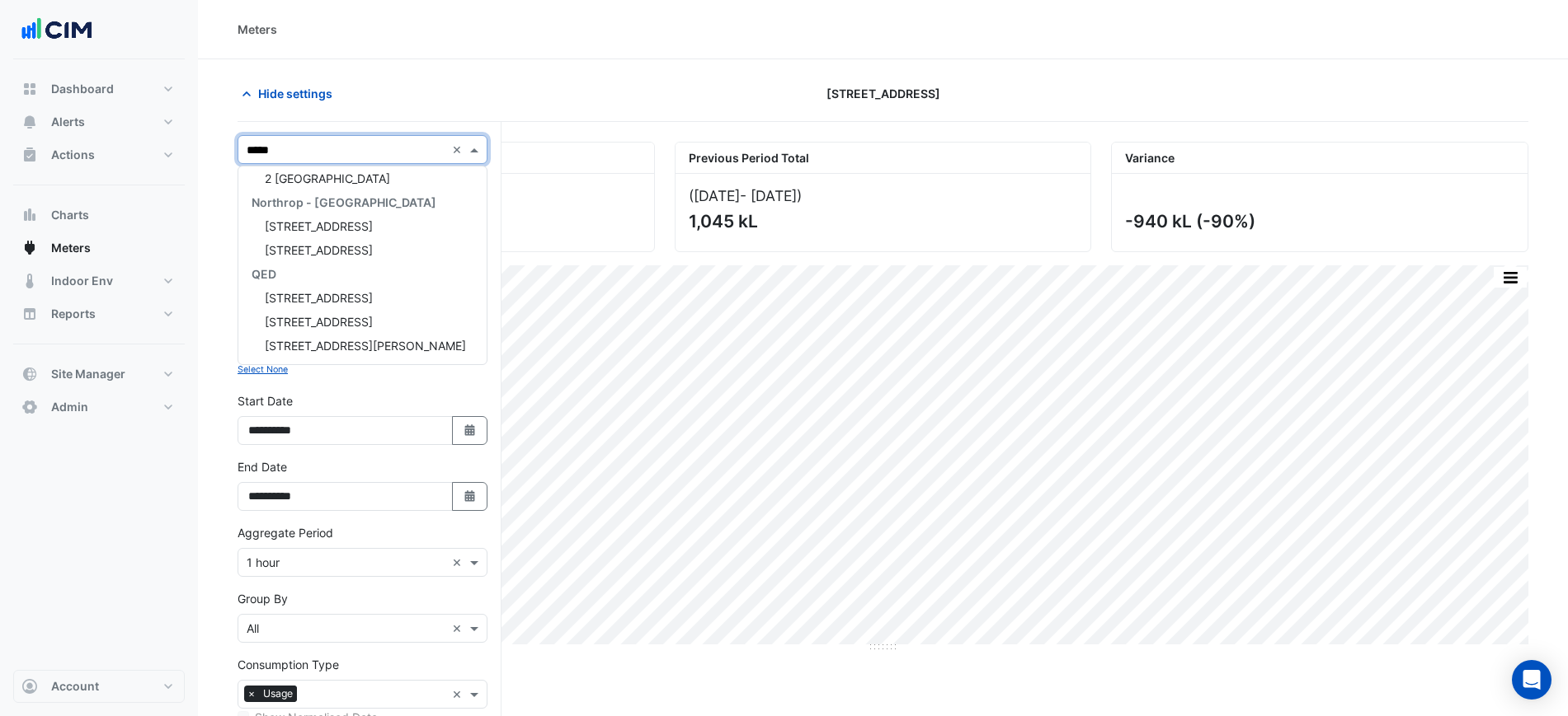
scroll to position [174, 0]
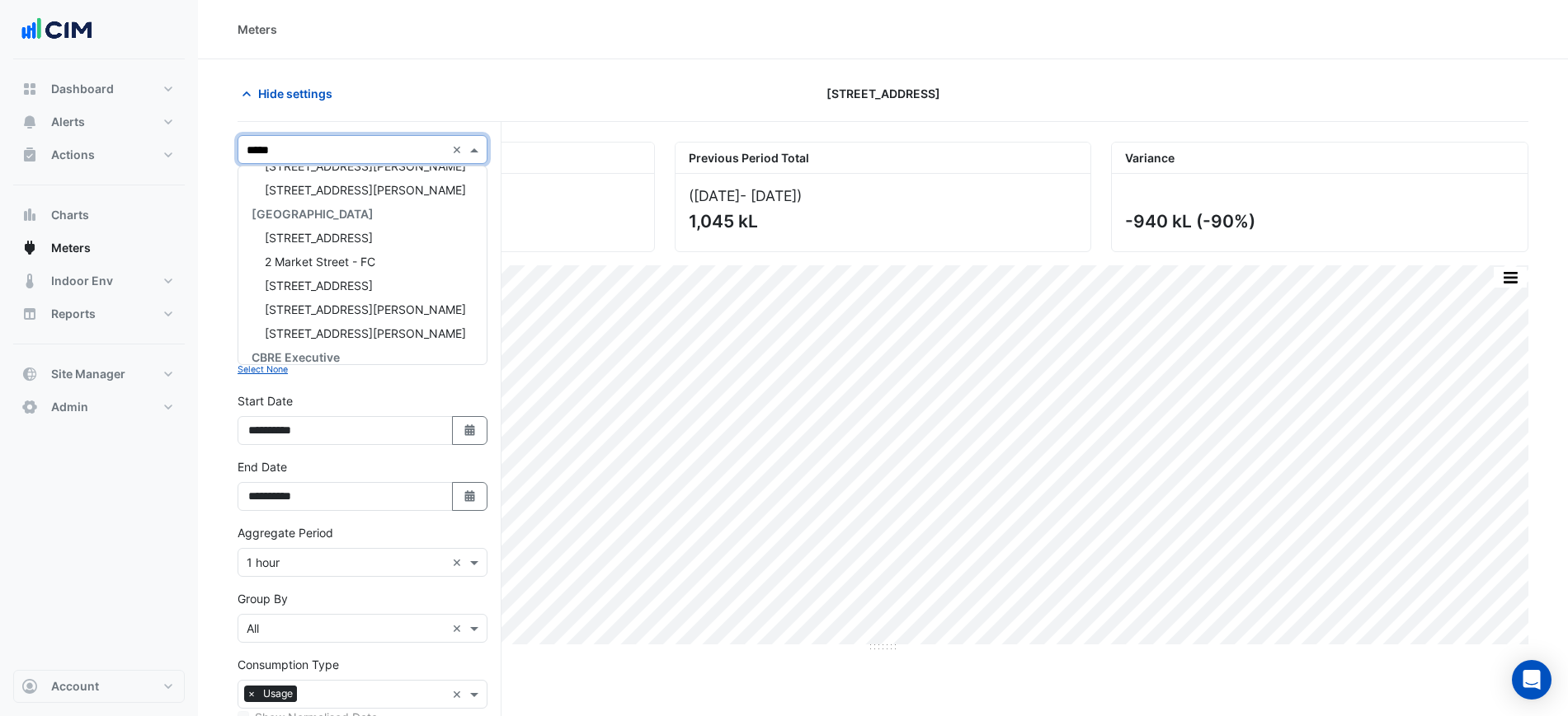
type input "******"
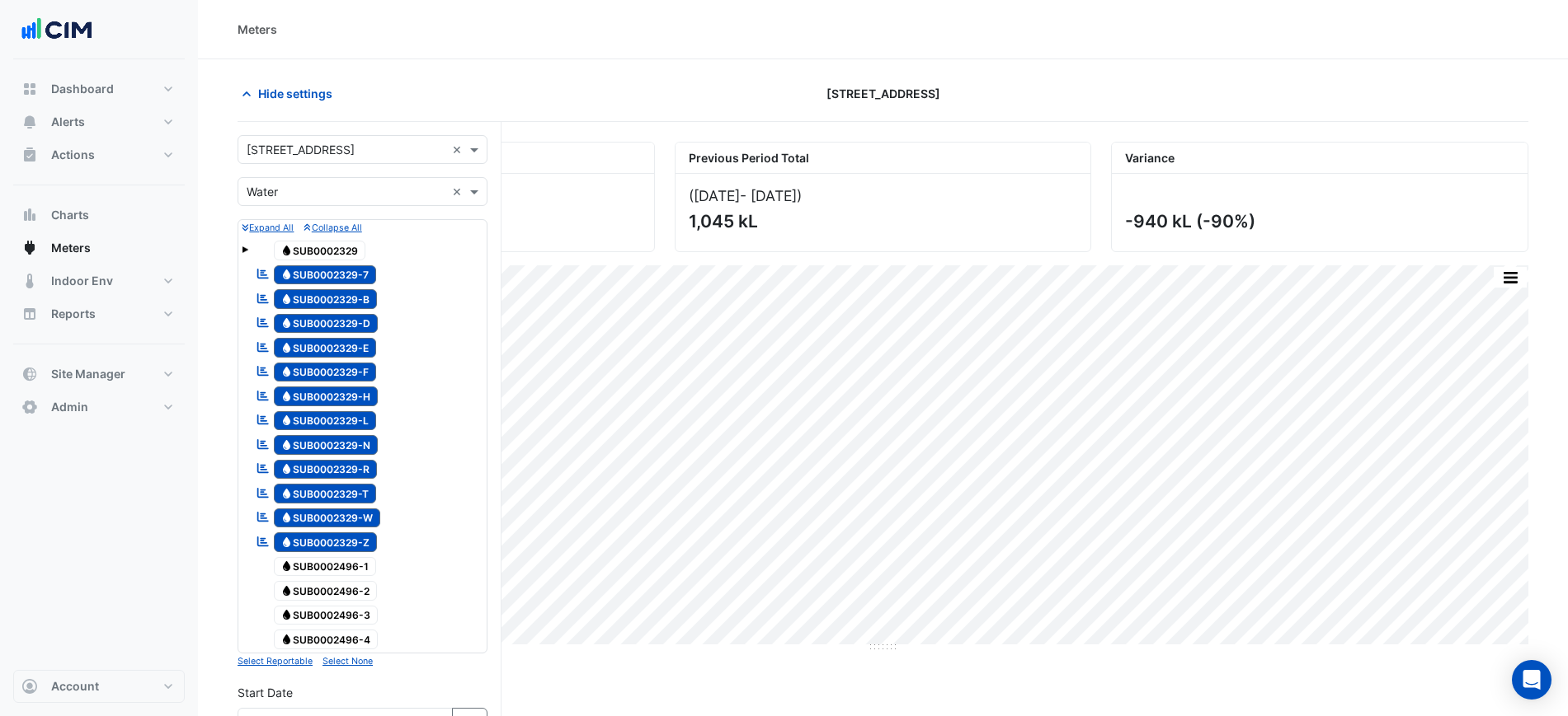
click at [301, 206] on form "Select a Site × 2 Market Street × Utility Type × Water × Expand All Collapse Al…" at bounding box center [362, 660] width 250 height 1050
click at [304, 197] on input "text" at bounding box center [346, 193] width 199 height 17
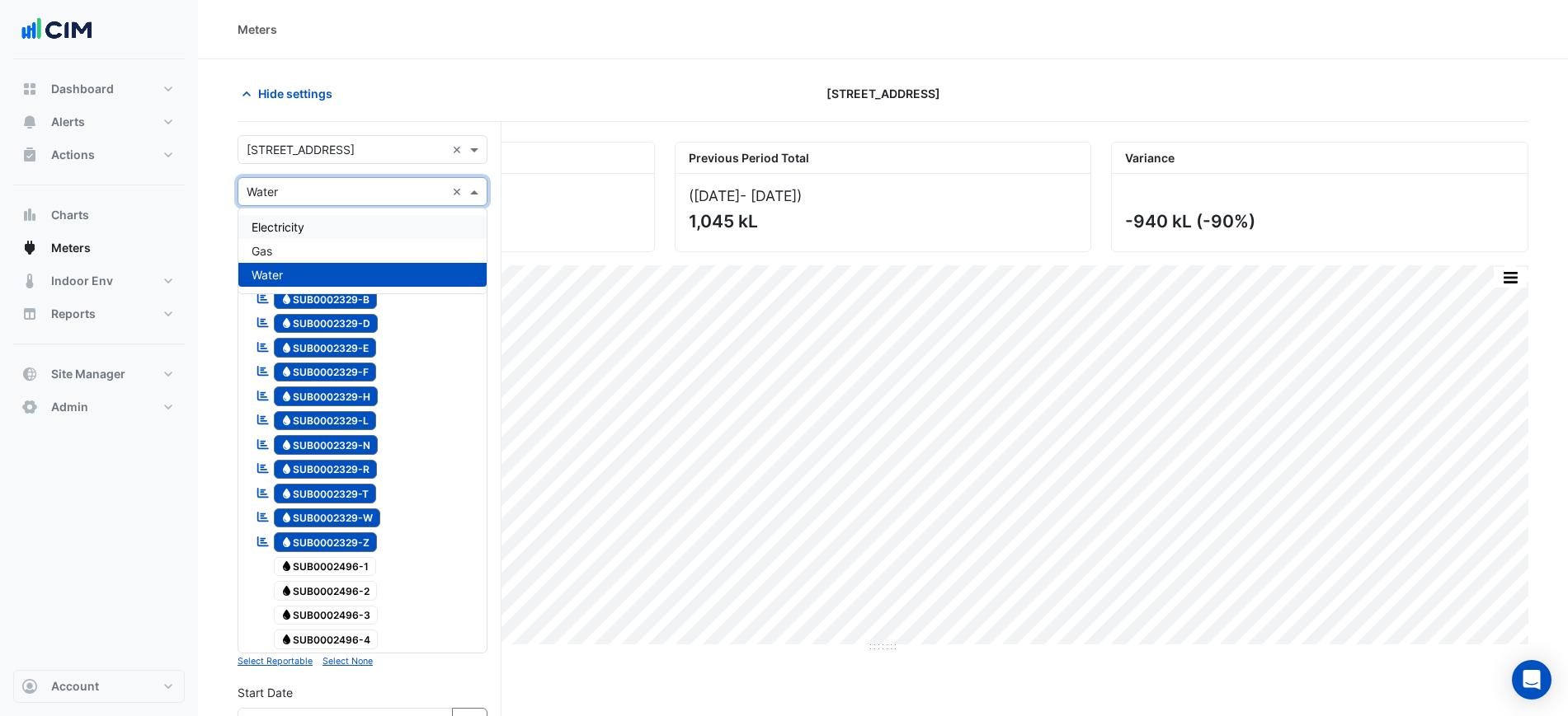
click at [303, 218] on div "Electricity" at bounding box center [363, 226] width 249 height 24
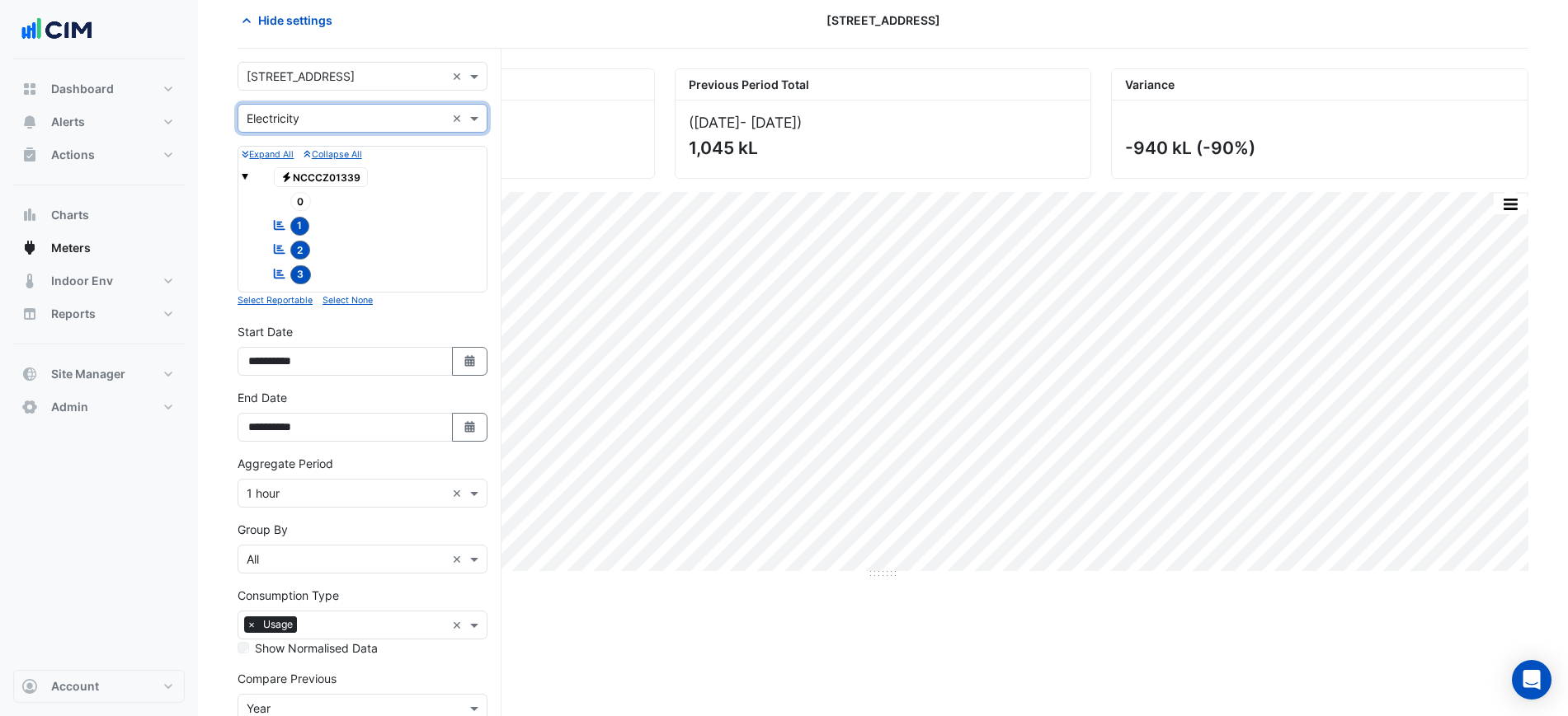
scroll to position [103, 0]
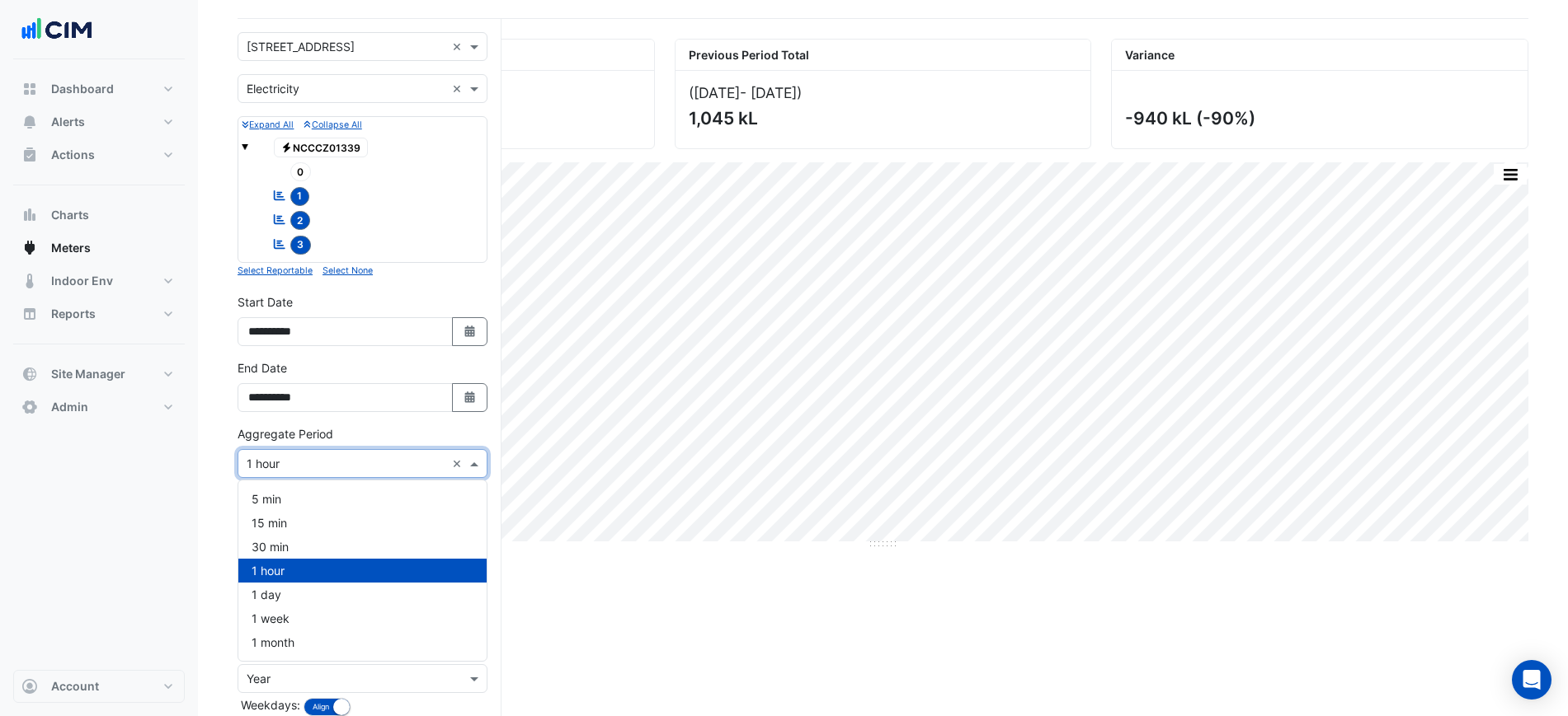
drag, startPoint x: 399, startPoint y: 469, endPoint x: 389, endPoint y: 479, distance: 14.1
click at [399, 470] on input "text" at bounding box center [346, 464] width 199 height 17
click at [392, 430] on div "Aggregate Period Aggregate Period × 1 hour ×" at bounding box center [362, 451] width 250 height 53
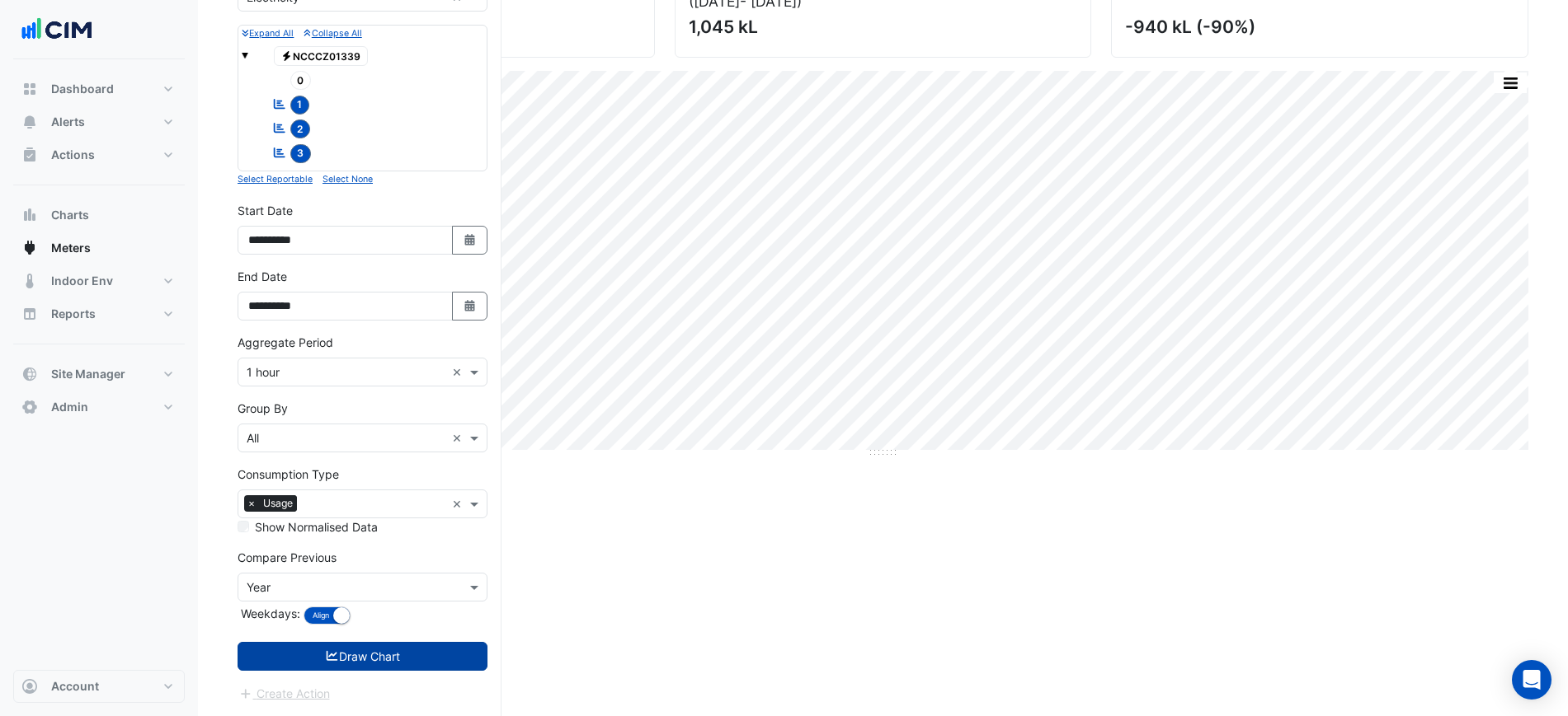
click at [392, 661] on button "Draw Chart" at bounding box center [362, 656] width 250 height 29
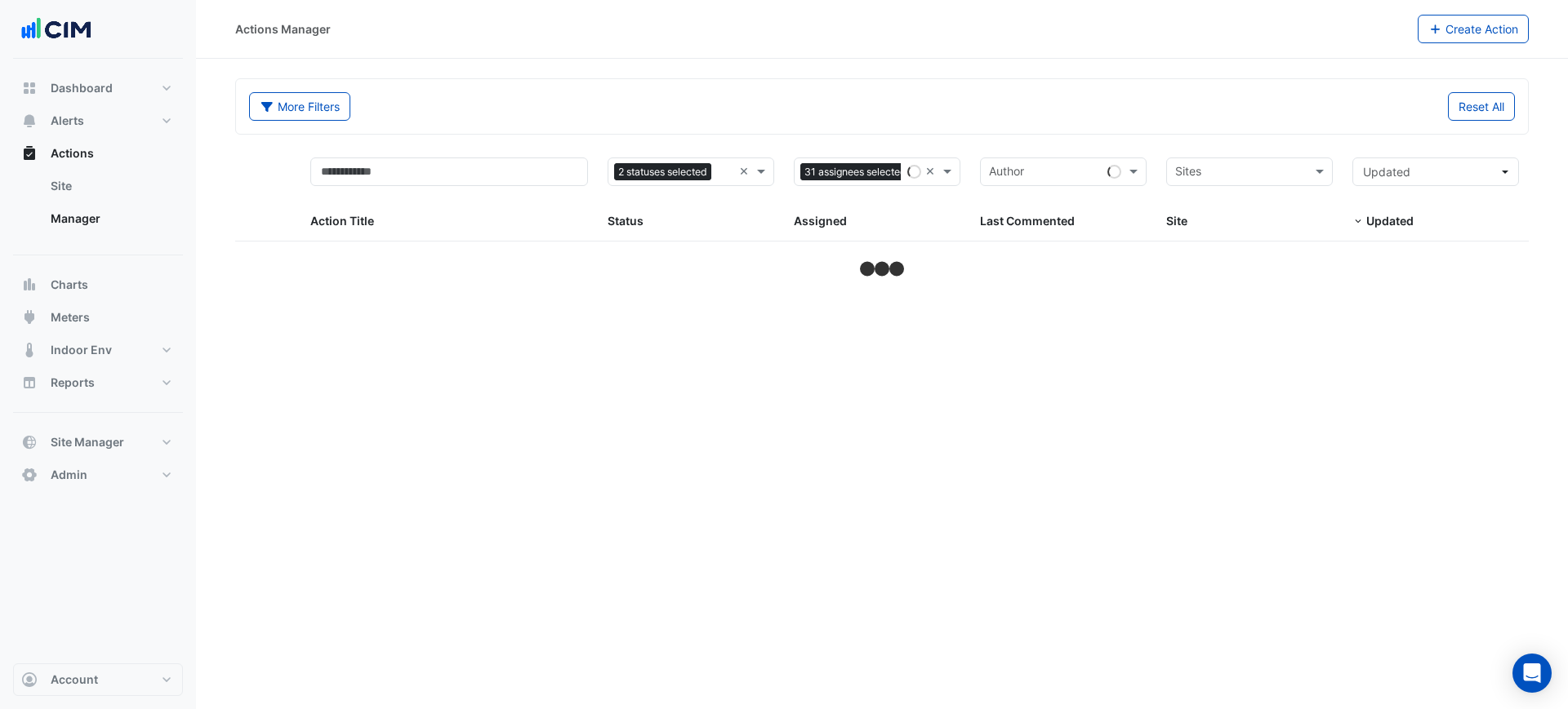
select select "***"
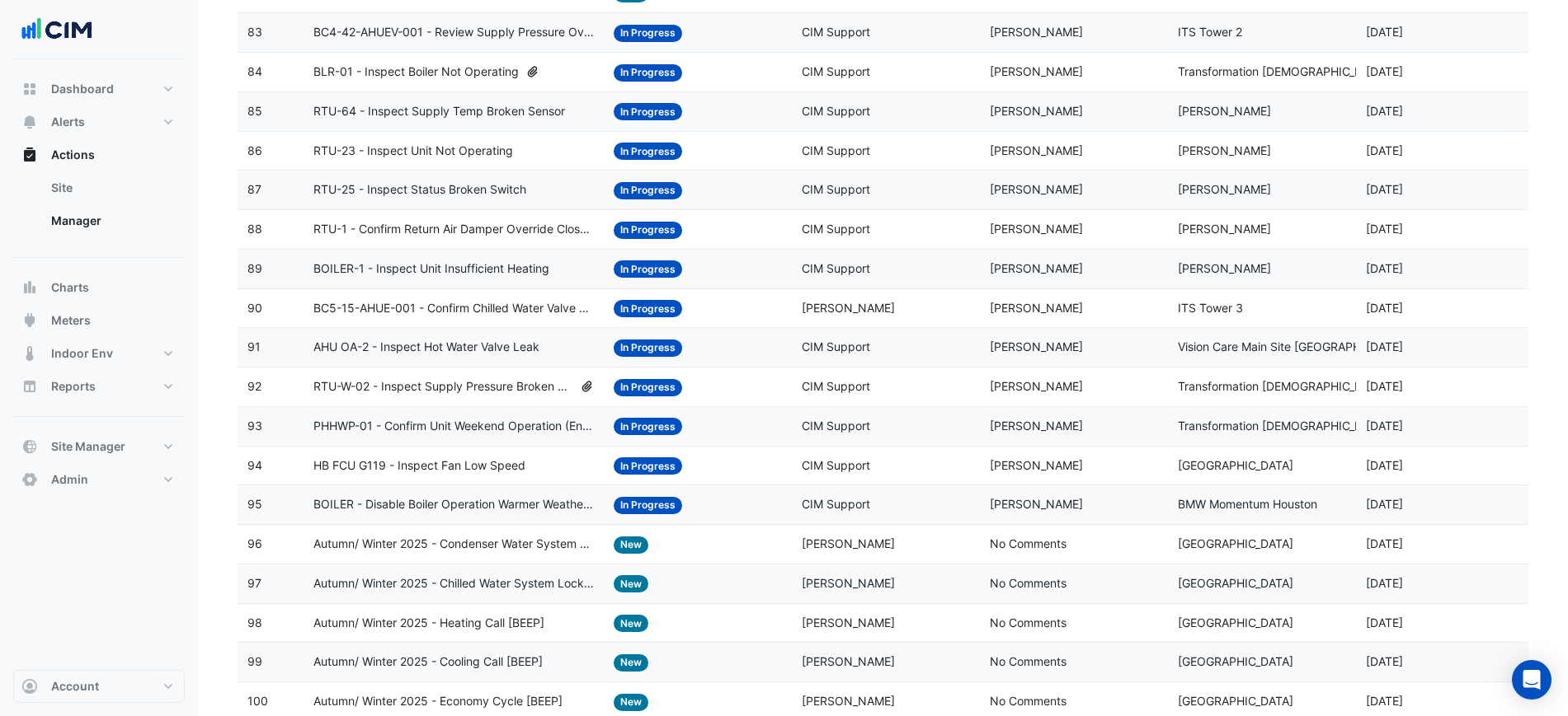
scroll to position [3509, 0]
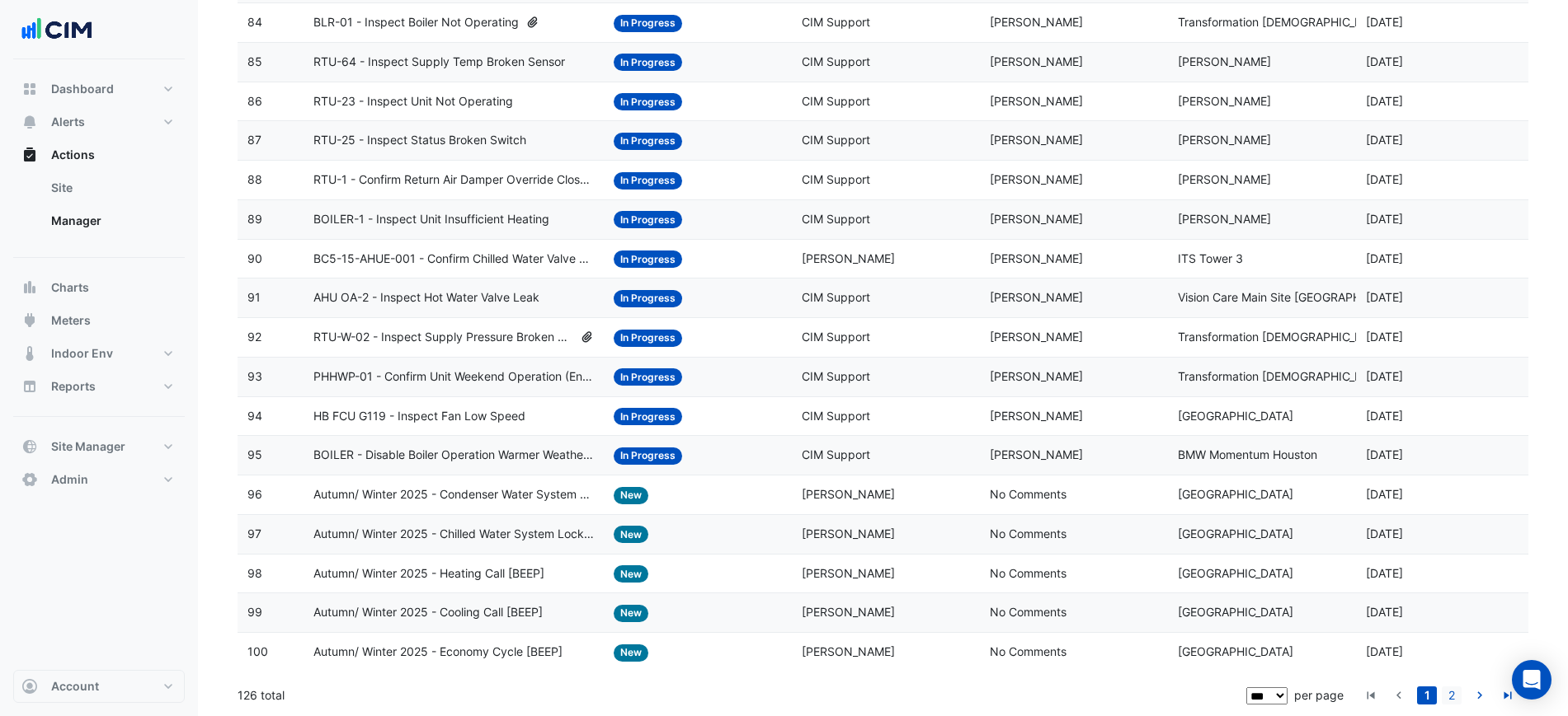
click at [1453, 693] on link "2" at bounding box center [1451, 696] width 20 height 18
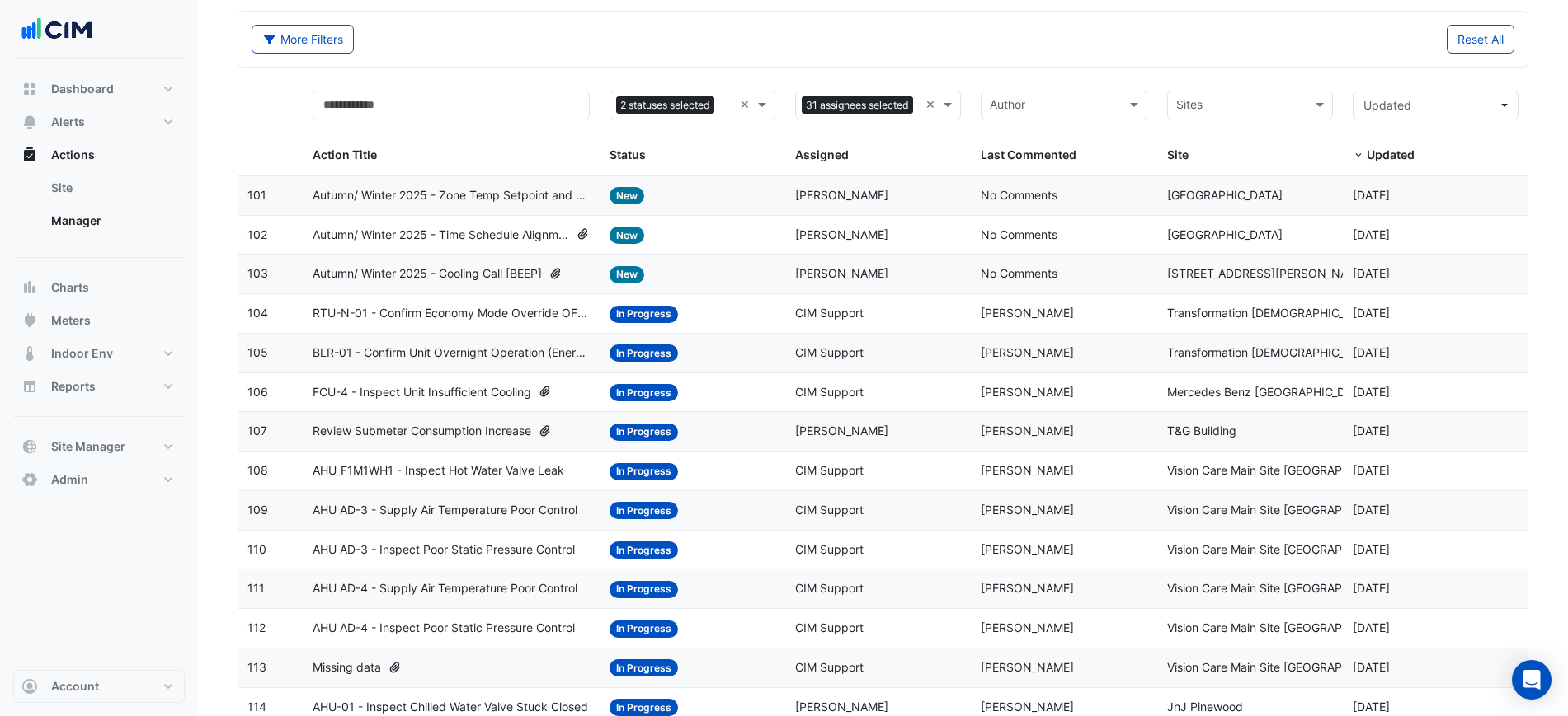
scroll to position [0, 0]
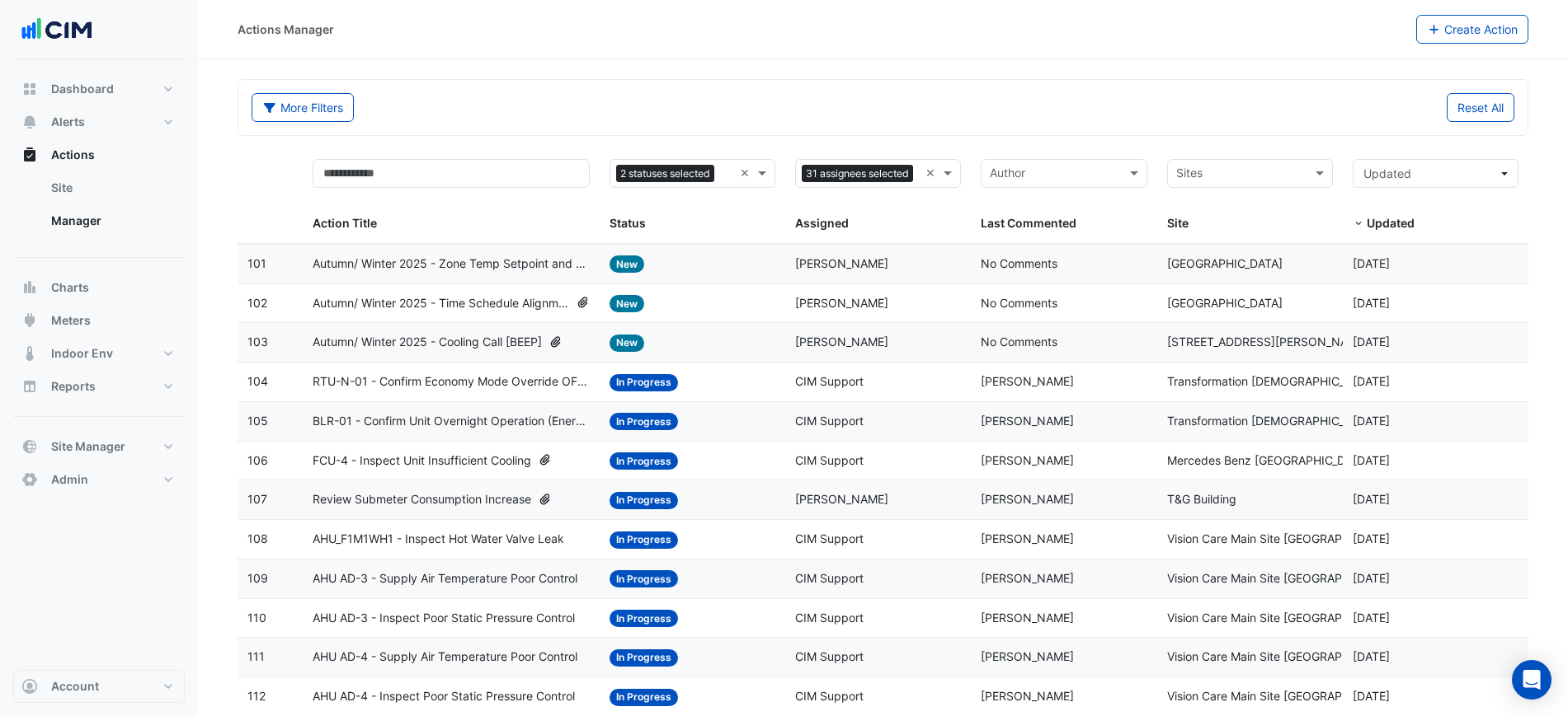
click at [1022, 83] on div "More Filters Reset All" at bounding box center [882, 107] width 1289 height 55
click at [995, 61] on section "More Filters Reset All Status 2 statuses selected × Assigned 31 assignees selec…" at bounding box center [882, 685] width 1370 height 1252
click at [979, 53] on div "Actions Manager Create Action" at bounding box center [882, 30] width 1370 height 60
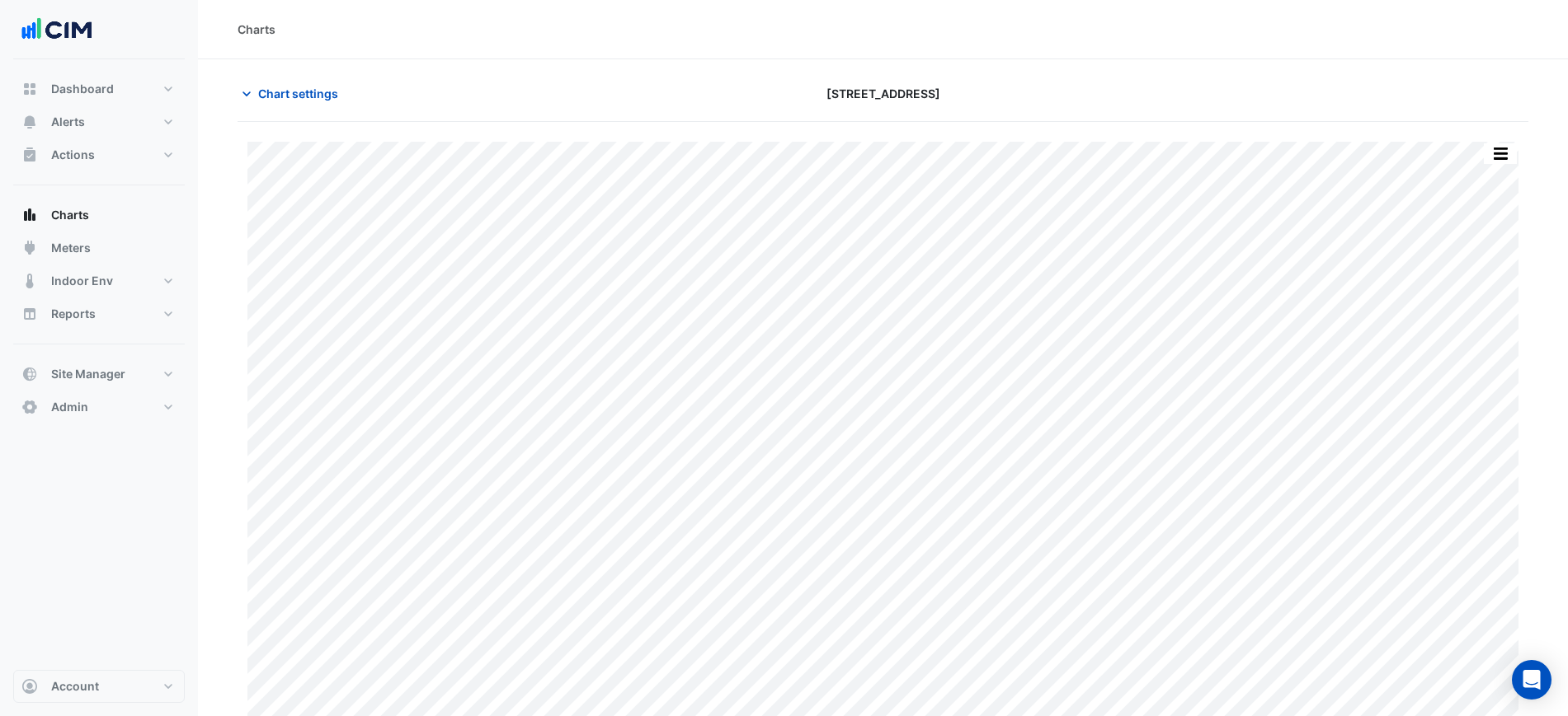
scroll to position [14, 0]
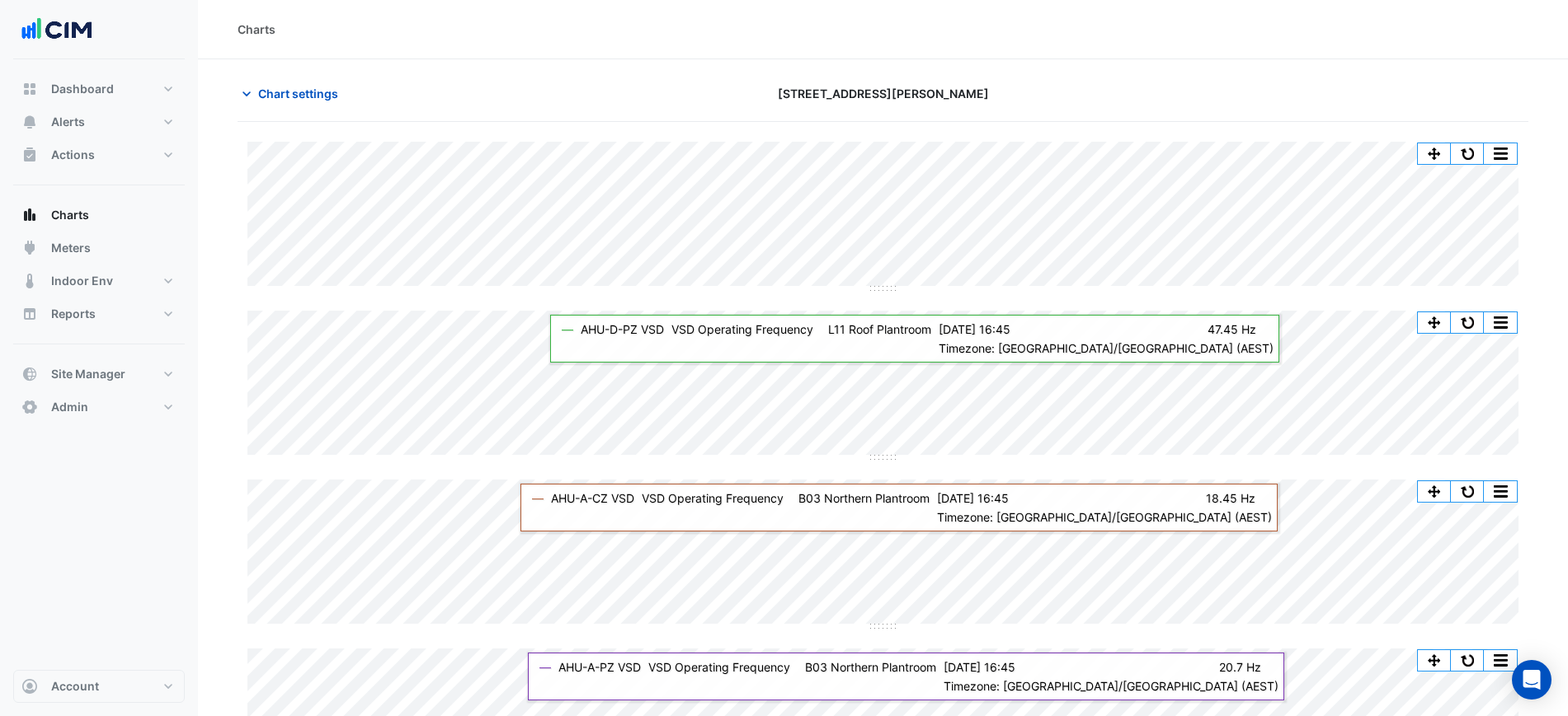
scroll to position [101, 0]
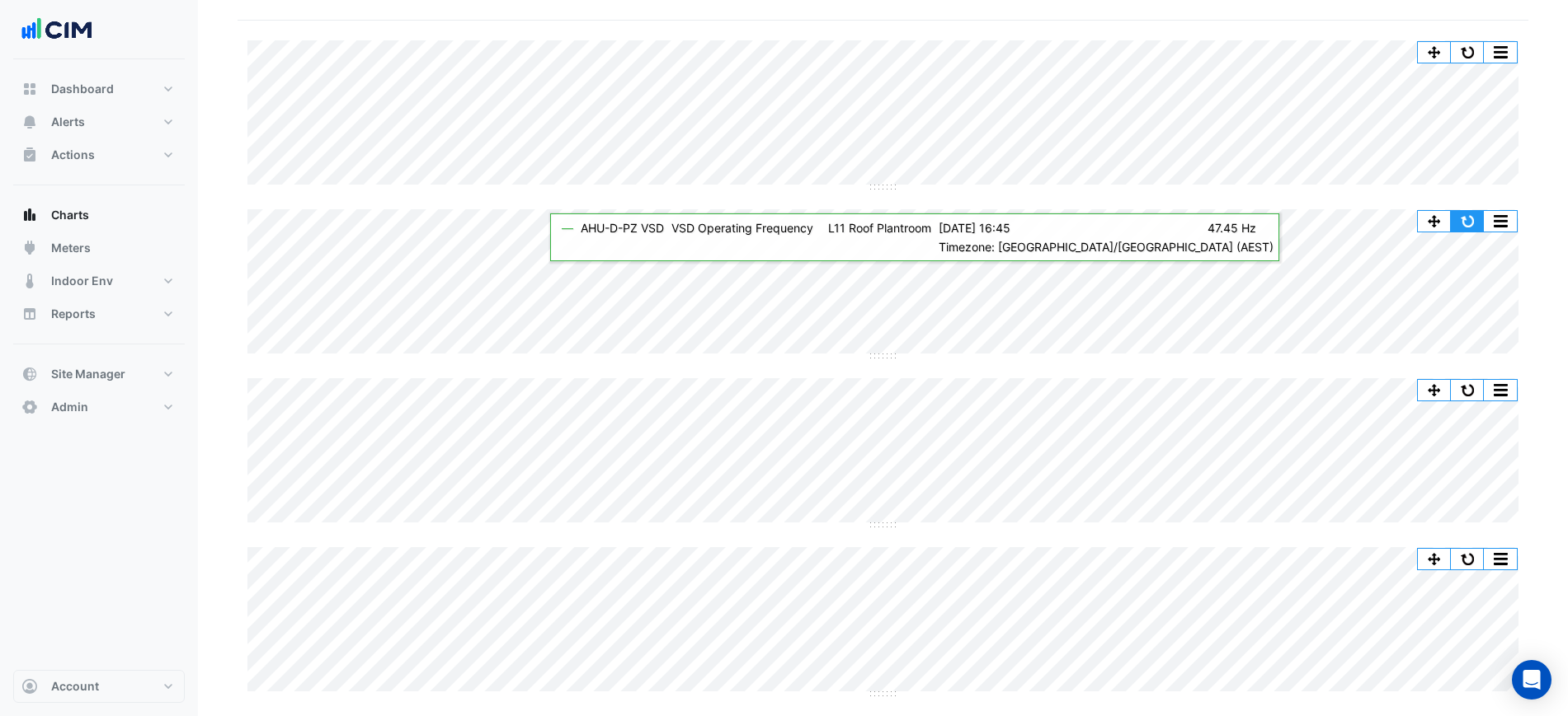
click at [1466, 225] on button "button" at bounding box center [1468, 221] width 33 height 20
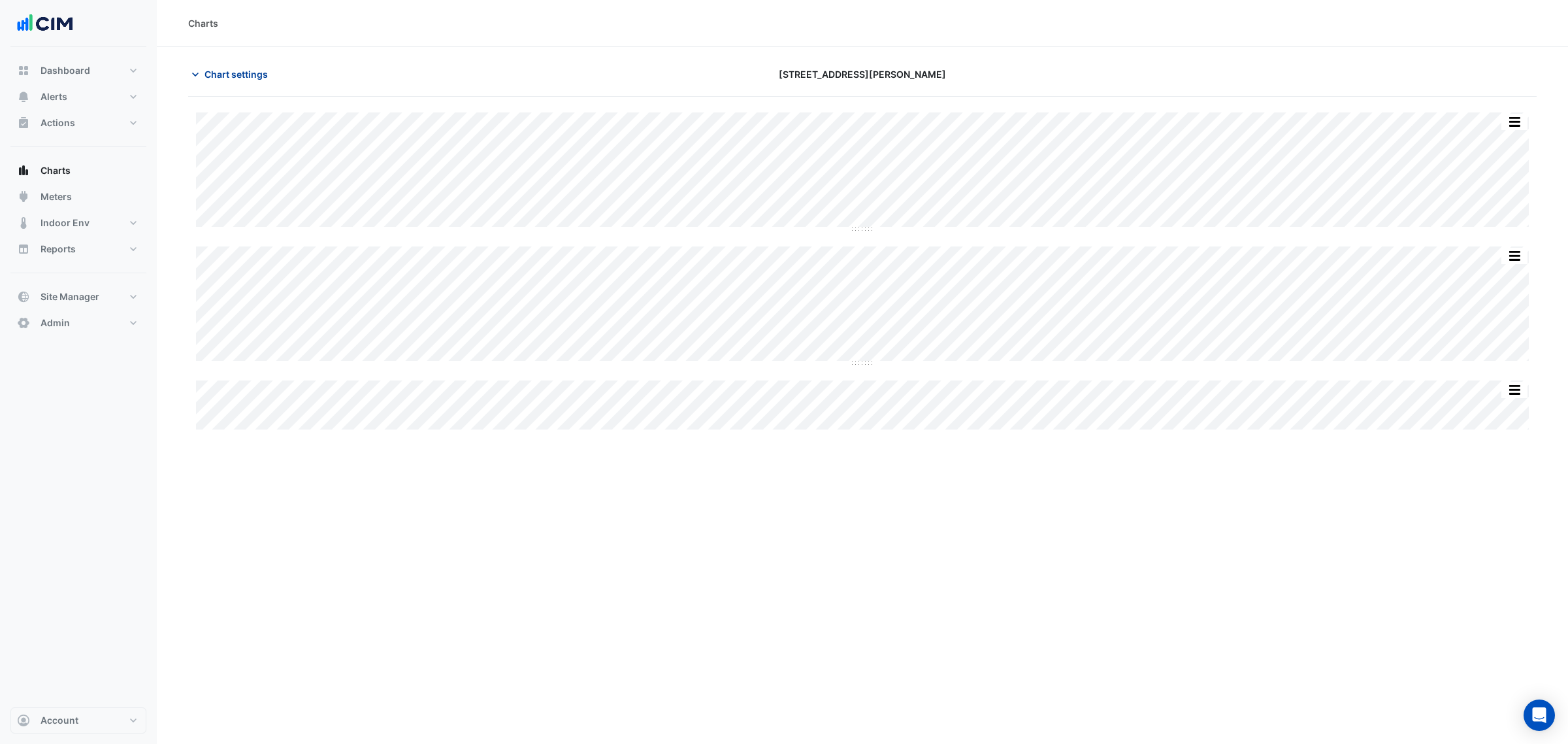
click at [249, 79] on span "Chart settings" at bounding box center [236, 74] width 63 height 14
type input "**********"
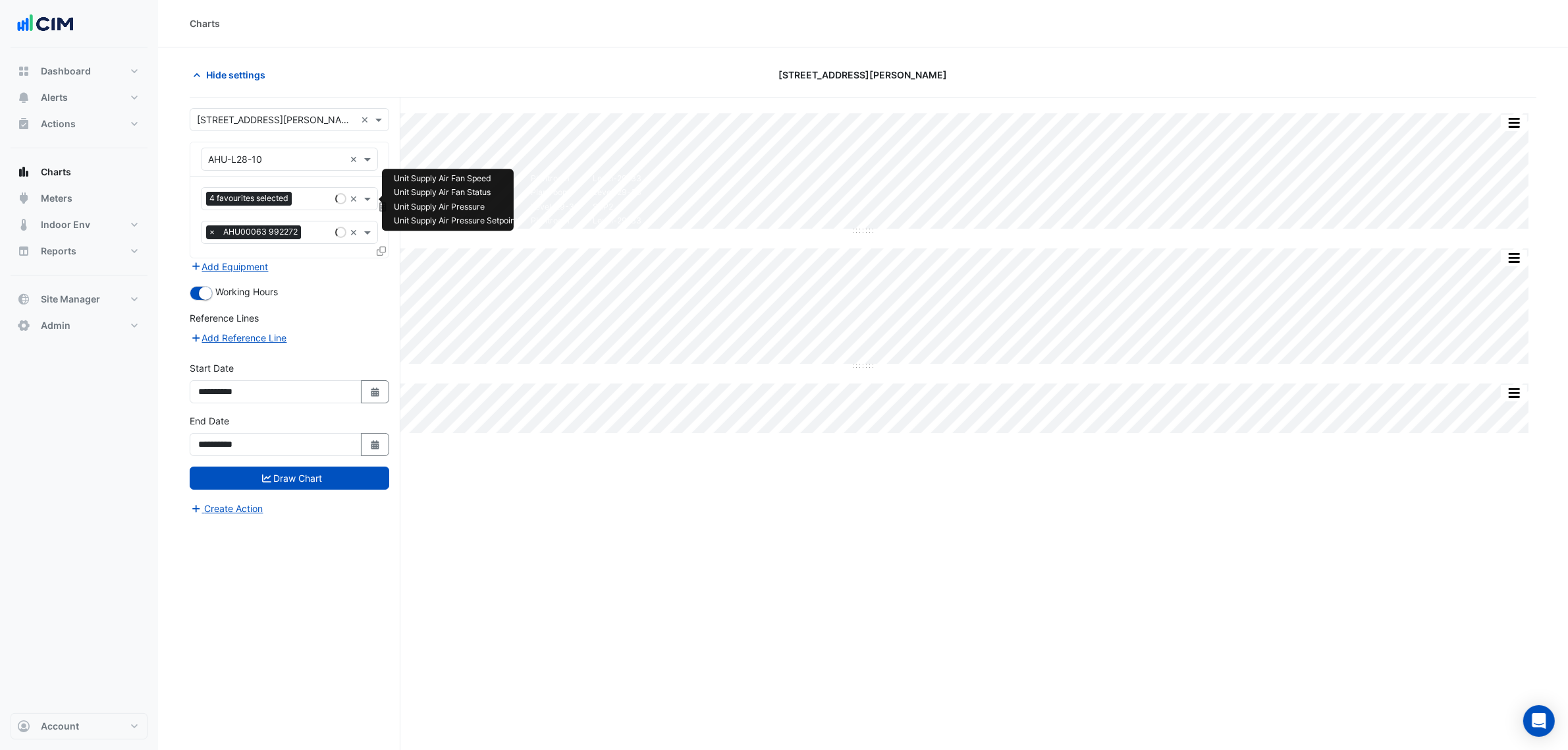
click at [288, 196] on span "4 favourites selected" at bounding box center [249, 198] width 85 height 13
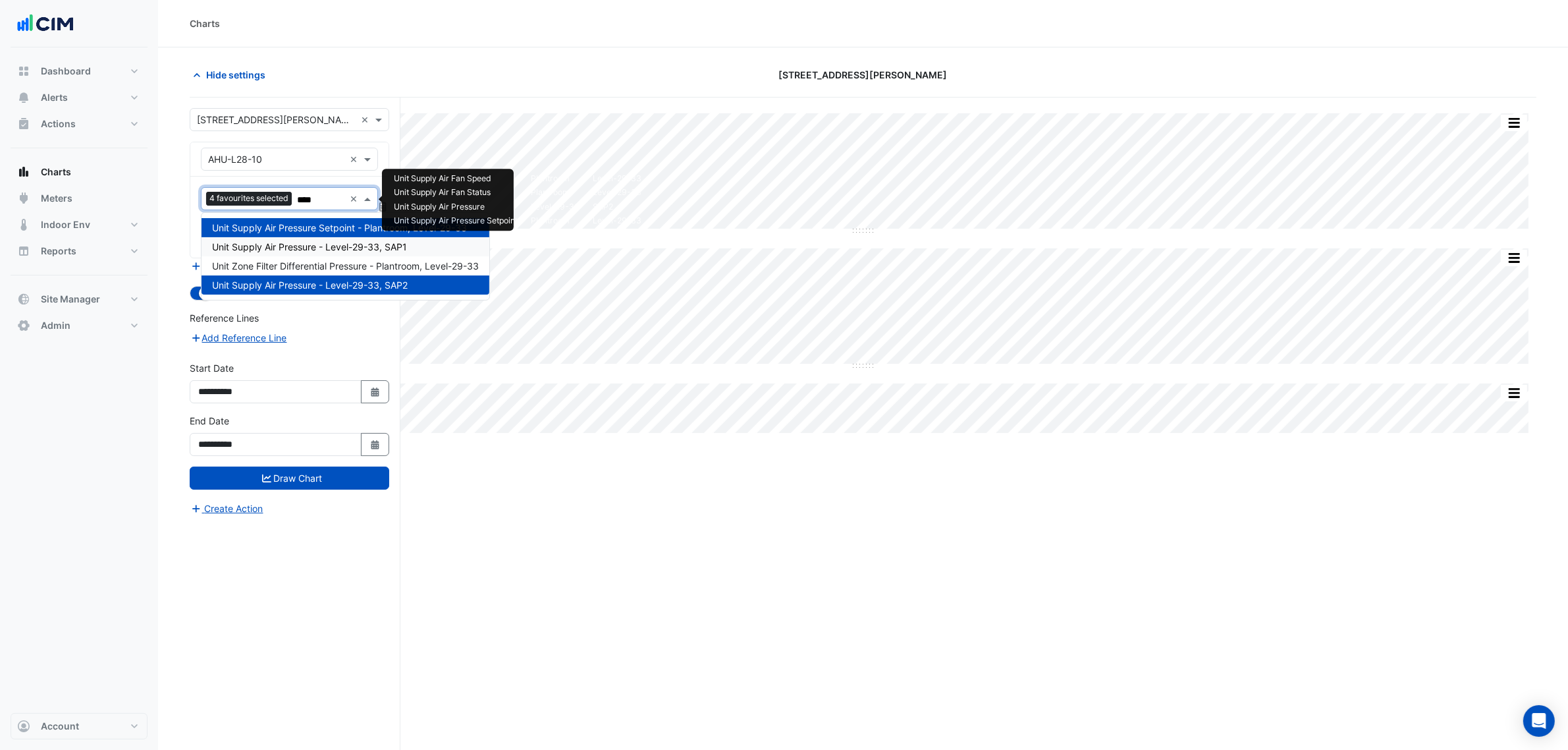
type input "*****"
click at [314, 245] on span "Unit Supply Air Pressure - Level-29-33, SAP1" at bounding box center [309, 246] width 195 height 12
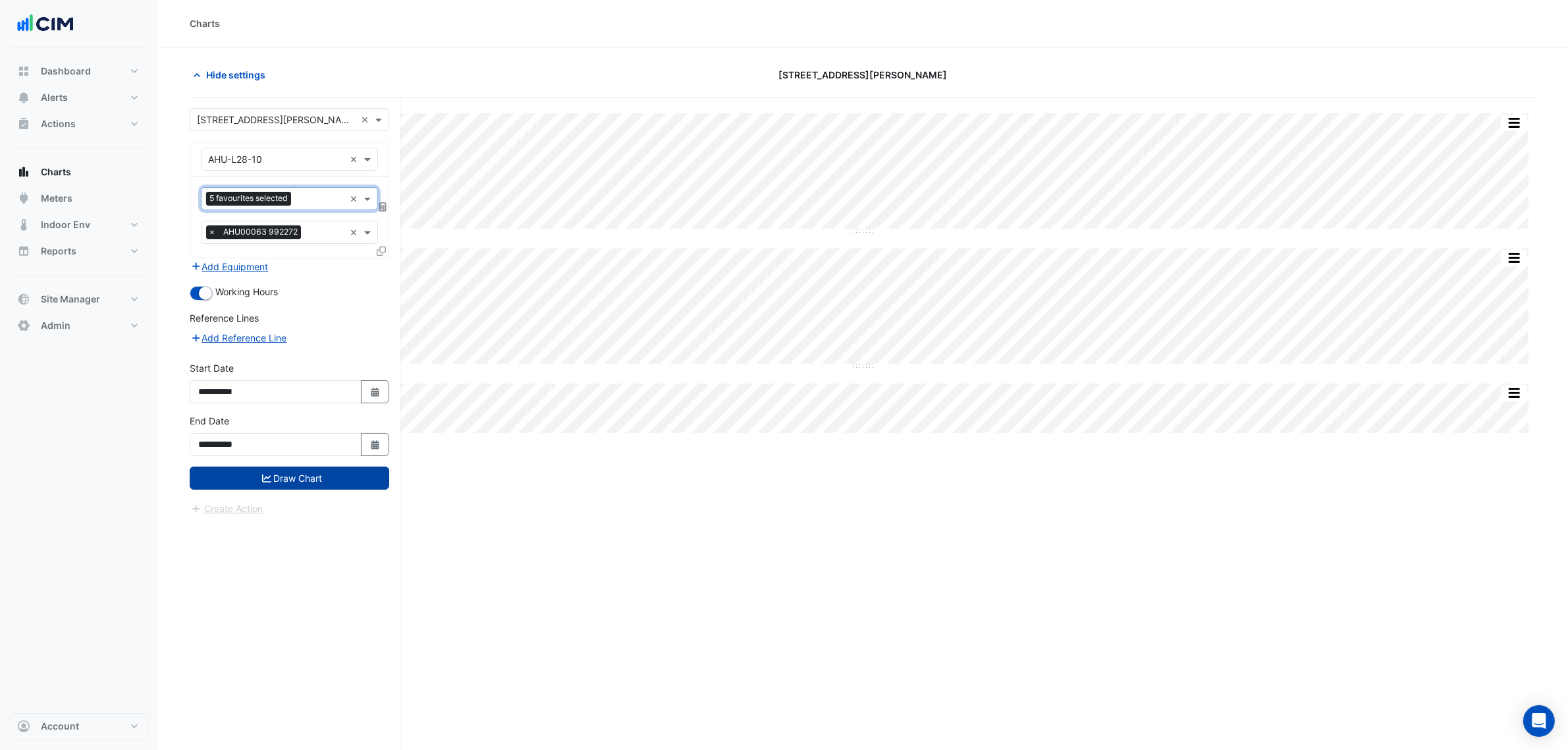
click at [339, 485] on button "Draw Chart" at bounding box center [289, 478] width 199 height 23
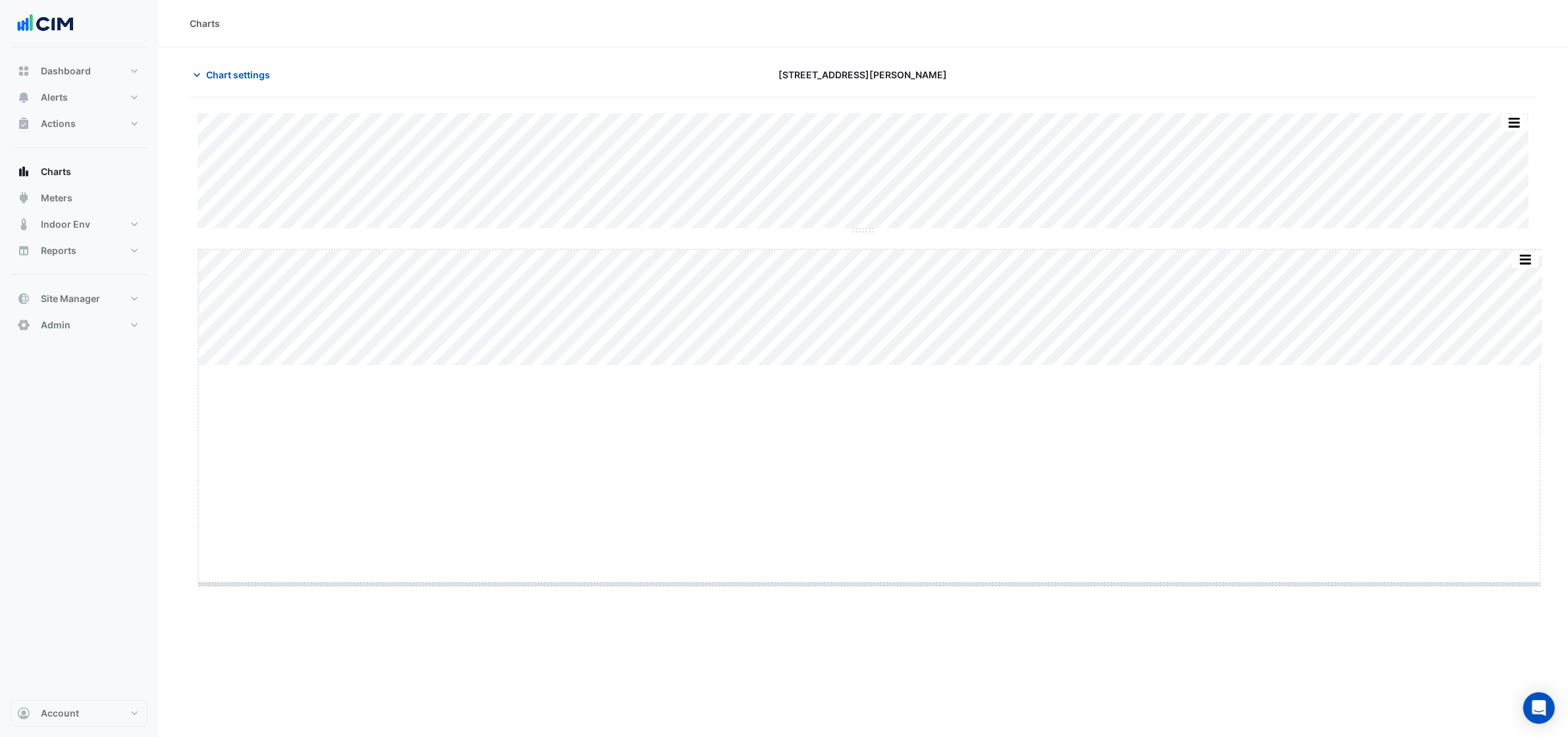
drag, startPoint x: 868, startPoint y: 365, endPoint x: 848, endPoint y: 586, distance: 221.9
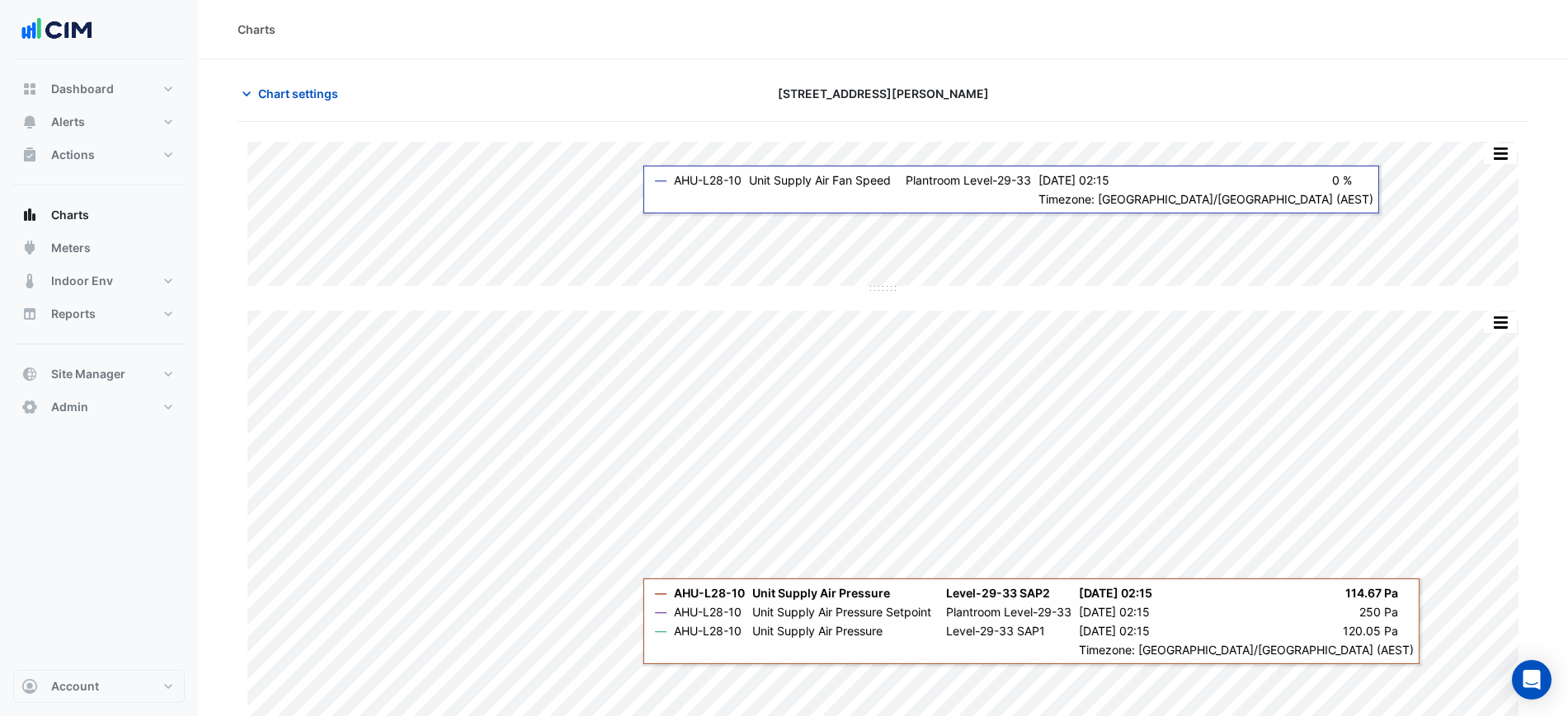
click at [482, 42] on div "Charts" at bounding box center [882, 30] width 1370 height 60
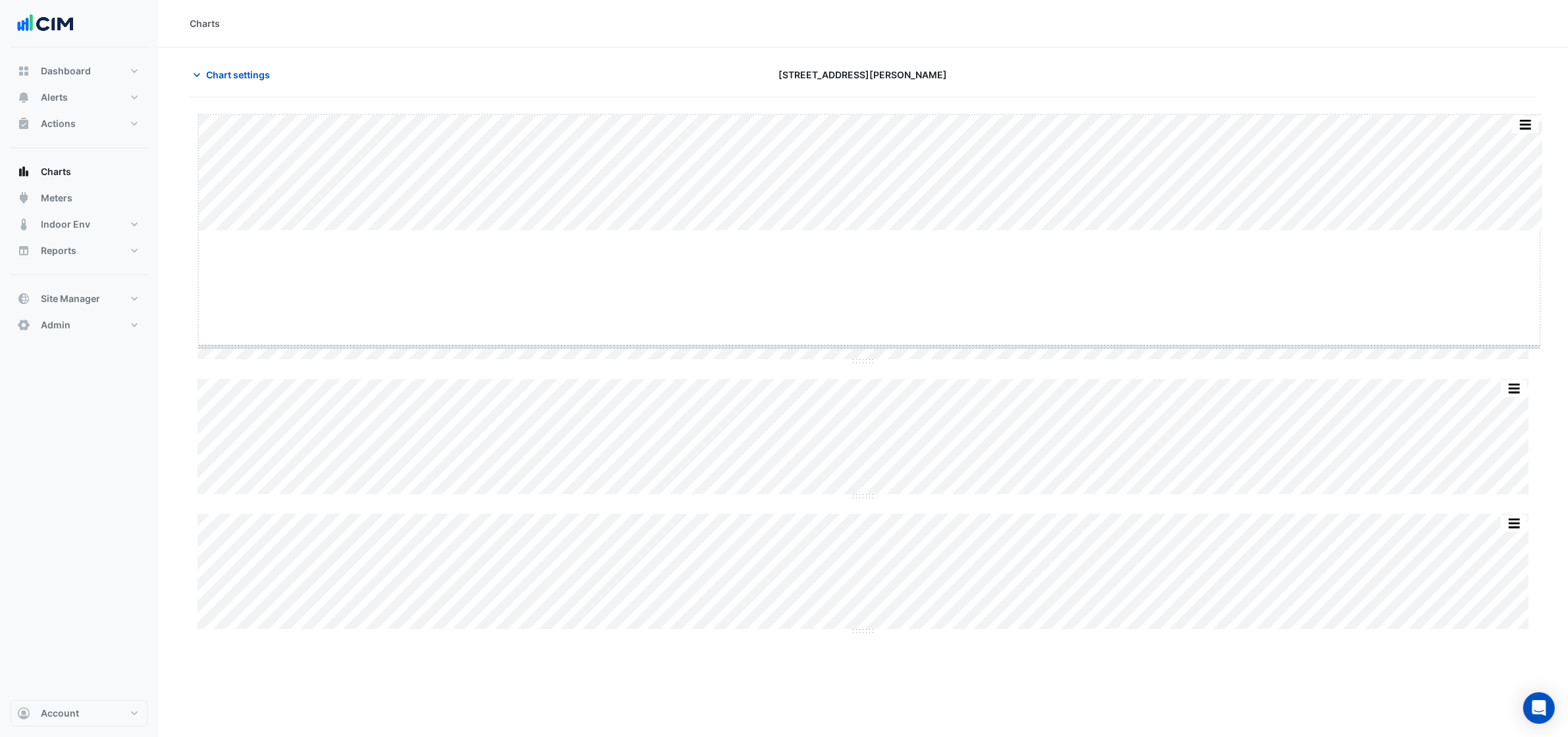
drag, startPoint x: 870, startPoint y: 231, endPoint x: 860, endPoint y: 318, distance: 87.6
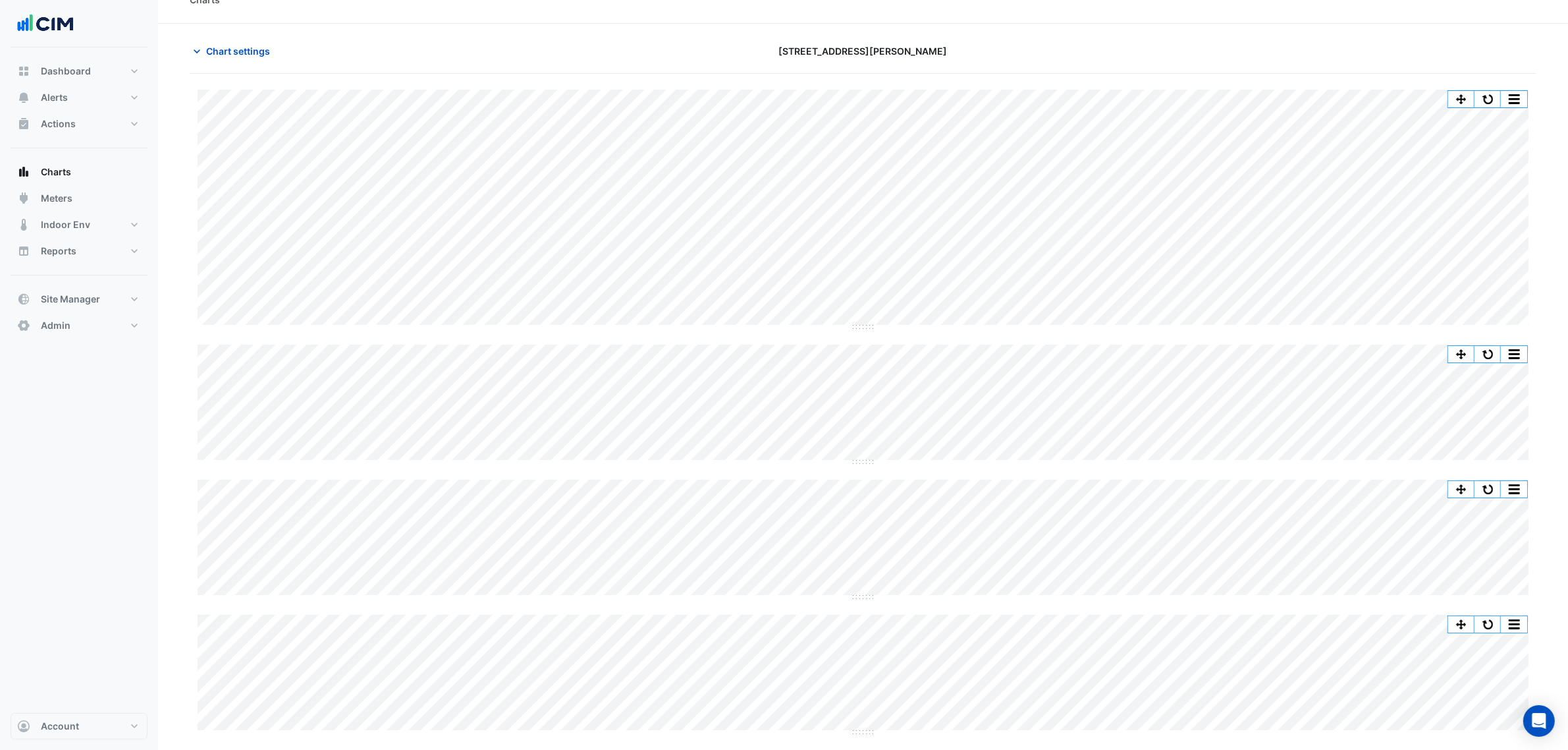
scroll to position [23, 0]
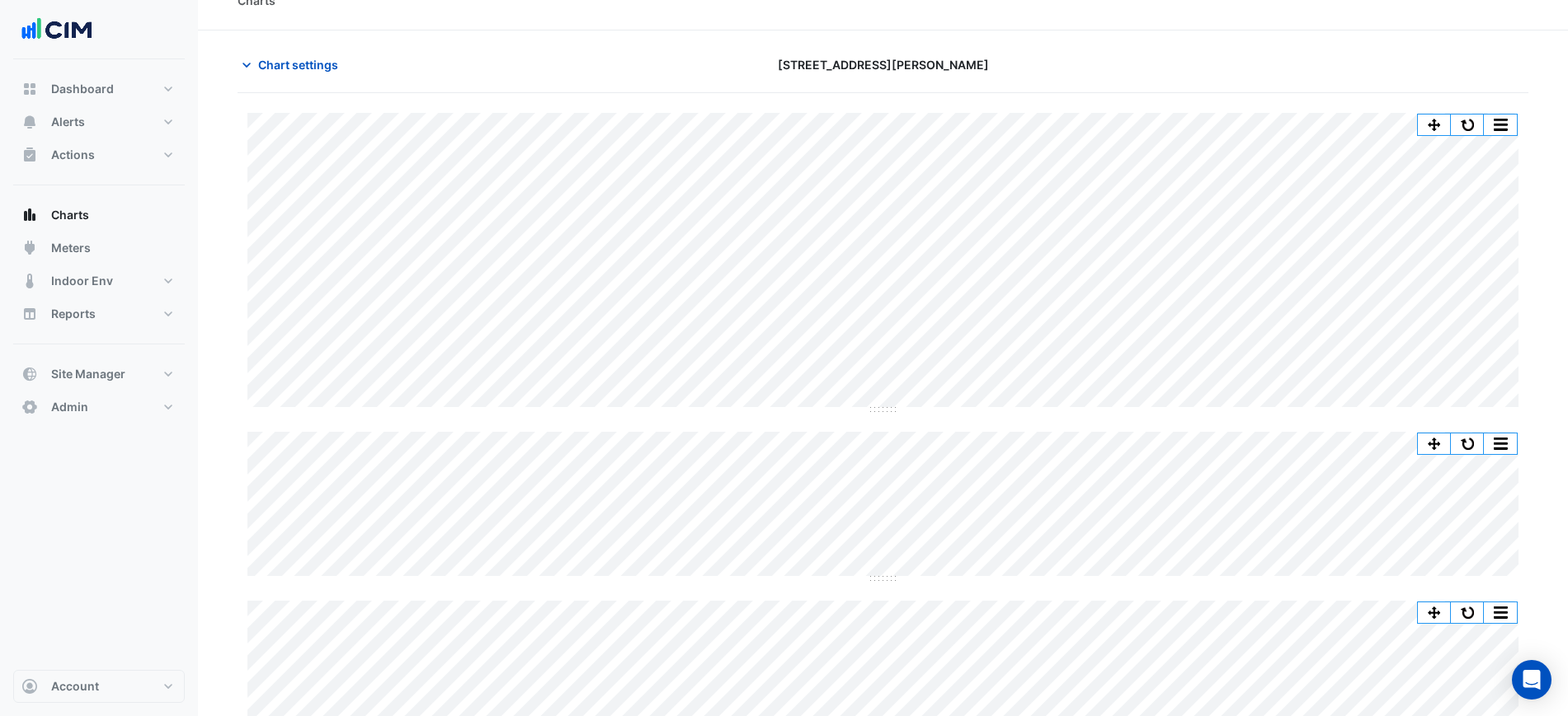
click at [619, 80] on div "Chart settings [STREET_ADDRESS][PERSON_NAME]" at bounding box center [882, 71] width 1291 height 42
drag, startPoint x: 812, startPoint y: 67, endPoint x: 998, endPoint y: 60, distance: 186.1
click at [998, 60] on div "[STREET_ADDRESS][PERSON_NAME]" at bounding box center [883, 65] width 437 height 29
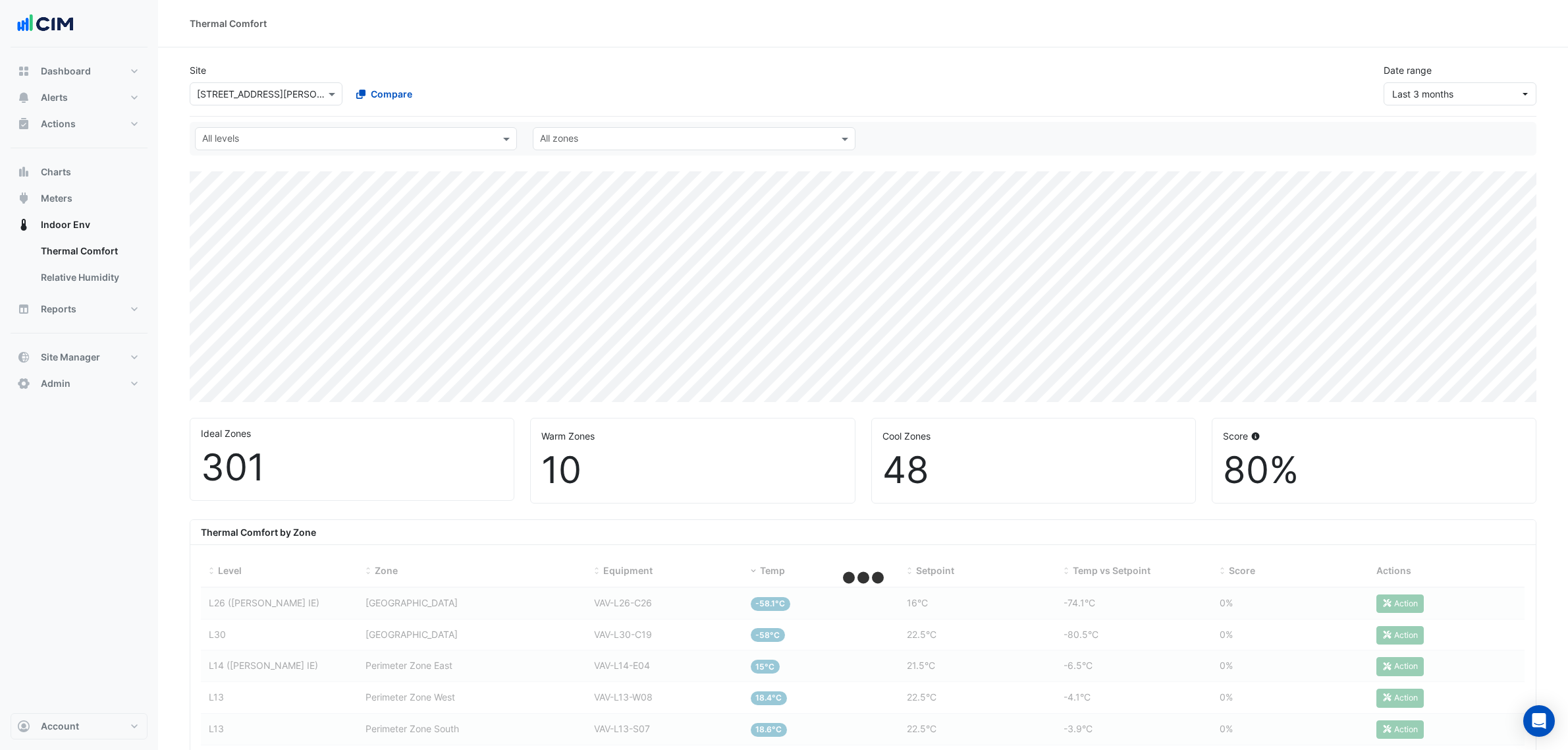
select select "***"
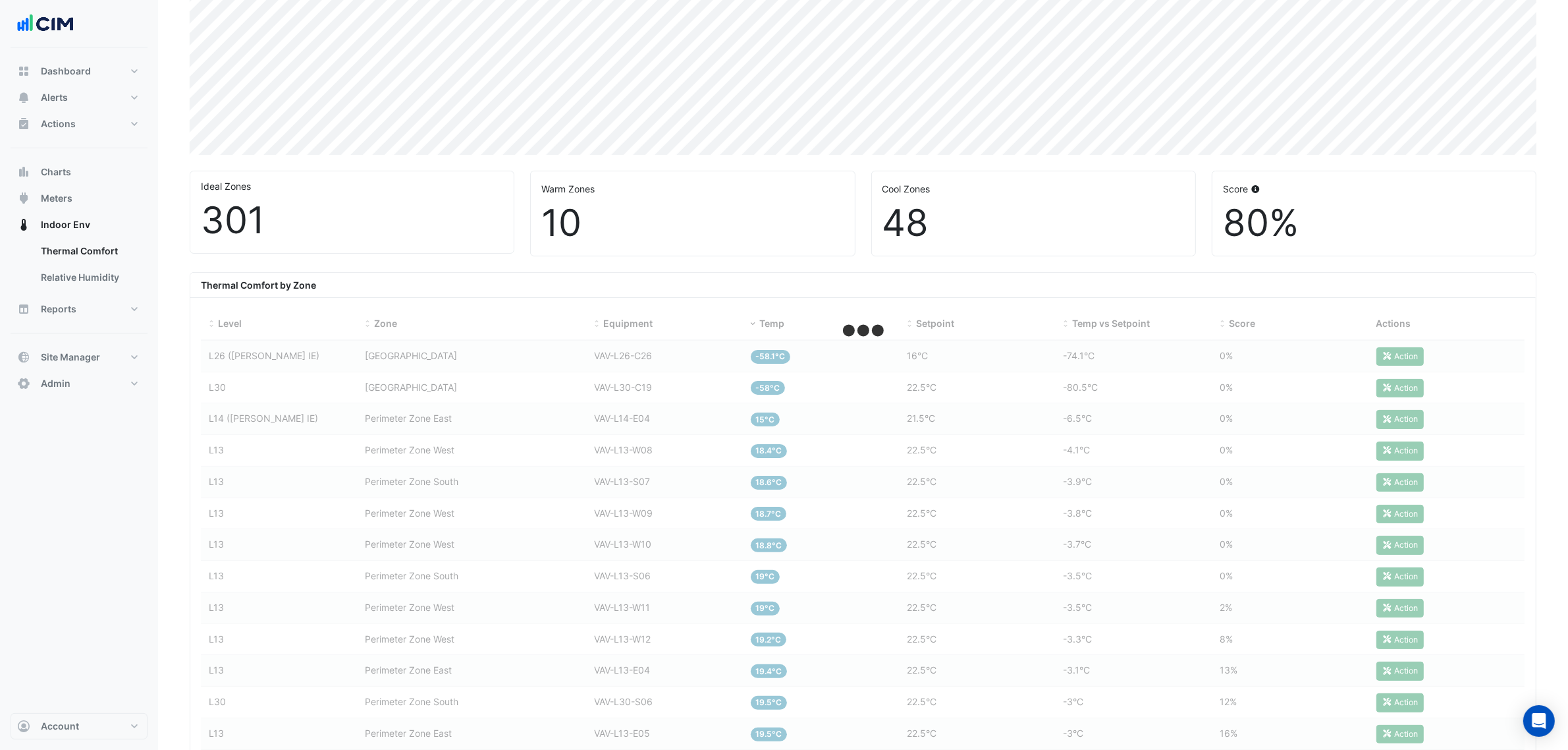
scroll to position [247, 0]
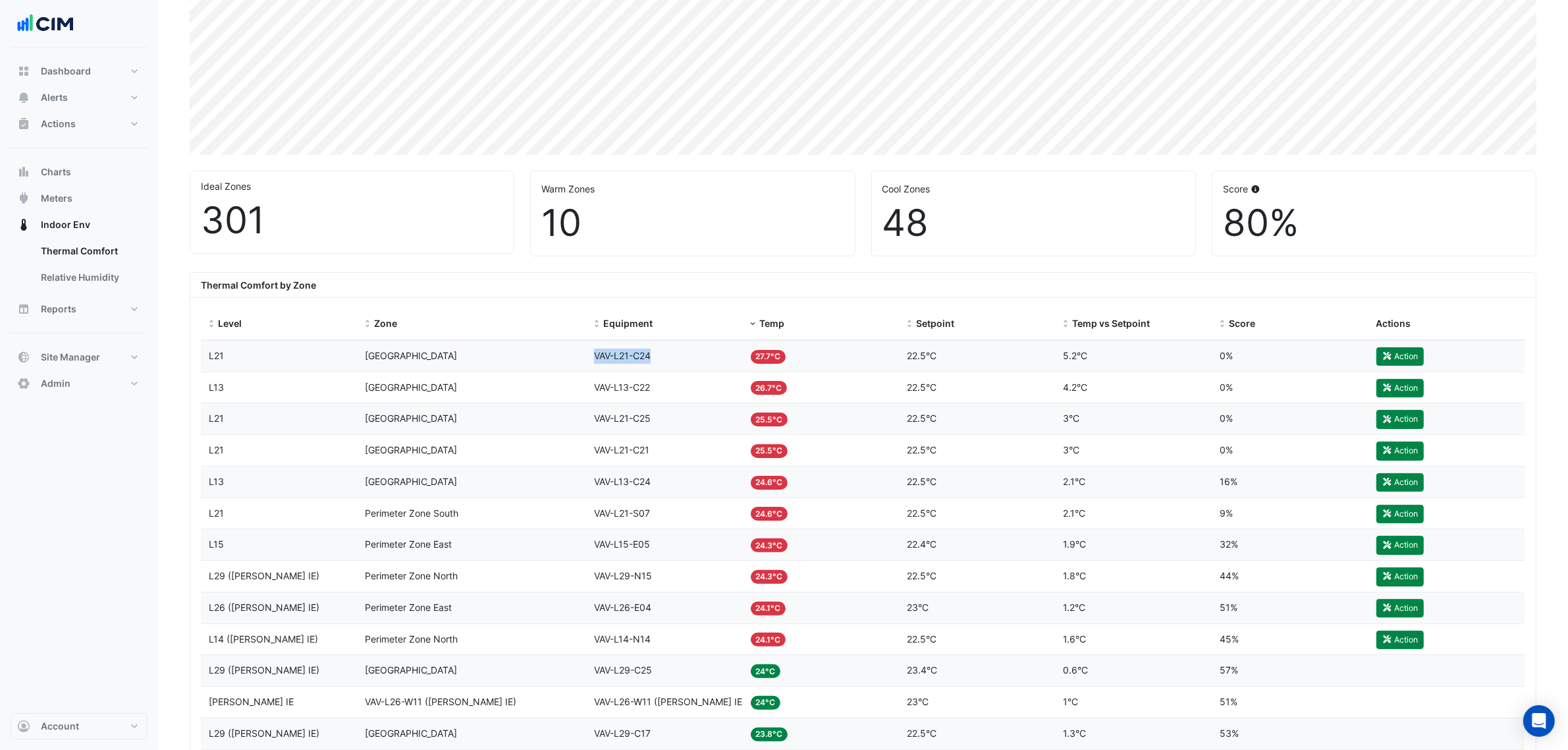
drag, startPoint x: 686, startPoint y: 359, endPoint x: 588, endPoint y: 354, distance: 98.1
click at [588, 354] on datatable-body-cell "Equipment VAV-L21-C24" at bounding box center [664, 356] width 157 height 31
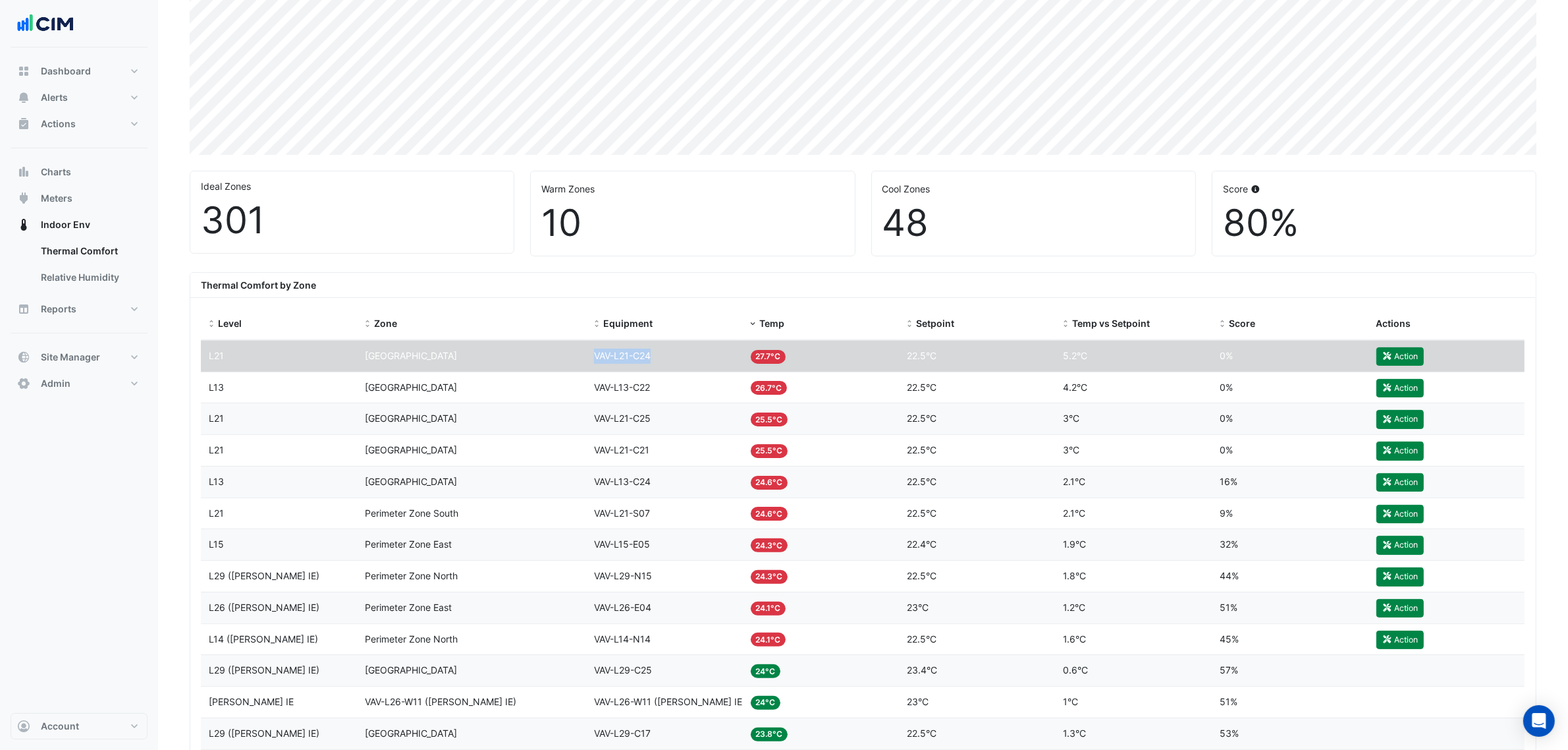
copy span "VAV-L21-C24"
click at [759, 321] on div "Temp" at bounding box center [821, 324] width 141 height 15
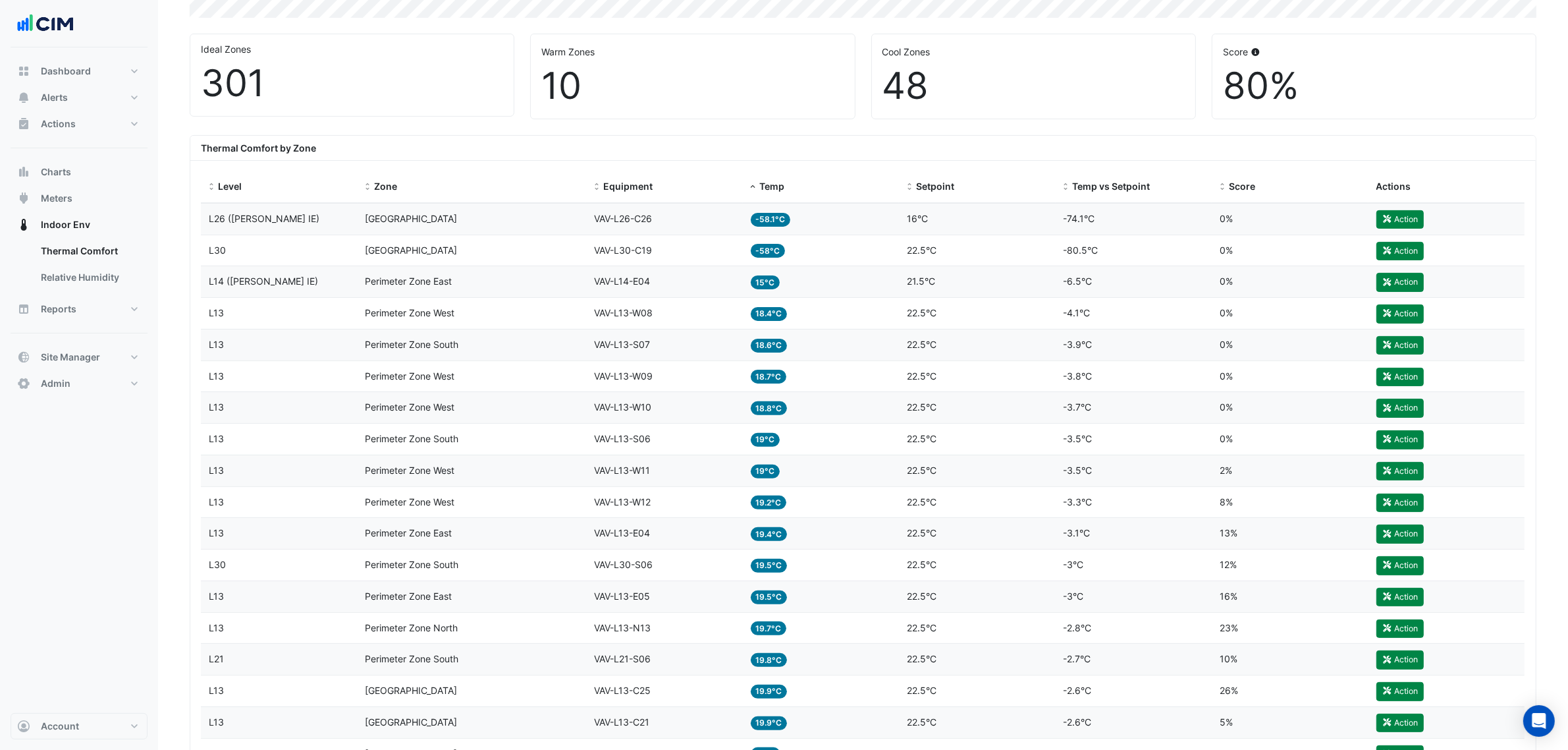
scroll to position [412, 0]
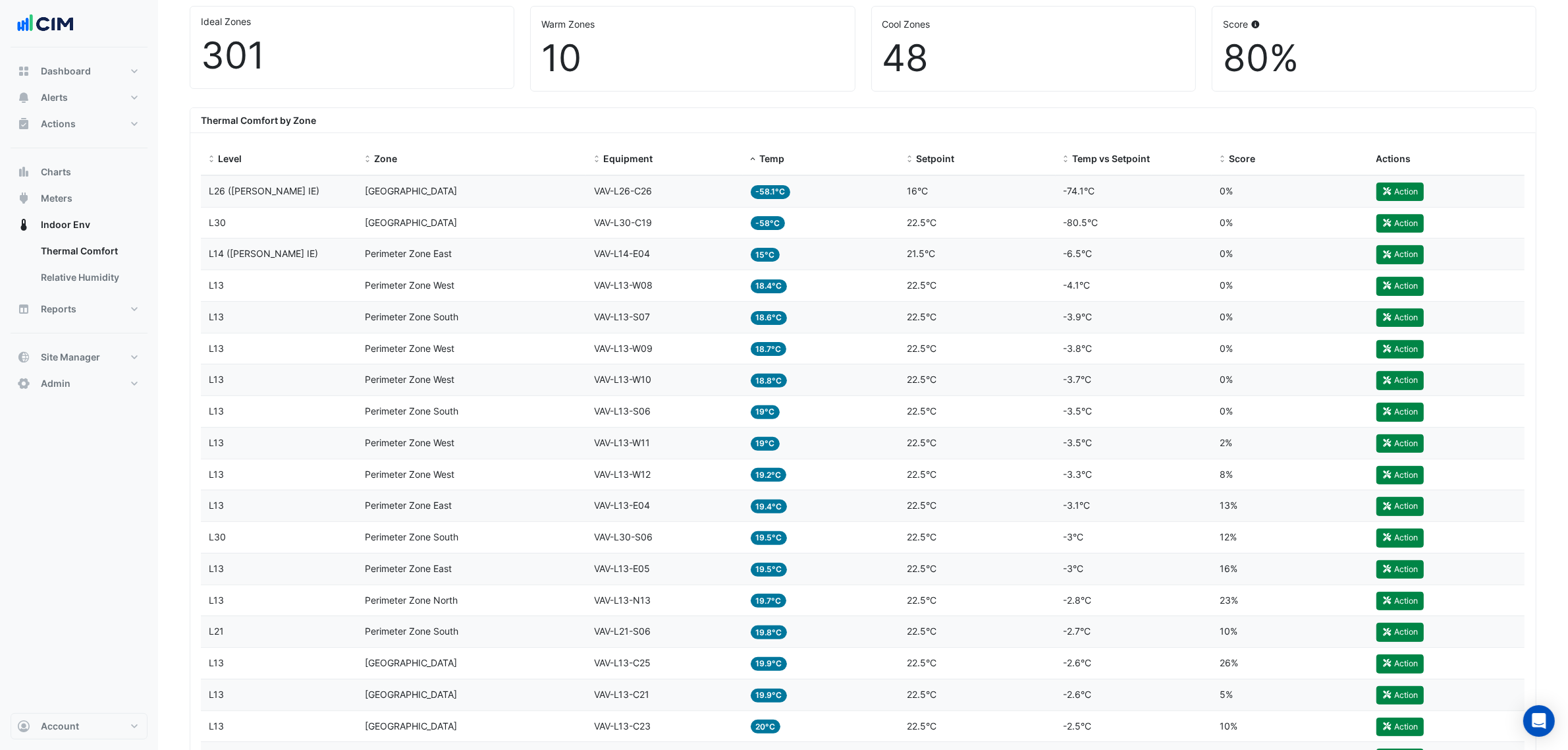
click at [820, 198] on div "Temp -58.1°C" at bounding box center [821, 192] width 141 height 15
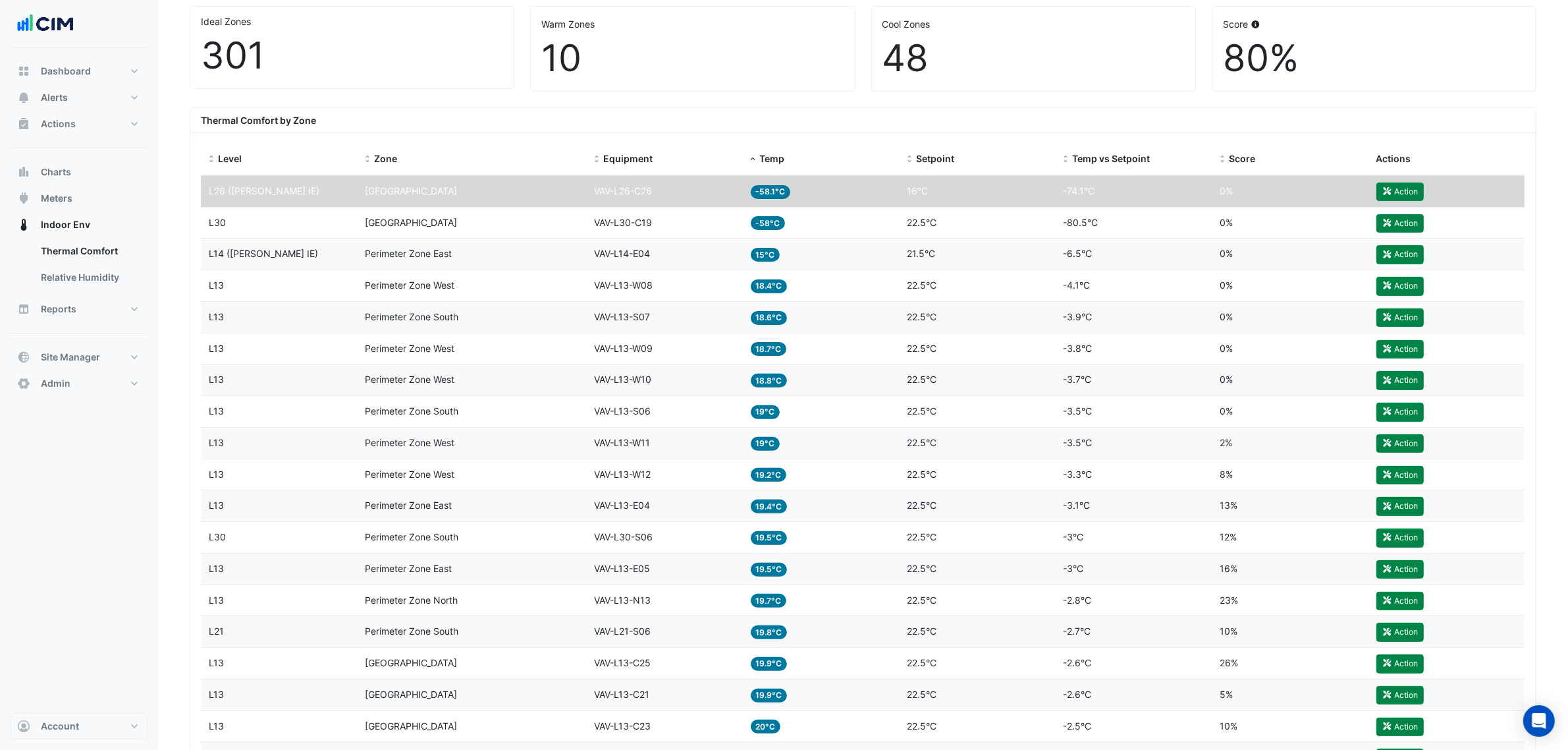
click at [823, 226] on div "Temp -58°C" at bounding box center [821, 223] width 141 height 15
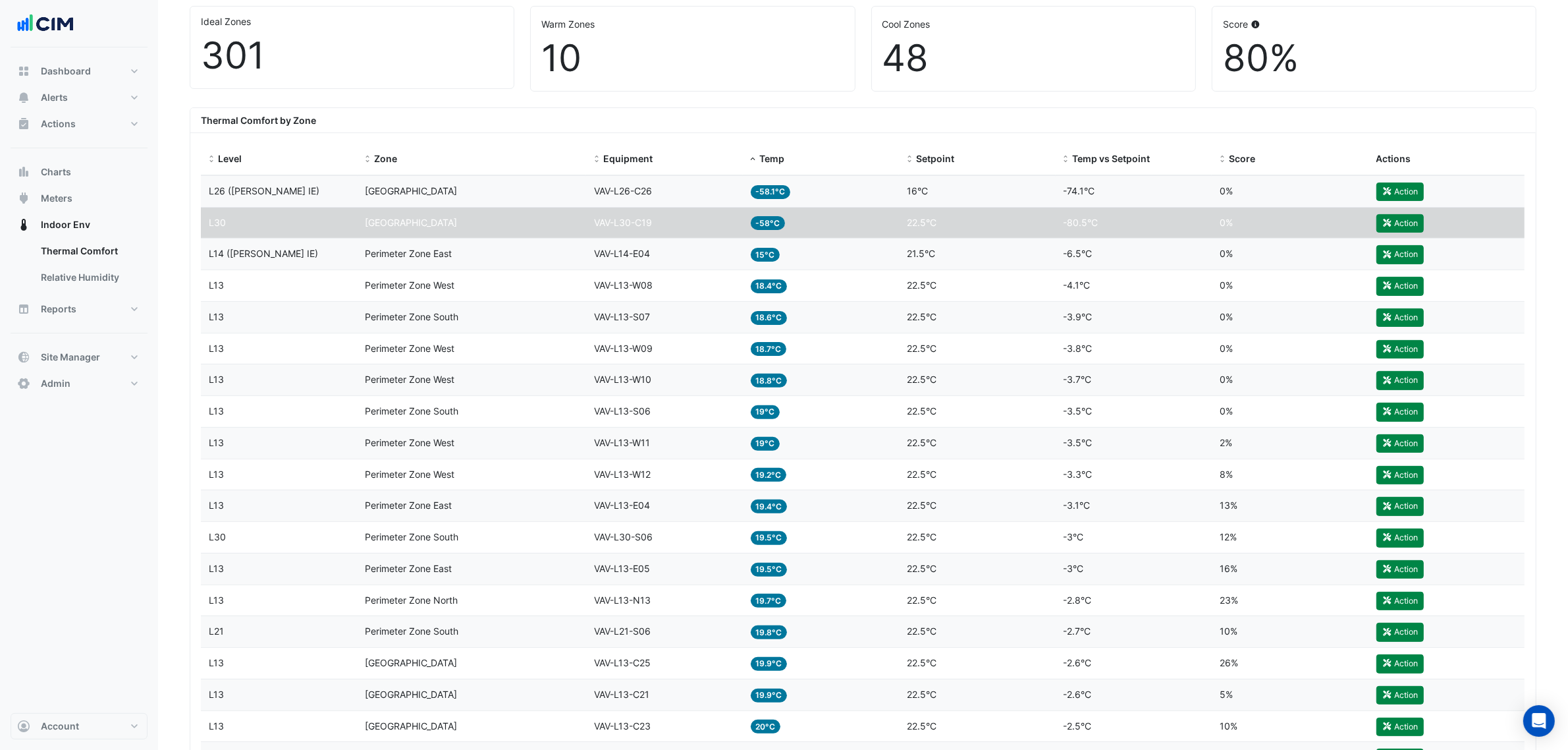
click at [821, 218] on div "Temp -58°C" at bounding box center [821, 223] width 141 height 15
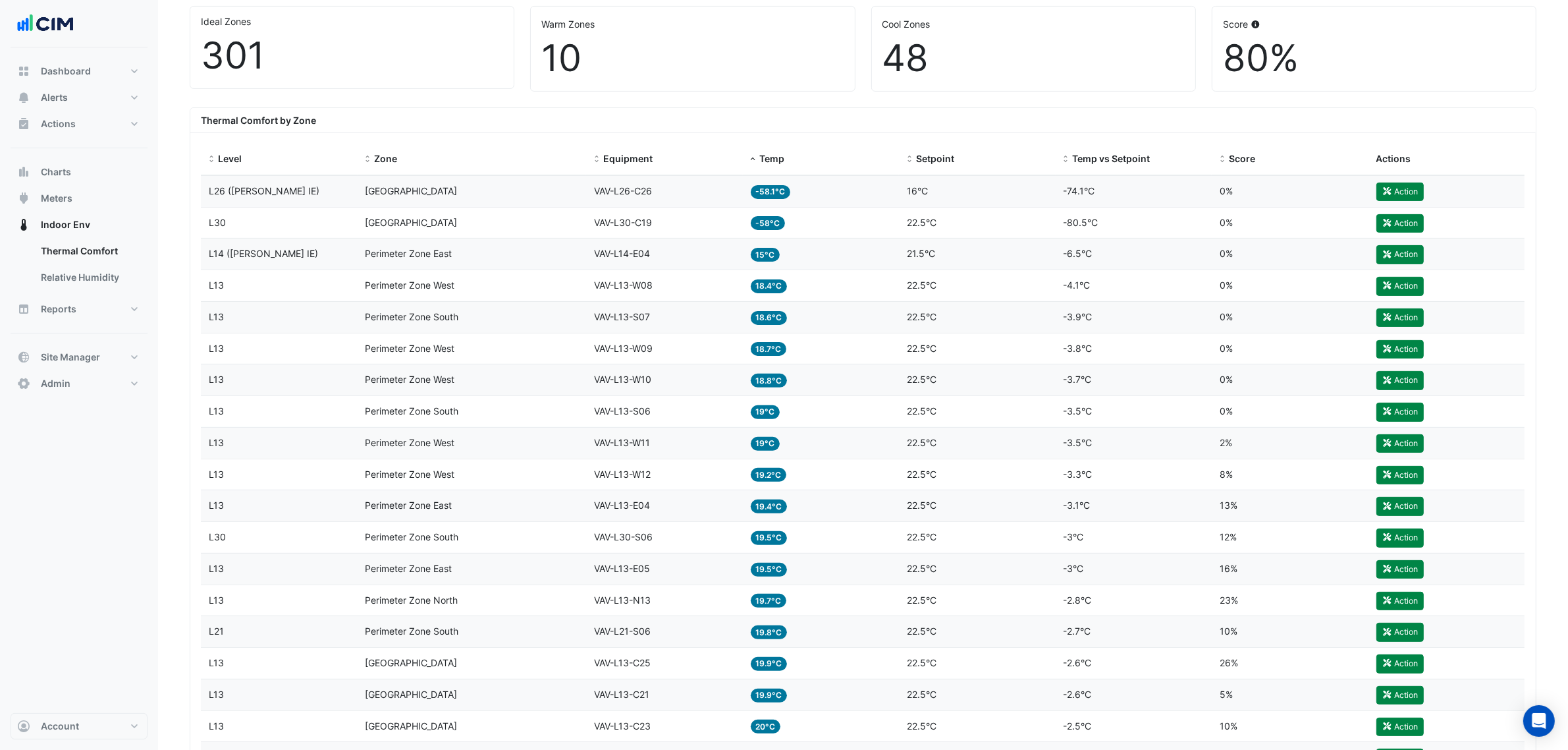
click at [807, 256] on div "Temp 15°C" at bounding box center [821, 254] width 141 height 15
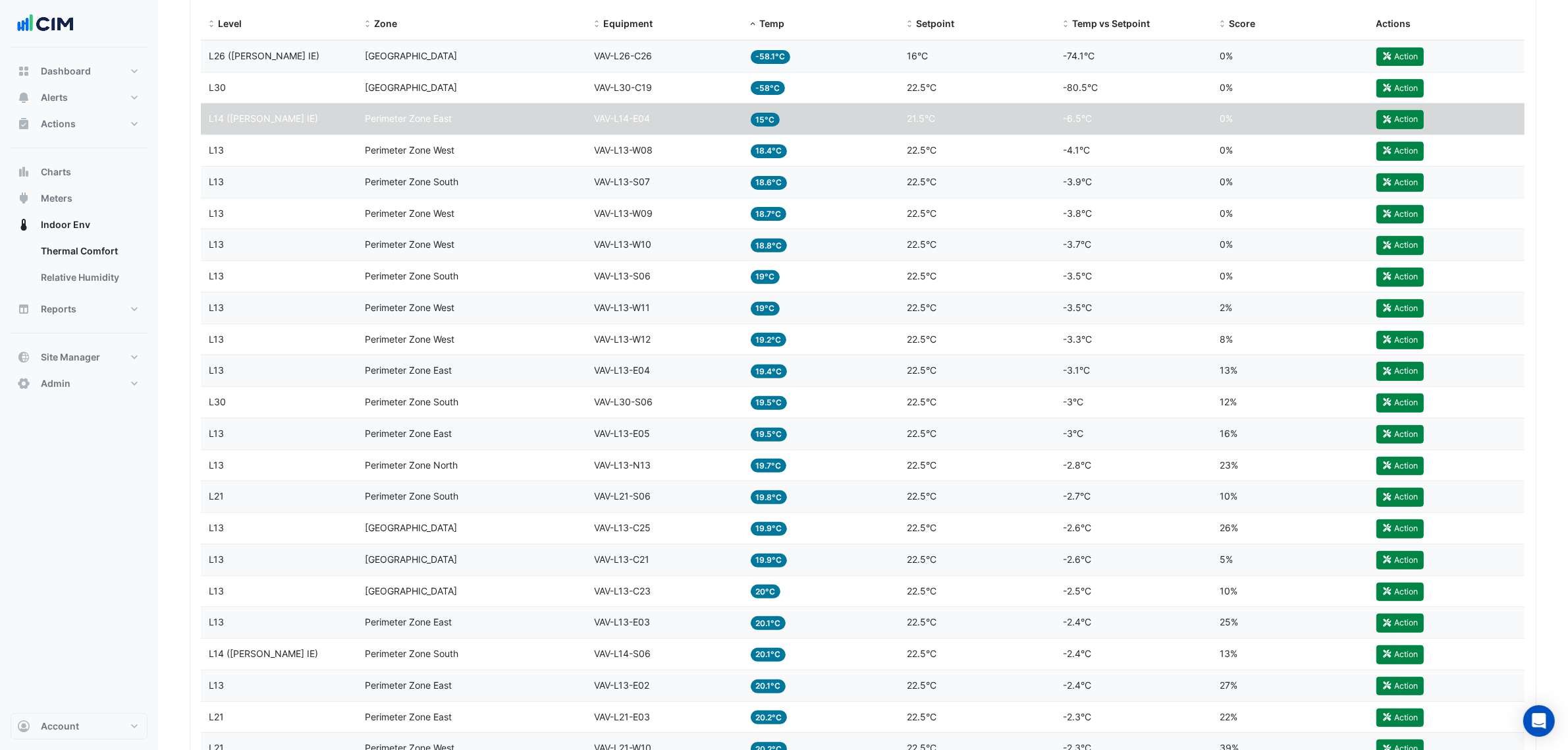
scroll to position [577, 0]
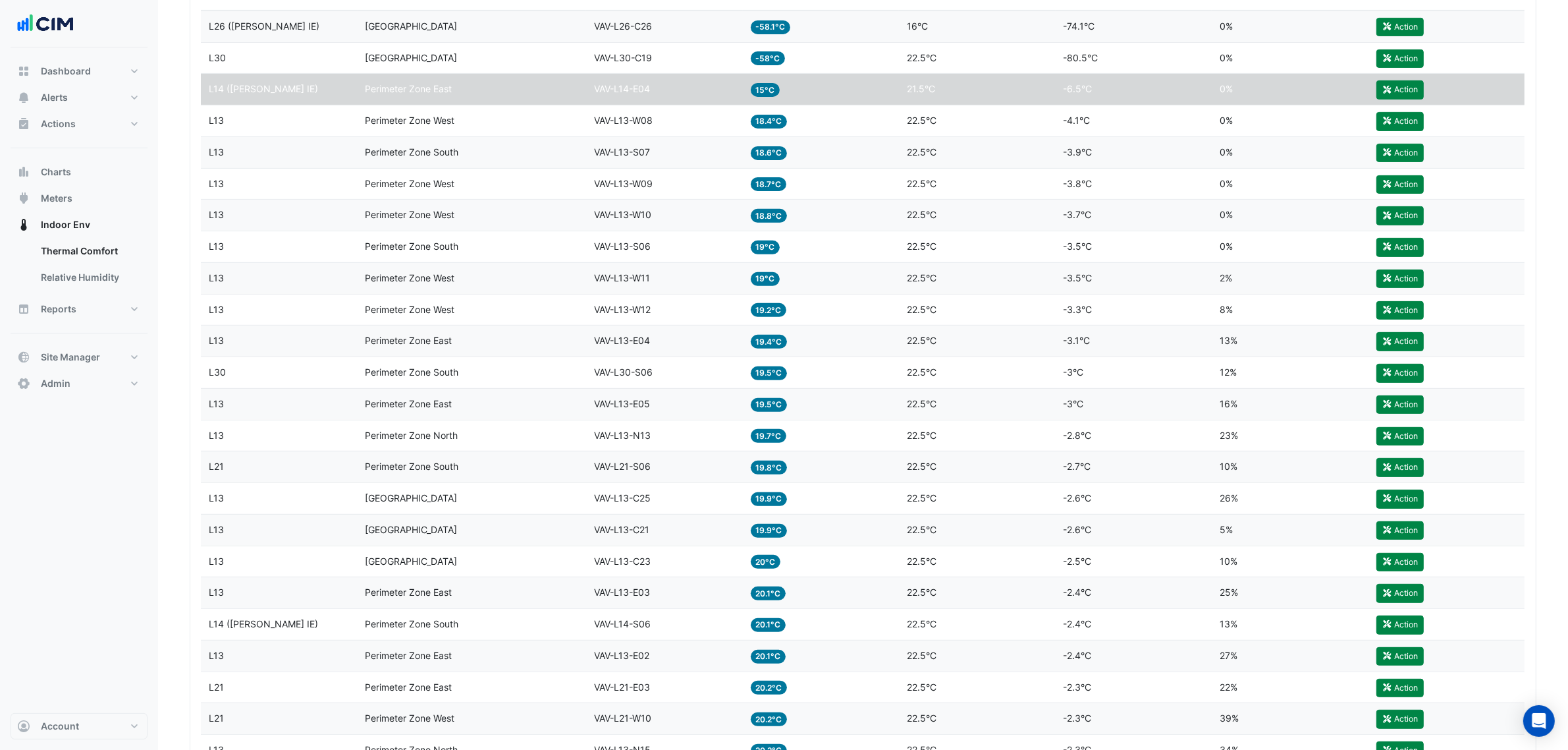
click at [821, 126] on div "Temp 18.4°C" at bounding box center [821, 121] width 141 height 15
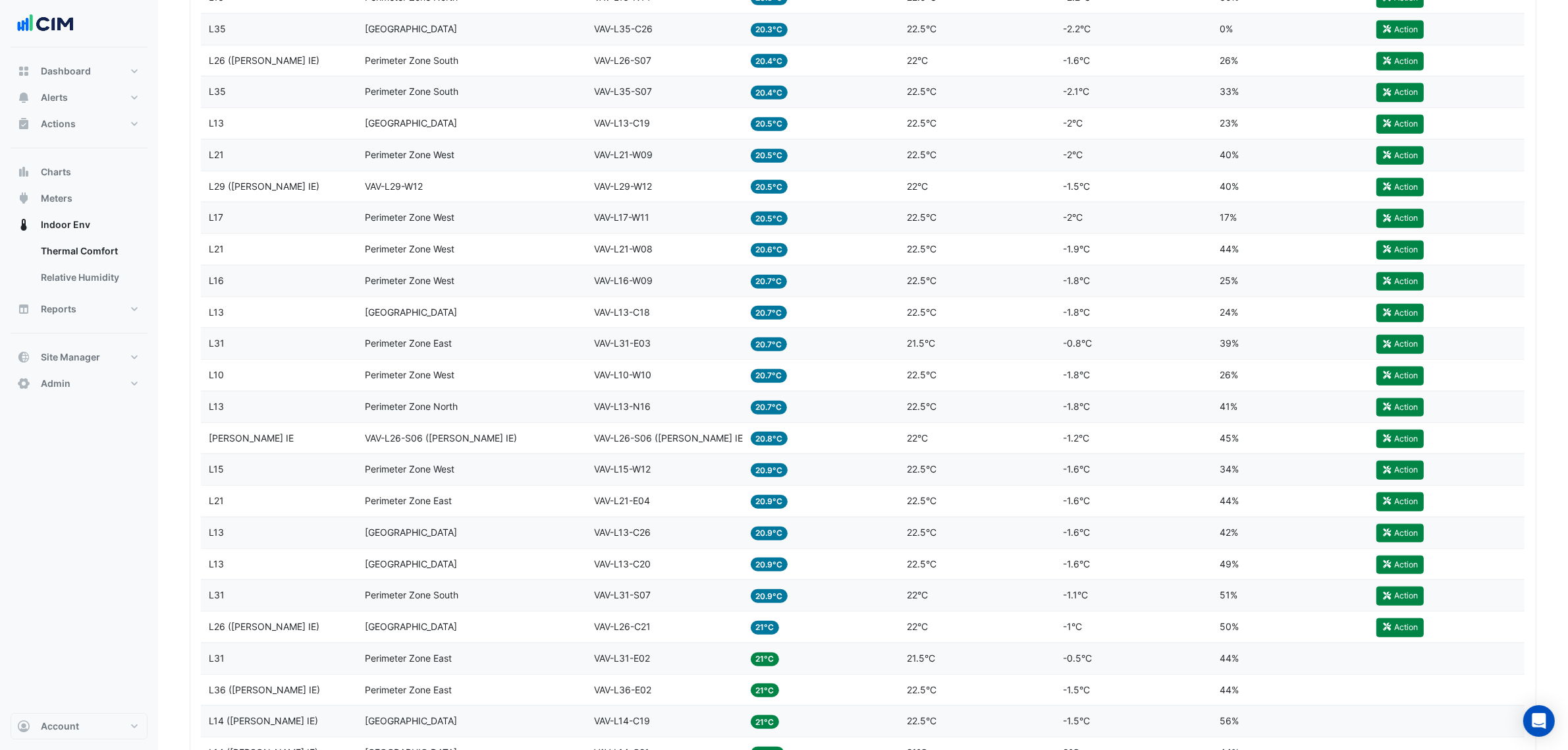
scroll to position [1482, 0]
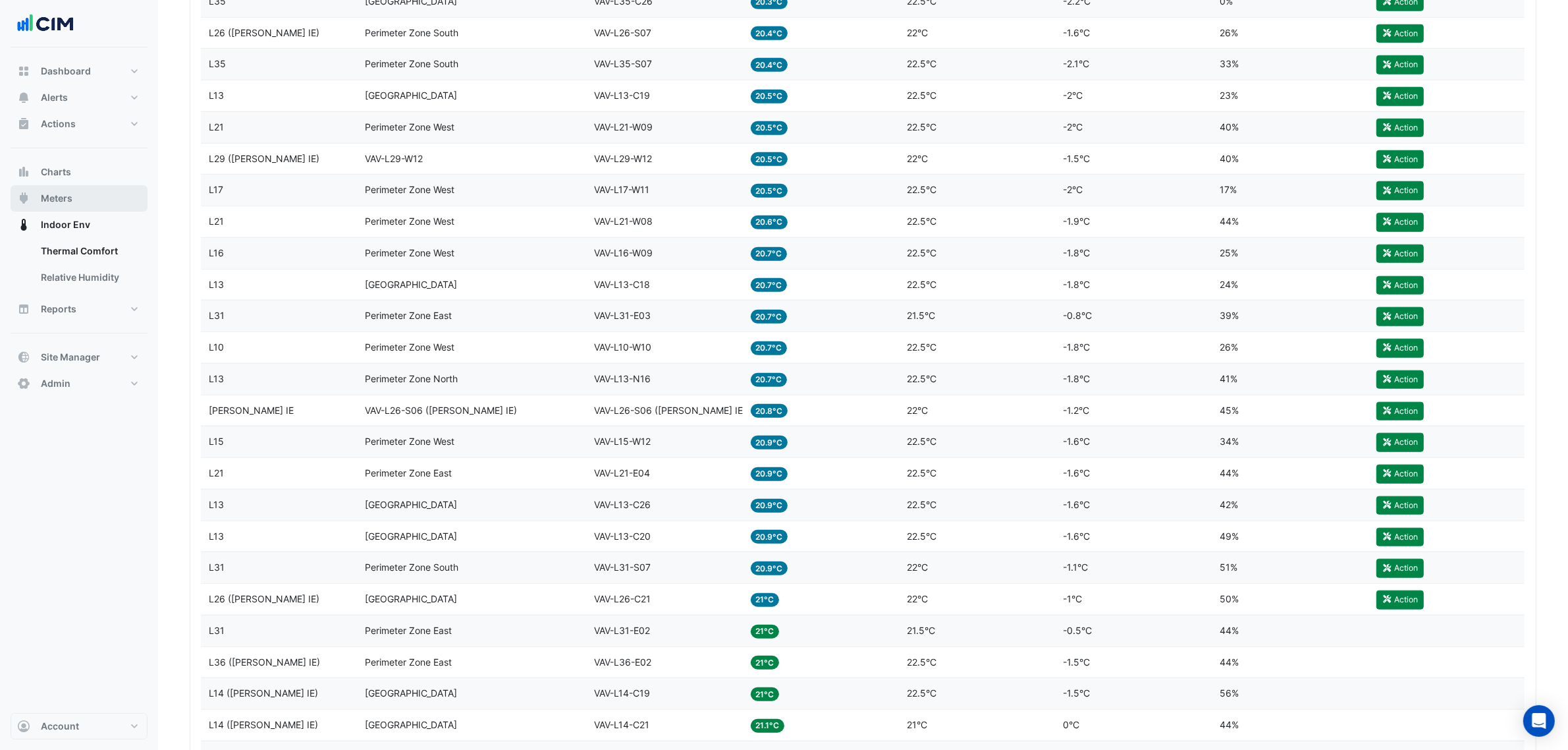
click at [102, 196] on button "Meters" at bounding box center [79, 198] width 137 height 26
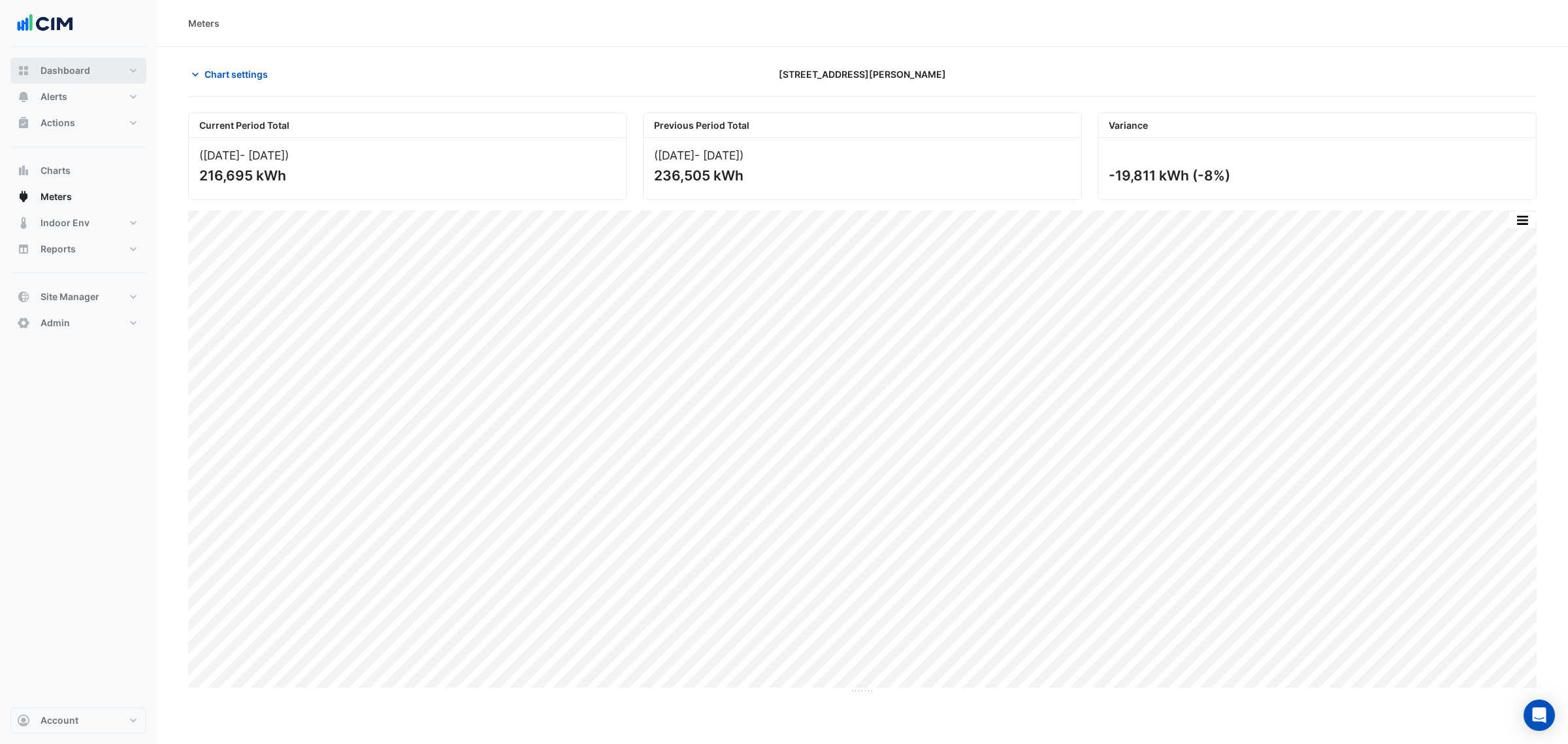
click at [76, 70] on span "Dashboard" at bounding box center [65, 70] width 50 height 13
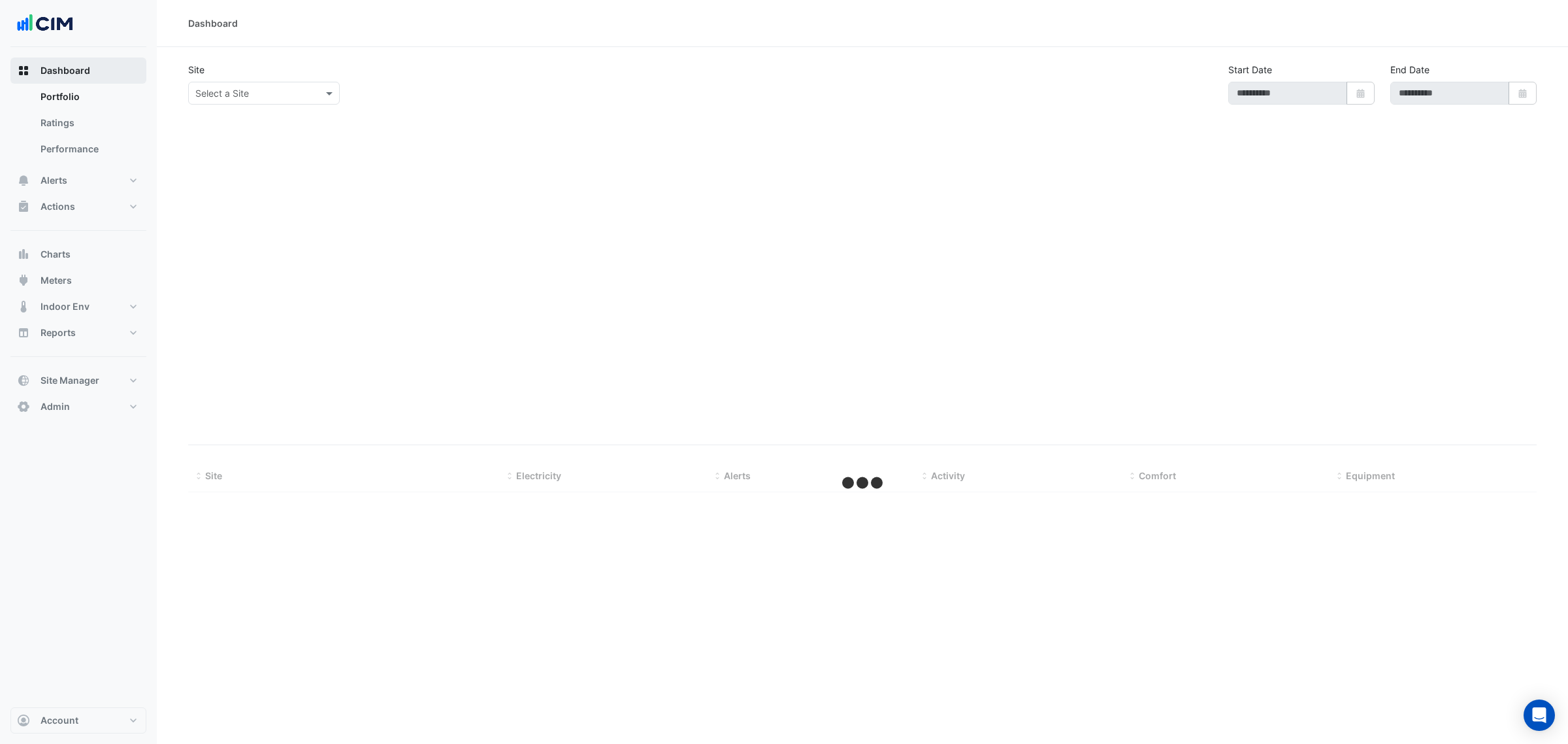
type input "**********"
select select "***"
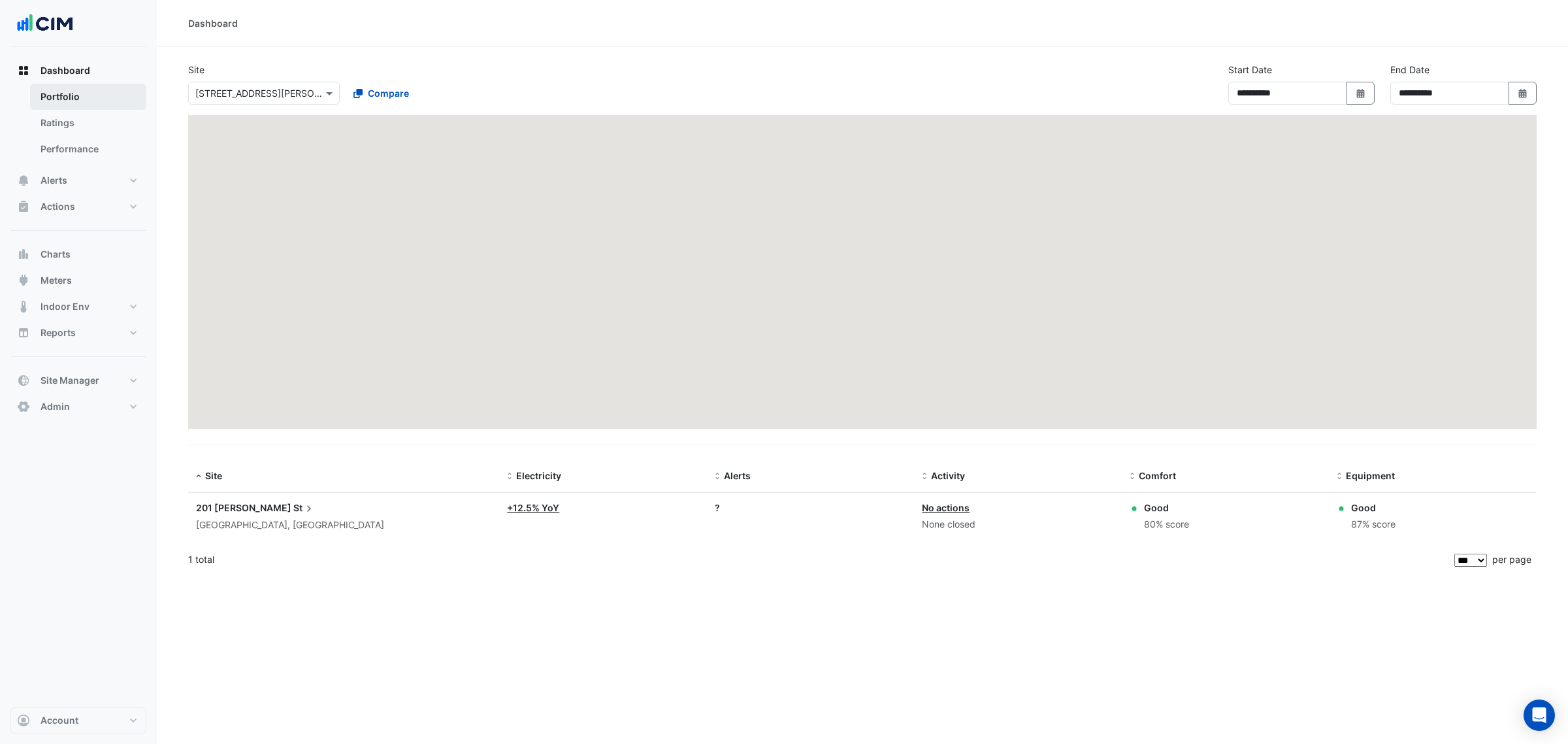
click at [73, 102] on link "Portfolio" at bounding box center [88, 97] width 116 height 26
click at [76, 174] on button "Alerts" at bounding box center [79, 180] width 136 height 26
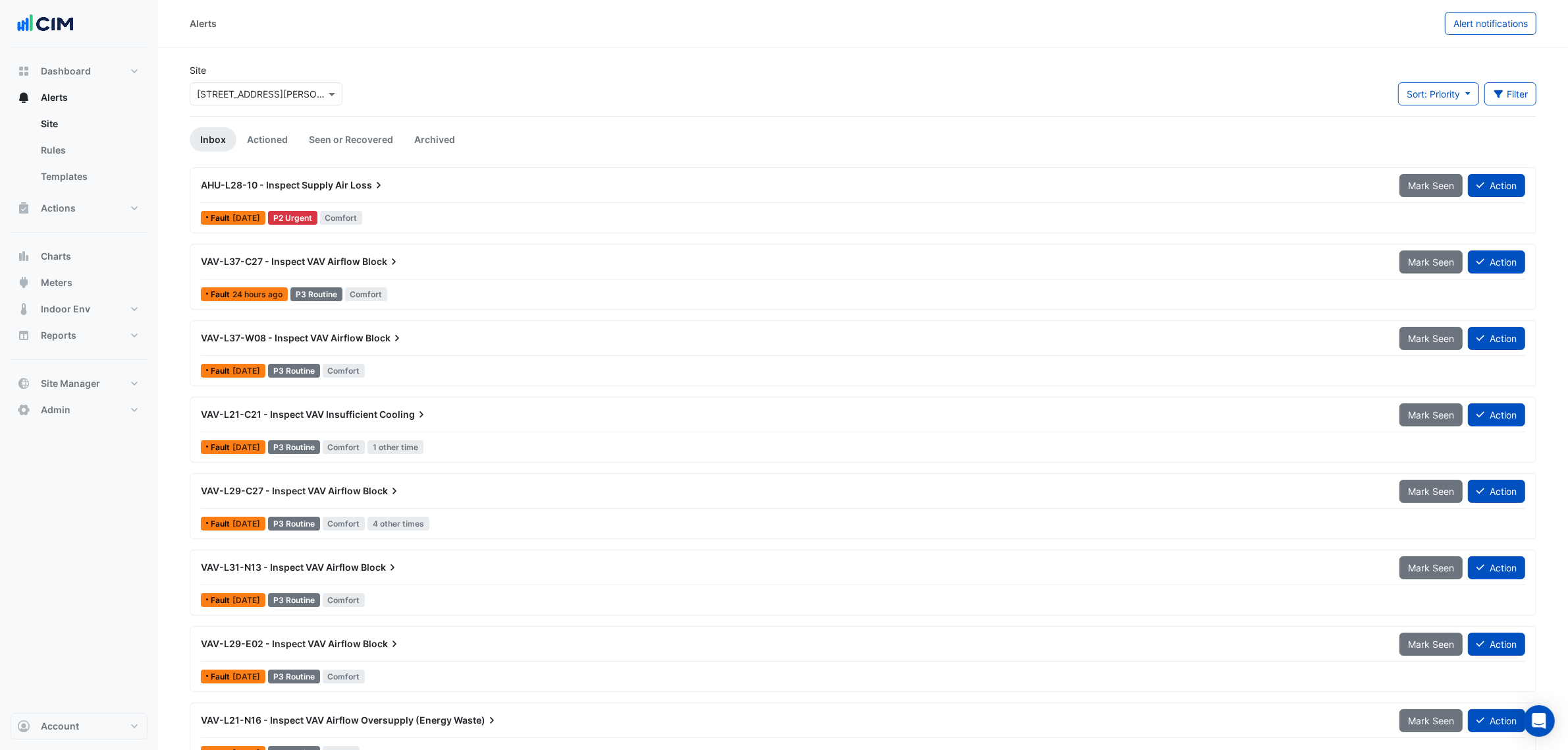
click at [403, 189] on div "AHU-L28-10 - Inspect Supply Air Loss" at bounding box center [792, 185] width 1182 height 13
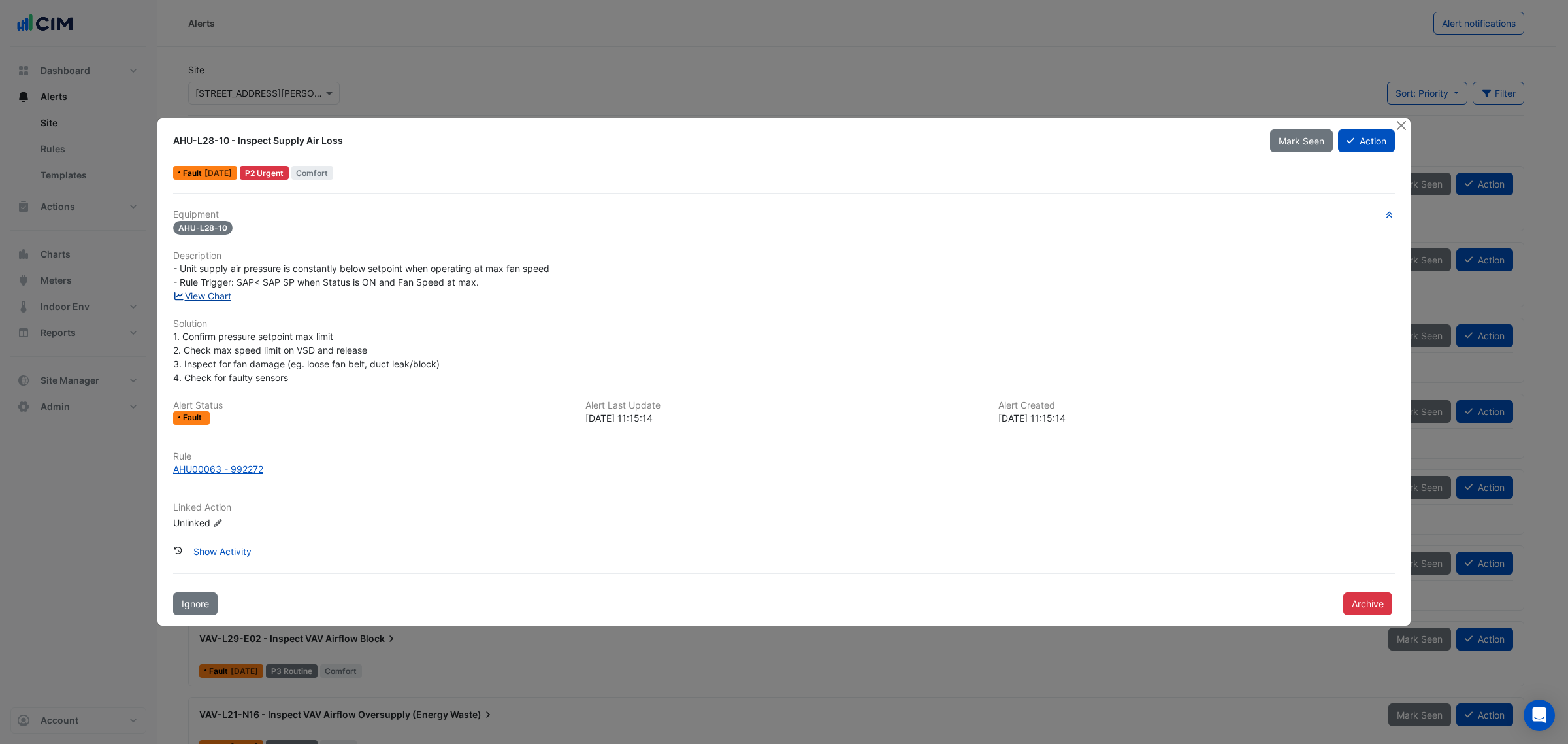
click at [214, 291] on link "View Chart" at bounding box center [202, 296] width 58 height 11
click at [1398, 121] on button "Close" at bounding box center [1402, 125] width 14 height 14
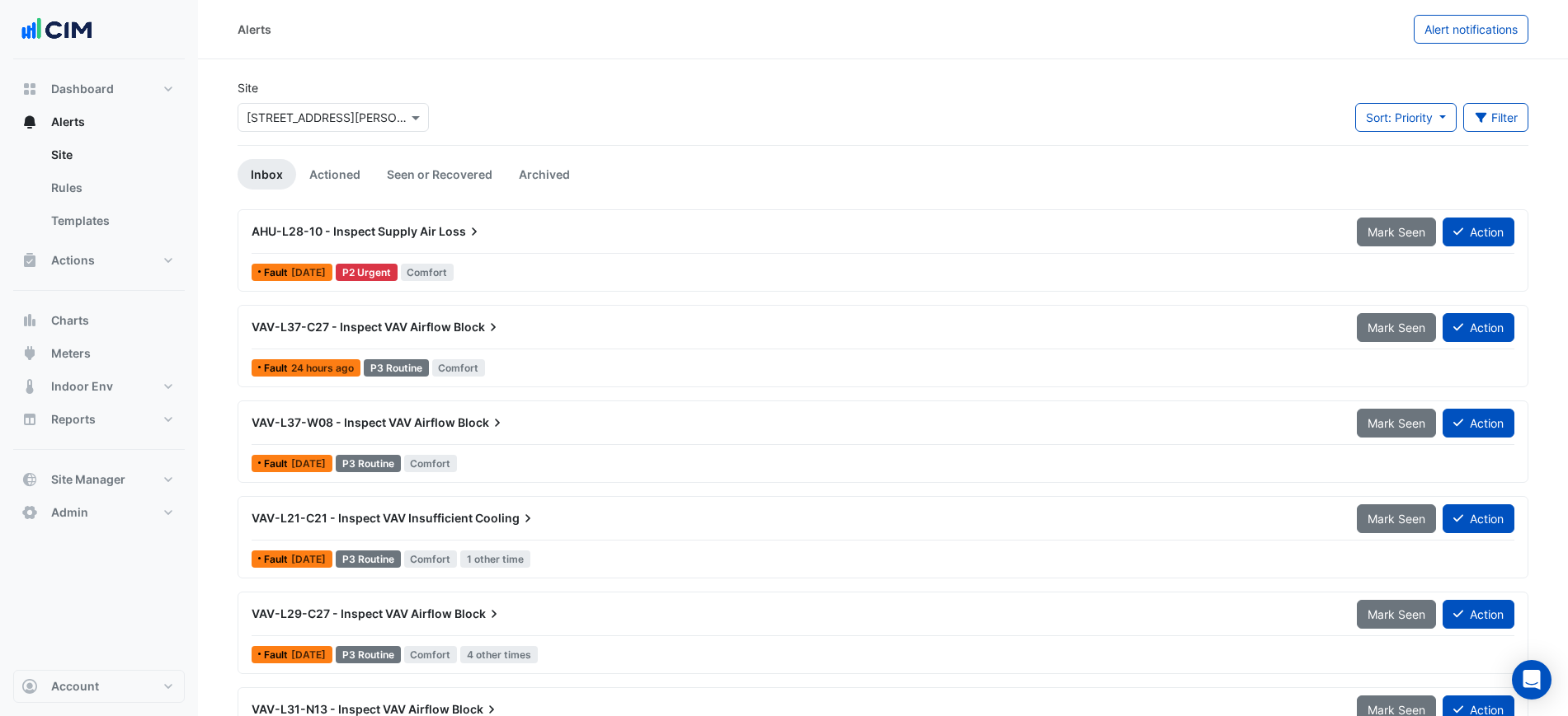
click at [1052, 26] on div "Alerts" at bounding box center [825, 29] width 1176 height 29
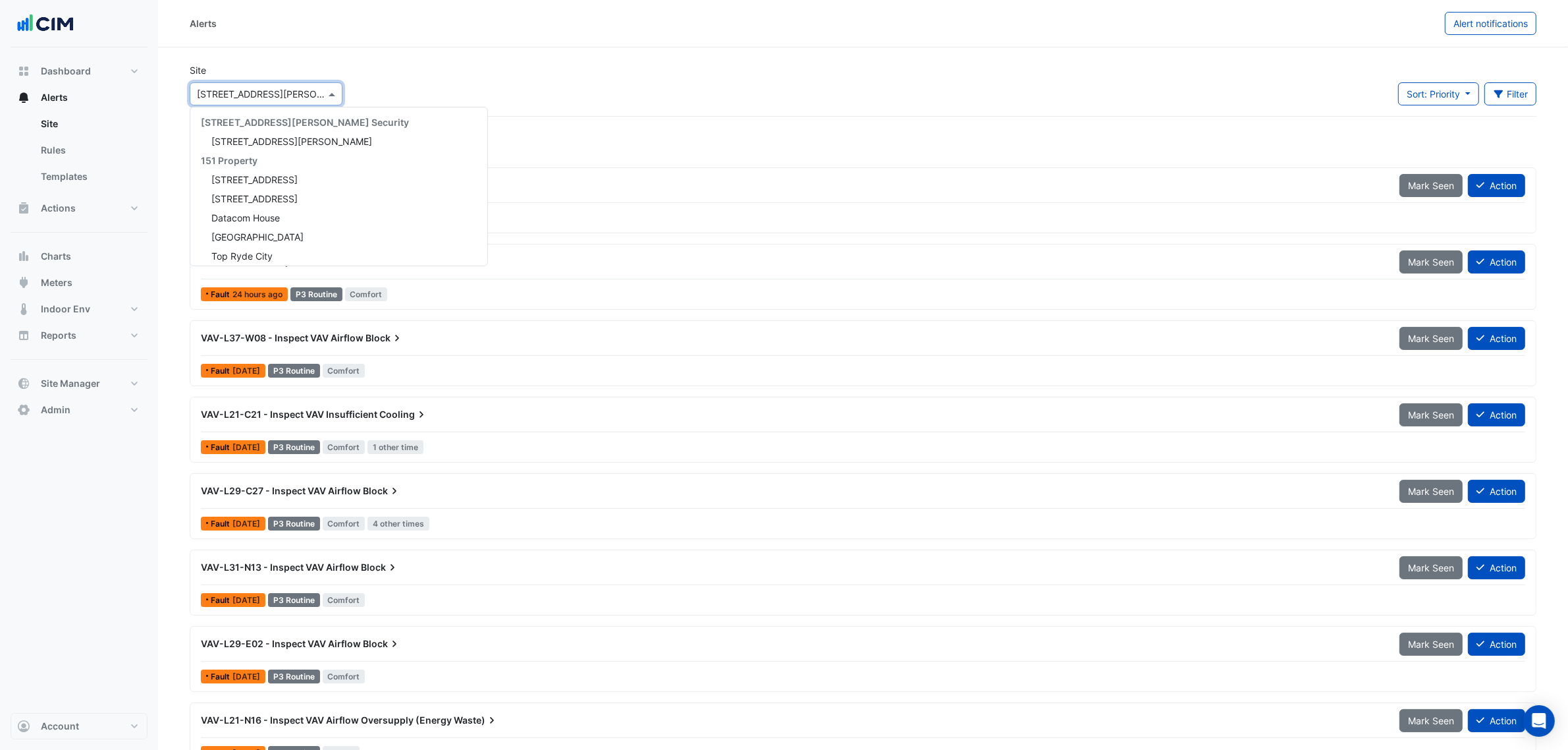
click at [216, 88] on input "text" at bounding box center [252, 95] width 112 height 14
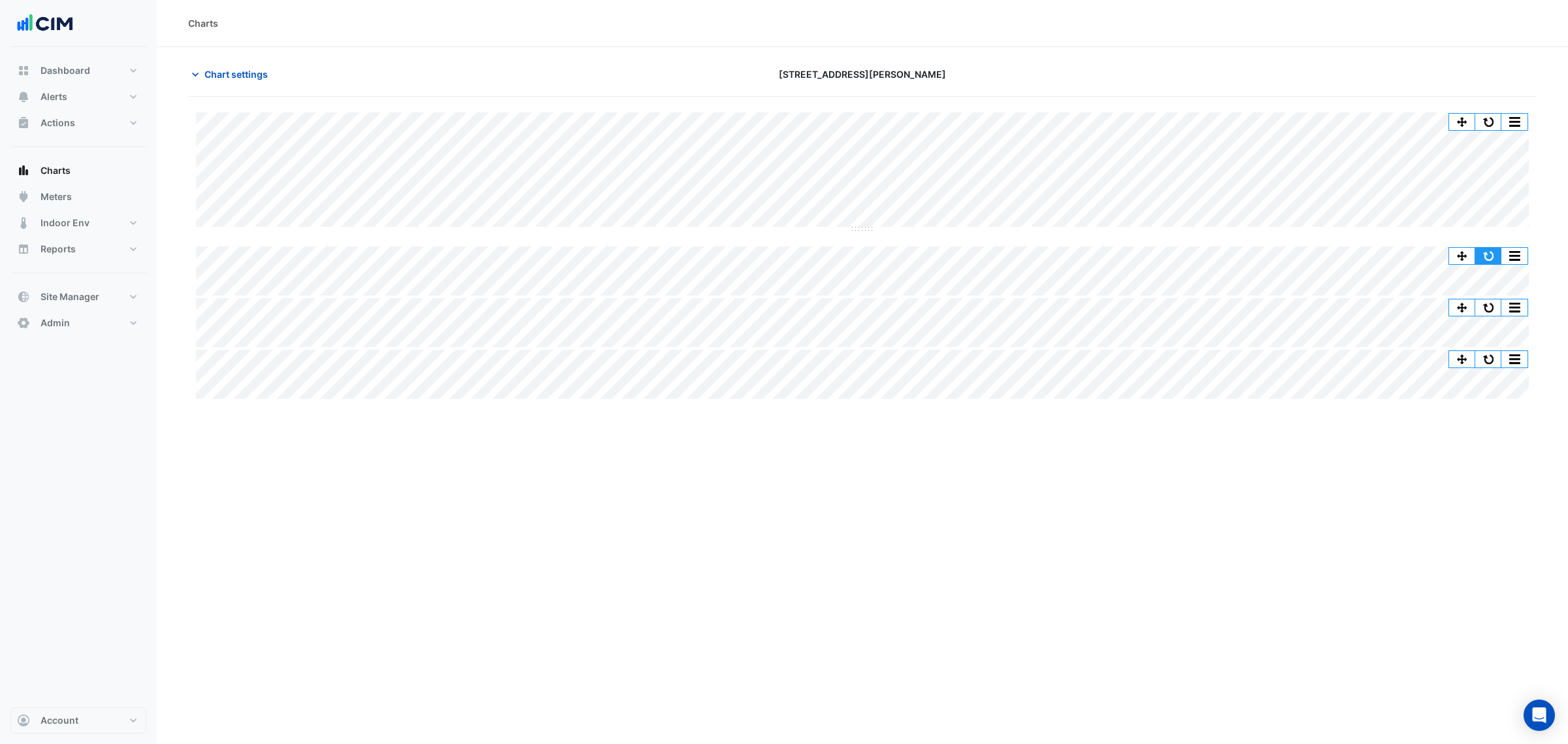
click at [1498, 248] on button "button" at bounding box center [1489, 255] width 26 height 16
click at [1484, 121] on button "button" at bounding box center [1489, 121] width 26 height 16
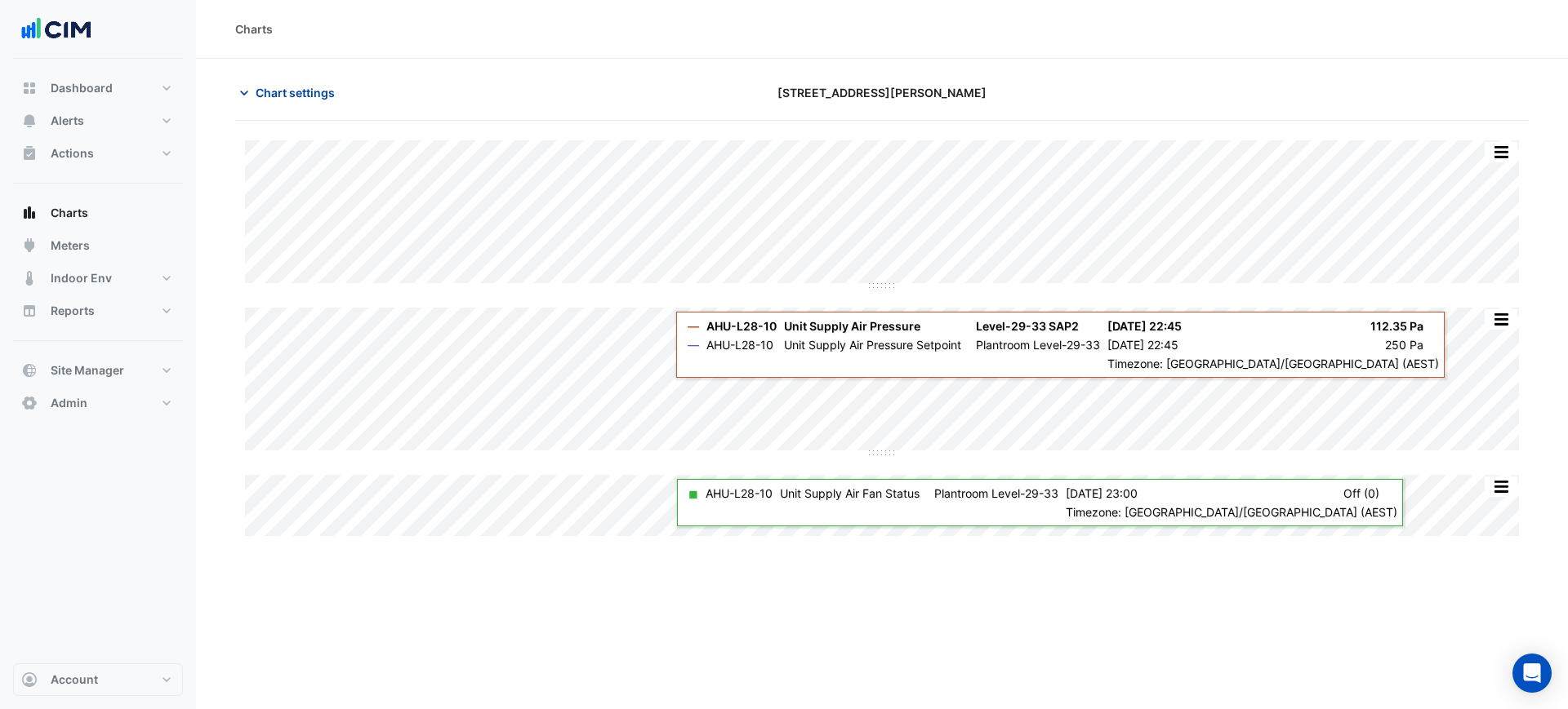
click at [269, 84] on span "Chart settings" at bounding box center [295, 93] width 79 height 17
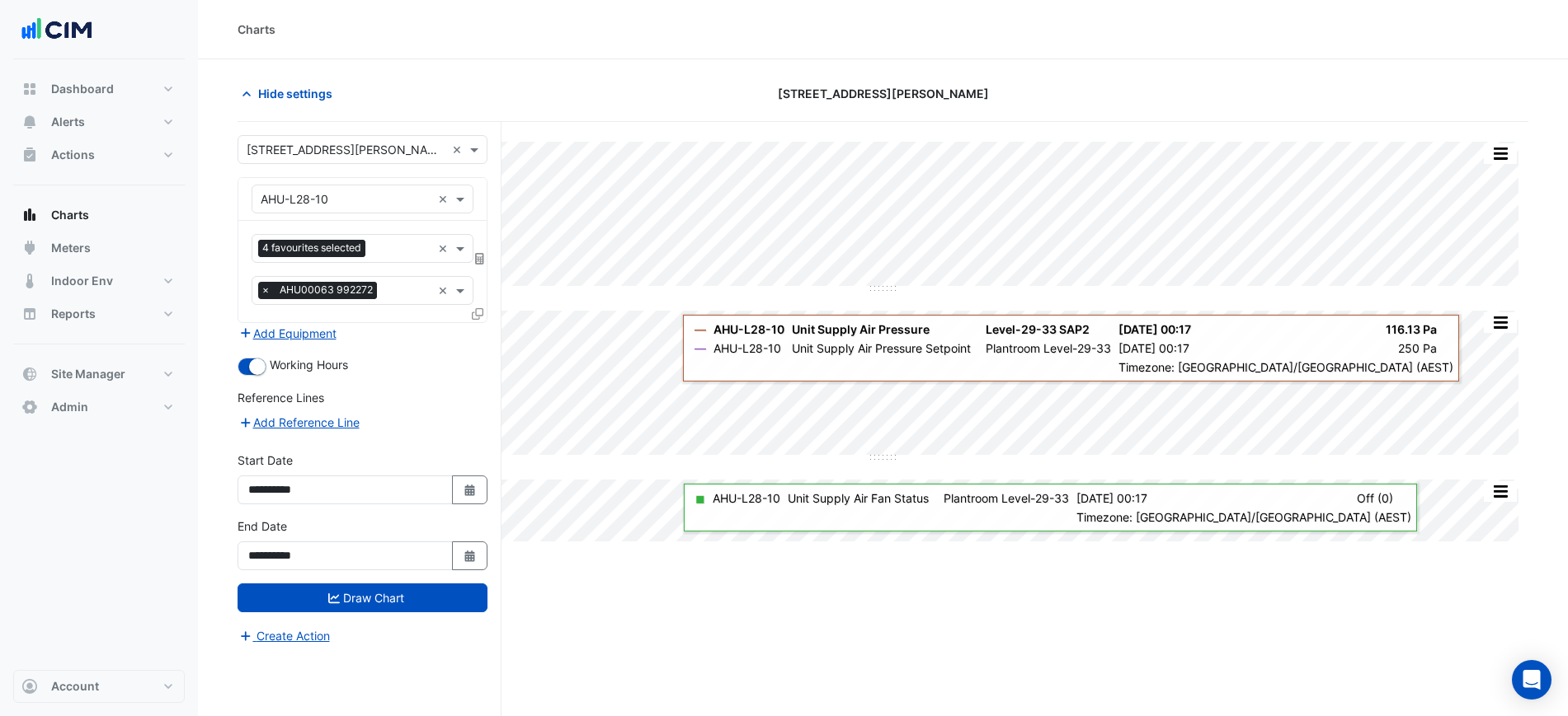
click at [475, 319] on fa-icon at bounding box center [477, 313] width 12 height 14
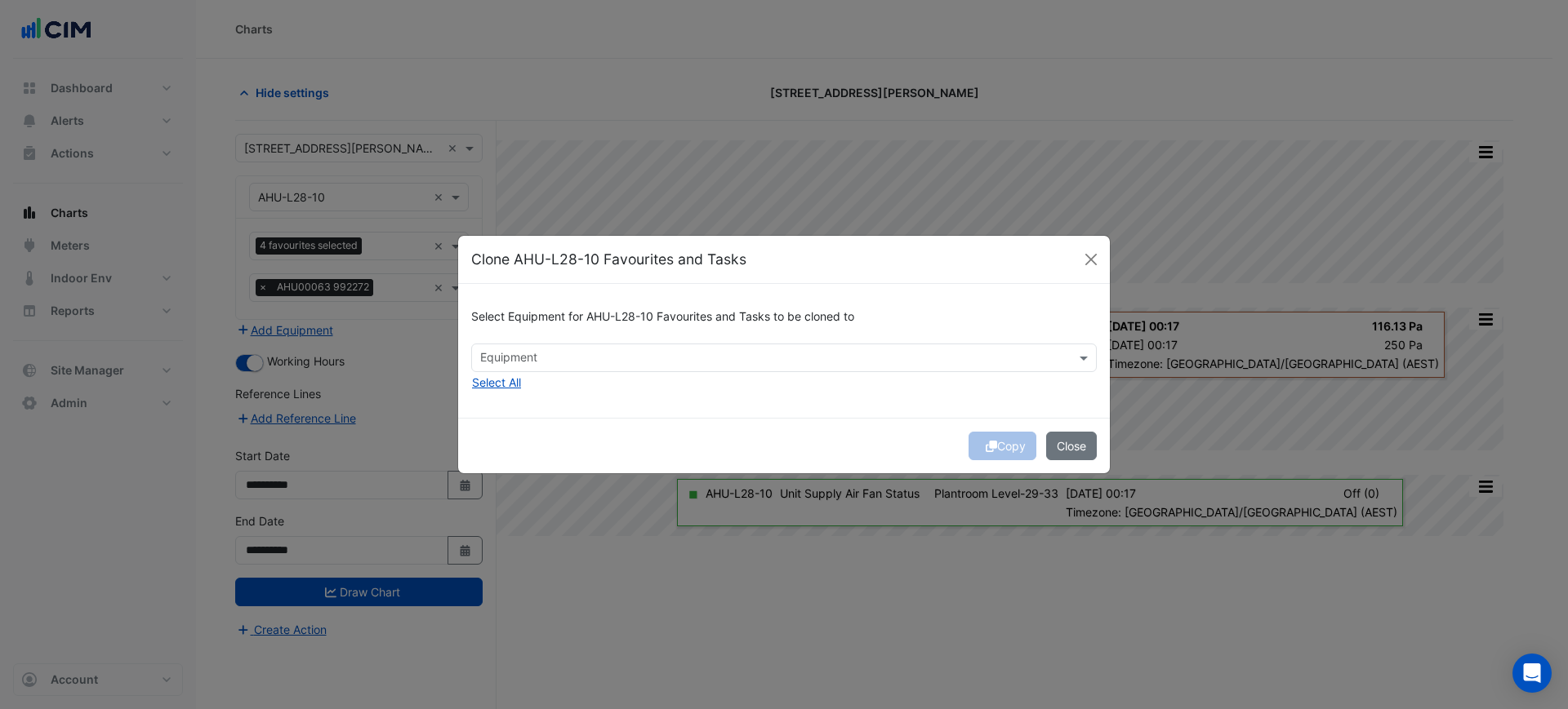
click at [589, 370] on div "Equipment" at bounding box center [784, 358] width 625 height 29
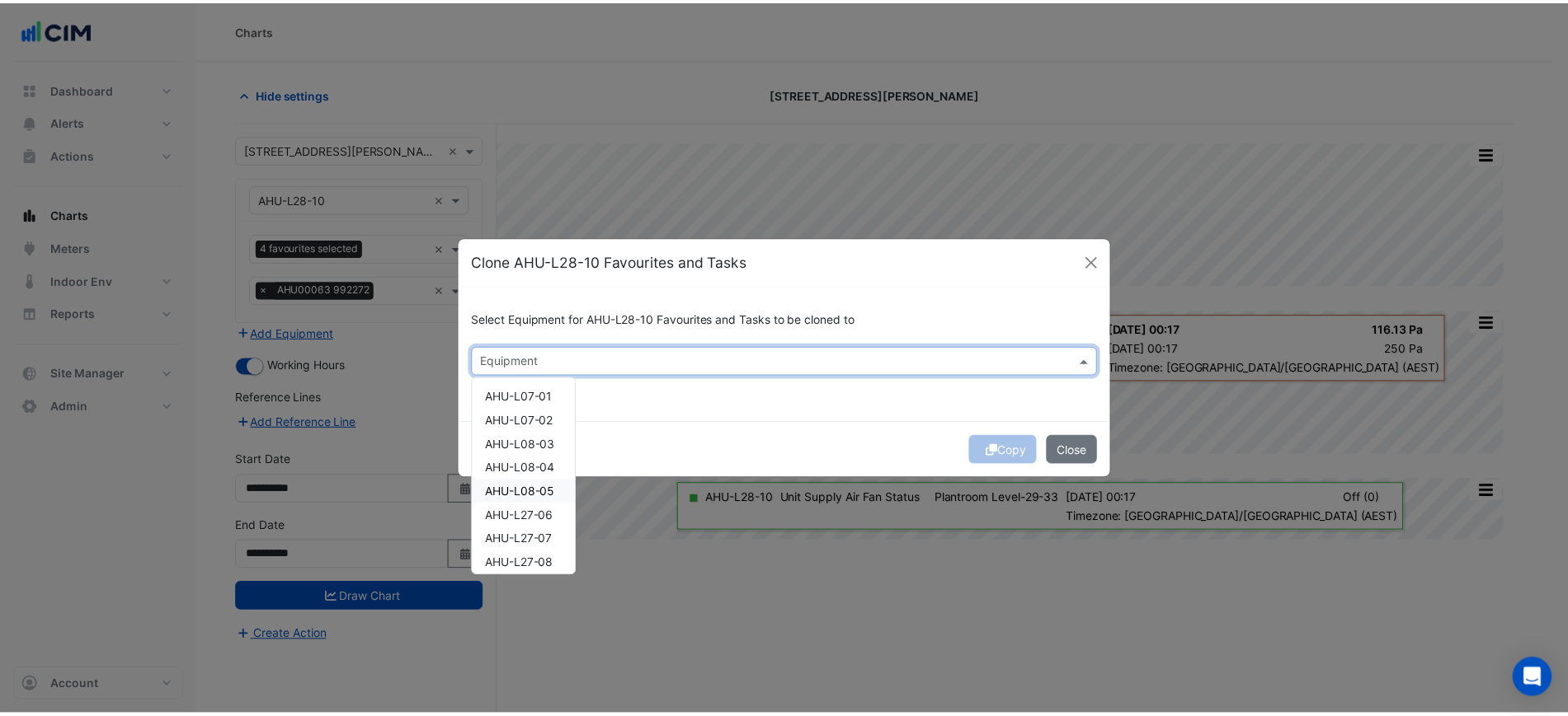
scroll to position [178, 0]
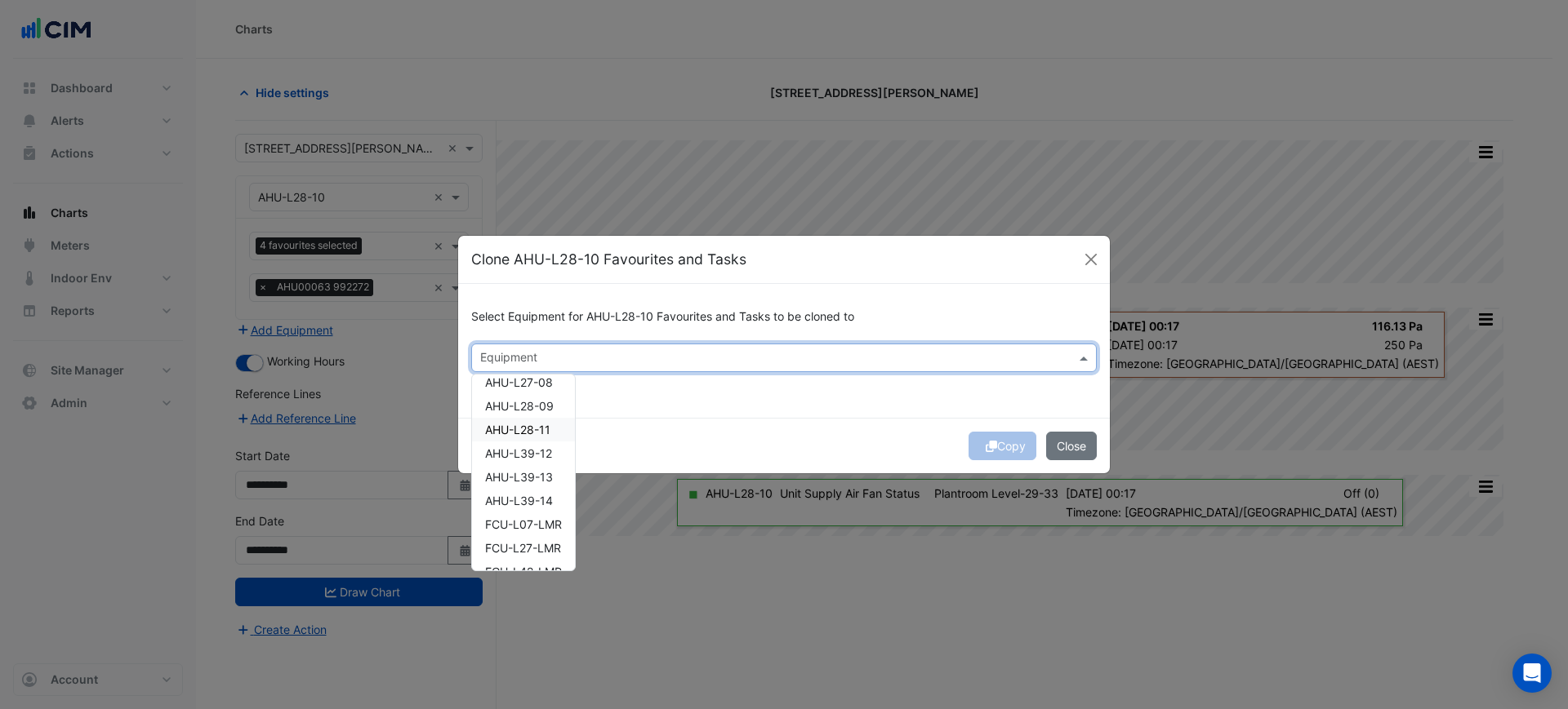
click at [525, 427] on span "AHU-L28-11" at bounding box center [517, 429] width 65 height 14
click at [995, 443] on div "Copy Close" at bounding box center [784, 446] width 652 height 55
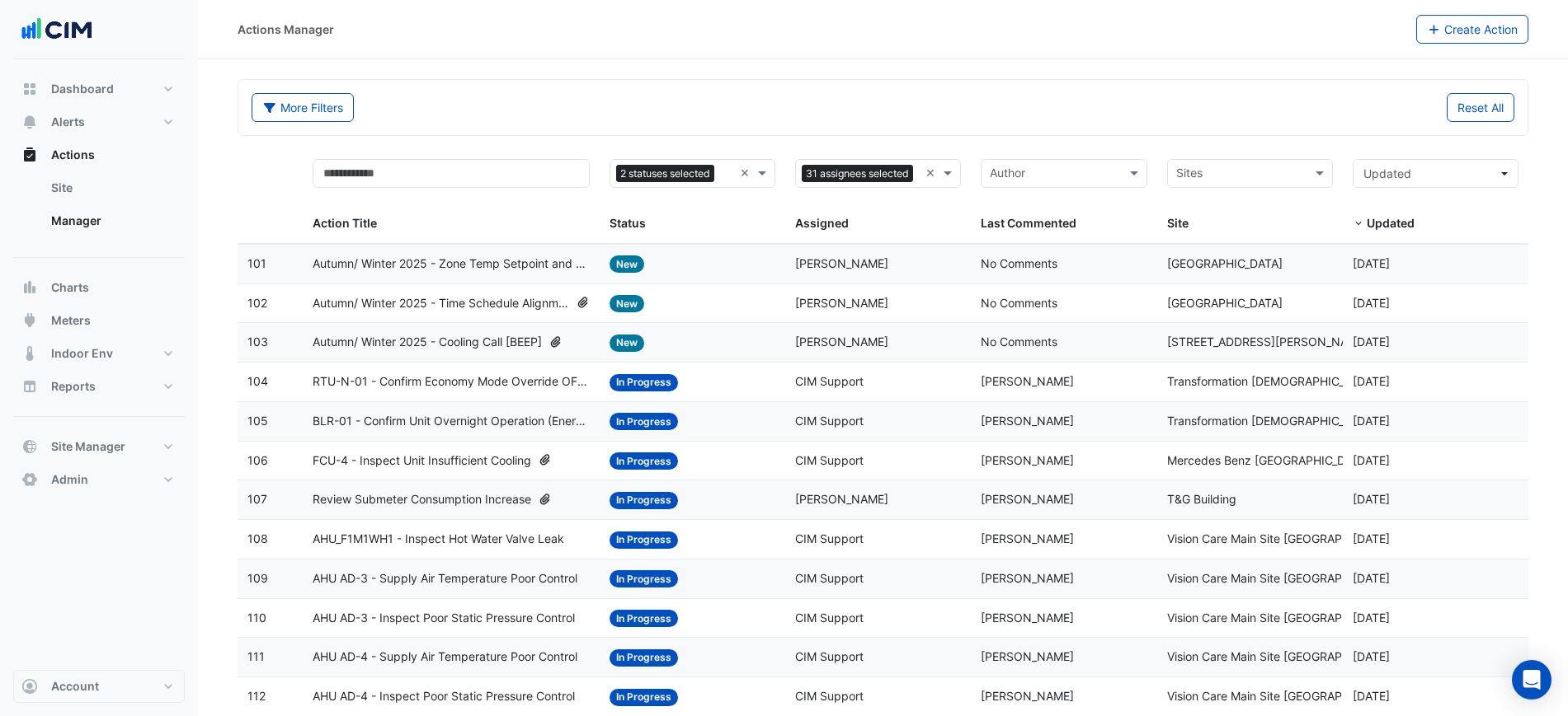
select select "***"
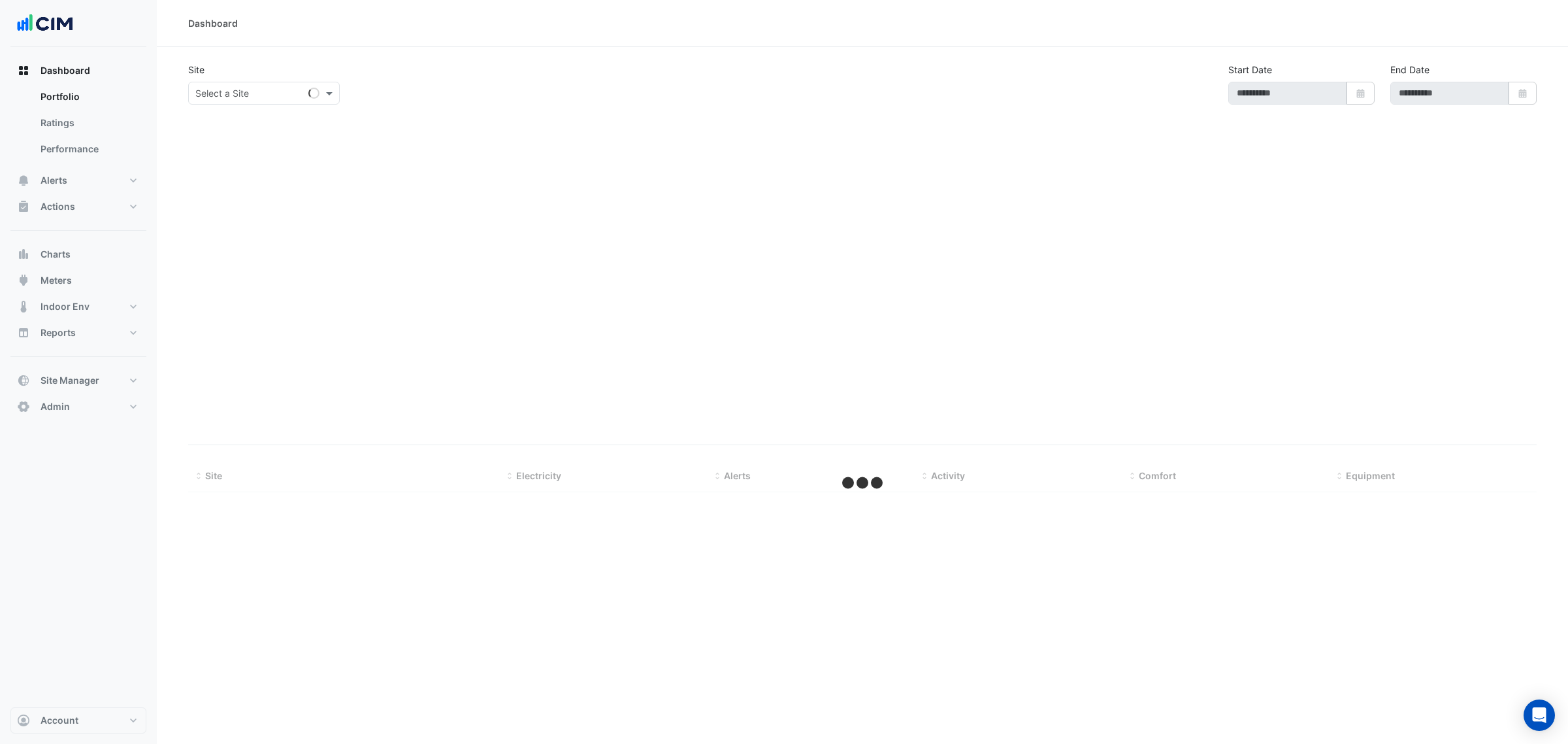
select select "***"
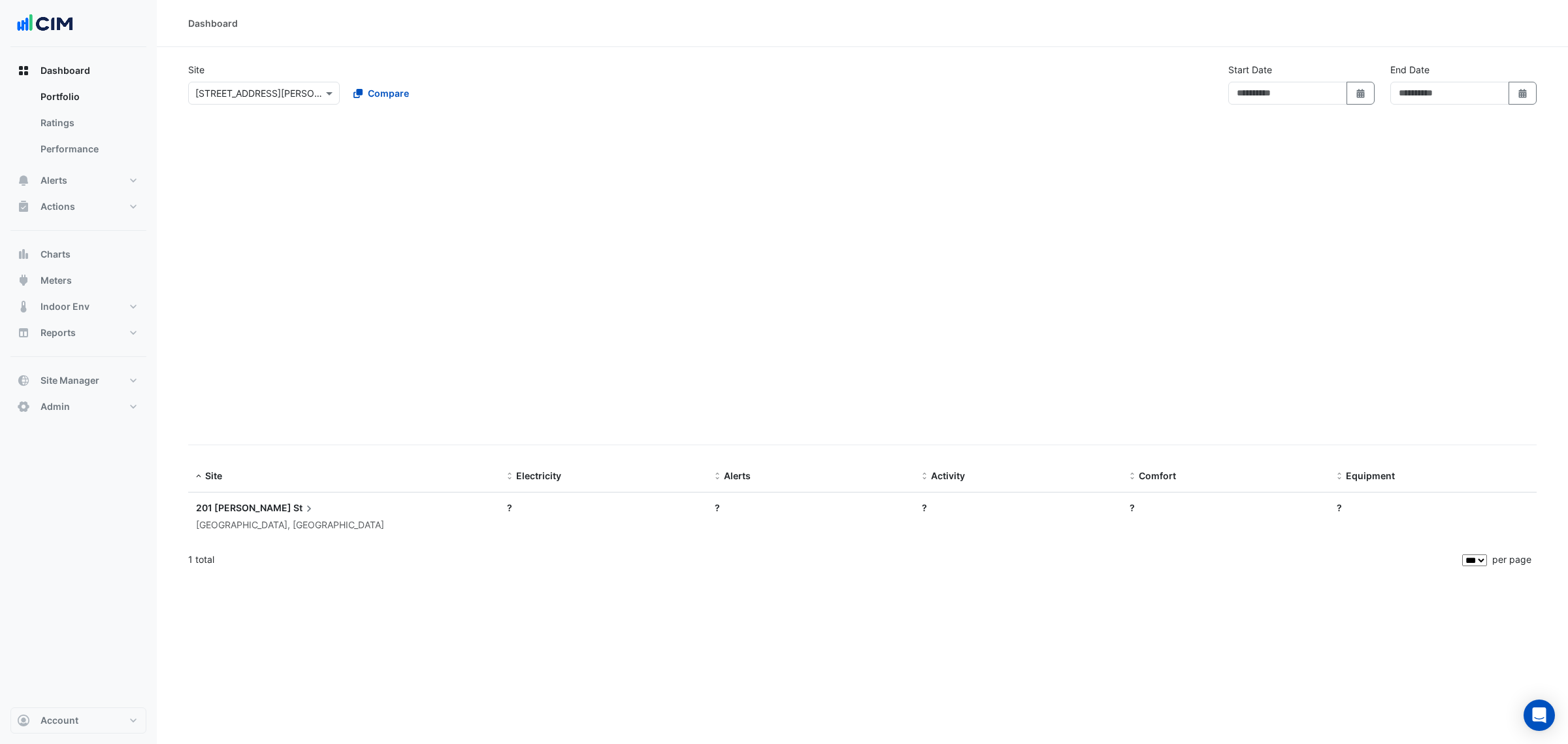
type input "**********"
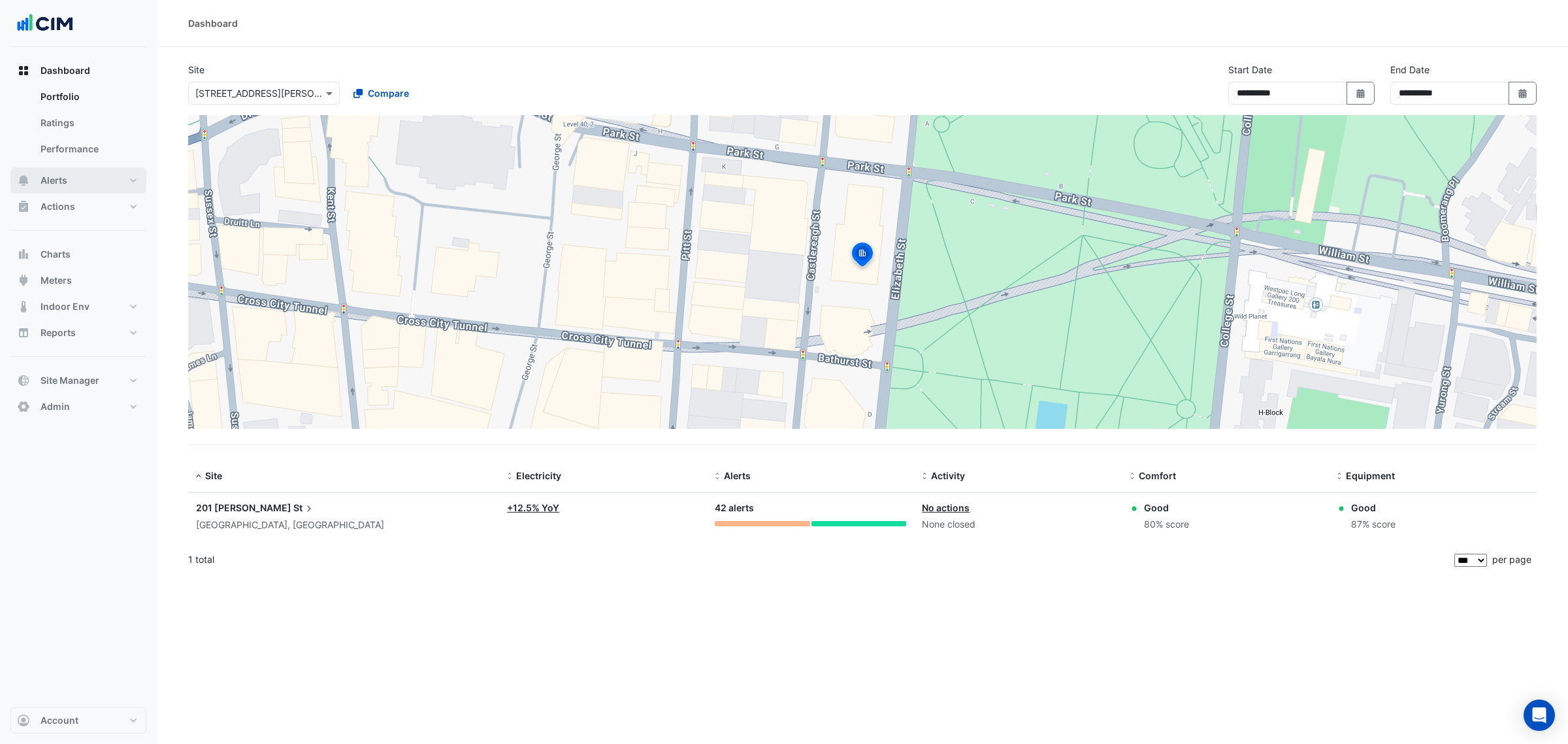
click at [92, 180] on button "Alerts" at bounding box center [79, 180] width 136 height 26
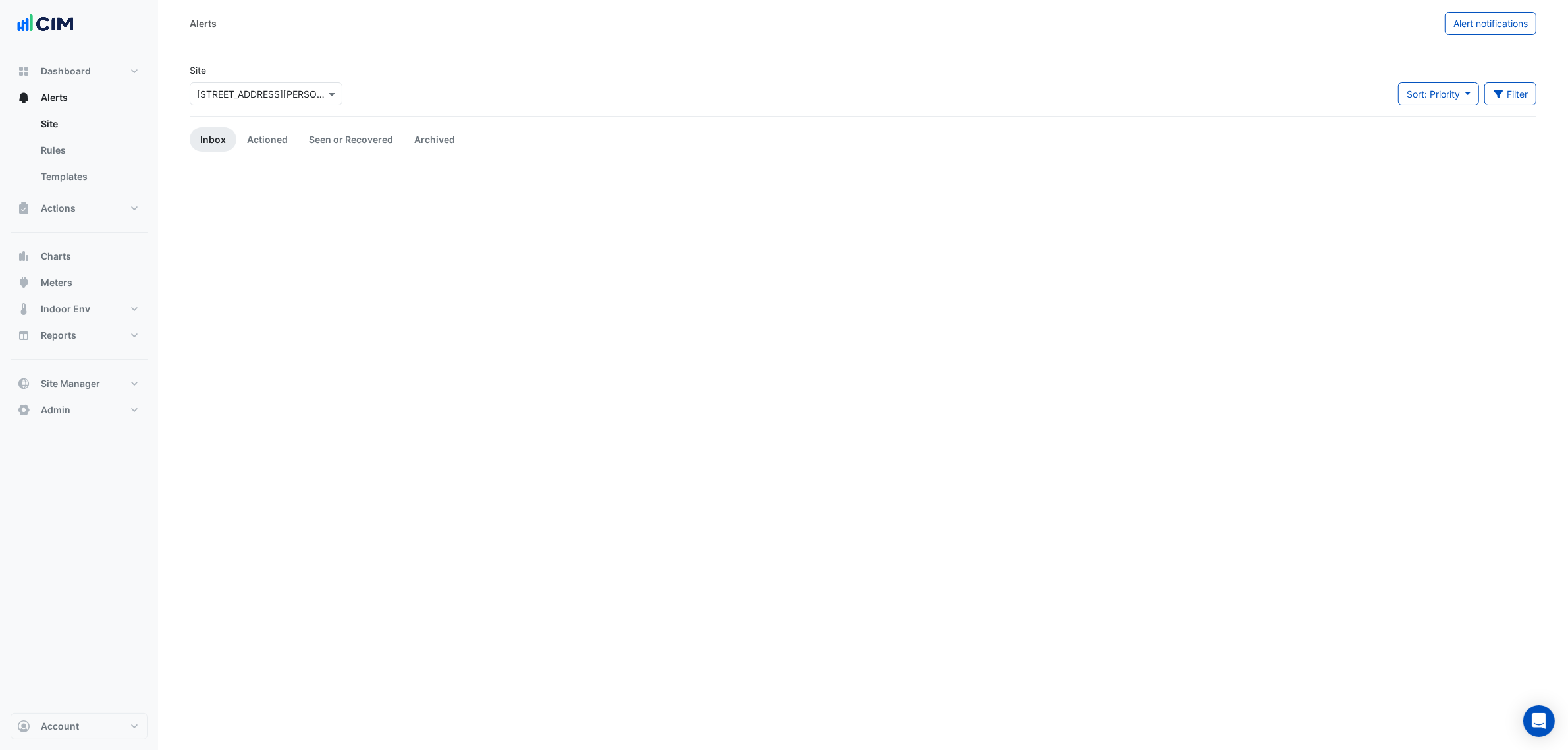
click at [235, 89] on input "text" at bounding box center [252, 95] width 112 height 14
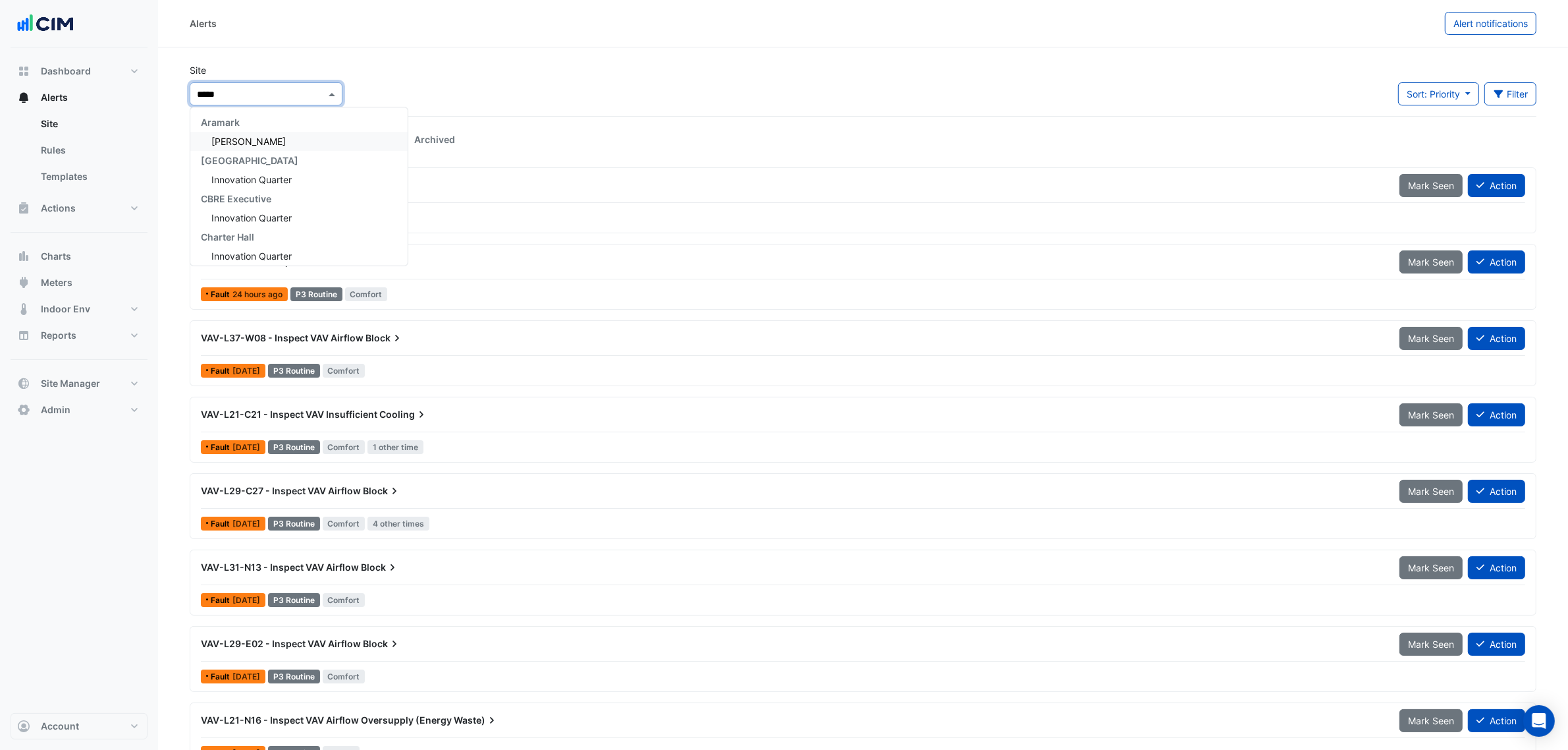
type input "******"
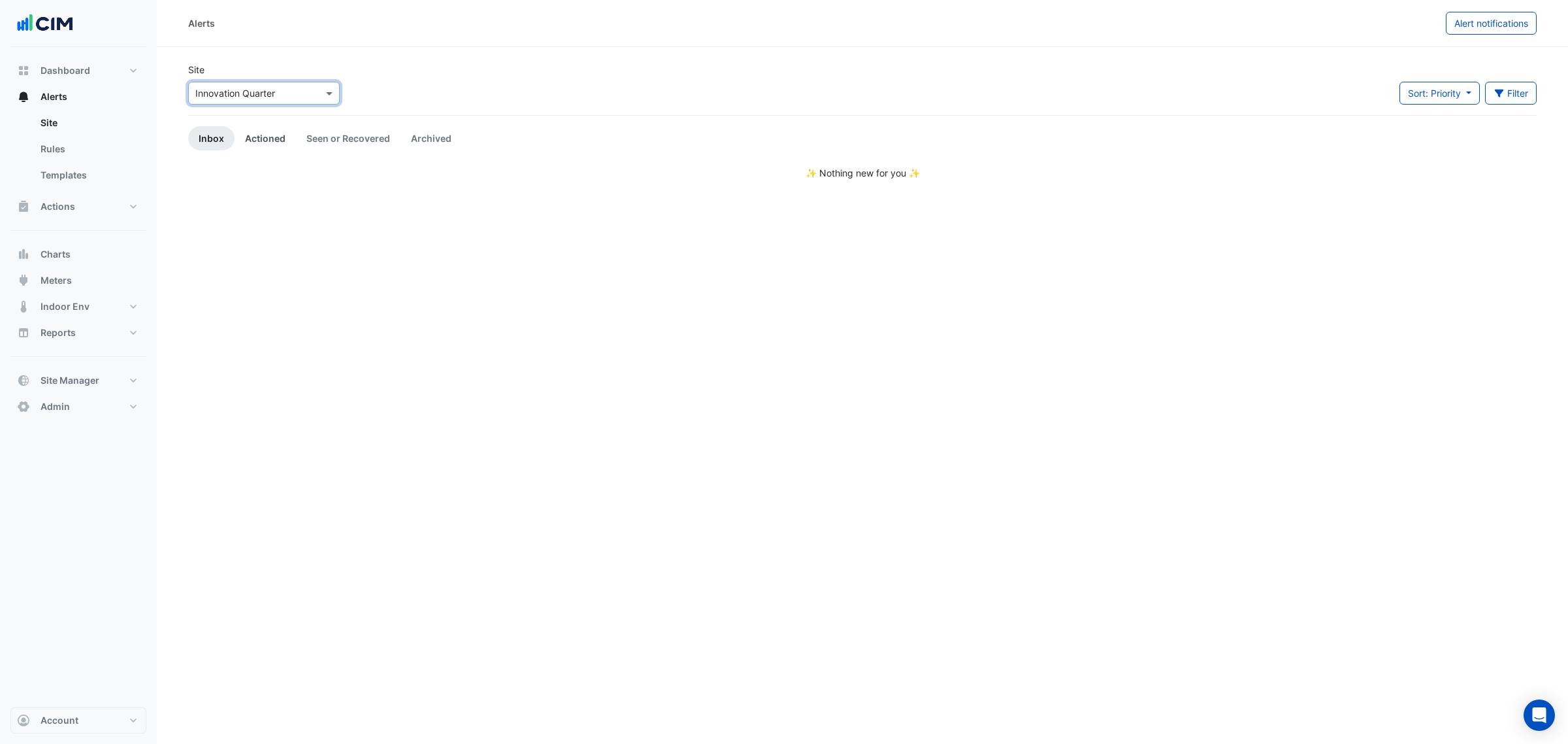
click at [263, 138] on link "Actioned" at bounding box center [265, 138] width 61 height 24
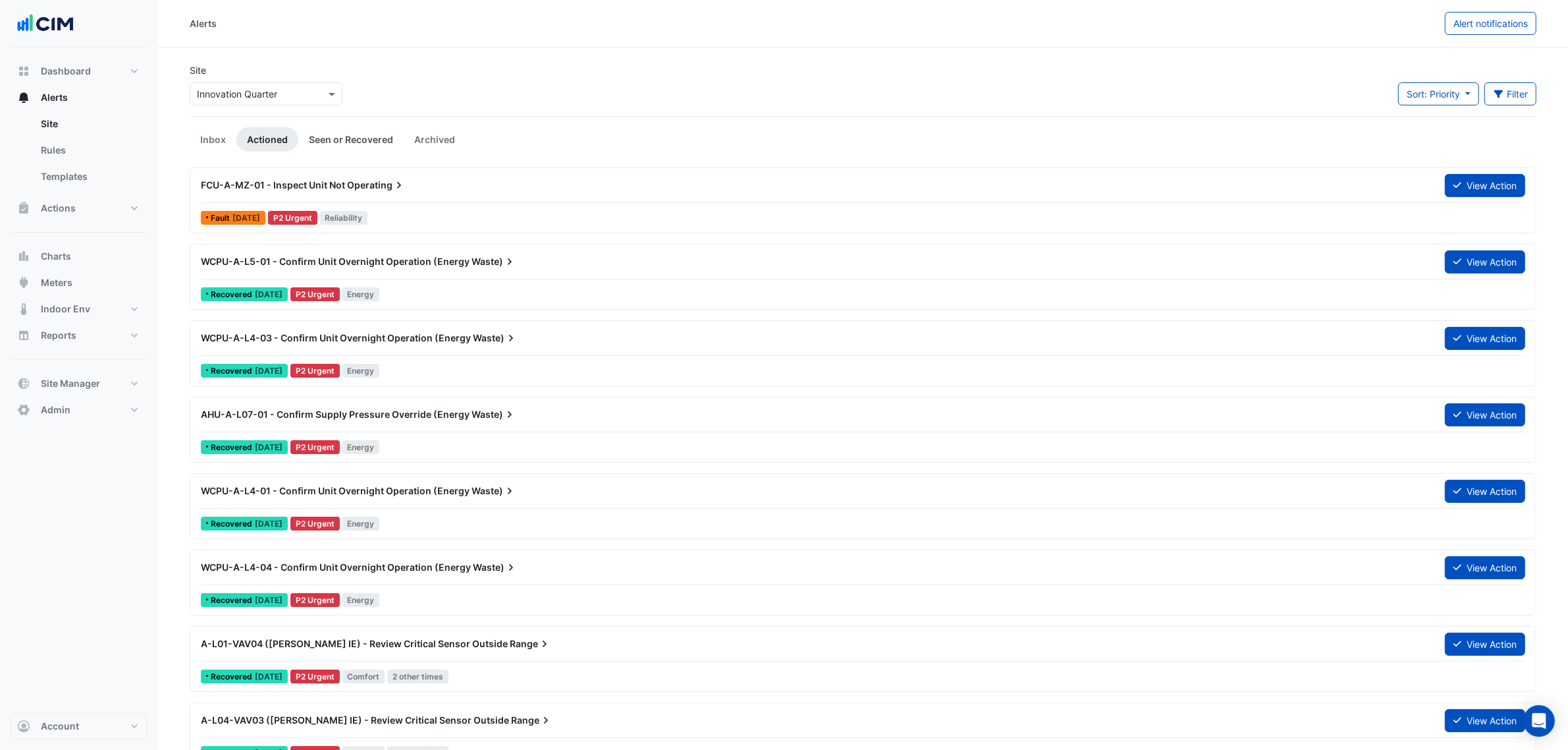
click at [313, 129] on link "Seen or Recovered" at bounding box center [351, 139] width 105 height 25
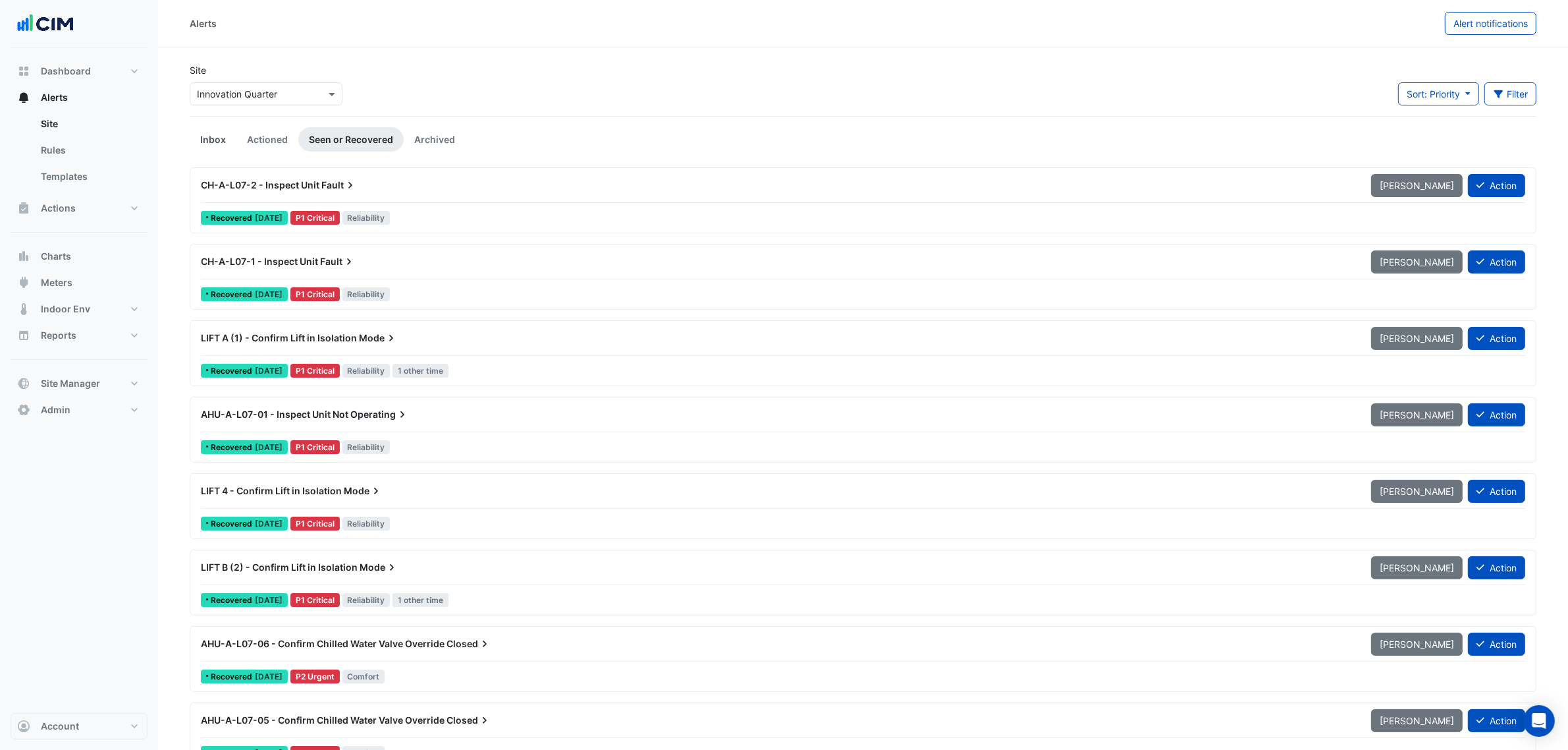
click at [230, 135] on link "Inbox" at bounding box center [212, 139] width 47 height 25
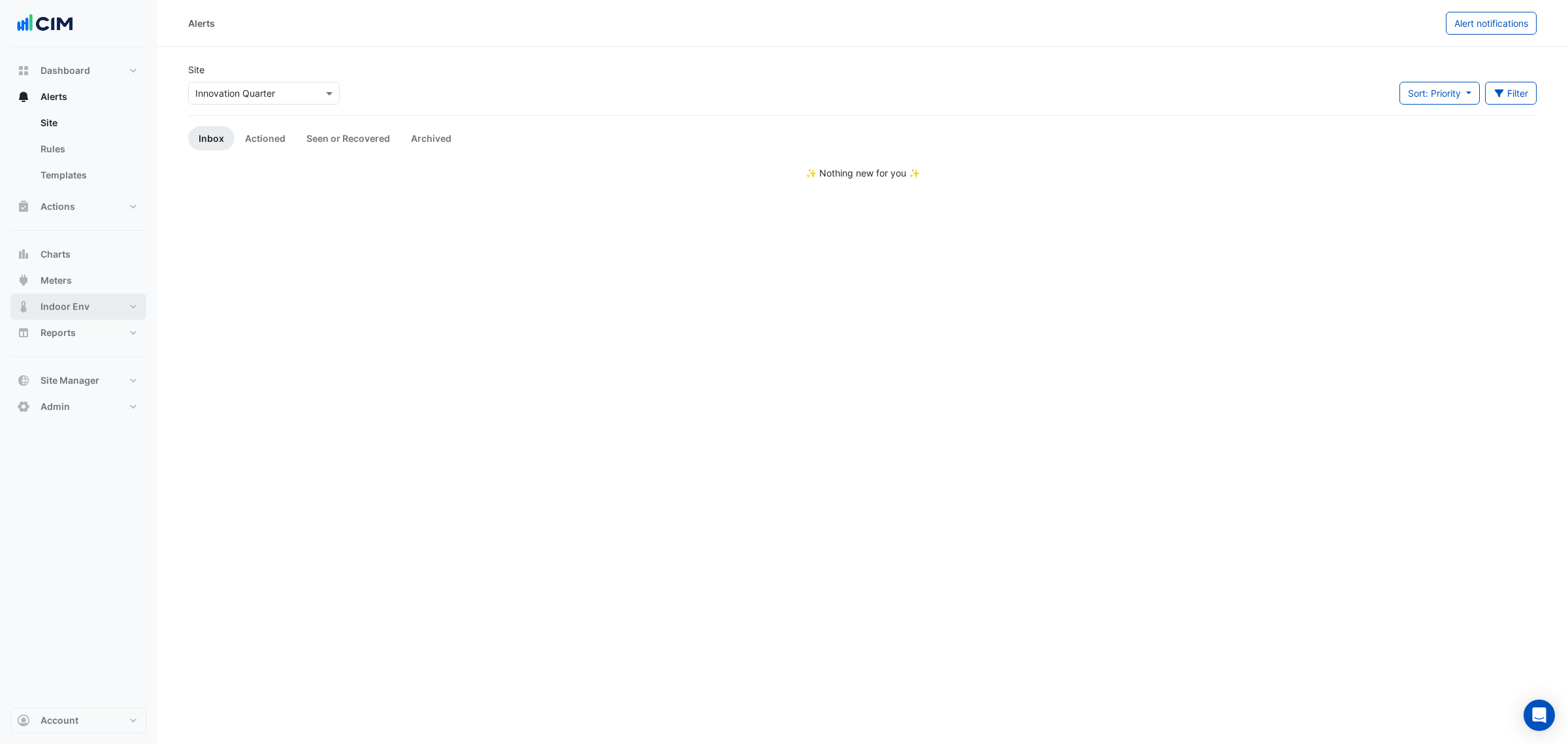
drag, startPoint x: 84, startPoint y: 307, endPoint x: 97, endPoint y: 314, distance: 14.8
click at [84, 307] on span "Indoor Env" at bounding box center [65, 306] width 49 height 13
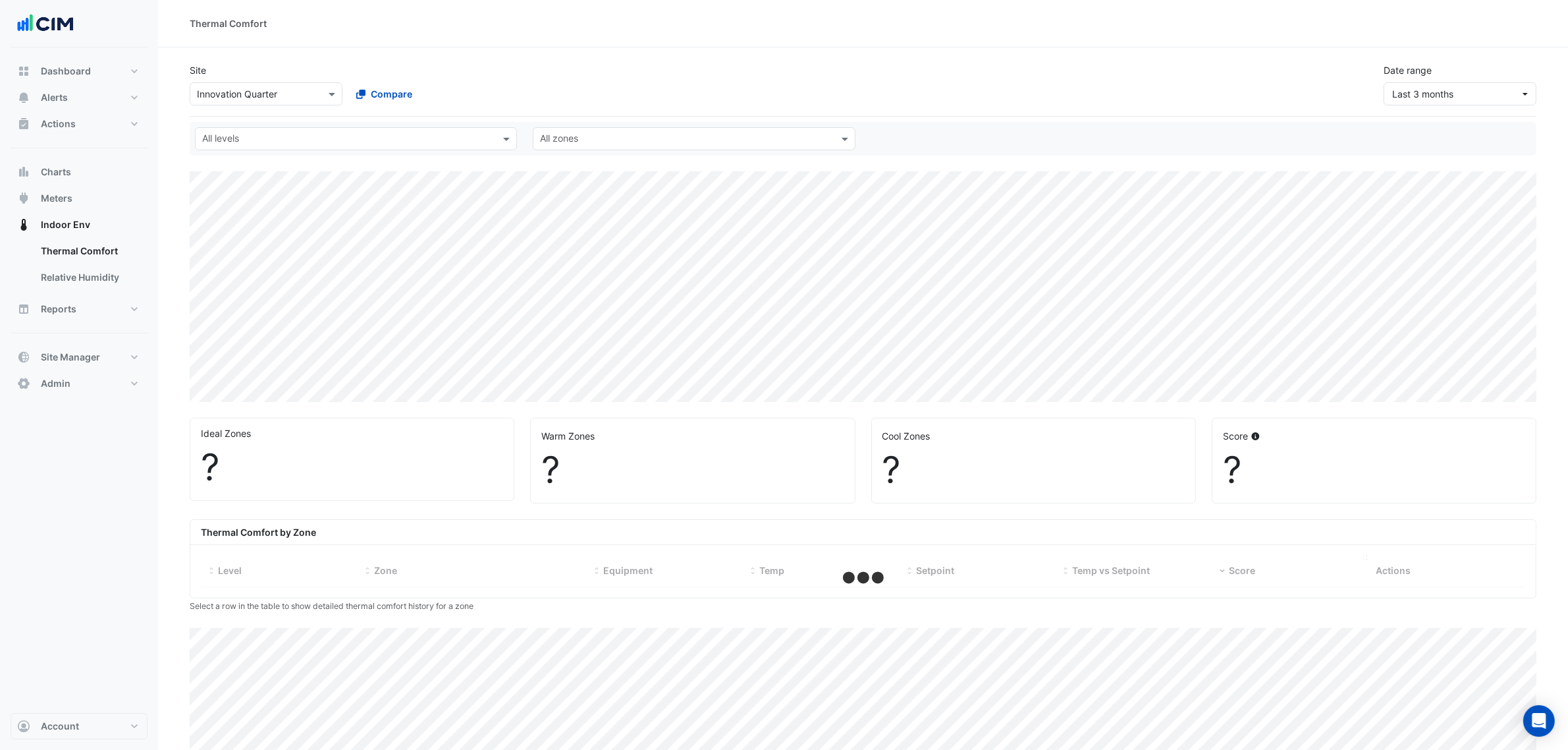
select select "***"
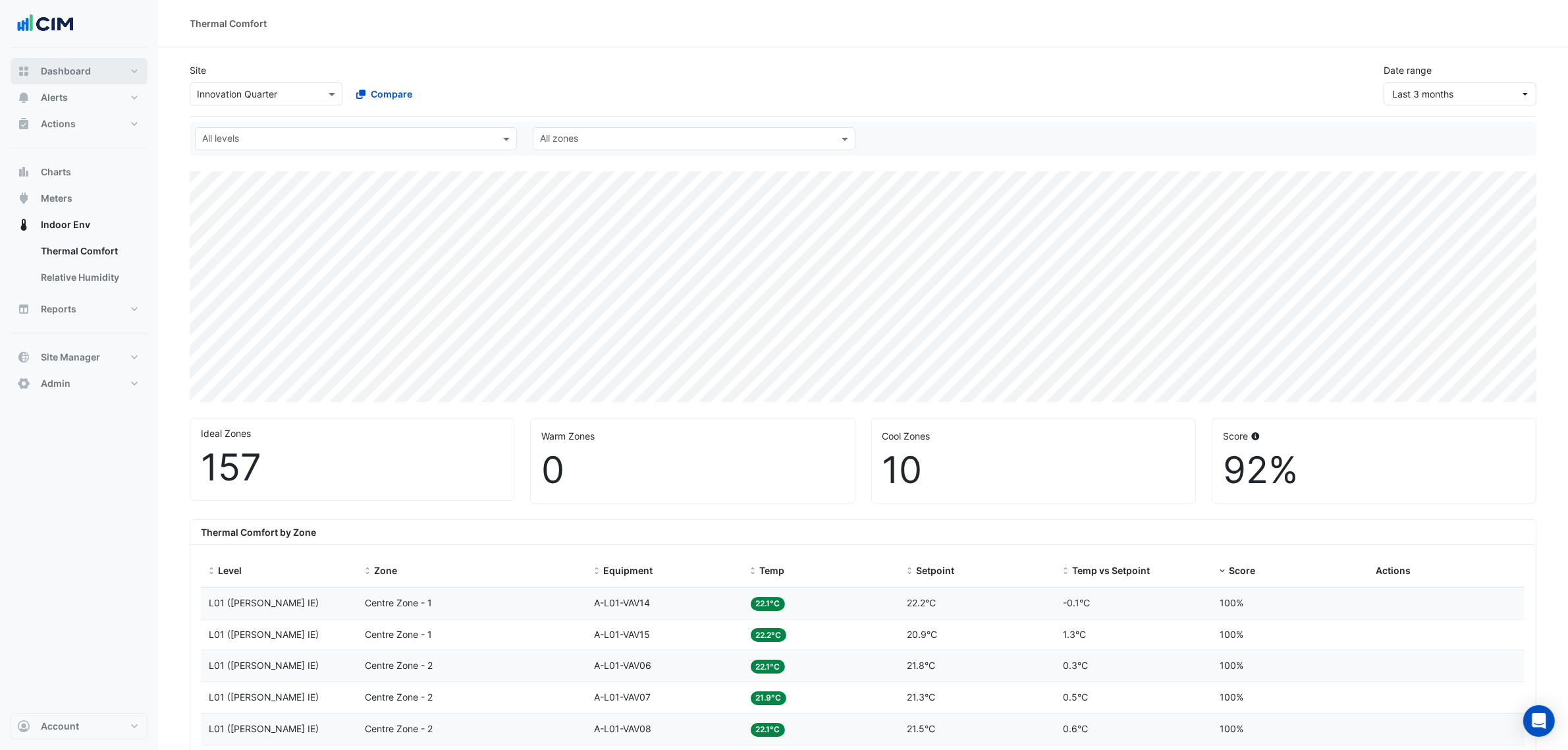
click at [57, 81] on button "Dashboard" at bounding box center [79, 71] width 137 height 26
select select "***"
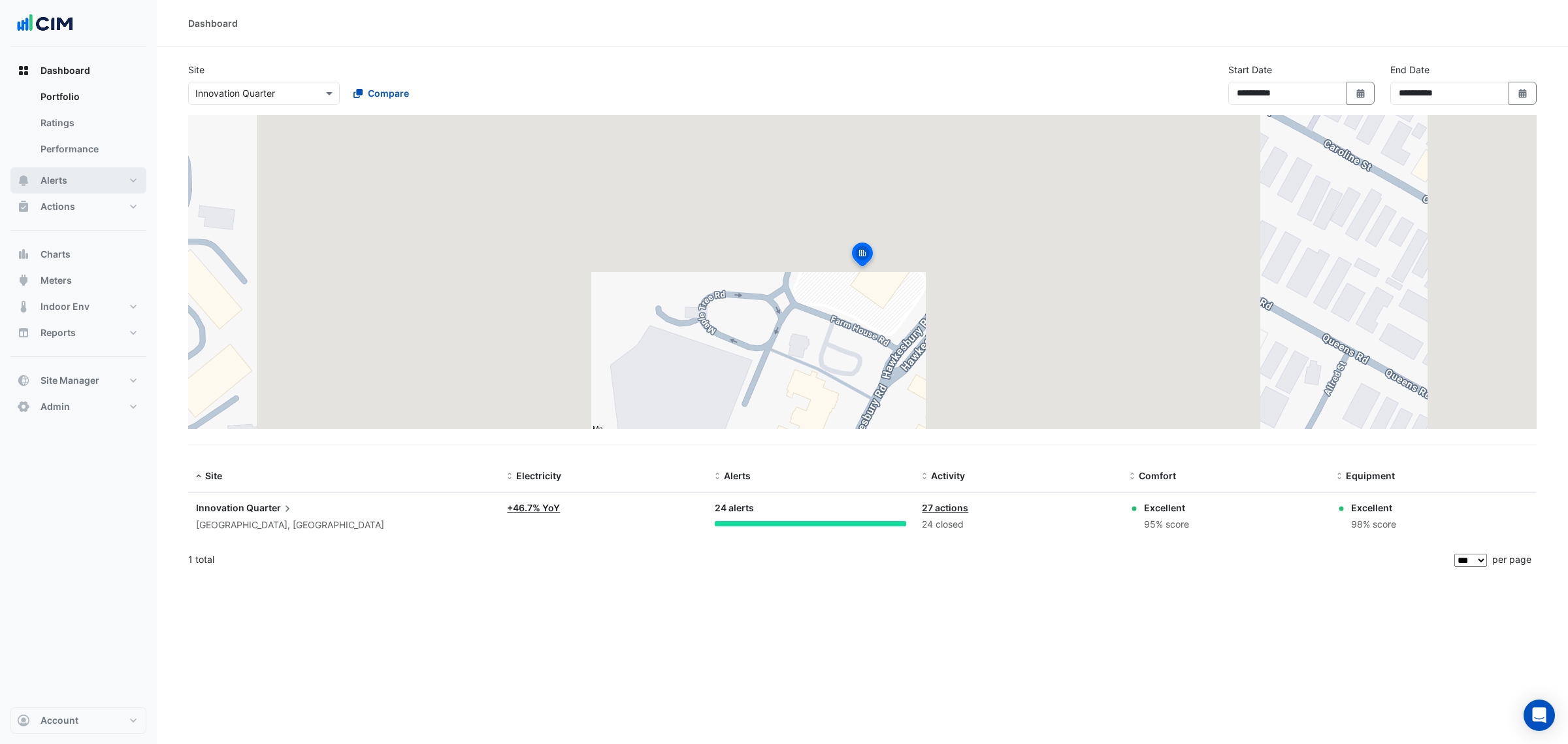
click at [70, 177] on button "Alerts" at bounding box center [79, 180] width 136 height 26
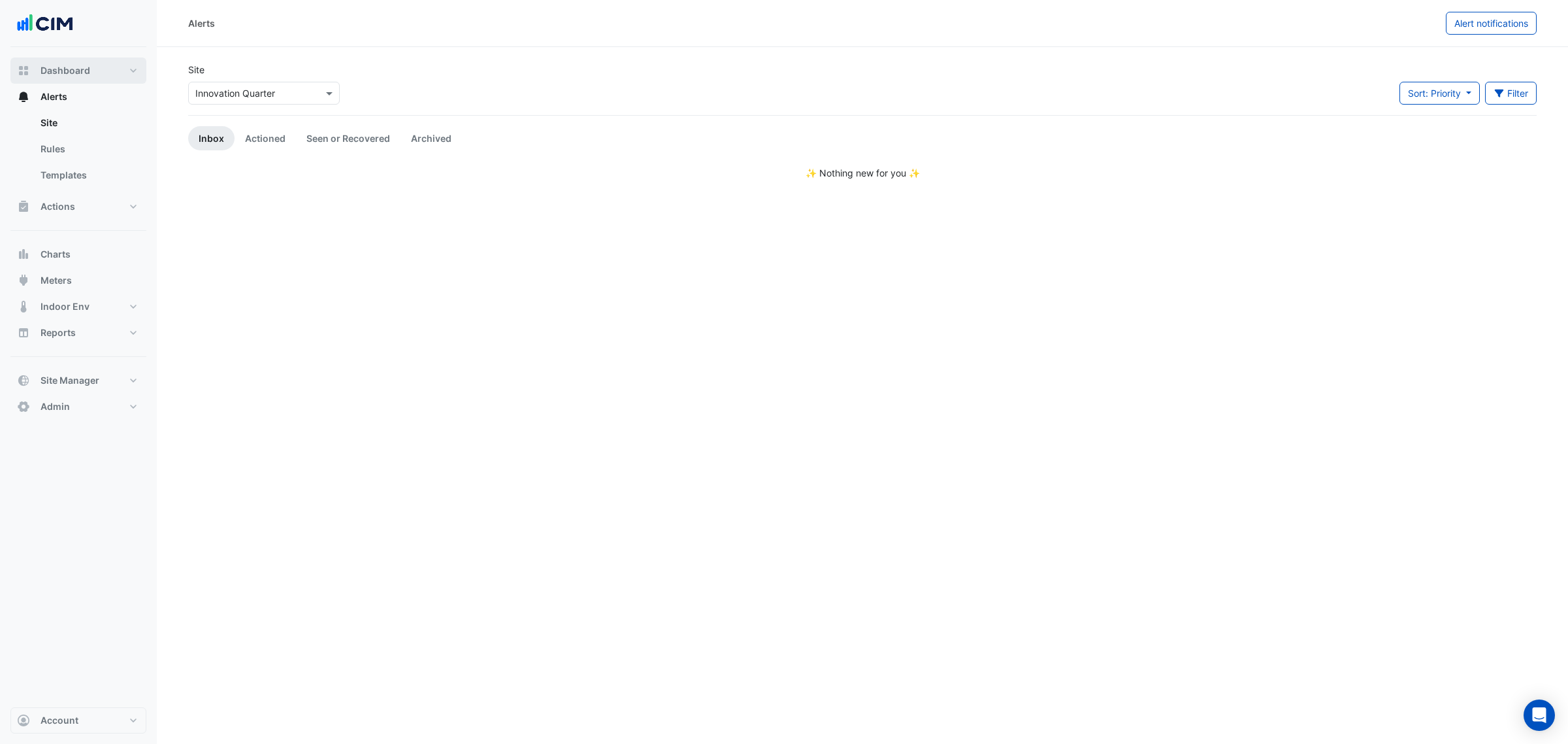
click at [82, 74] on span "Dashboard" at bounding box center [65, 70] width 50 height 13
select select "***"
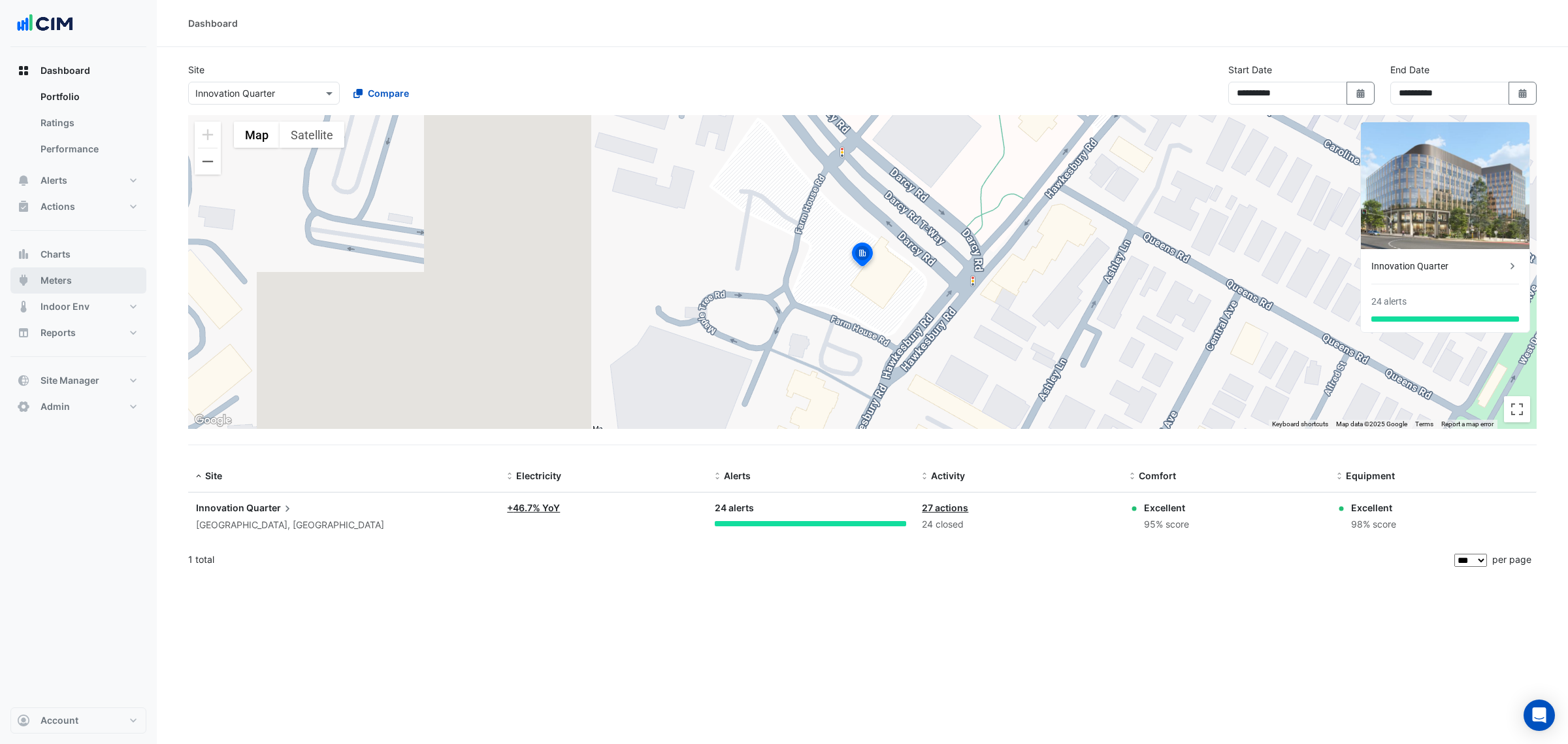
click at [108, 272] on button "Meters" at bounding box center [79, 280] width 136 height 26
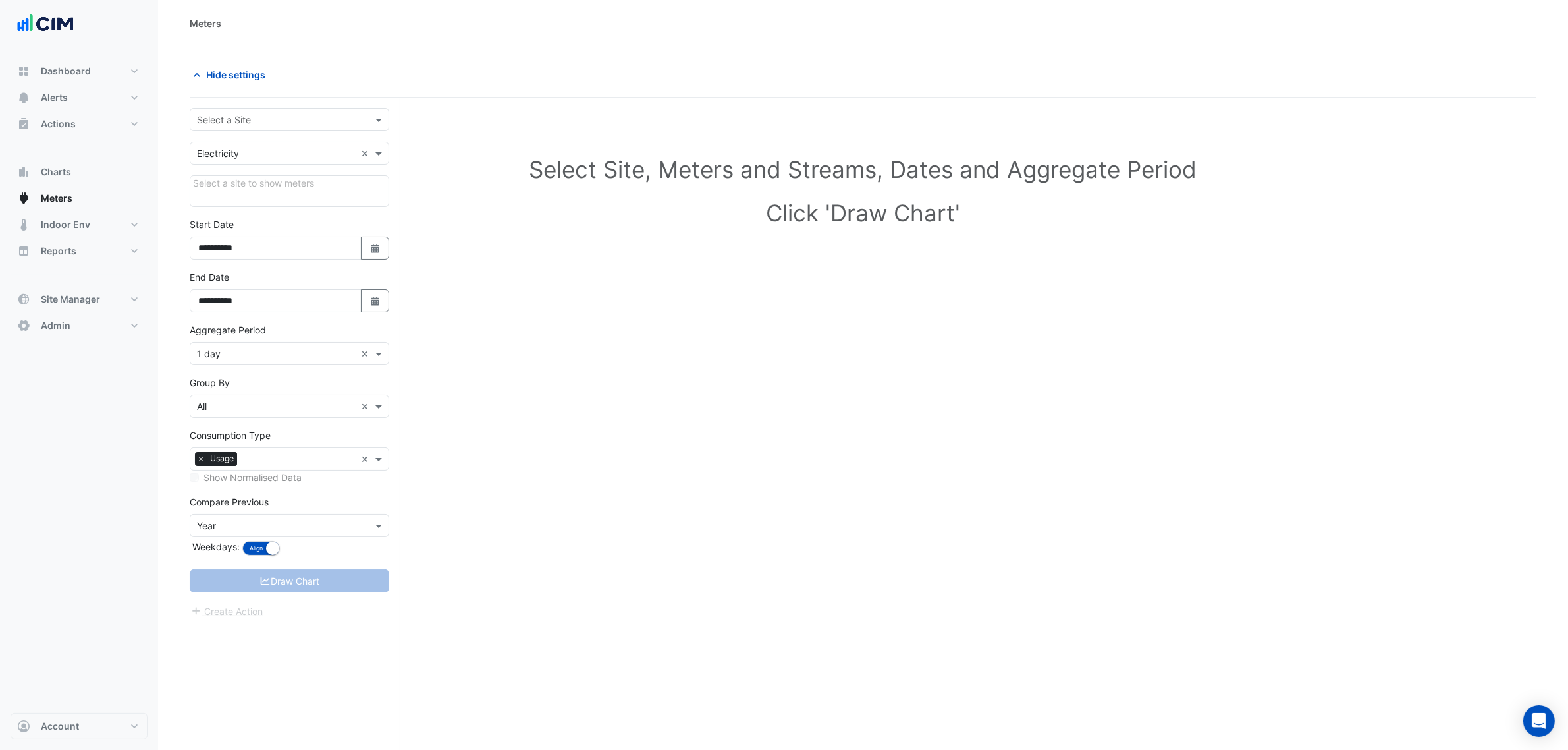
click at [260, 108] on div "Select a Site" at bounding box center [289, 119] width 199 height 23
type input "******"
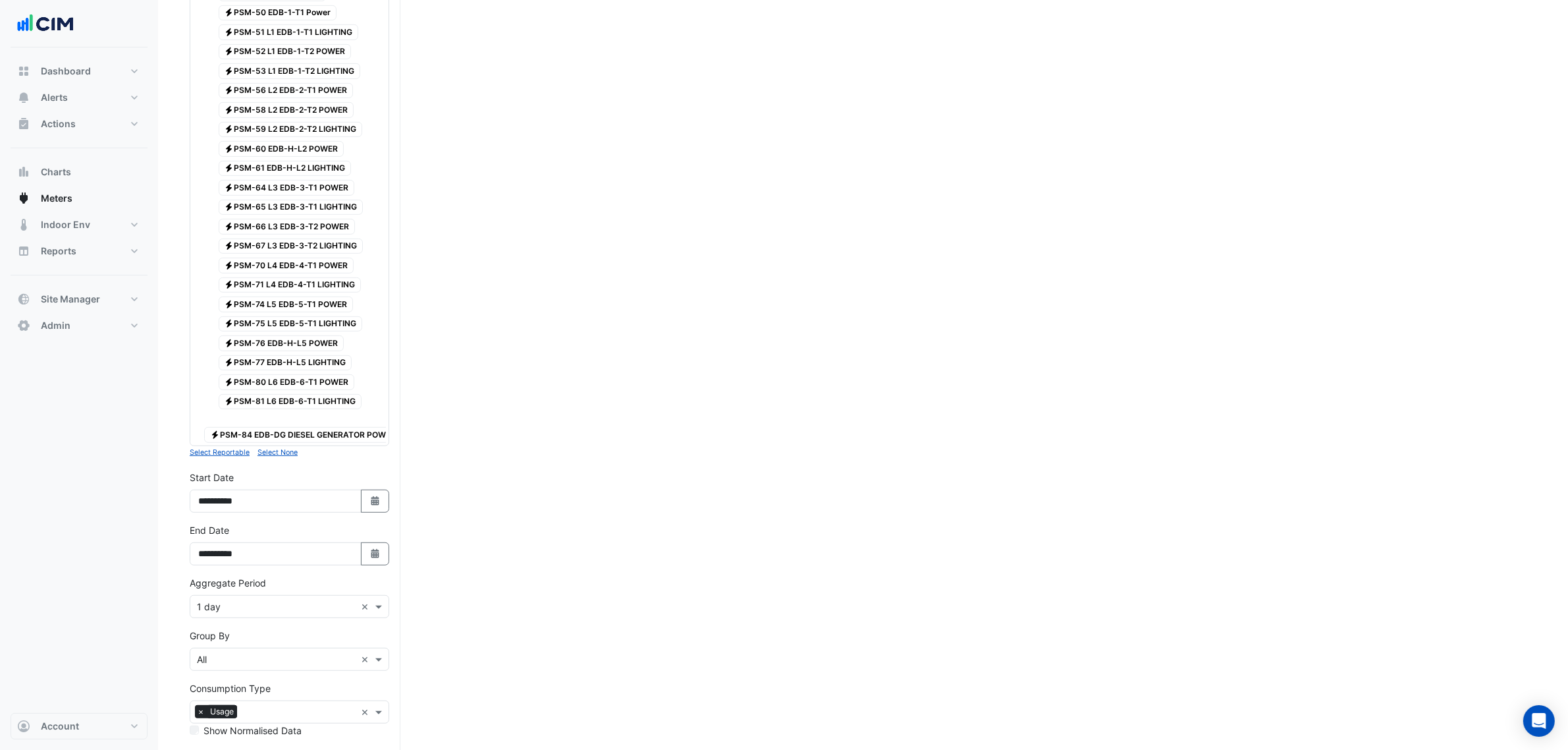
scroll to position [939, 0]
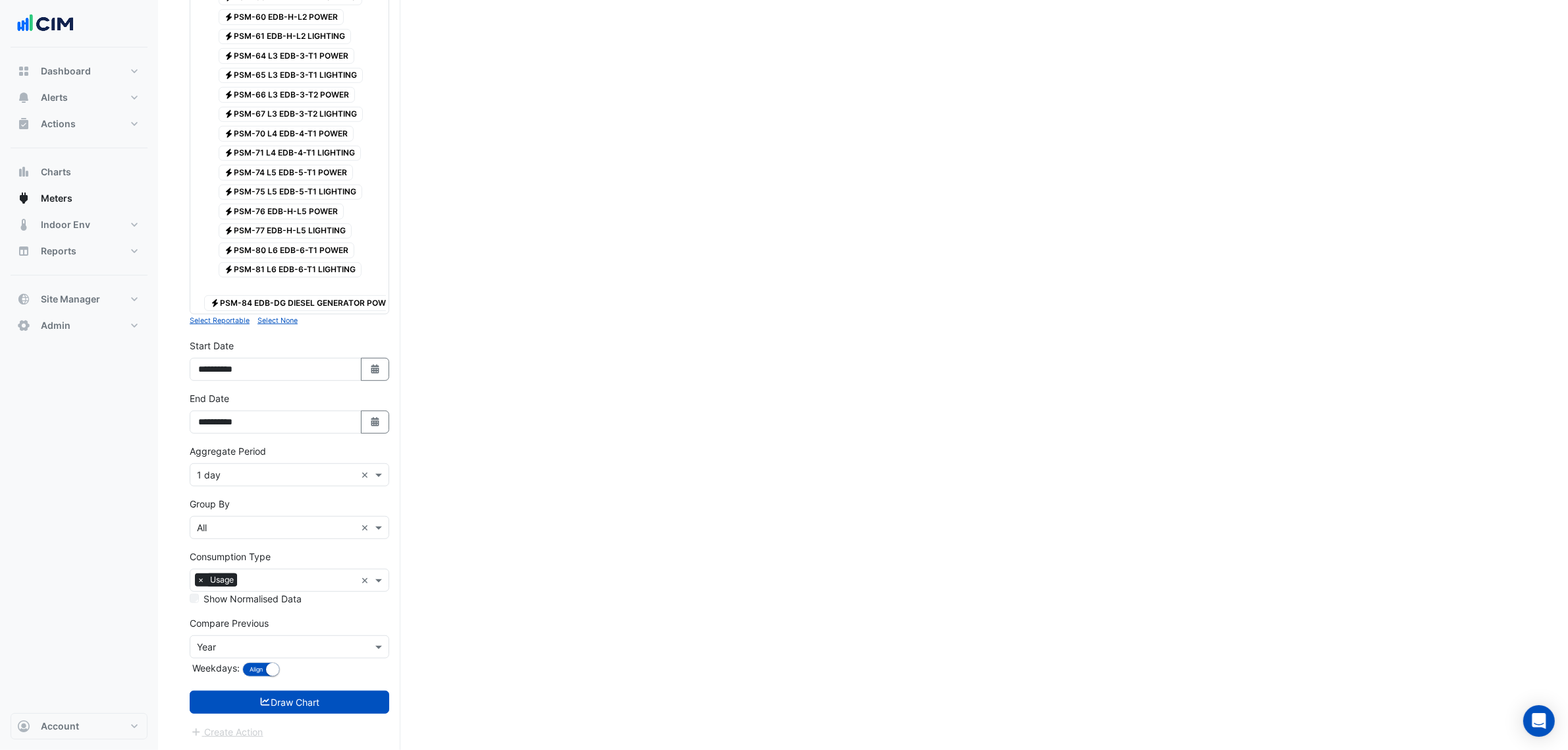
click at [226, 449] on label "Aggregate Period" at bounding box center [227, 451] width 76 height 14
click at [227, 480] on input "text" at bounding box center [276, 475] width 159 height 14
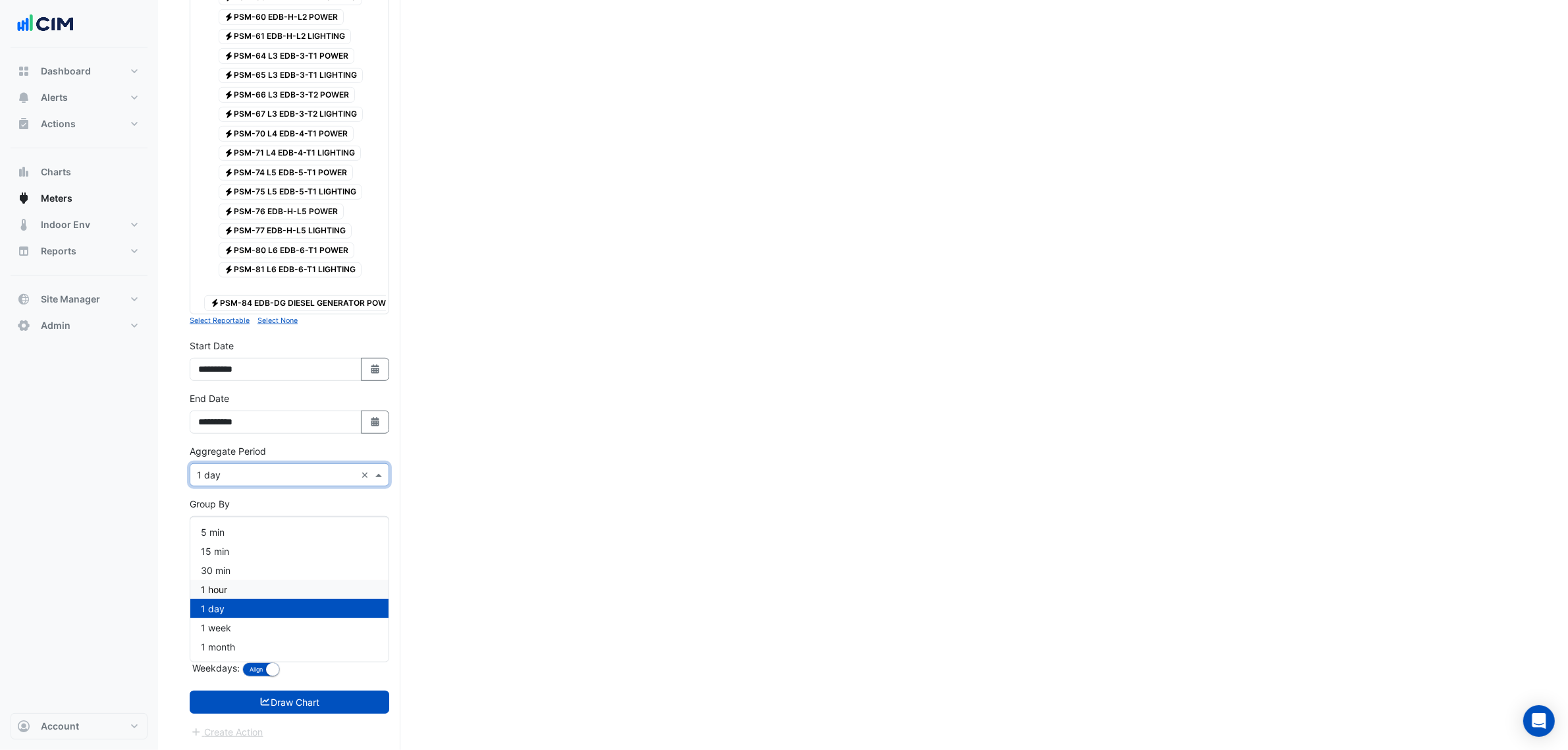
click at [244, 580] on div "1 hour" at bounding box center [289, 589] width 199 height 19
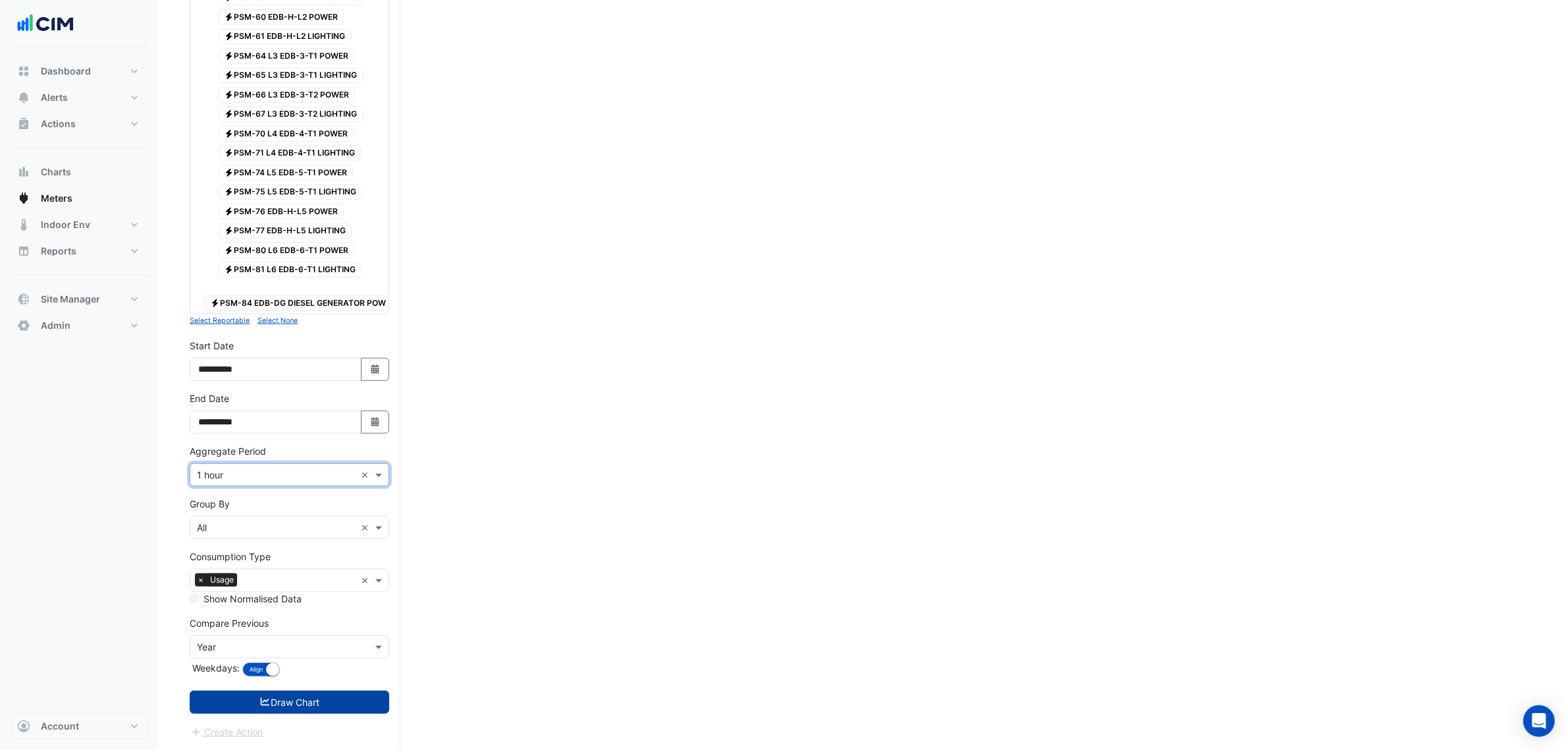
click at [296, 701] on button "Draw Chart" at bounding box center [289, 702] width 199 height 23
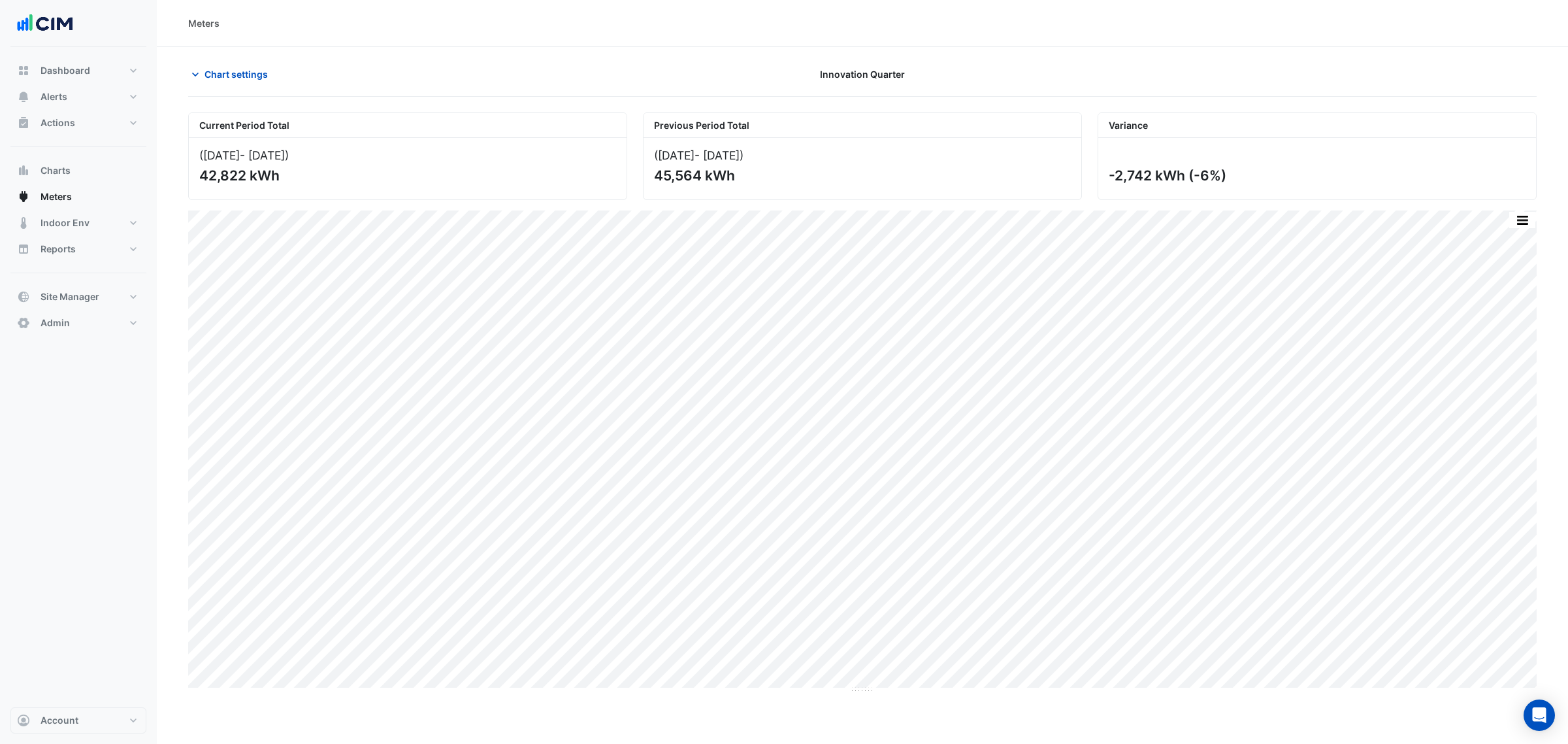
click at [1520, 207] on div "Current Period Total ([DATE] - [DATE] ) 42,822 kWh Previous Period Total ([DATE…" at bounding box center [862, 397] width 1349 height 591
click at [1517, 217] on button "button" at bounding box center [1522, 219] width 26 height 16
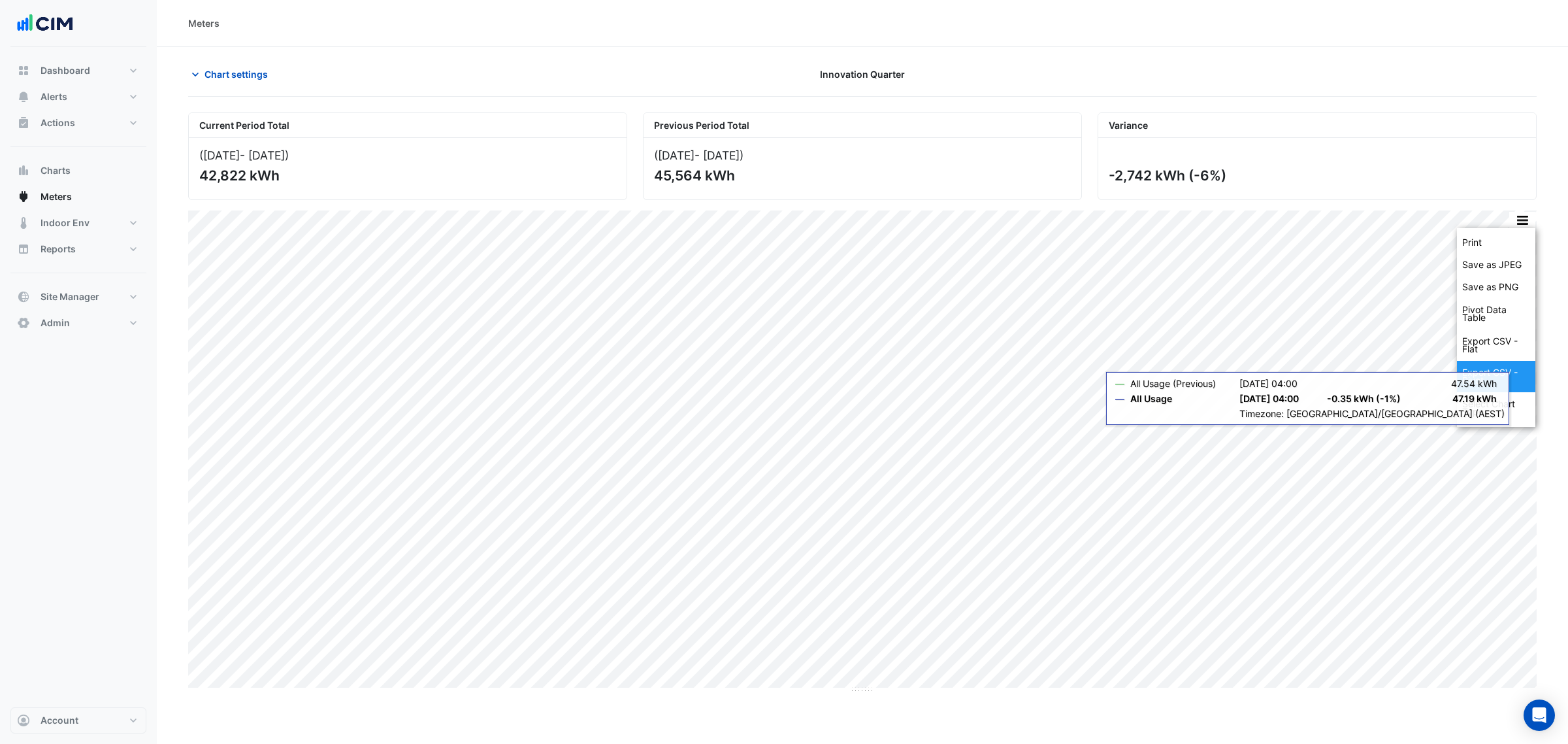
click at [1509, 383] on div "Export CSV - Pivot" at bounding box center [1496, 376] width 79 height 31
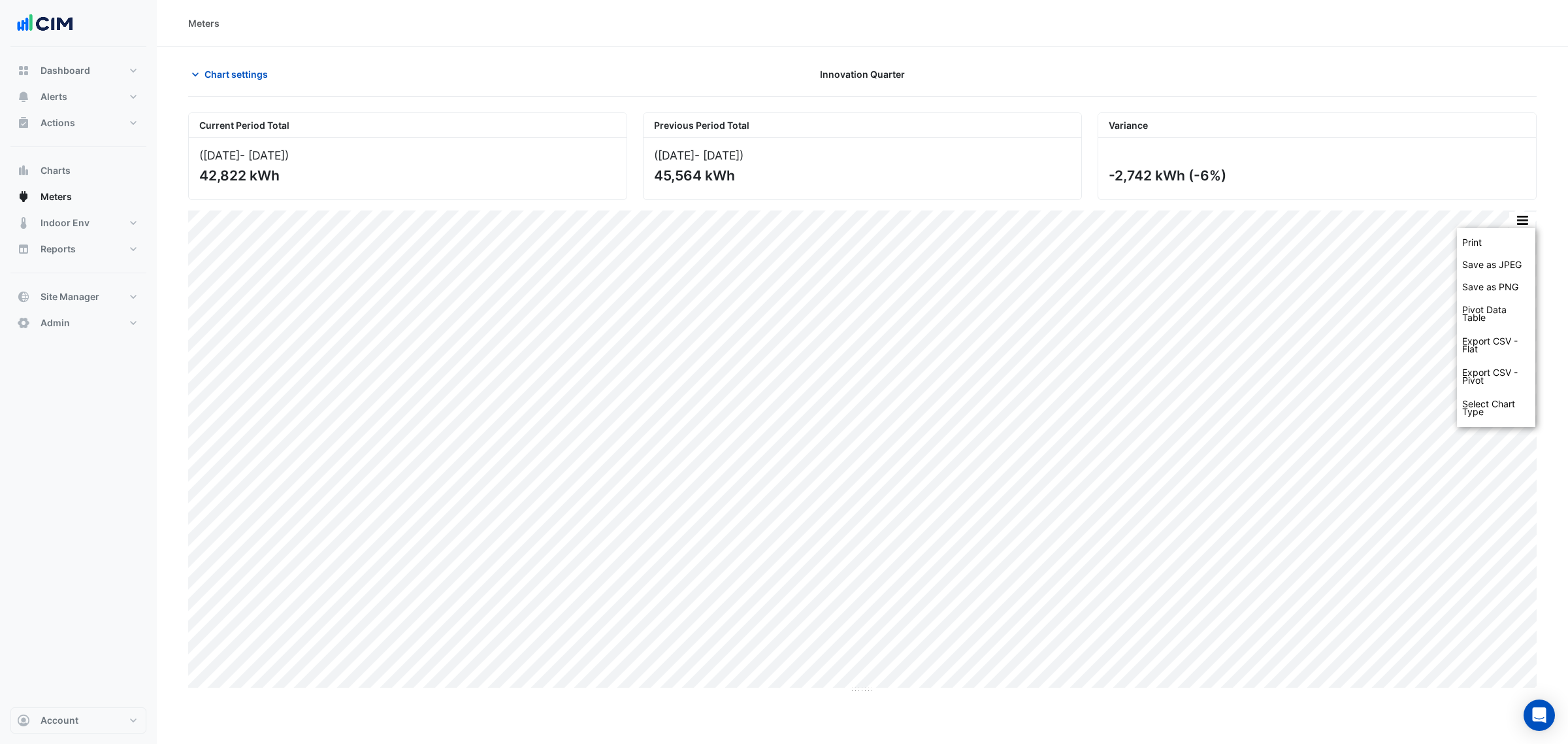
drag, startPoint x: 1509, startPoint y: 383, endPoint x: 1392, endPoint y: 47, distance: 355.8
click at [1354, 88] on app-chart-meter-data "Chart settings Innovation Quarter Current Period Total ([DATE] - [DATE] ) 42,82…" at bounding box center [862, 378] width 1349 height 631
click at [1449, 34] on div "Meters" at bounding box center [862, 24] width 1411 height 47
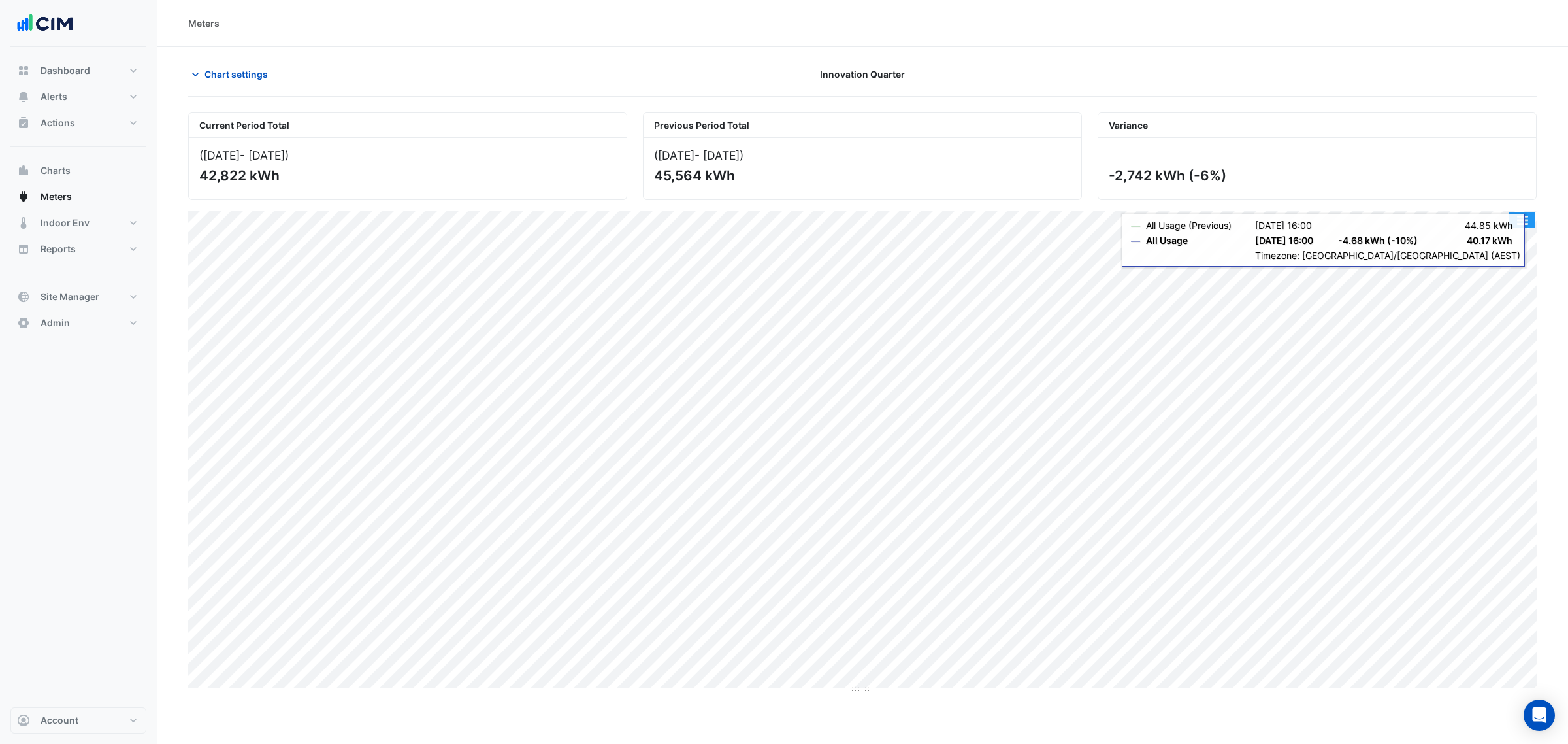
click at [1518, 221] on button "button" at bounding box center [1522, 219] width 26 height 16
click at [1504, 419] on div "Select Chart Type" at bounding box center [1496, 407] width 79 height 31
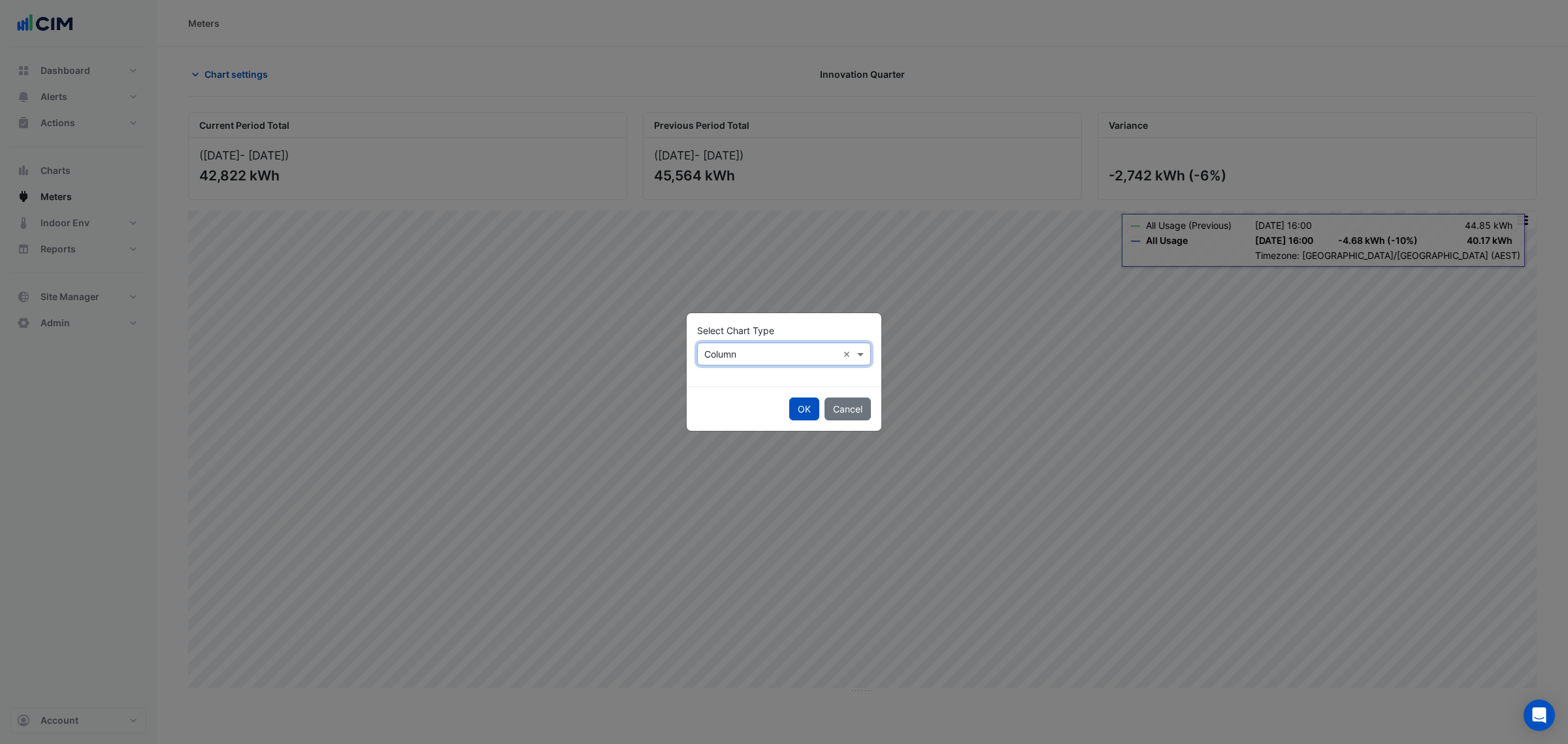
click at [729, 364] on div "Select Chart Type × Column ×" at bounding box center [784, 354] width 174 height 23
click at [740, 379] on div "Line" at bounding box center [726, 382] width 57 height 19
click at [799, 415] on button "OK" at bounding box center [803, 409] width 30 height 23
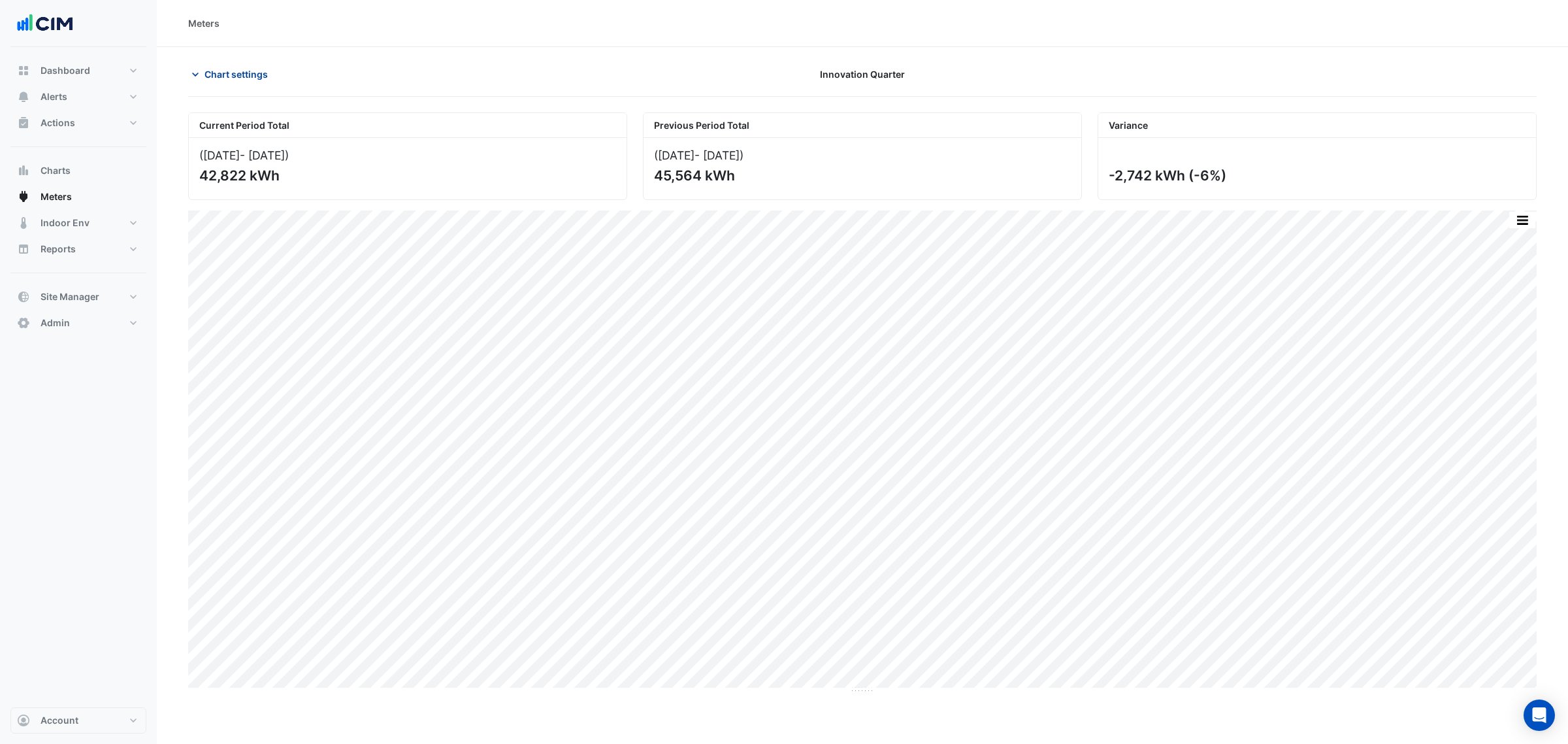
drag, startPoint x: 210, startPoint y: 50, endPoint x: 223, endPoint y: 76, distance: 29.1
click at [213, 53] on section "Chart settings Innovation Quarter Current Period Total ([DATE] - [DATE] ) 42,82…" at bounding box center [862, 370] width 1411 height 646
click at [223, 76] on span "Chart settings" at bounding box center [236, 74] width 63 height 14
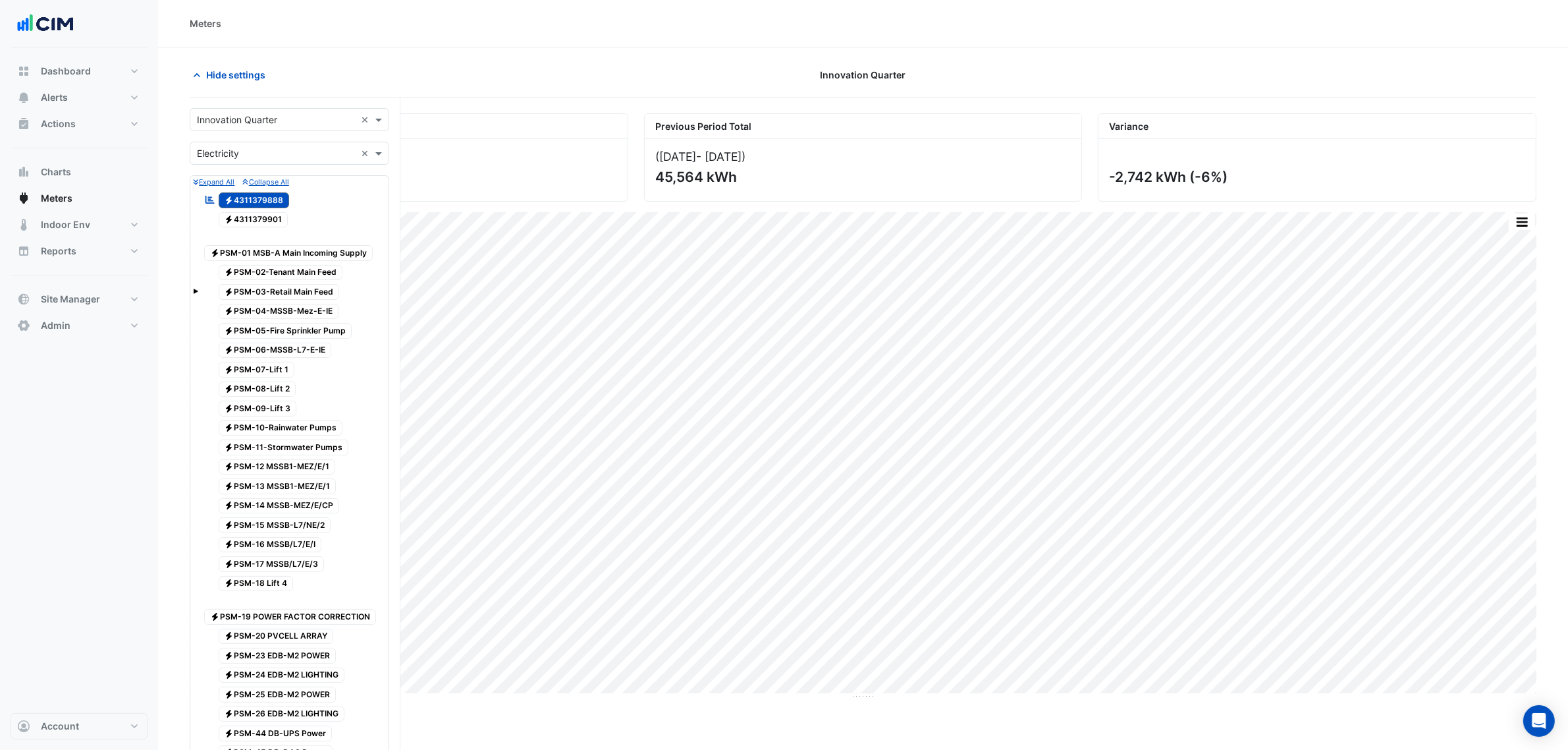
click at [260, 159] on input "text" at bounding box center [276, 154] width 159 height 14
click at [253, 193] on div "Gas" at bounding box center [289, 201] width 199 height 19
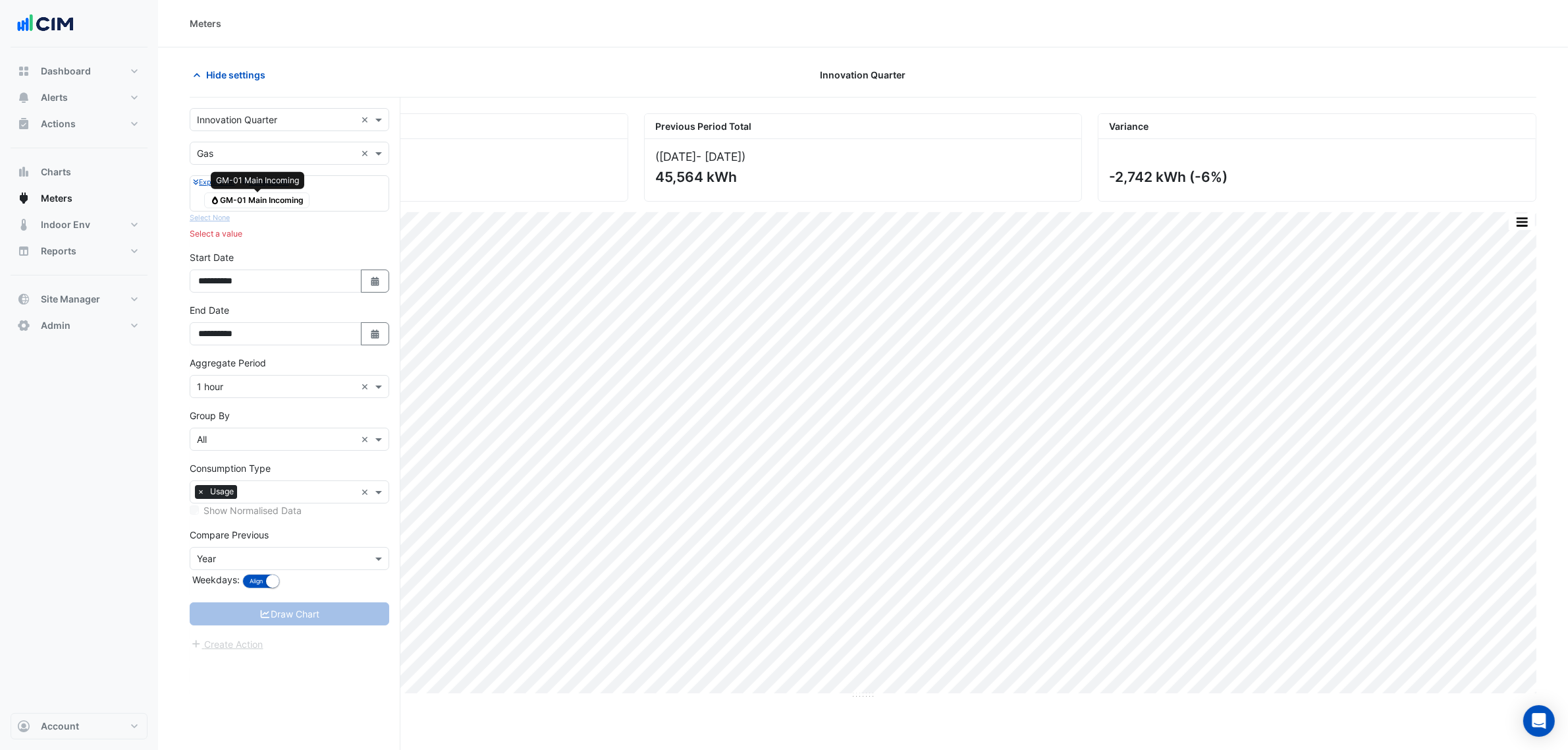
click at [274, 207] on span "Gas GM-01 Main Incoming" at bounding box center [256, 200] width 105 height 16
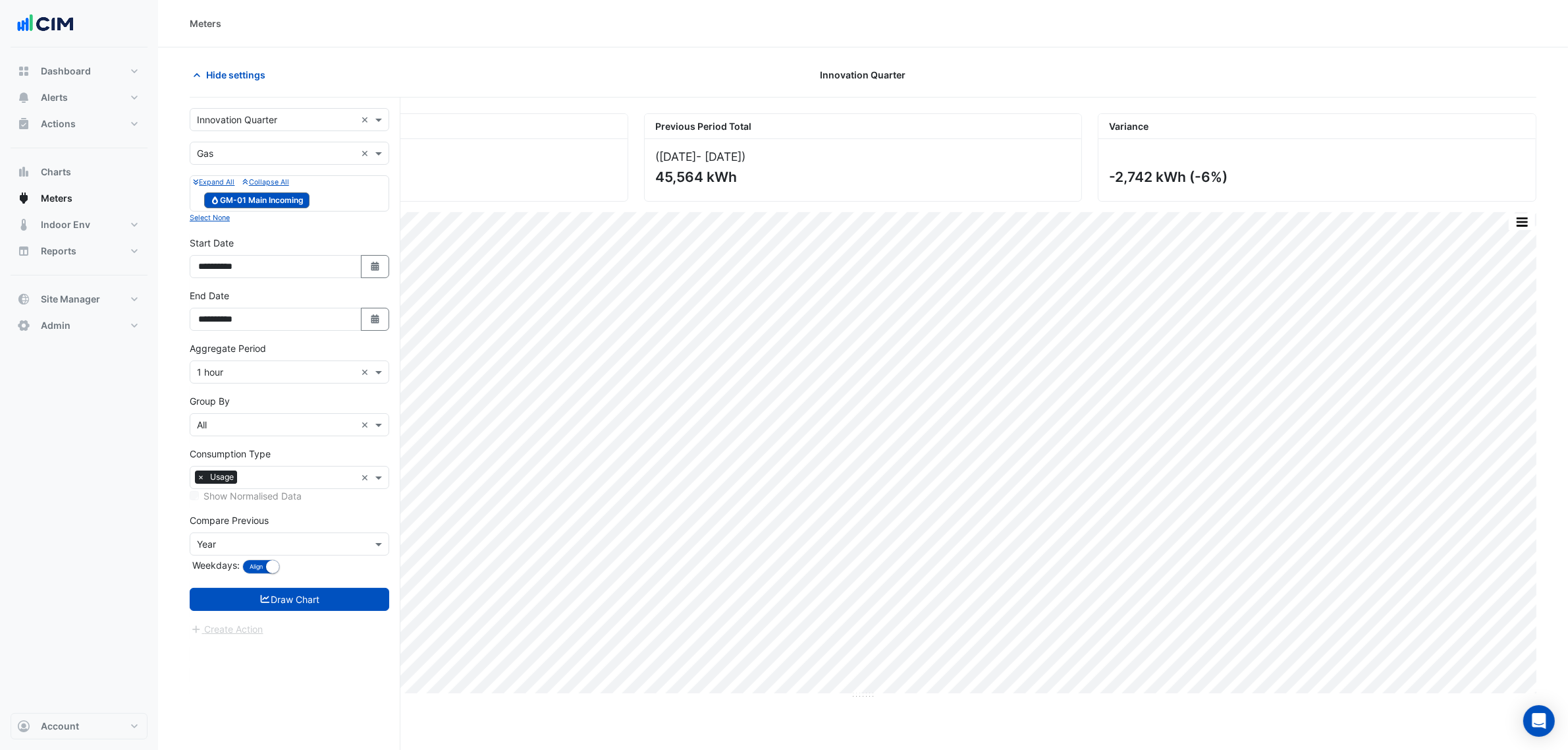
click at [257, 588] on form "**********" at bounding box center [289, 372] width 199 height 528
click at [271, 599] on button "Draw Chart" at bounding box center [289, 599] width 199 height 23
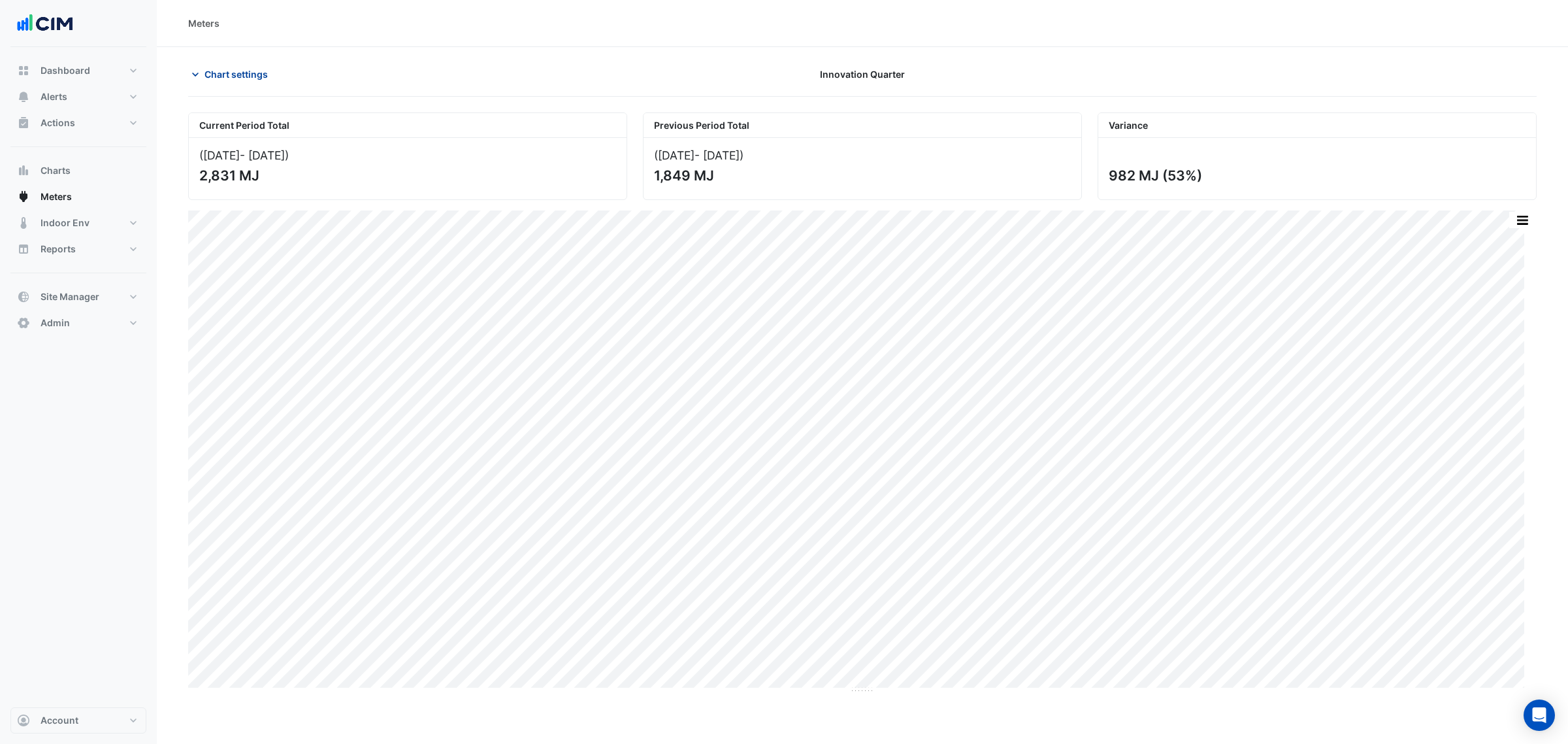
click at [240, 74] on span "Chart settings" at bounding box center [236, 74] width 63 height 14
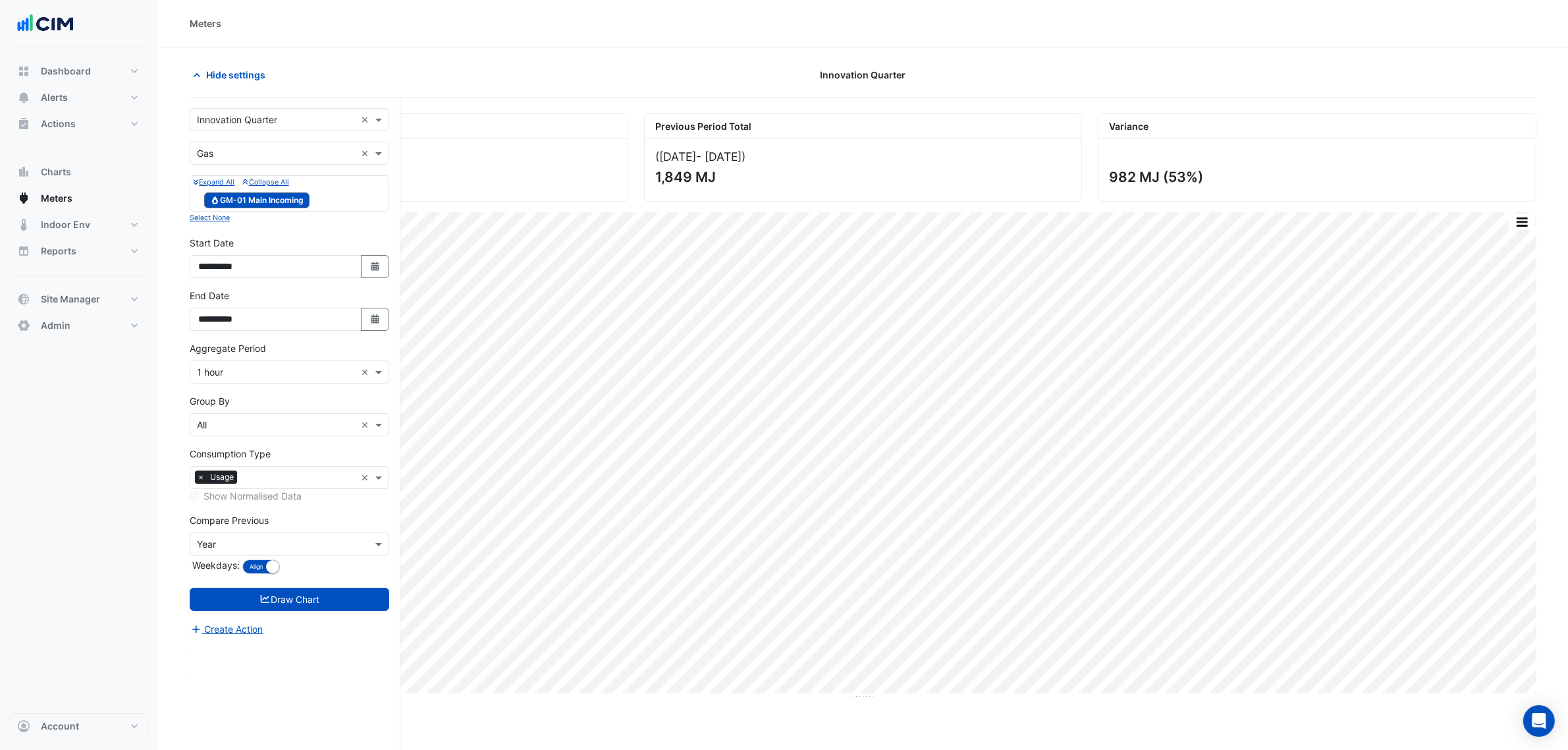
click at [244, 156] on input "text" at bounding box center [276, 154] width 159 height 14
click at [252, 222] on div "Water" at bounding box center [289, 220] width 199 height 19
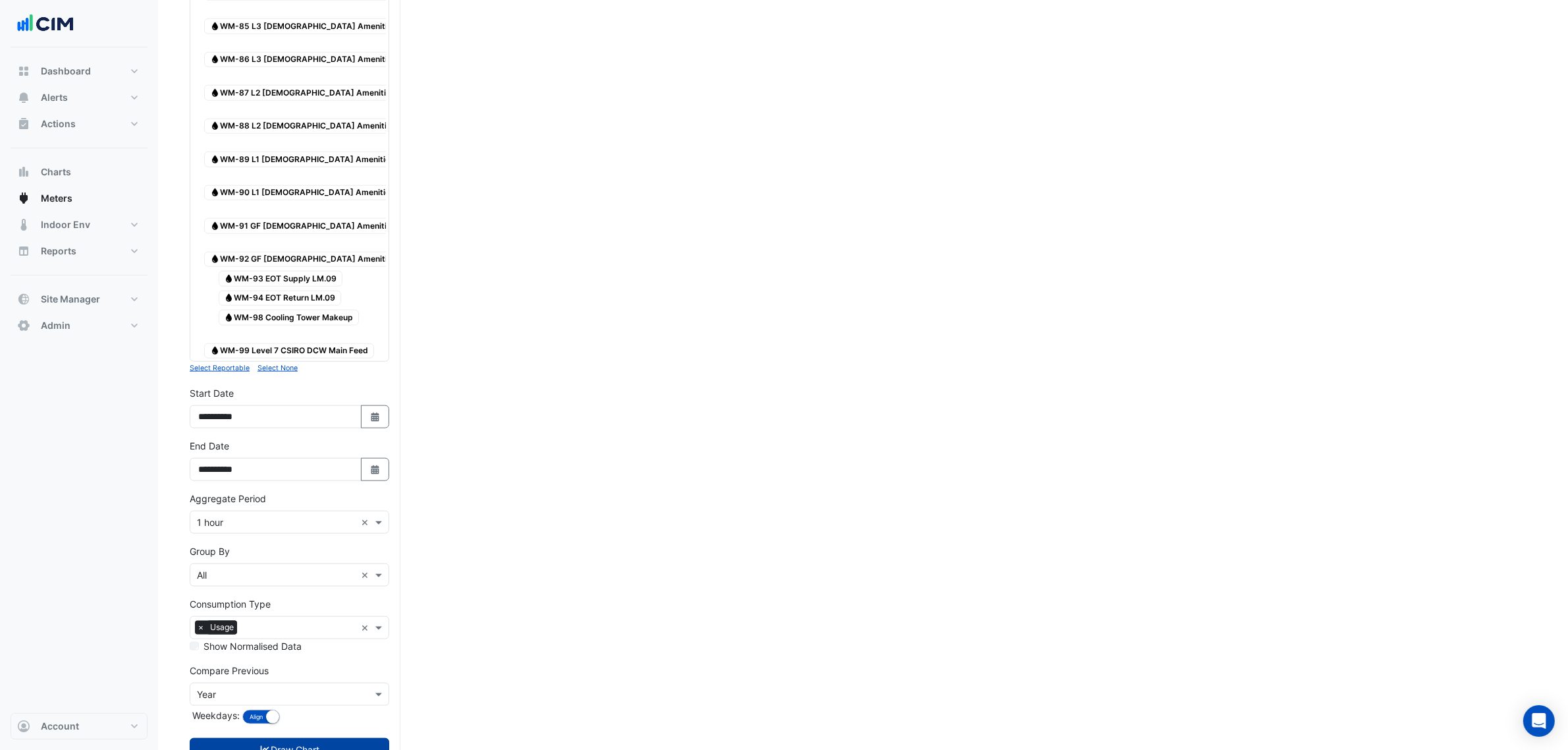
click at [353, 738] on button "Draw Chart" at bounding box center [289, 749] width 199 height 23
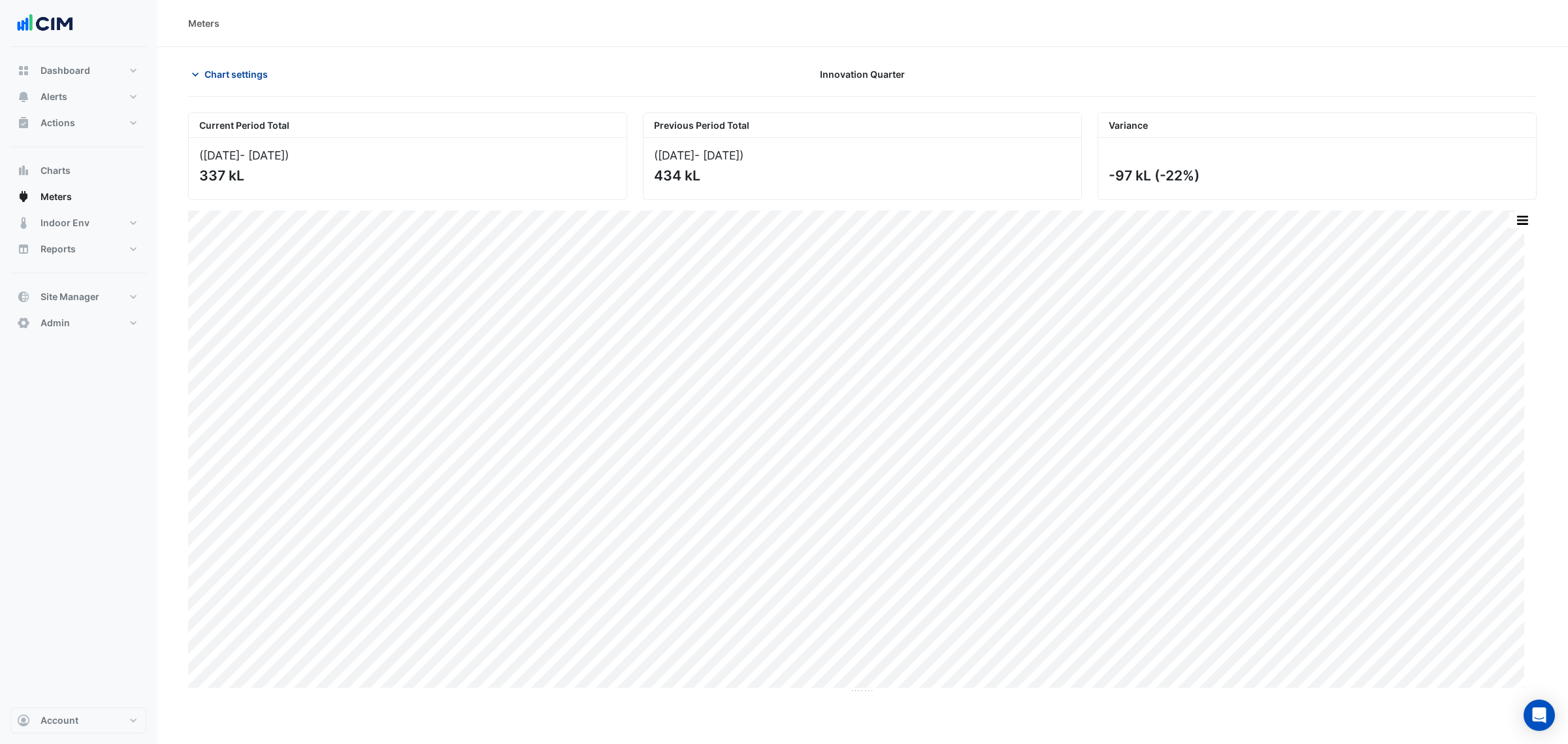
click at [250, 64] on button "Chart settings" at bounding box center [231, 74] width 88 height 23
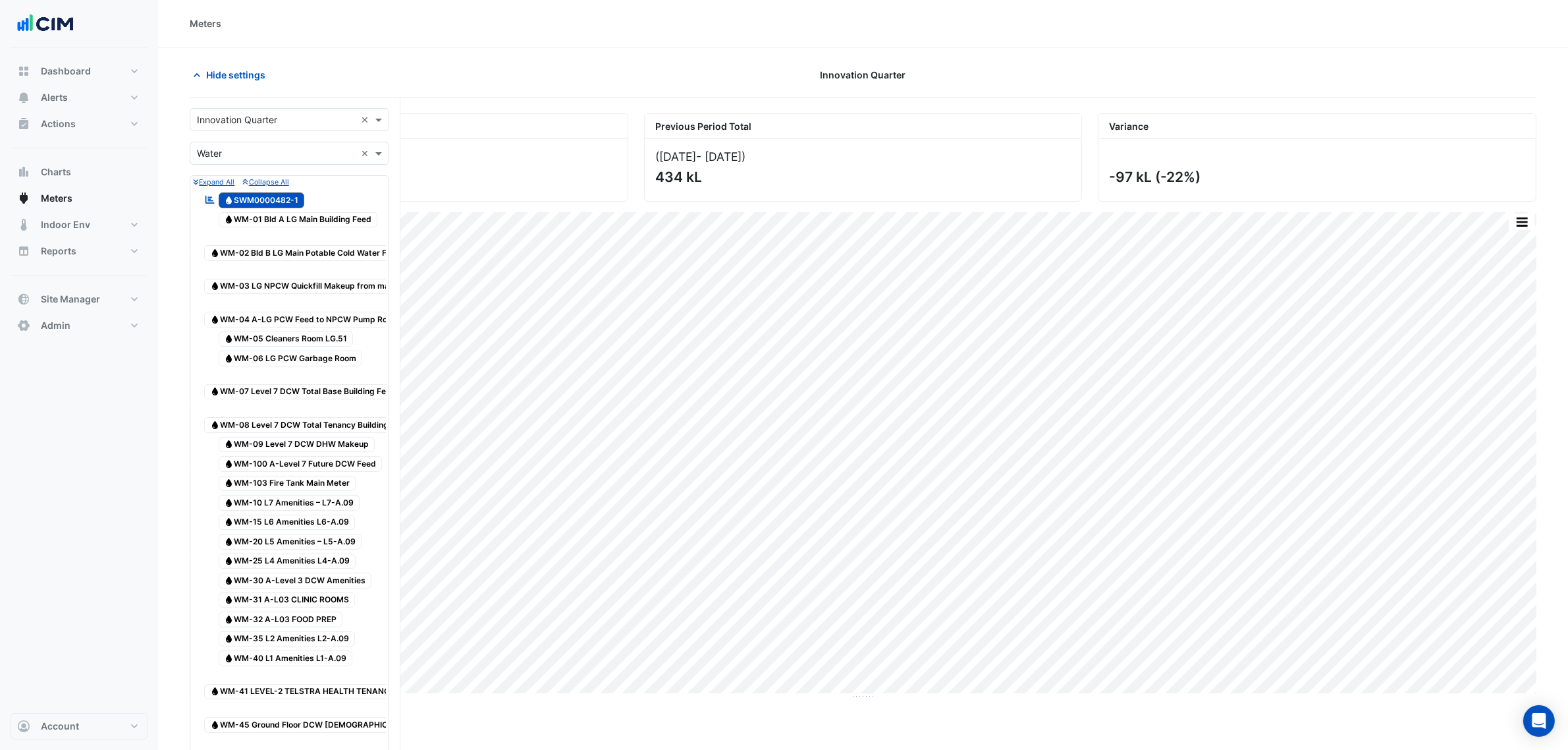
click at [262, 152] on input "text" at bounding box center [276, 154] width 159 height 14
click at [265, 152] on input "text" at bounding box center [276, 154] width 159 height 14
drag, startPoint x: 349, startPoint y: 0, endPoint x: 285, endPoint y: 67, distance: 92.7
click at [285, 67] on div "Hide settings" at bounding box center [409, 75] width 454 height 23
click at [285, 149] on input "text" at bounding box center [276, 154] width 159 height 14
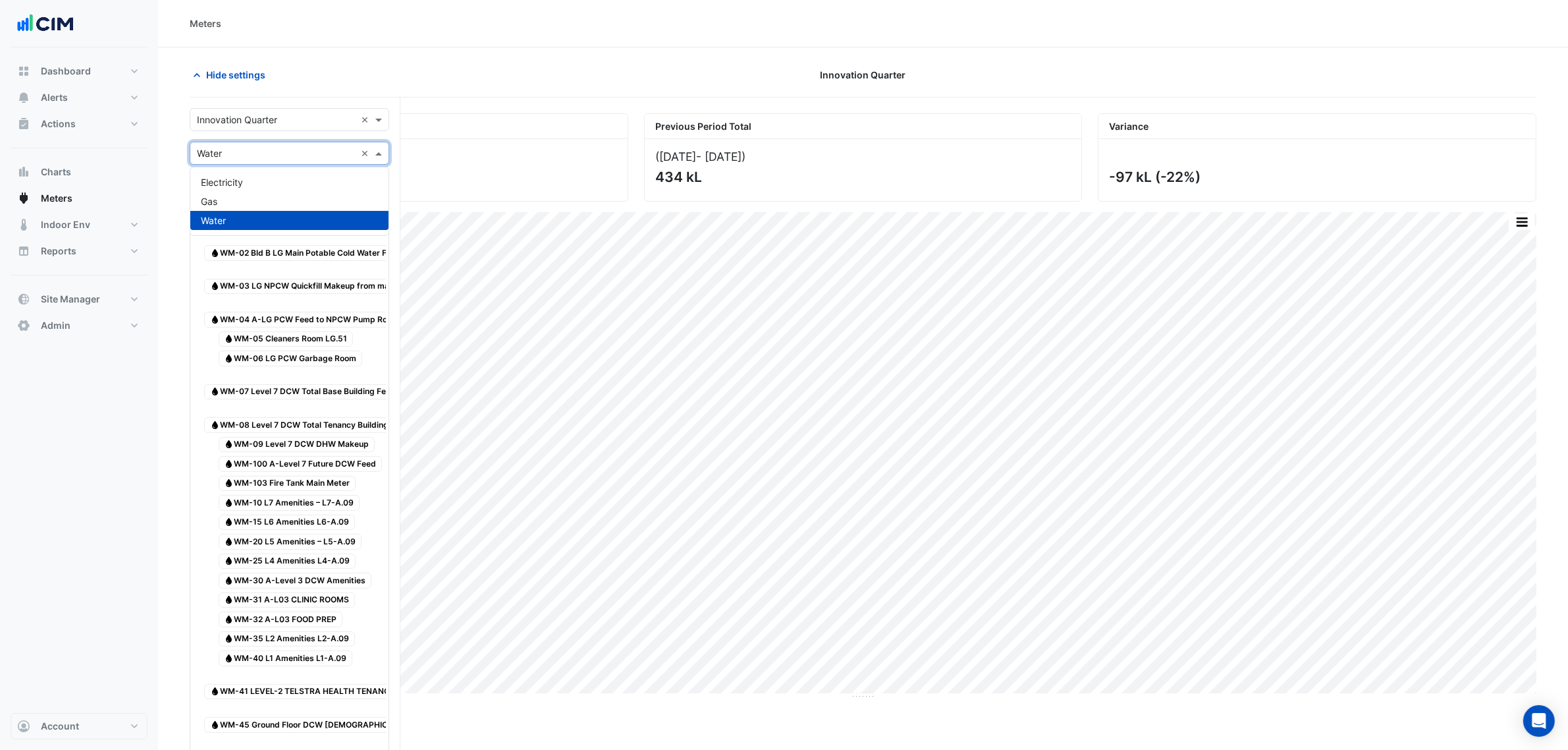
click at [285, 149] on input "text" at bounding box center [276, 154] width 159 height 14
click at [343, 63] on div "Hide settings" at bounding box center [409, 75] width 454 height 23
click at [257, 79] on span "Hide settings" at bounding box center [236, 75] width 59 height 14
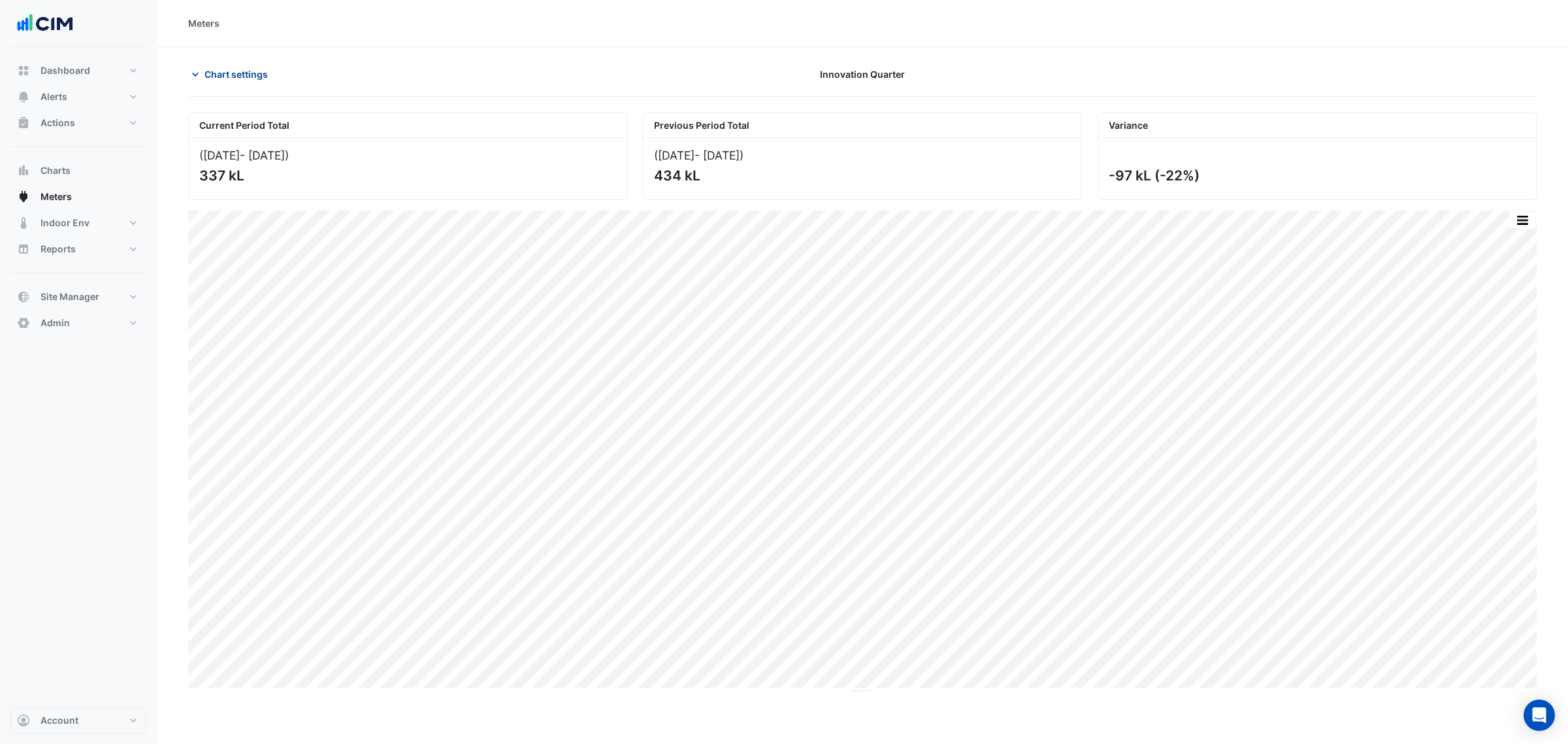
click at [248, 76] on span "Chart settings" at bounding box center [236, 74] width 63 height 14
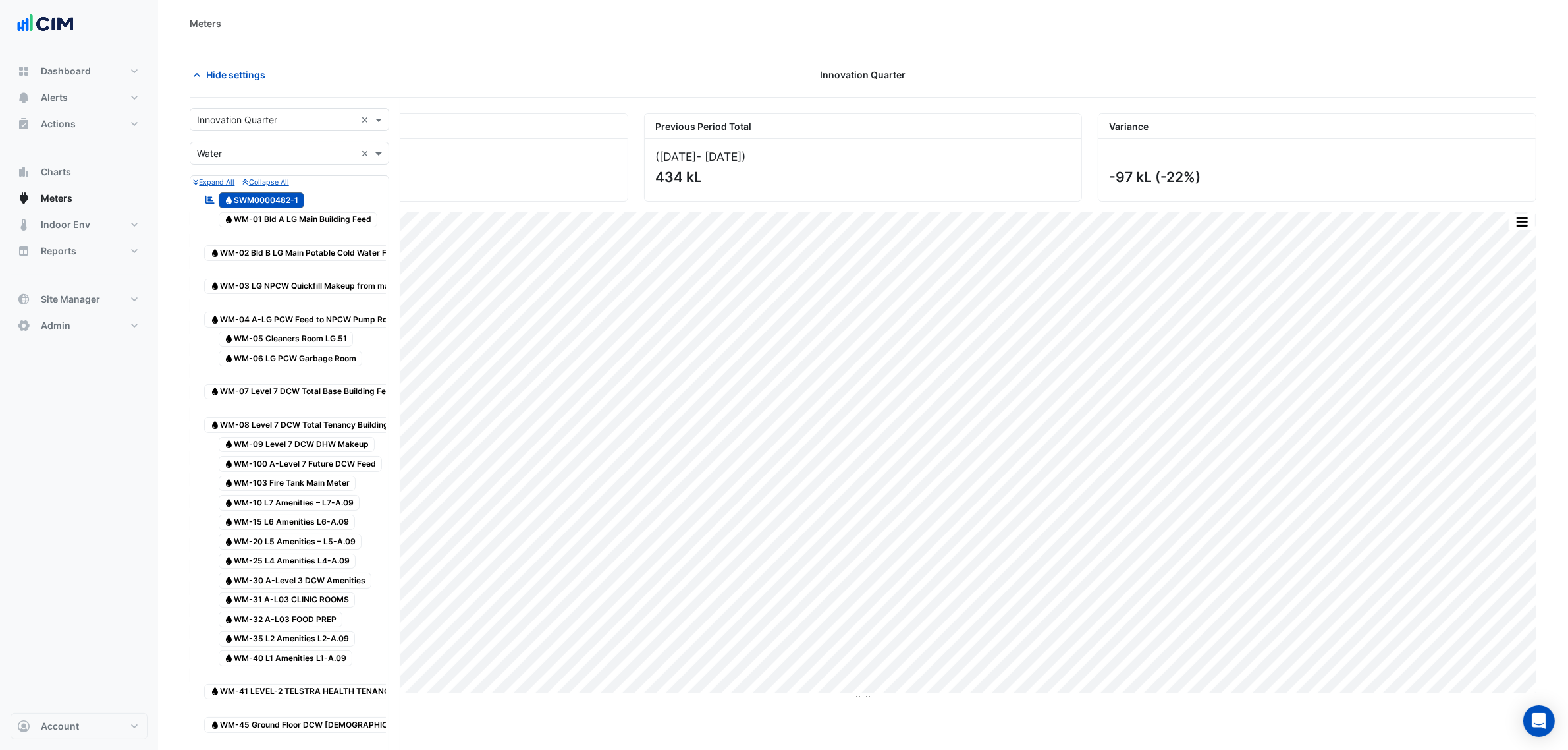
click at [261, 150] on input "text" at bounding box center [276, 154] width 159 height 14
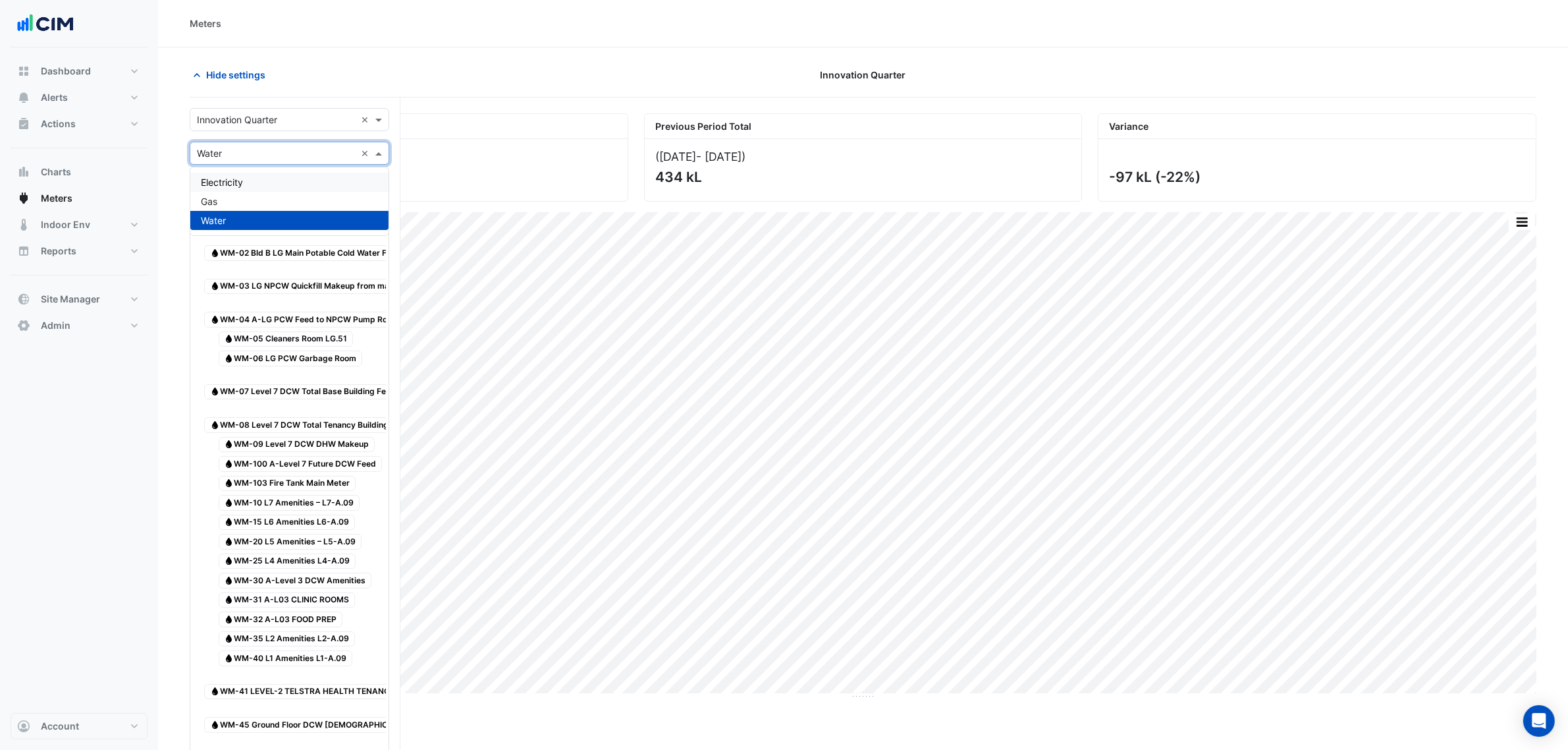
click at [257, 181] on div "Electricity" at bounding box center [289, 182] width 199 height 19
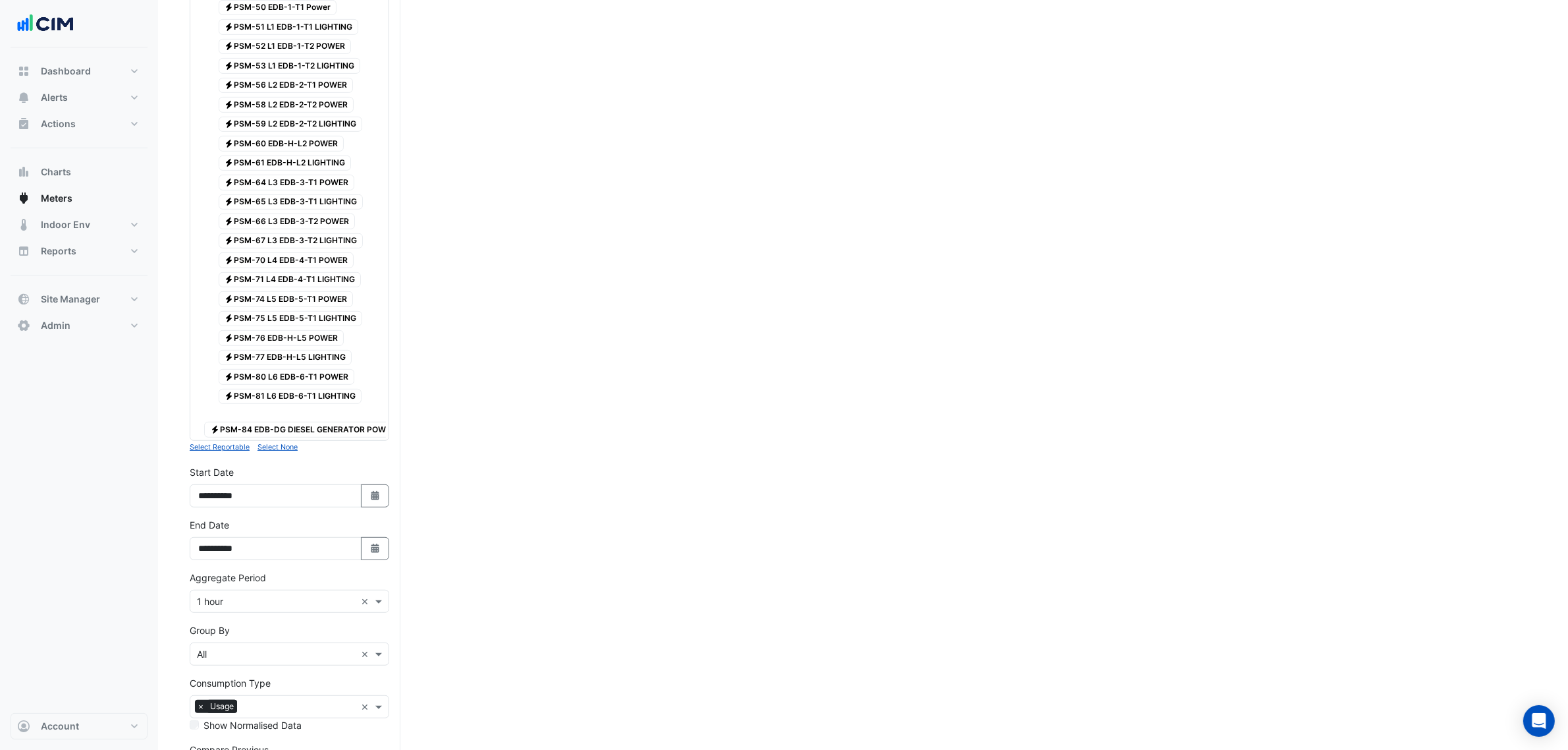
scroll to position [906, 0]
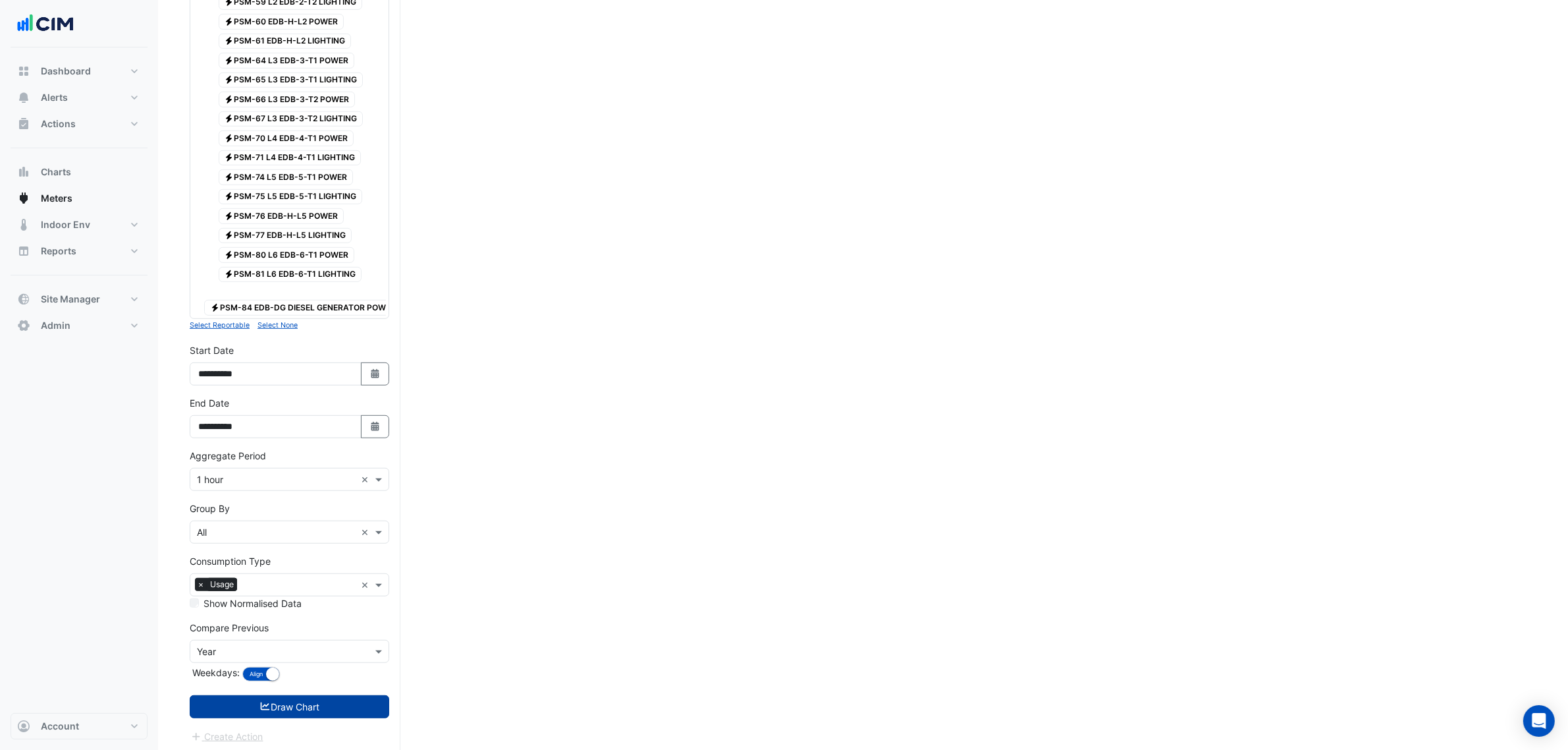
click at [318, 718] on button "Draw Chart" at bounding box center [289, 707] width 199 height 23
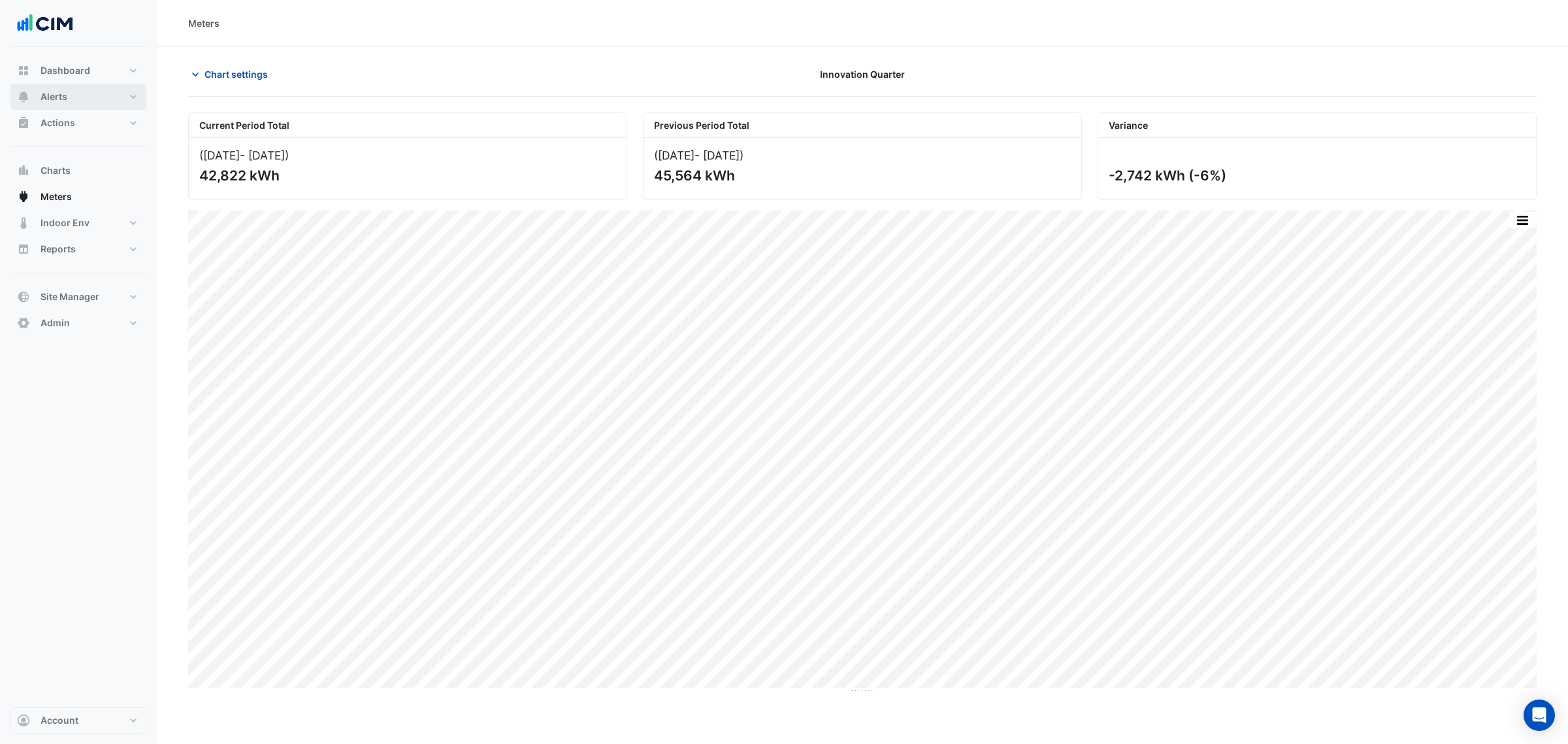
click at [100, 87] on button "Alerts" at bounding box center [79, 97] width 136 height 26
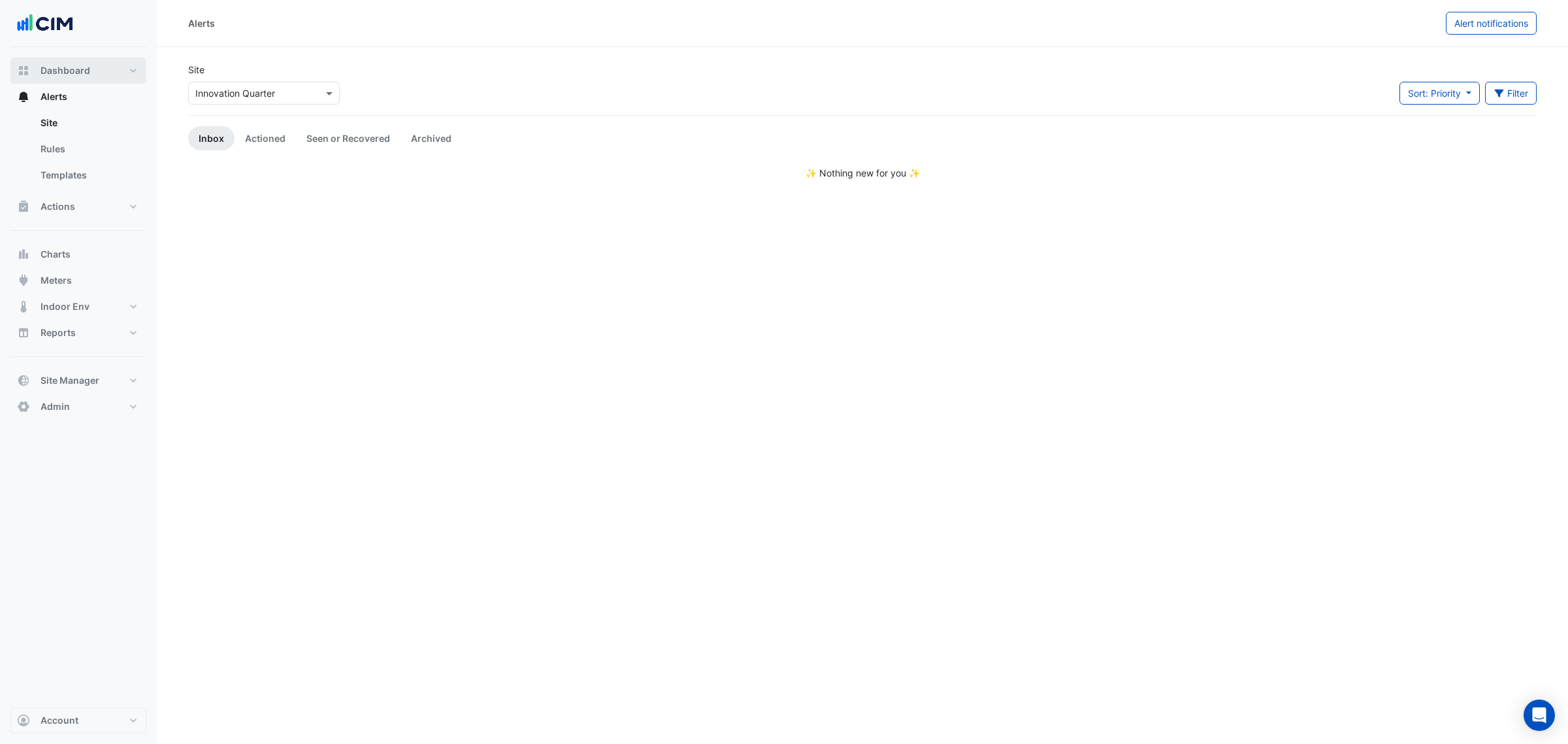
click at [109, 77] on button "Dashboard" at bounding box center [79, 70] width 136 height 26
select select "***"
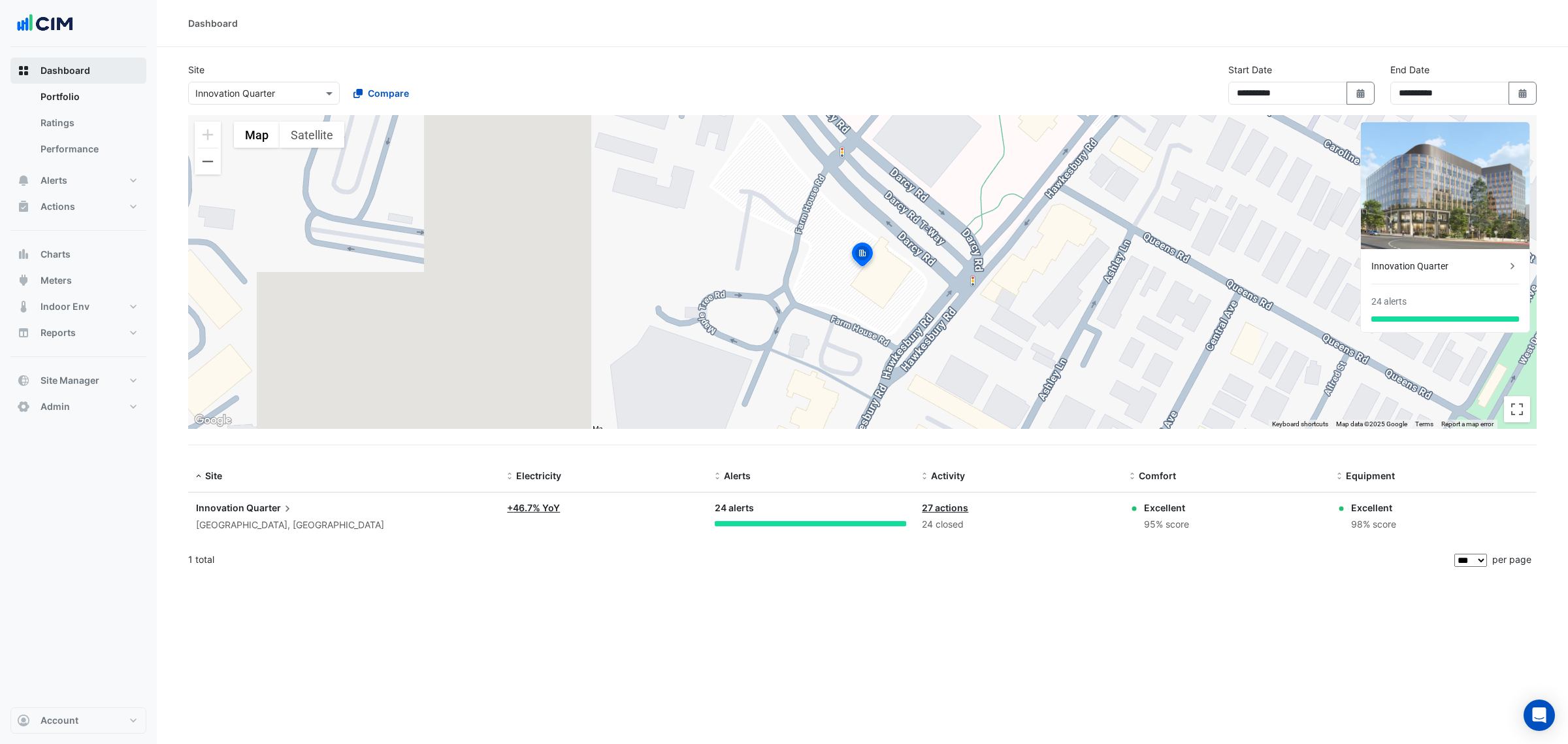
click at [124, 70] on button "Dashboard" at bounding box center [79, 70] width 136 height 26
click at [79, 284] on button "Meters" at bounding box center [79, 280] width 136 height 26
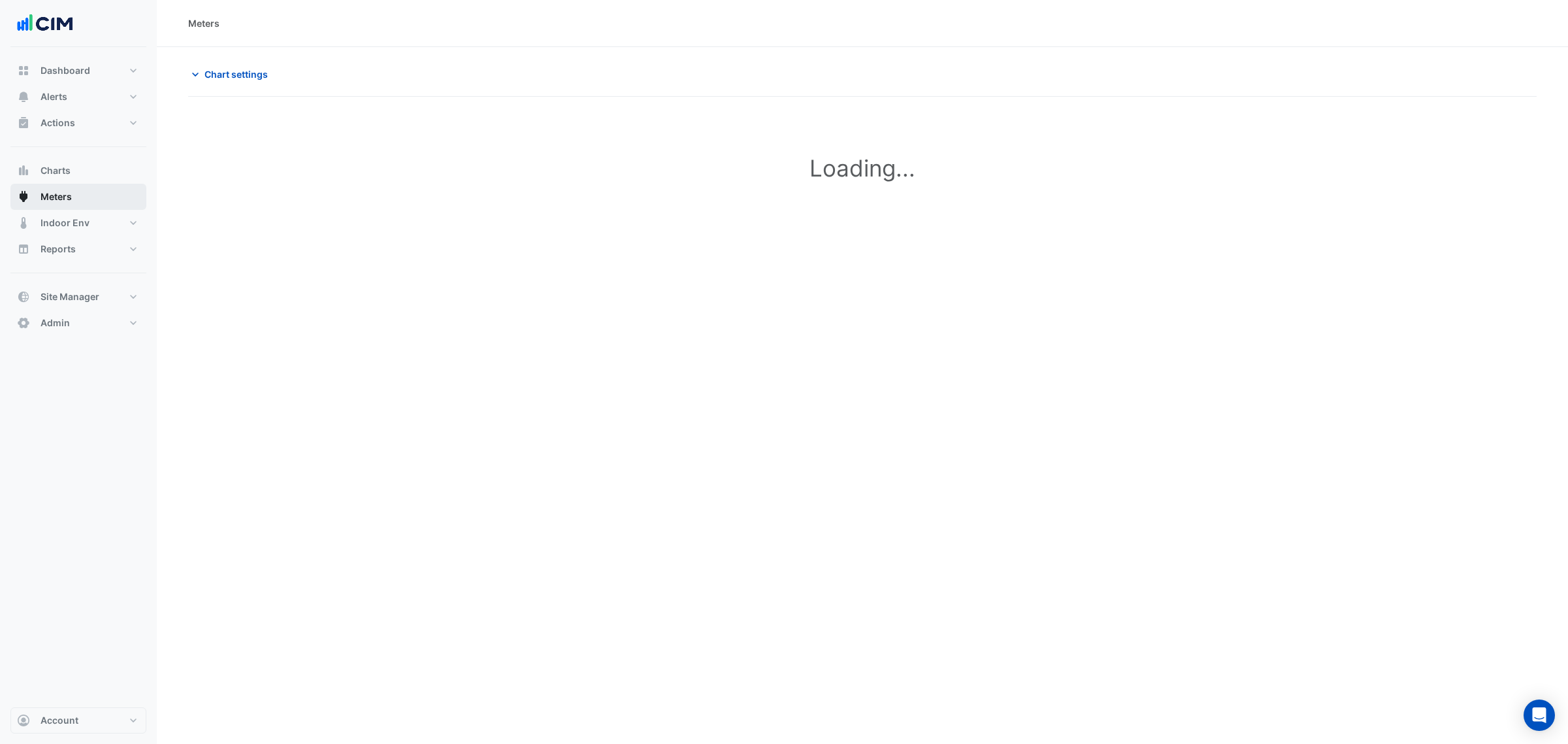
click at [87, 207] on button "Meters" at bounding box center [79, 196] width 136 height 26
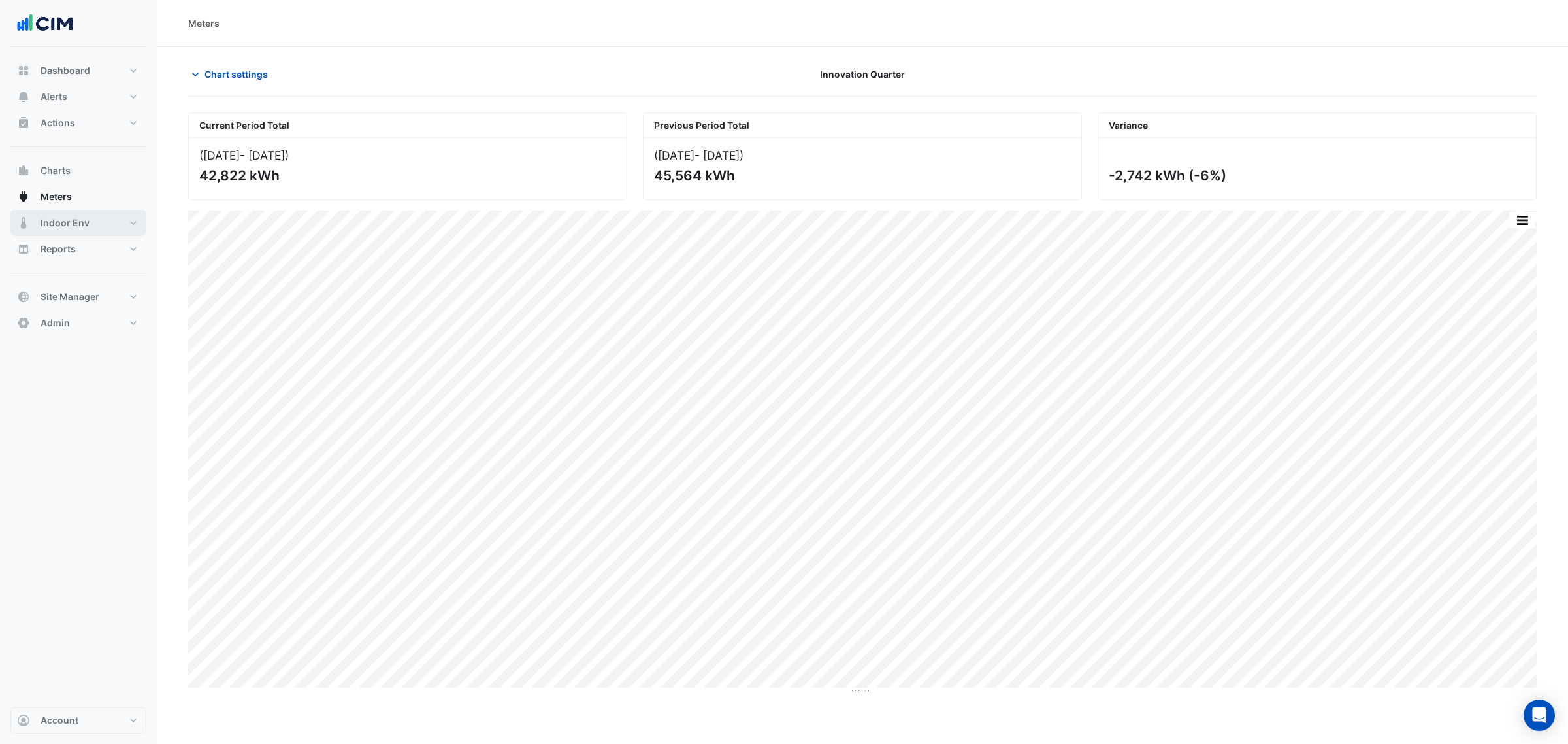
click at [92, 219] on button "Indoor Env" at bounding box center [79, 223] width 136 height 26
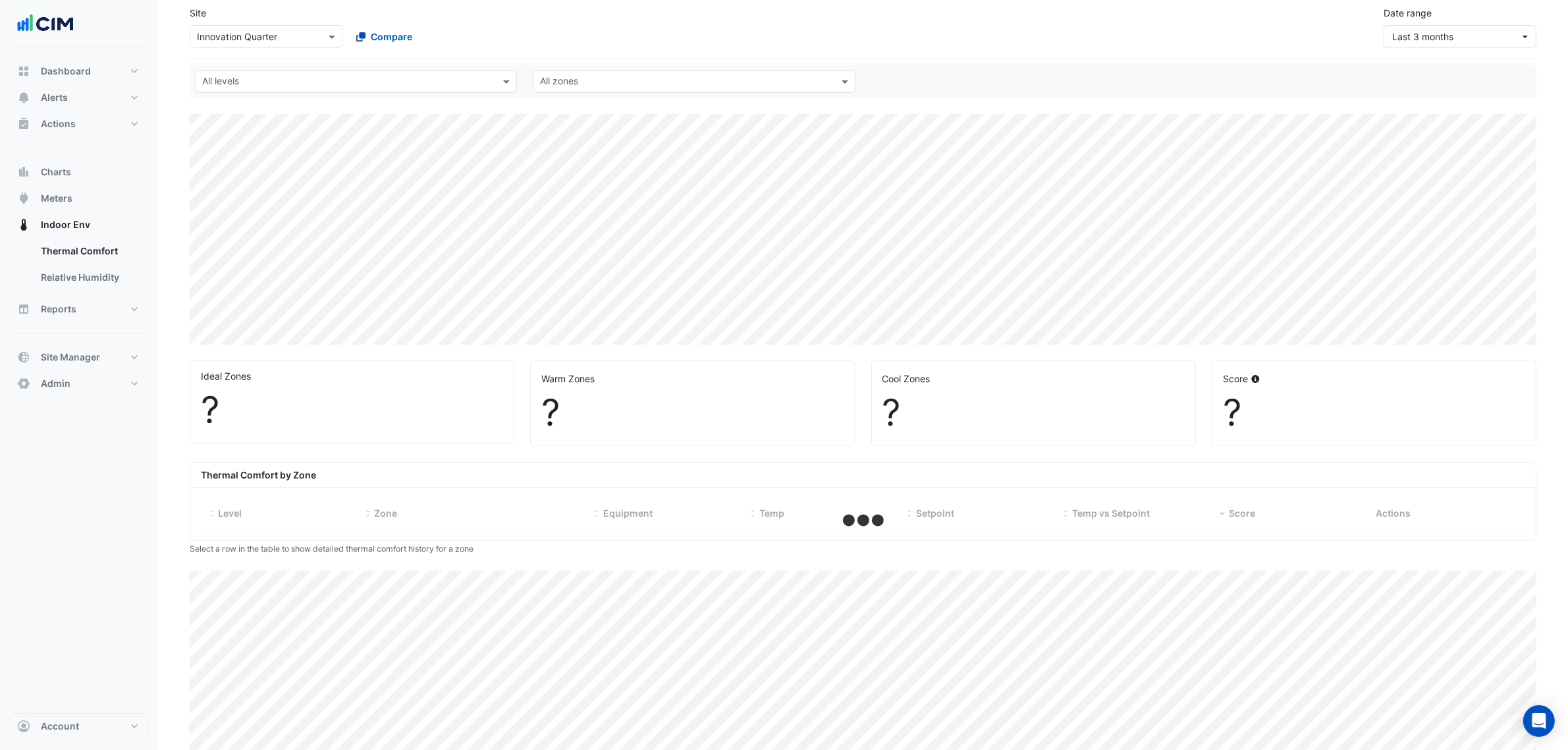
scroll to position [126, 0]
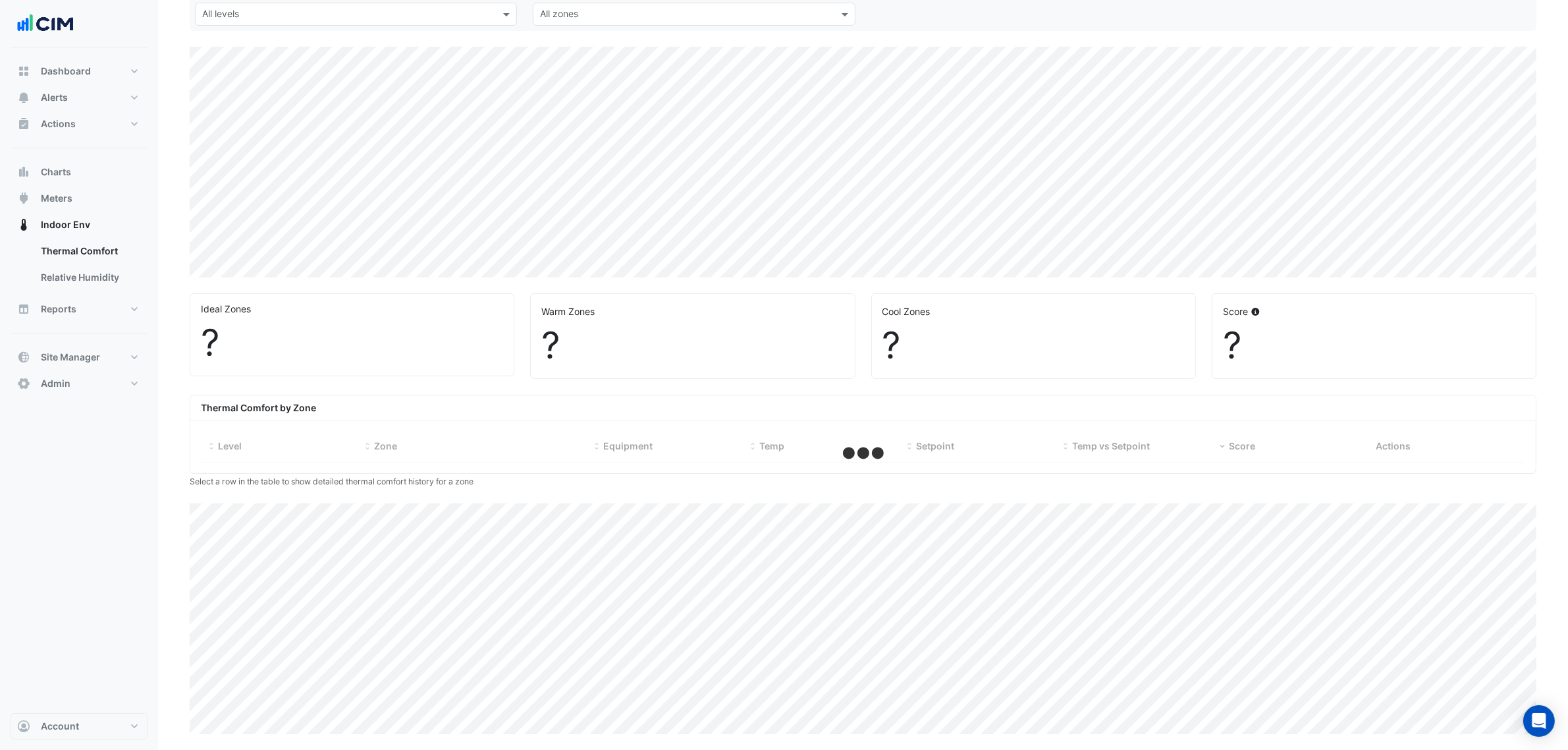
select select "***"
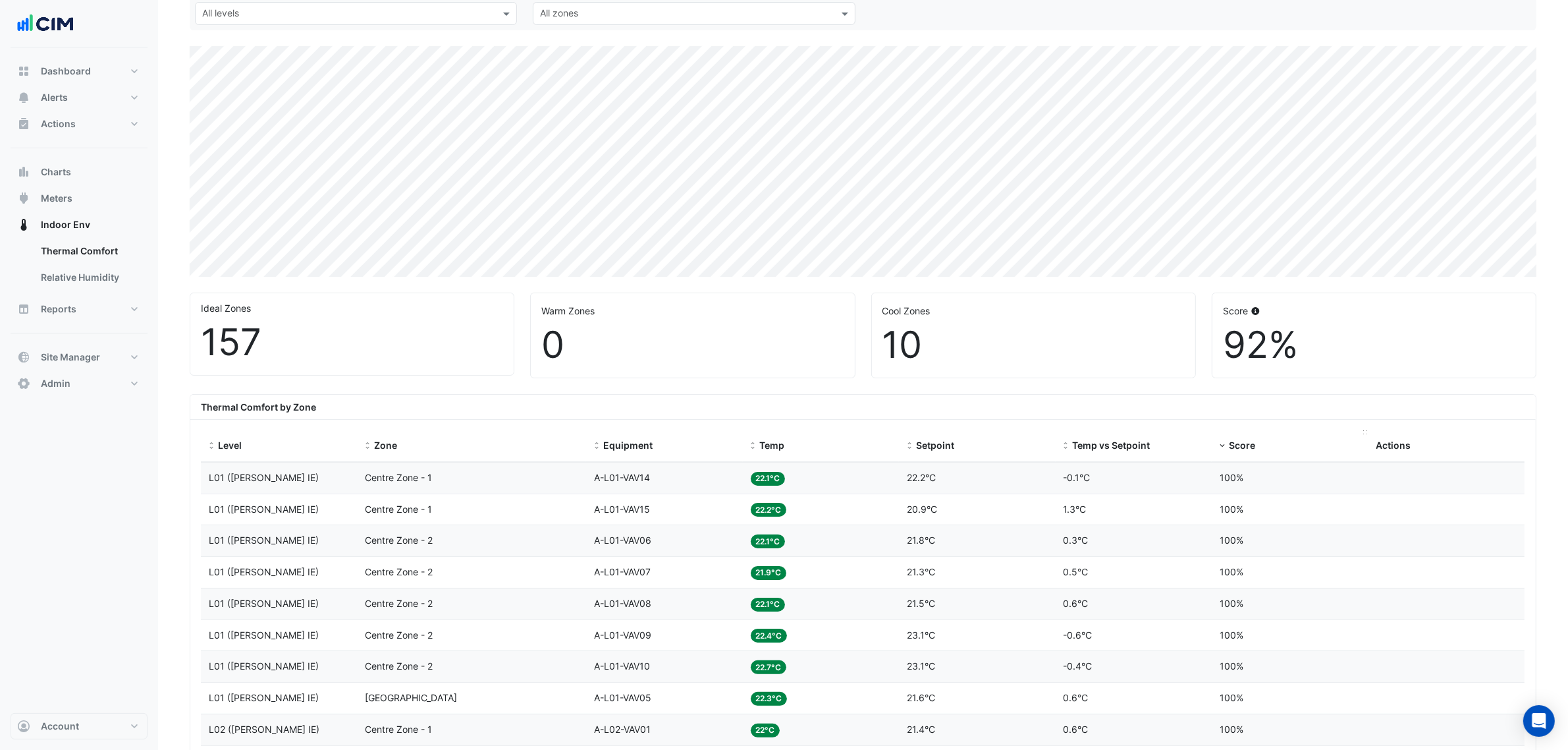
click at [1229, 450] on span "Score" at bounding box center [1242, 445] width 26 height 12
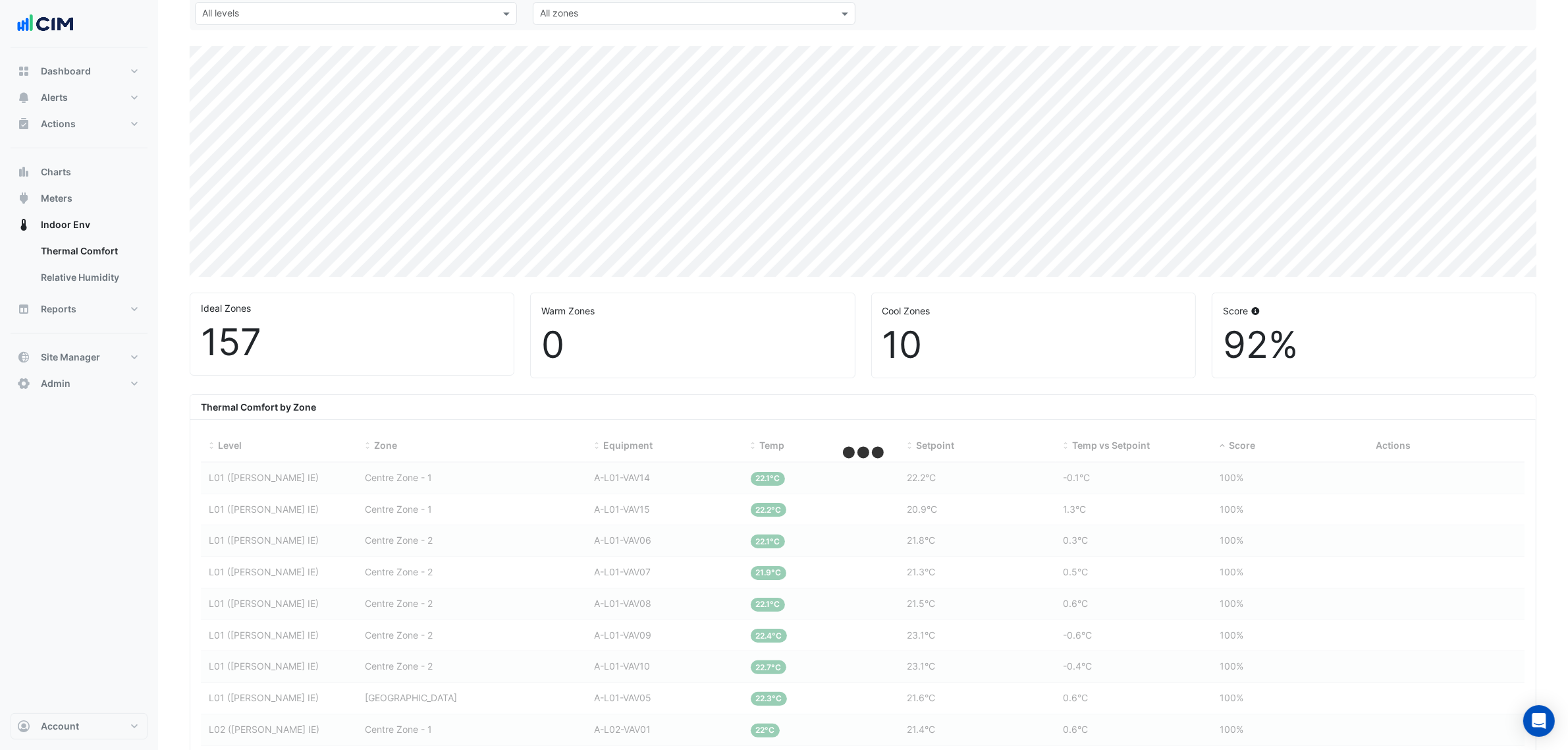
drag, startPoint x: 1226, startPoint y: 454, endPoint x: 1186, endPoint y: 417, distance: 54.5
click at [1186, 417] on div "Thermal Comfort by Zone" at bounding box center [863, 407] width 1346 height 25
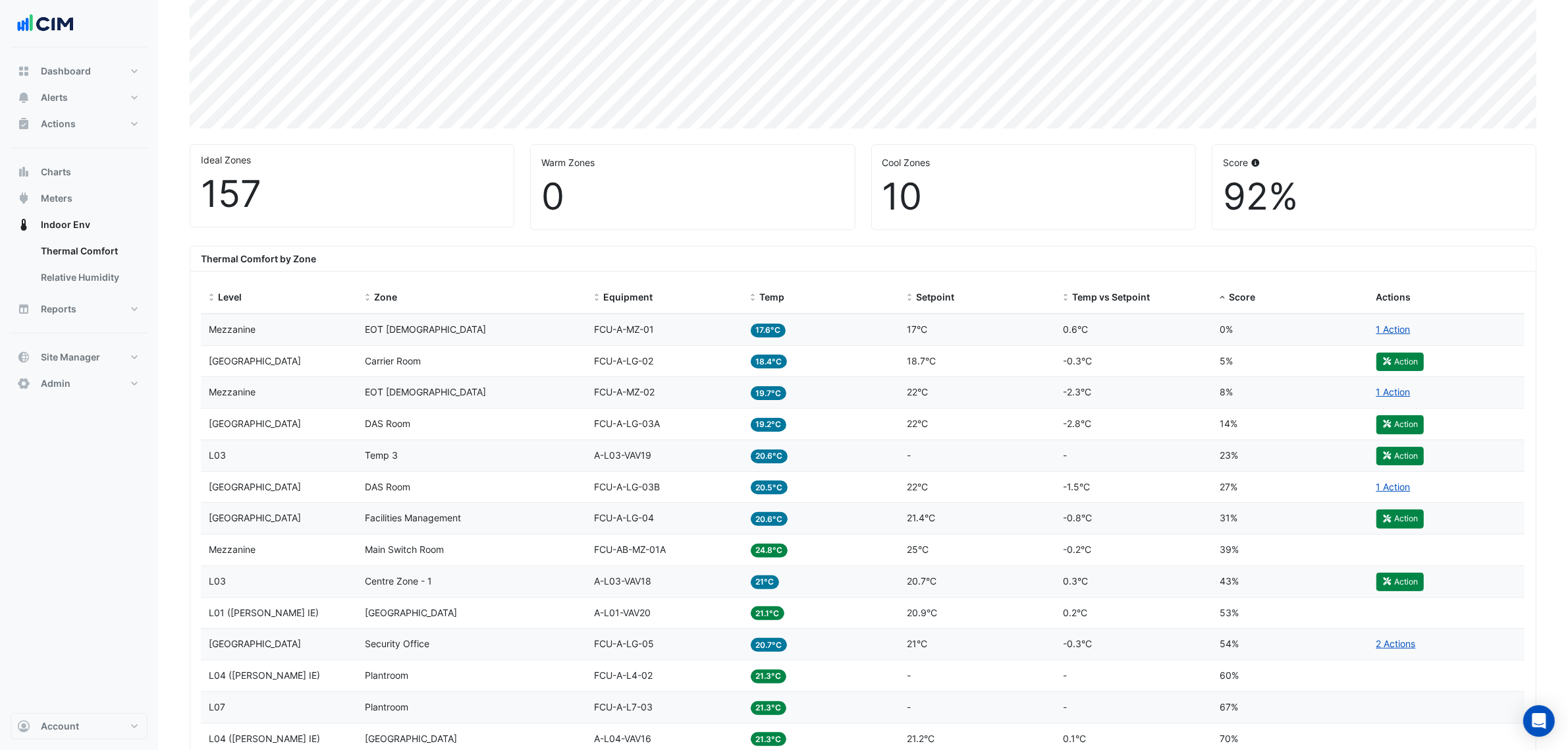
scroll to position [372, 0]
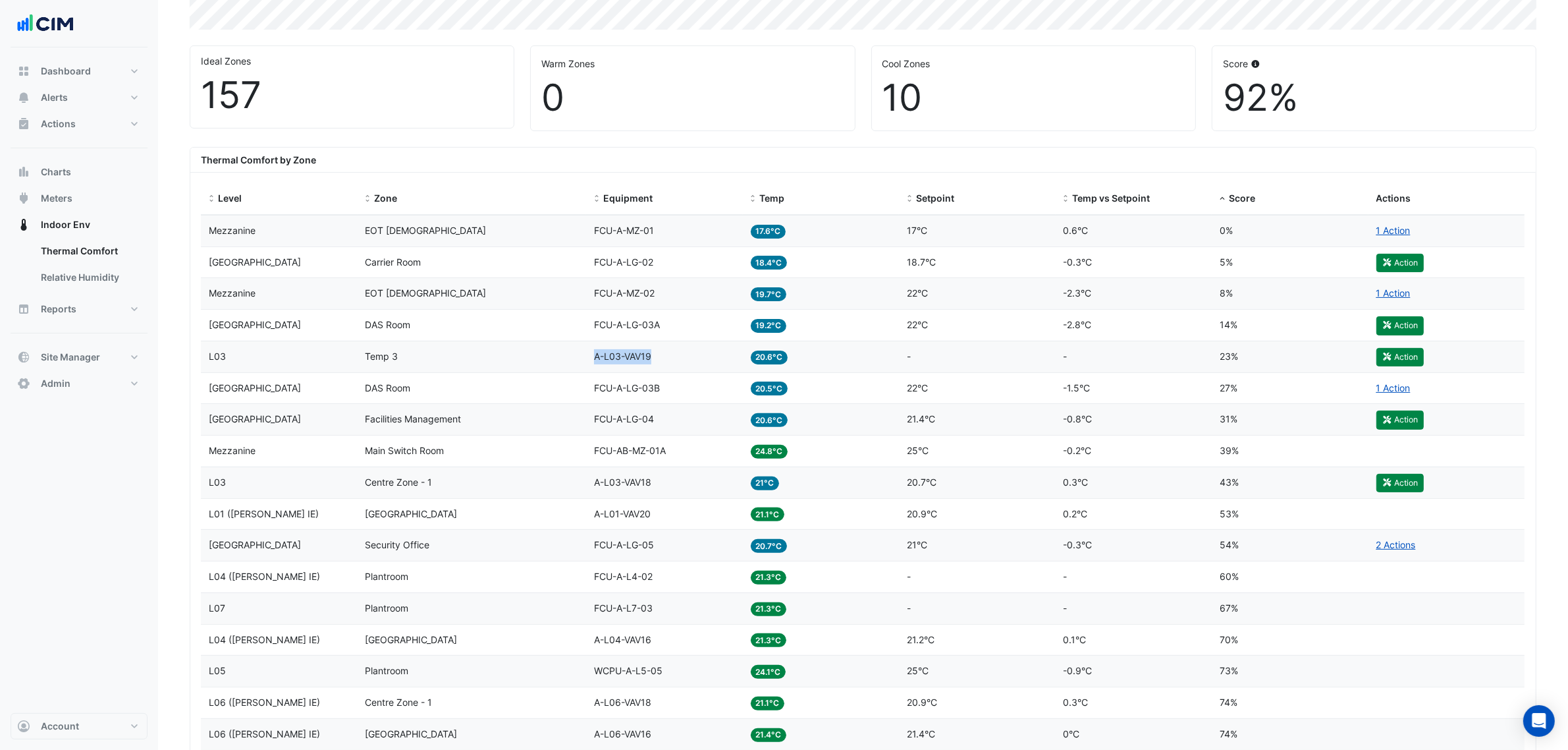
drag, startPoint x: 665, startPoint y: 363, endPoint x: 512, endPoint y: 373, distance: 153.3
click at [512, 372] on div "Level L03 Zone Temp 3 Equipment A-L03-VAV19 Temp 20.6°C Setpoint - Temp vs Setp…" at bounding box center [863, 357] width 1324 height 31
click at [557, 371] on datatable-body-cell "Zone Temp 3" at bounding box center [473, 357] width 229 height 31
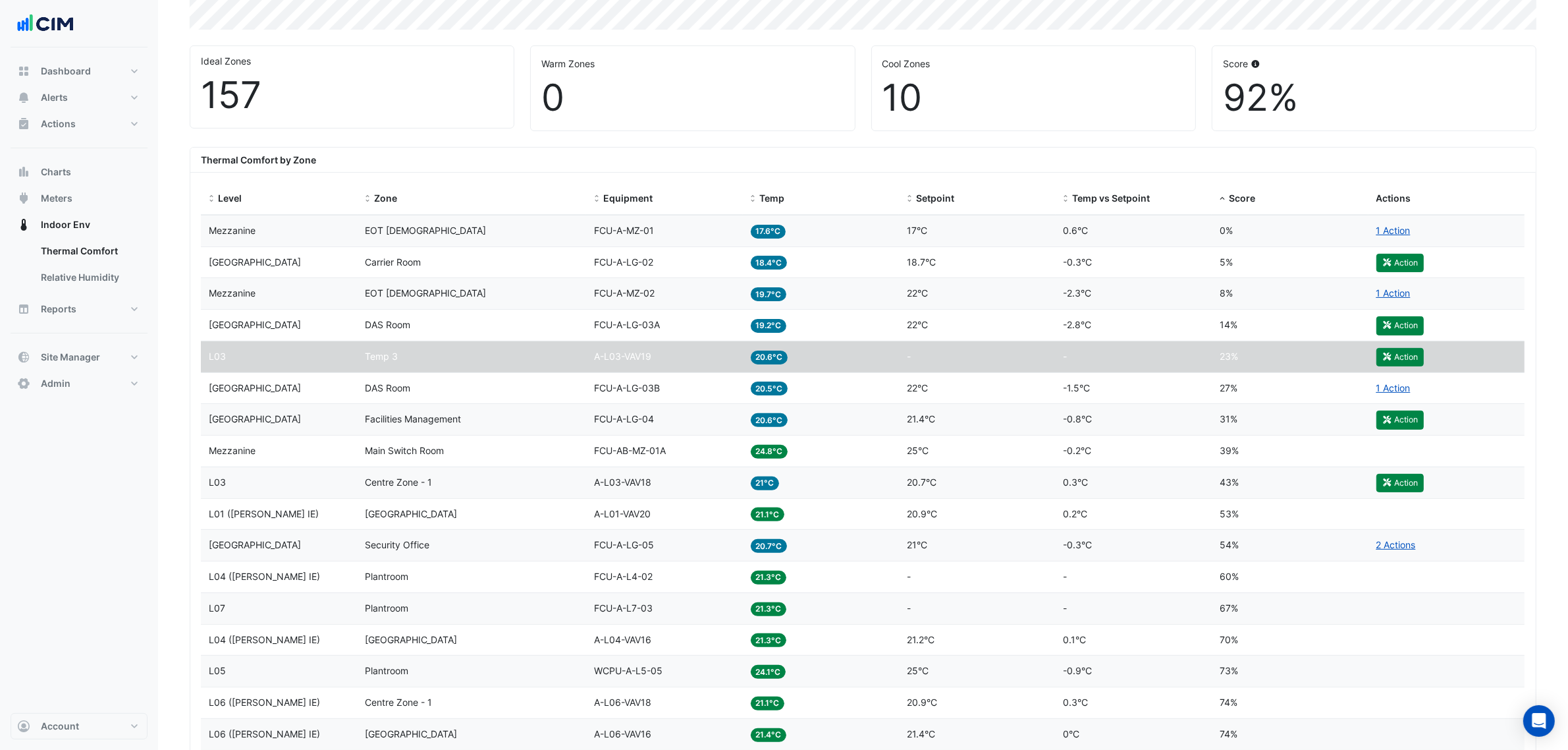
click at [557, 371] on datatable-body-cell "Zone Temp 3" at bounding box center [473, 357] width 229 height 31
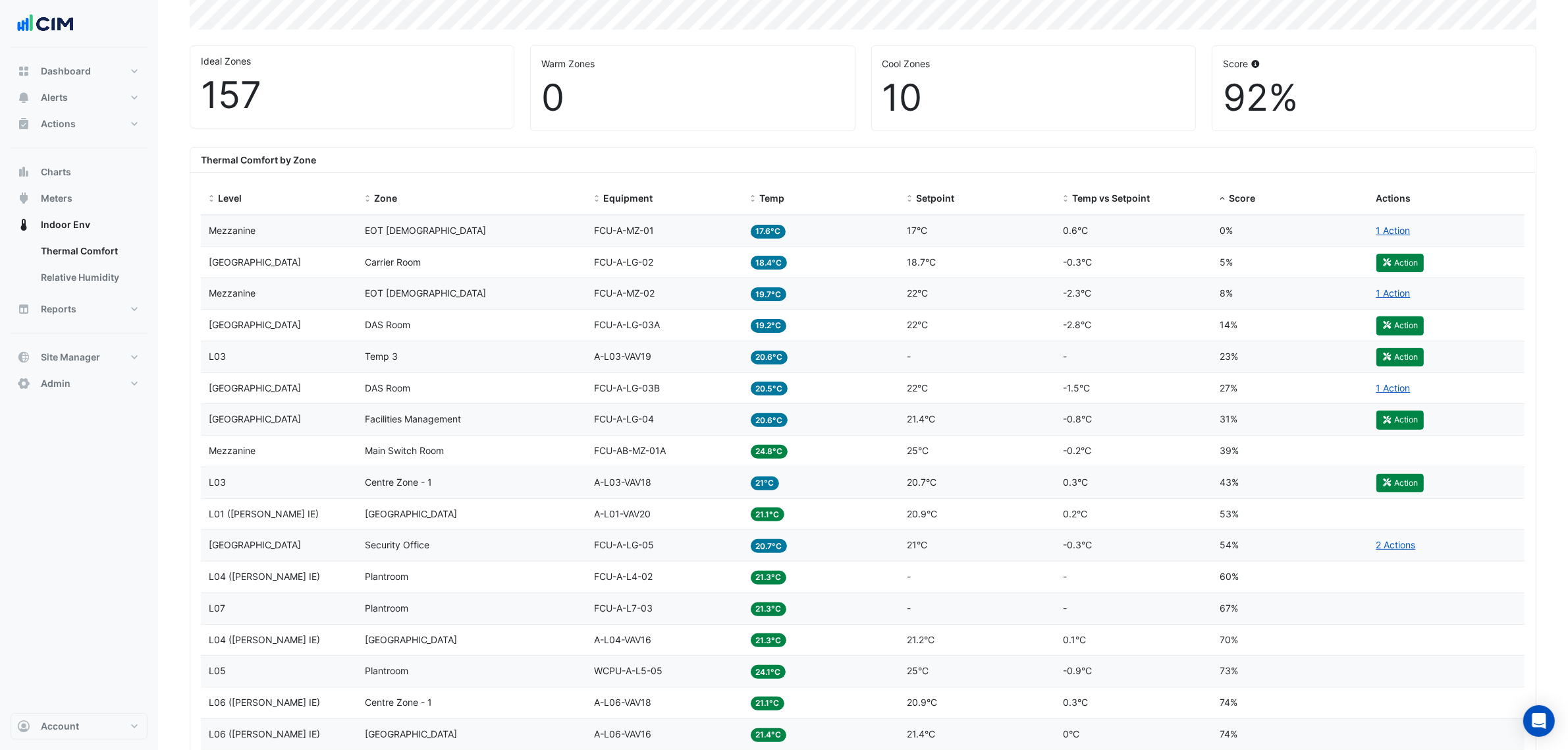
click at [557, 371] on datatable-body-cell "Zone Temp 3" at bounding box center [473, 357] width 229 height 31
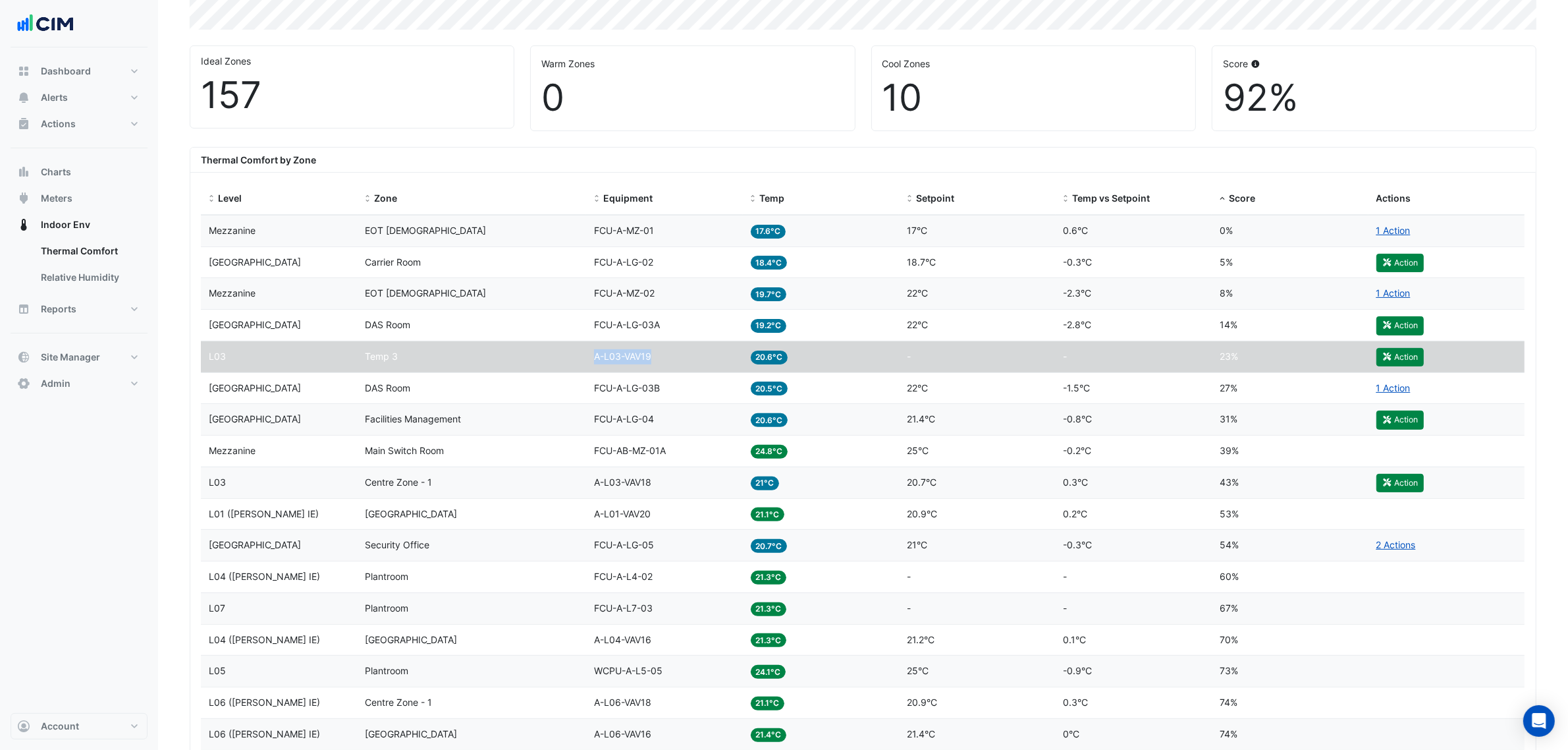
drag, startPoint x: 640, startPoint y: 358, endPoint x: 674, endPoint y: 358, distance: 34.0
click at [670, 358] on div "Level L03 Zone Temp 3 Equipment A-L03-VAV19 Temp 20.6°C Setpoint - Temp vs Setp…" at bounding box center [863, 357] width 1324 height 31
click at [676, 358] on div "Equipment A-L03-VAV19" at bounding box center [664, 357] width 141 height 15
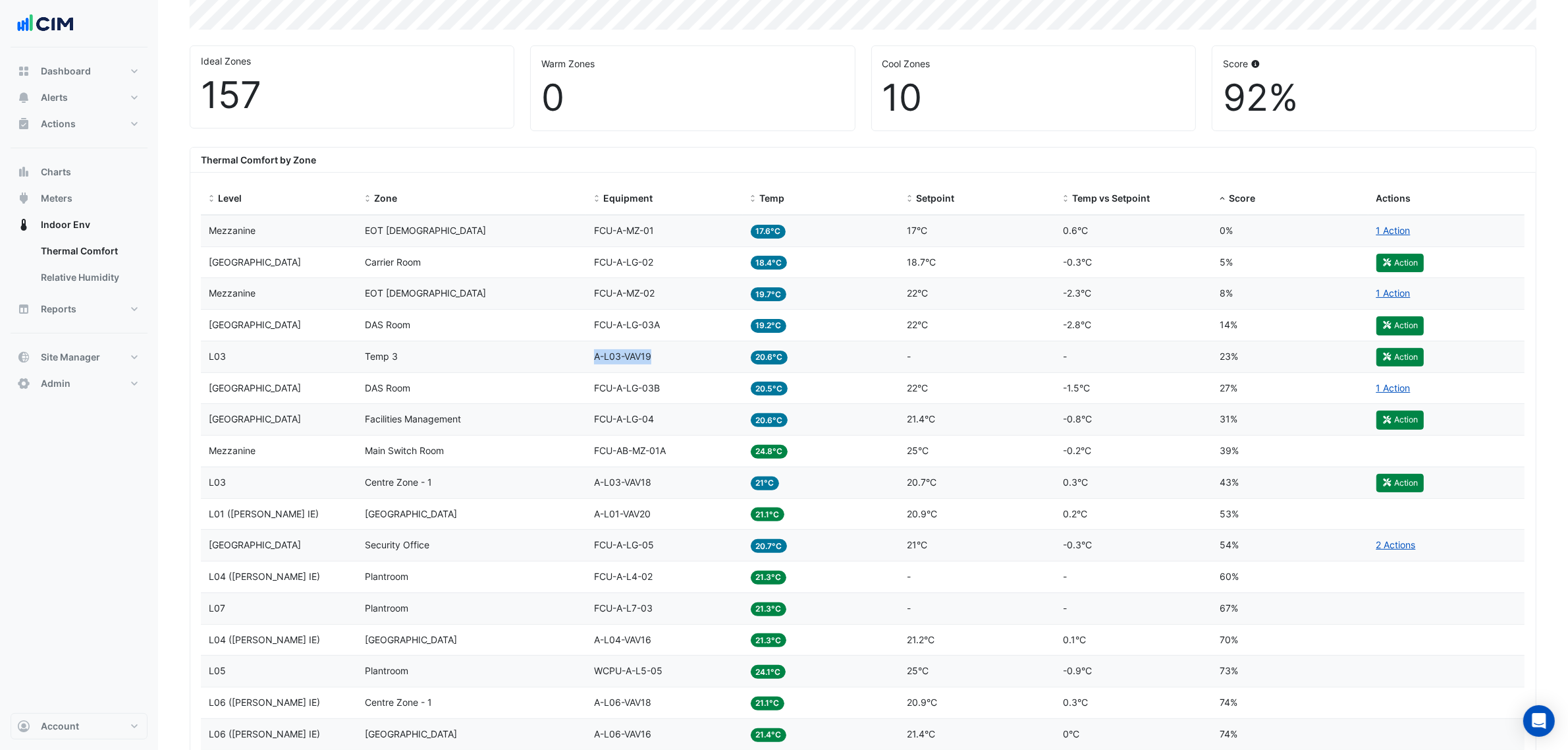
drag, startPoint x: 690, startPoint y: 358, endPoint x: 572, endPoint y: 360, distance: 118.0
click at [572, 360] on div "Level L03 Zone Temp 3 Equipment A-L03-VAV19 Temp 20.6°C Setpoint - Temp vs Setp…" at bounding box center [863, 357] width 1324 height 31
copy div "Equipment A-L03-VAV19"
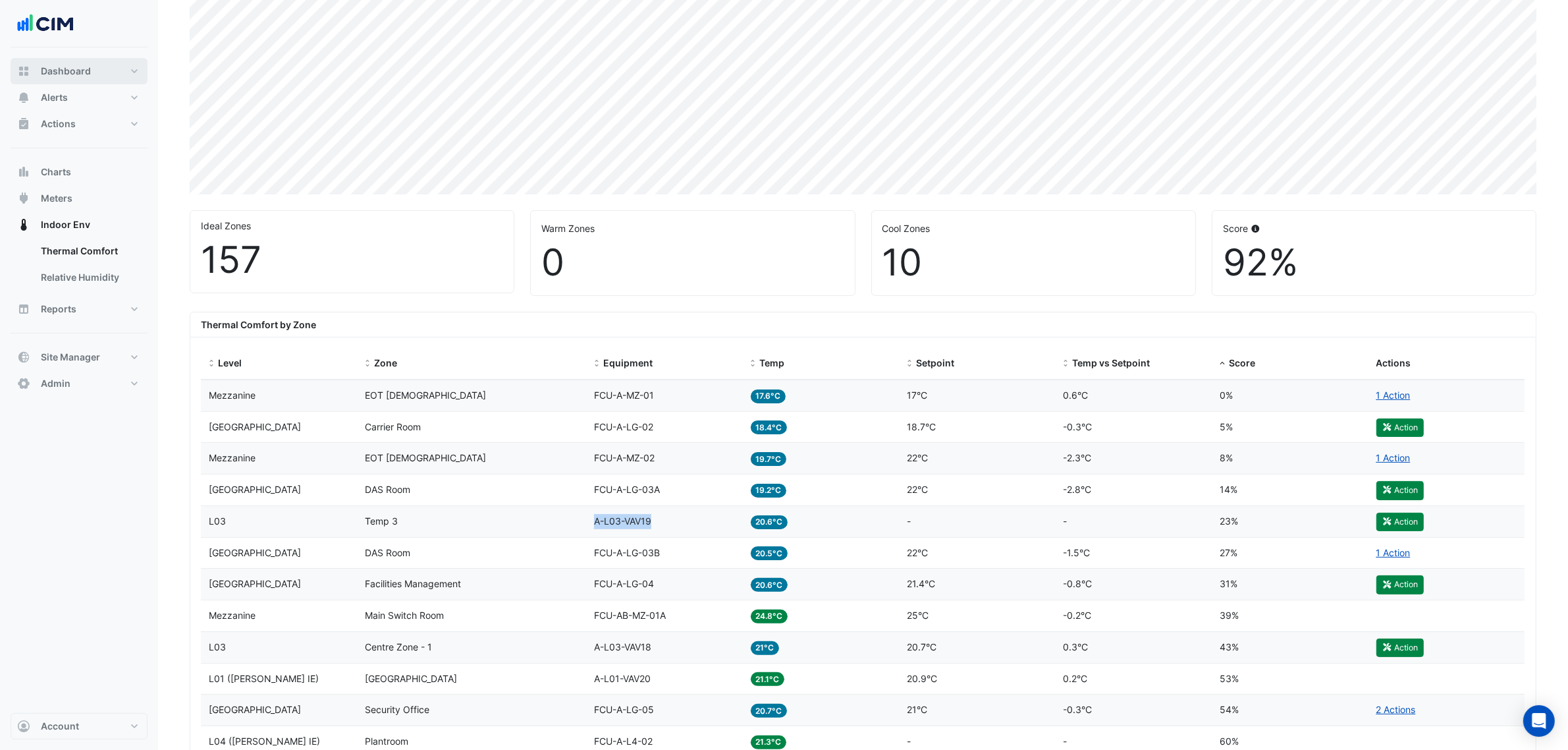
click at [77, 73] on span "Dashboard" at bounding box center [65, 71] width 50 height 13
select select "***"
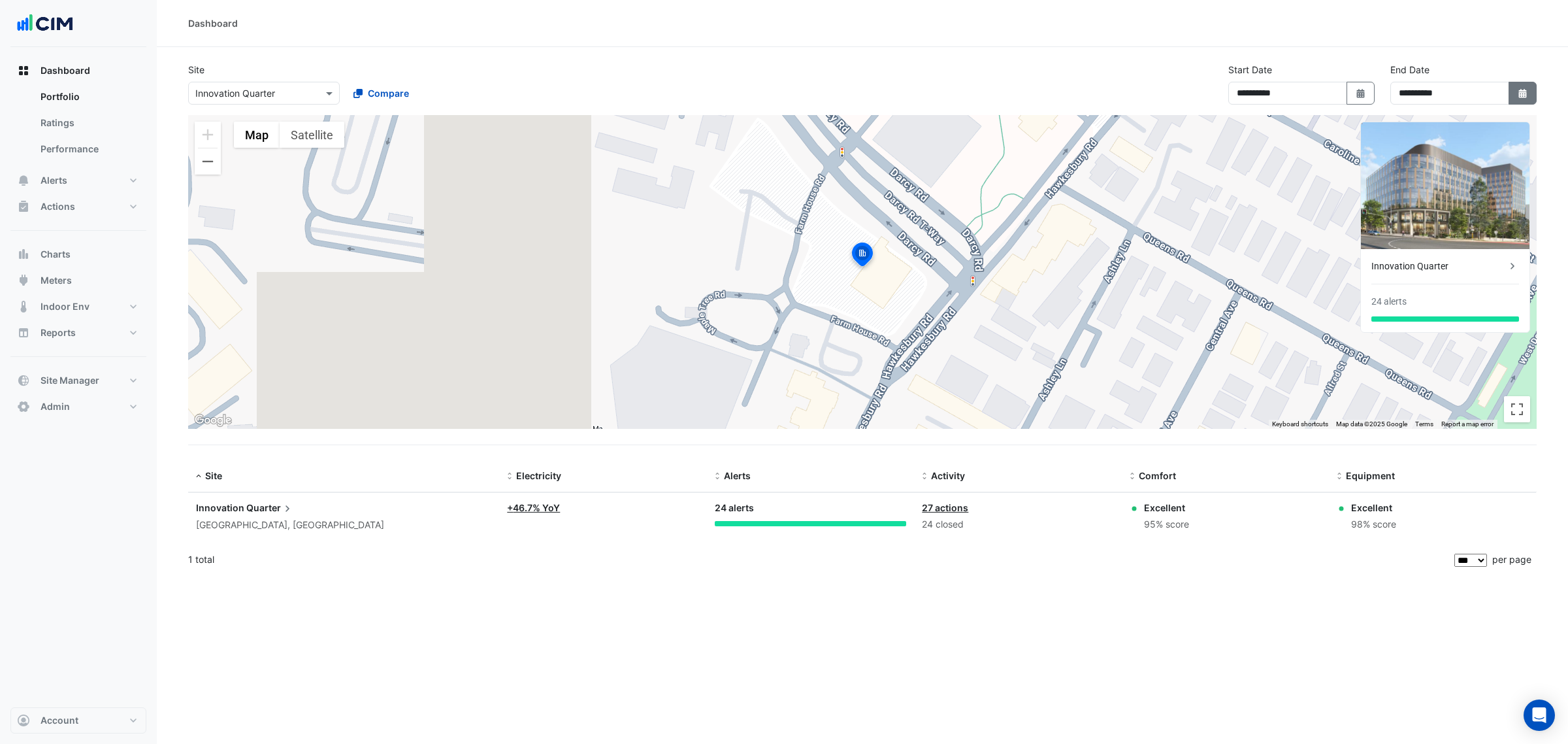
click at [1526, 98] on fa-icon "Select Date" at bounding box center [1522, 93] width 11 height 11
select select "*"
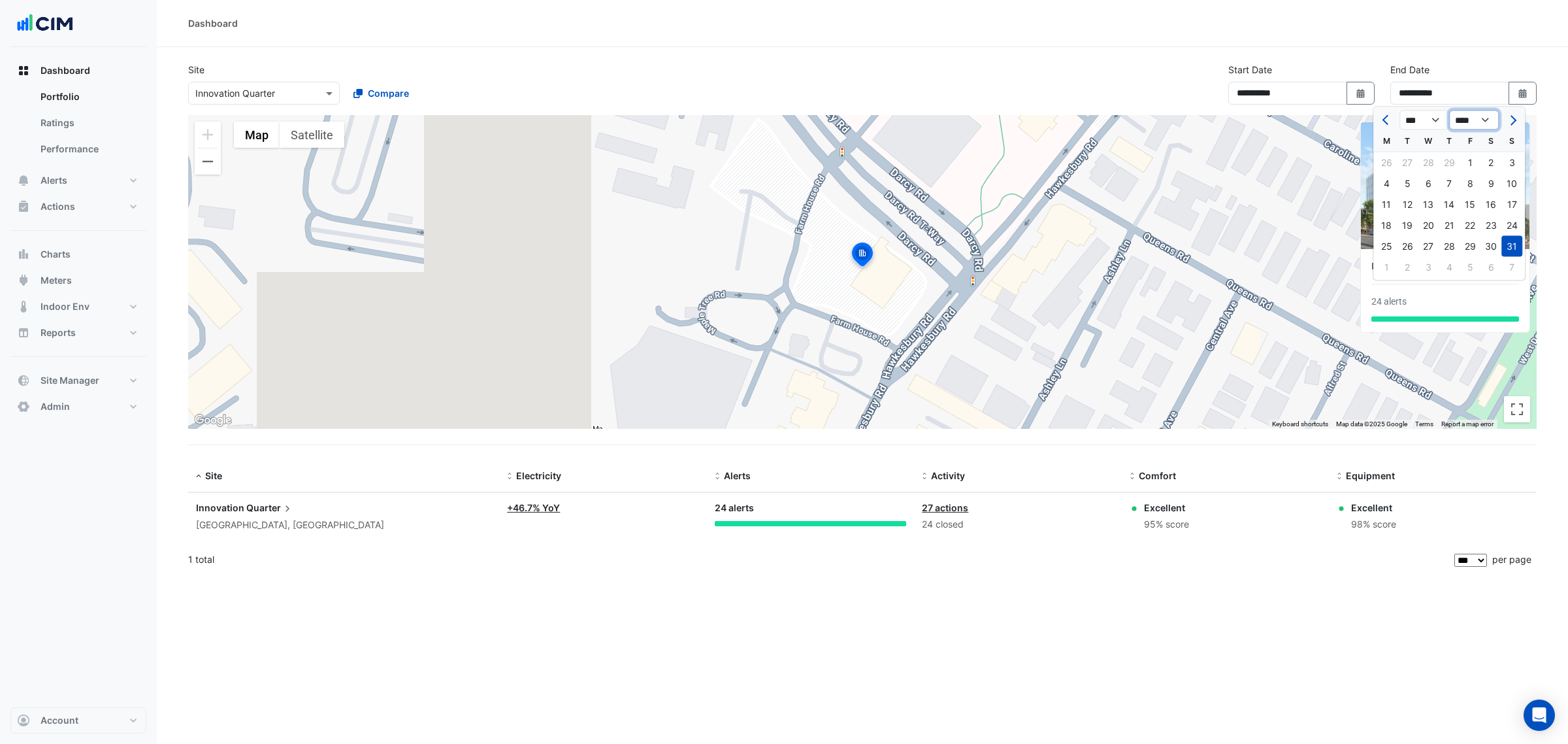
click at [1490, 121] on select "**** **** **** **** **** **** **** **** **** **** ****" at bounding box center [1473, 121] width 50 height 20
select select "****"
click at [1449, 111] on select "**** **** **** **** **** **** **** **** **** **** ****" at bounding box center [1473, 121] width 50 height 20
click at [1521, 129] on div at bounding box center [1511, 120] width 26 height 21
click at [1518, 120] on button "Next month" at bounding box center [1511, 120] width 16 height 21
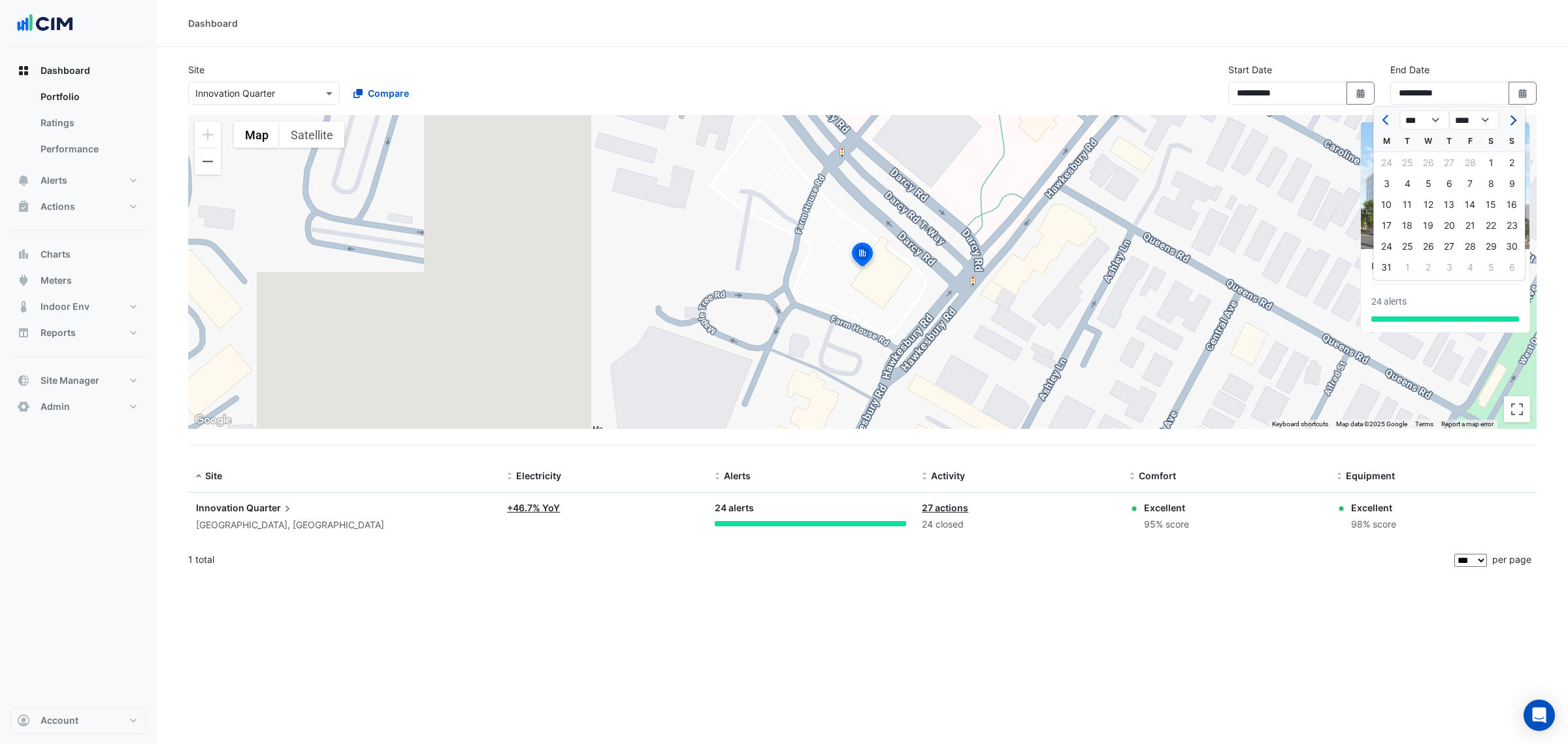
click at [1518, 120] on button "Next month" at bounding box center [1511, 120] width 16 height 21
click at [1517, 120] on button "Next month" at bounding box center [1511, 120] width 16 height 21
select select "*"
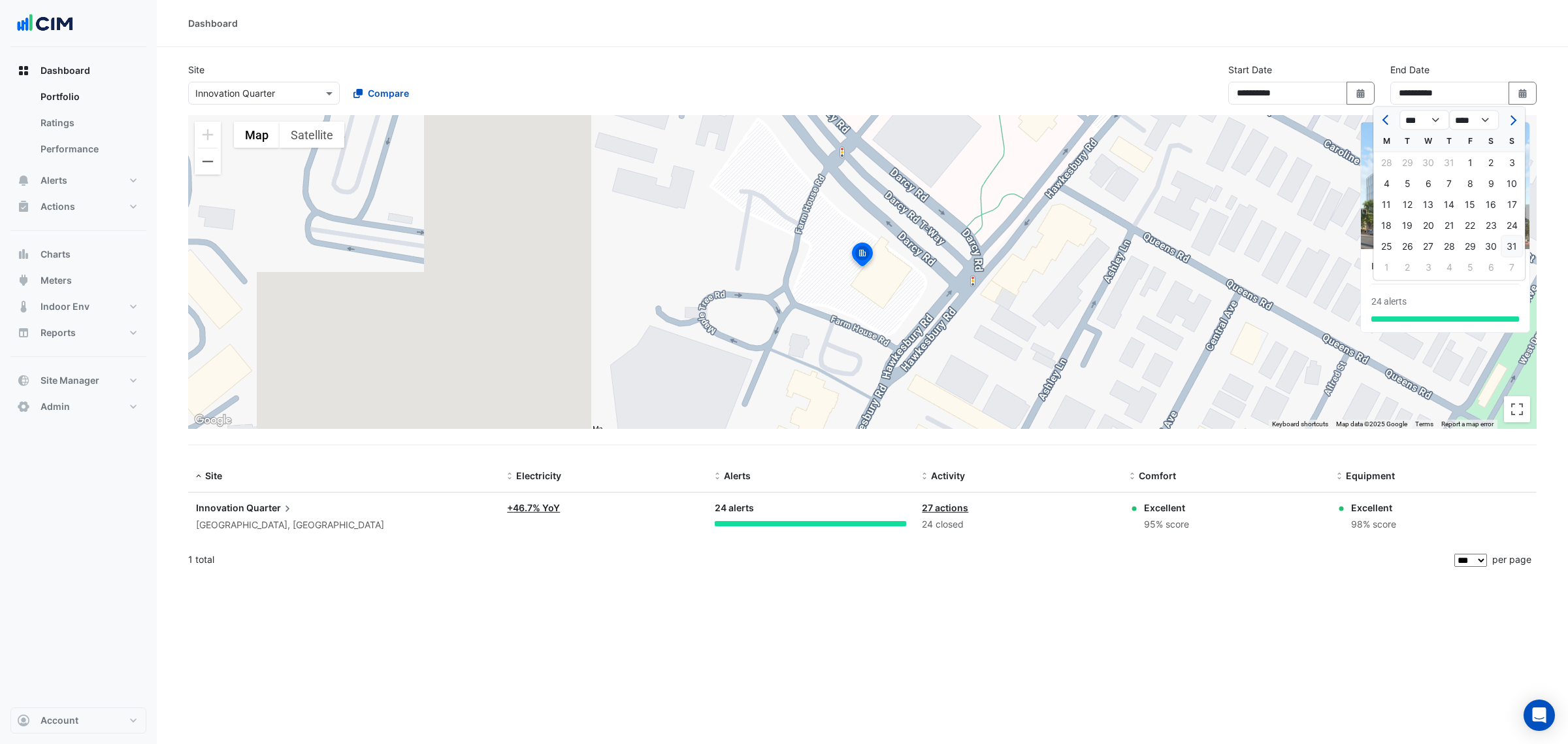
click at [1520, 244] on div "31" at bounding box center [1511, 246] width 21 height 21
type input "**********"
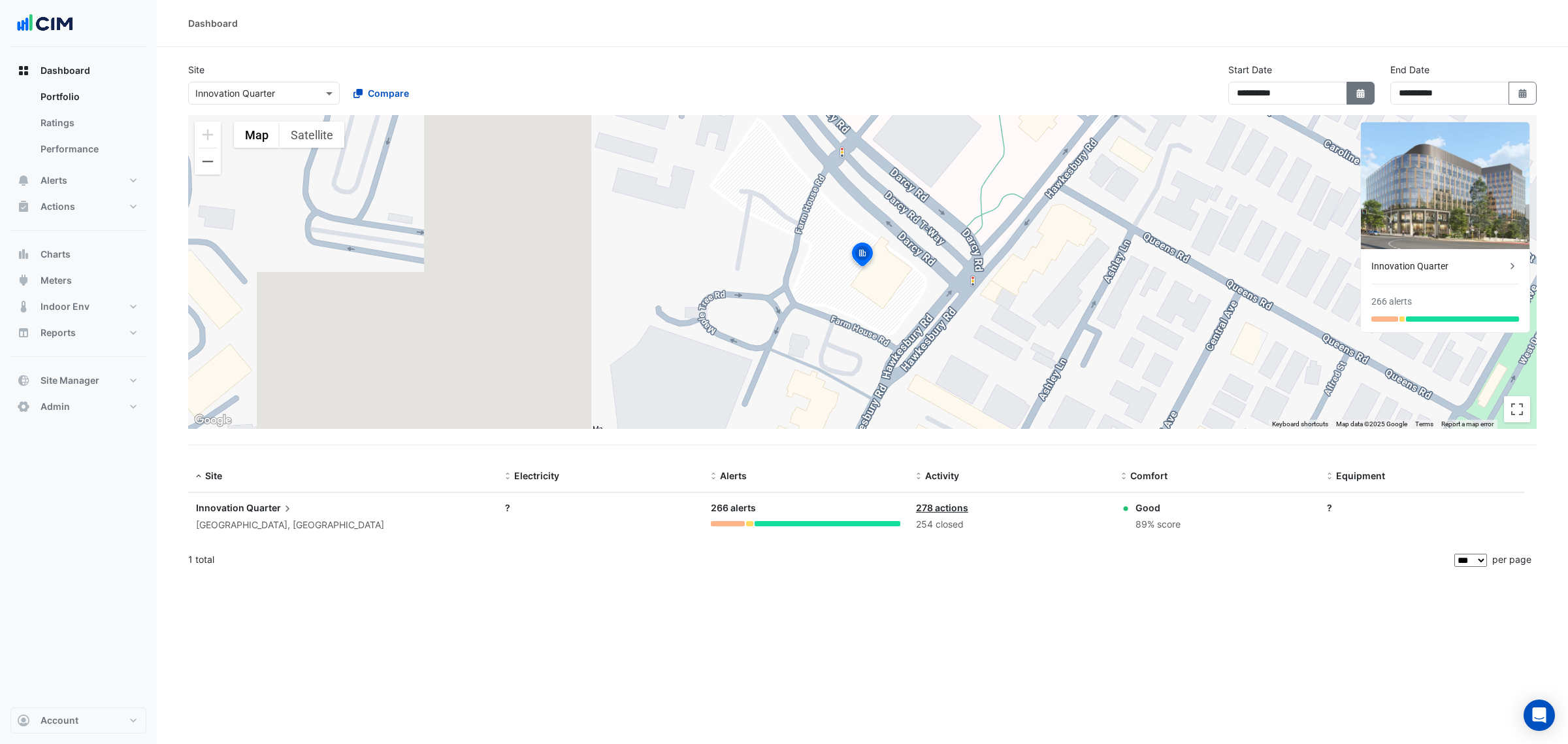
click at [1361, 95] on icon "button" at bounding box center [1360, 93] width 8 height 9
click at [1324, 120] on select "**** **** **** **** **** **** **** **** **** **** **** ****" at bounding box center [1312, 121] width 50 height 20
select select "****"
click at [1288, 111] on select "**** **** **** **** **** **** **** **** **** **** **** ****" at bounding box center [1312, 121] width 50 height 20
click at [1347, 125] on button "Next month" at bounding box center [1350, 120] width 16 height 21
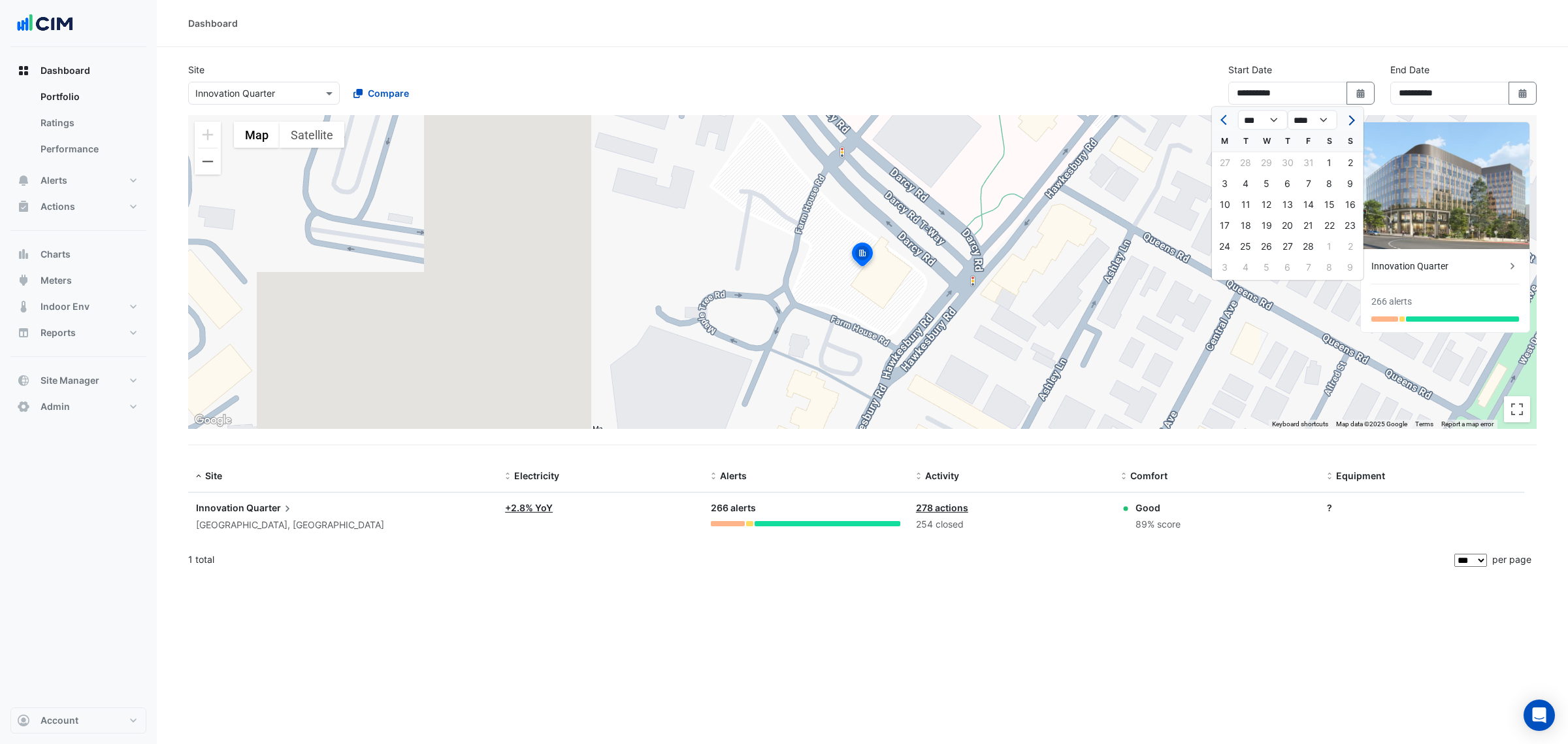
click at [1347, 125] on button "Next month" at bounding box center [1350, 120] width 16 height 21
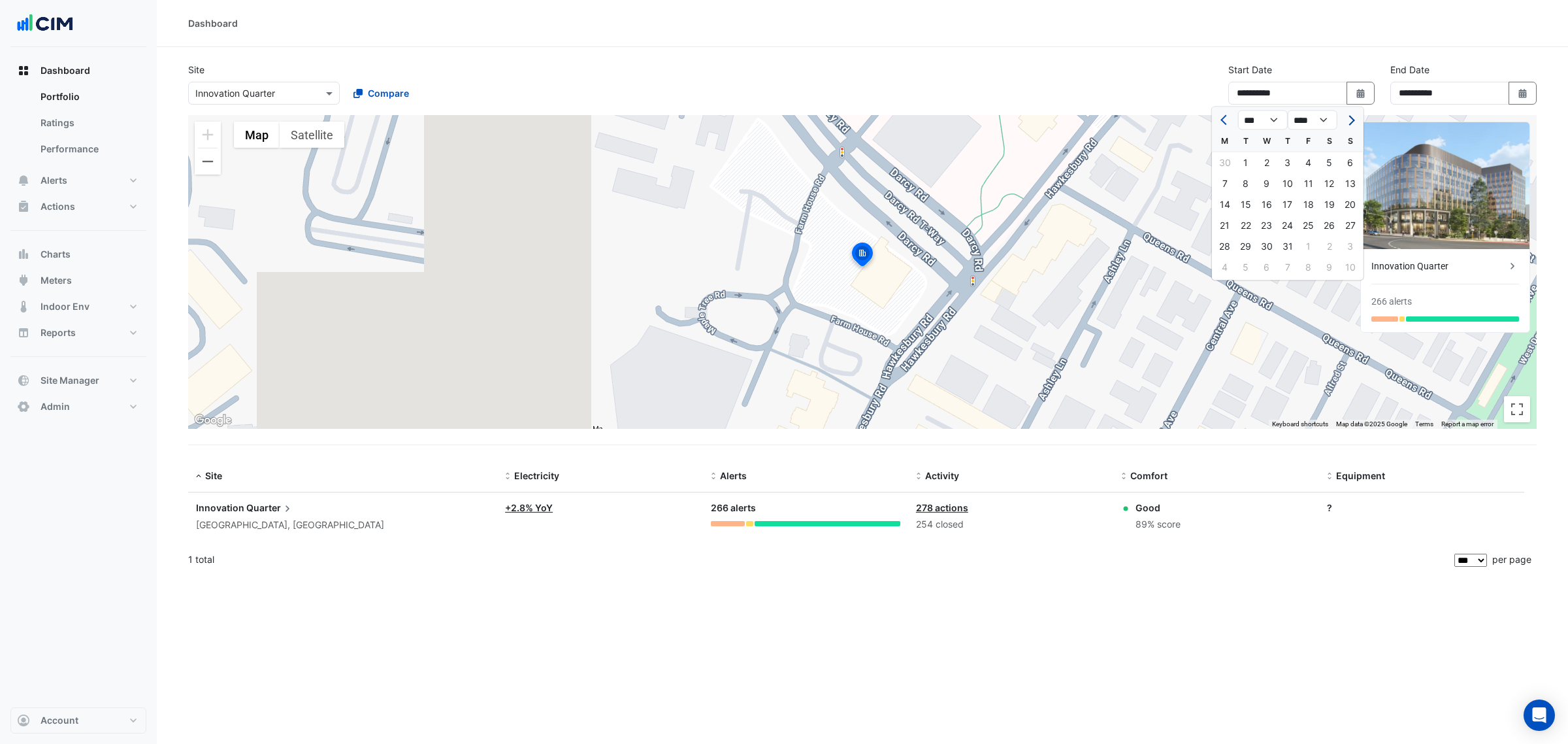
click at [1347, 123] on button "Next month" at bounding box center [1350, 120] width 16 height 21
select select "*"
click at [1348, 123] on div at bounding box center [1350, 120] width 26 height 21
click at [1350, 122] on div at bounding box center [1350, 120] width 26 height 21
click at [1305, 156] on div "1" at bounding box center [1308, 162] width 21 height 21
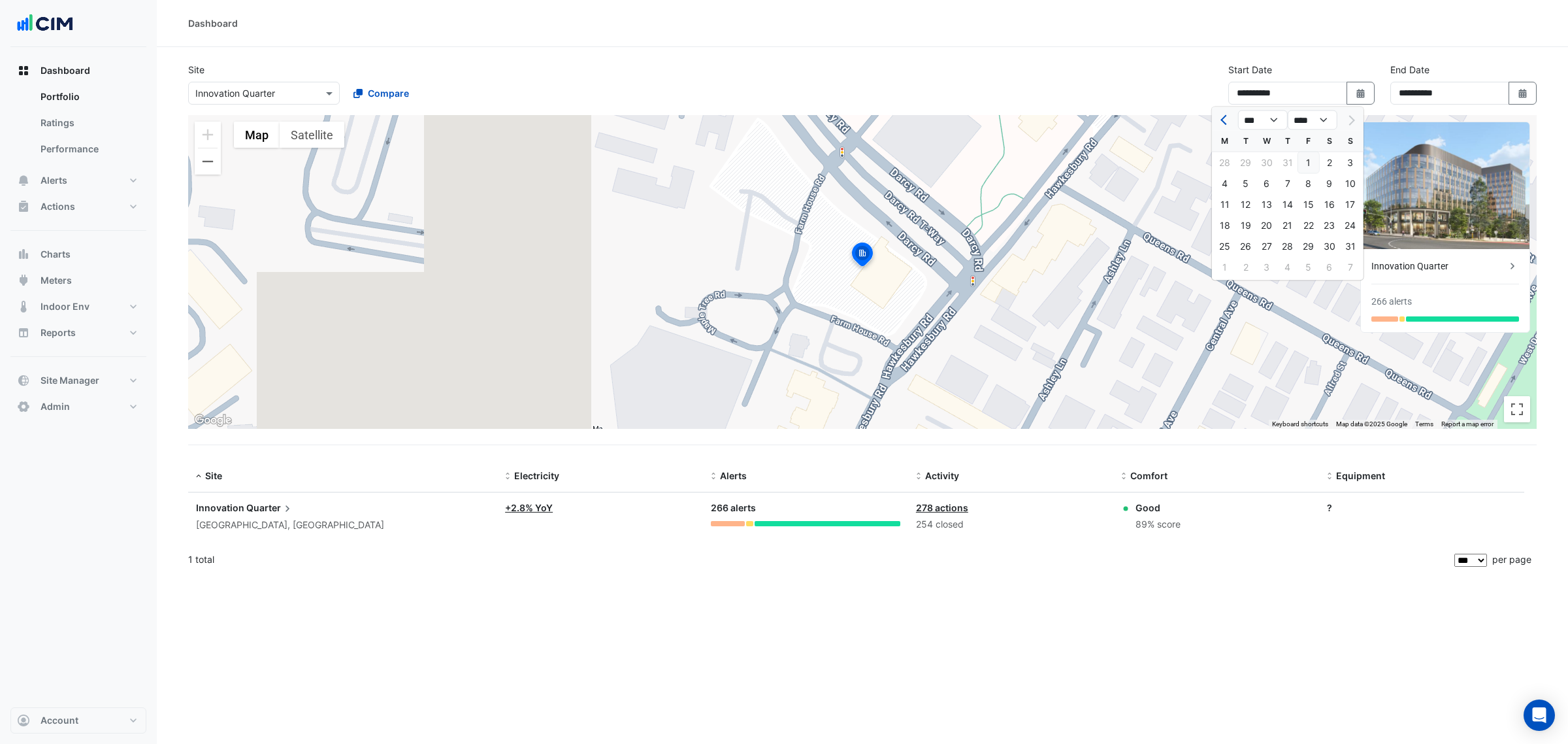
type input "**********"
click at [1080, 66] on div "**********" at bounding box center [862, 89] width 1364 height 52
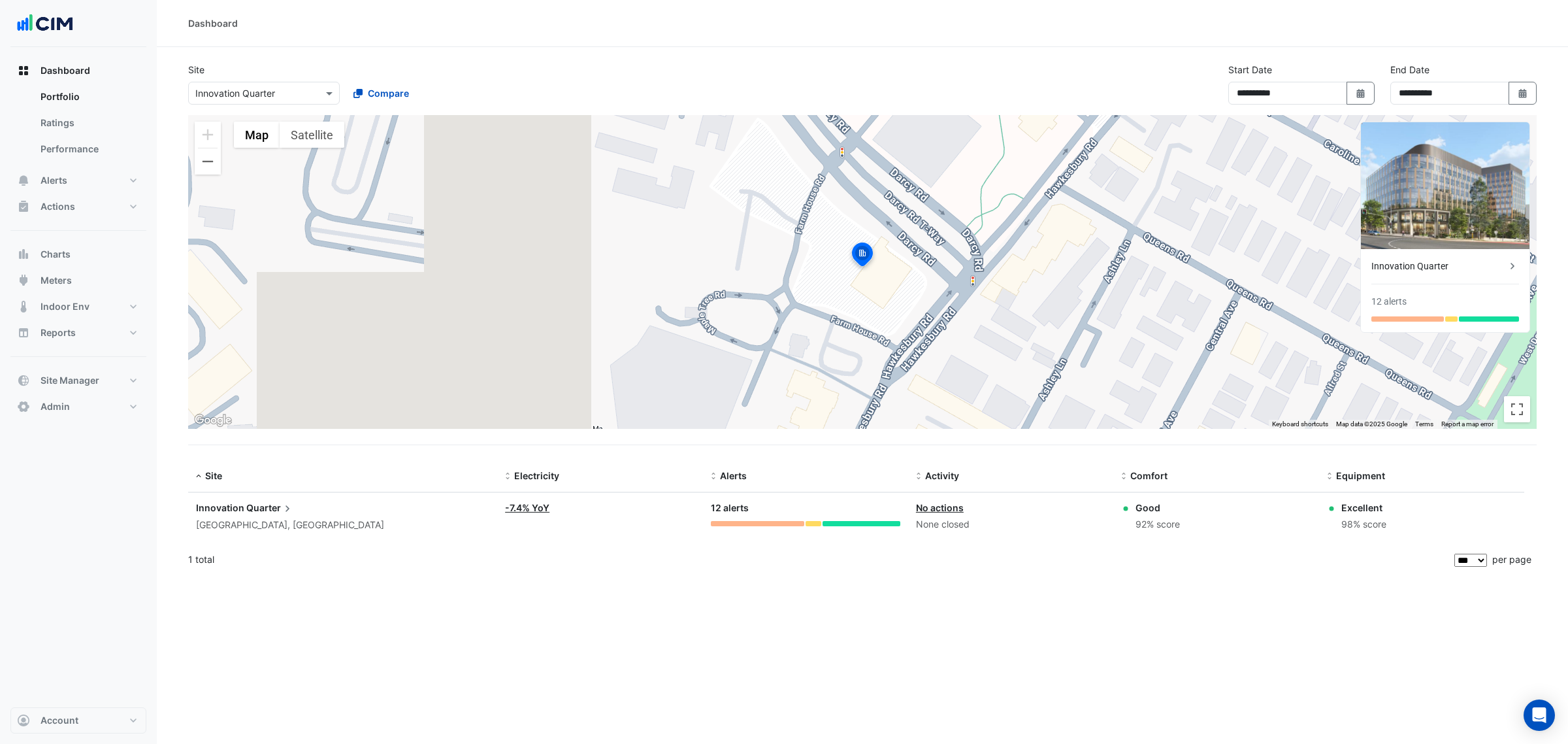
click at [671, 519] on datatable-body-cell "Electricity: -7.4% YoY" at bounding box center [600, 516] width 205 height 47
click at [506, 504] on link "-7.4% YoY" at bounding box center [527, 507] width 44 height 11
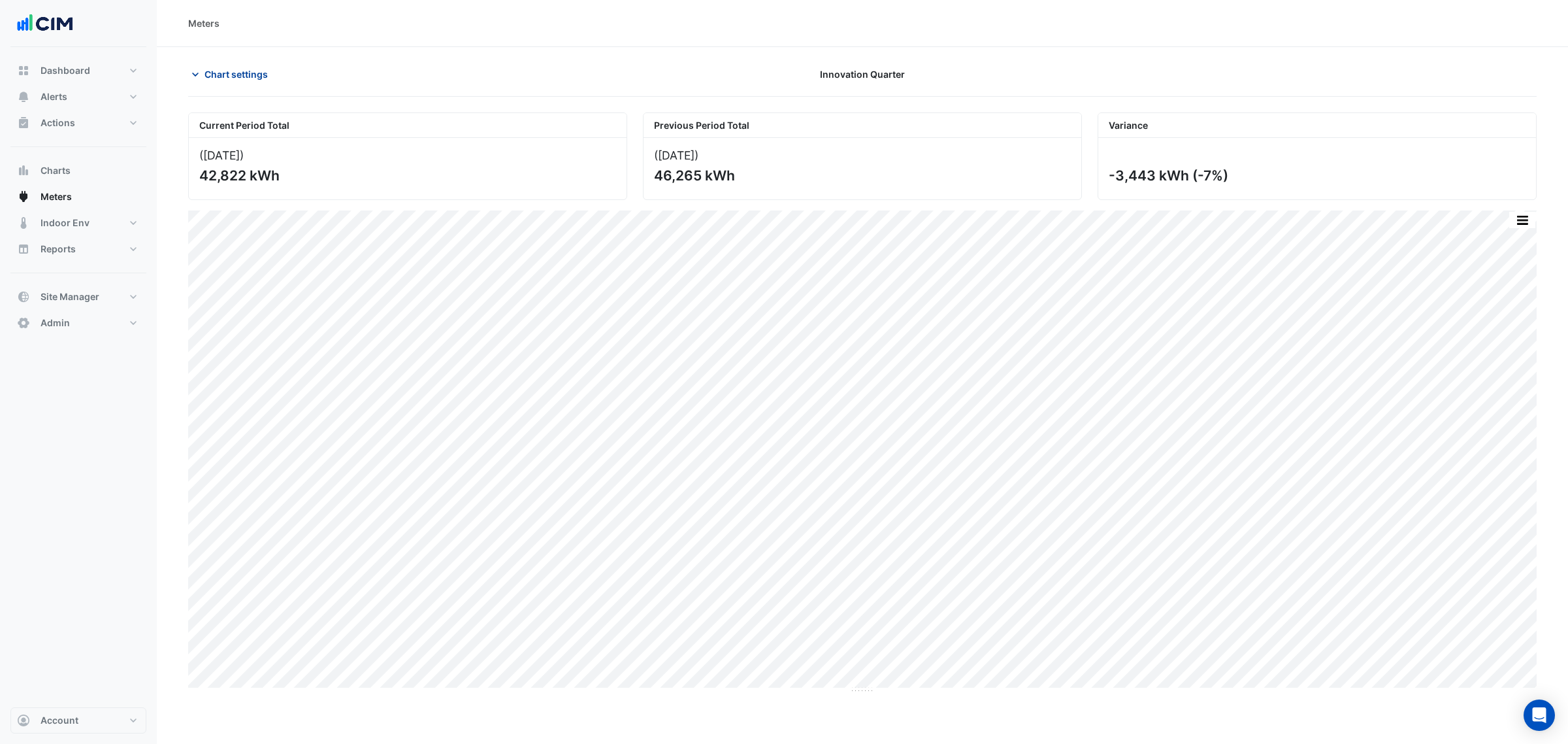
click at [207, 86] on div "Chart settings Innovation Quarter" at bounding box center [862, 79] width 1349 height 34
click at [216, 82] on button "Chart settings" at bounding box center [231, 74] width 88 height 23
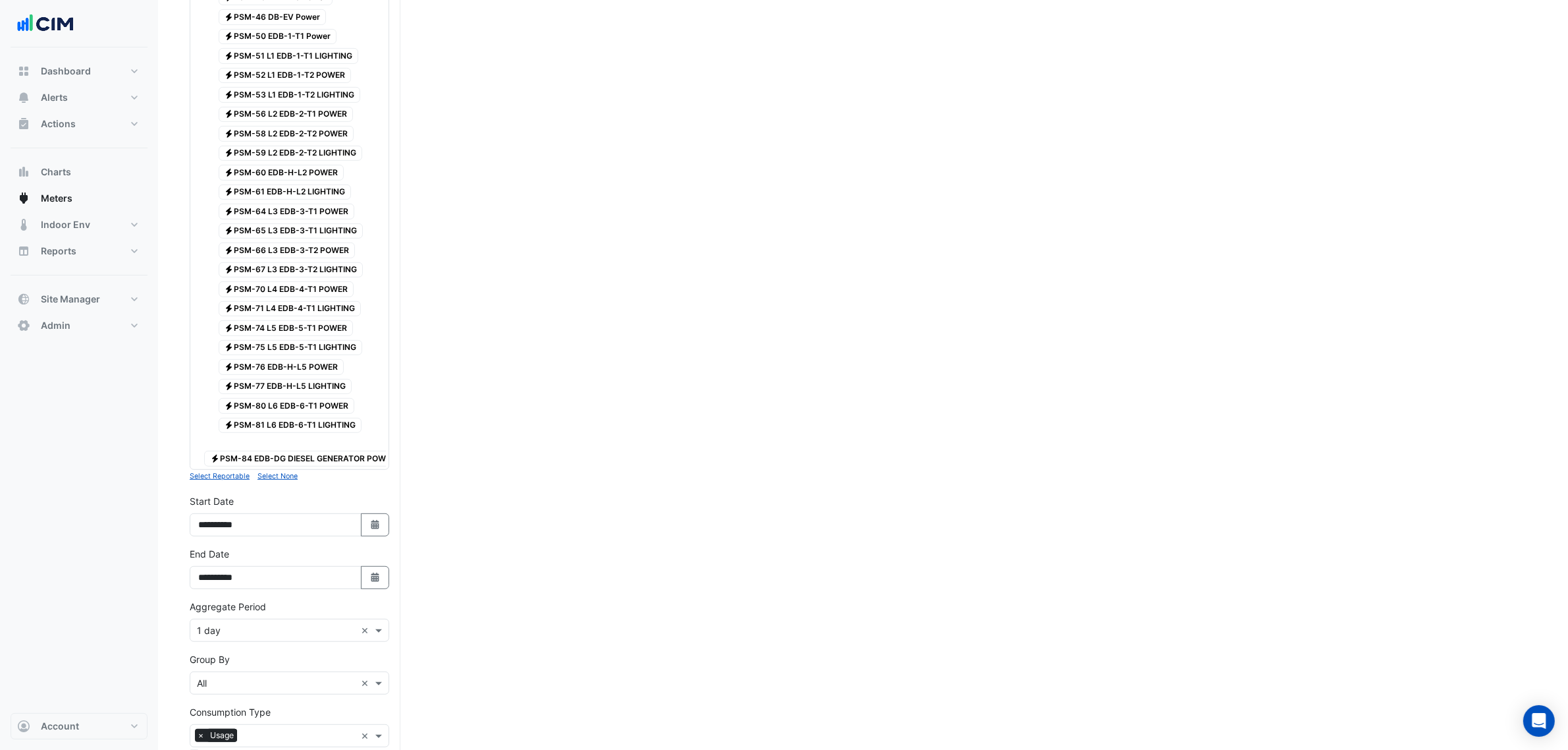
scroll to position [939, 0]
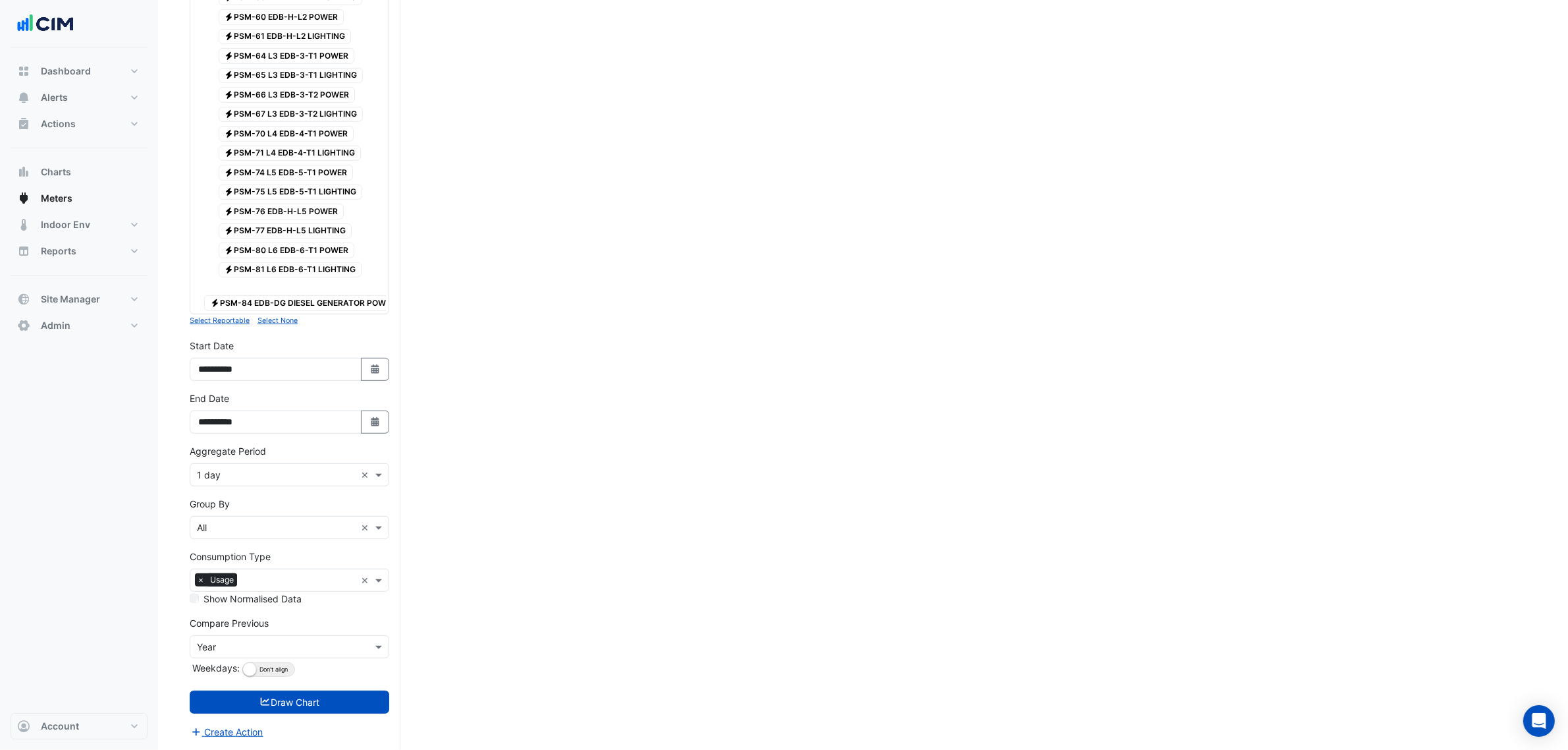
click at [258, 473] on input "text" at bounding box center [276, 475] width 159 height 14
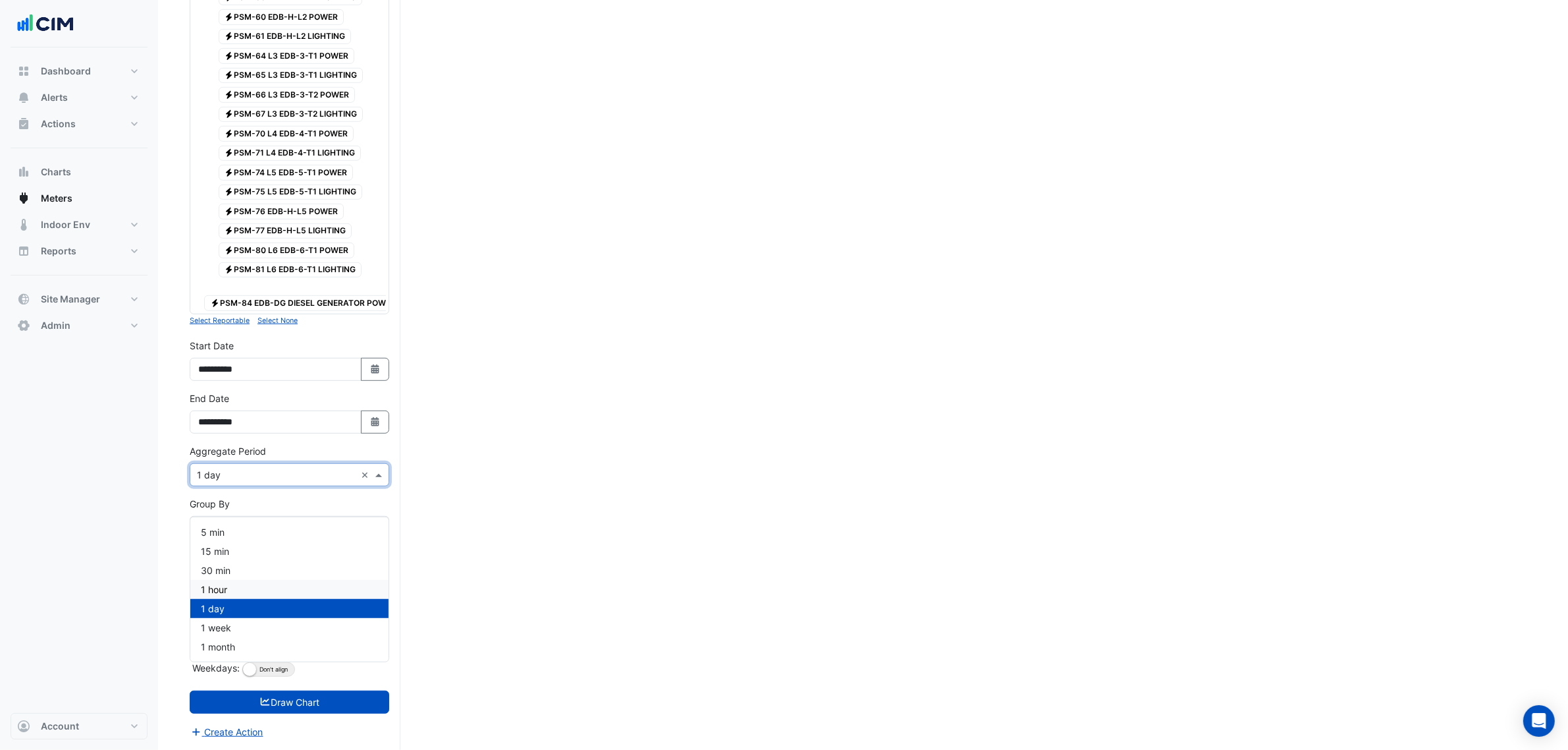
click at [240, 580] on div "1 hour" at bounding box center [289, 589] width 199 height 19
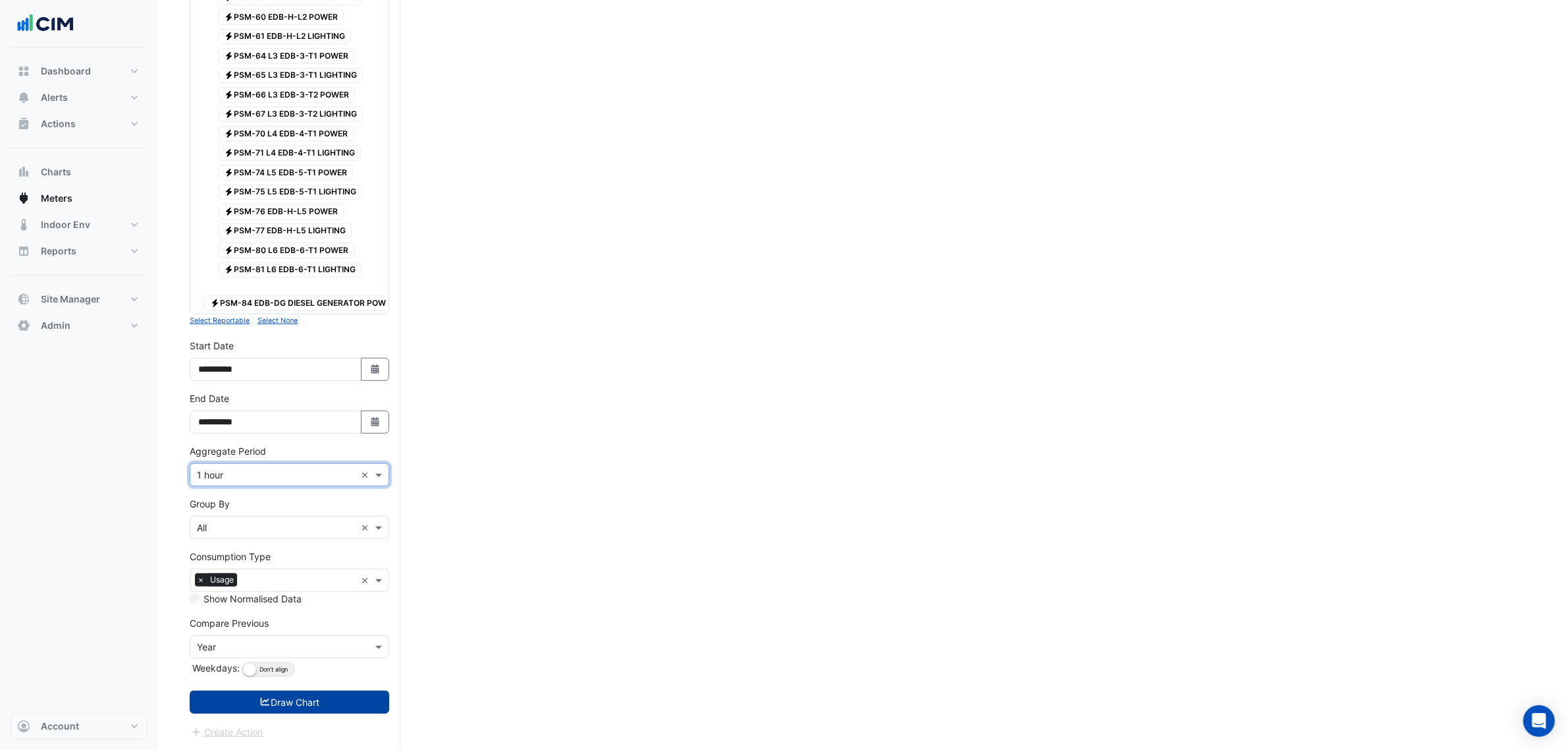
click at [356, 704] on button "Draw Chart" at bounding box center [289, 702] width 199 height 23
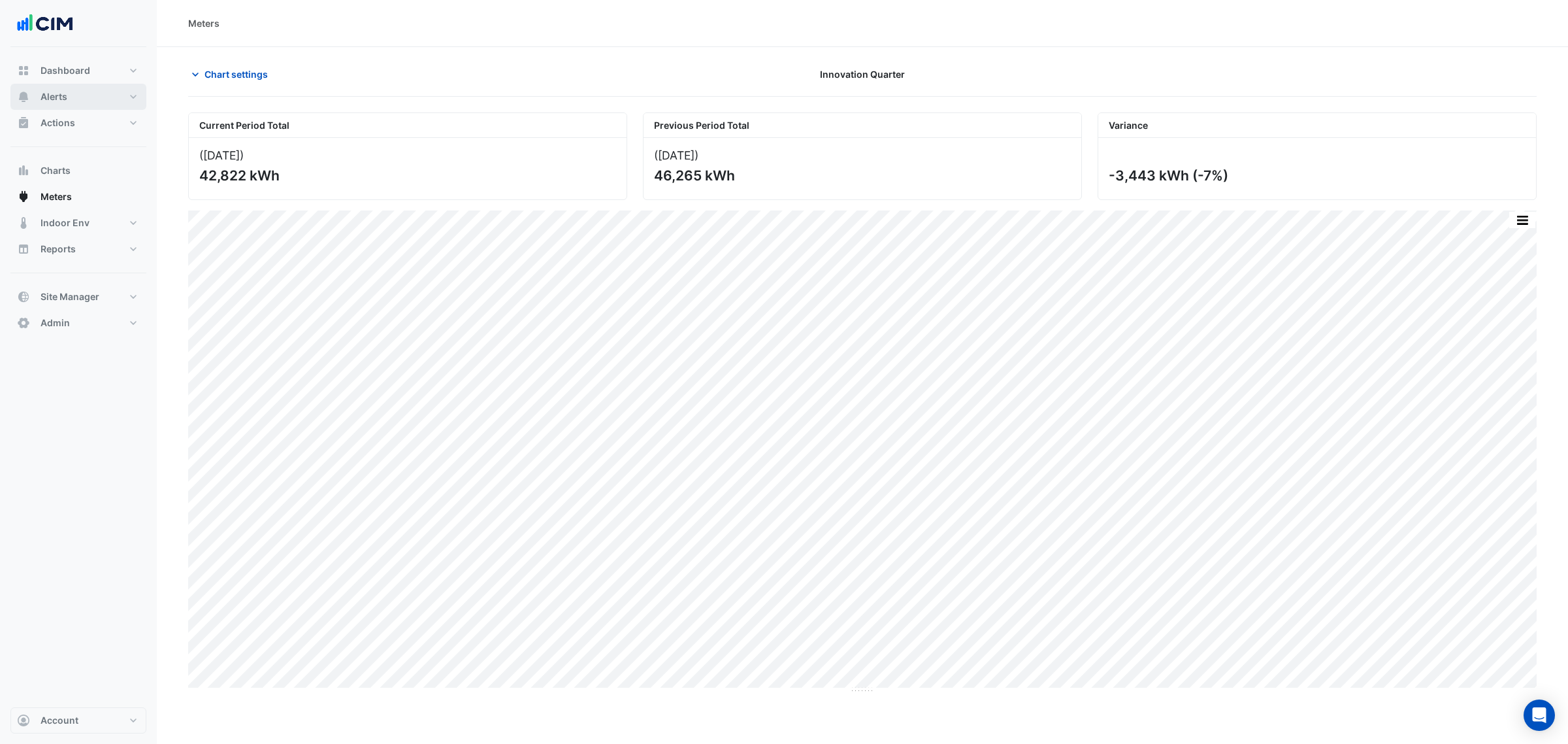
click at [83, 102] on button "Alerts" at bounding box center [79, 97] width 136 height 26
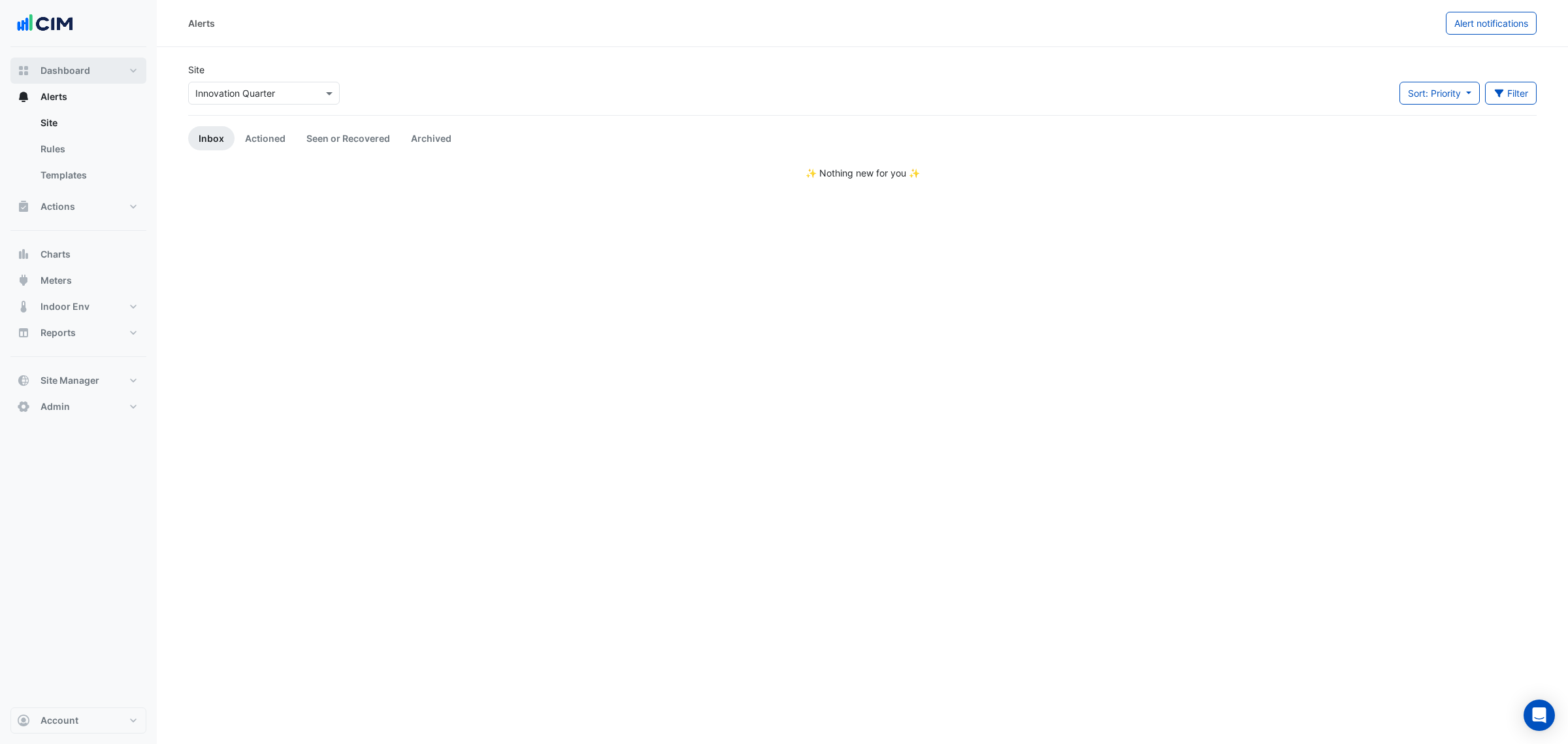
click at [102, 70] on button "Dashboard" at bounding box center [79, 70] width 136 height 26
select select "***"
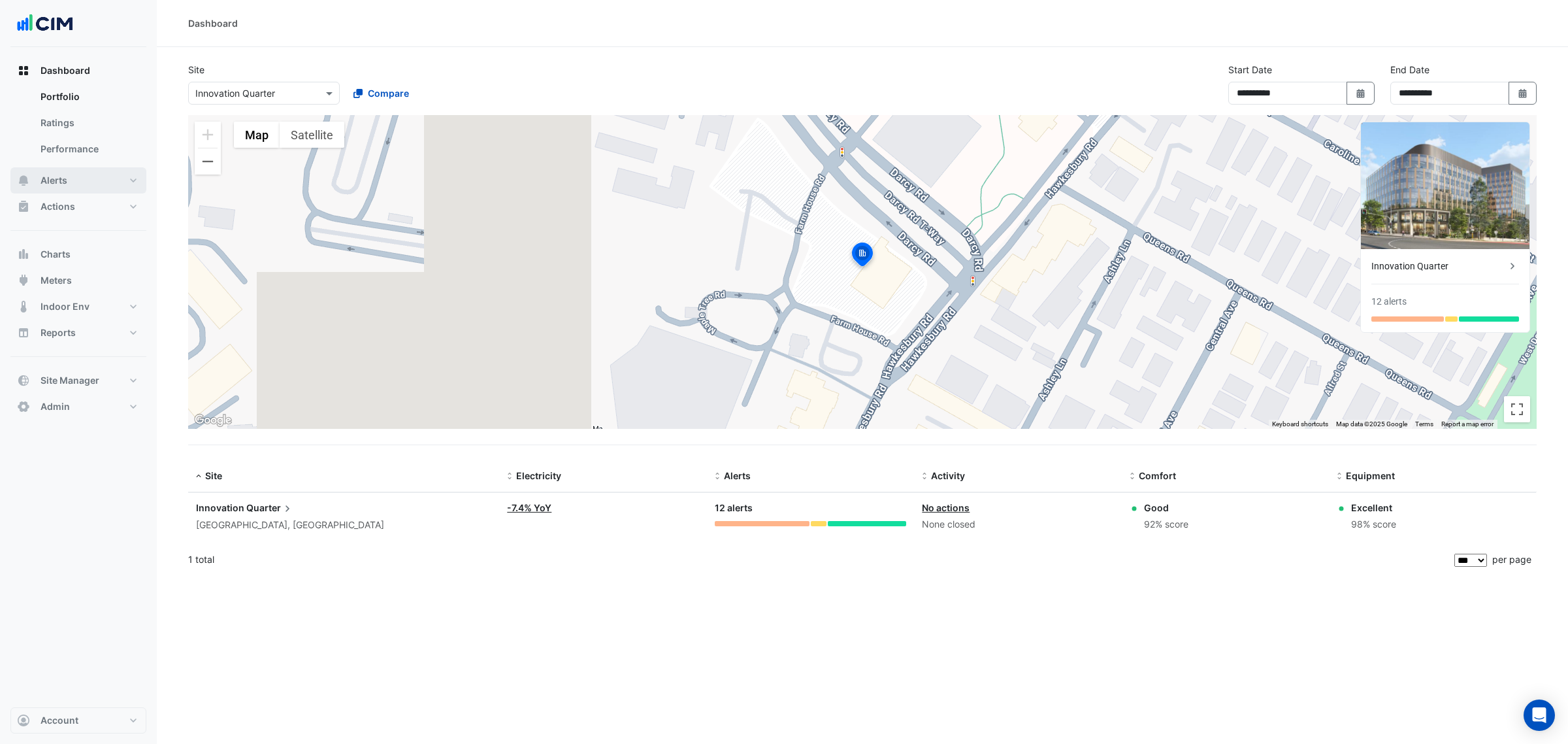
click at [95, 171] on button "Alerts" at bounding box center [79, 180] width 136 height 26
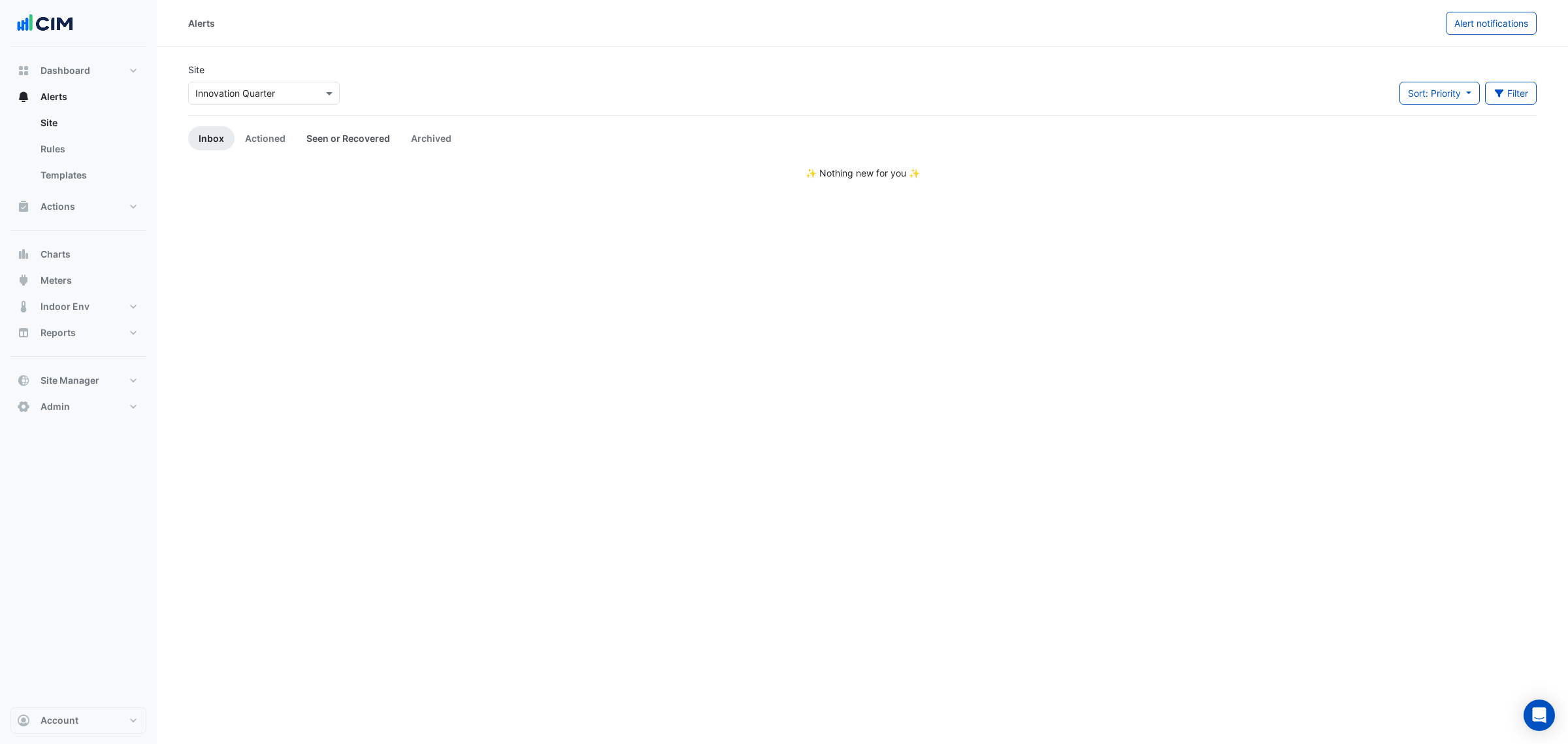
click at [376, 131] on link "Seen or Recovered" at bounding box center [348, 138] width 105 height 24
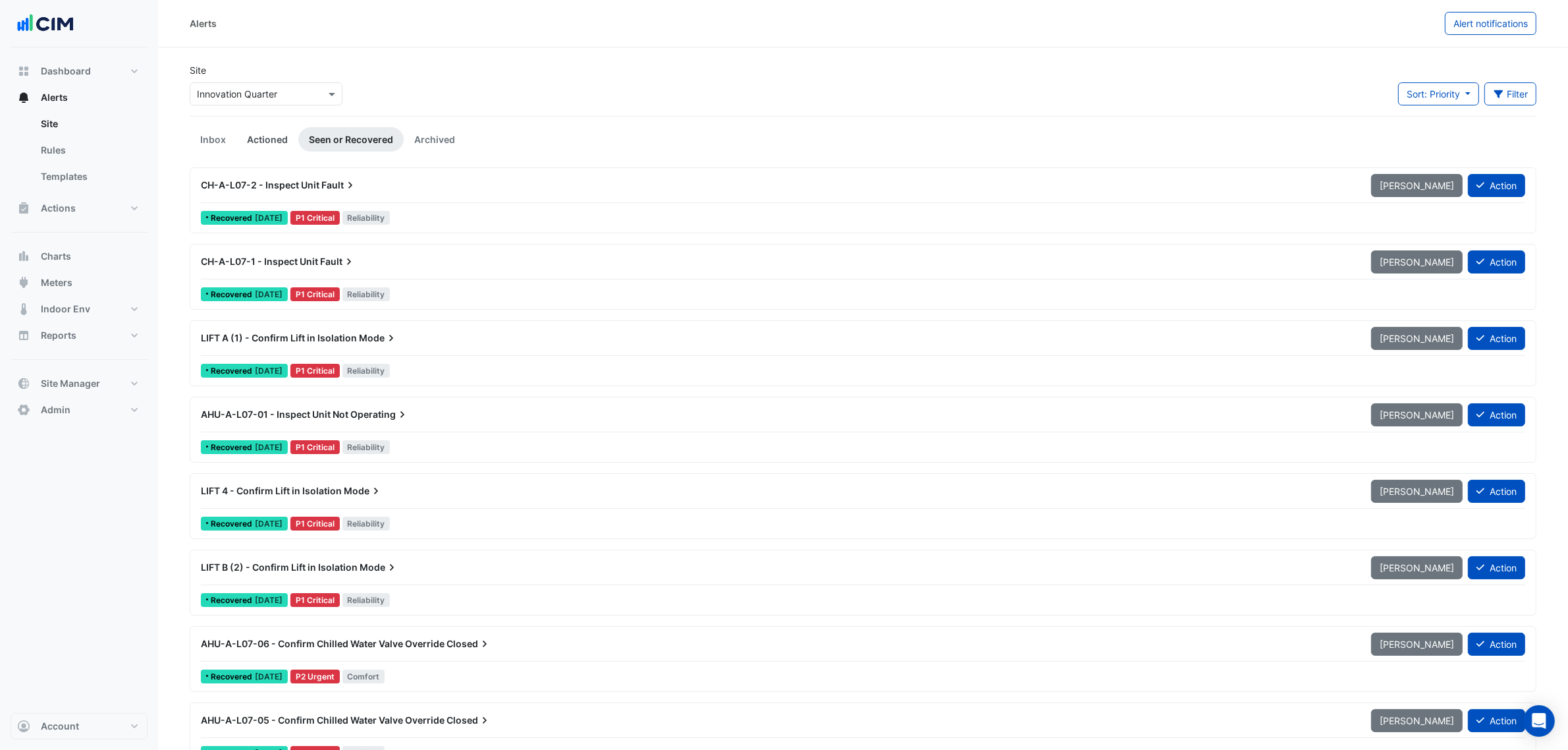
click at [257, 142] on link "Actioned" at bounding box center [267, 139] width 62 height 25
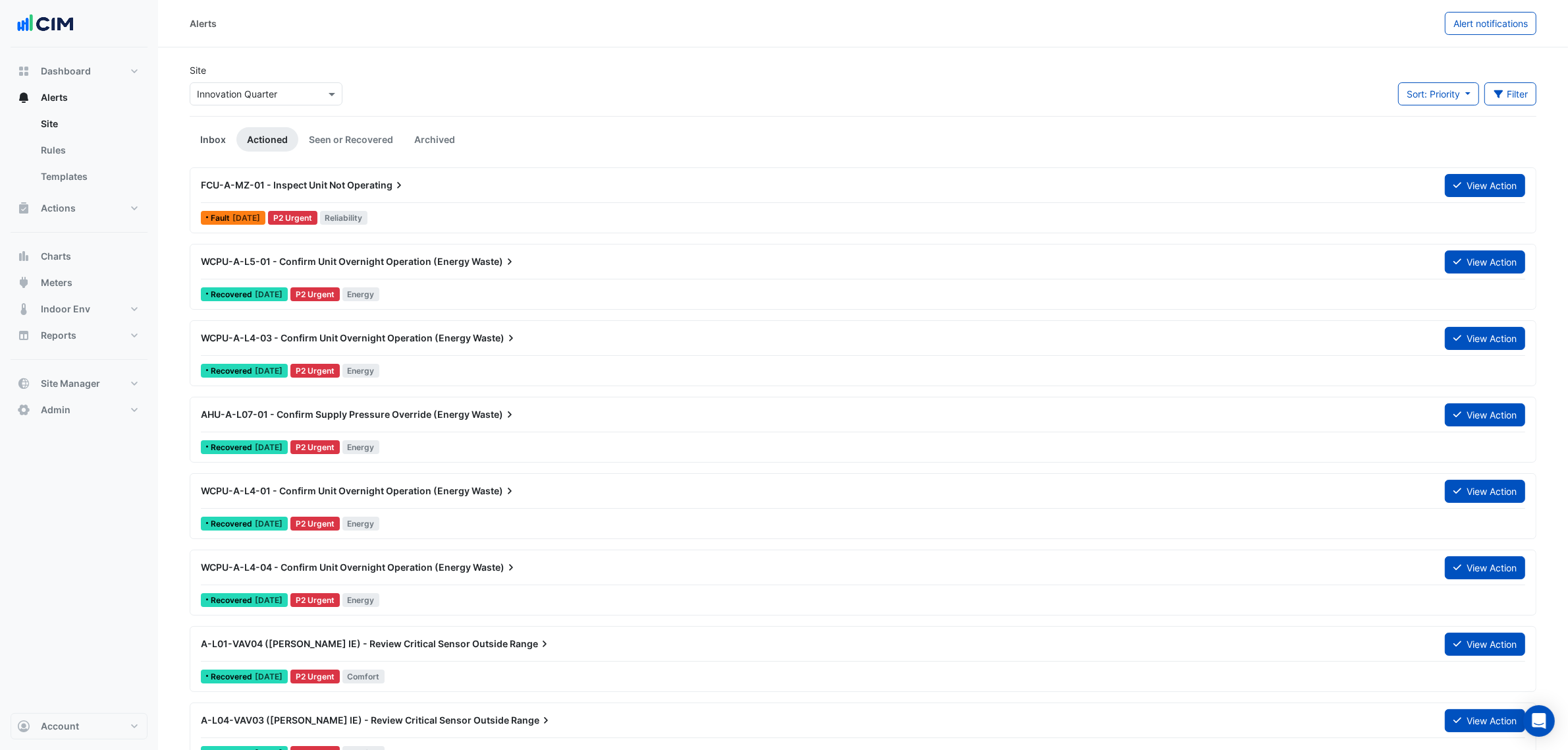
click at [212, 143] on link "Inbox" at bounding box center [212, 139] width 47 height 25
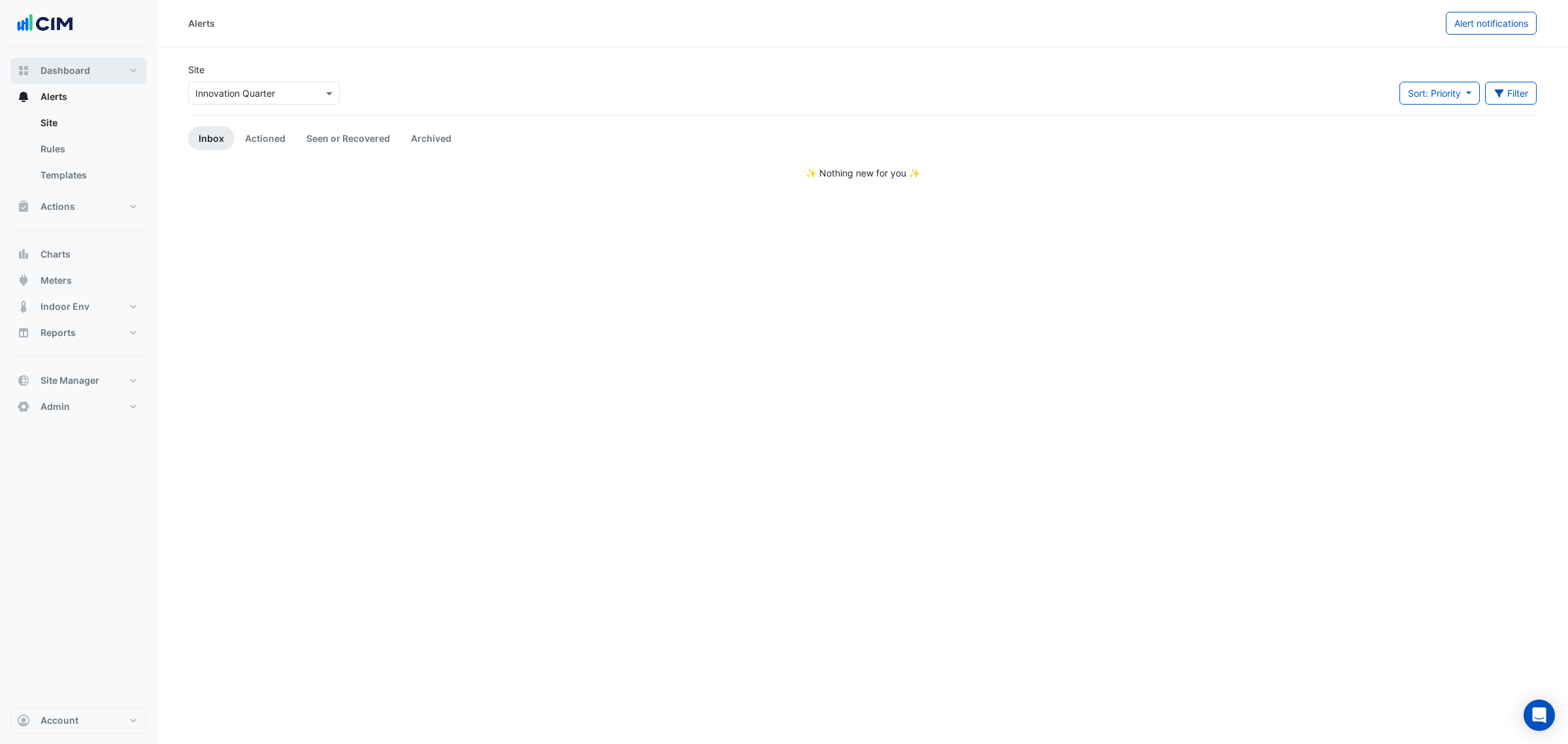
click at [113, 73] on button "Dashboard" at bounding box center [79, 70] width 136 height 26
select select "***"
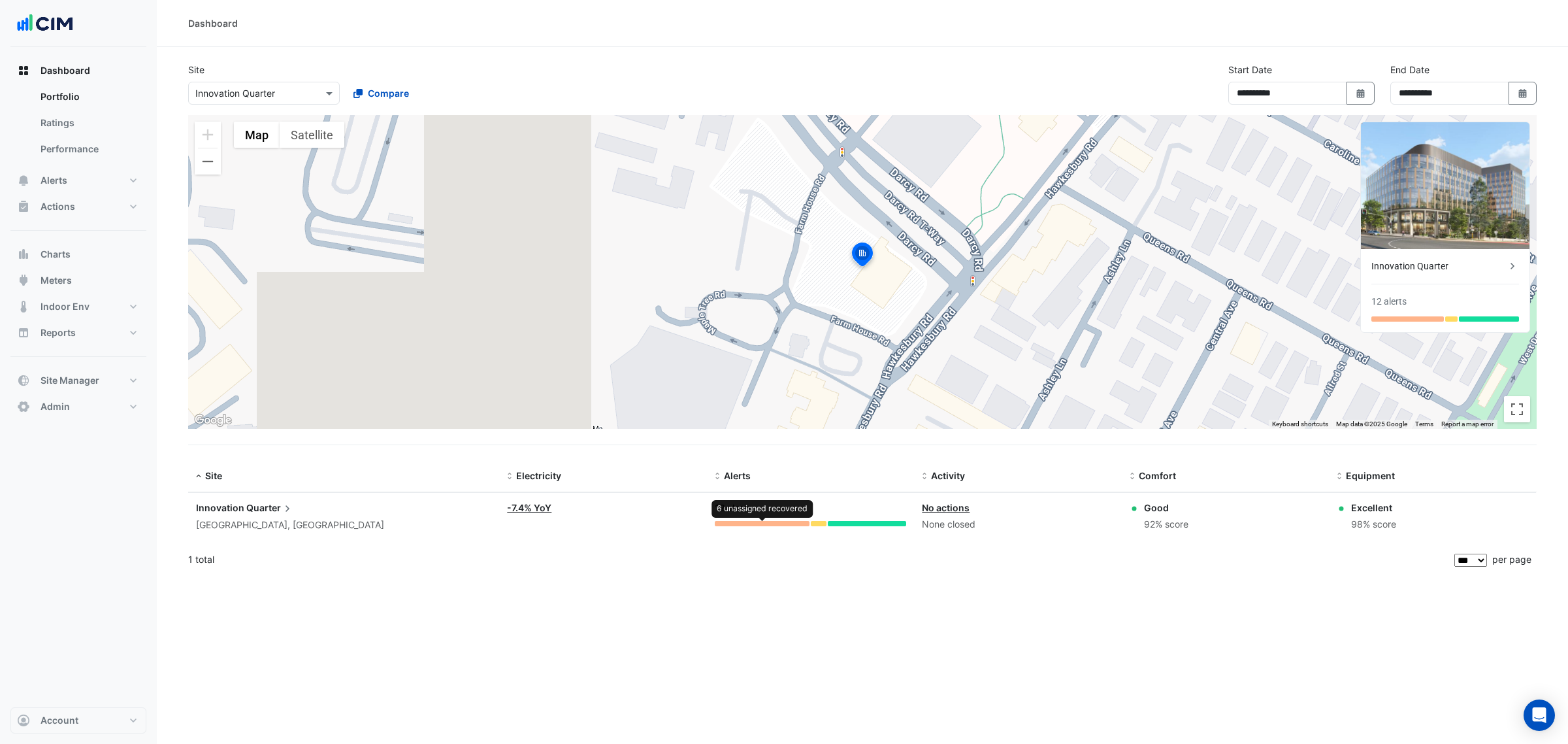
click at [740, 522] on div at bounding box center [762, 523] width 95 height 5
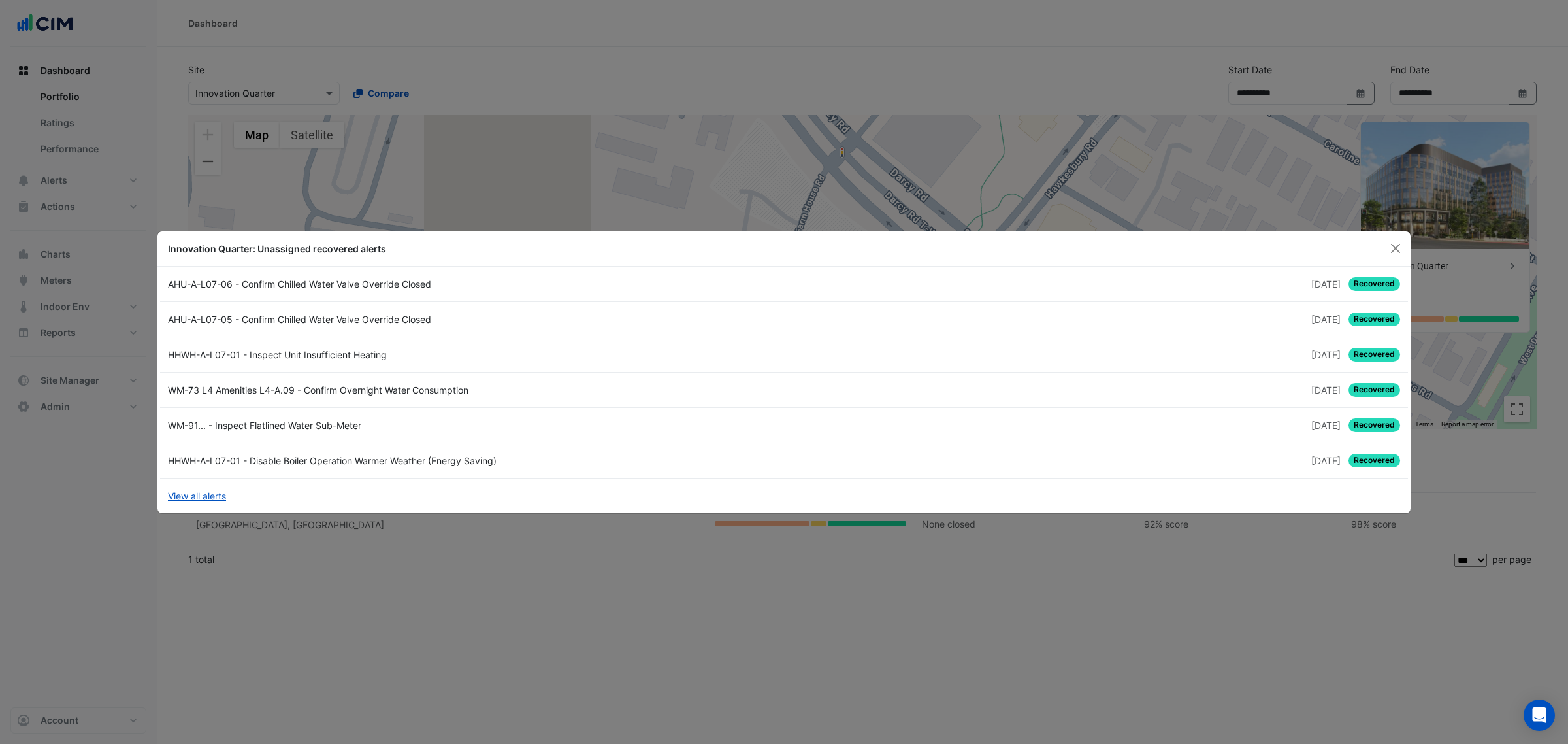
click at [588, 578] on ngb-modal-window "Innovation Quarter: Unassigned recovered alerts AHU-A-L07-06 - Confirm Chilled …" at bounding box center [784, 372] width 1568 height 744
click at [1394, 248] on button "Close" at bounding box center [1395, 248] width 20 height 20
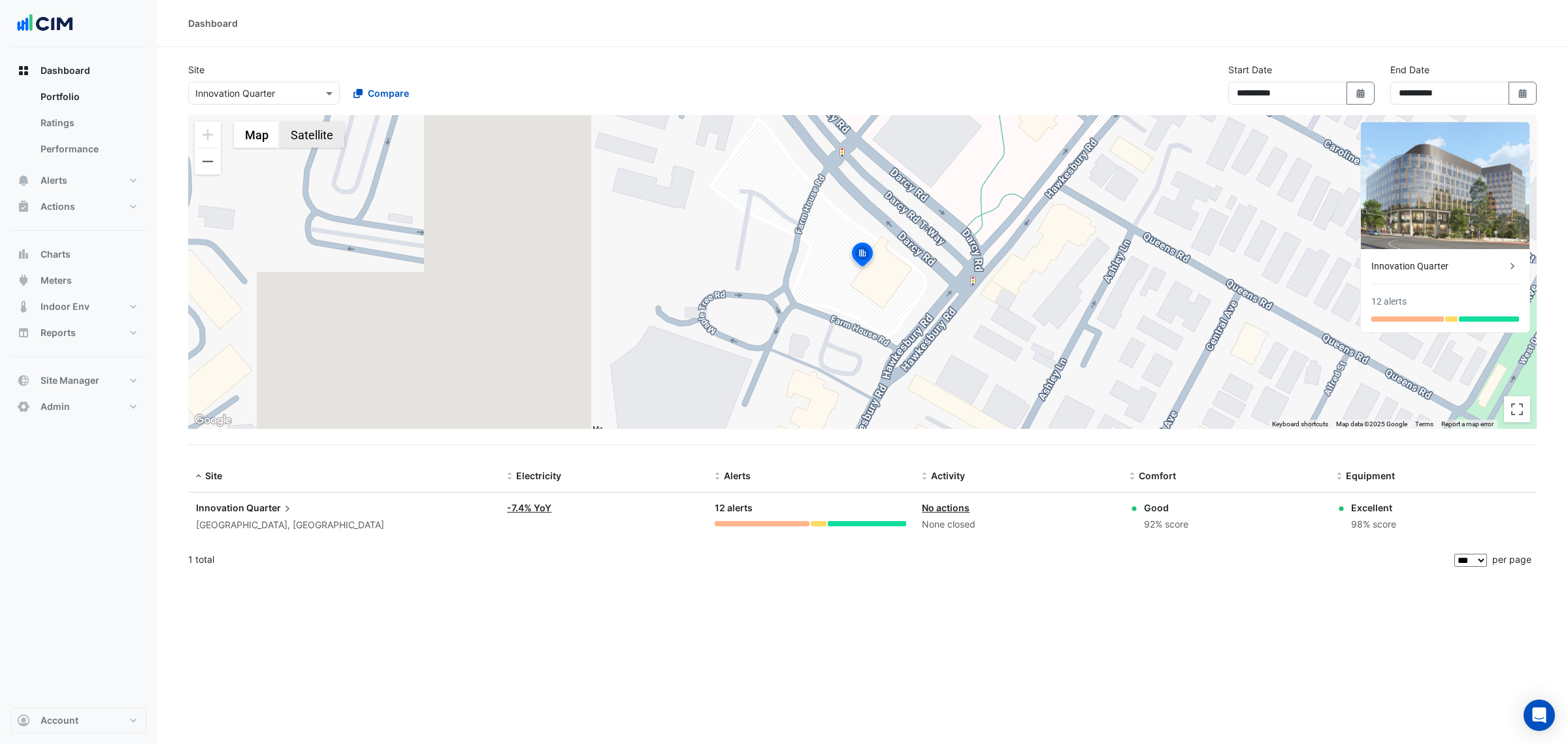
click at [318, 128] on button "Satellite" at bounding box center [312, 134] width 65 height 26
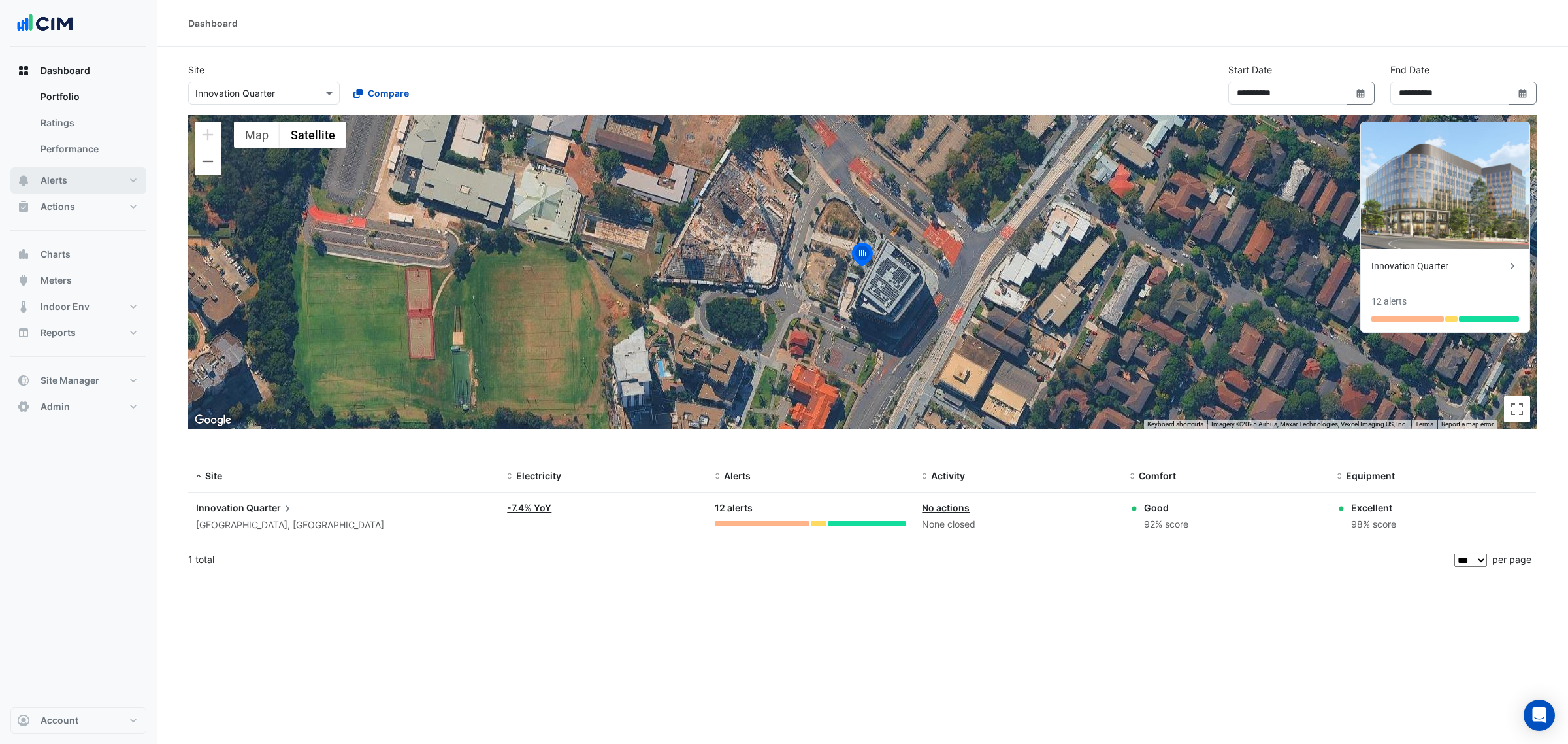
click at [98, 169] on button "Alerts" at bounding box center [79, 180] width 136 height 26
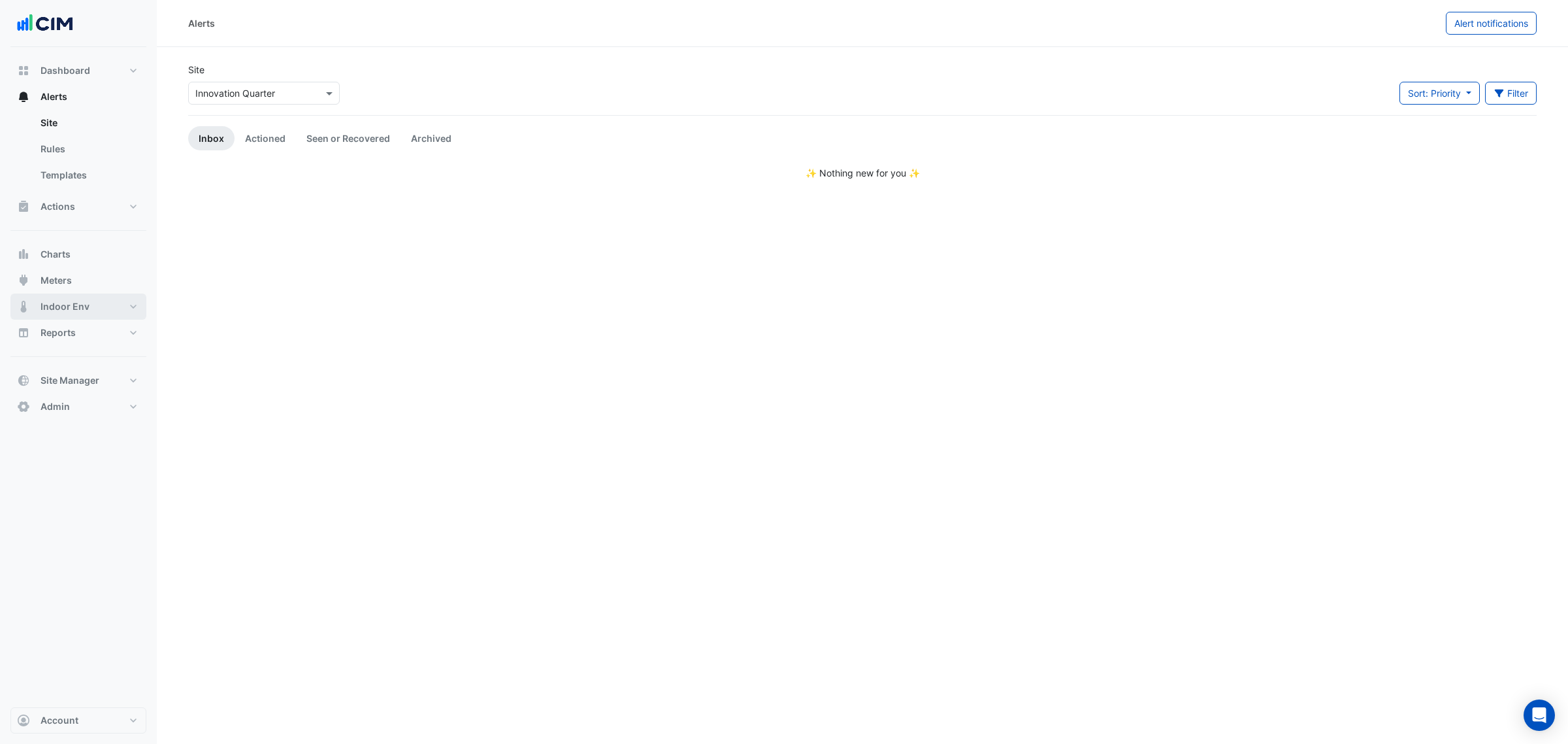
click at [93, 299] on button "Indoor Env" at bounding box center [79, 306] width 136 height 26
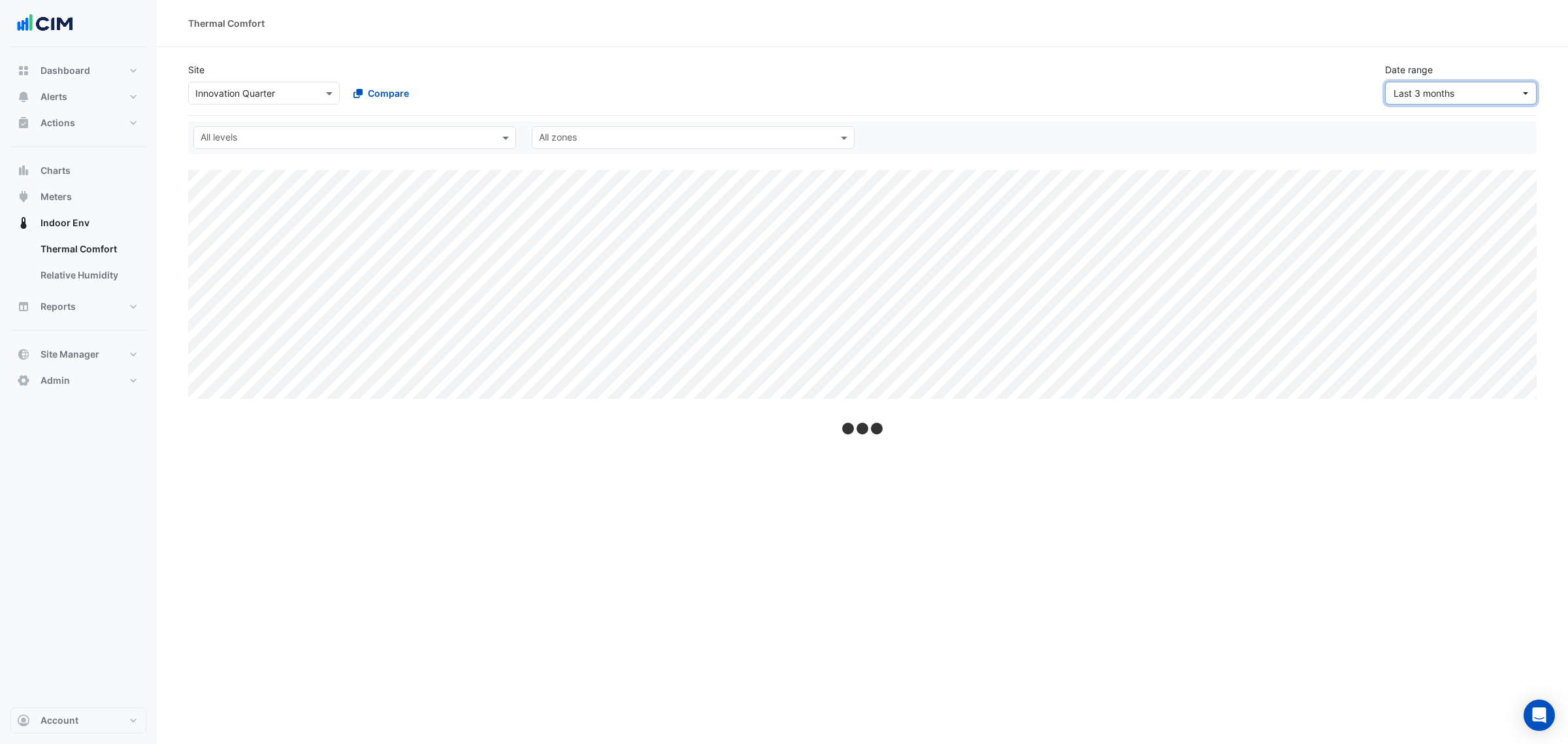
click at [1463, 102] on button "Last 3 months" at bounding box center [1461, 93] width 151 height 23
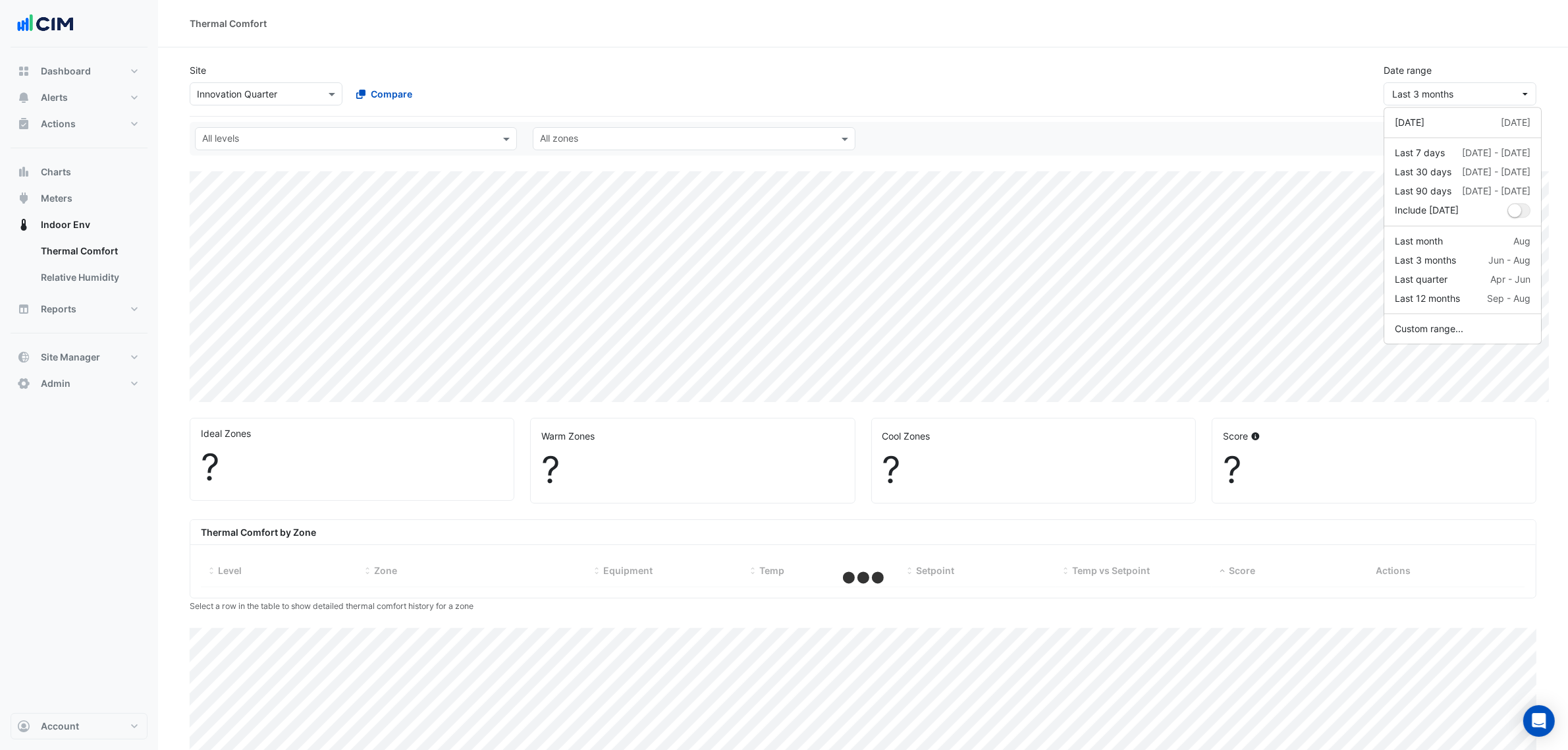
drag, startPoint x: 1249, startPoint y: 62, endPoint x: 1269, endPoint y: 129, distance: 69.9
click at [1249, 61] on div "Site Select a Site × Innovation Quarter Compare Date range Last 3 months" at bounding box center [863, 79] width 1362 height 52
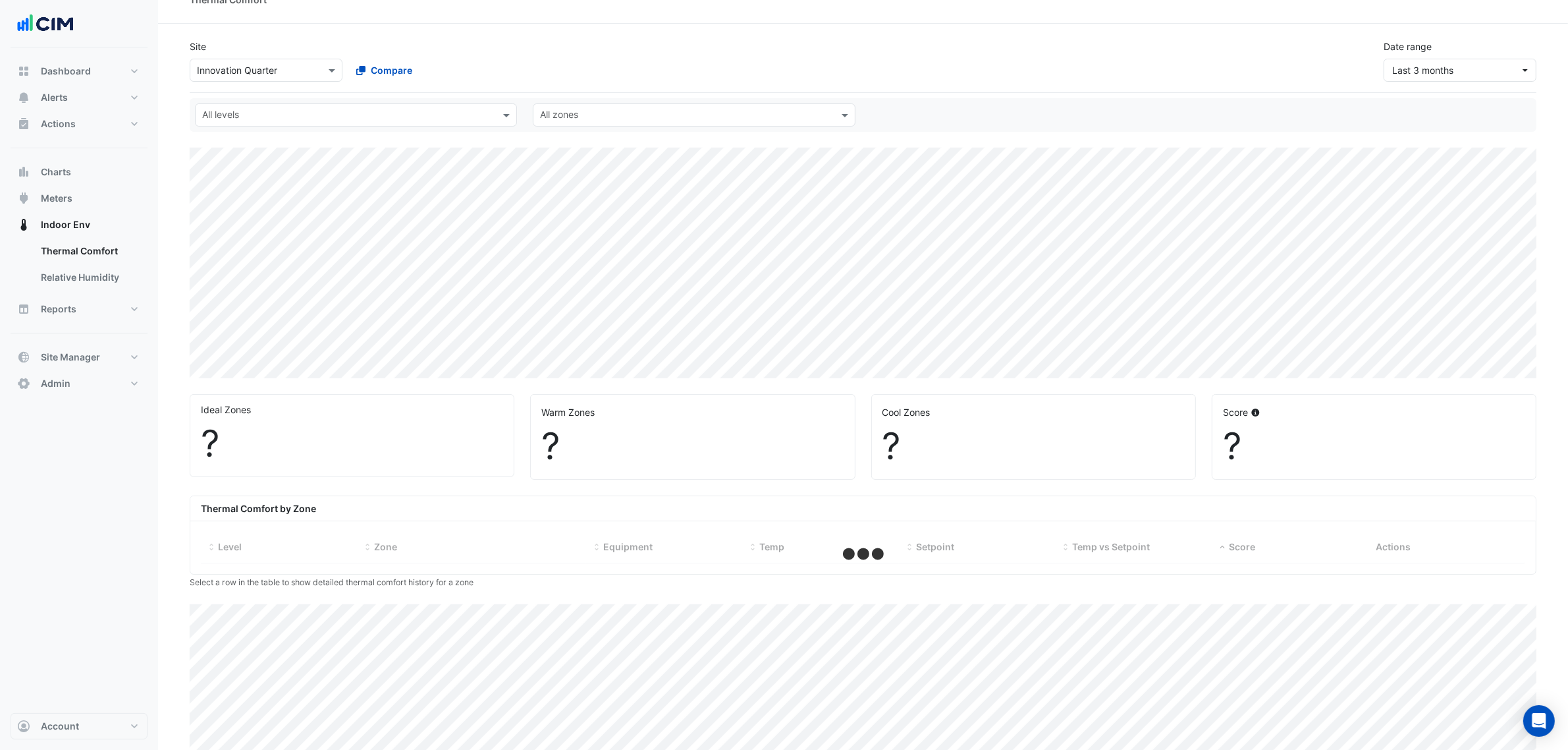
select select "***"
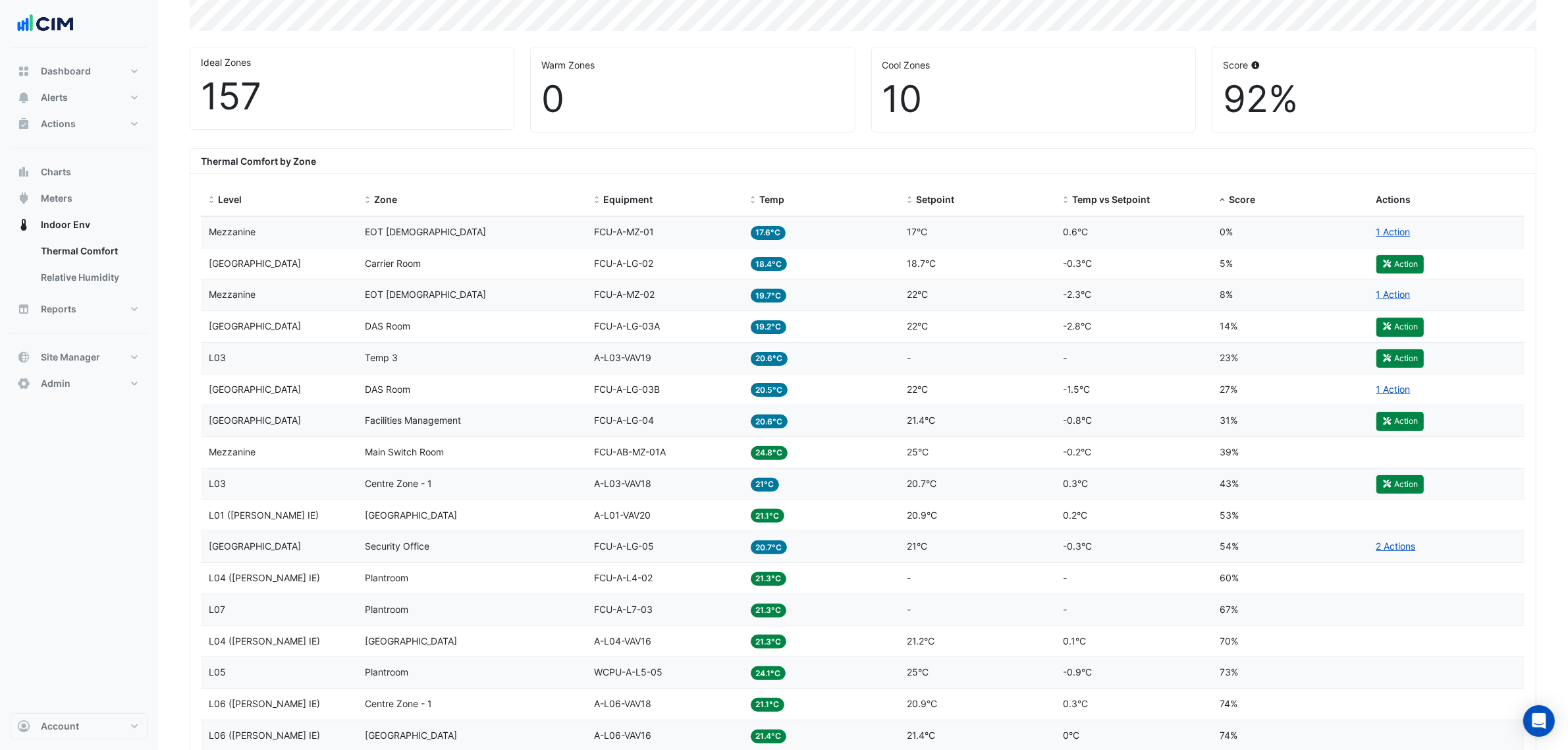
scroll to position [372, 0]
click at [81, 95] on button "Alerts" at bounding box center [79, 98] width 137 height 26
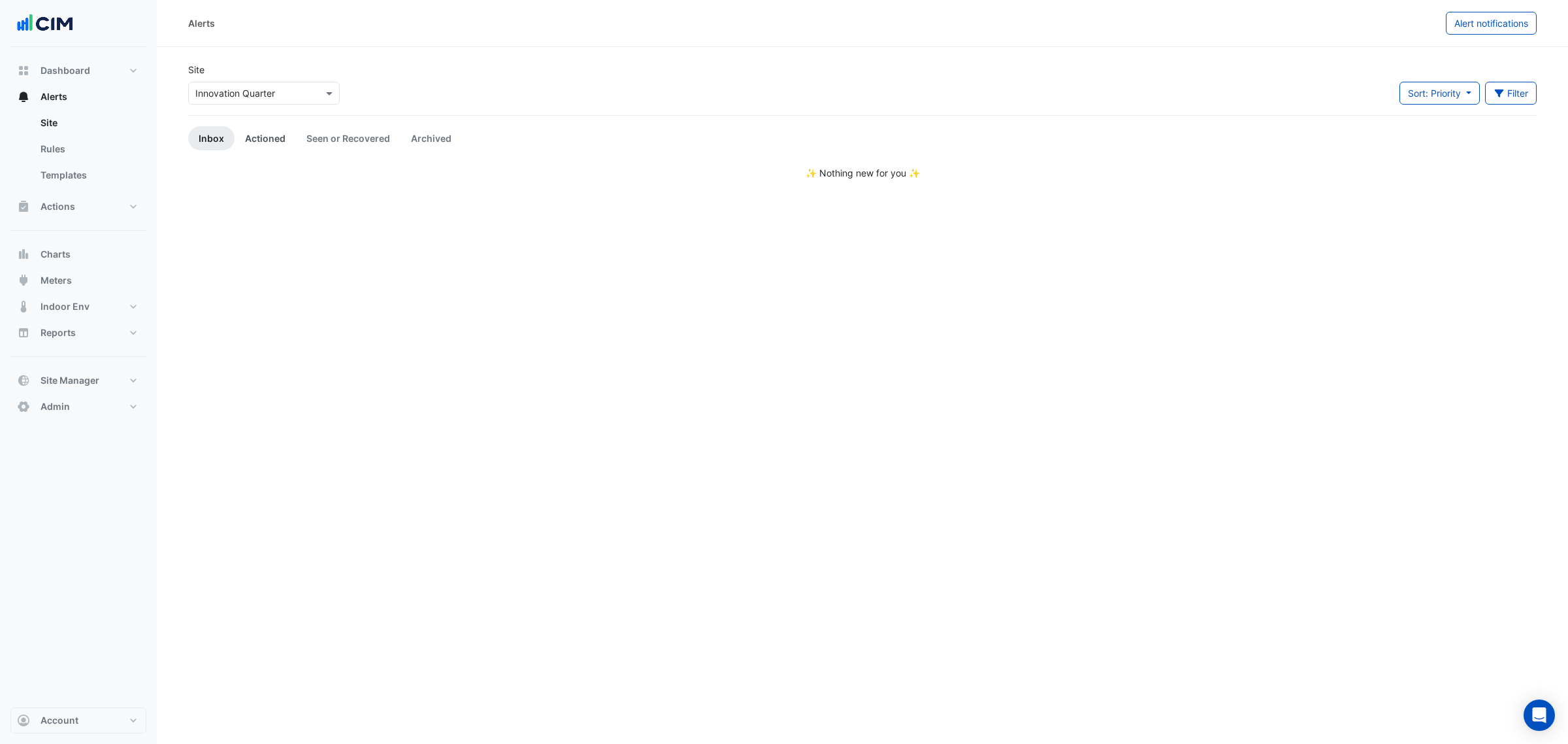
click at [282, 134] on link "Actioned" at bounding box center [265, 138] width 61 height 24
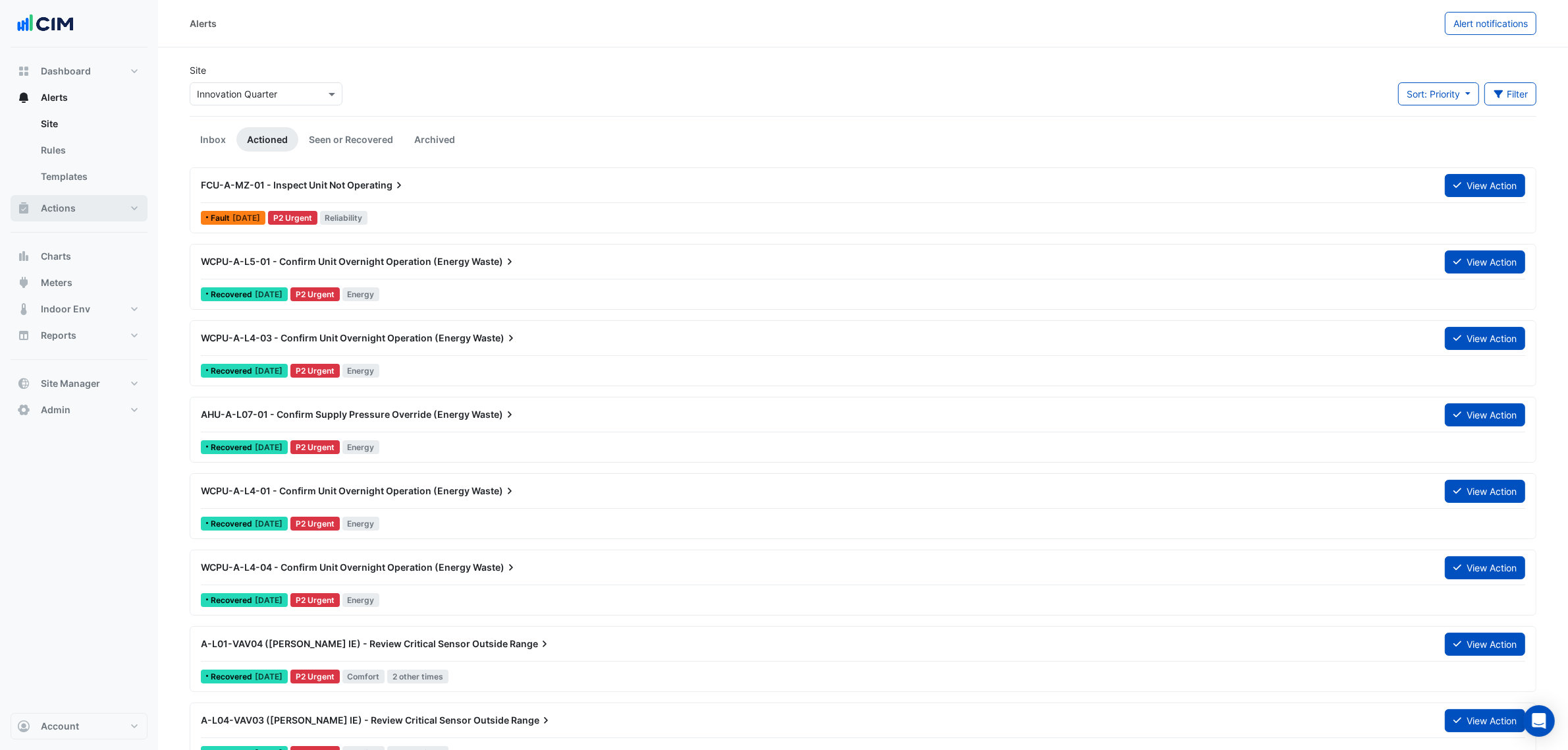
click at [82, 206] on button "Actions" at bounding box center [79, 208] width 137 height 26
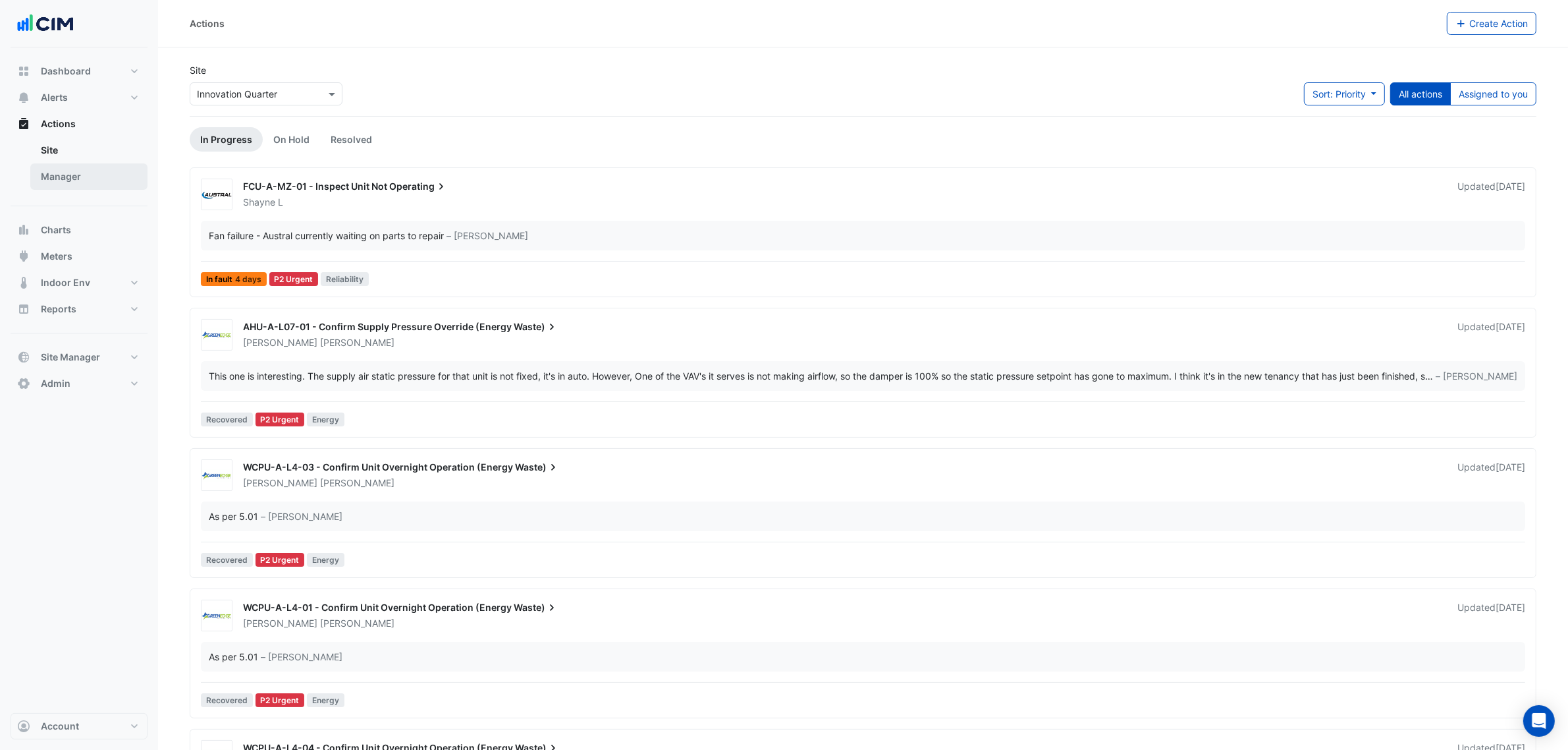
click at [105, 176] on link "Manager" at bounding box center [89, 176] width 117 height 26
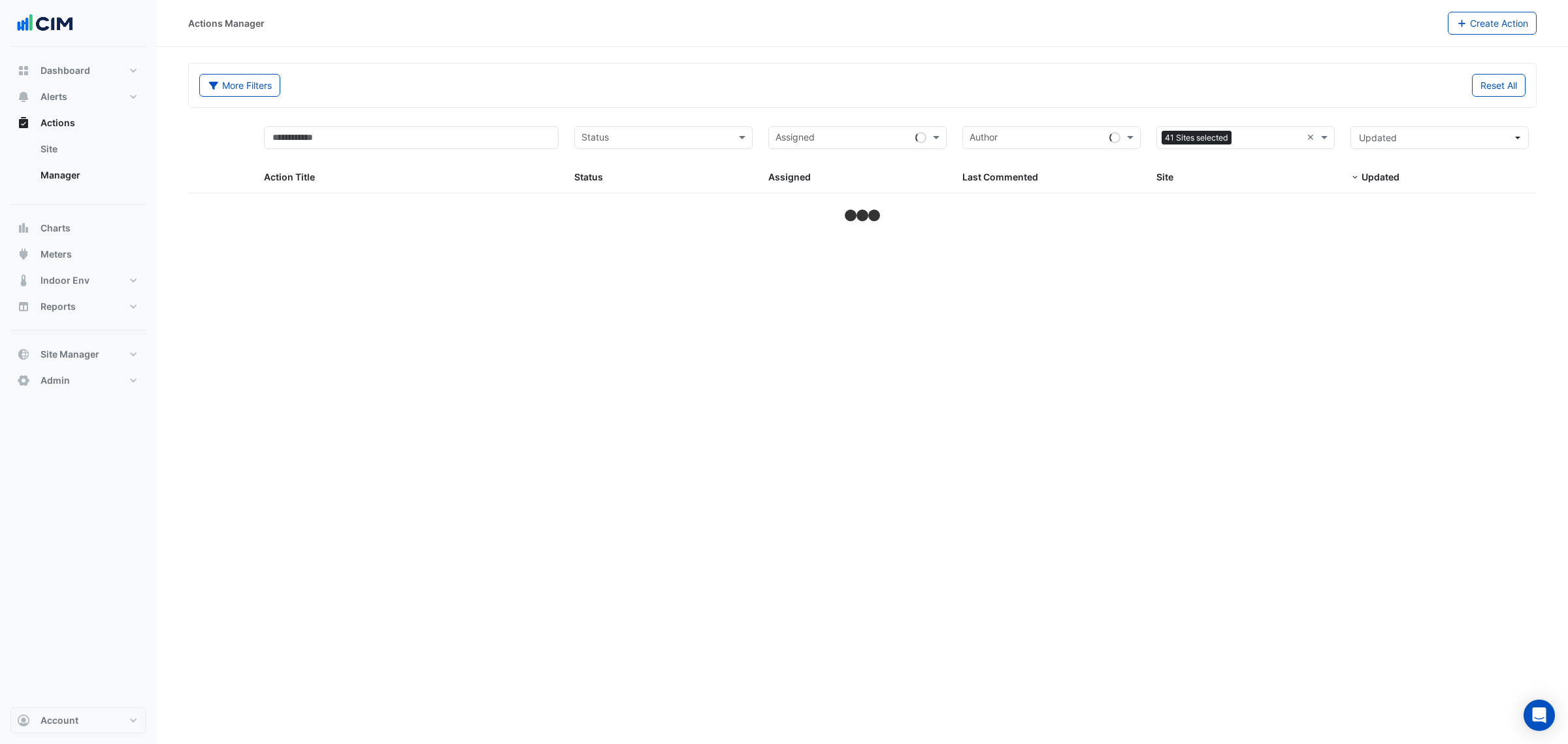
select select "***"
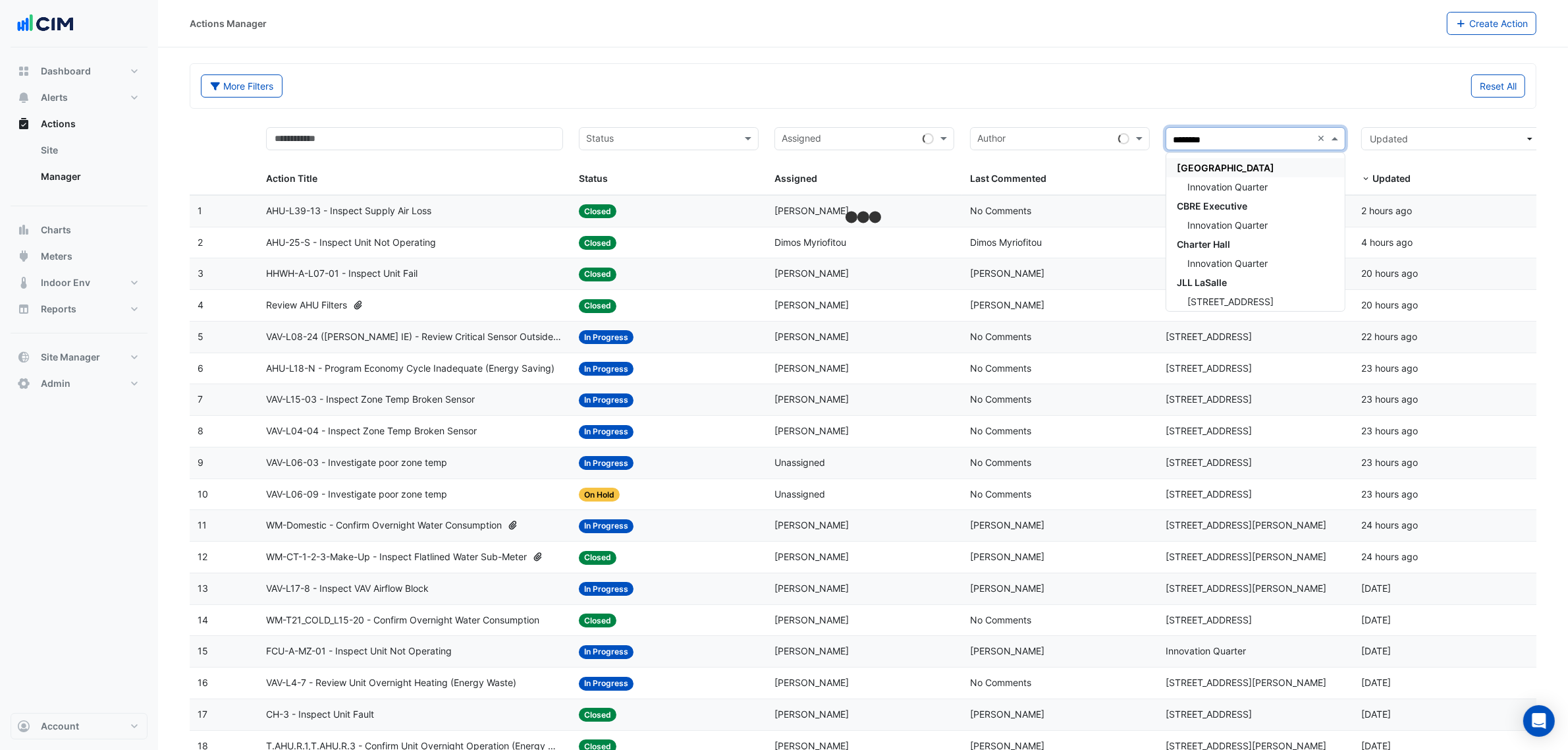
type input "*********"
click at [1253, 182] on span "Innovation Quarter" at bounding box center [1227, 186] width 80 height 12
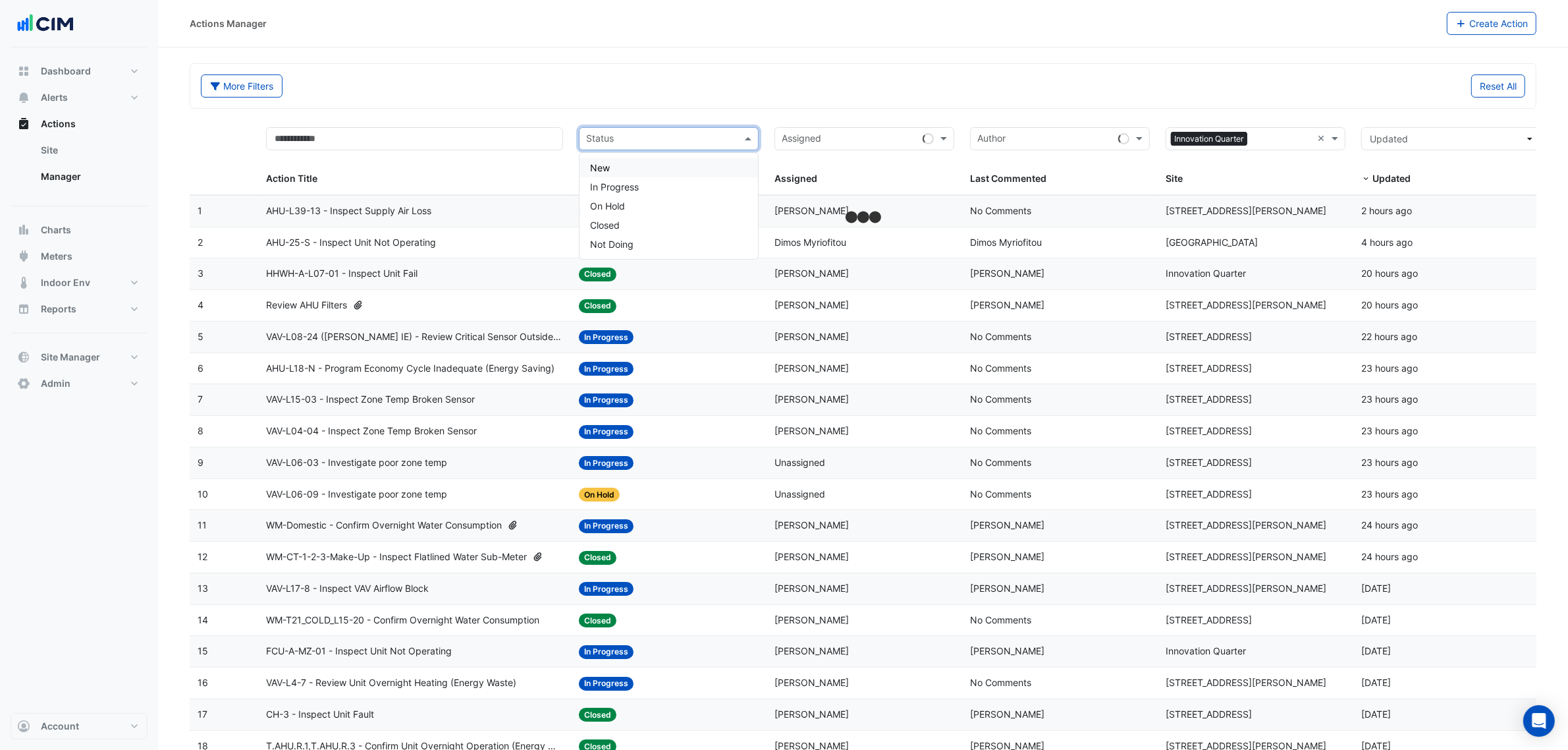
click at [694, 139] on input "text" at bounding box center [660, 140] width 150 height 15
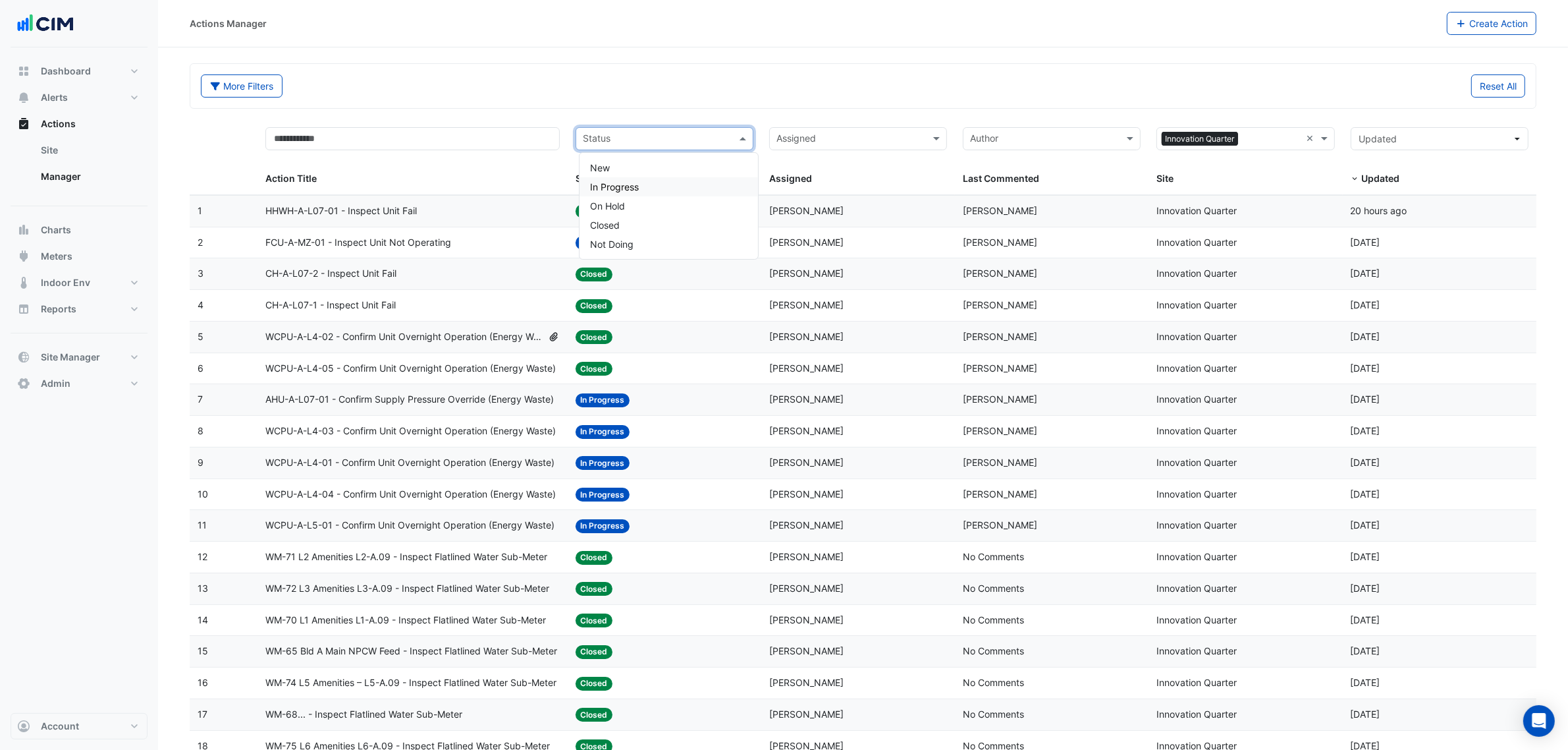
click at [639, 181] on span "In Progress" at bounding box center [614, 186] width 48 height 12
click at [650, 136] on input "text" at bounding box center [677, 140] width 85 height 15
click at [634, 165] on div "New" at bounding box center [664, 167] width 176 height 19
click at [686, 91] on div "More Filters" at bounding box center [528, 86] width 670 height 23
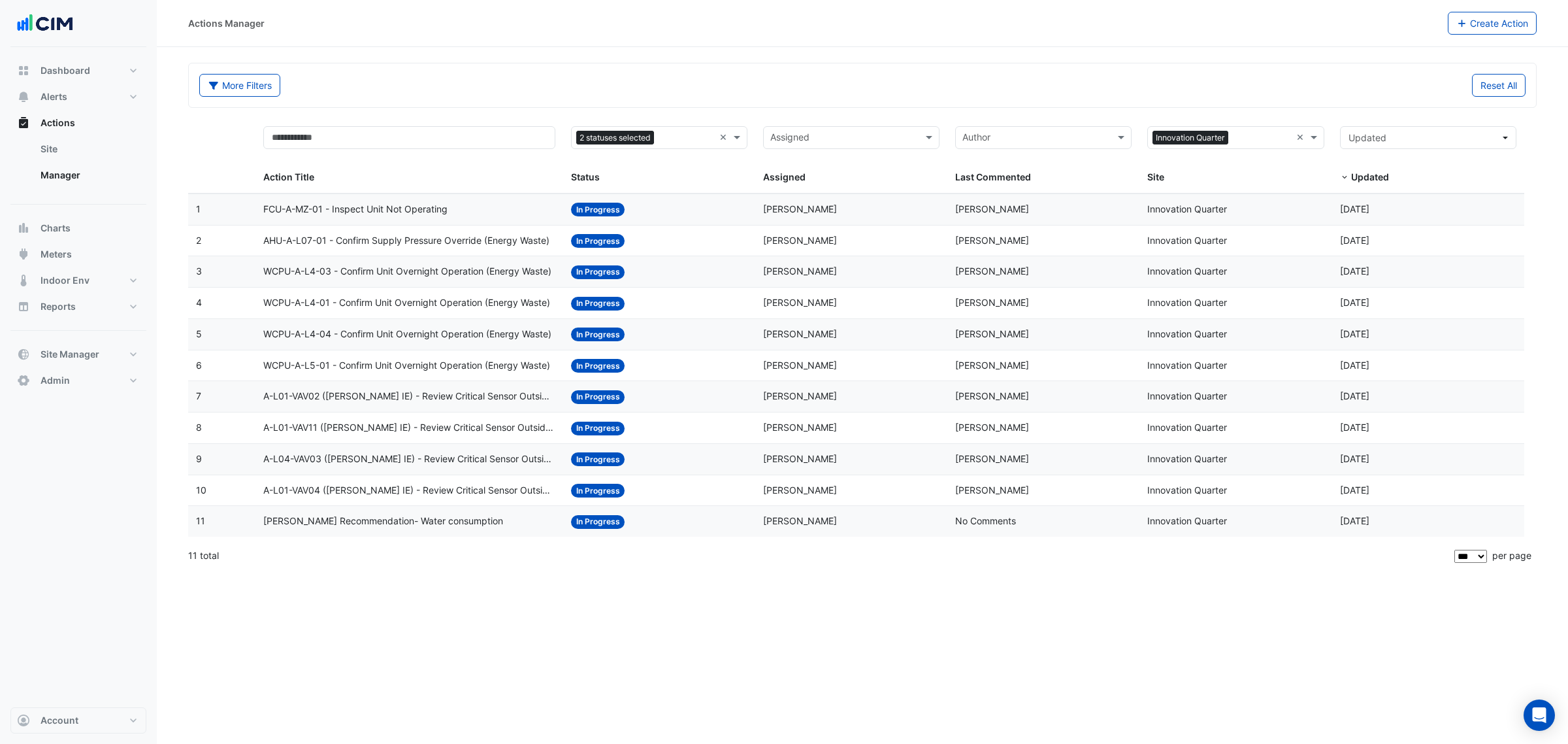
click at [818, 517] on div "Assigned: [PERSON_NAME]" at bounding box center [851, 521] width 176 height 15
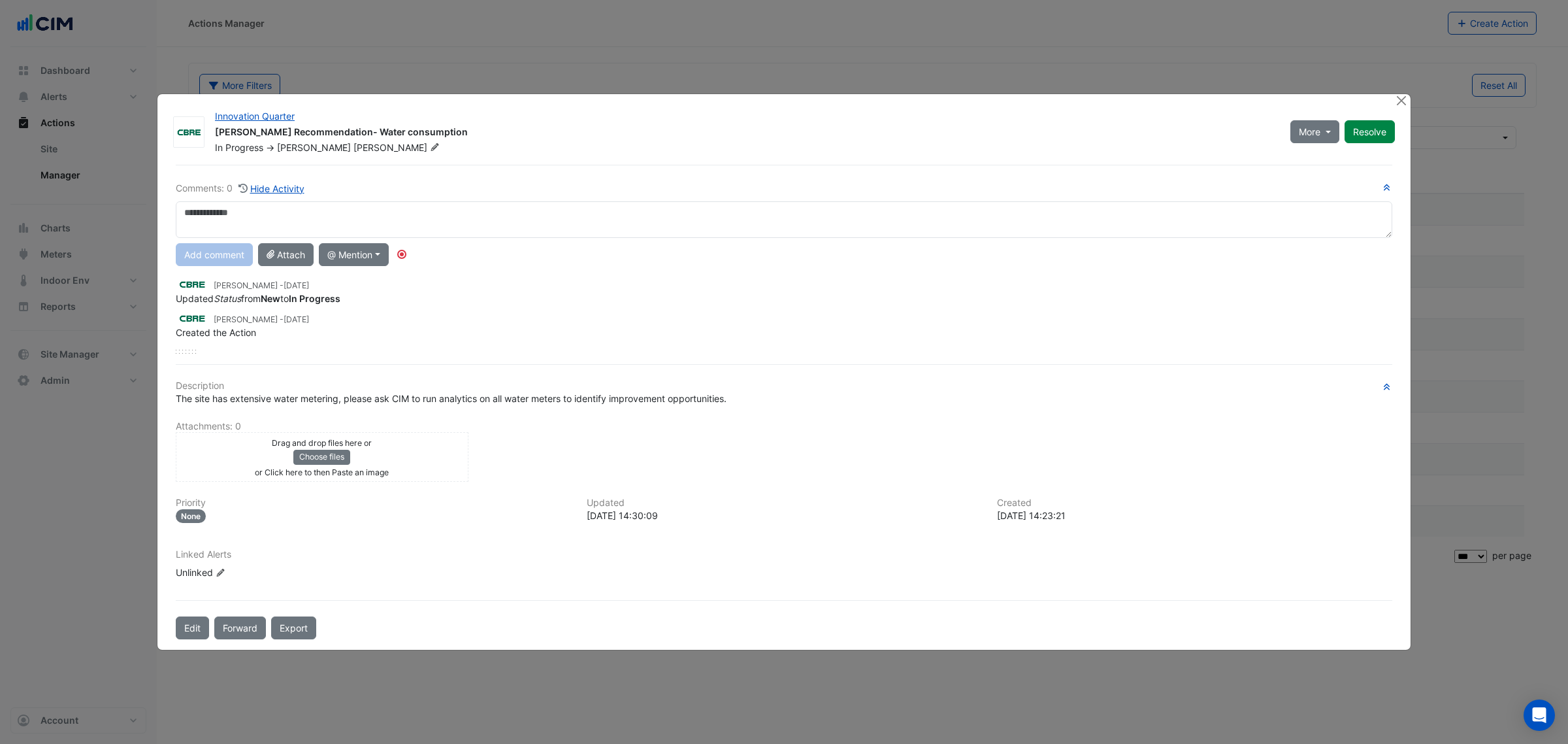
click at [1413, 102] on ngb-modal-window "Innovation Quarter [PERSON_NAME] Recommendation- Water consumption In Progress …" at bounding box center [784, 372] width 1568 height 744
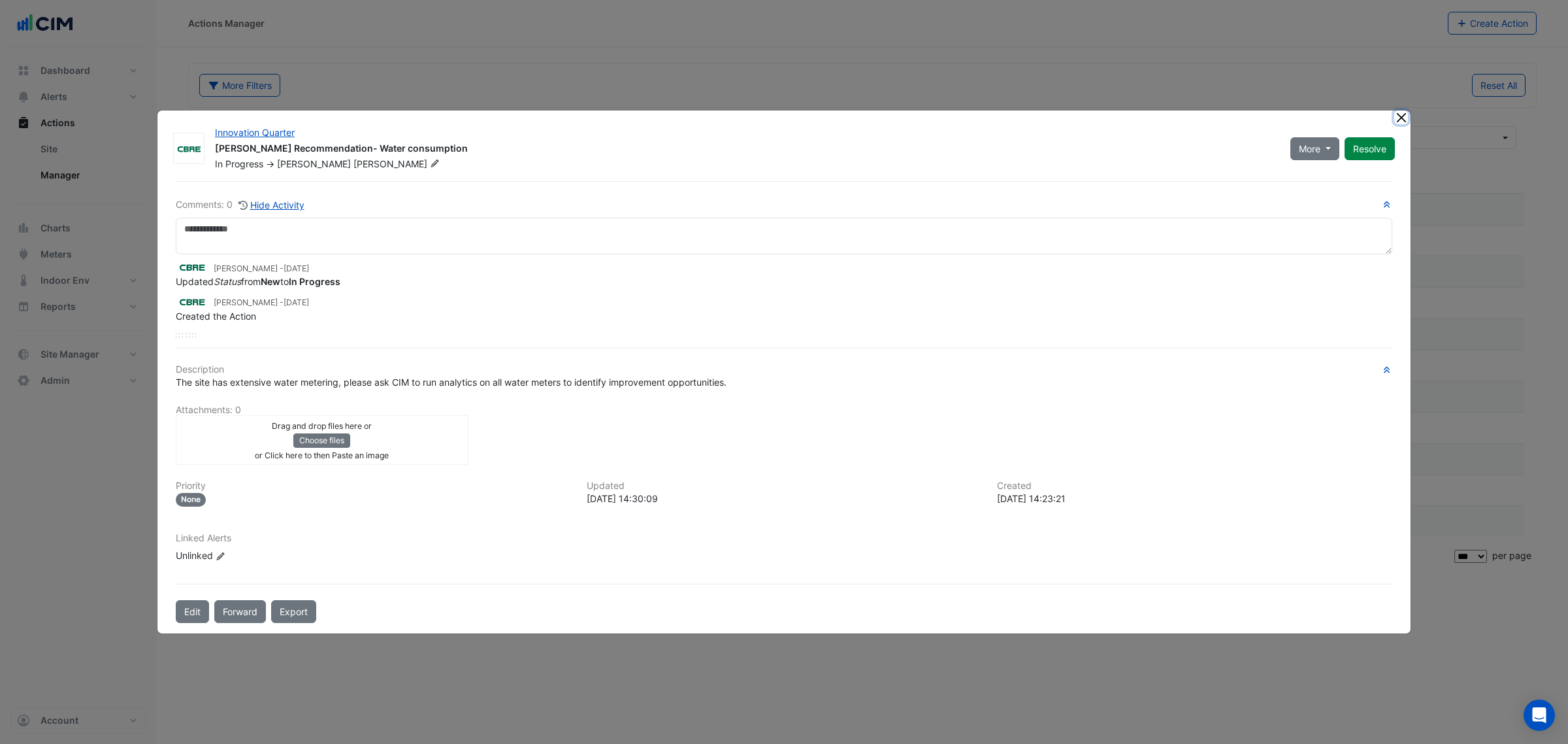
click at [1402, 115] on button "Close" at bounding box center [1402, 118] width 14 height 14
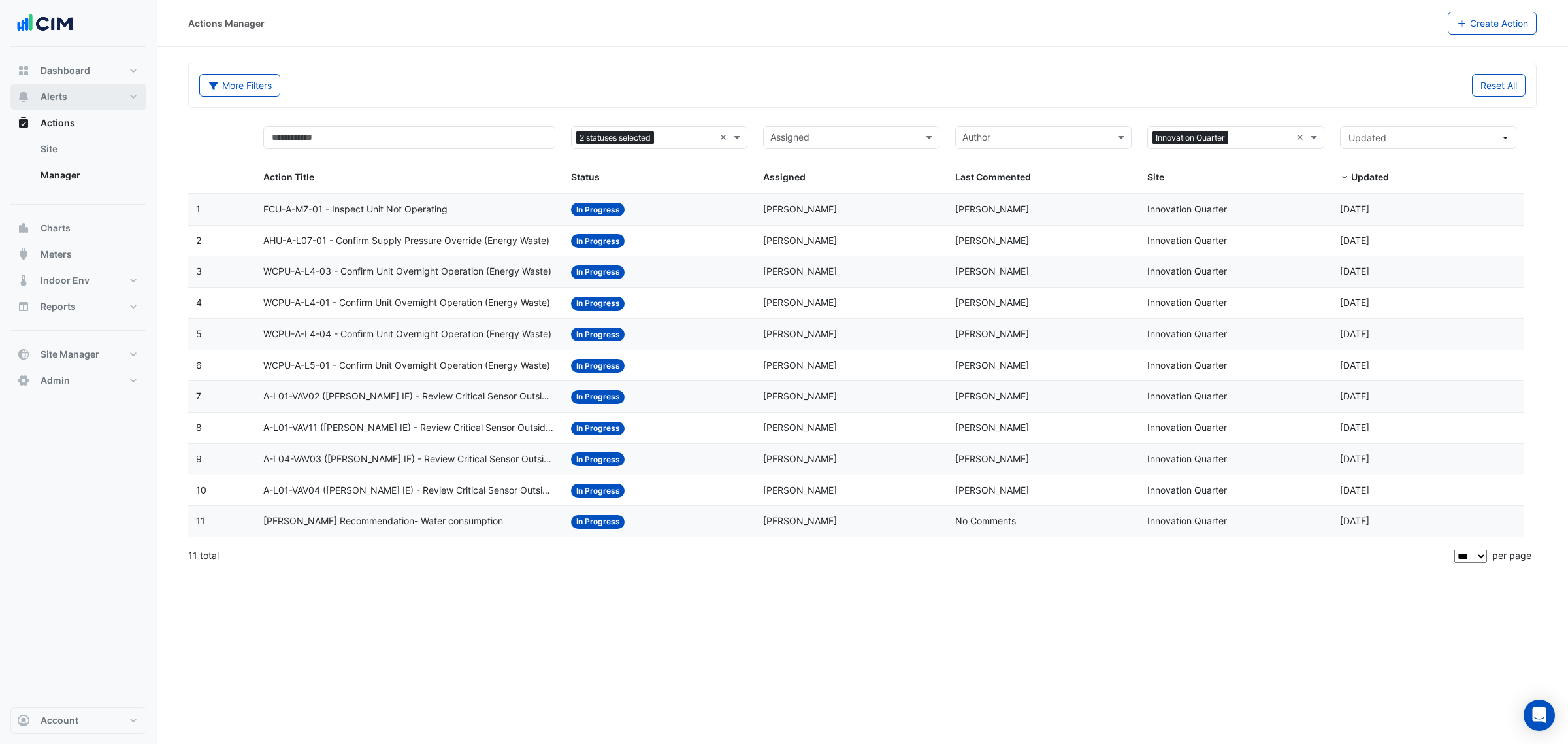
click at [80, 100] on button "Alerts" at bounding box center [79, 97] width 136 height 26
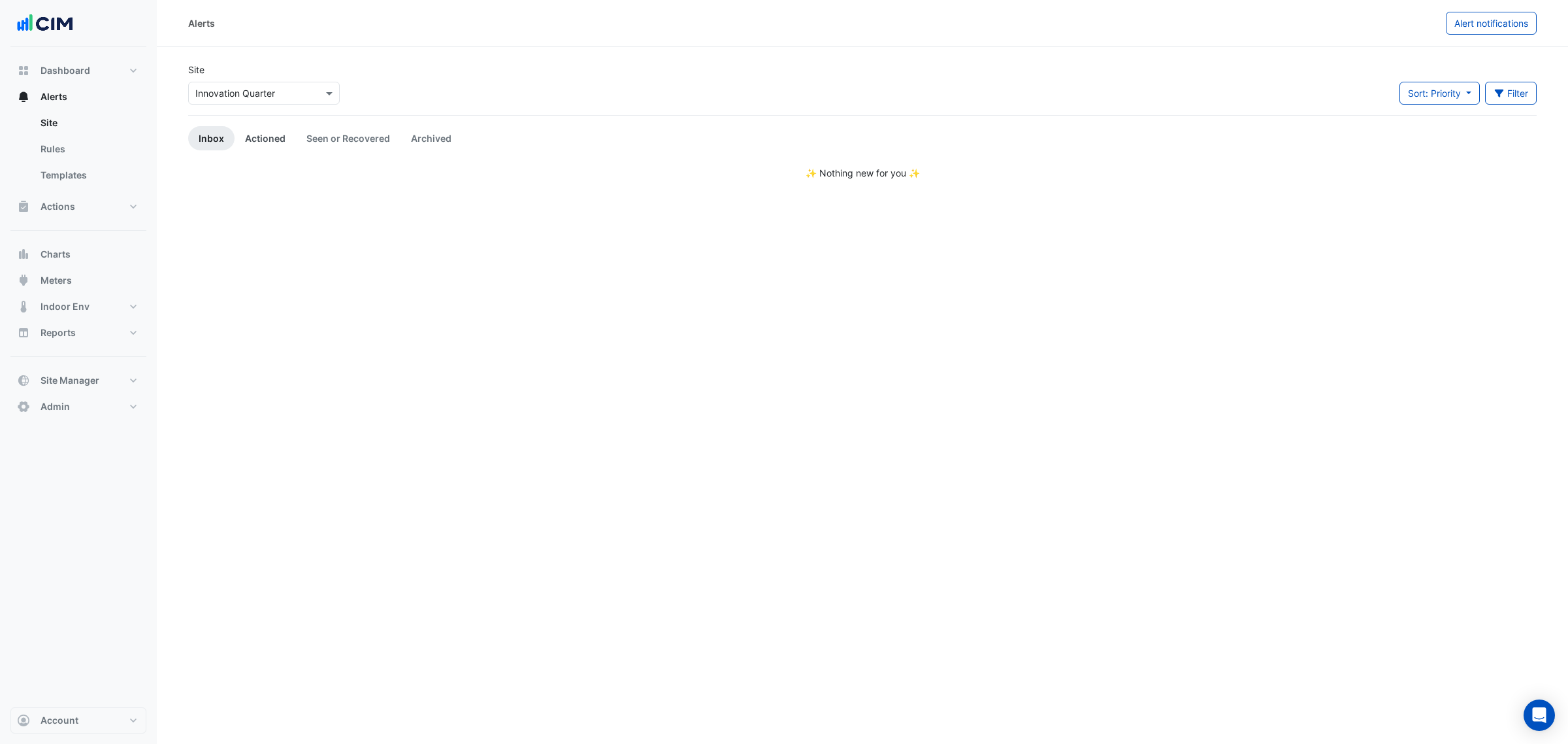
click at [272, 141] on link "Actioned" at bounding box center [265, 138] width 61 height 24
